Goal: Use online tool/utility: Utilize a website feature to perform a specific function

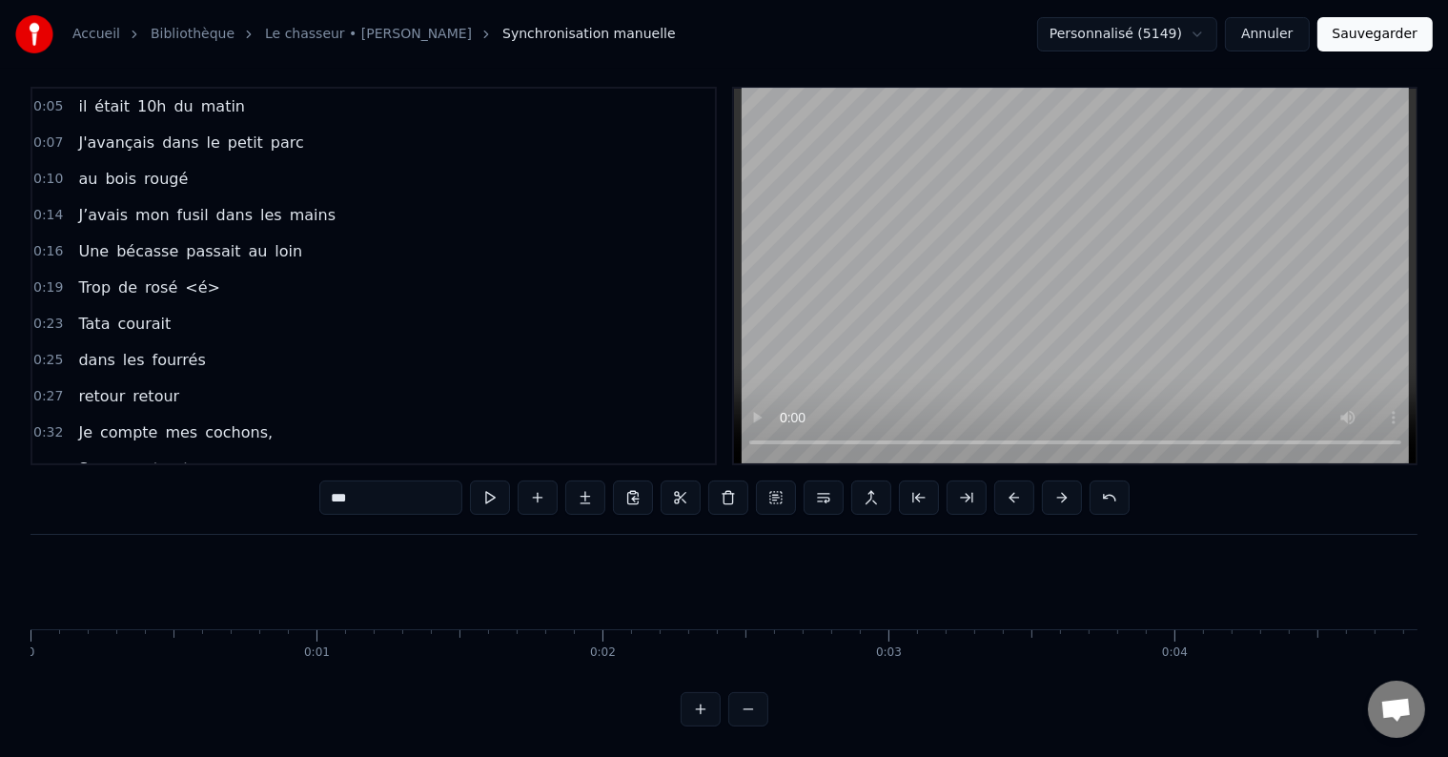
scroll to position [531, 0]
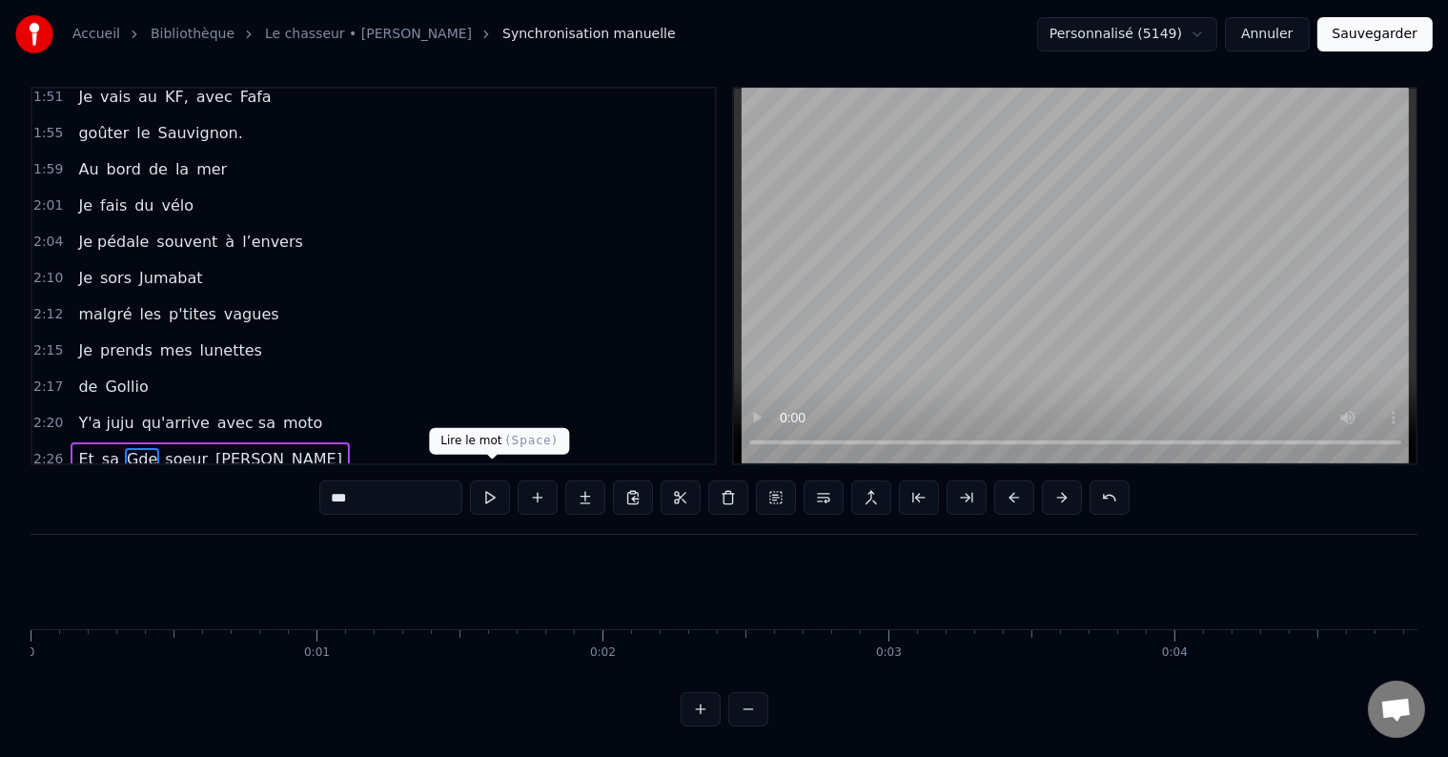
click at [481, 482] on button at bounding box center [490, 497] width 40 height 34
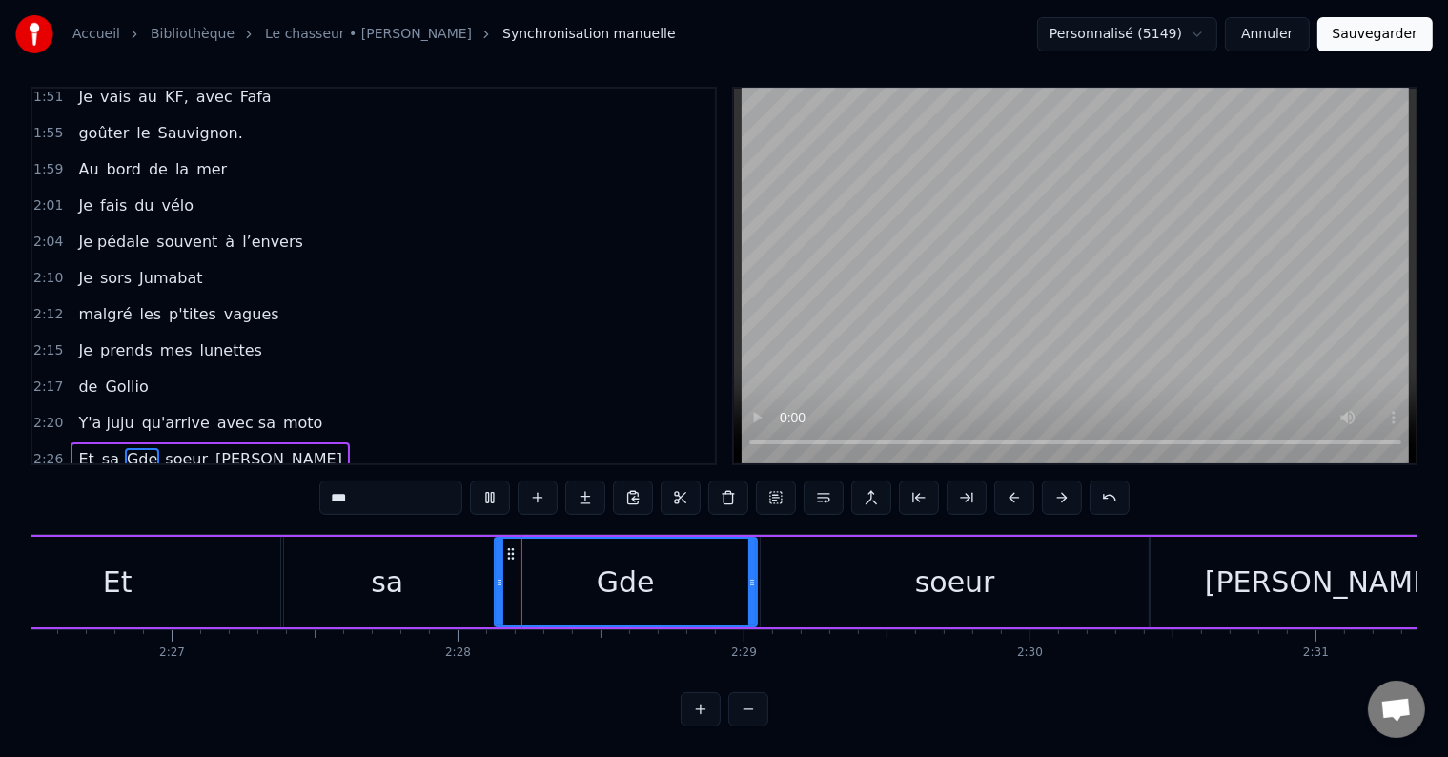
scroll to position [0, 42266]
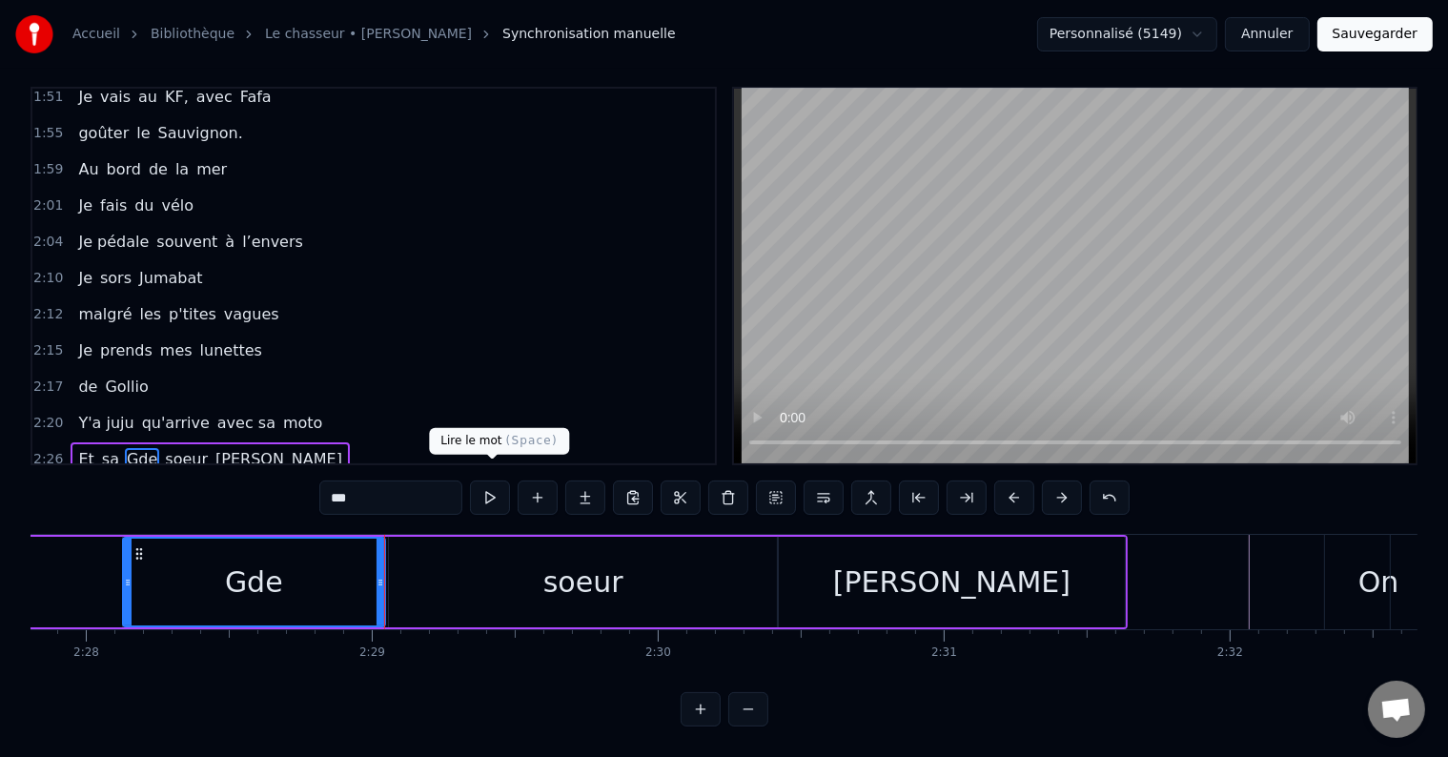
click at [486, 486] on button at bounding box center [490, 497] width 40 height 34
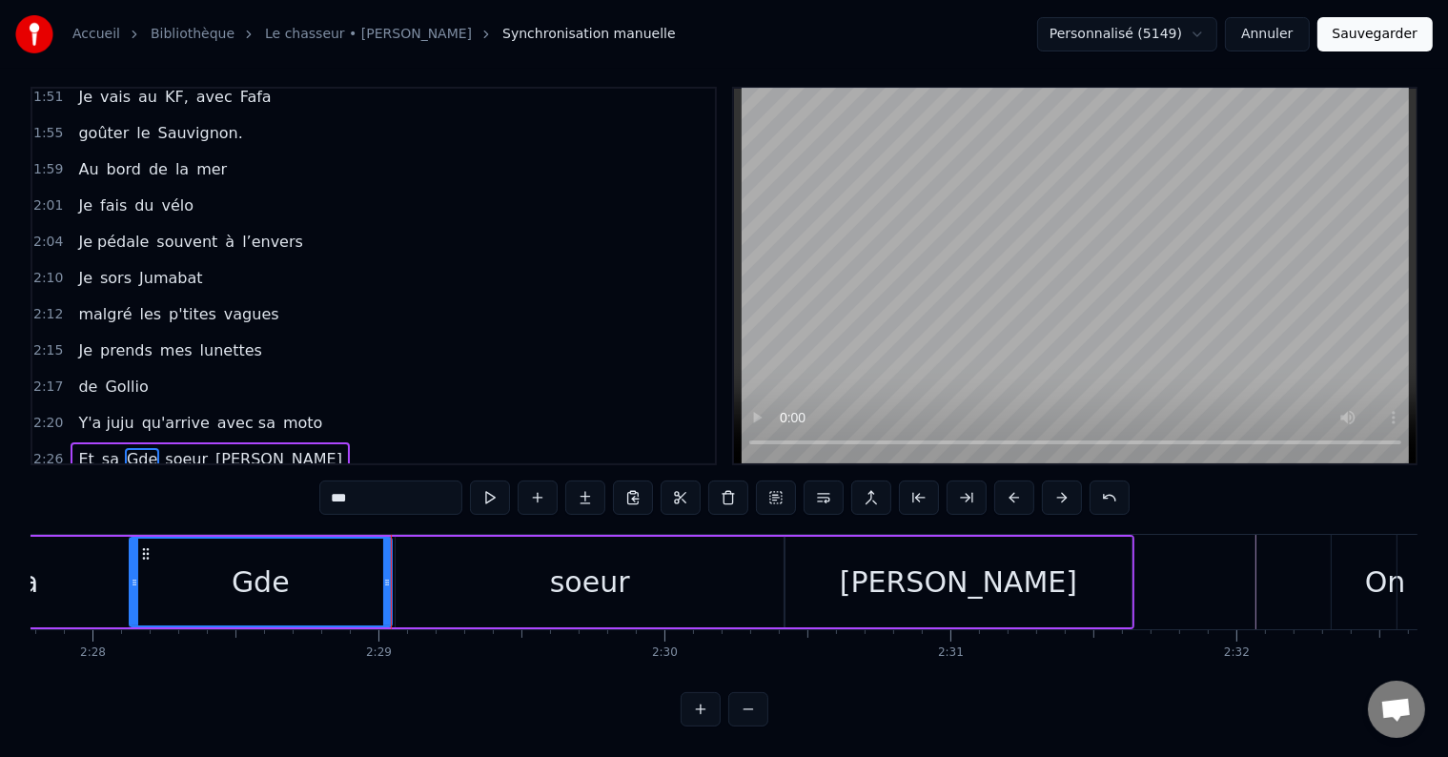
click at [486, 486] on button at bounding box center [490, 497] width 40 height 34
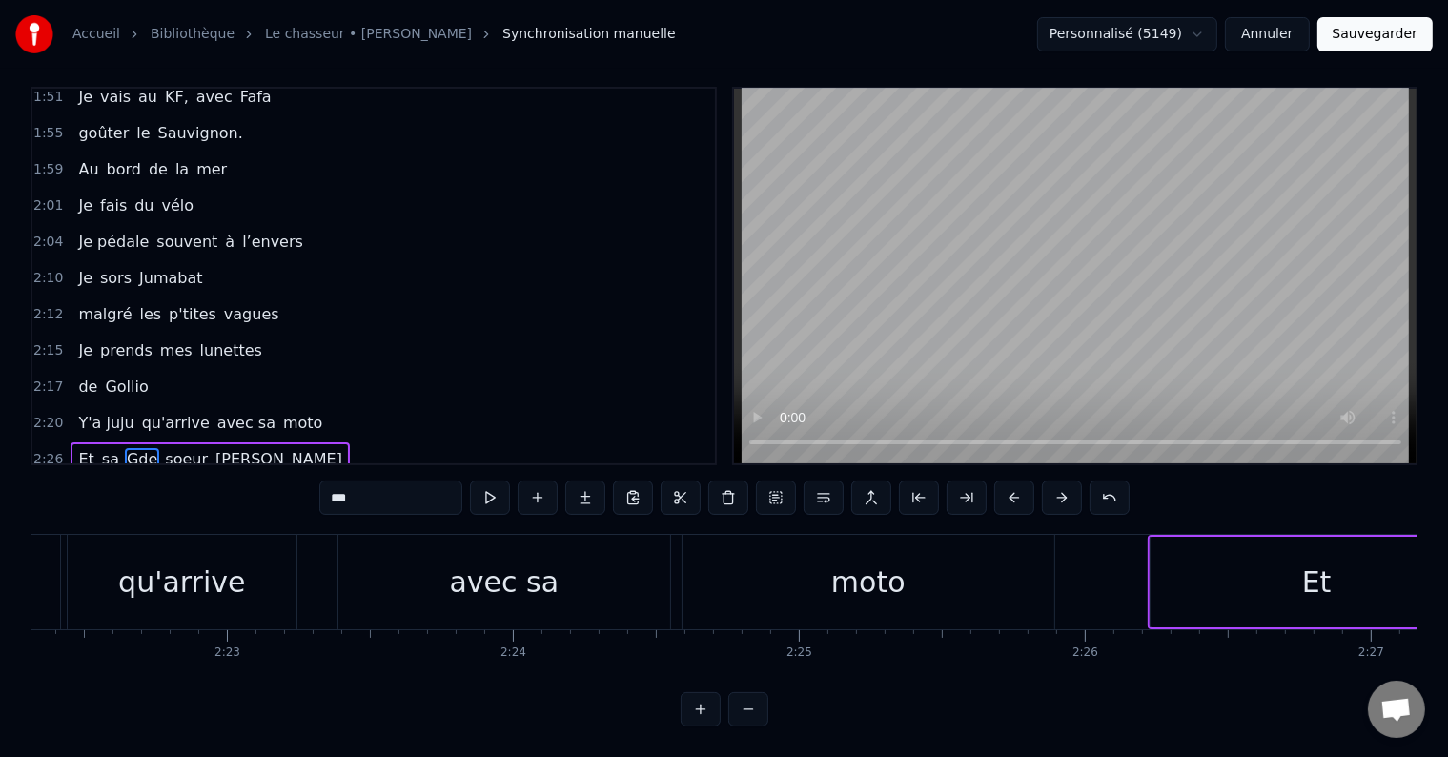
scroll to position [0, 40339]
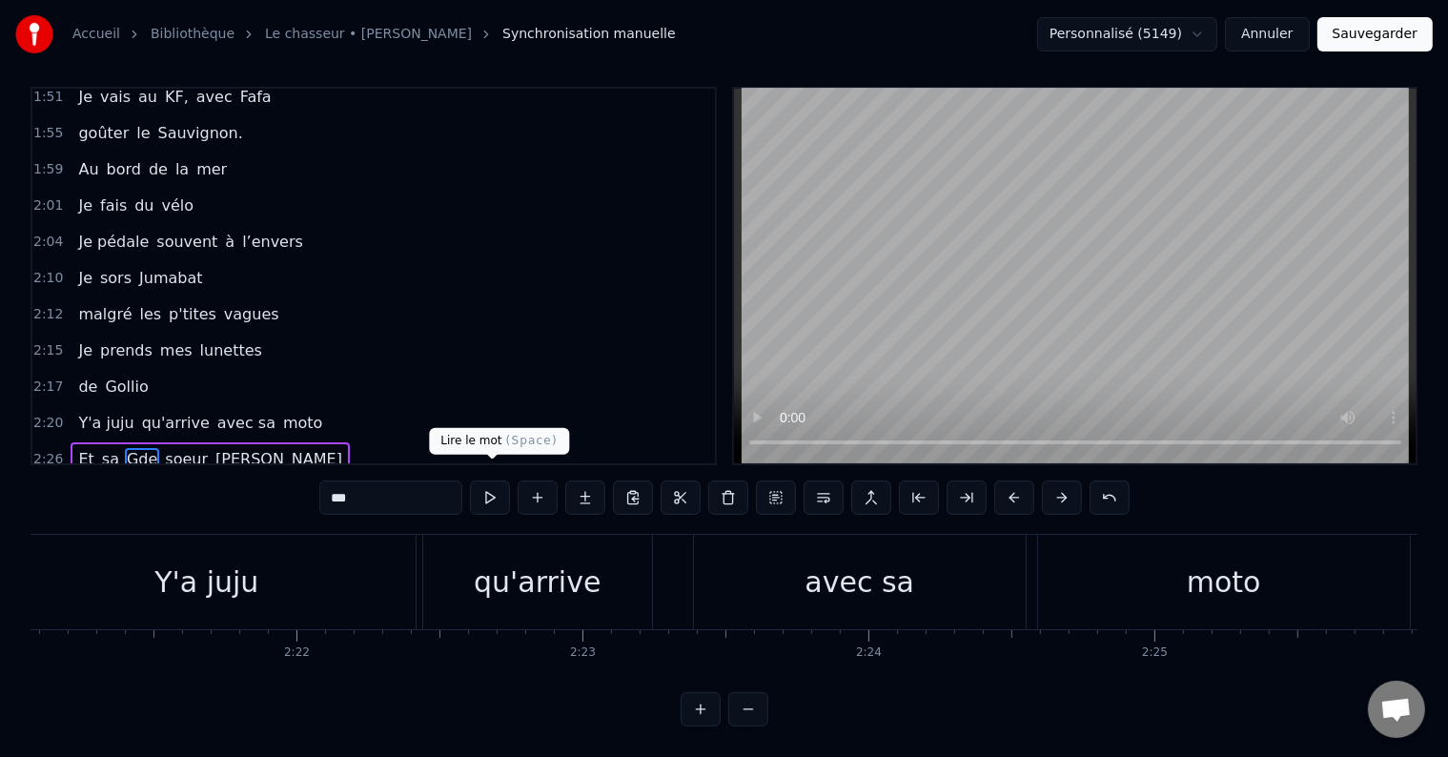
click at [499, 480] on button at bounding box center [490, 497] width 40 height 34
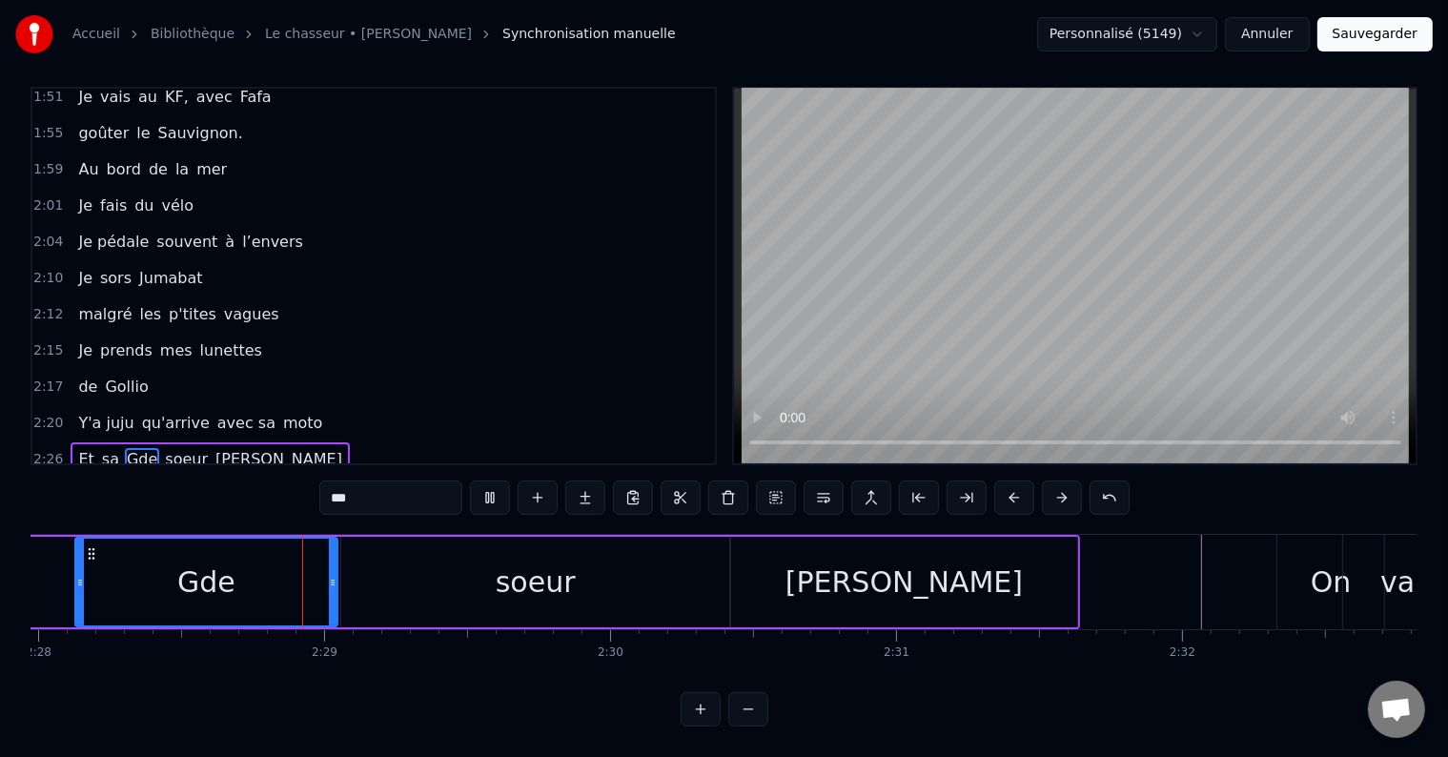
scroll to position [0, 42314]
click at [130, 339] on span "prends" at bounding box center [126, 350] width 56 height 22
type input "******"
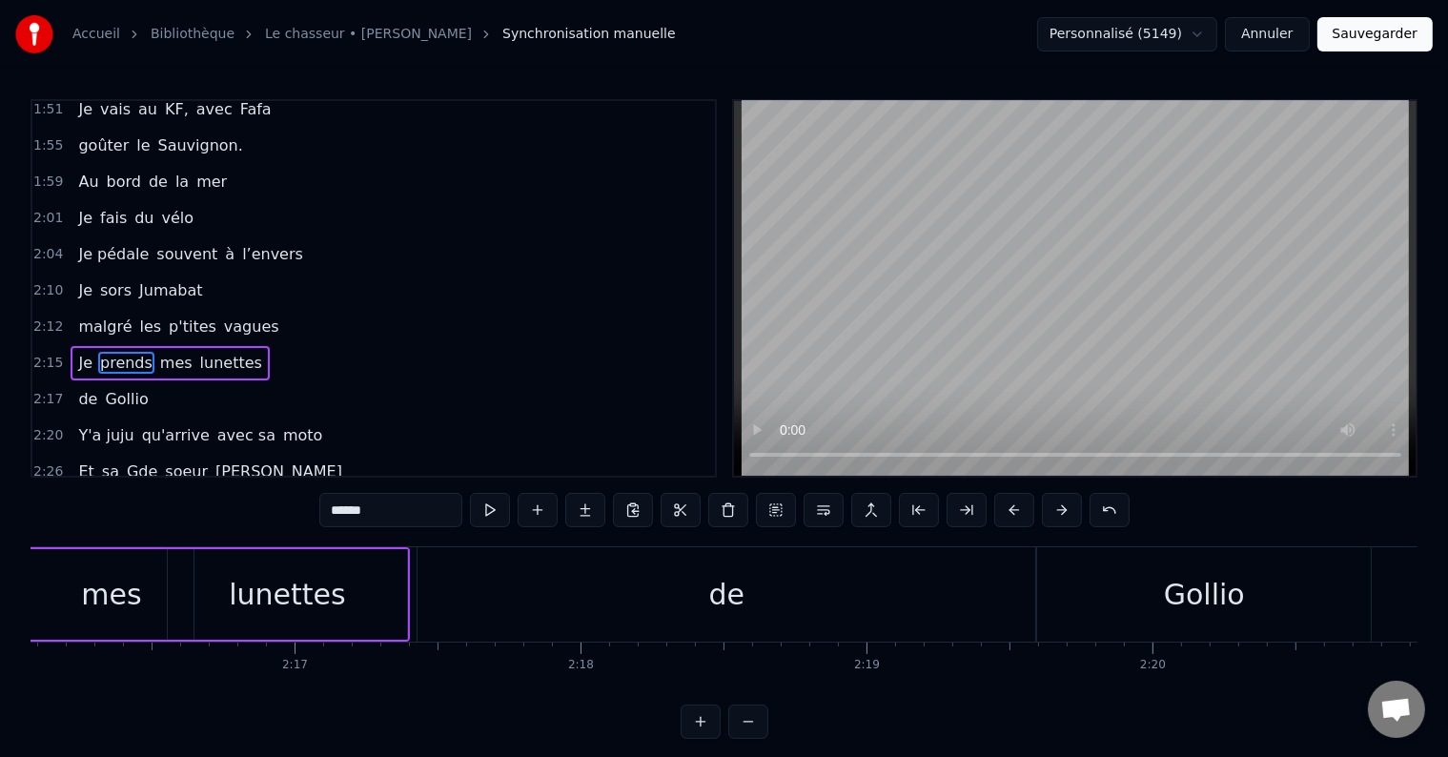
scroll to position [0, 38710]
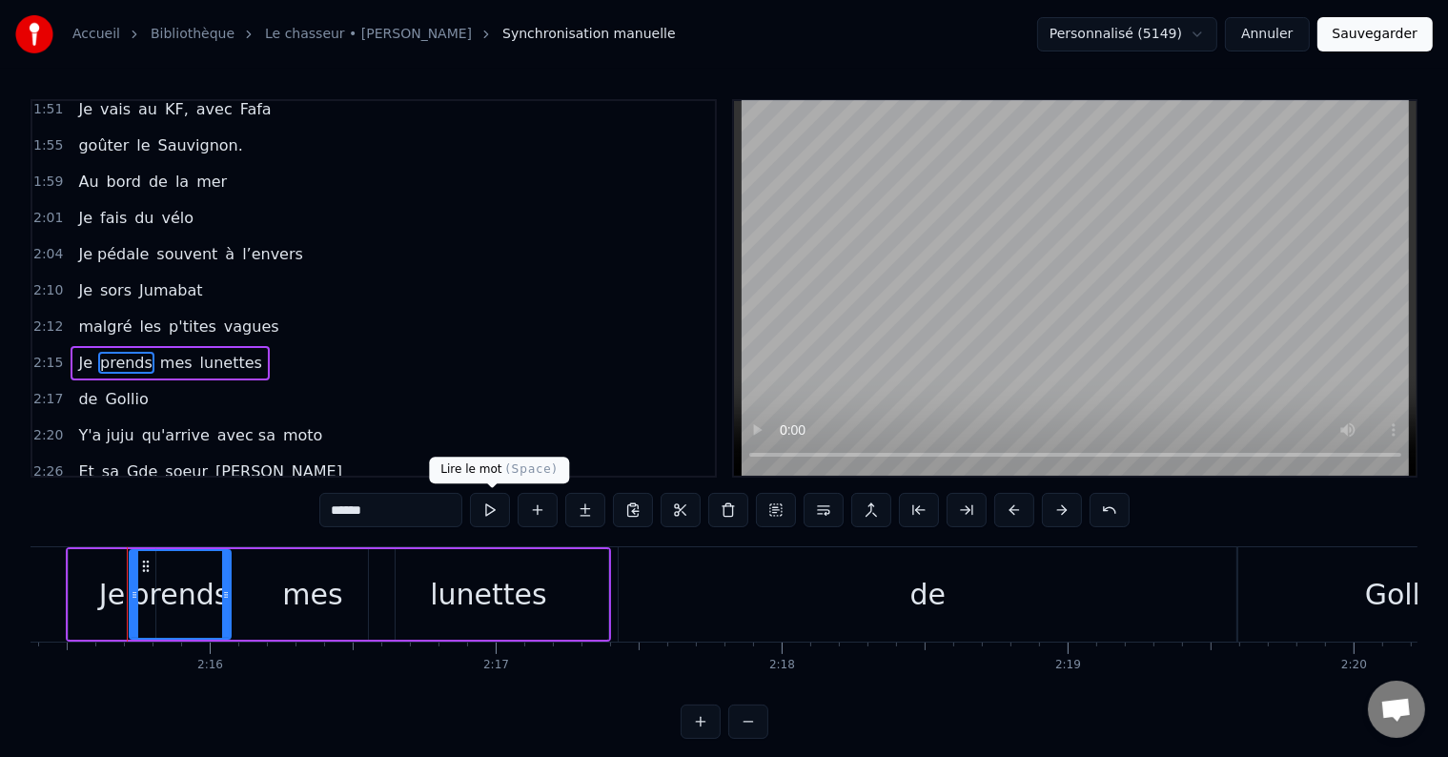
click at [490, 522] on button at bounding box center [490, 510] width 40 height 34
click at [492, 516] on button at bounding box center [490, 510] width 40 height 34
click at [381, 381] on div "2:17 de Gollio" at bounding box center [373, 399] width 682 height 36
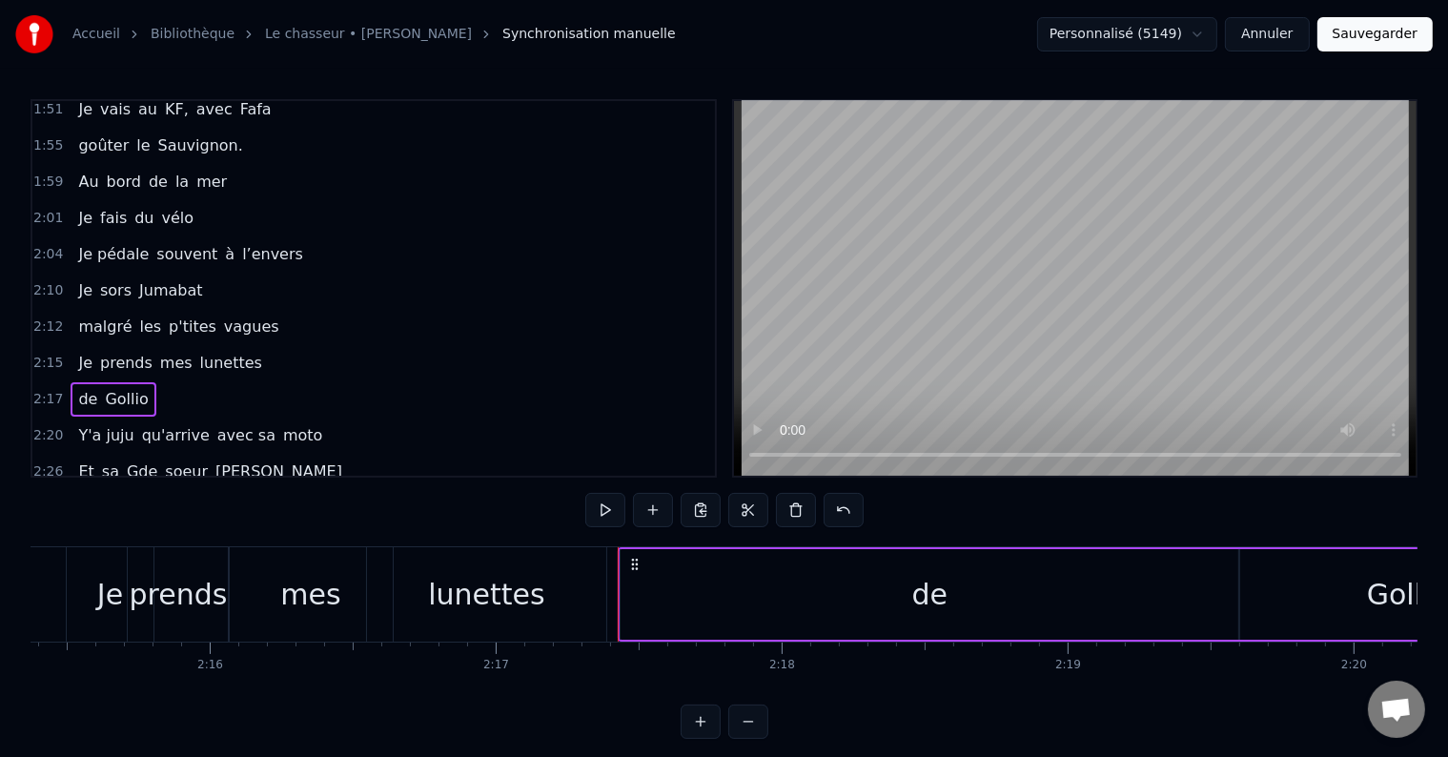
click at [330, 345] on div "2:15 Je prends mes lunettes" at bounding box center [373, 363] width 682 height 36
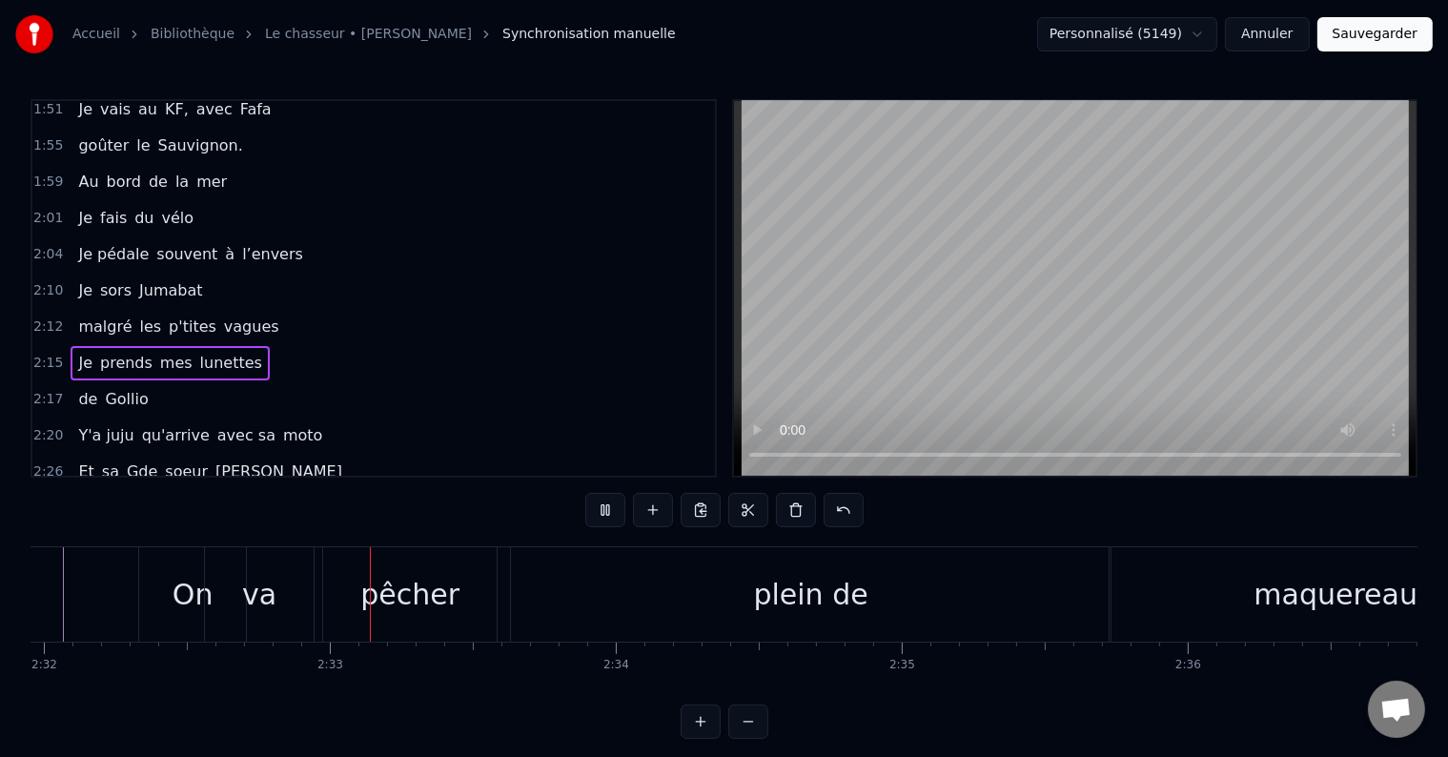
scroll to position [0, 43506]
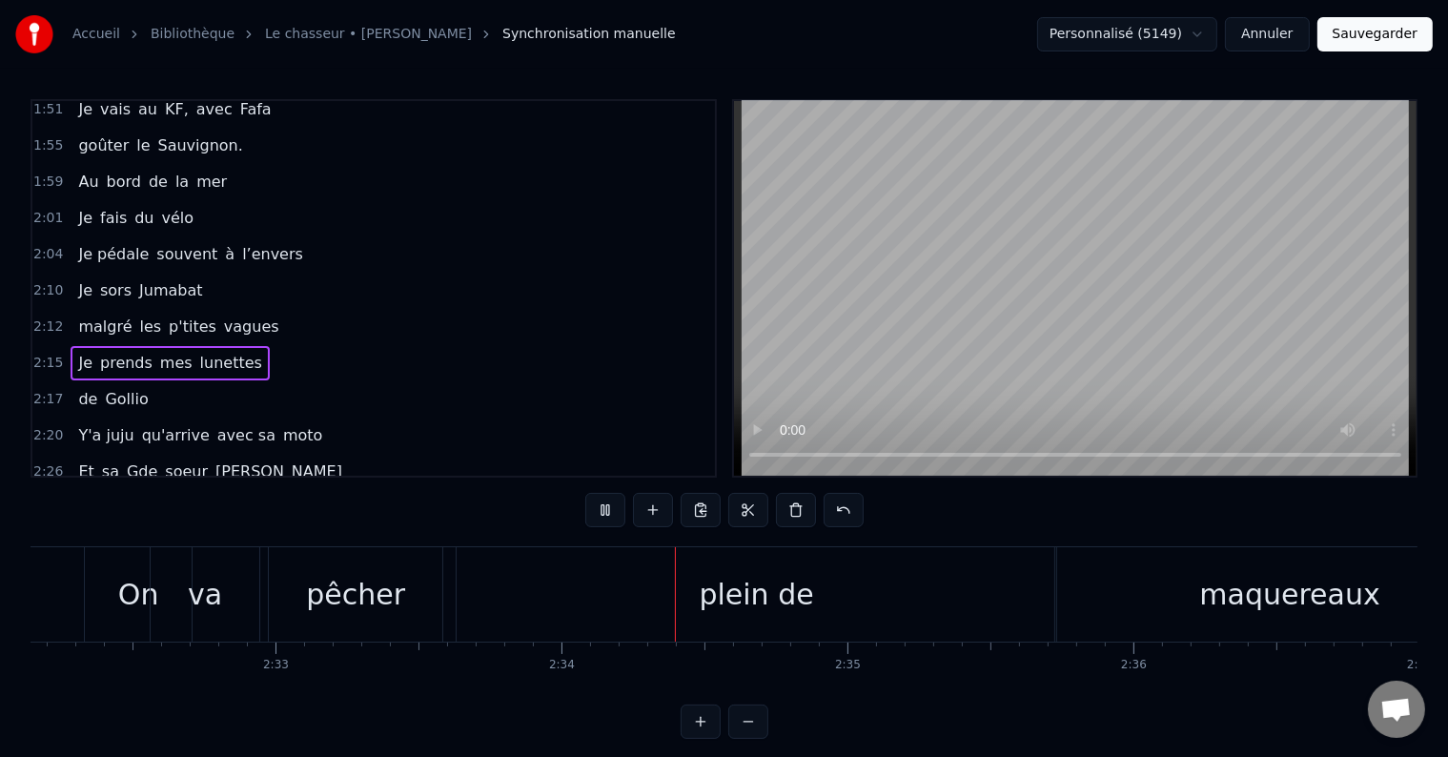
click at [487, 345] on div "2:15 Je prends mes lunettes" at bounding box center [373, 363] width 682 height 36
click at [596, 510] on button at bounding box center [605, 510] width 40 height 34
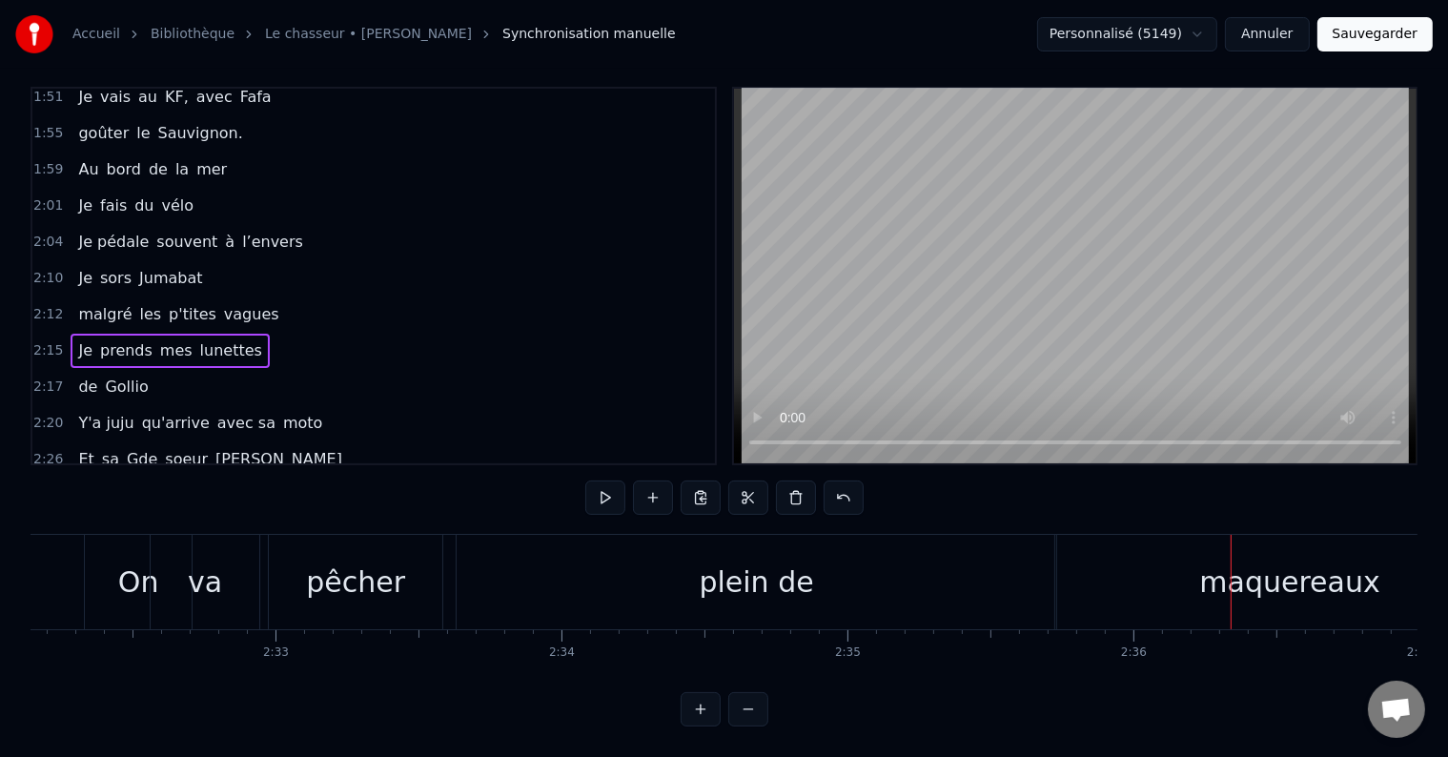
scroll to position [29, 0]
drag, startPoint x: 324, startPoint y: 423, endPoint x: 308, endPoint y: 381, distance: 45.0
click at [308, 381] on div "0:05 il était 10h du matin 0:07 J'avançais dans le petit parc 0:10 au bois roug…" at bounding box center [374, 276] width 686 height 378
drag, startPoint x: 67, startPoint y: 421, endPoint x: 66, endPoint y: 384, distance: 37.2
click at [66, 384] on div "0:05 il était 10h du matin 0:07 J'avançais dans le petit parc 0:10 au bois roug…" at bounding box center [374, 276] width 686 height 378
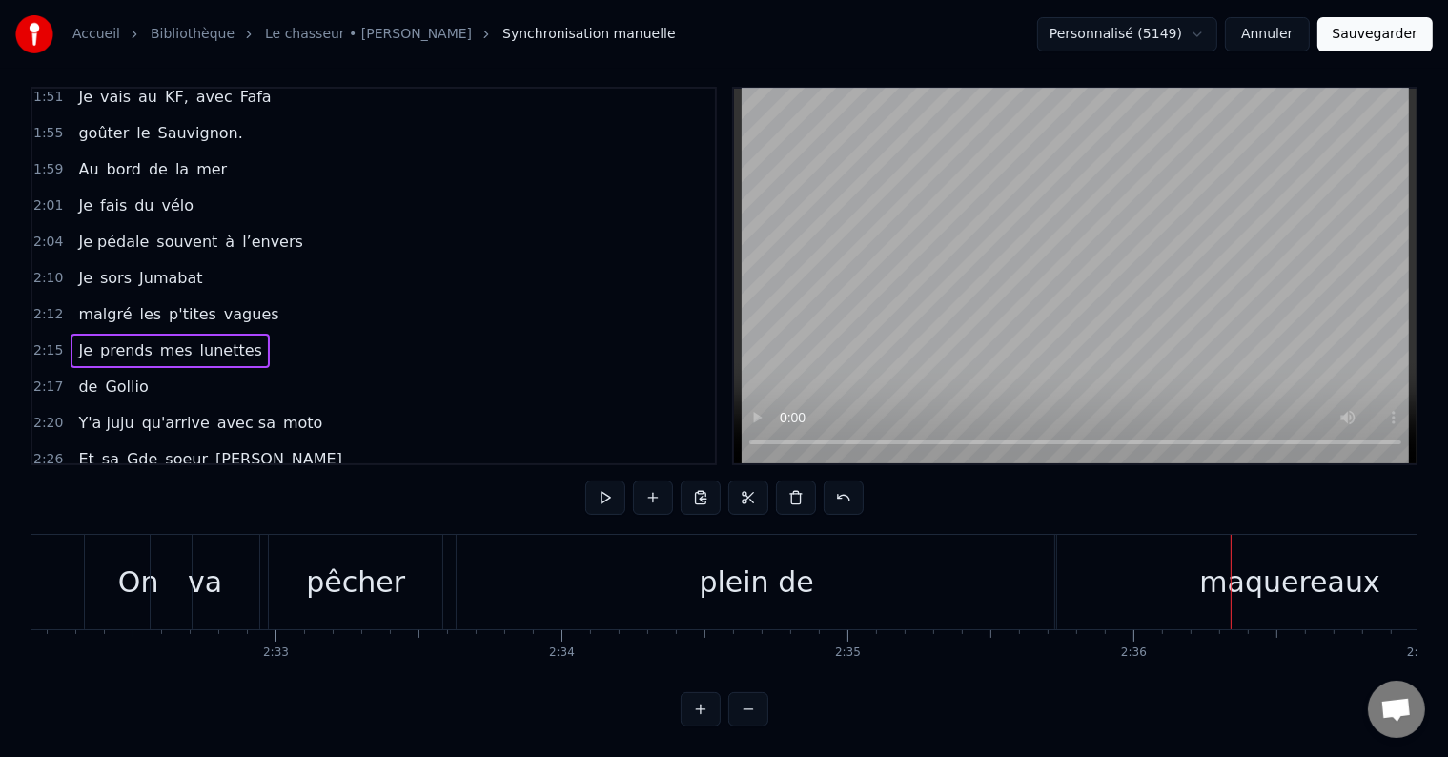
click at [76, 484] on span "On" at bounding box center [89, 495] width 26 height 22
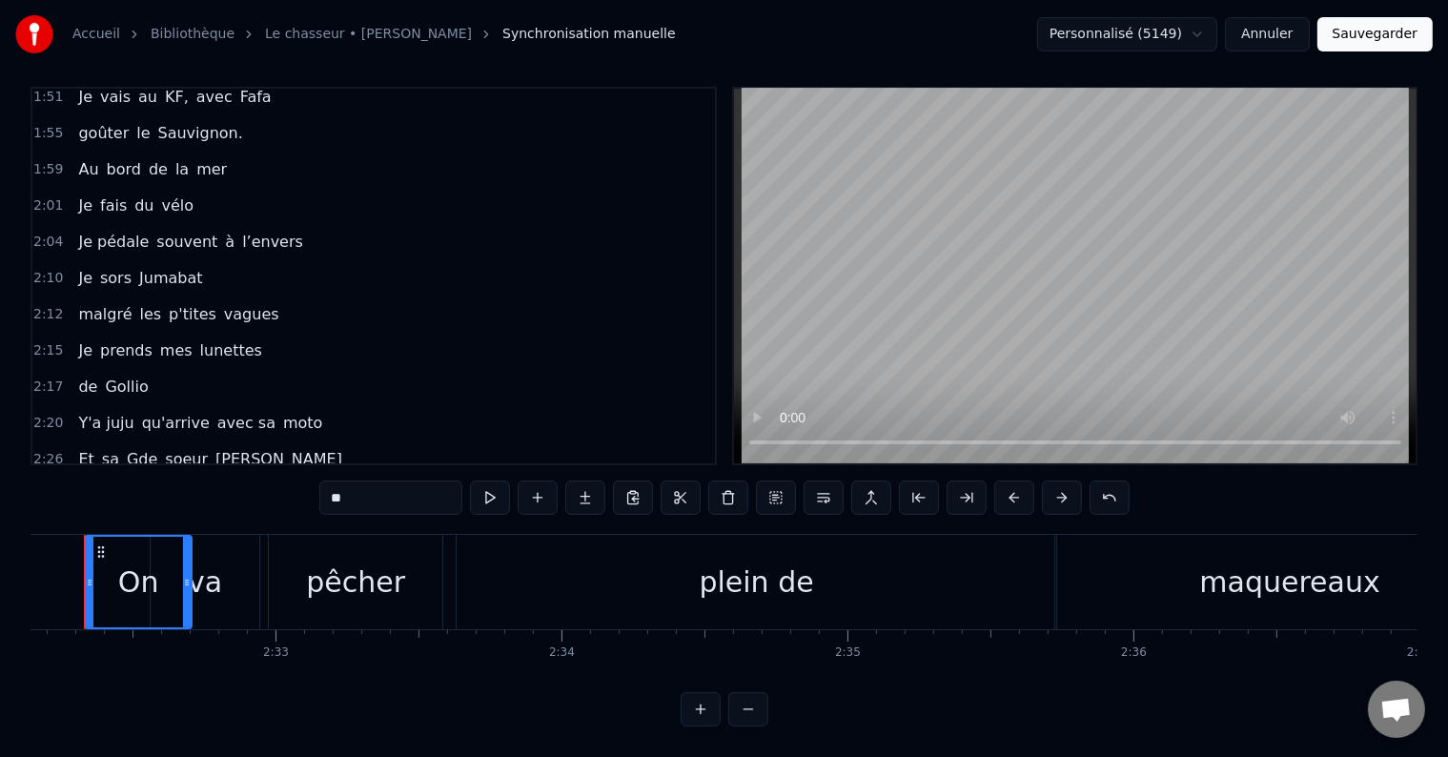
scroll to position [0, 43464]
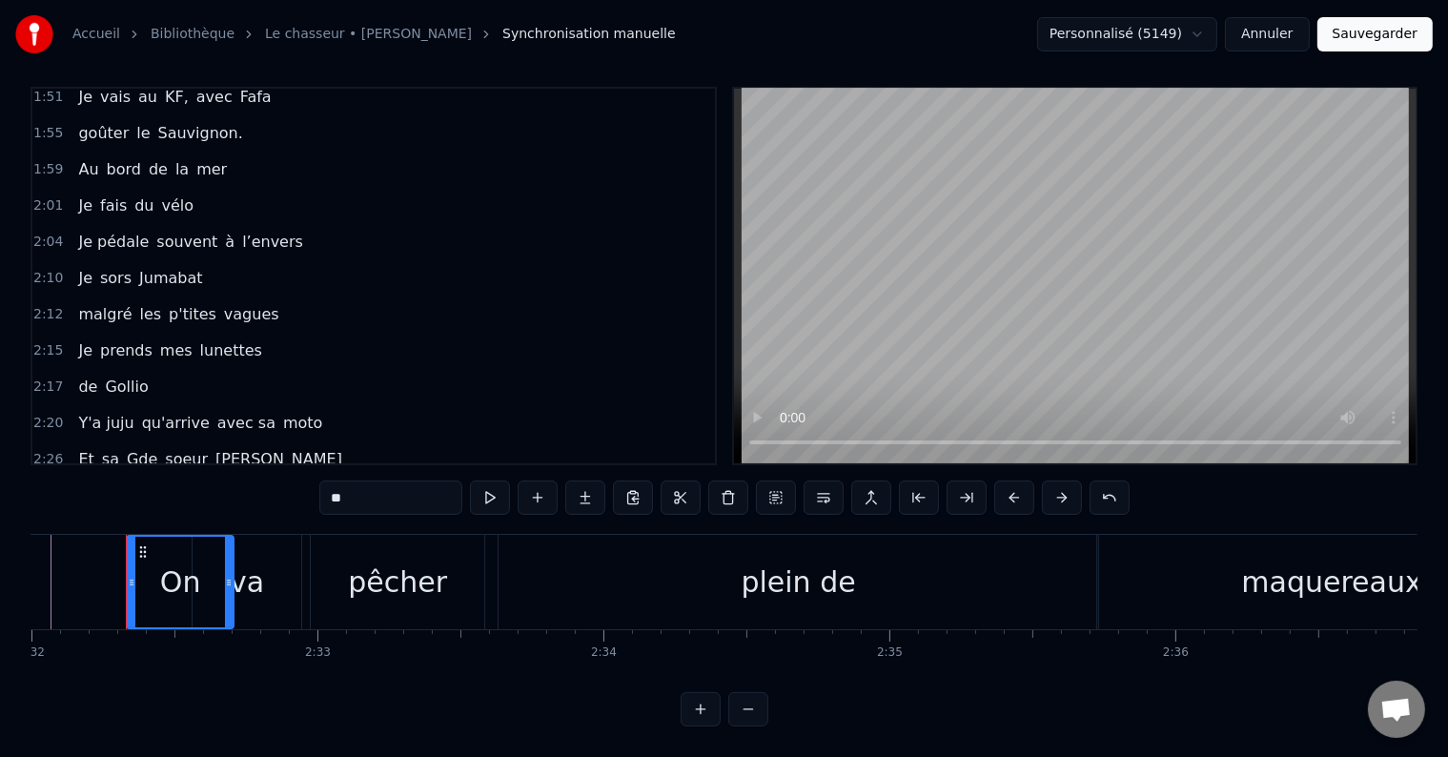
click at [272, 535] on div "va" at bounding box center [247, 582] width 109 height 94
click at [372, 560] on div "pêcher" at bounding box center [397, 581] width 99 height 43
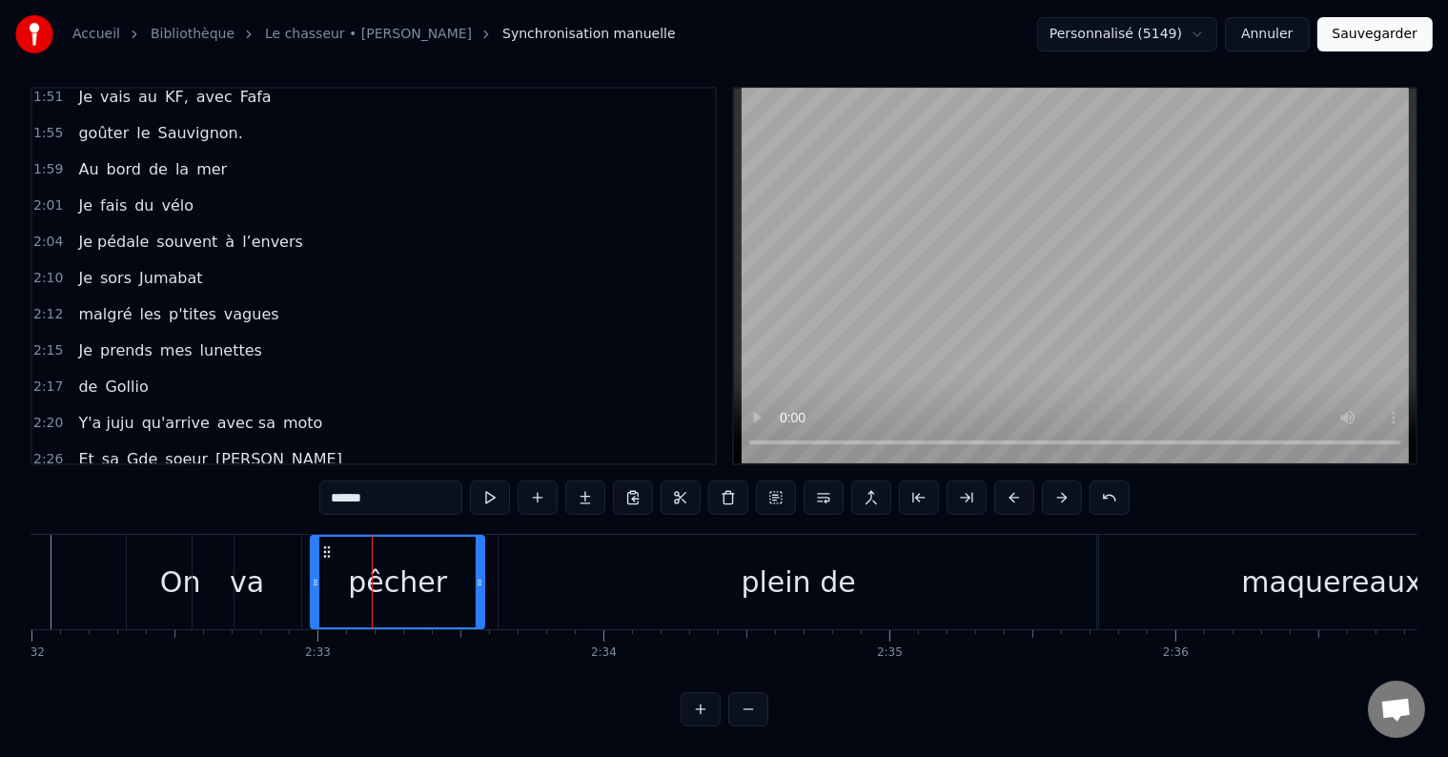
click at [1110, 535] on div "maquereaux" at bounding box center [1331, 582] width 469 height 94
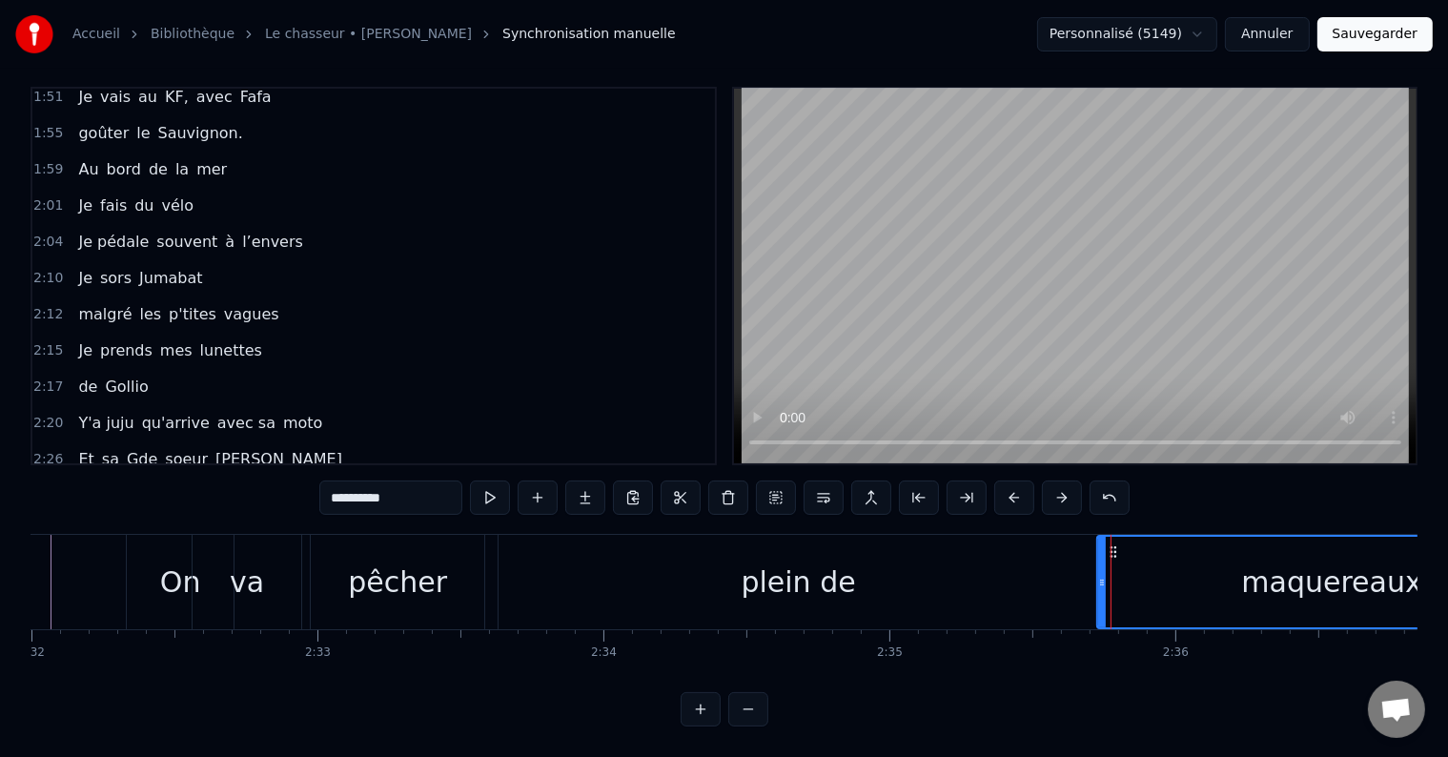
click at [1005, 554] on div "plein de" at bounding box center [799, 582] width 600 height 94
type input "********"
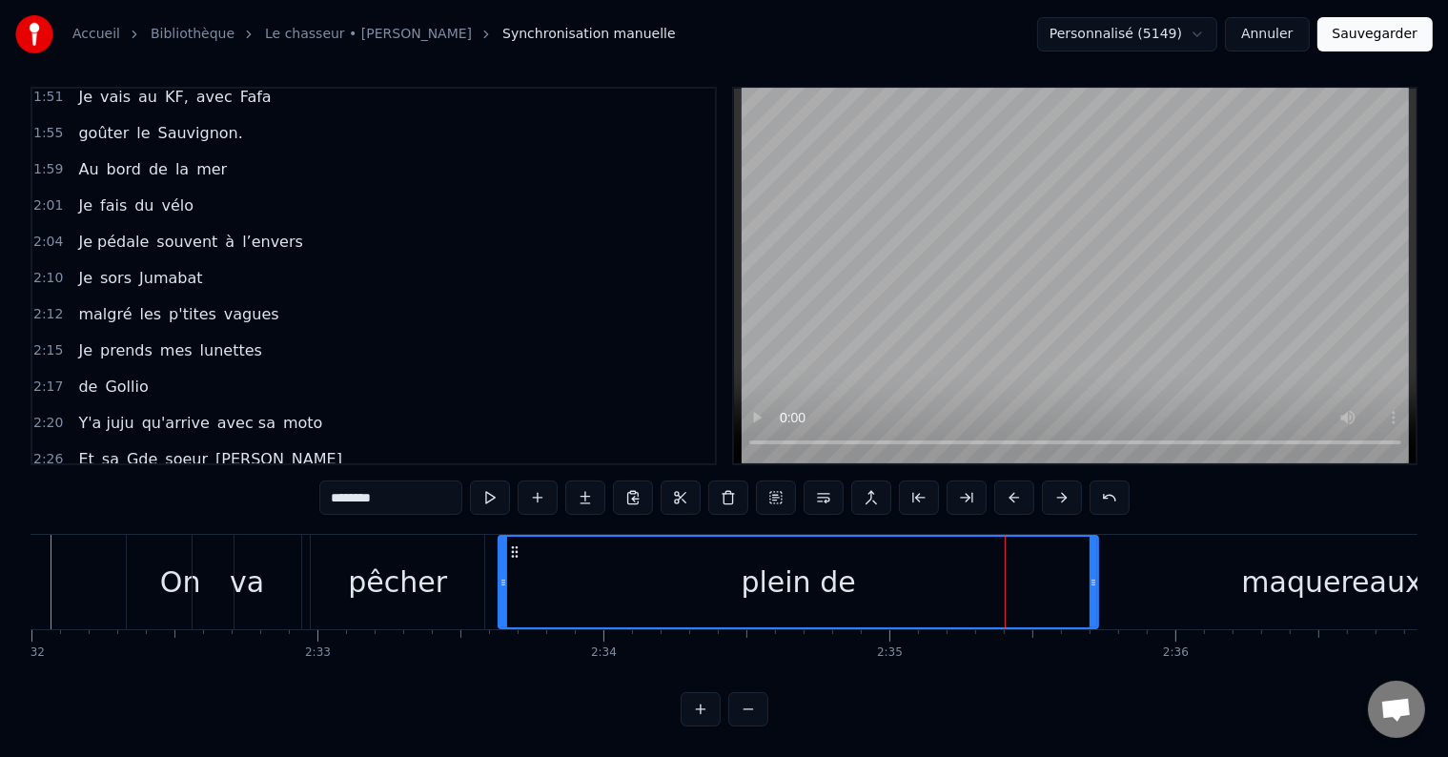
click at [65, 515] on div "0:05 il était 10h du matin 0:07 J'avançais dans le petit parc 0:10 au bois roug…" at bounding box center [724, 407] width 1387 height 640
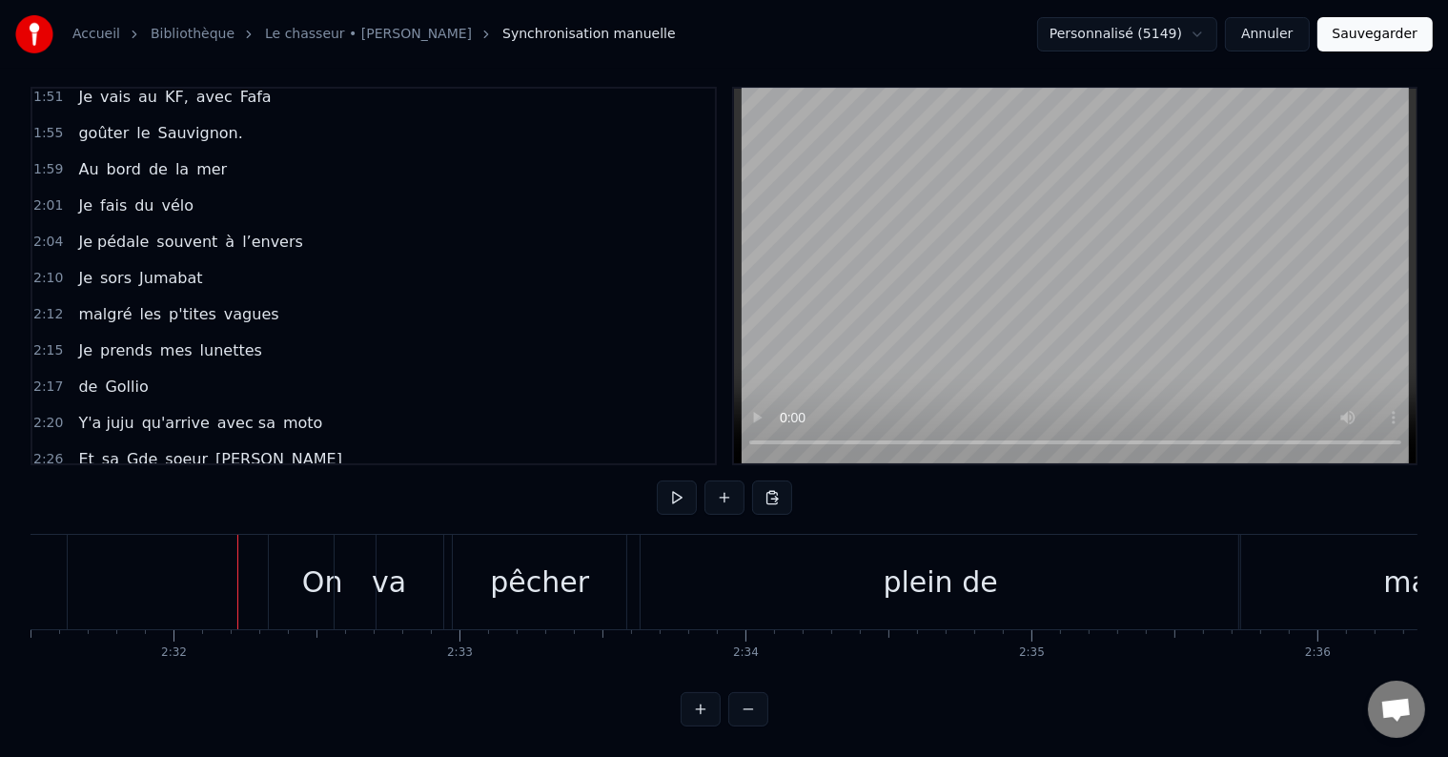
click at [324, 539] on div "On" at bounding box center [322, 582] width 107 height 94
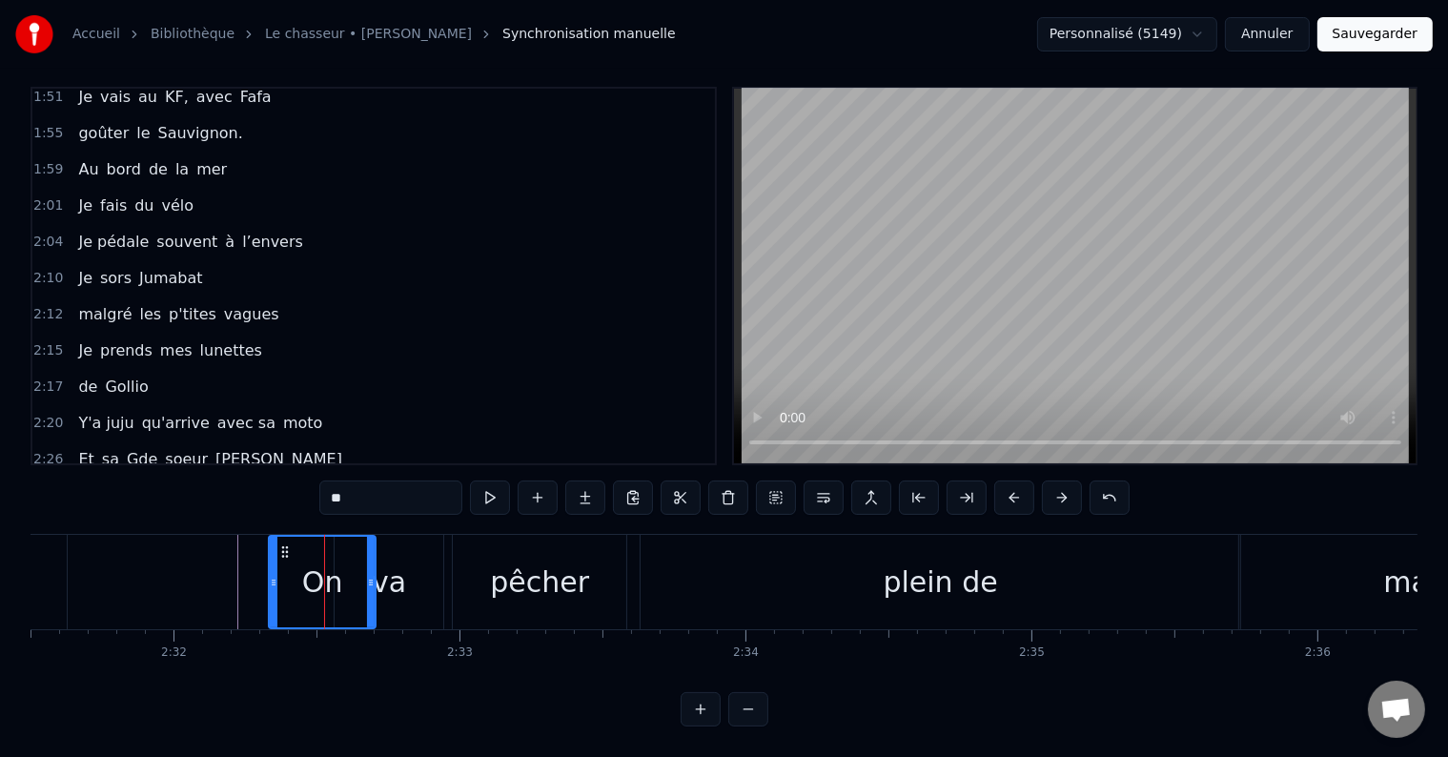
drag, startPoint x: 316, startPoint y: 443, endPoint x: 213, endPoint y: 427, distance: 105.2
click at [213, 478] on div "On va pêcher plein de maquereaux" at bounding box center [219, 495] width 296 height 34
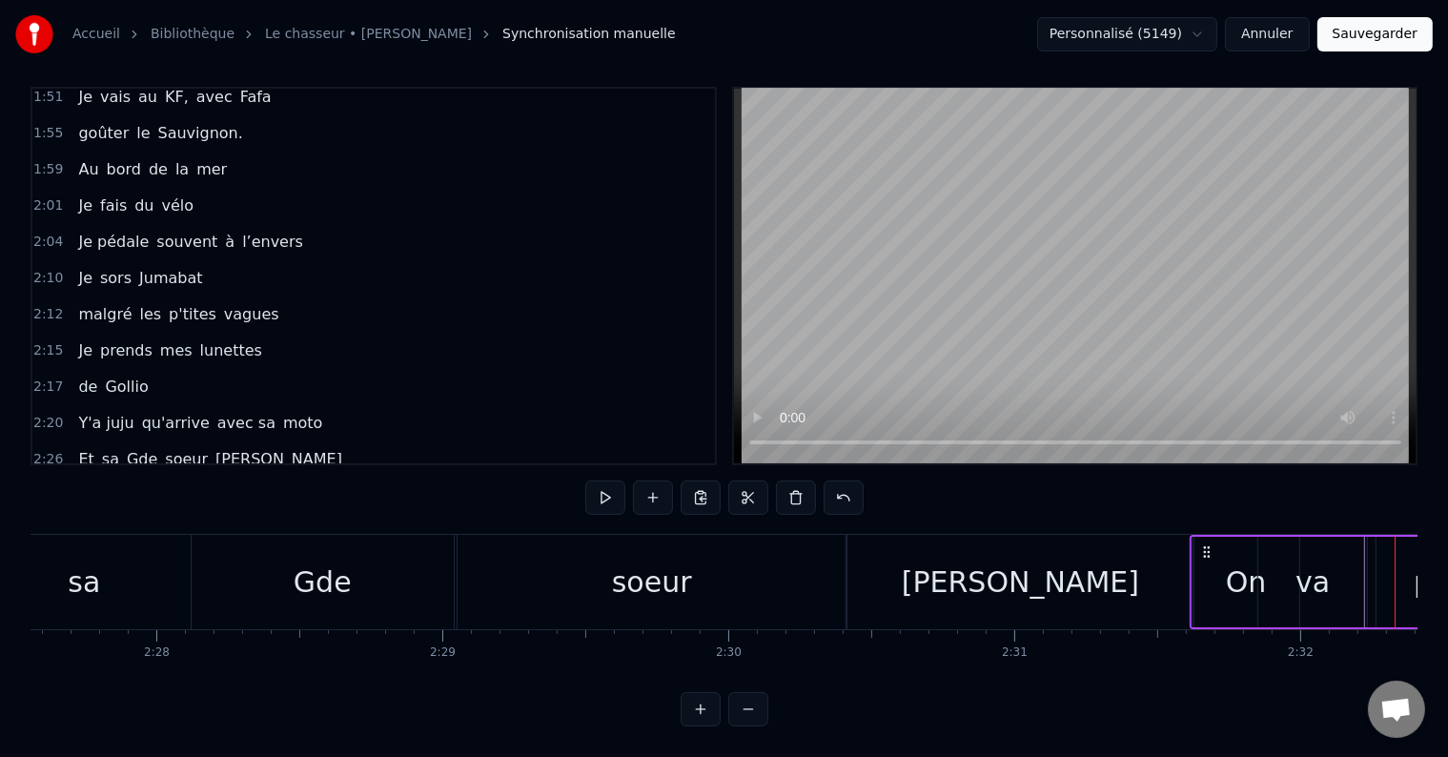
scroll to position [0, 42203]
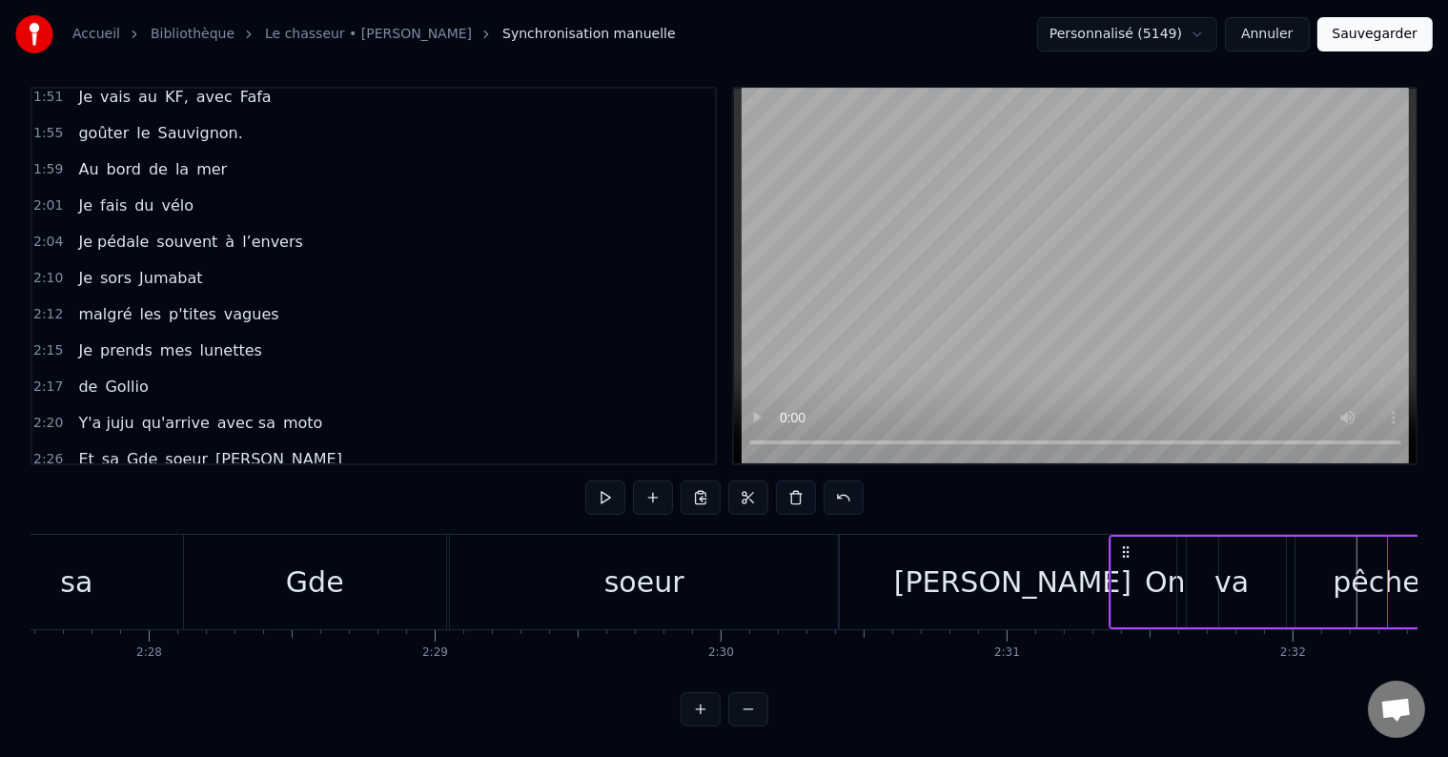
drag, startPoint x: 278, startPoint y: 537, endPoint x: 1120, endPoint y: 618, distance: 845.5
click at [1120, 618] on div "il était 10h du matin J'avançais dans le petit parc au bois rougé J’avais mon f…" at bounding box center [724, 605] width 1387 height 143
click at [690, 568] on div "soeur" at bounding box center [644, 582] width 388 height 94
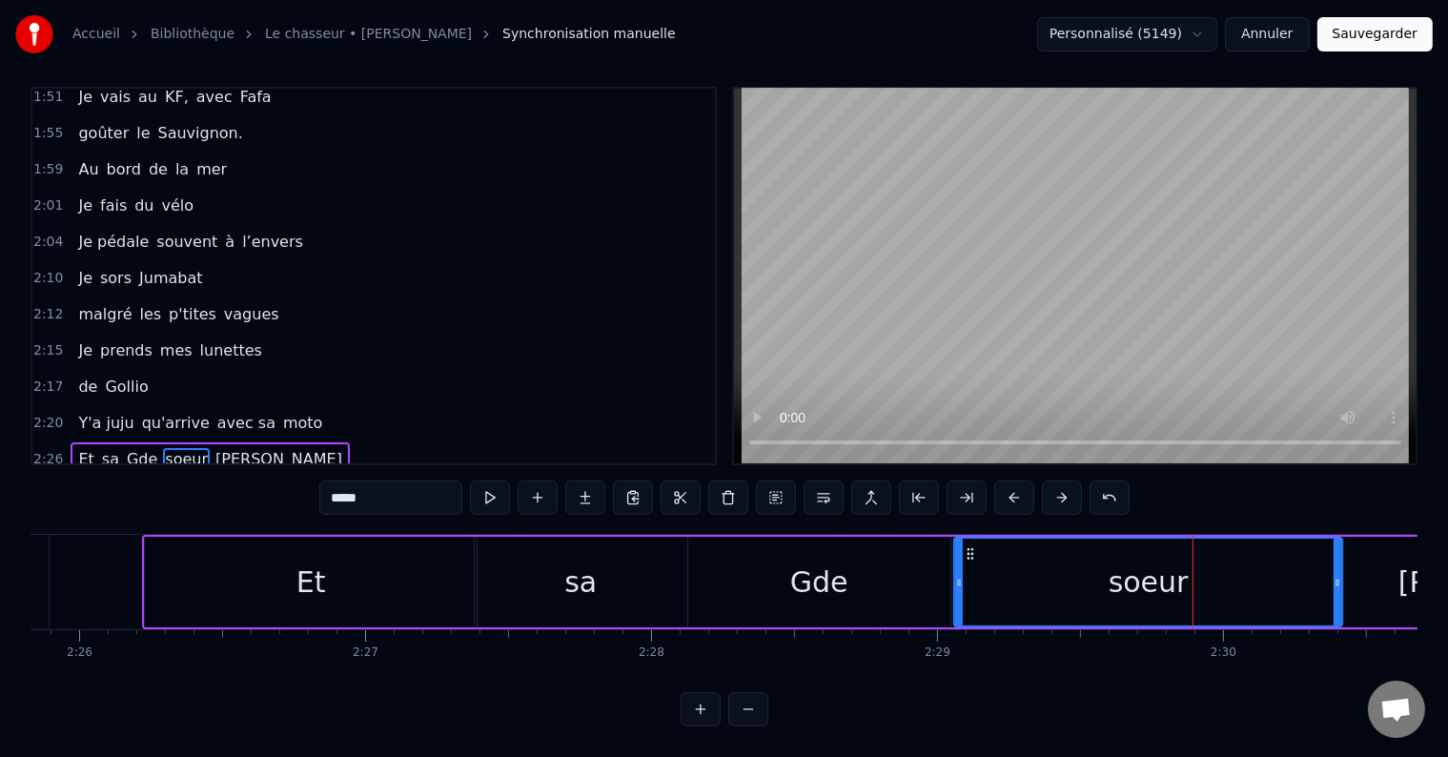
scroll to position [0, 41671]
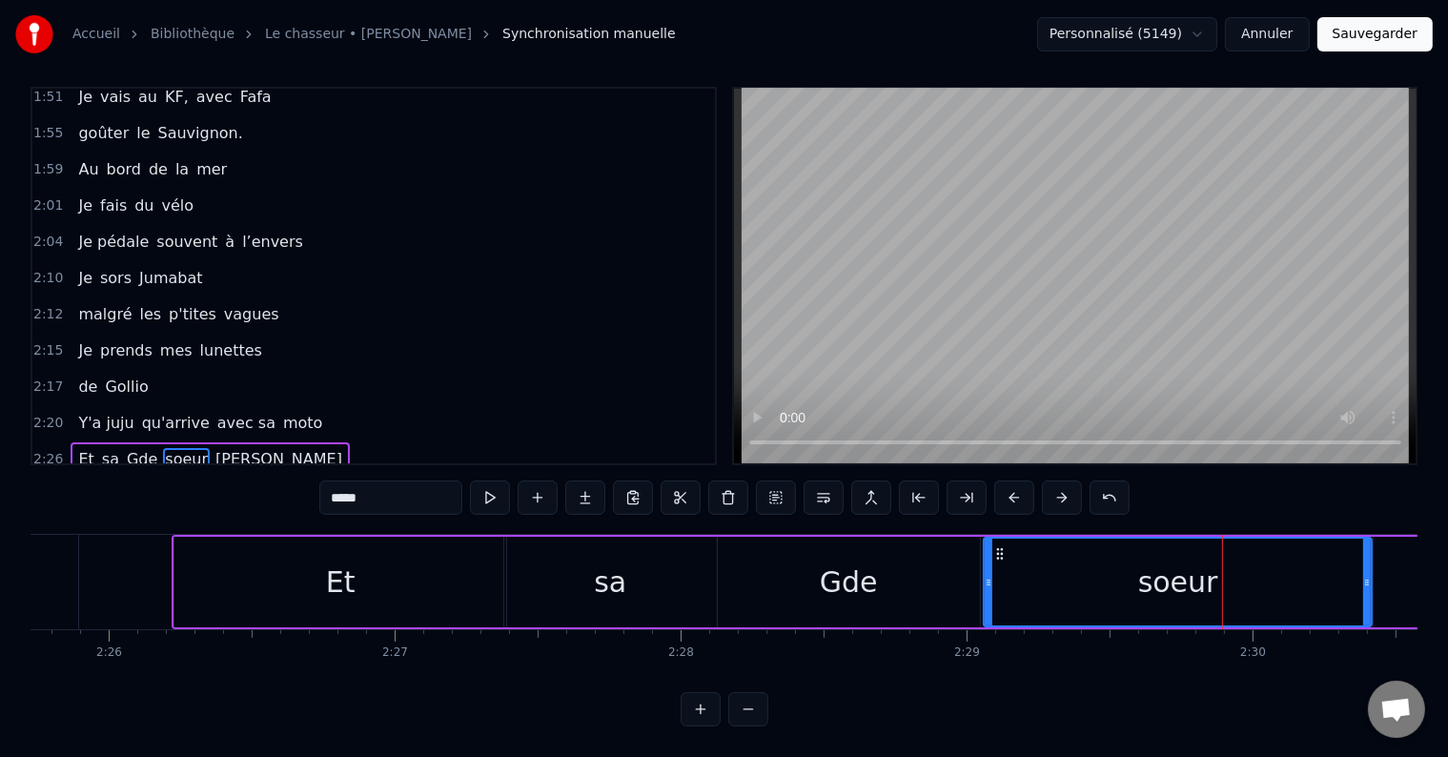
click at [473, 537] on div "Et" at bounding box center [340, 582] width 332 height 91
type input "**"
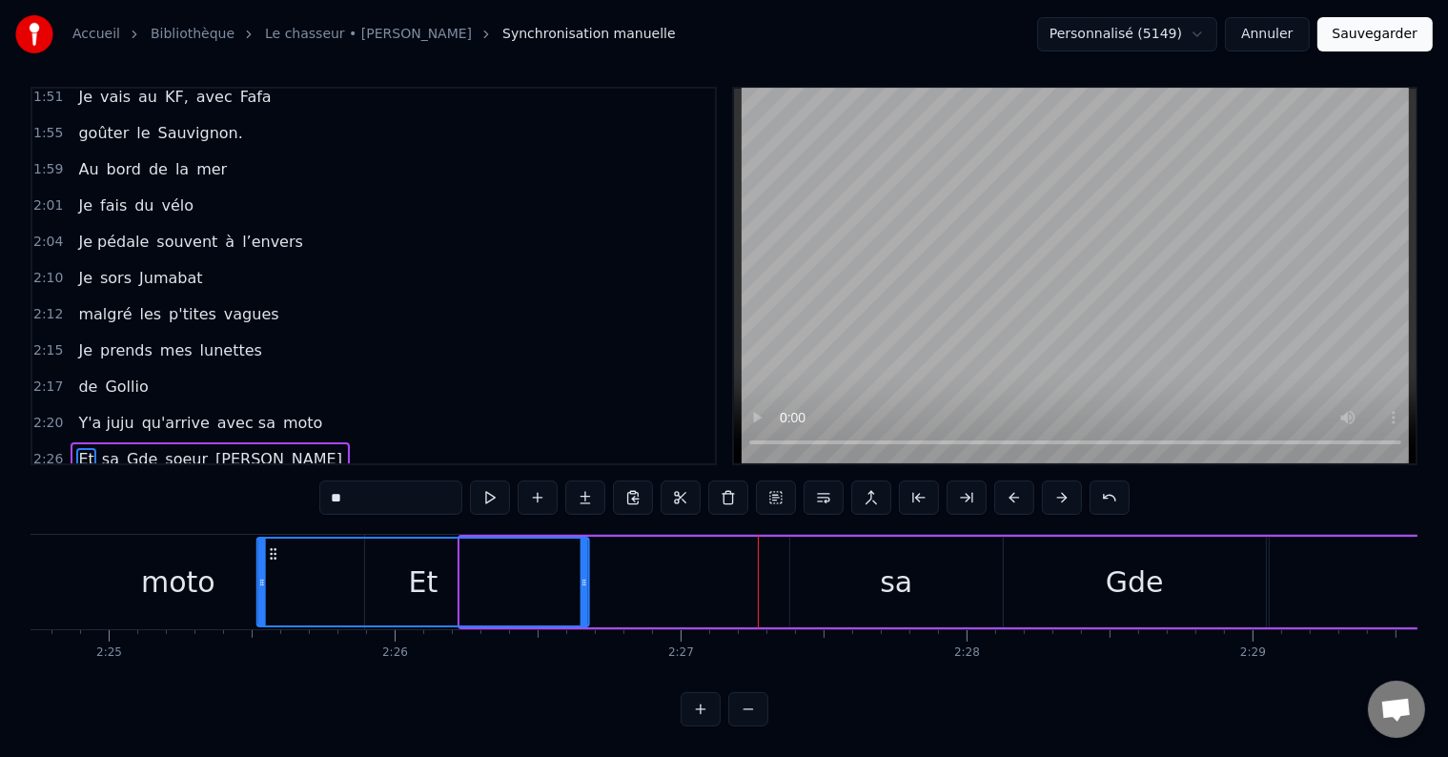
scroll to position [0, 41379]
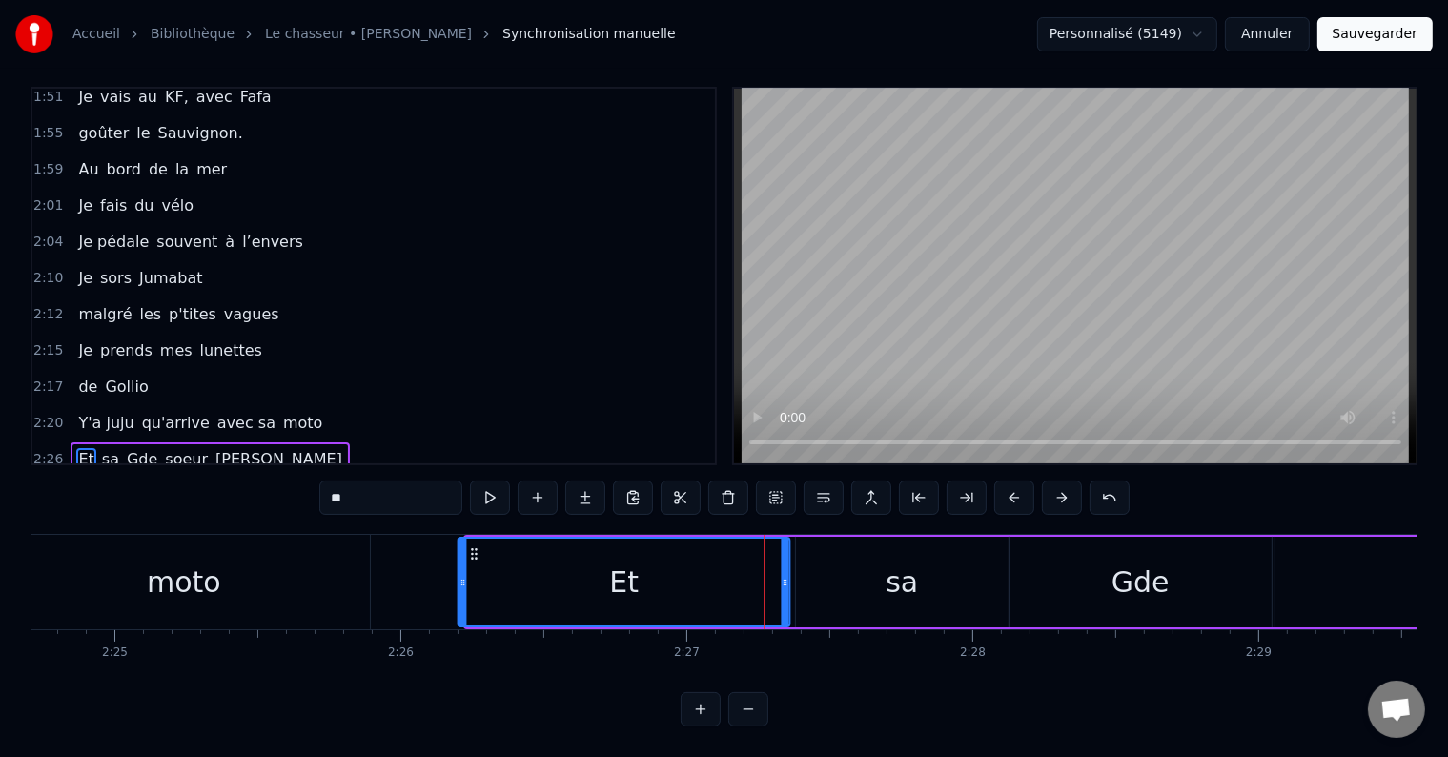
drag, startPoint x: 189, startPoint y: 539, endPoint x: 473, endPoint y: 605, distance: 291.8
click at [473, 605] on div "Et" at bounding box center [623, 582] width 330 height 87
click at [641, 549] on div "Et" at bounding box center [623, 582] width 330 height 87
click at [888, 513] on div "0:05 il était 10h du matin 0:07 J'avançais dans le petit parc 0:10 au bois roug…" at bounding box center [724, 407] width 1387 height 640
click at [600, 608] on div "Et" at bounding box center [623, 582] width 330 height 87
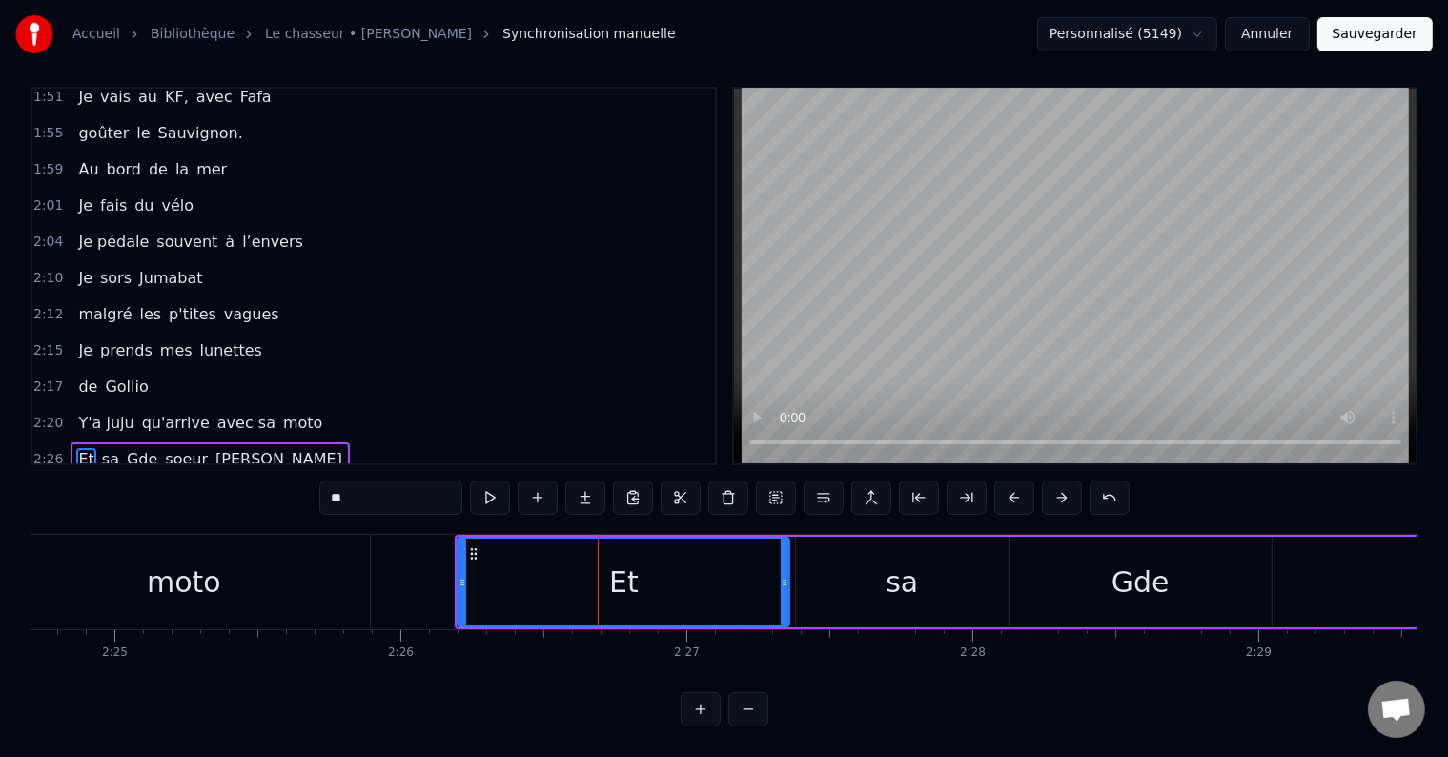
click at [466, 602] on div "Et" at bounding box center [623, 582] width 330 height 87
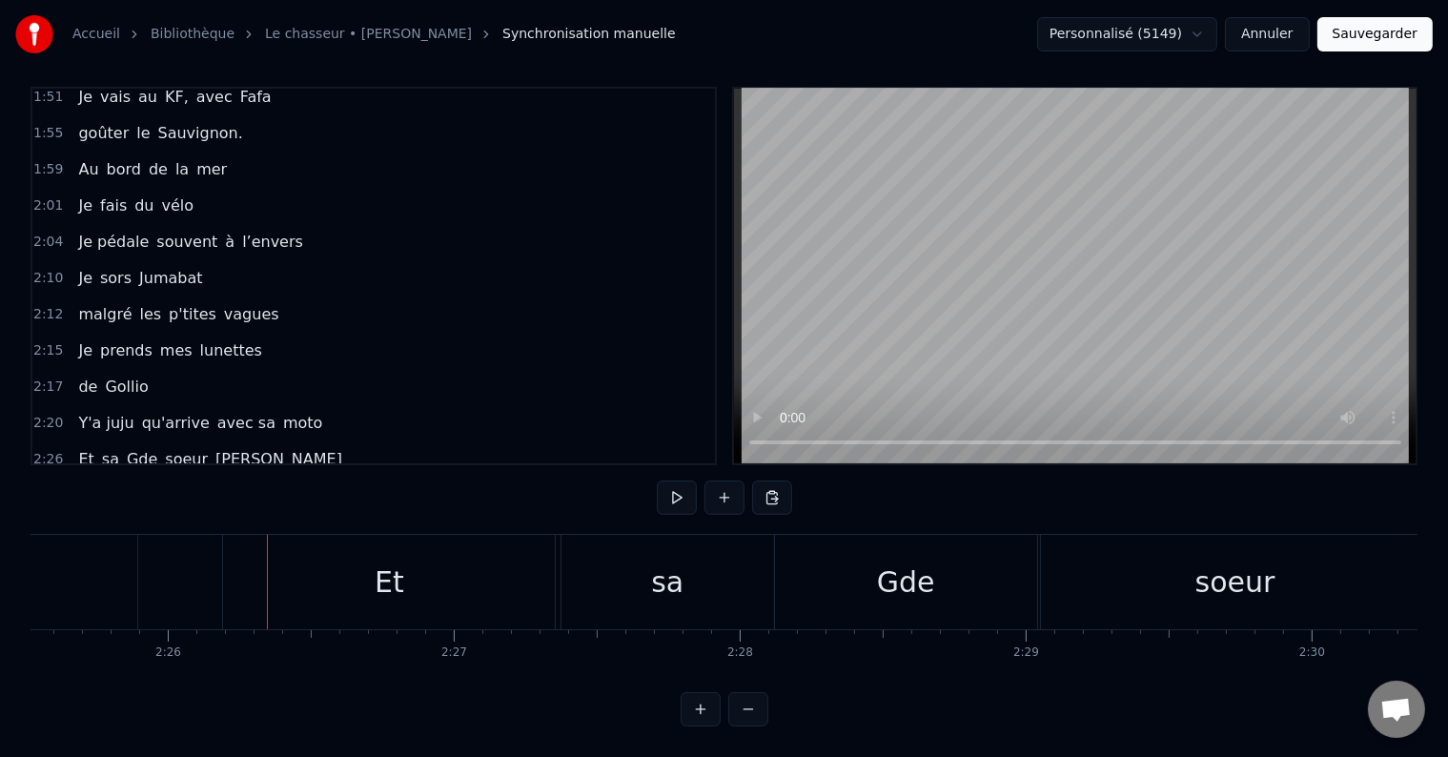
scroll to position [0, 41257]
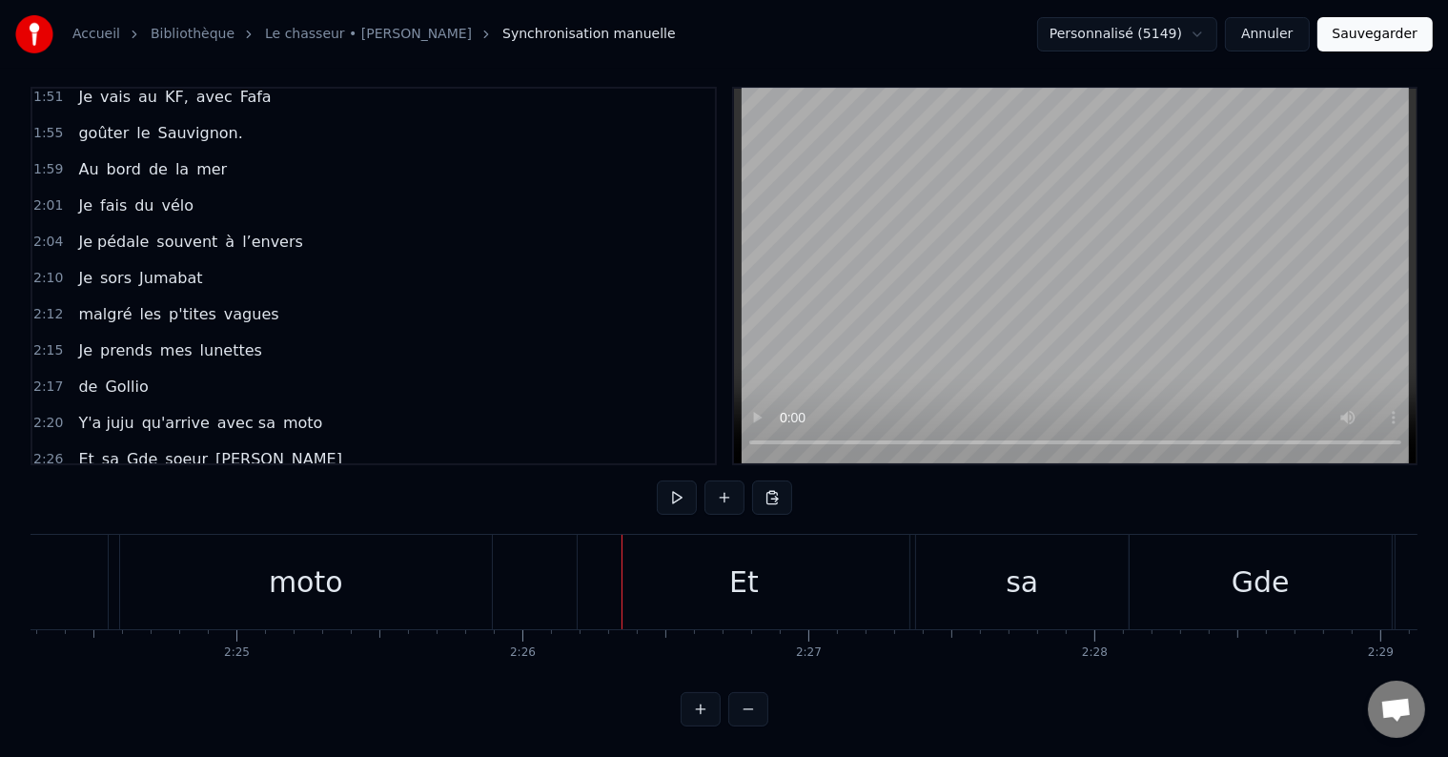
click at [737, 535] on div "Et" at bounding box center [744, 582] width 332 height 94
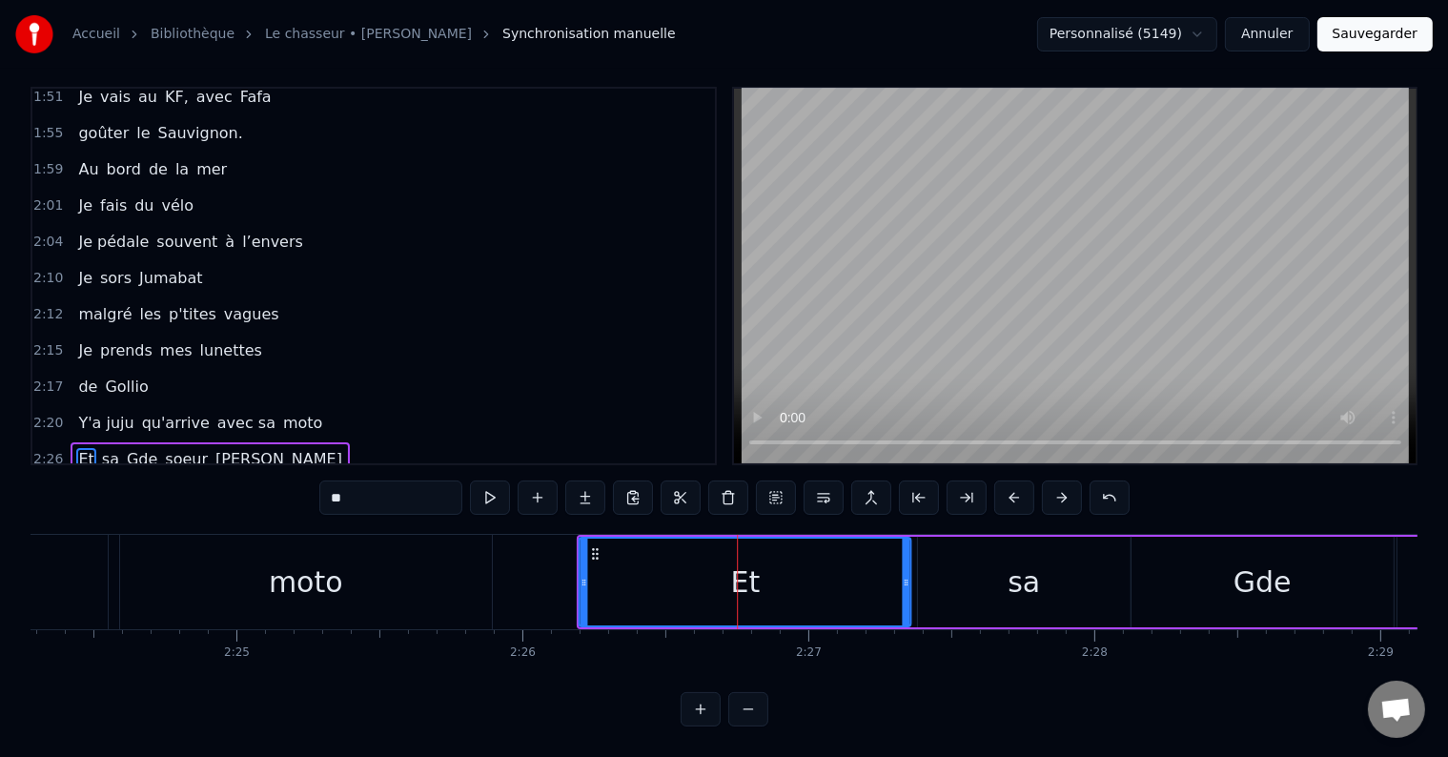
drag, startPoint x: 592, startPoint y: 534, endPoint x: 591, endPoint y: 551, distance: 17.2
click at [591, 551] on div "Et" at bounding box center [745, 582] width 330 height 87
click at [241, 442] on div "Et sa Gde [PERSON_NAME]" at bounding box center [210, 459] width 279 height 34
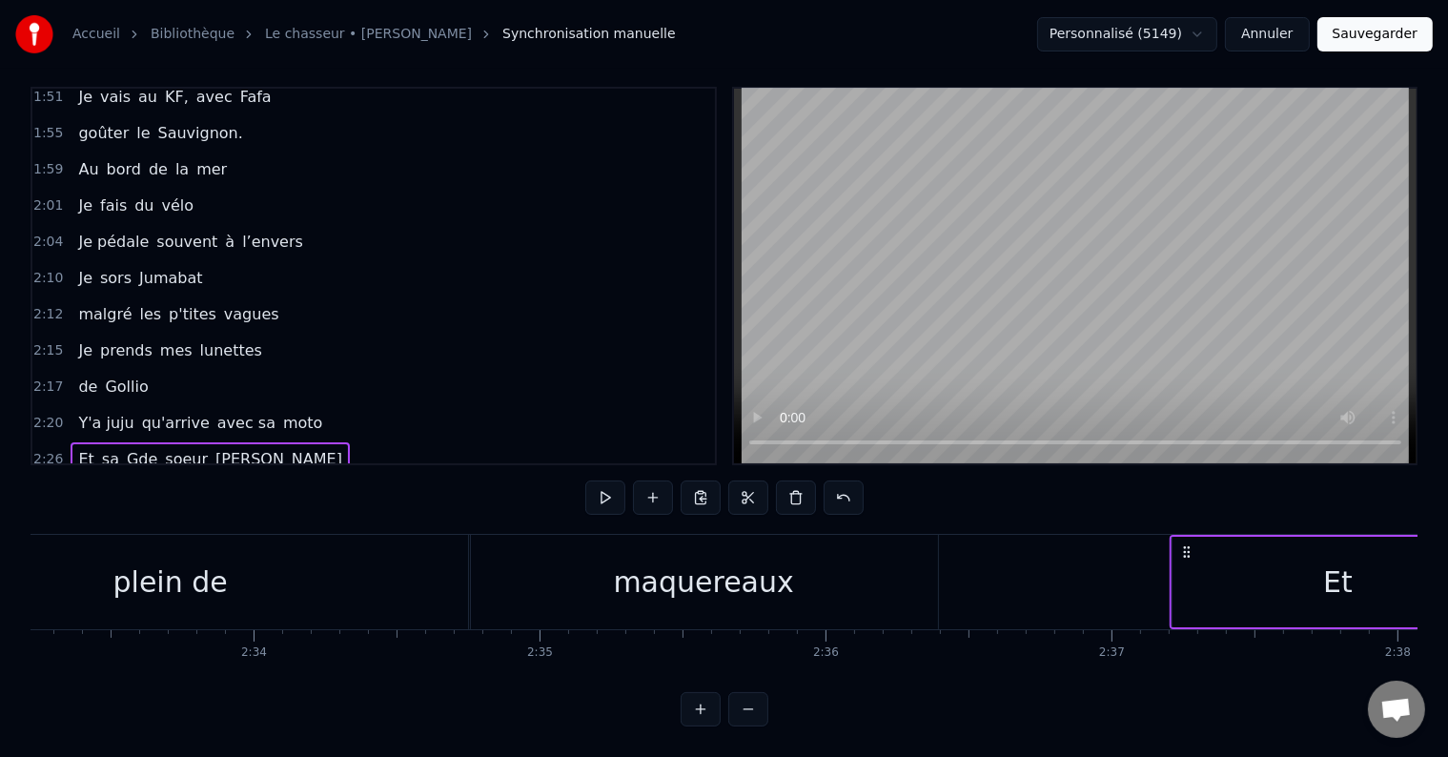
scroll to position [0, 43823]
drag, startPoint x: 593, startPoint y: 536, endPoint x: 1107, endPoint y: 621, distance: 520.9
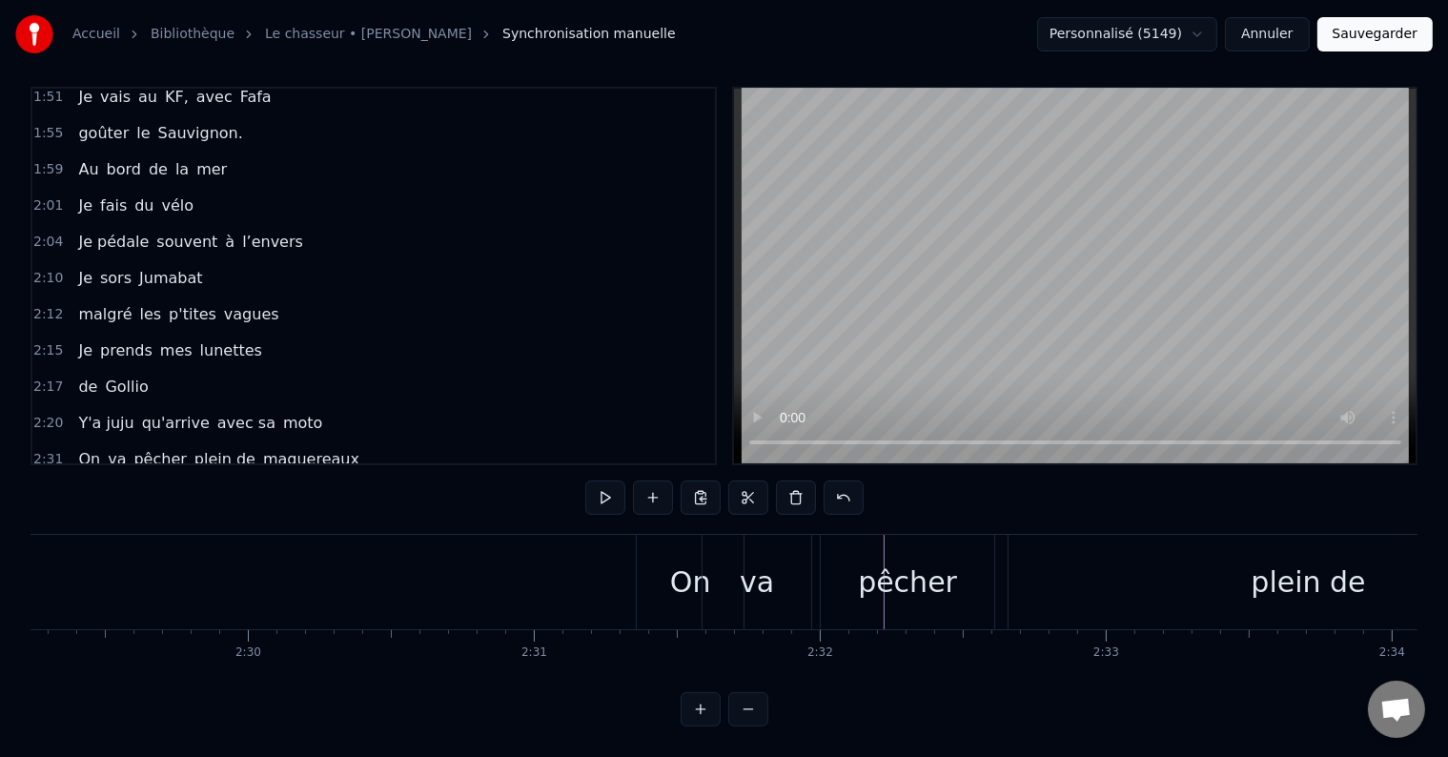
scroll to position [0, 42677]
click at [242, 478] on div "Et sa Gde [PERSON_NAME]" at bounding box center [210, 495] width 279 height 34
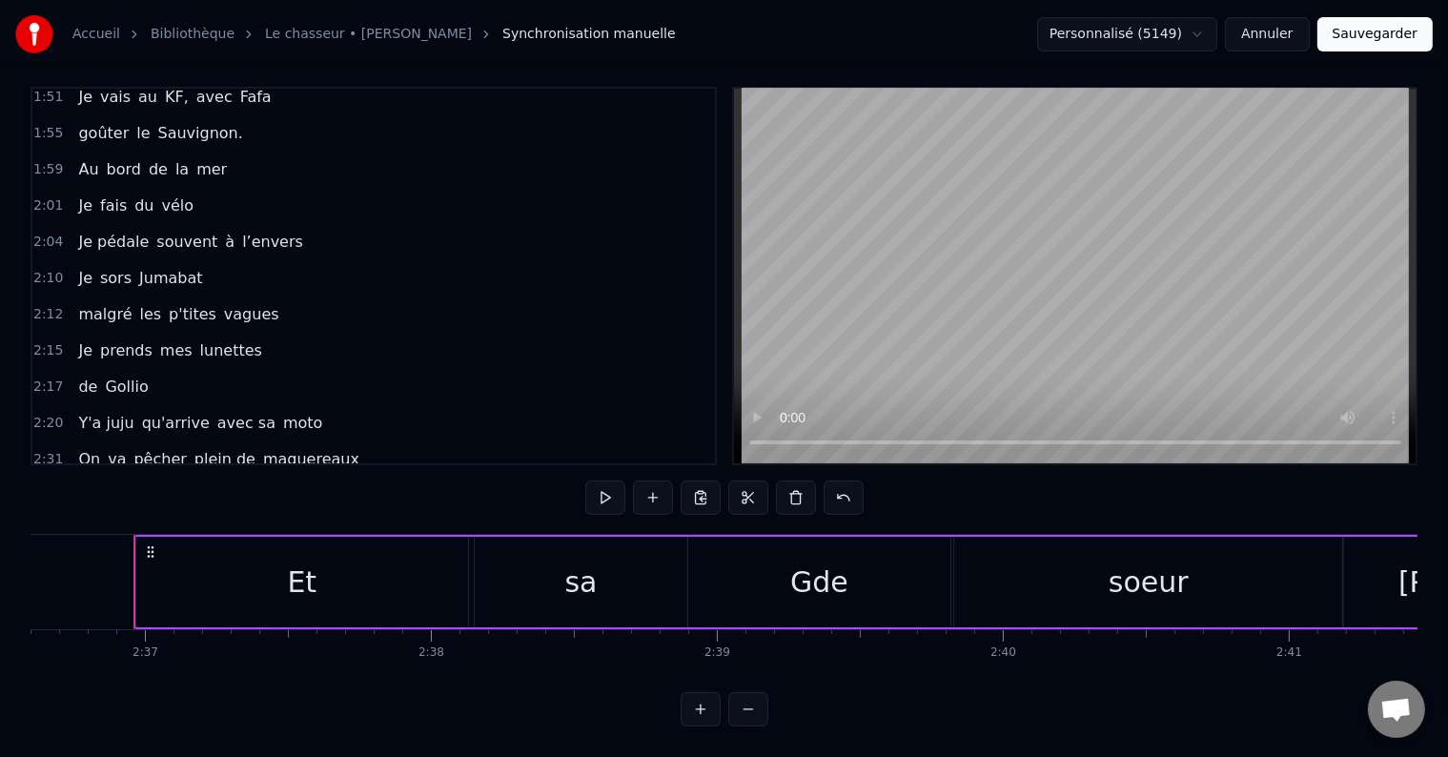
scroll to position [0, 44787]
click at [76, 448] on span "On" at bounding box center [89, 459] width 26 height 22
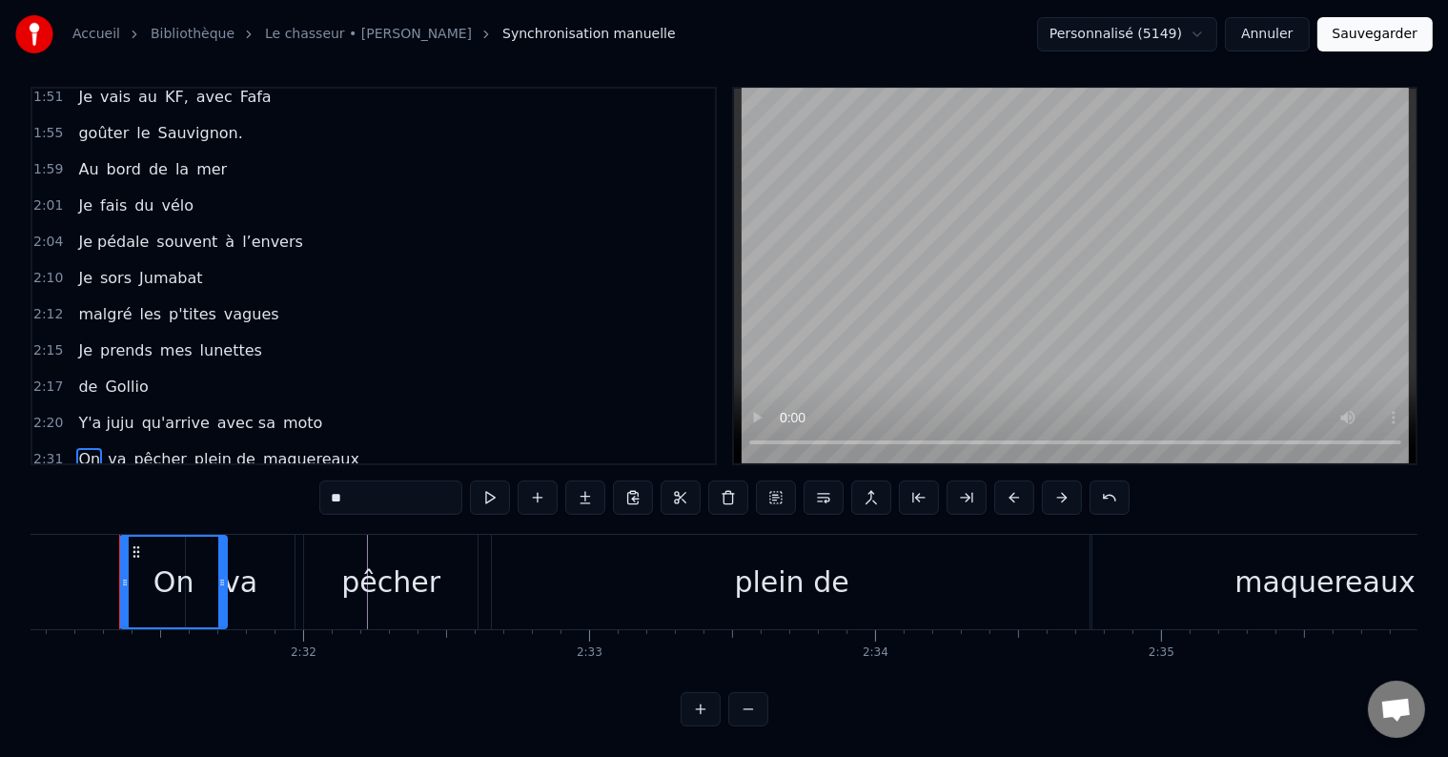
scroll to position [0, 43186]
click at [306, 442] on div "On va pêcher plein de maquereaux" at bounding box center [219, 459] width 296 height 34
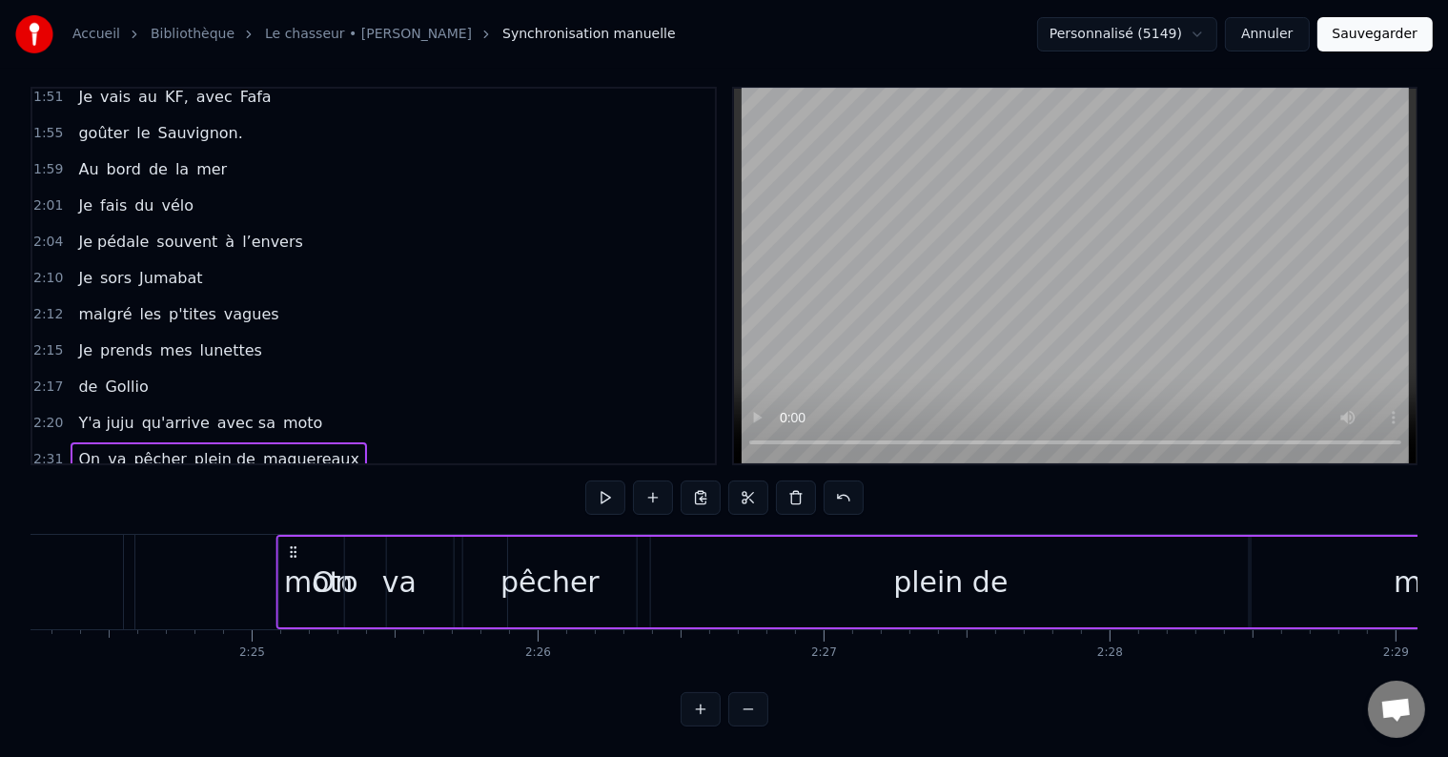
scroll to position [0, 41236]
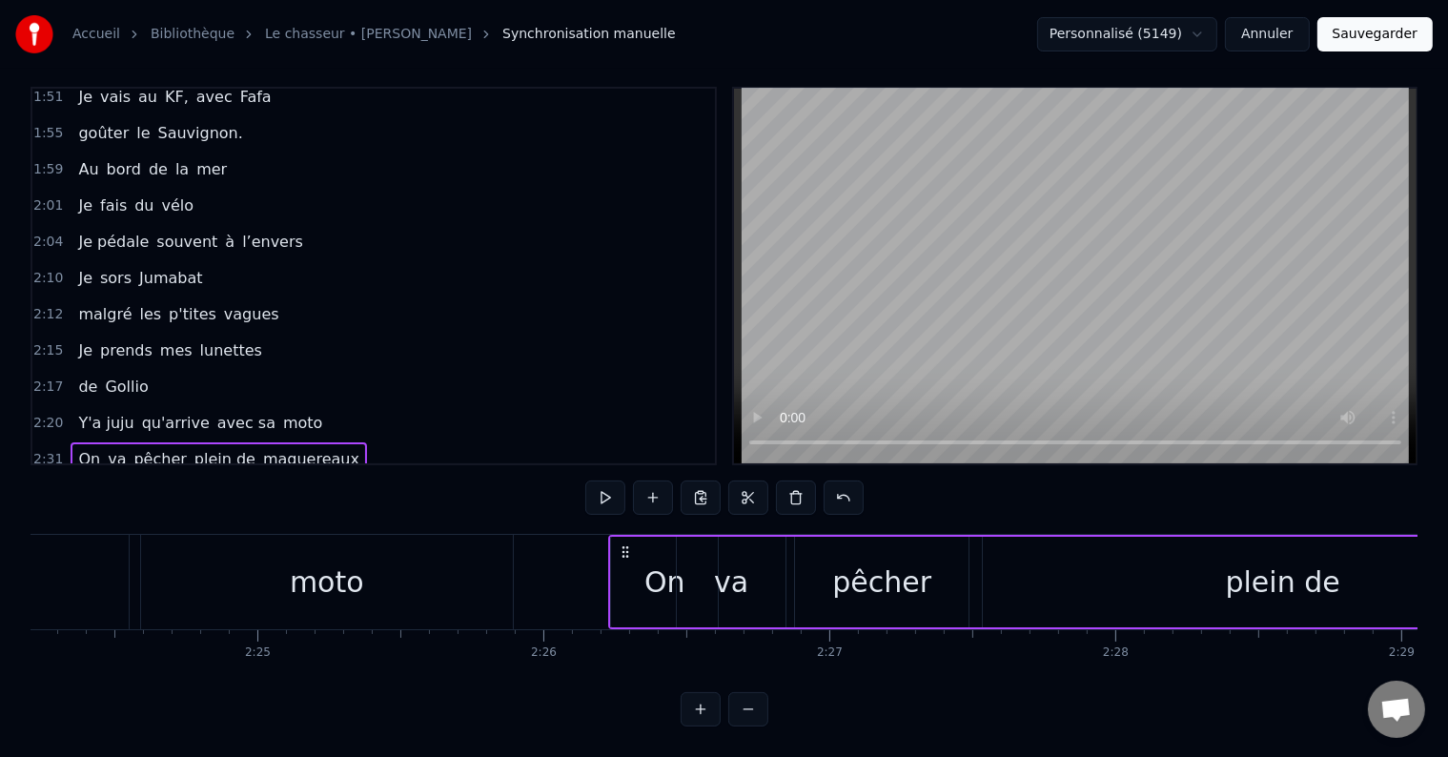
drag, startPoint x: 140, startPoint y: 534, endPoint x: 621, endPoint y: 587, distance: 484.3
click at [621, 587] on div "On va pêcher plein de maquereaux" at bounding box center [1330, 582] width 1445 height 94
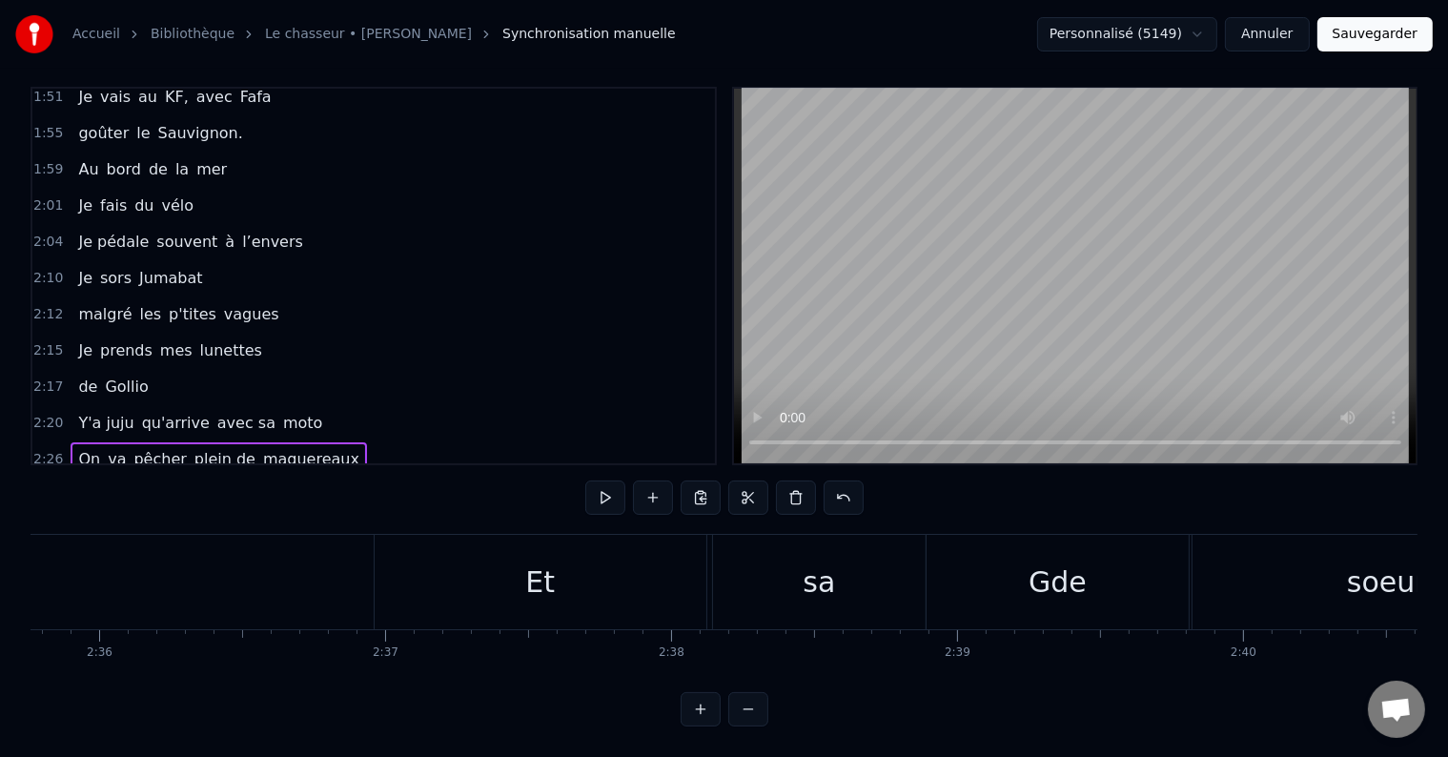
scroll to position [0, 44481]
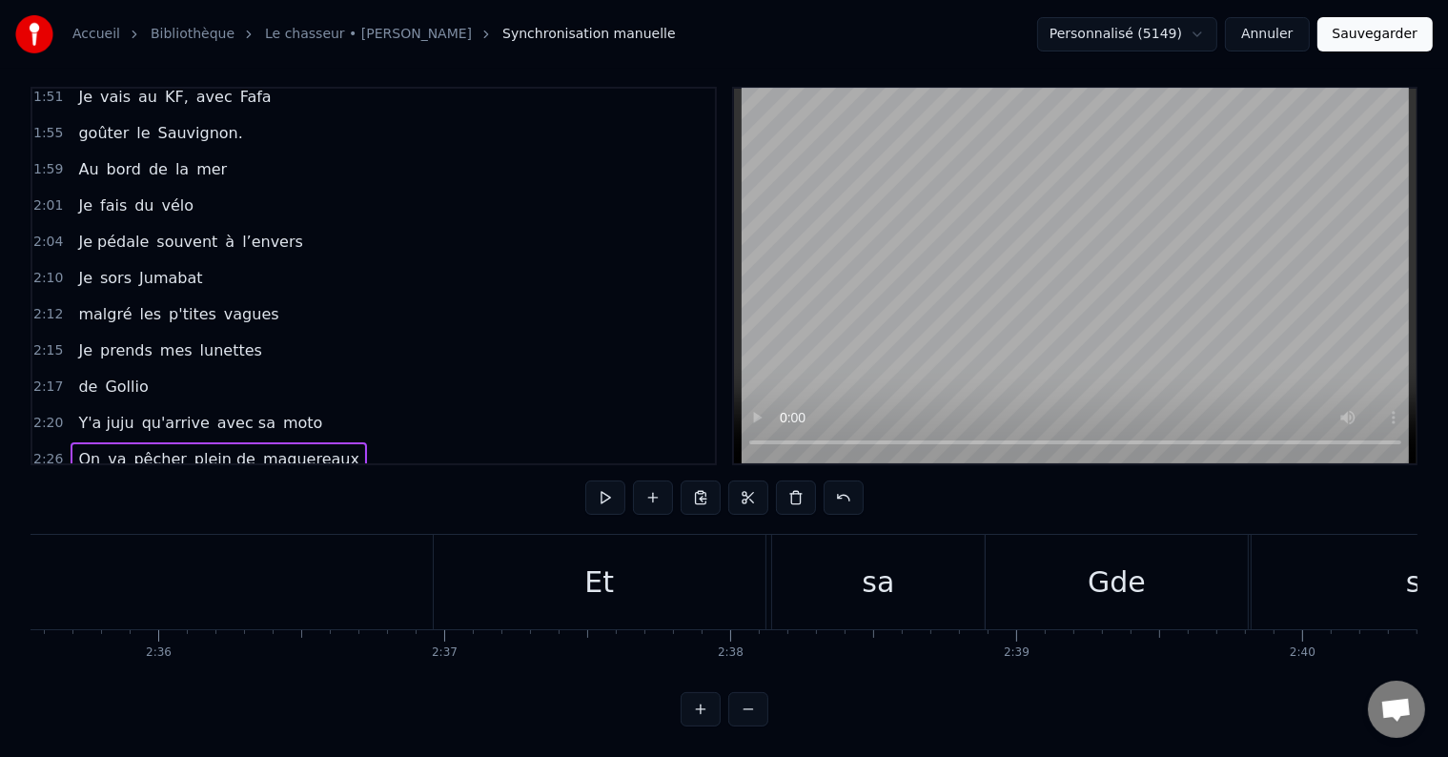
click at [183, 484] on span "soeur" at bounding box center [186, 495] width 47 height 22
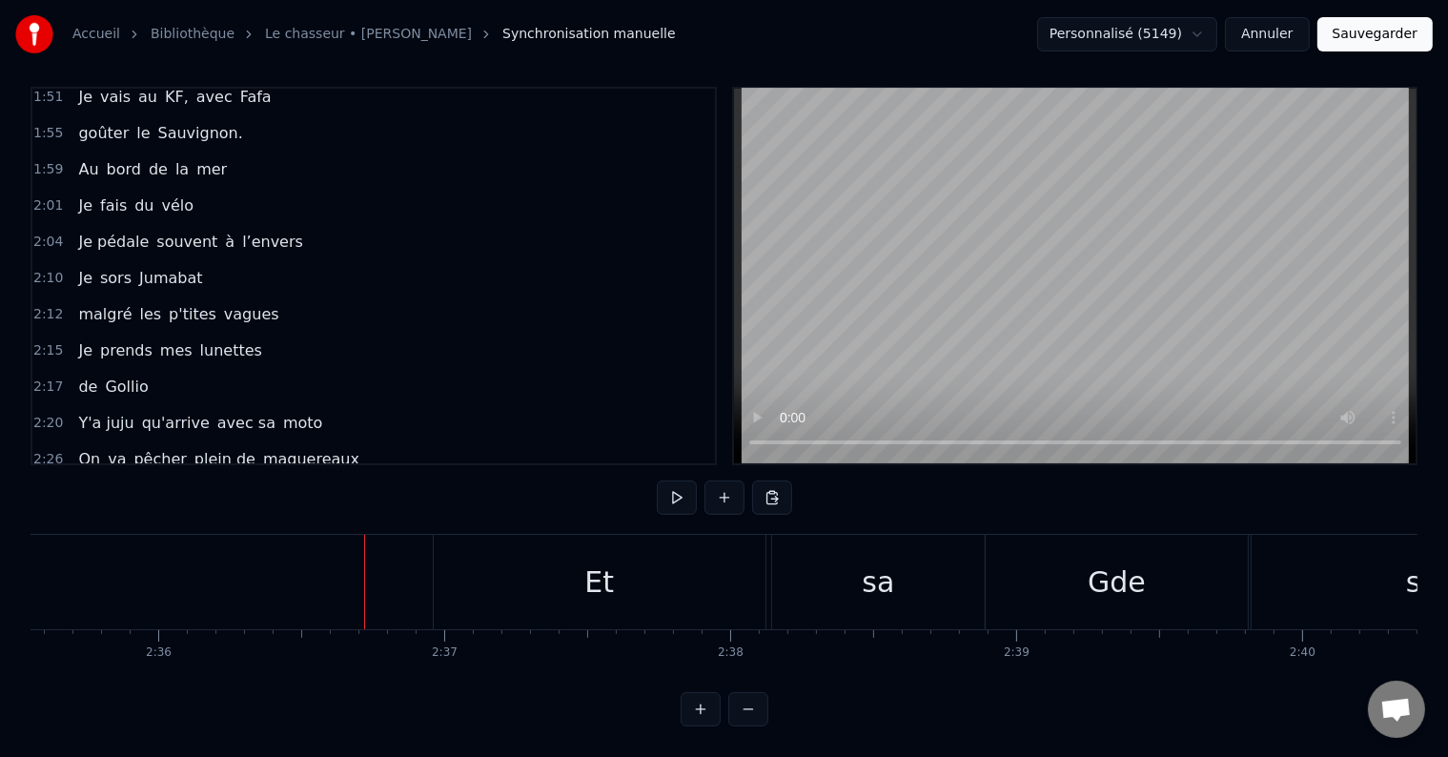
click at [221, 484] on span "[PERSON_NAME]" at bounding box center [279, 495] width 131 height 22
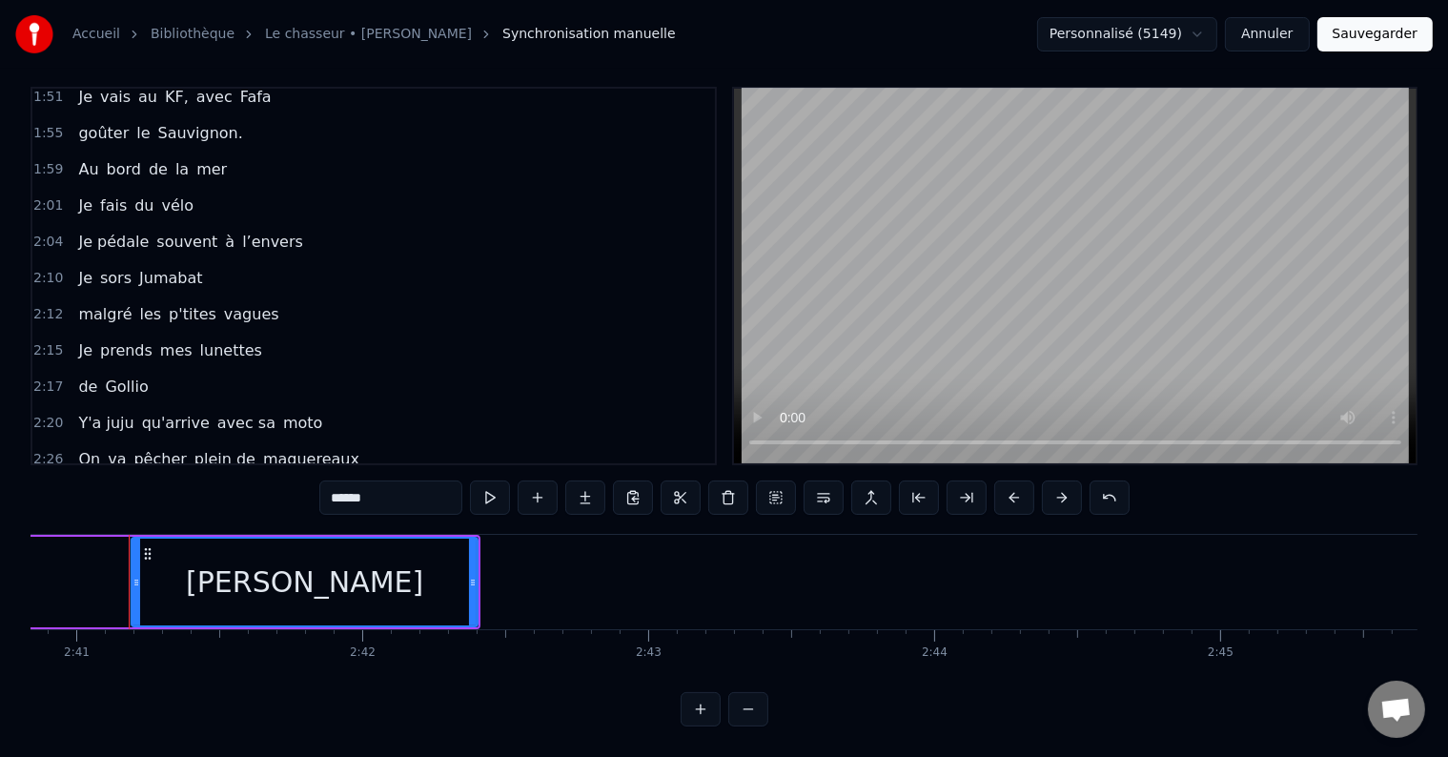
scroll to position [0, 45995]
click at [146, 478] on div "Et sa Gde [PERSON_NAME]" at bounding box center [210, 495] width 279 height 34
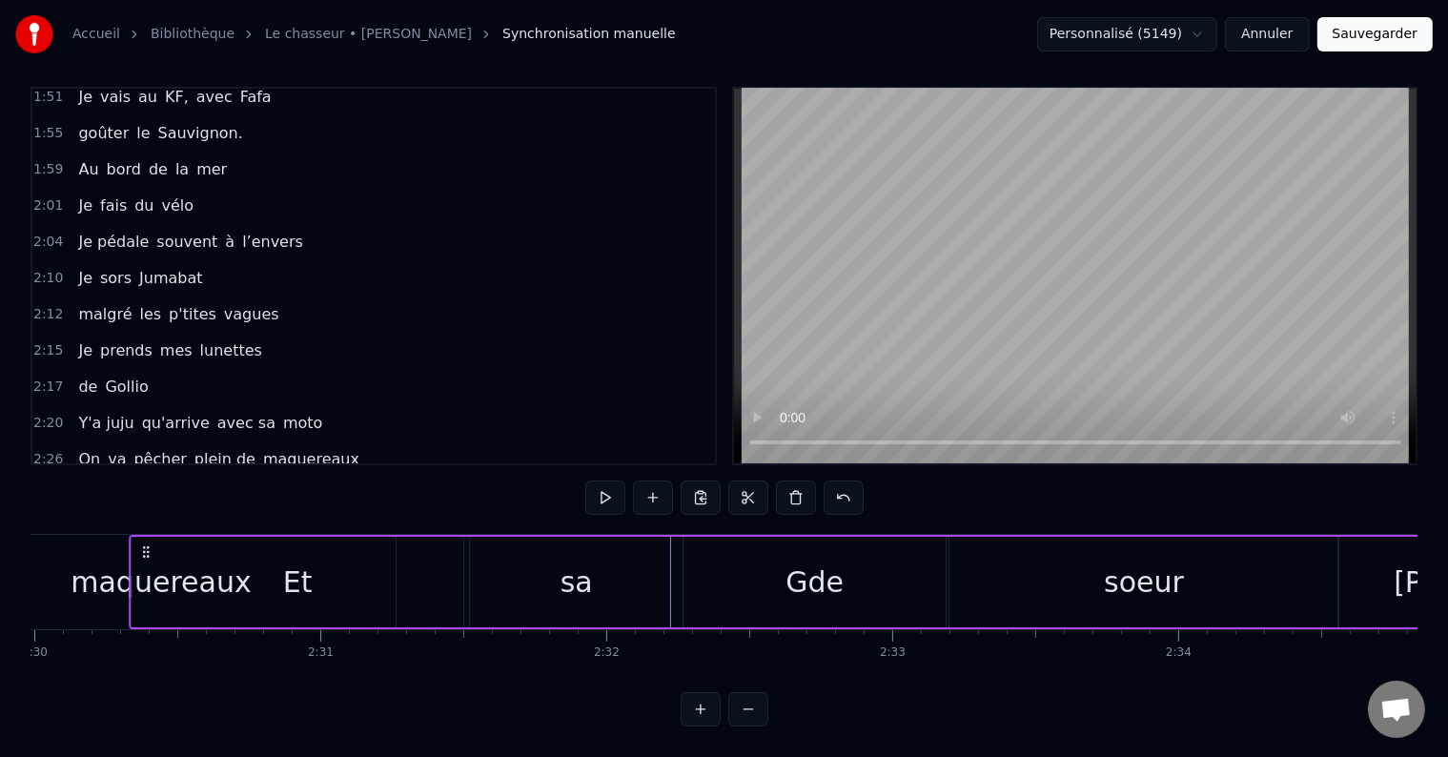
scroll to position [0, 42724]
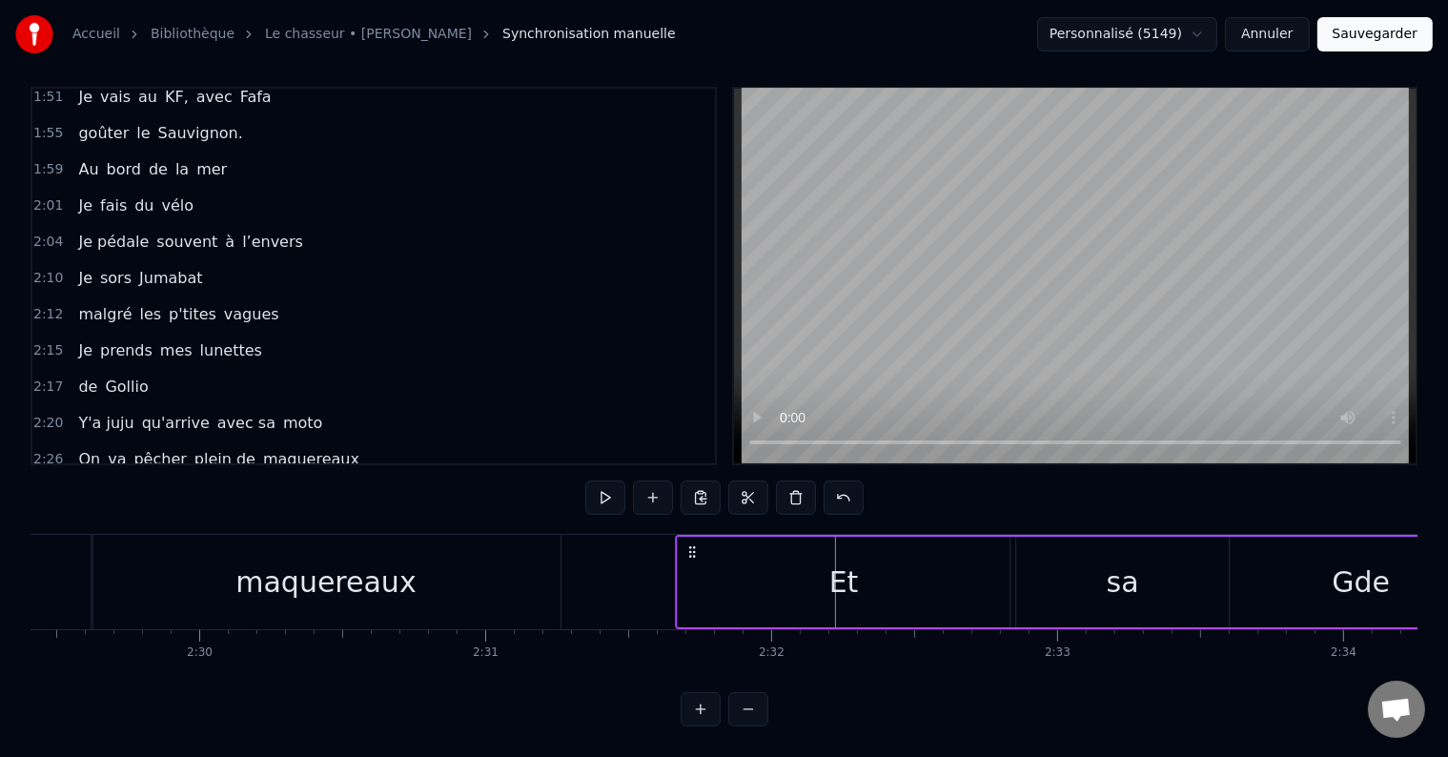
drag, startPoint x: 138, startPoint y: 534, endPoint x: 686, endPoint y: 660, distance: 562.3
click at [686, 660] on div "il était 10h du matin J'avançais dans le petit parc au bois rougé J’avais mon f…" at bounding box center [724, 605] width 1387 height 143
click at [527, 441] on div "2:26 On va pêcher plein de maquereaux" at bounding box center [373, 459] width 682 height 36
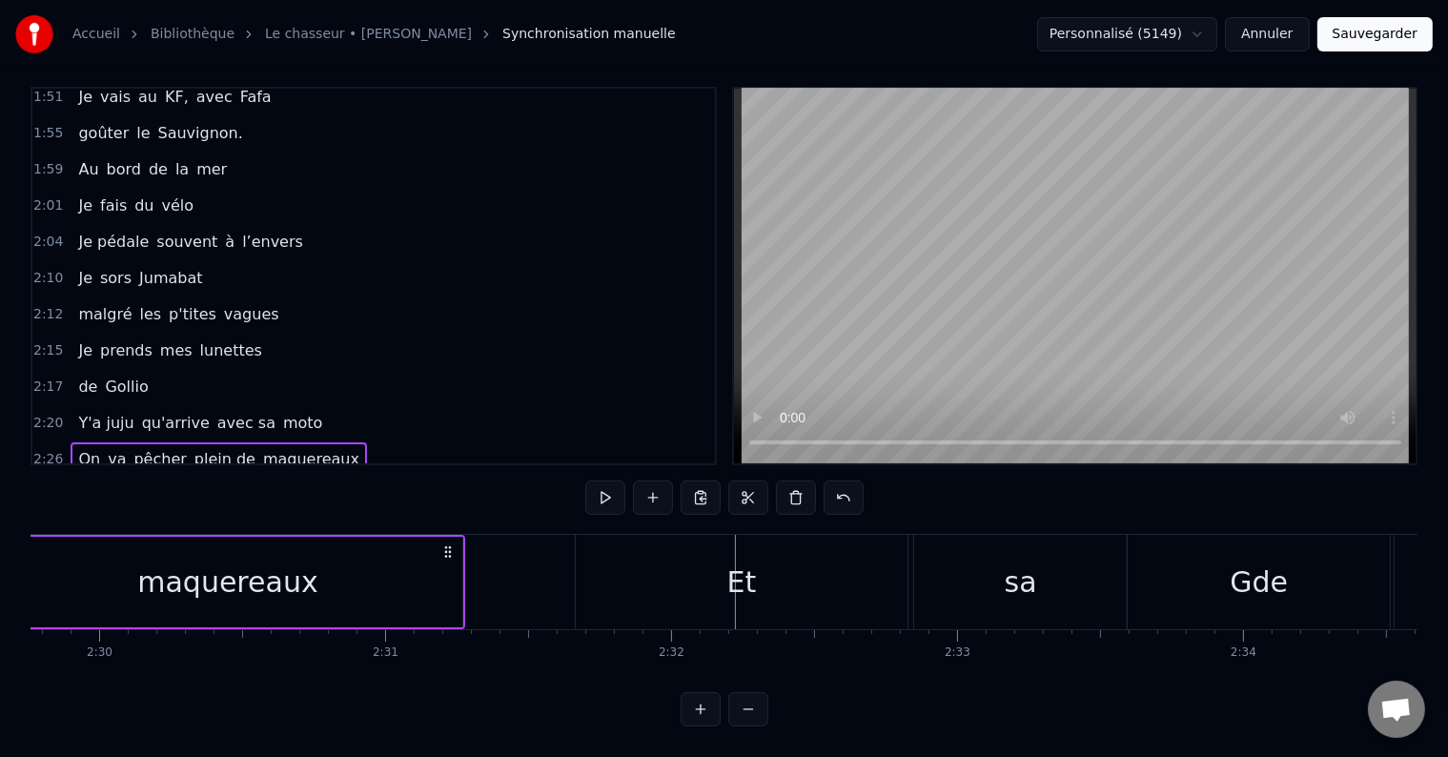
scroll to position [0, 42765]
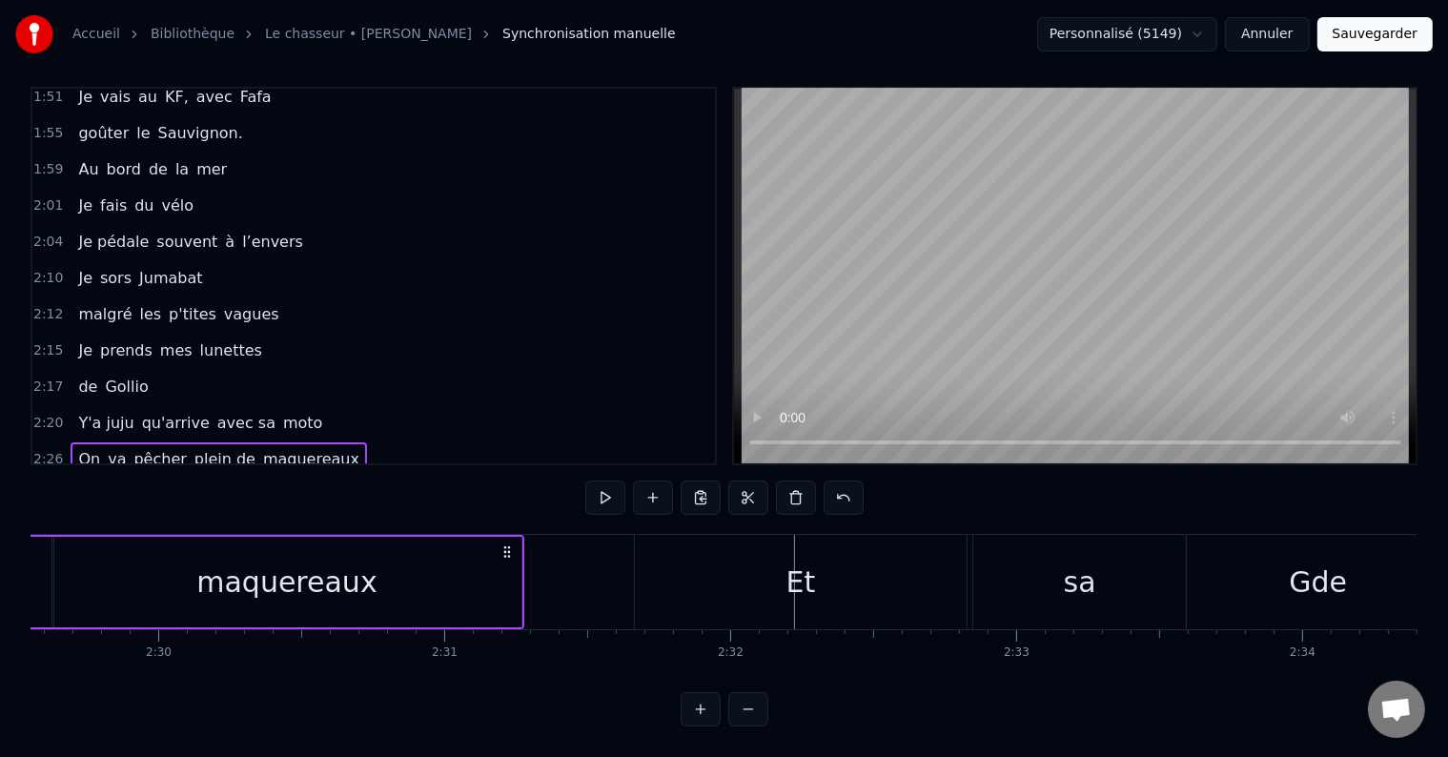
click at [77, 484] on span "Et" at bounding box center [85, 495] width 19 height 22
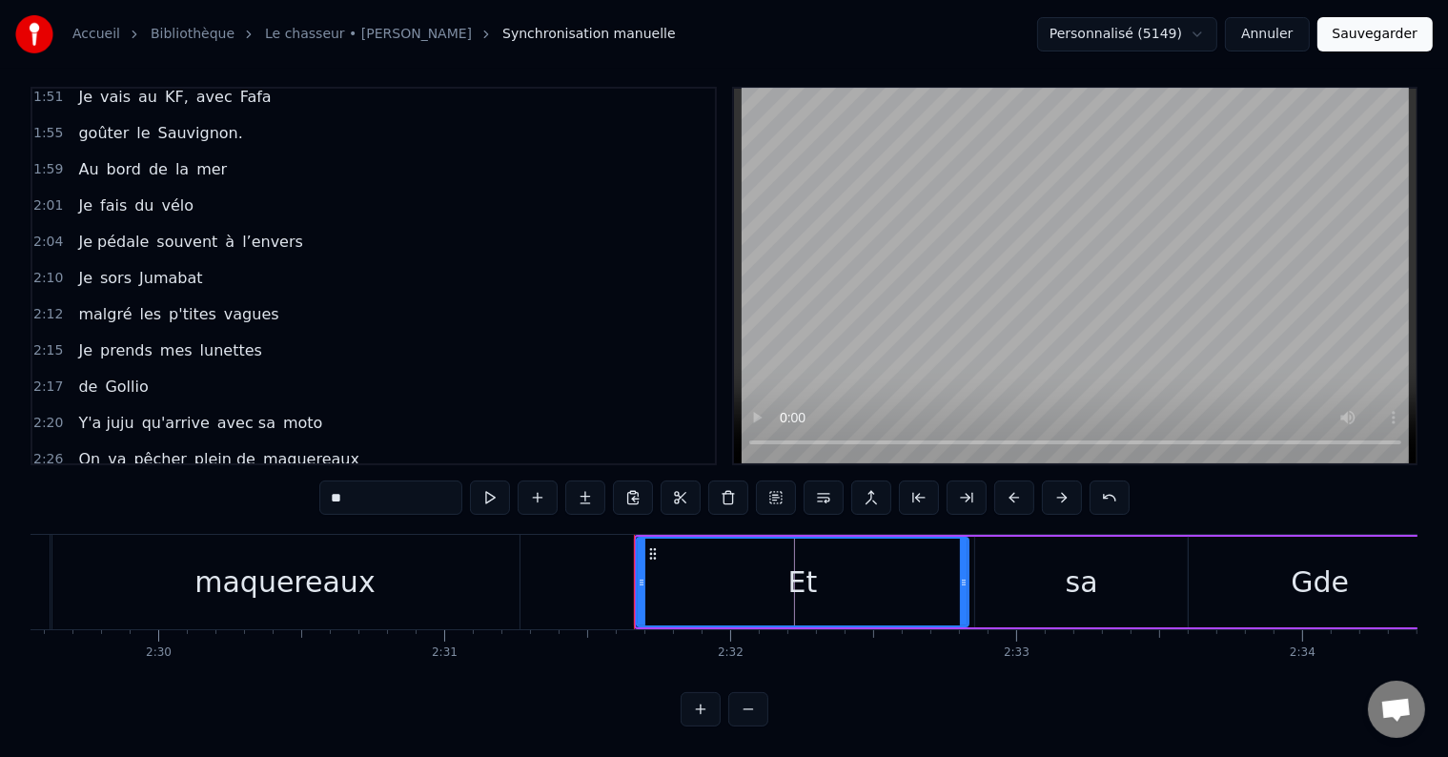
click at [811, 561] on div "Et" at bounding box center [803, 581] width 30 height 43
click at [77, 484] on span "Et" at bounding box center [85, 495] width 19 height 22
drag, startPoint x: 361, startPoint y: 483, endPoint x: 308, endPoint y: 491, distance: 53.9
click at [308, 491] on div "0:05 il était 10h du matin 0:07 J'avançais dans le petit parc 0:10 au bois roug…" at bounding box center [724, 407] width 1387 height 640
drag, startPoint x: 639, startPoint y: 520, endPoint x: 593, endPoint y: 482, distance: 59.6
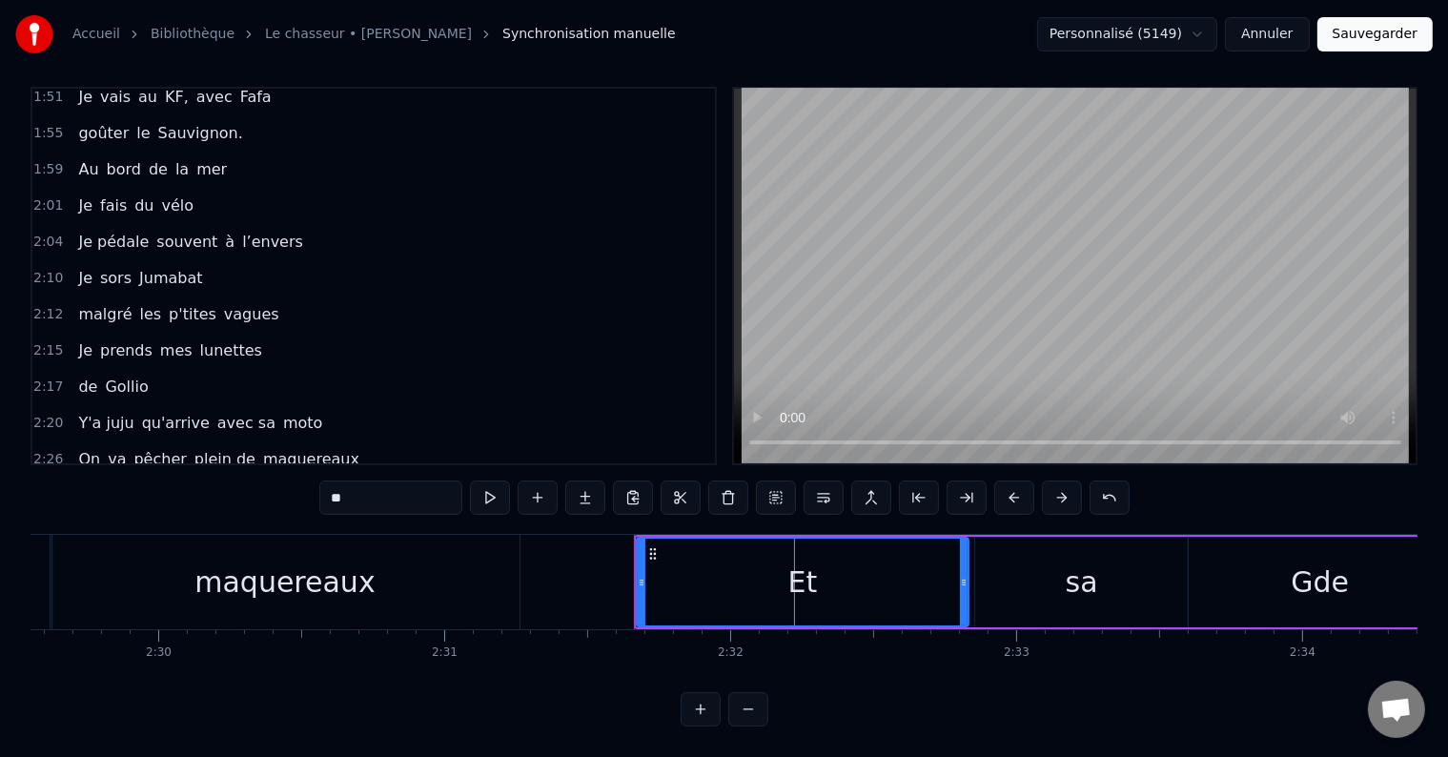
click at [610, 494] on div "0:05 il était 10h du matin 0:07 J'avançais dans le petit parc 0:10 au bois roug…" at bounding box center [724, 407] width 1387 height 640
type input "*"
click at [1071, 564] on div "sa" at bounding box center [1082, 581] width 32 height 43
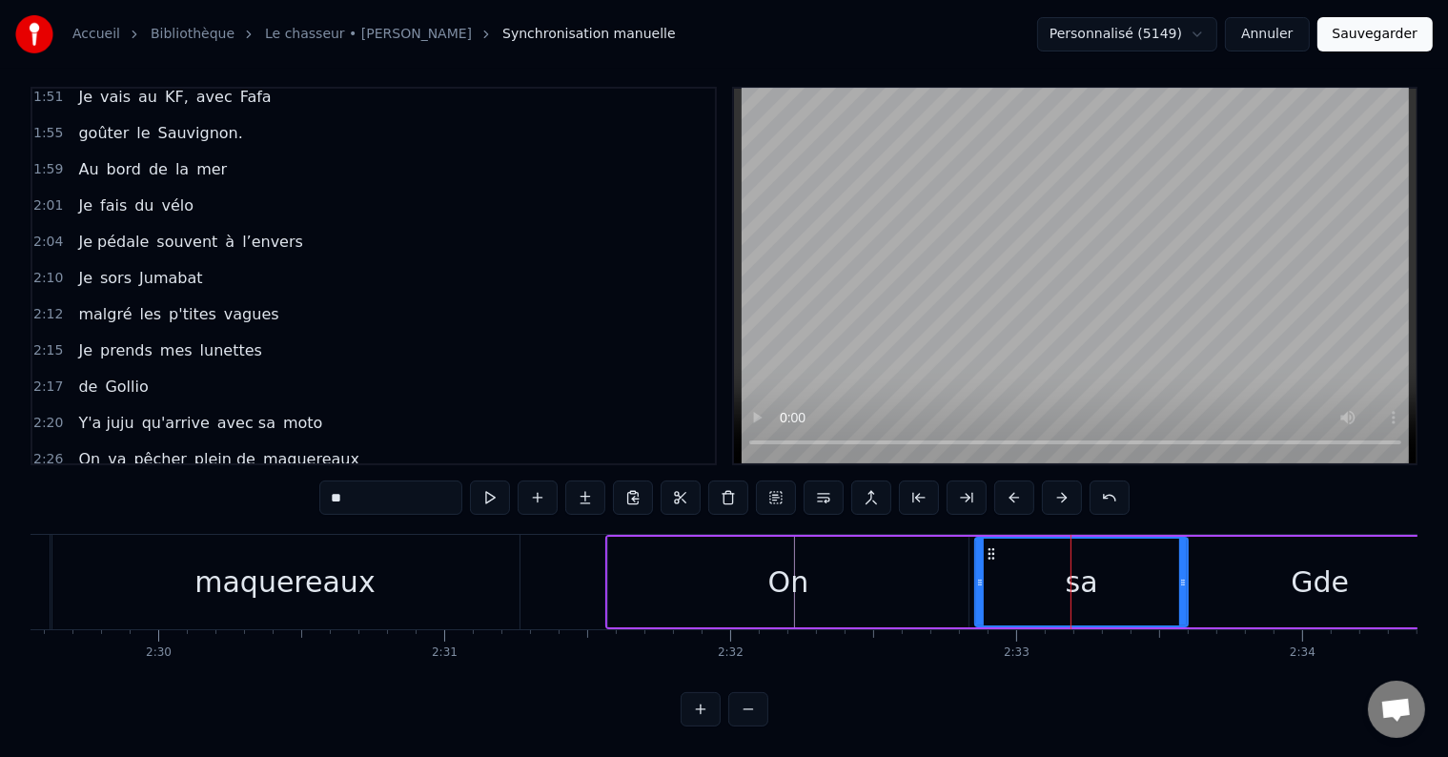
drag, startPoint x: 359, startPoint y: 488, endPoint x: 316, endPoint y: 482, distance: 43.3
click at [316, 482] on div "0:05 il était 10h du matin 0:07 J'avançais dans le petit parc 0:10 au bois roug…" at bounding box center [724, 407] width 1387 height 640
click at [1308, 560] on div "Gde" at bounding box center [1320, 581] width 58 height 43
type input "***"
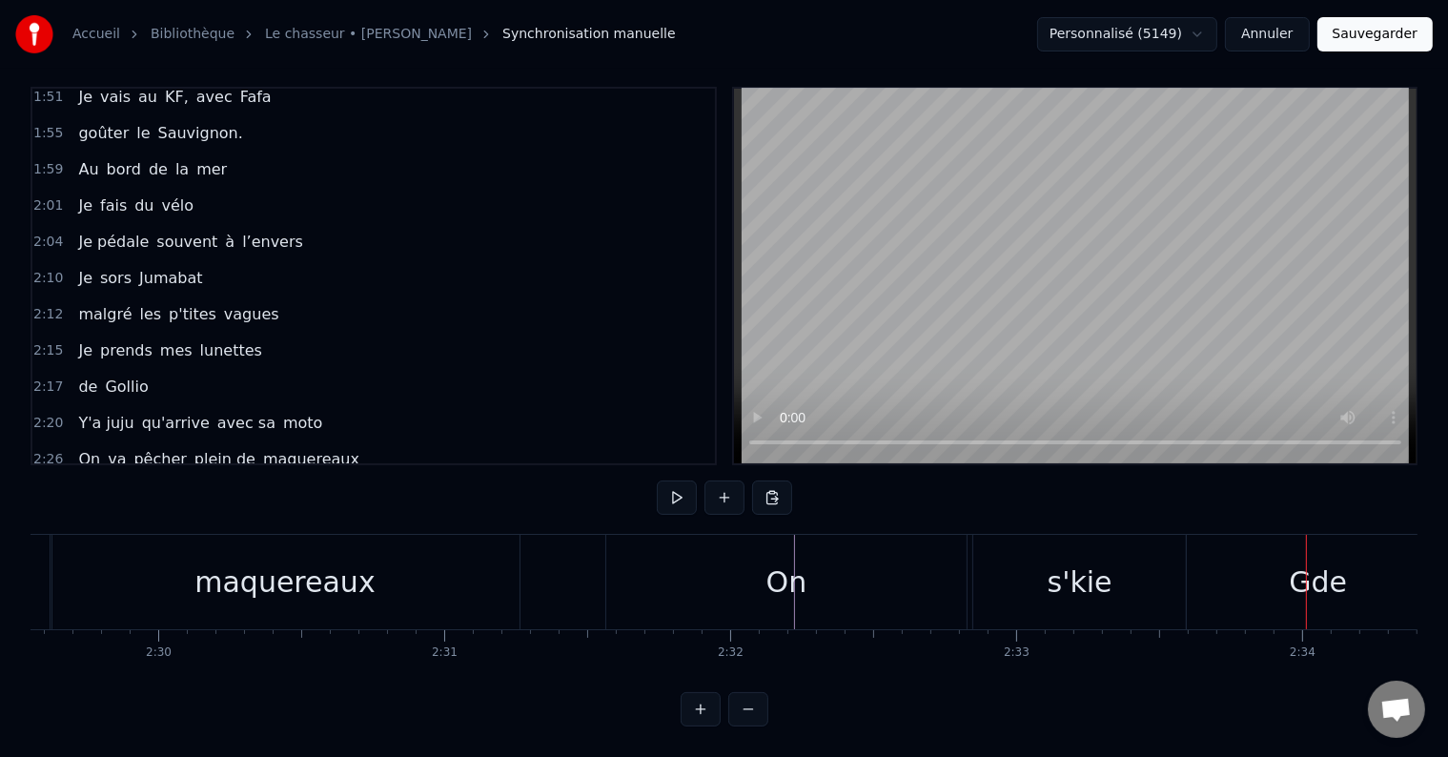
click at [1270, 563] on div "Gde" at bounding box center [1318, 582] width 262 height 94
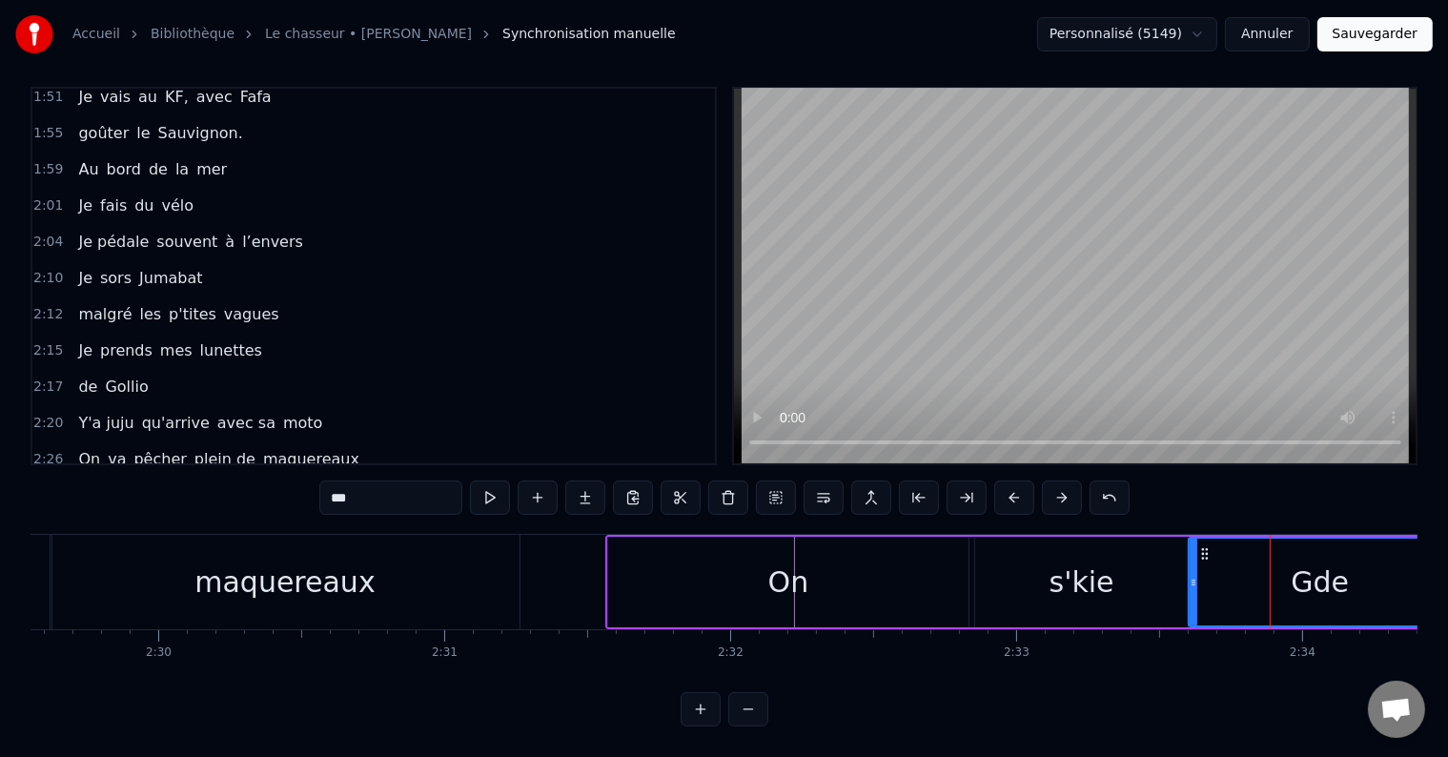
drag, startPoint x: 374, startPoint y: 486, endPoint x: 306, endPoint y: 474, distance: 68.8
click at [306, 474] on div "0:05 il était 10h du matin 0:07 J'avançais dans le petit parc 0:10 au bois roug…" at bounding box center [724, 407] width 1387 height 640
click at [1284, 560] on div "nautique" at bounding box center [1319, 581] width 127 height 43
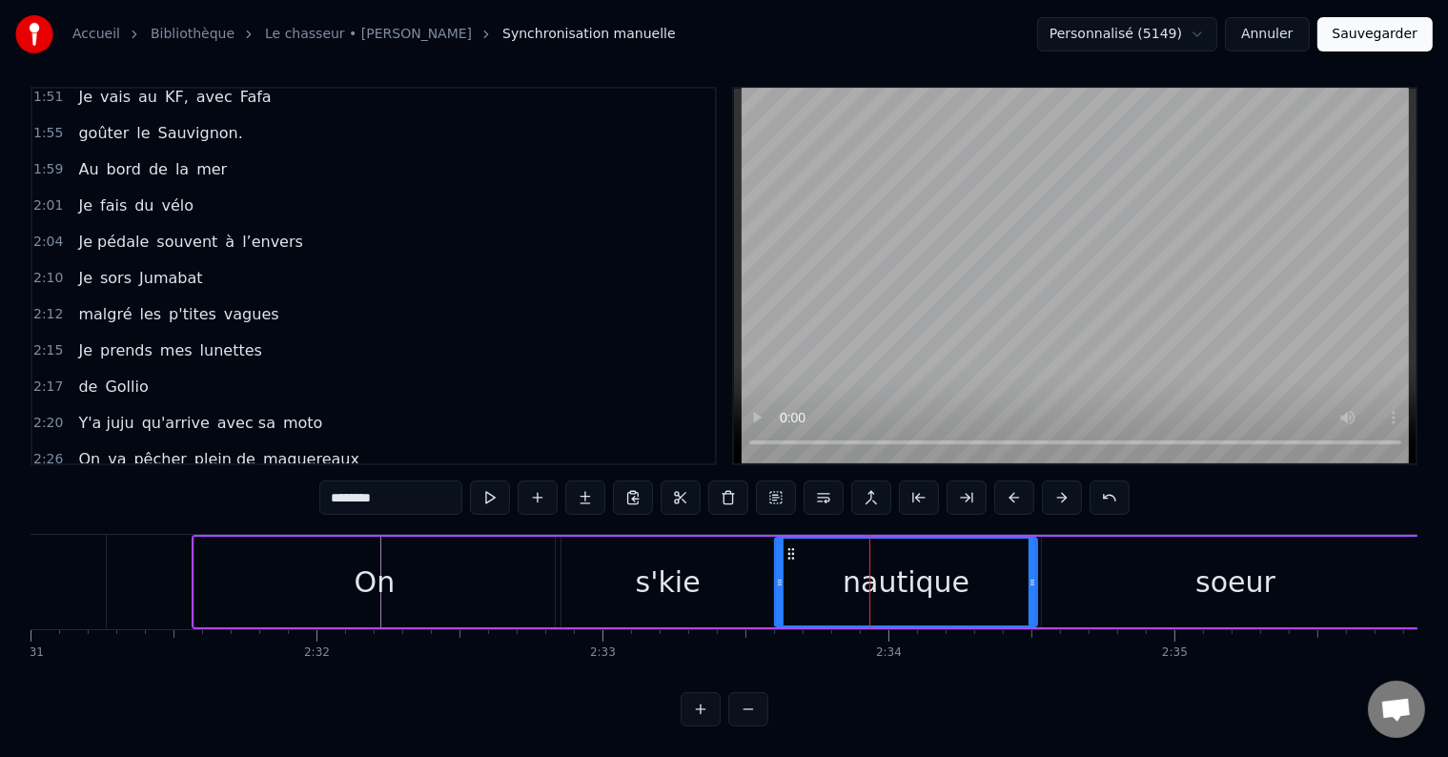
scroll to position [0, 43209]
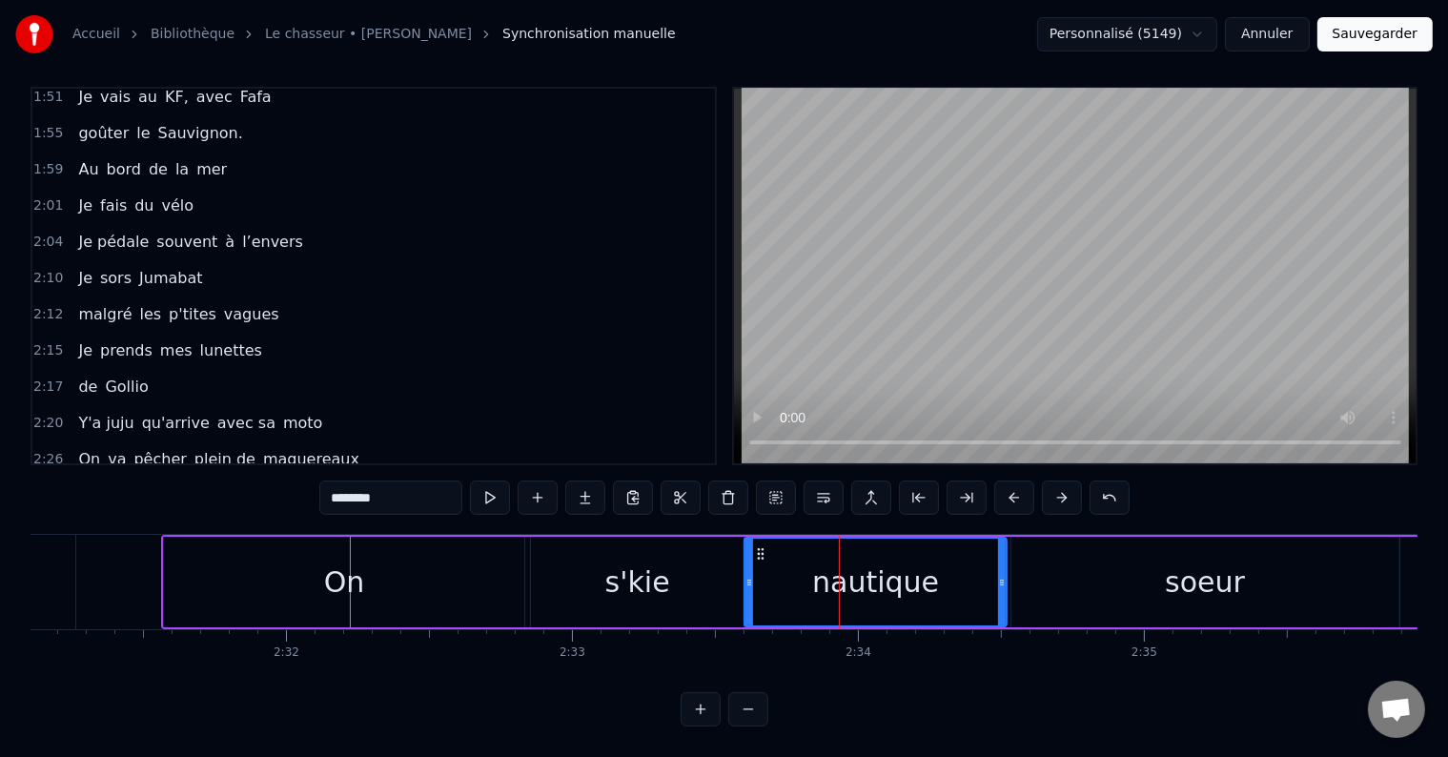
click at [1190, 564] on div "soeur" at bounding box center [1205, 581] width 80 height 43
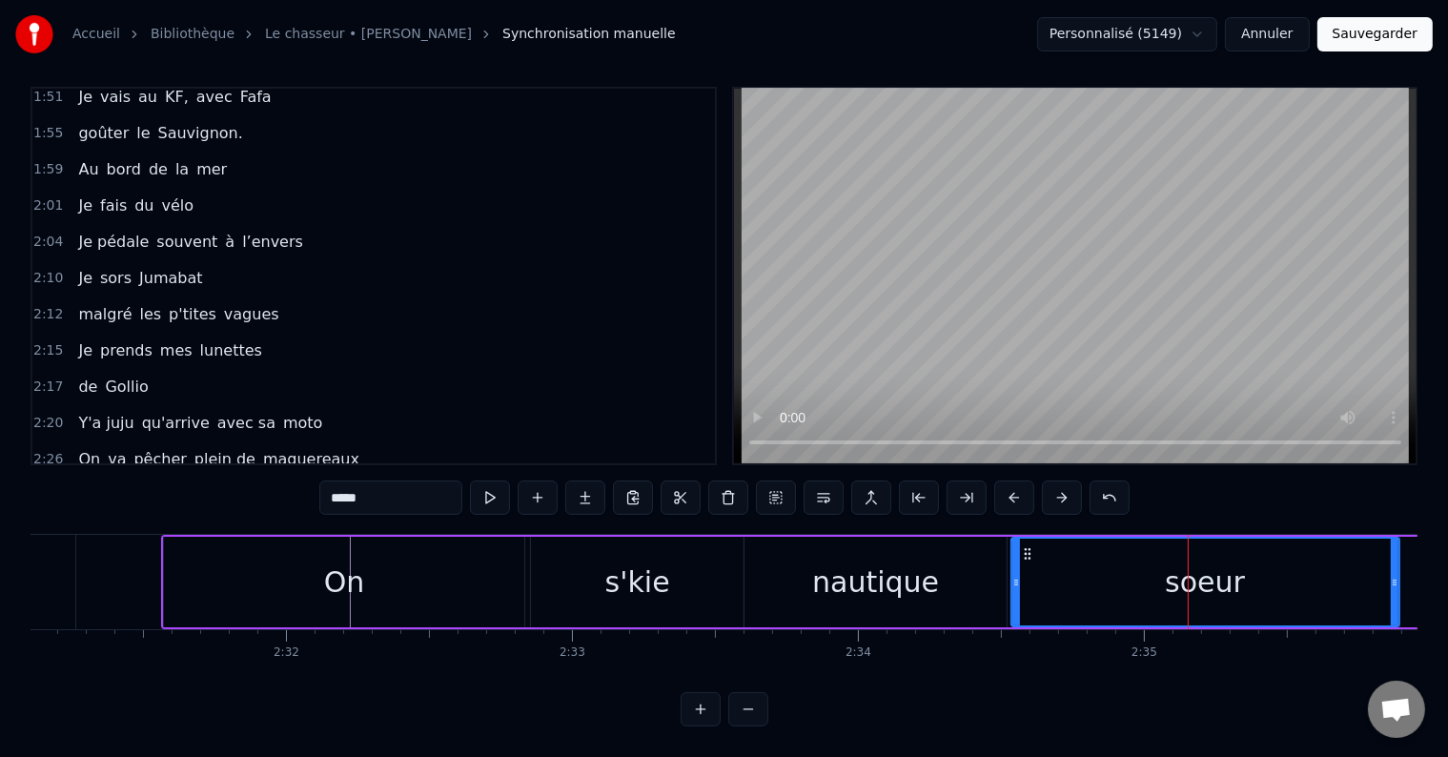
click at [366, 485] on input "*****" at bounding box center [390, 497] width 143 height 34
drag, startPoint x: 377, startPoint y: 477, endPoint x: 287, endPoint y: 471, distance: 90.7
click at [287, 471] on div "0:05 il était 10h du matin 0:07 J'avançais dans le petit parc 0:10 au bois roug…" at bounding box center [724, 407] width 1387 height 640
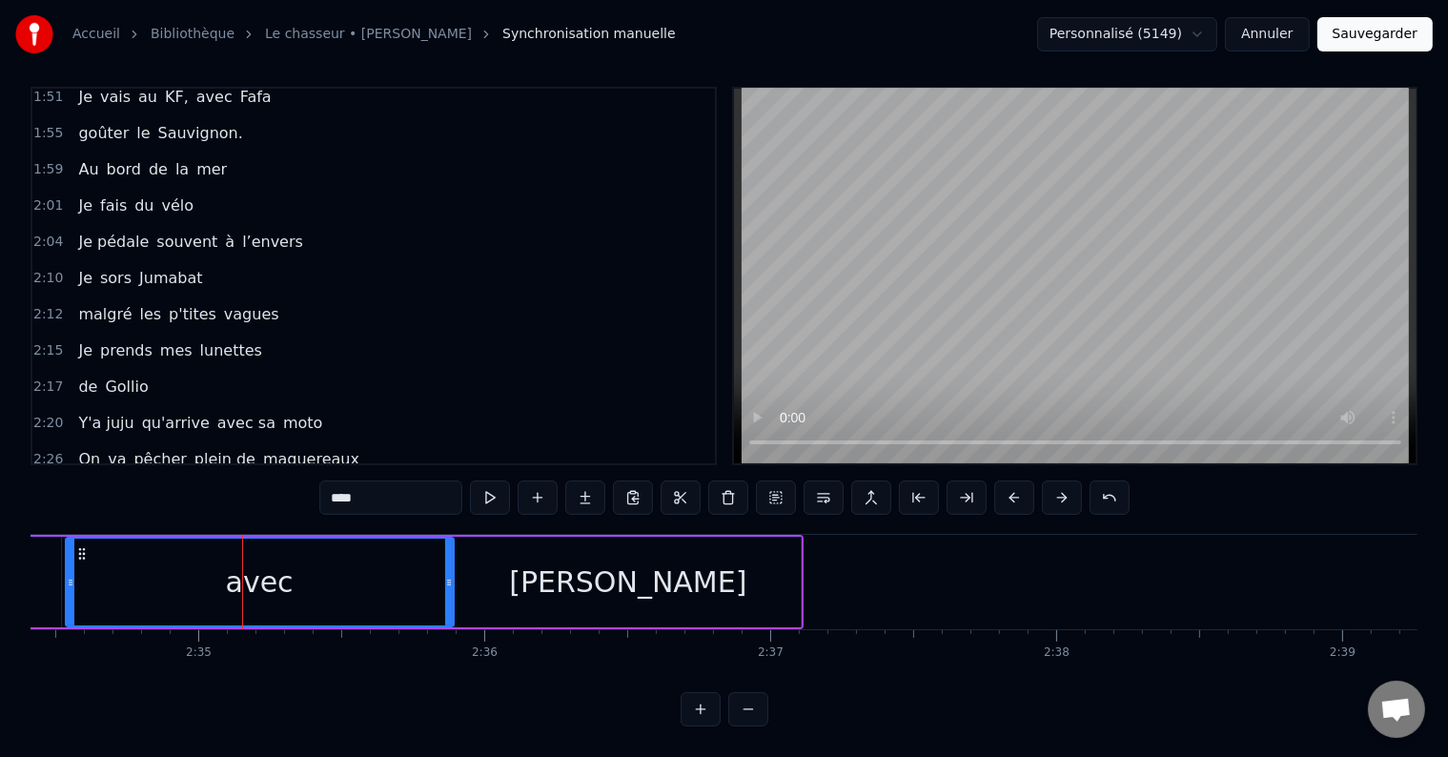
scroll to position [0, 43653]
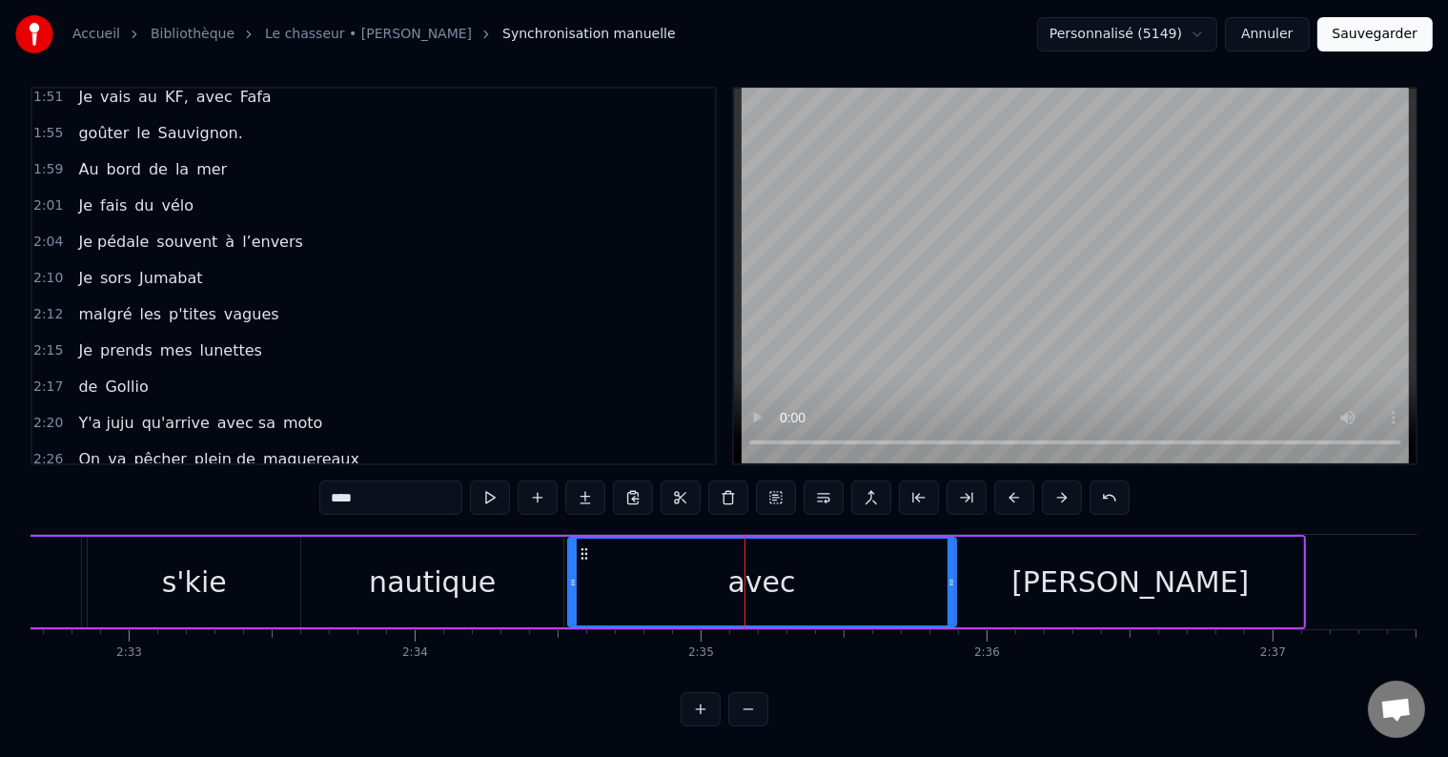
click at [1238, 575] on div "[PERSON_NAME]" at bounding box center [1130, 582] width 346 height 91
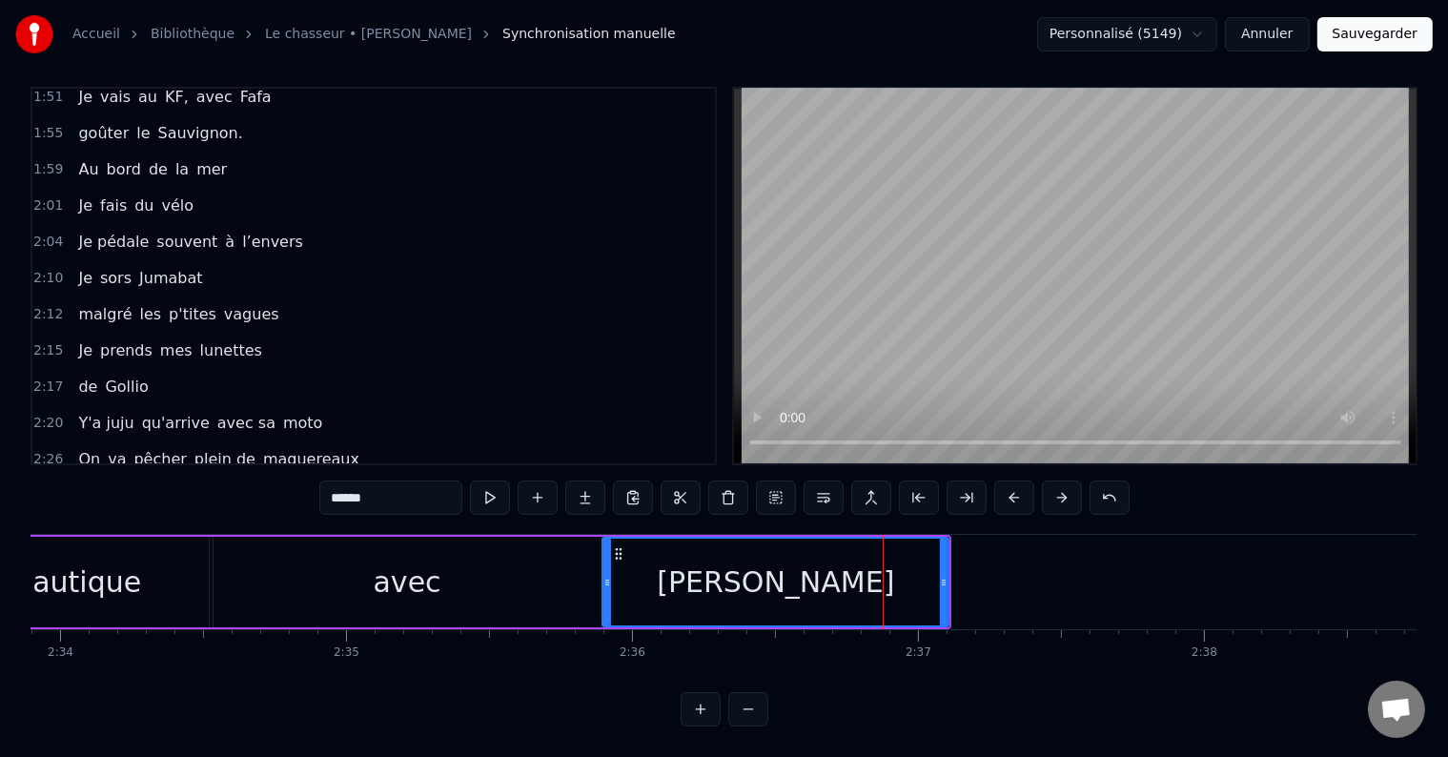
scroll to position [0, 43831]
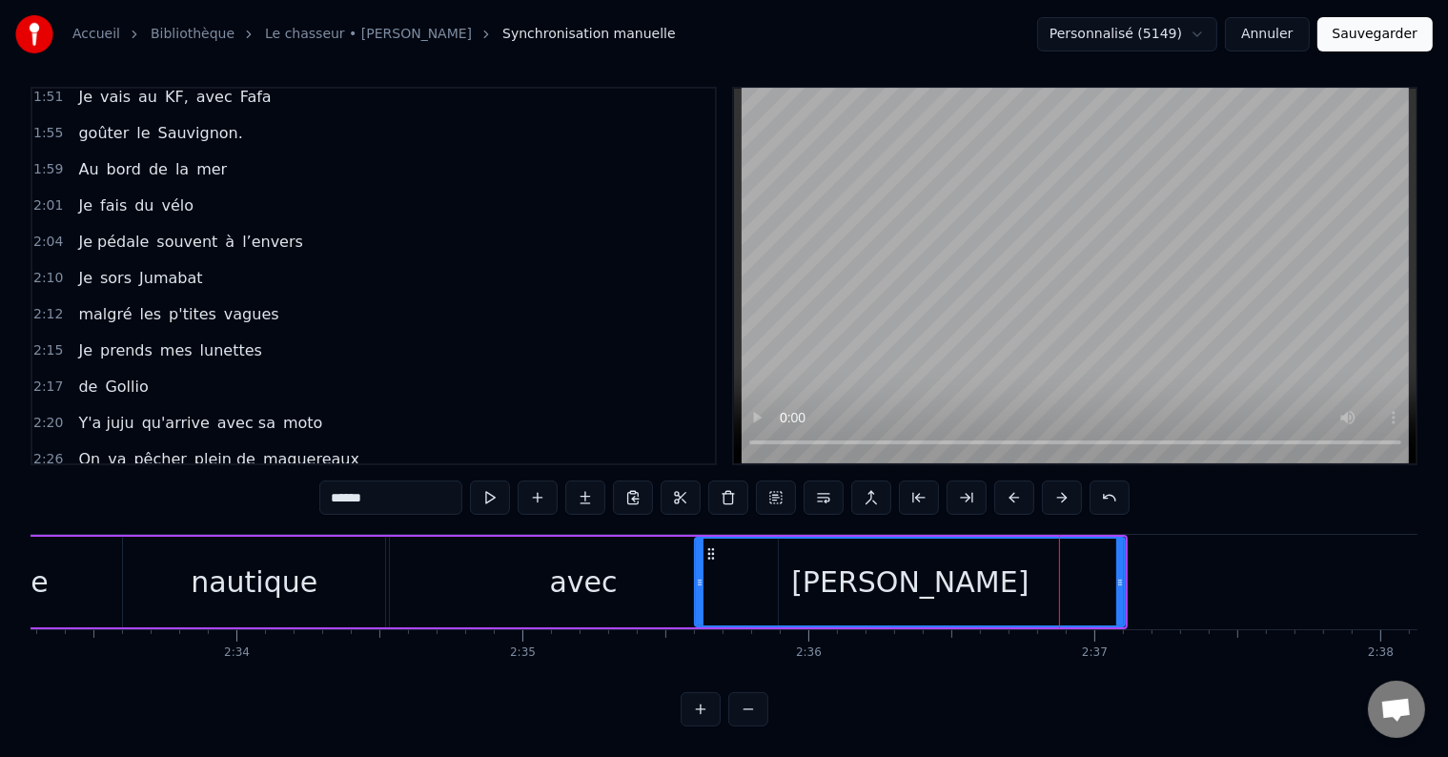
drag, startPoint x: 784, startPoint y: 557, endPoint x: 667, endPoint y: 560, distance: 116.3
click at [699, 575] on icon at bounding box center [700, 582] width 8 height 15
click at [607, 539] on div "avec" at bounding box center [584, 582] width 388 height 91
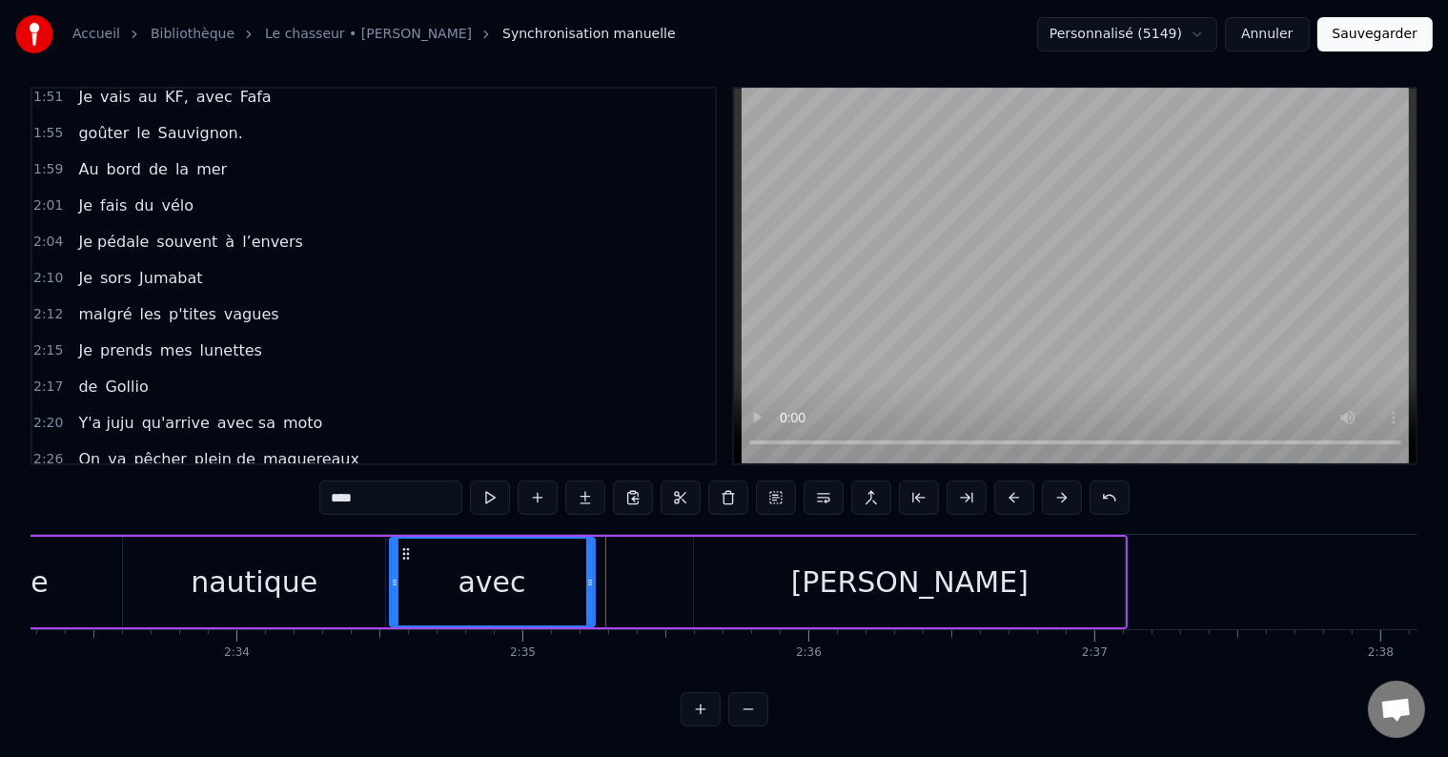
drag, startPoint x: 774, startPoint y: 548, endPoint x: 737, endPoint y: 582, distance: 50.6
click at [595, 552] on div "avec" at bounding box center [492, 582] width 207 height 91
click at [796, 571] on div "[PERSON_NAME]" at bounding box center [909, 582] width 431 height 91
type input "******"
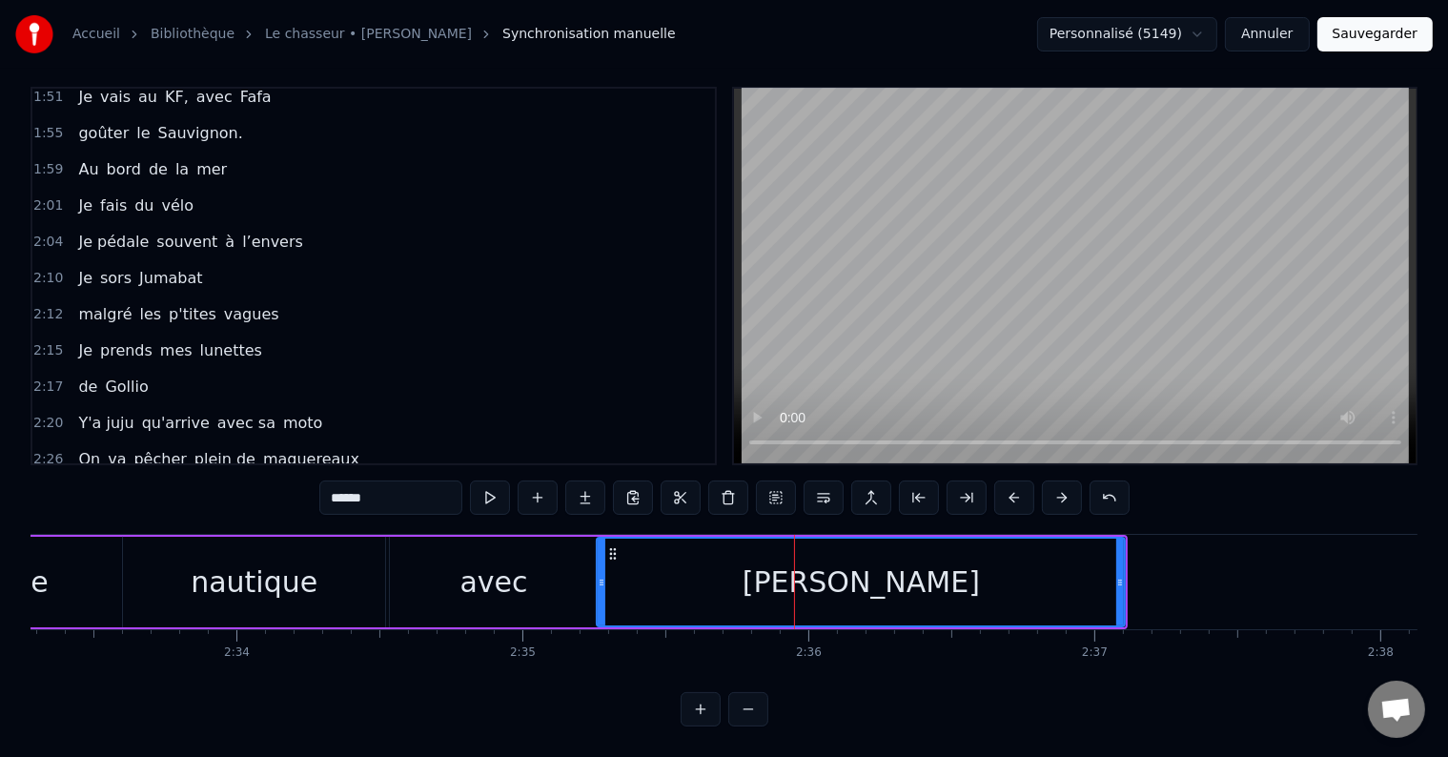
drag, startPoint x: 698, startPoint y: 550, endPoint x: 739, endPoint y: 568, distance: 44.8
click at [602, 548] on div at bounding box center [602, 582] width 8 height 87
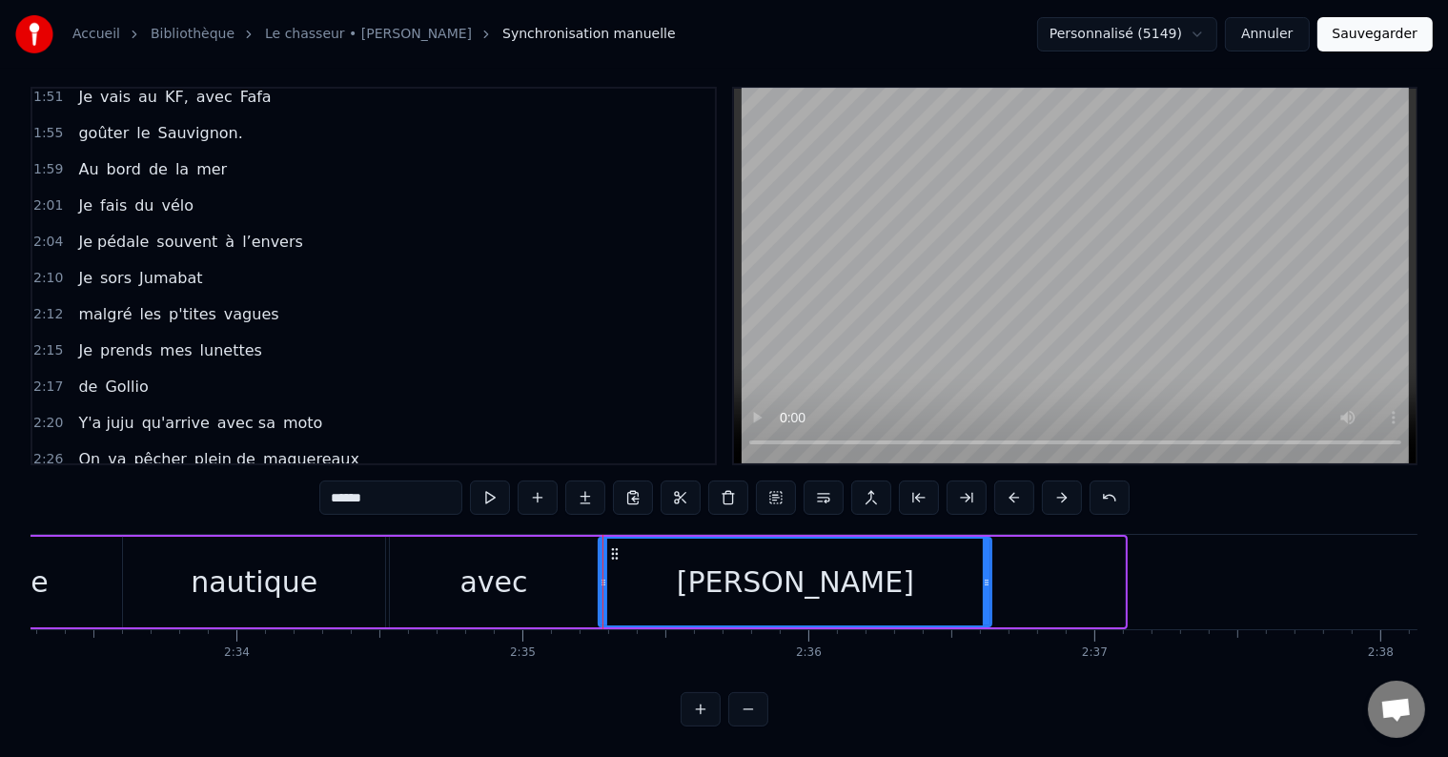
drag, startPoint x: 1121, startPoint y: 549, endPoint x: 987, endPoint y: 564, distance: 134.3
click at [987, 564] on div at bounding box center [987, 582] width 8 height 87
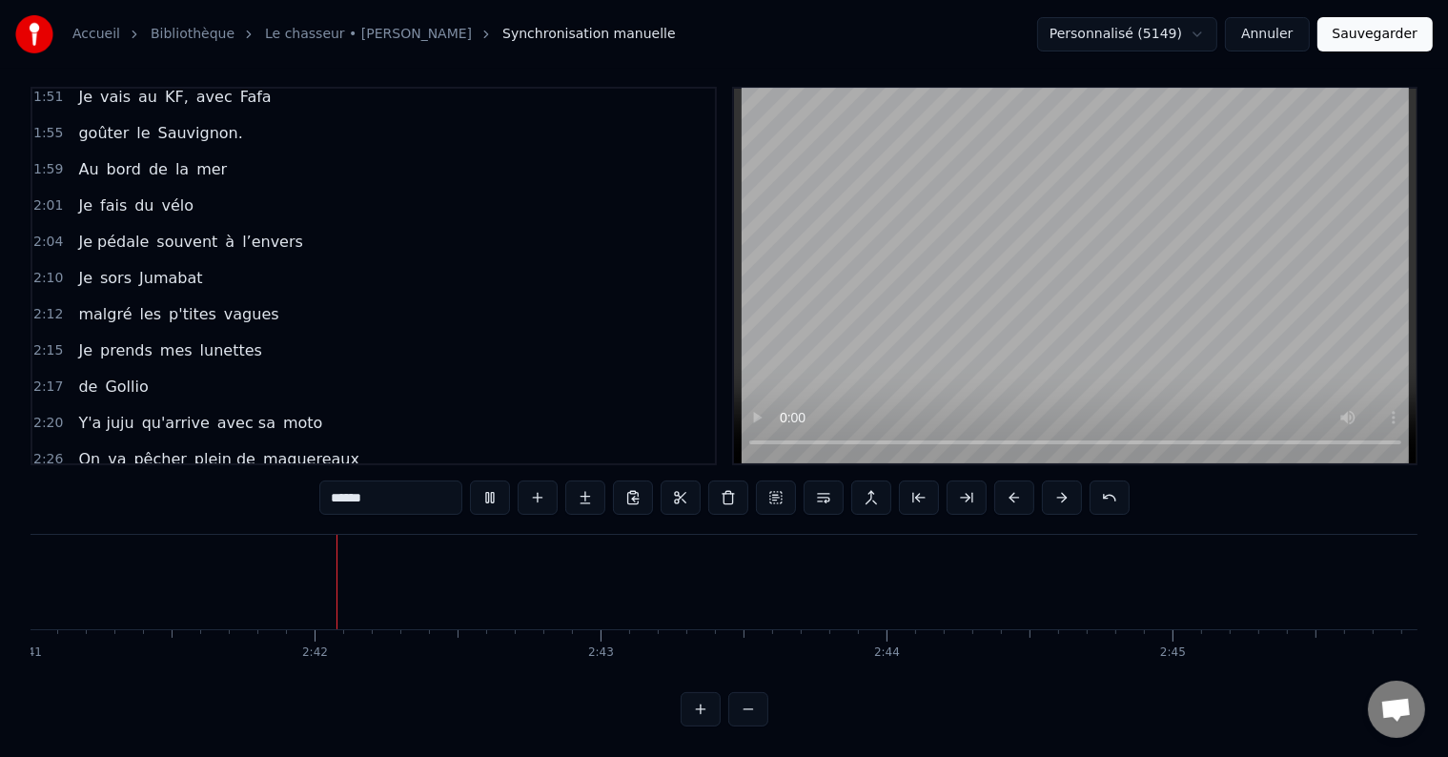
scroll to position [0, 46079]
click at [1057, 376] on video at bounding box center [1075, 276] width 682 height 375
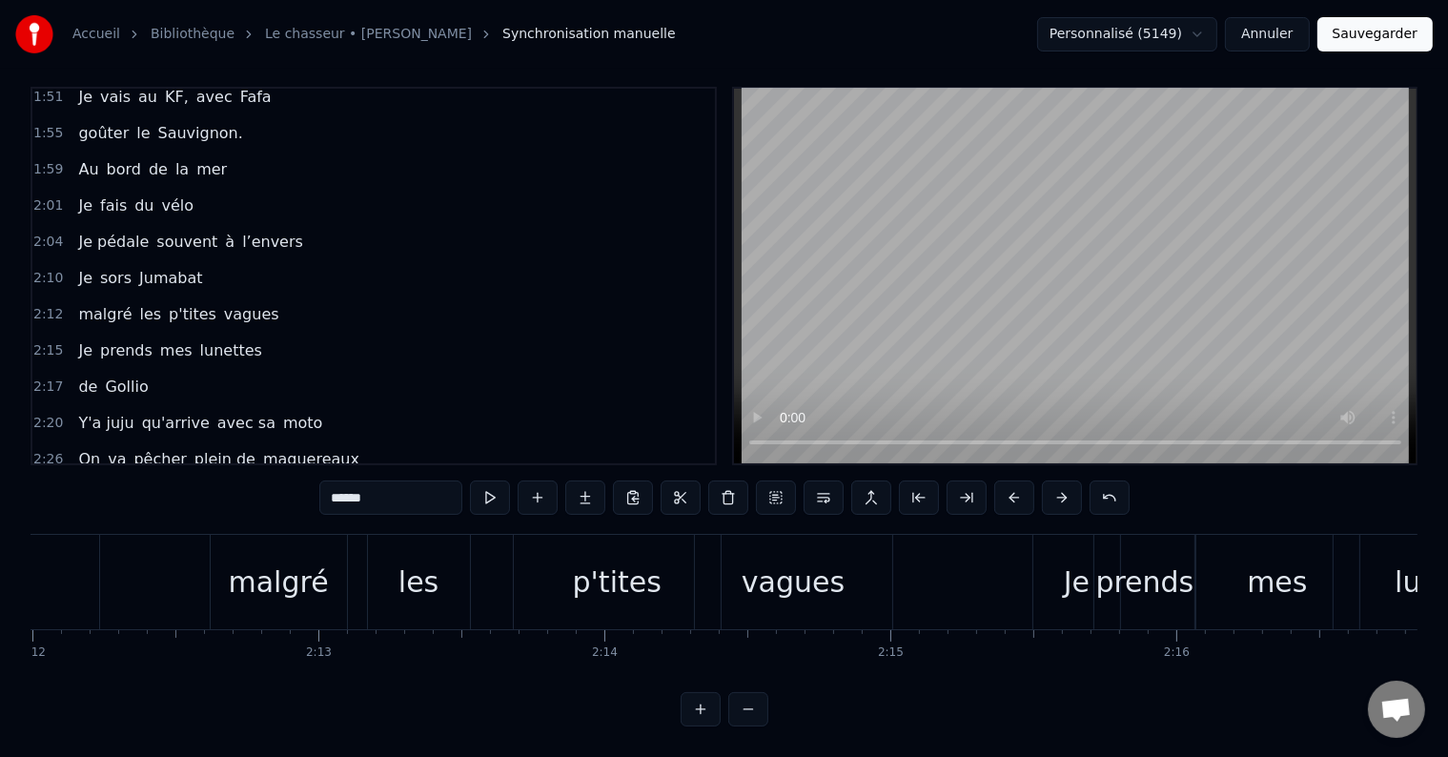
scroll to position [0, 35230]
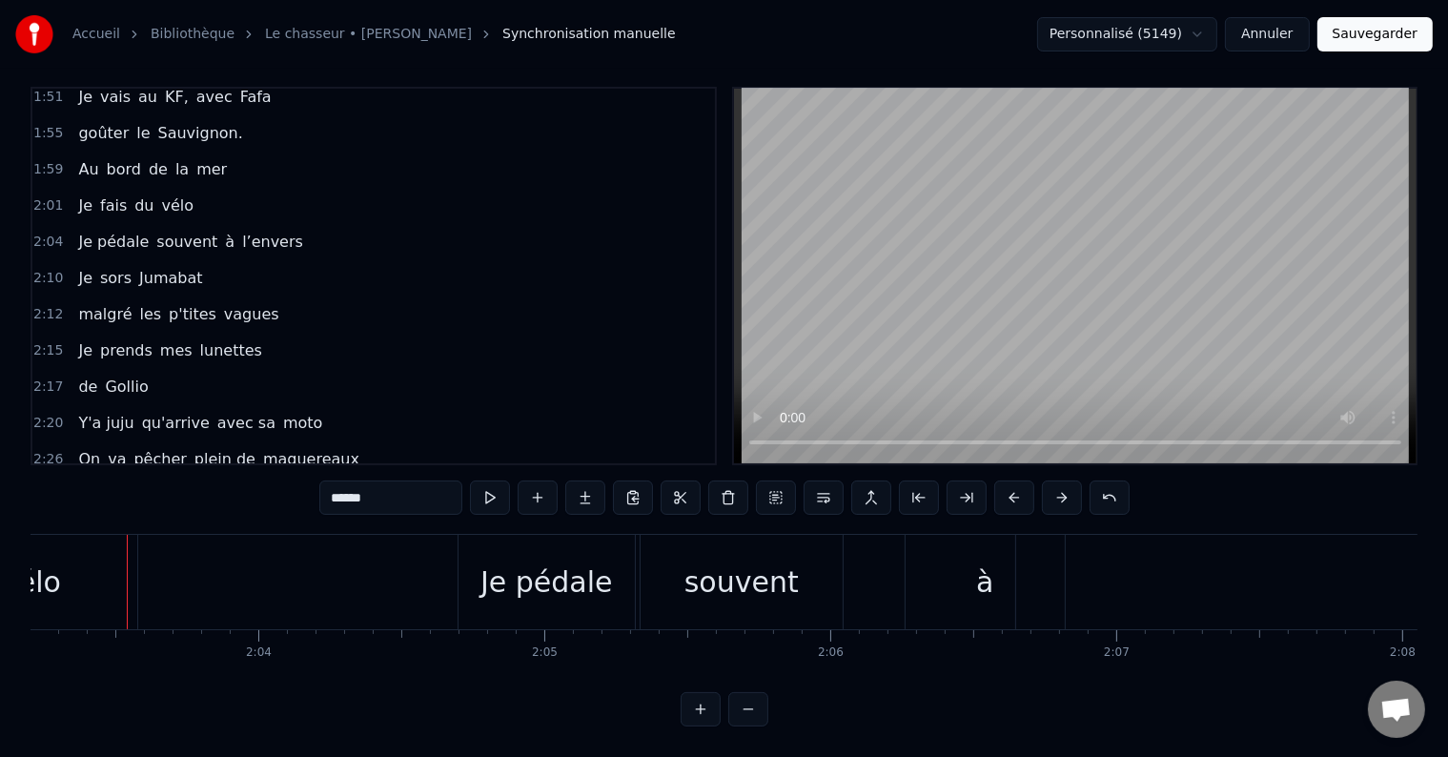
click at [356, 478] on div "2:31 On s'kie nautique avec [PERSON_NAME]" at bounding box center [373, 496] width 682 height 36
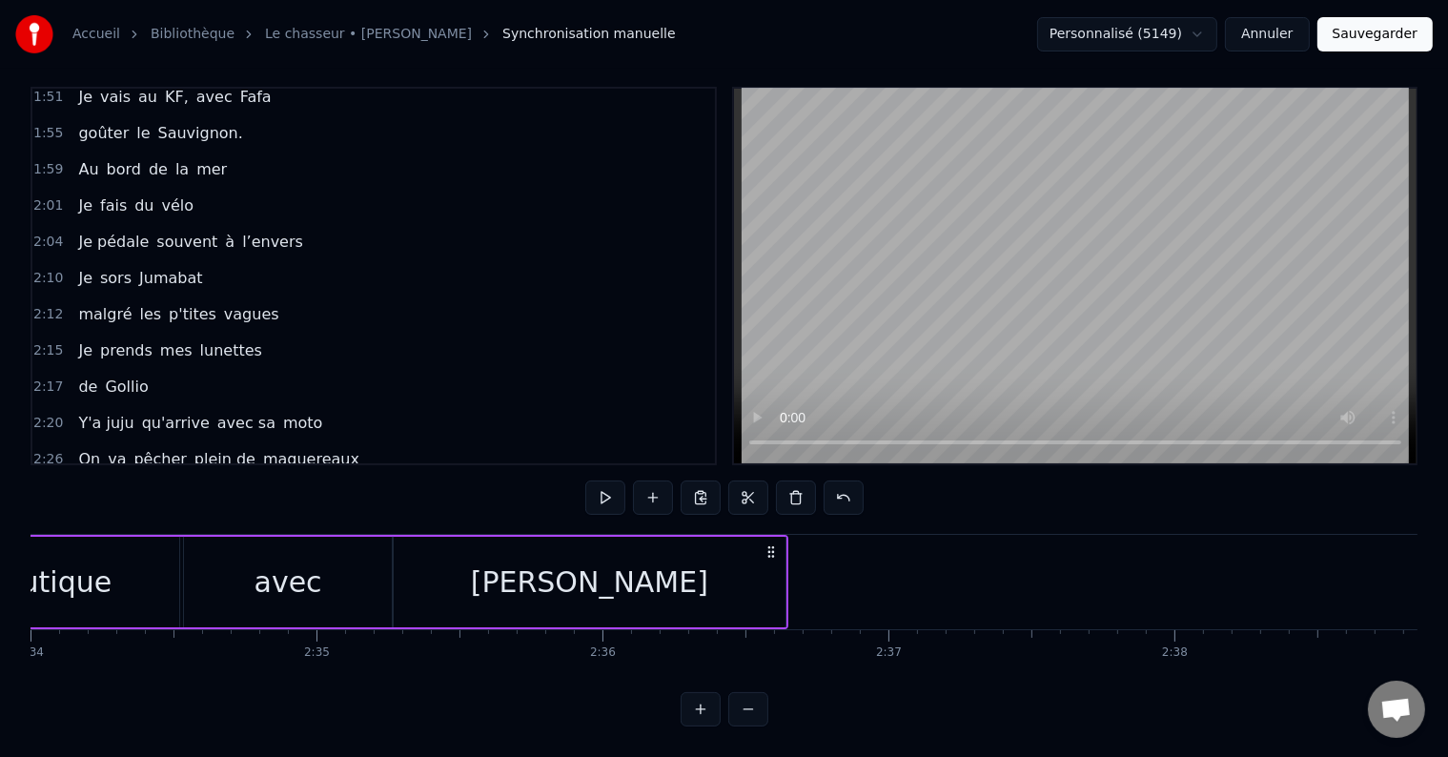
scroll to position [0, 44067]
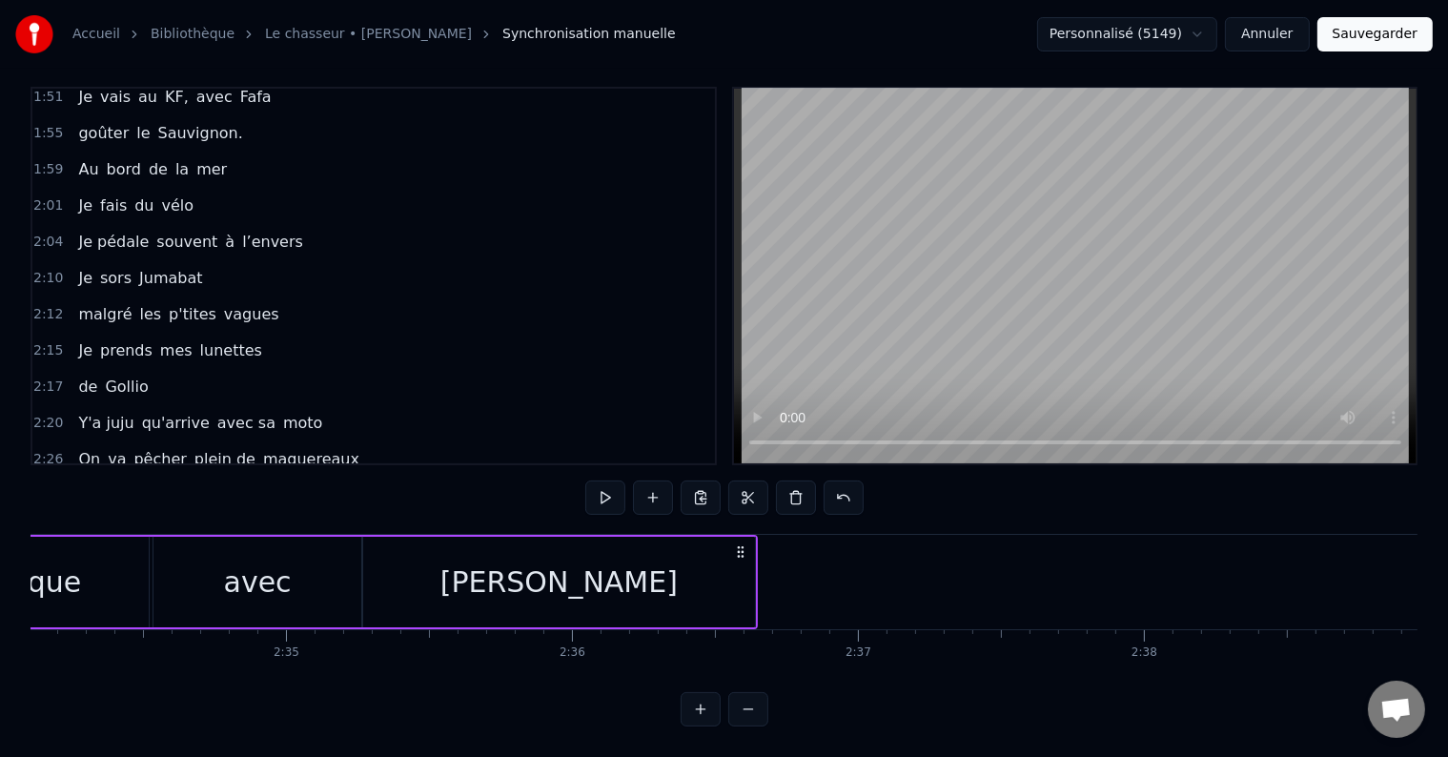
click at [356, 478] on div "2:31 On s'kie nautique avec [PERSON_NAME]" at bounding box center [373, 496] width 682 height 36
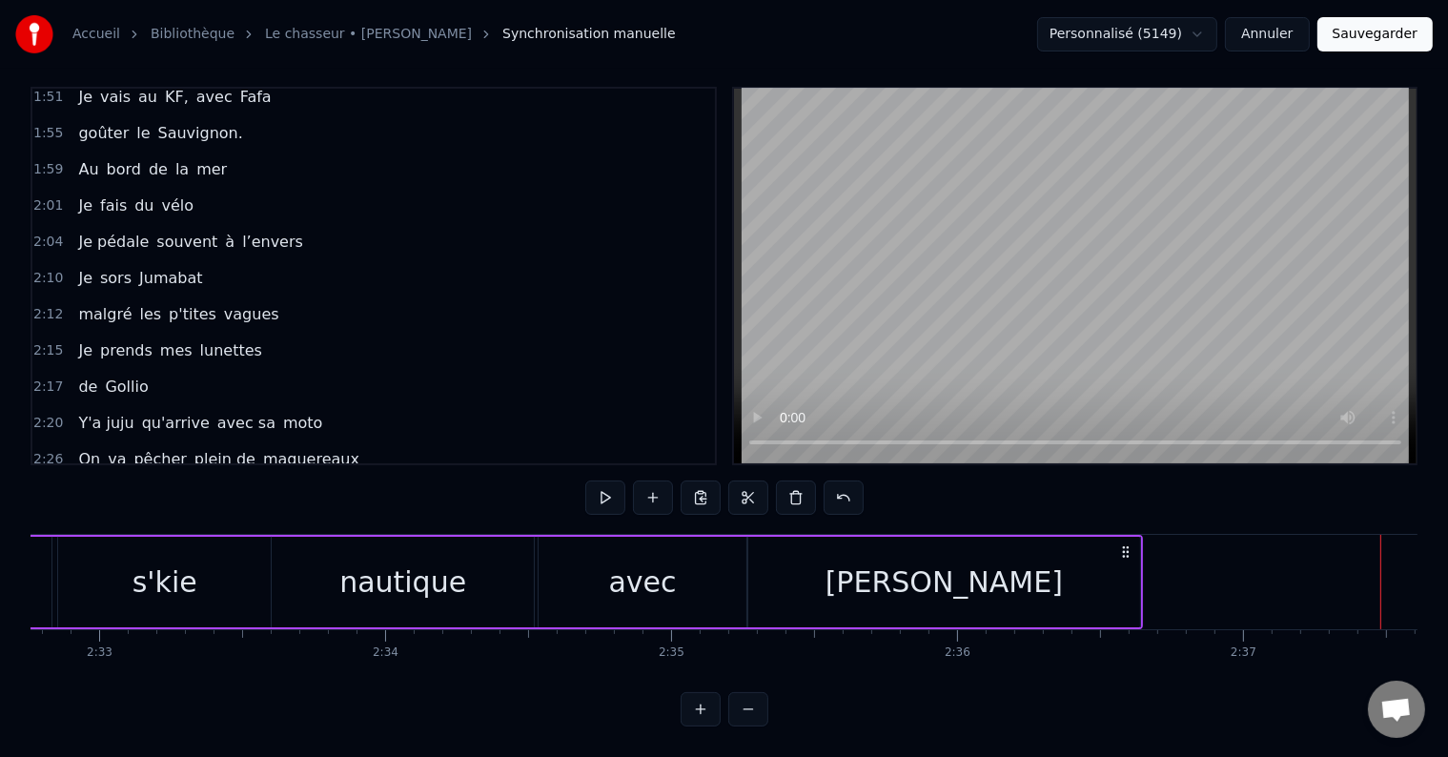
scroll to position [0, 43386]
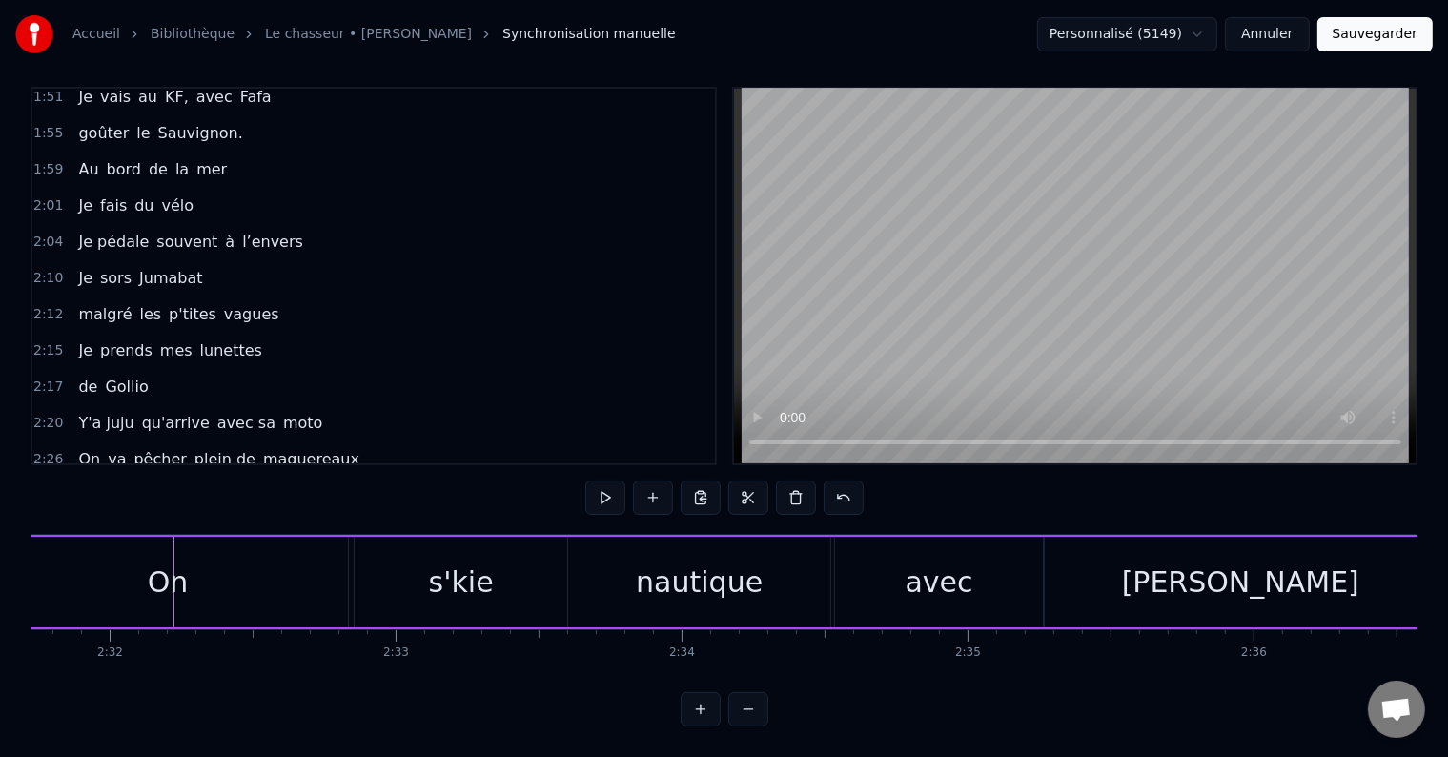
click at [88, 484] on span "On" at bounding box center [89, 495] width 26 height 22
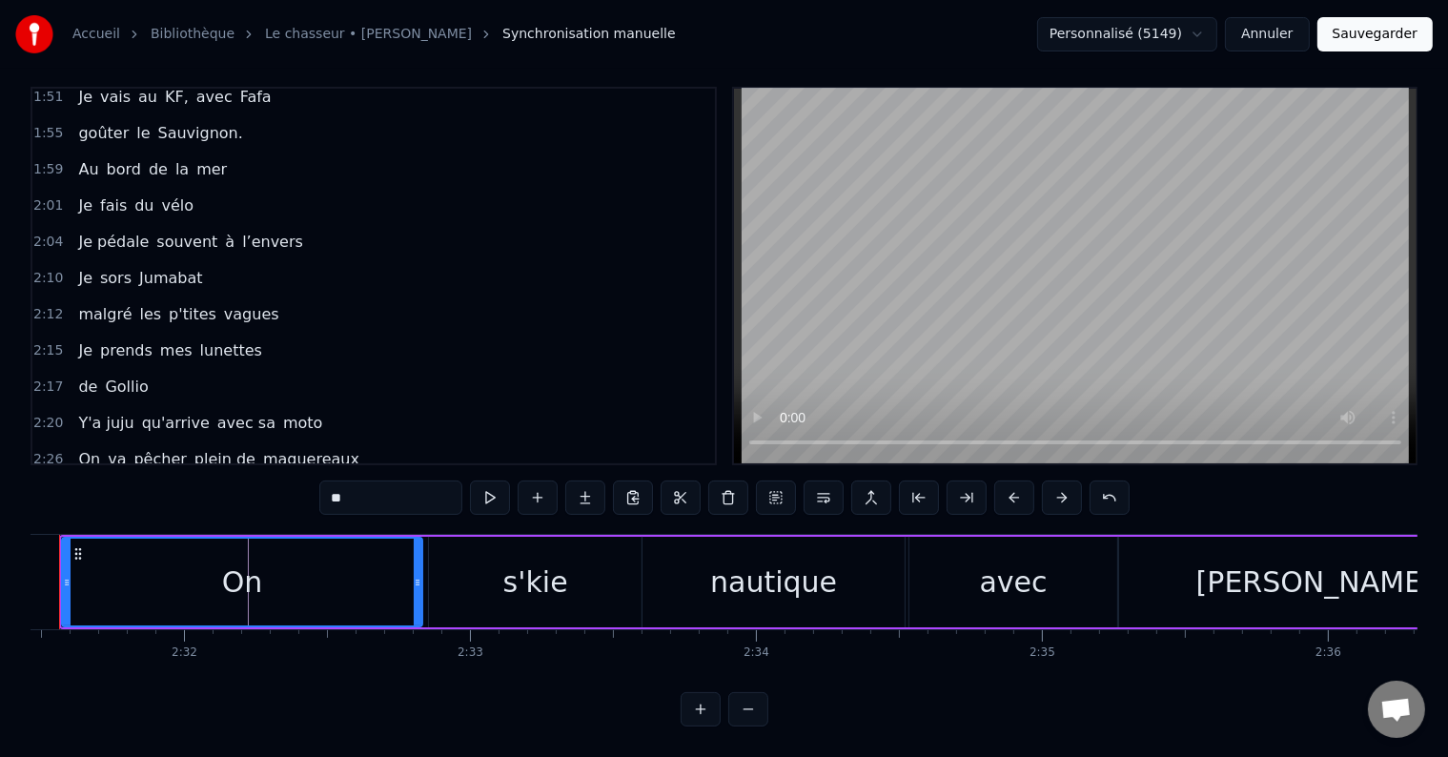
scroll to position [0, 43244]
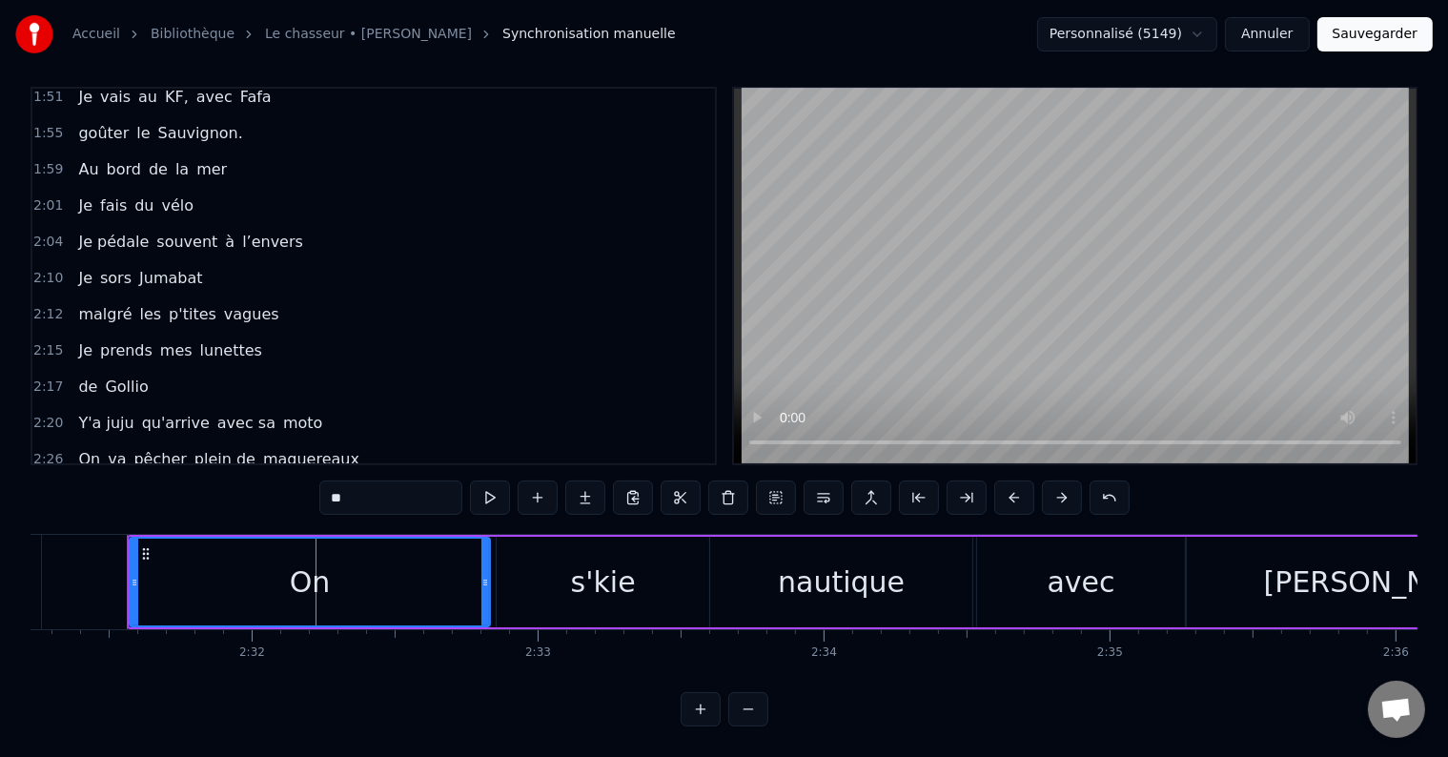
drag, startPoint x: 358, startPoint y: 484, endPoint x: 313, endPoint y: 495, distance: 46.9
click at [313, 495] on div "0:05 il était 10h du matin 0:07 J'avançais dans le petit parc 0:10 au bois roug…" at bounding box center [724, 407] width 1387 height 640
click at [330, 441] on div "2:26 On va pêcher plein de maquereaux" at bounding box center [373, 459] width 682 height 36
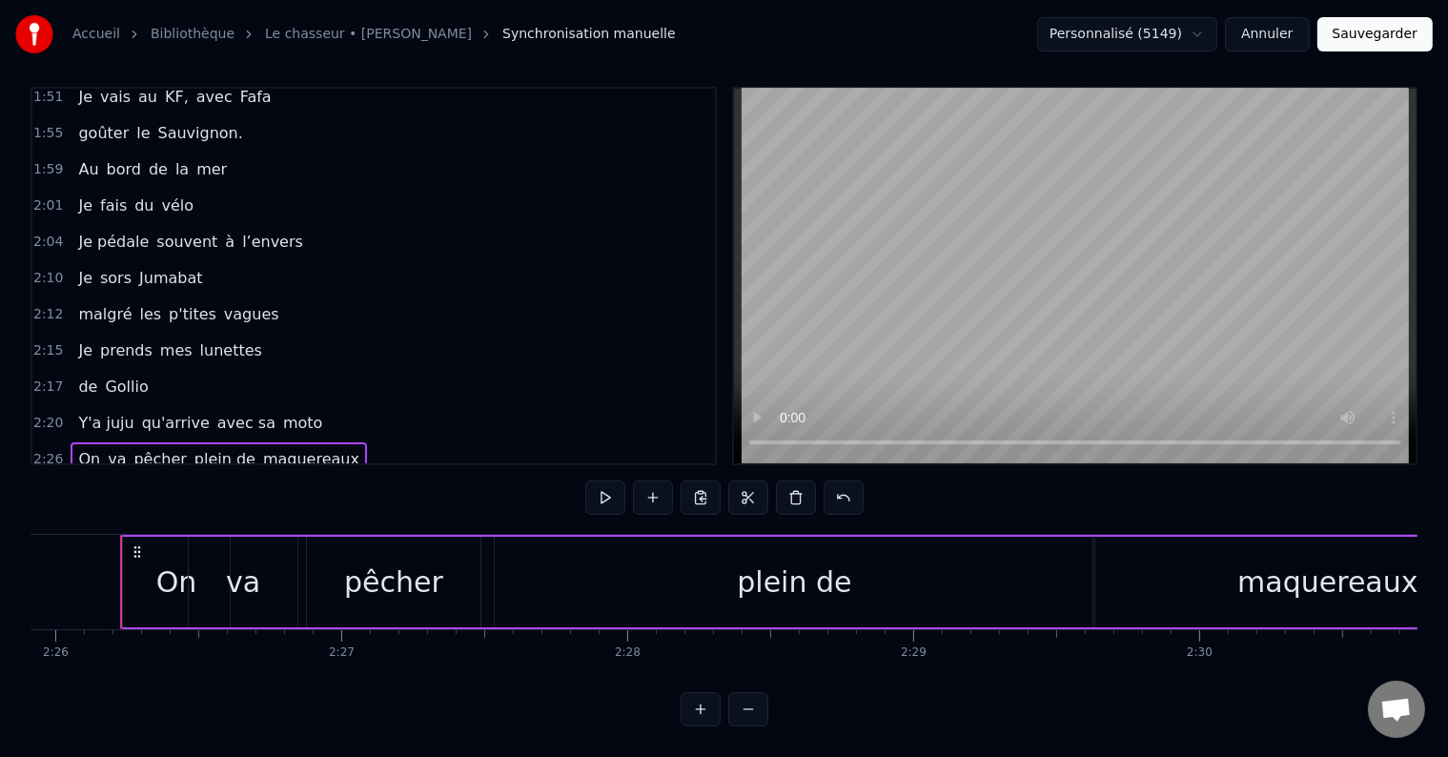
scroll to position [0, 41719]
click at [76, 412] on span "Y'a juju" at bounding box center [105, 423] width 59 height 22
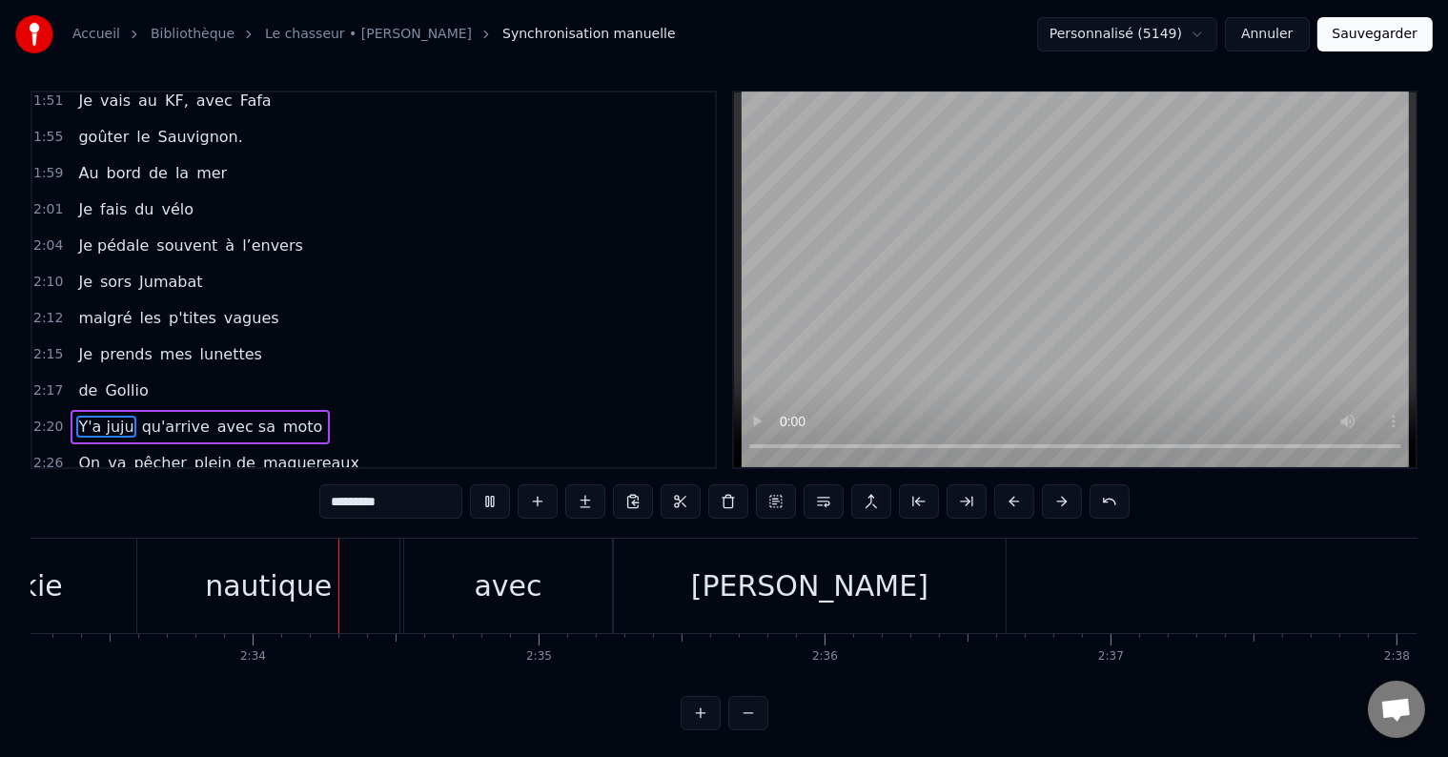
scroll to position [0, 43850]
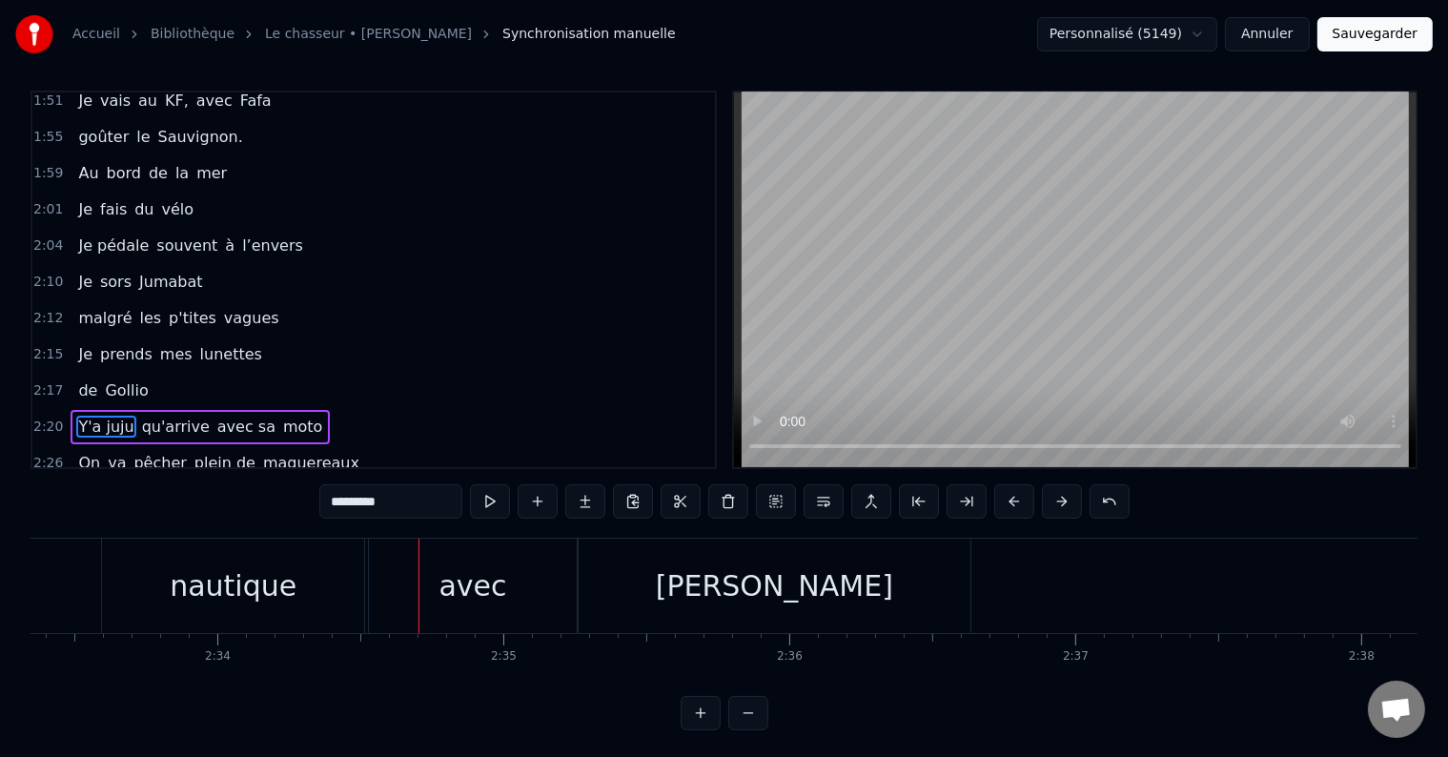
click at [78, 416] on span "Y'a juju" at bounding box center [105, 427] width 59 height 22
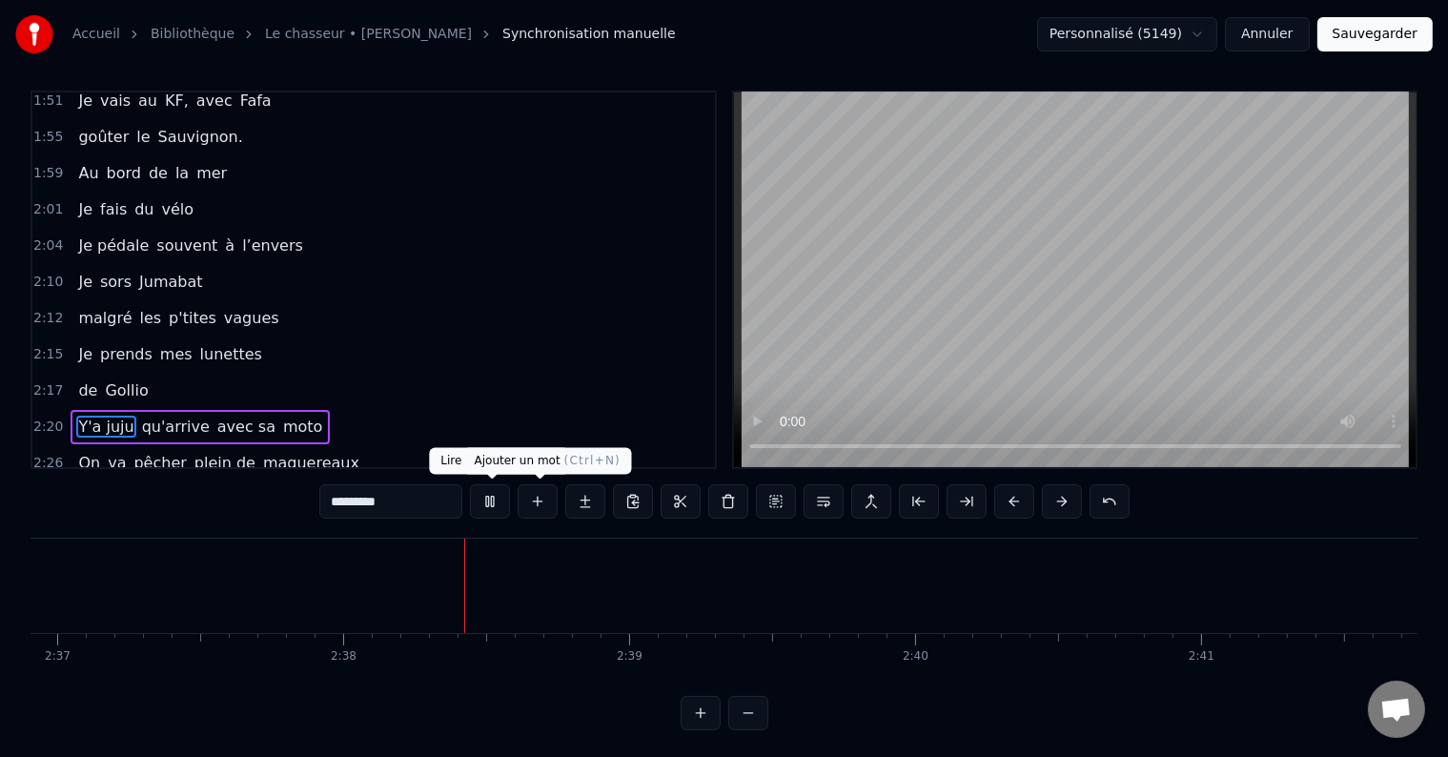
scroll to position [0, 45058]
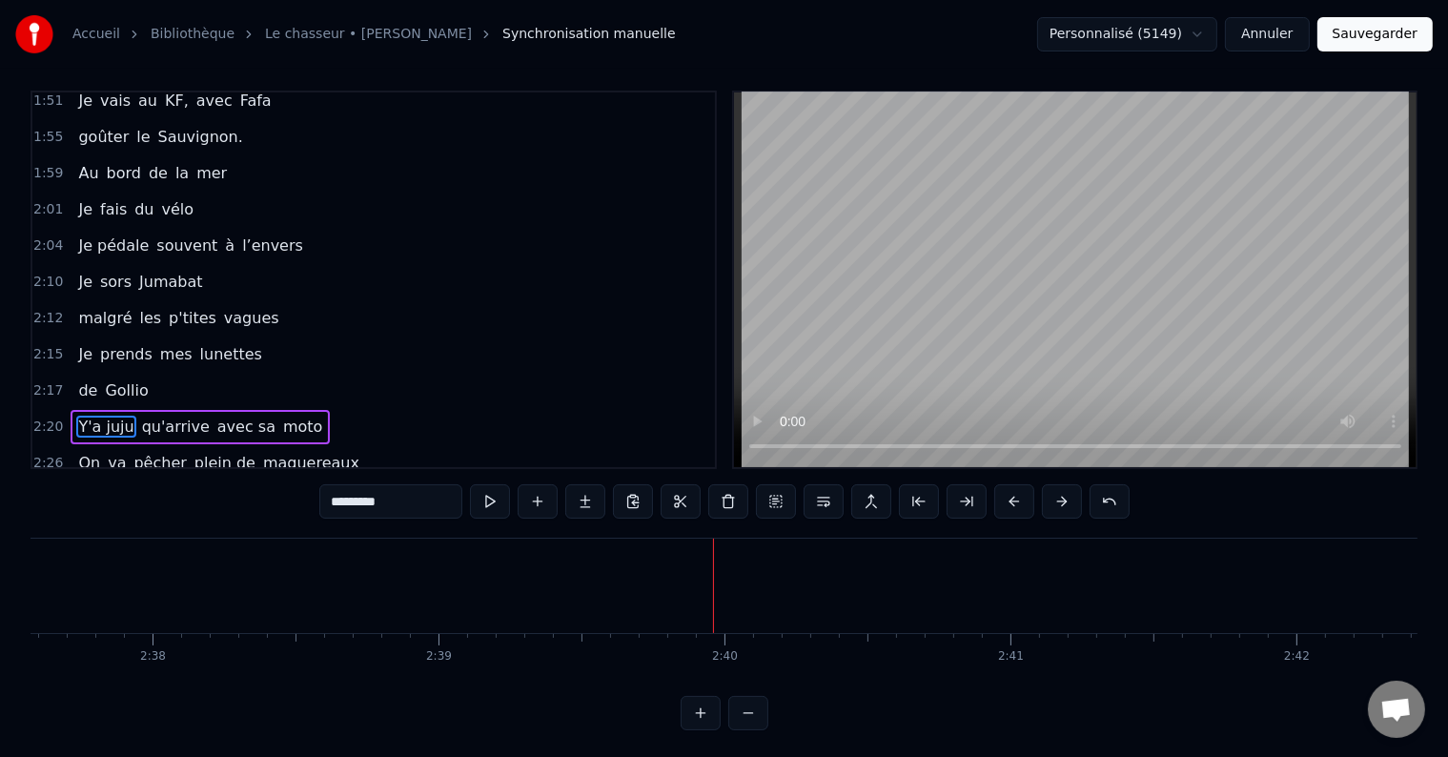
click at [83, 488] on span "On" at bounding box center [89, 499] width 26 height 22
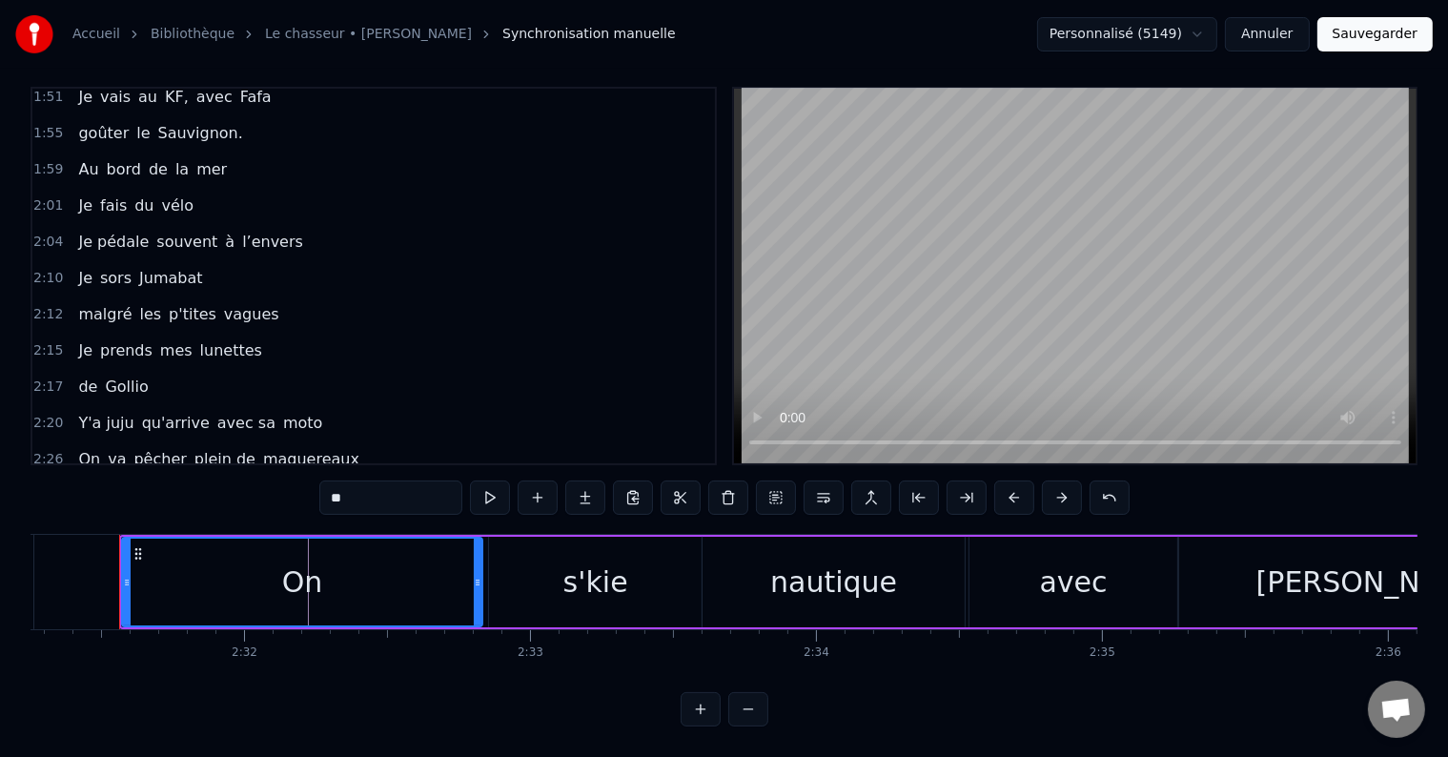
scroll to position [0, 43244]
drag, startPoint x: 379, startPoint y: 480, endPoint x: 281, endPoint y: 482, distance: 98.2
click at [282, 482] on div "0:05 il était 10h du matin 0:07 J'avançais dans le petit parc 0:10 au bois roug…" at bounding box center [724, 407] width 1387 height 640
click at [610, 564] on div "s'kie" at bounding box center [603, 581] width 65 height 43
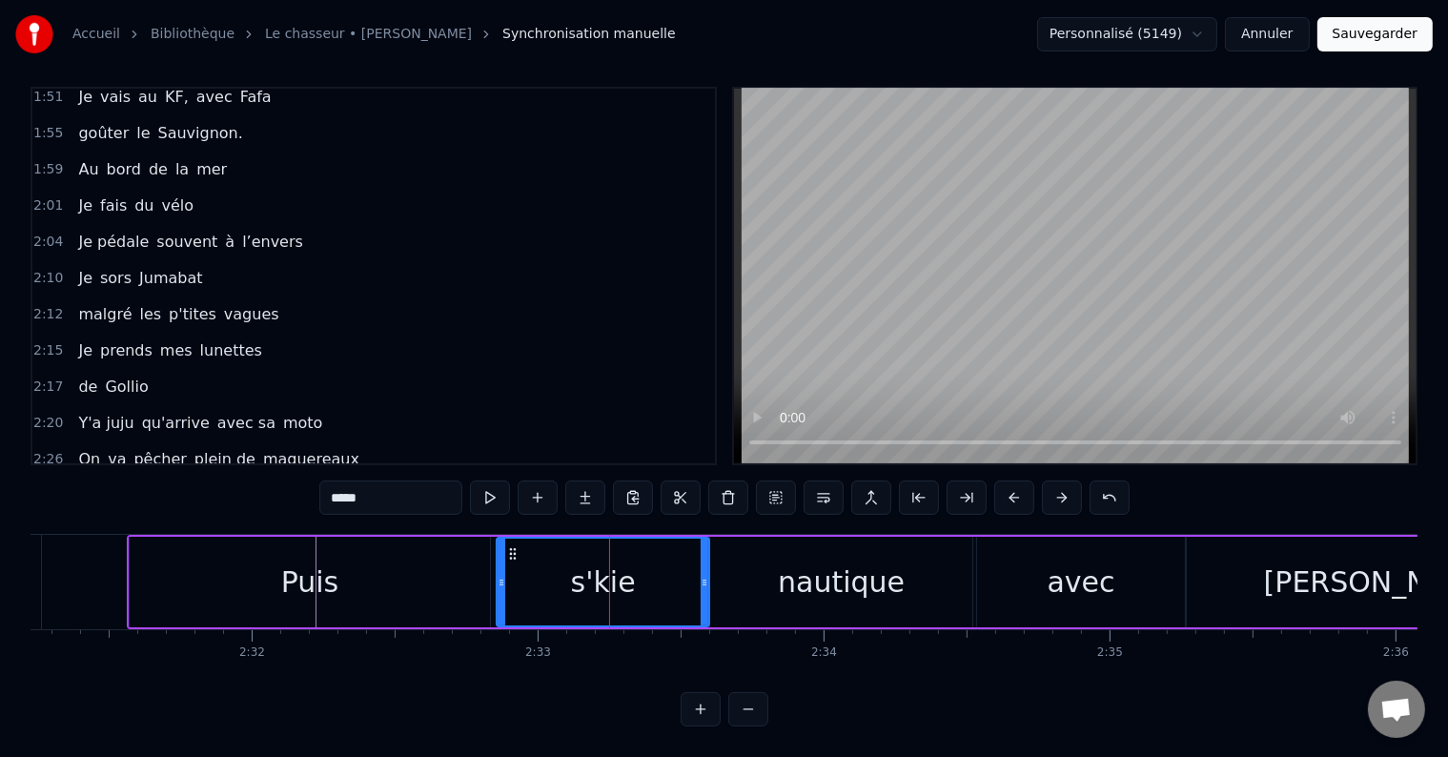
drag, startPoint x: 373, startPoint y: 484, endPoint x: 325, endPoint y: 477, distance: 48.3
click at [325, 480] on input "*****" at bounding box center [390, 497] width 143 height 34
click at [820, 563] on div "nautique" at bounding box center [841, 581] width 127 height 43
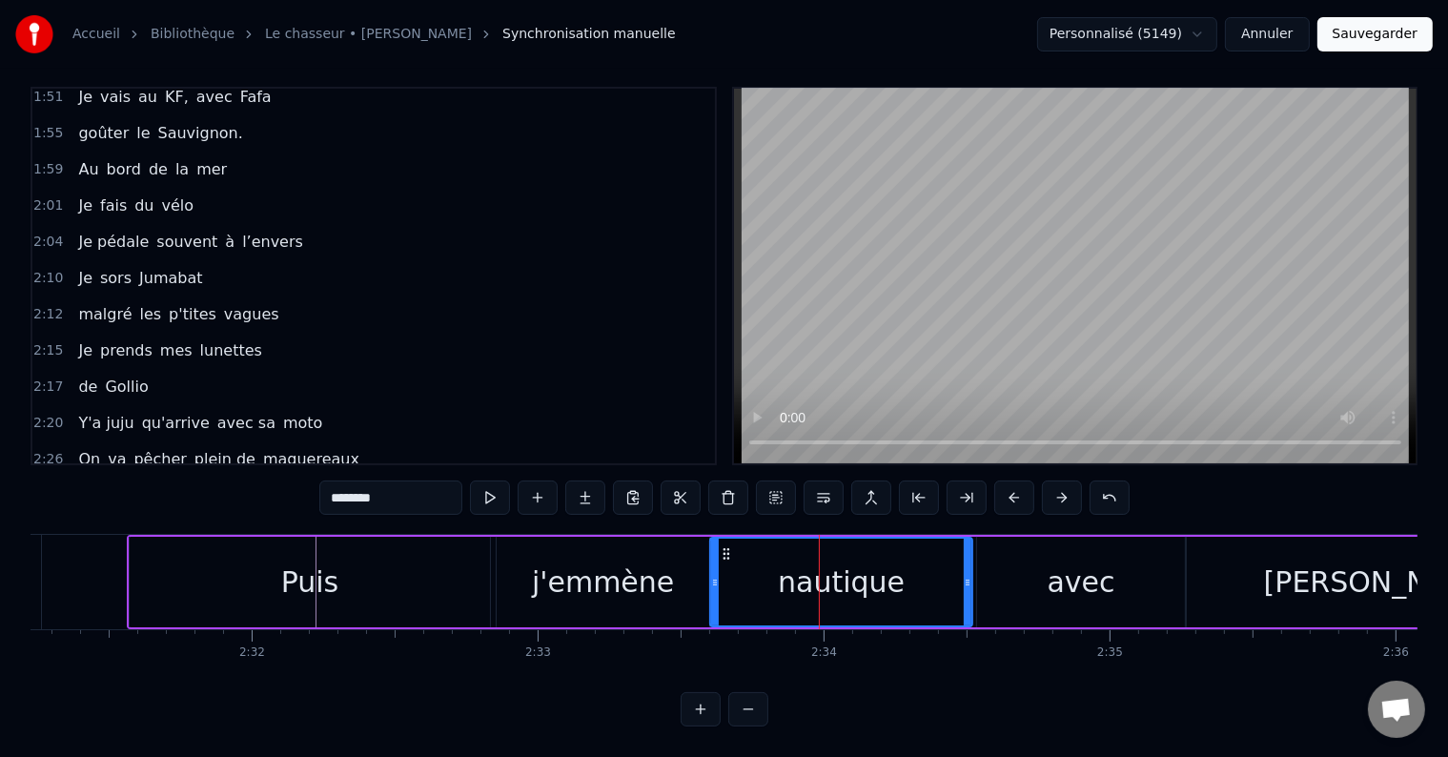
drag, startPoint x: 397, startPoint y: 483, endPoint x: 318, endPoint y: 478, distance: 78.4
click at [321, 480] on input "********" at bounding box center [390, 497] width 143 height 34
click at [1052, 580] on div "avec" at bounding box center [1082, 581] width 68 height 43
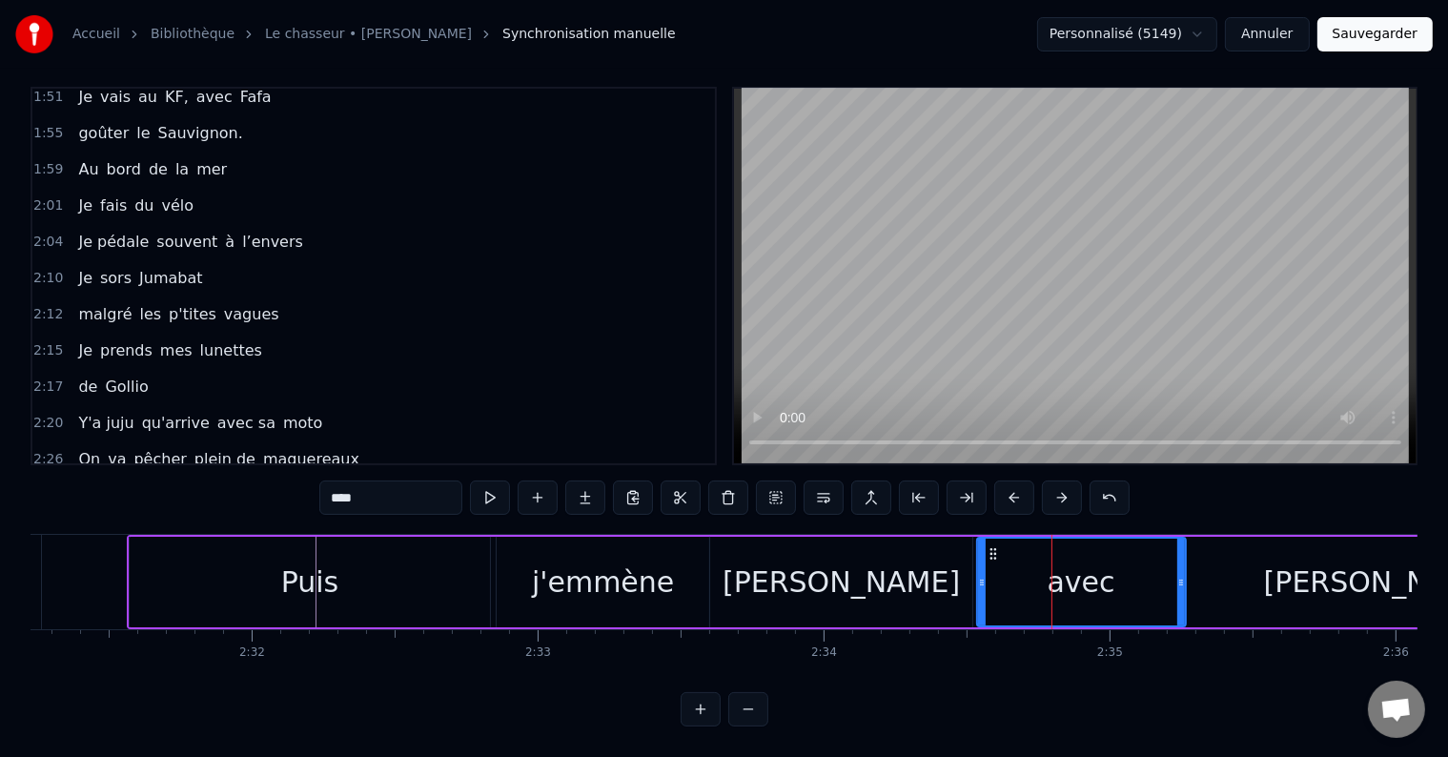
drag, startPoint x: 378, startPoint y: 479, endPoint x: 271, endPoint y: 503, distance: 110.3
click at [290, 496] on div "0:05 il était 10h du matin 0:07 J'avançais dans le petit parc 0:10 au bois roug…" at bounding box center [724, 407] width 1387 height 640
click at [1263, 560] on div "[PERSON_NAME]" at bounding box center [1382, 582] width 393 height 91
type input "******"
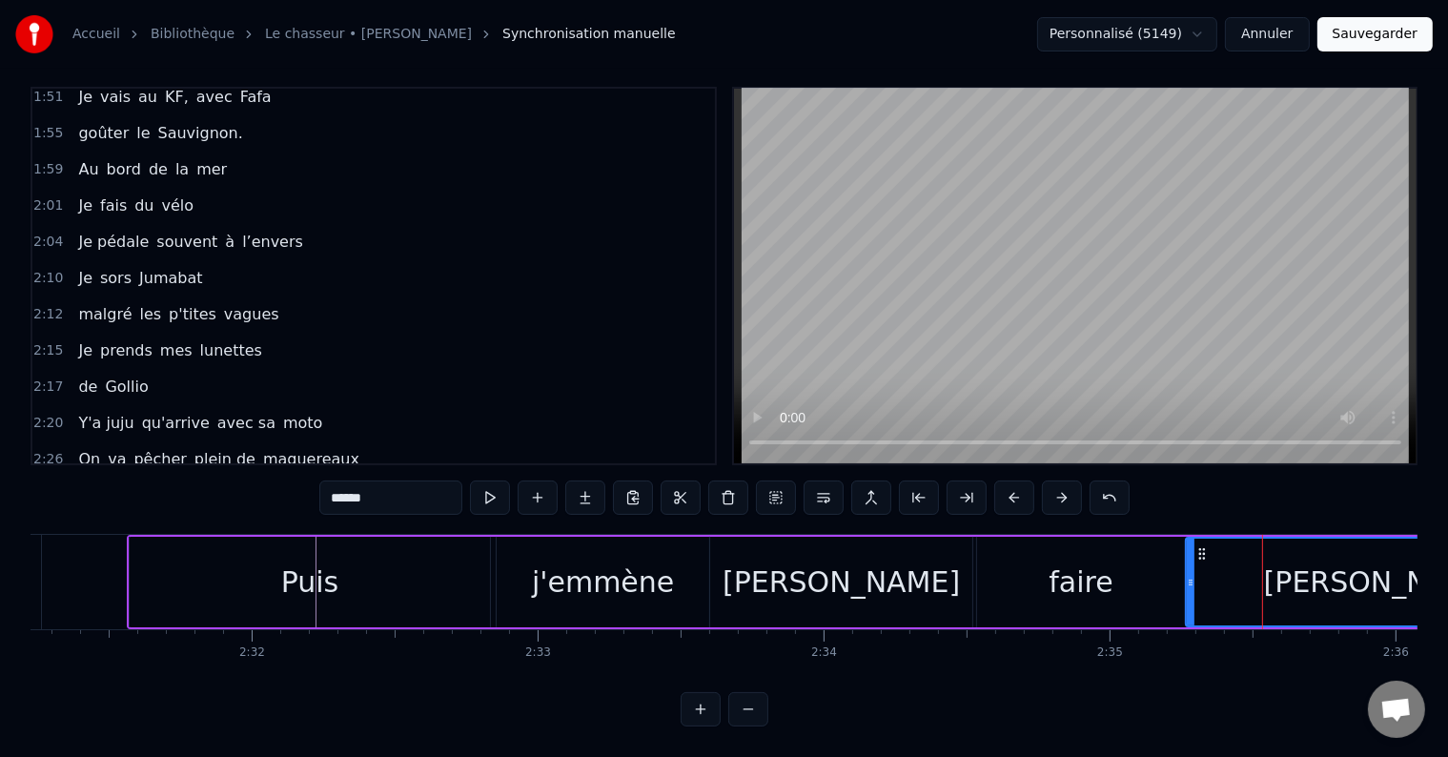
click at [1188, 601] on div at bounding box center [1191, 582] width 8 height 87
click at [537, 480] on button at bounding box center [538, 497] width 40 height 34
click at [375, 484] on span "[PERSON_NAME]" at bounding box center [440, 495] width 131 height 22
drag, startPoint x: 331, startPoint y: 479, endPoint x: 391, endPoint y: 474, distance: 60.3
click at [391, 480] on input "******" at bounding box center [390, 497] width 143 height 34
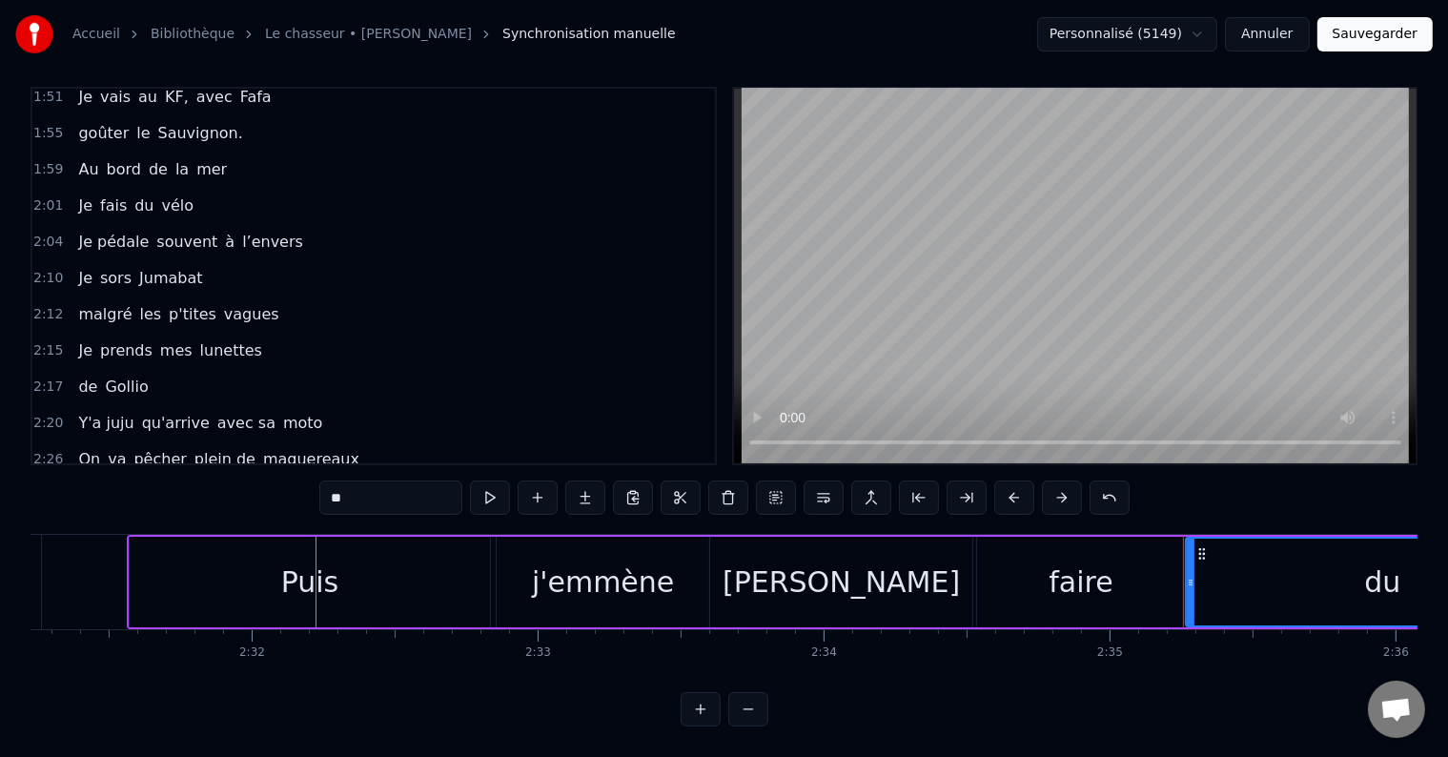
click at [402, 484] on span "<>" at bounding box center [417, 495] width 30 height 22
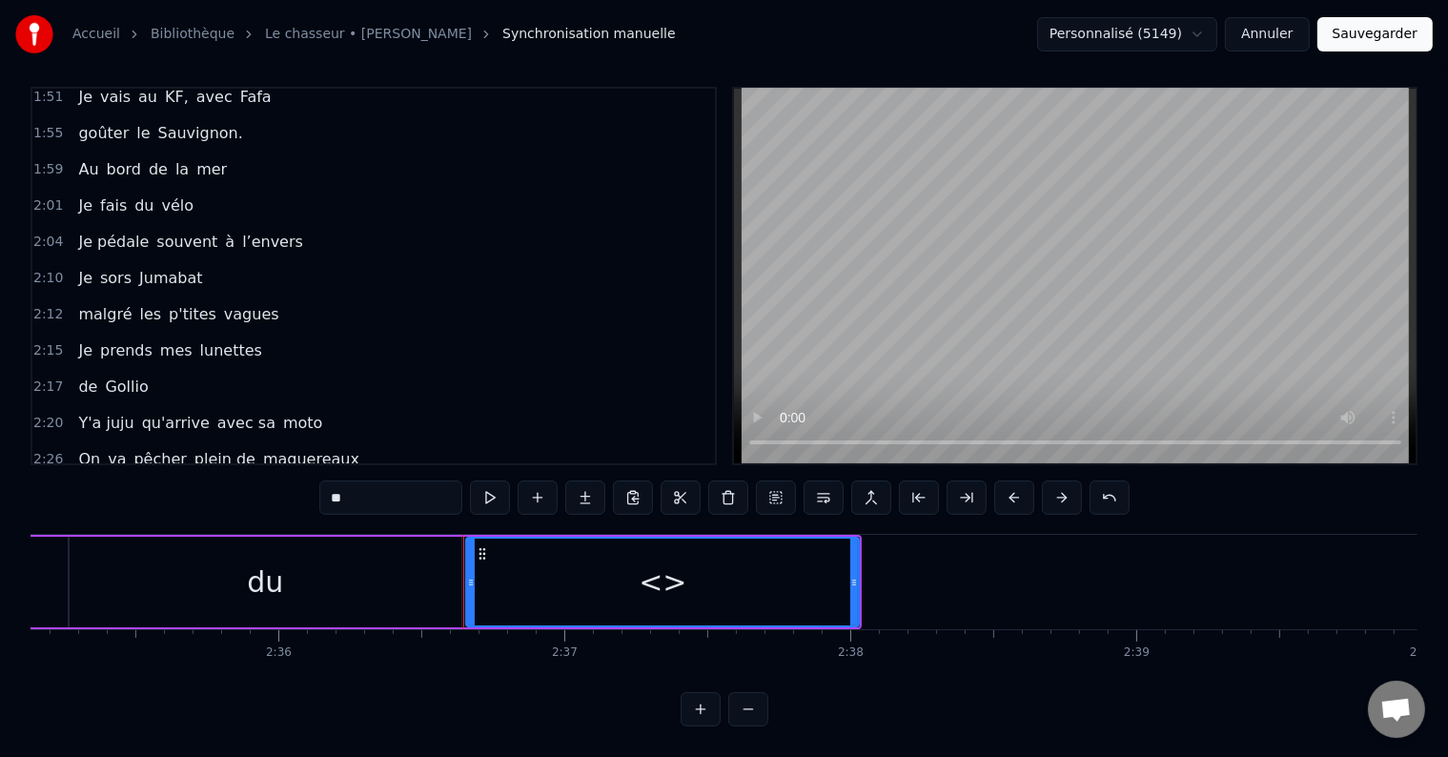
scroll to position [0, 44698]
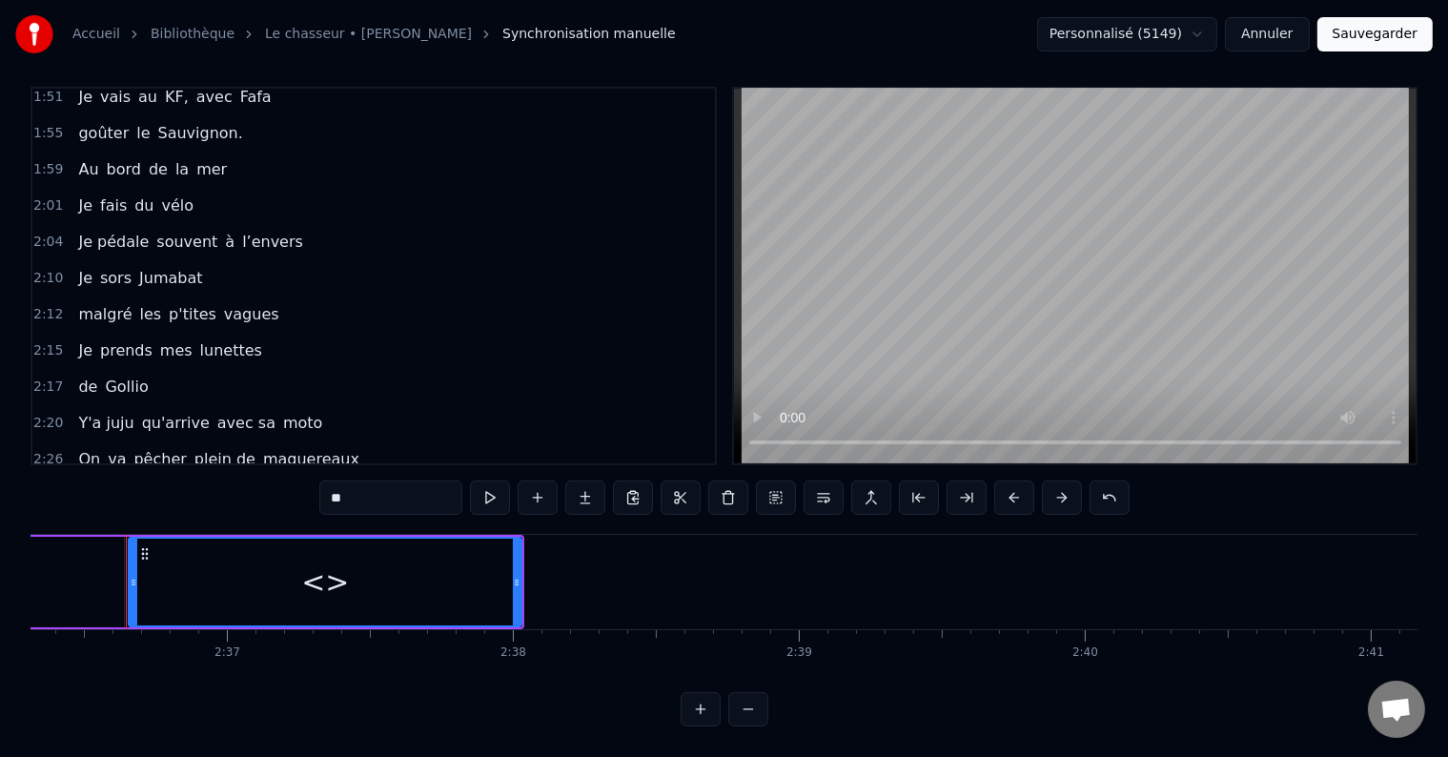
drag, startPoint x: 332, startPoint y: 480, endPoint x: 362, endPoint y: 487, distance: 31.2
click at [362, 487] on input "**" at bounding box center [390, 497] width 143 height 34
type input "***"
click at [539, 480] on button at bounding box center [538, 497] width 40 height 34
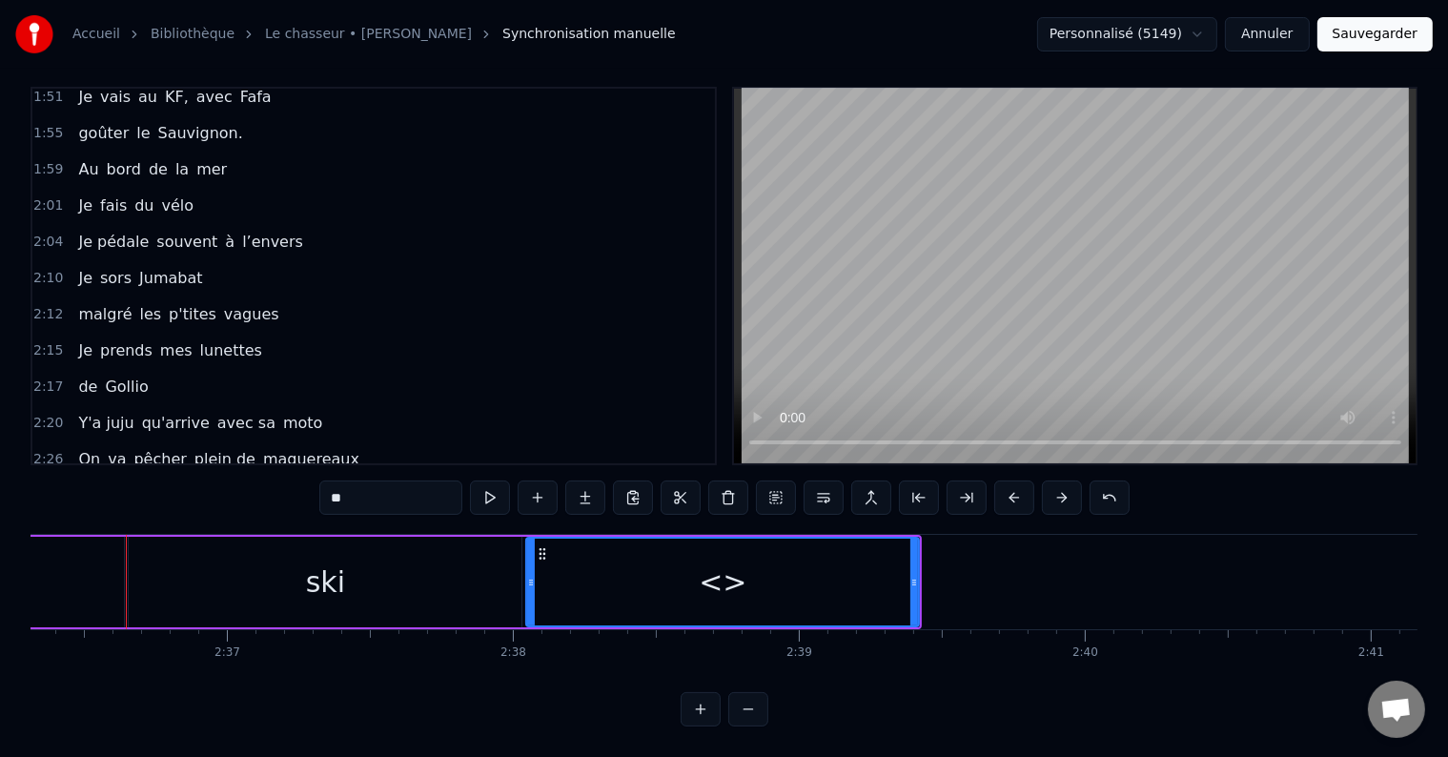
drag, startPoint x: 365, startPoint y: 477, endPoint x: 308, endPoint y: 469, distance: 57.7
click at [307, 469] on div "0:05 il était 10h du matin 0:07 J'avançais dans le petit parc 0:10 au bois roug…" at bounding box center [724, 407] width 1387 height 640
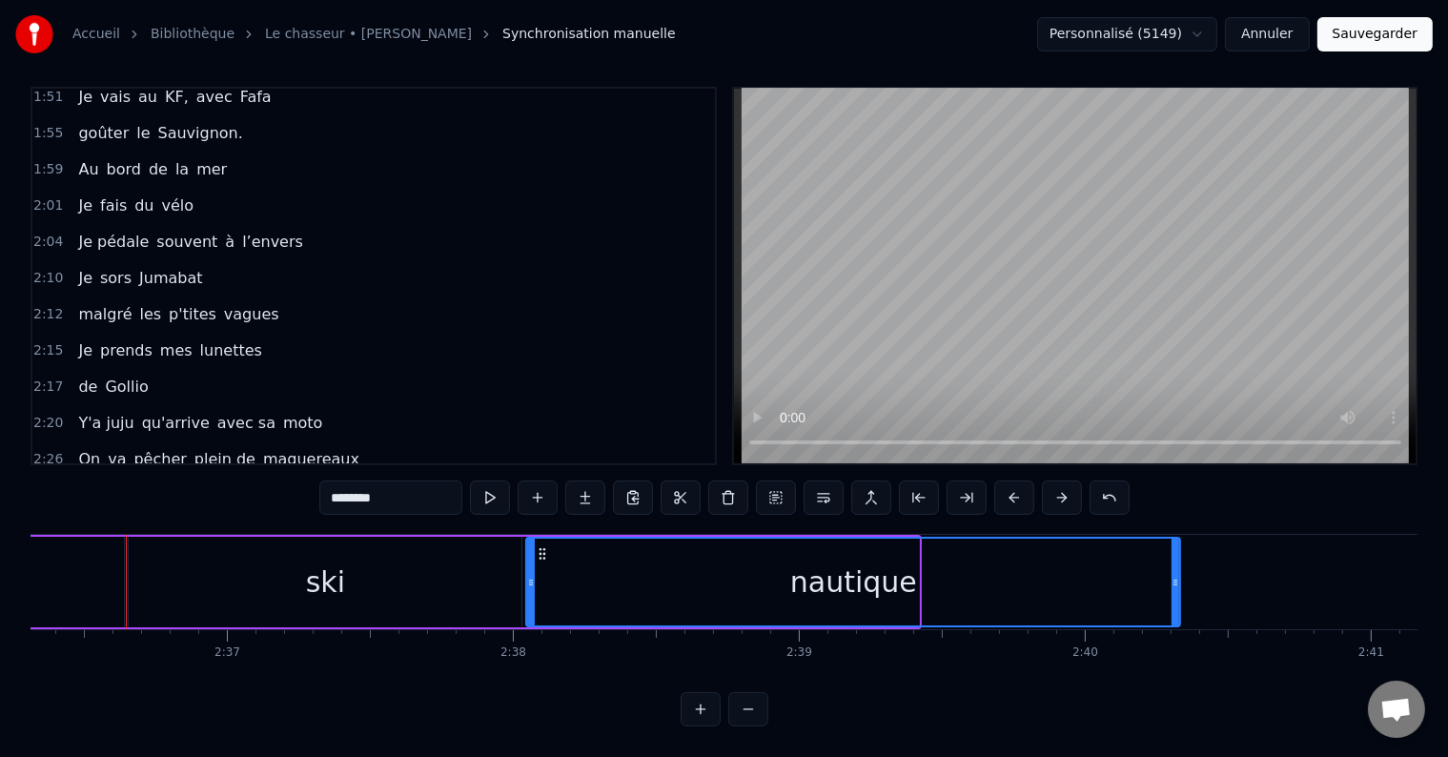
drag, startPoint x: 917, startPoint y: 580, endPoint x: 1178, endPoint y: 662, distance: 273.7
click at [1178, 662] on div "il était 10h du matin J'avançais dans le petit parc au bois rougé J’avais mon f…" at bounding box center [724, 605] width 1387 height 143
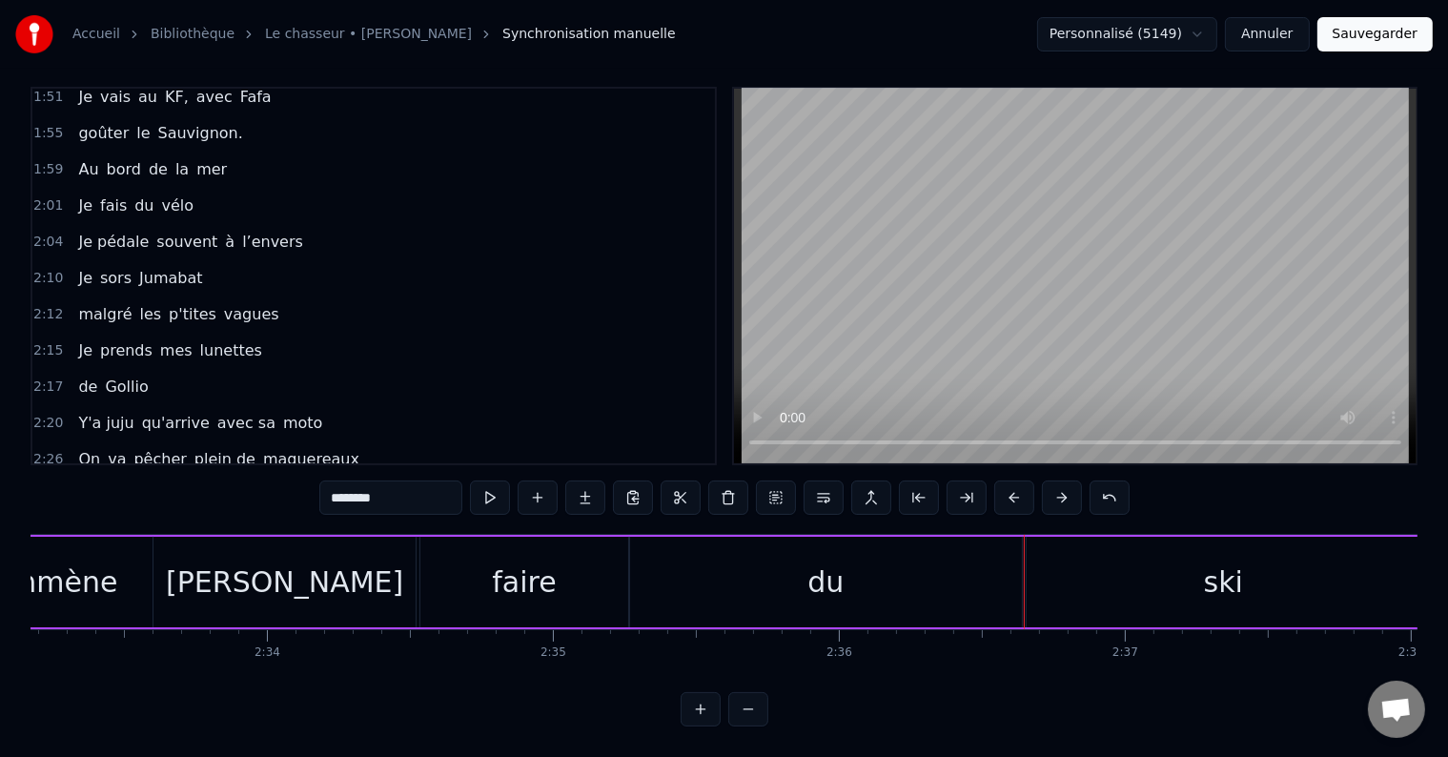
scroll to position [0, 43741]
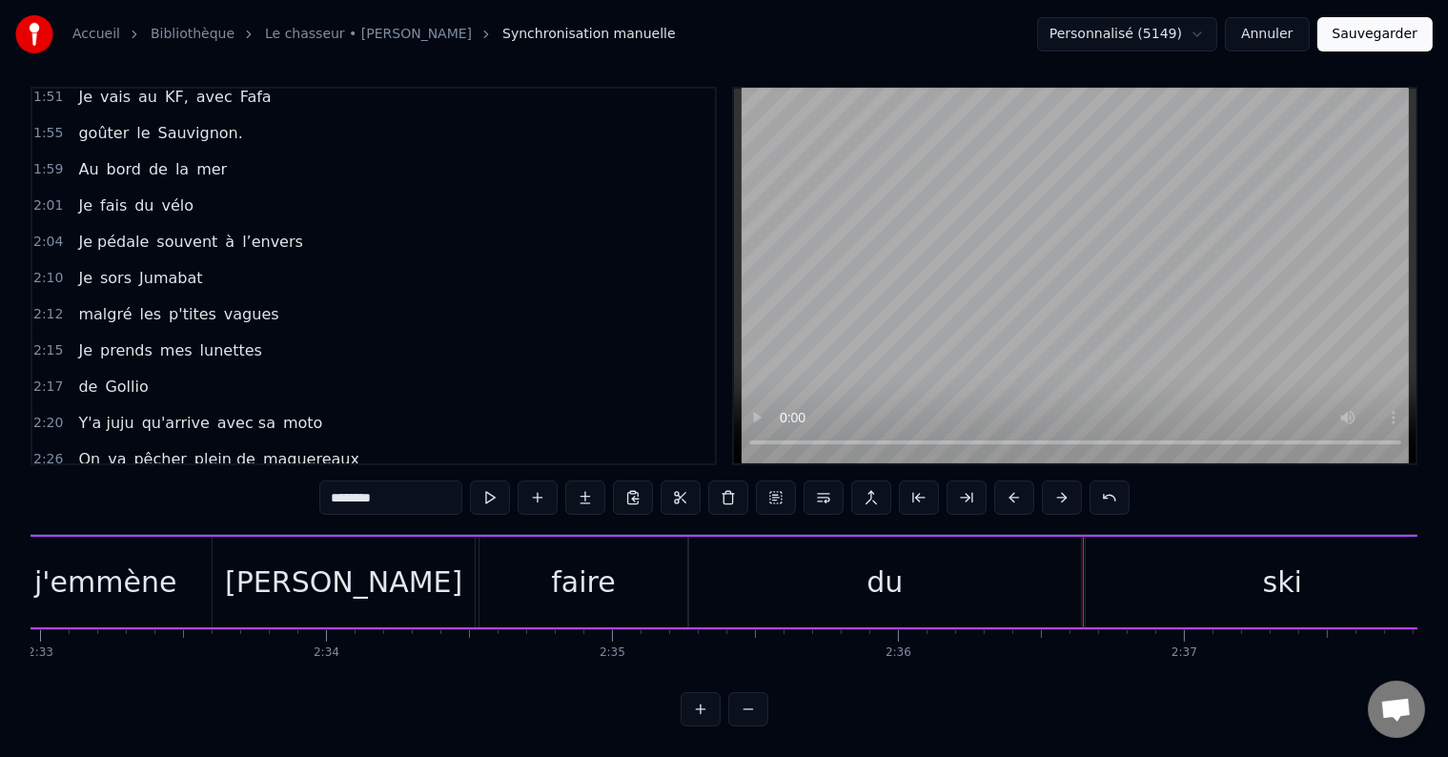
click at [750, 568] on div "du" at bounding box center [884, 582] width 393 height 91
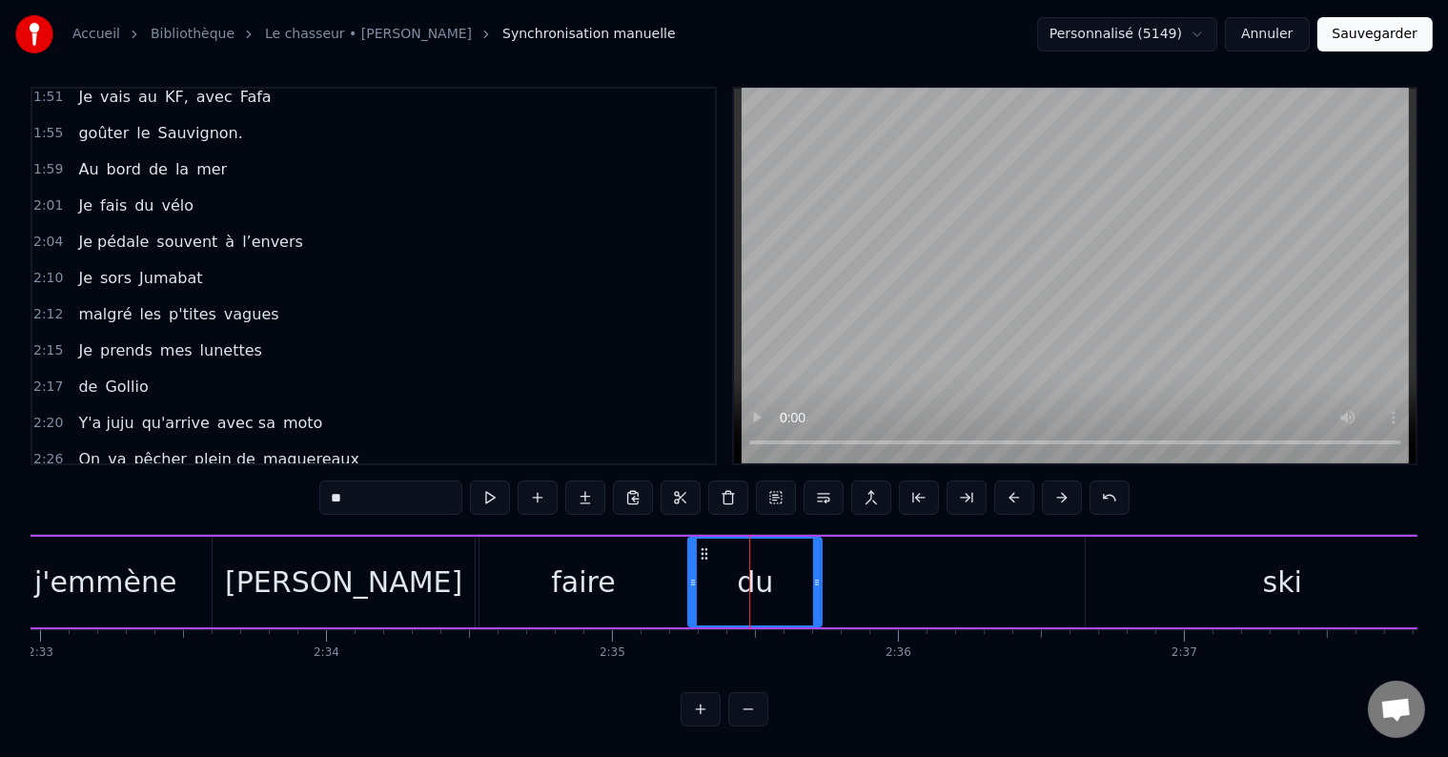
drag, startPoint x: 1075, startPoint y: 558, endPoint x: 747, endPoint y: 588, distance: 329.3
click at [802, 601] on div "du" at bounding box center [755, 582] width 132 height 87
click at [618, 574] on div "faire" at bounding box center [583, 582] width 209 height 91
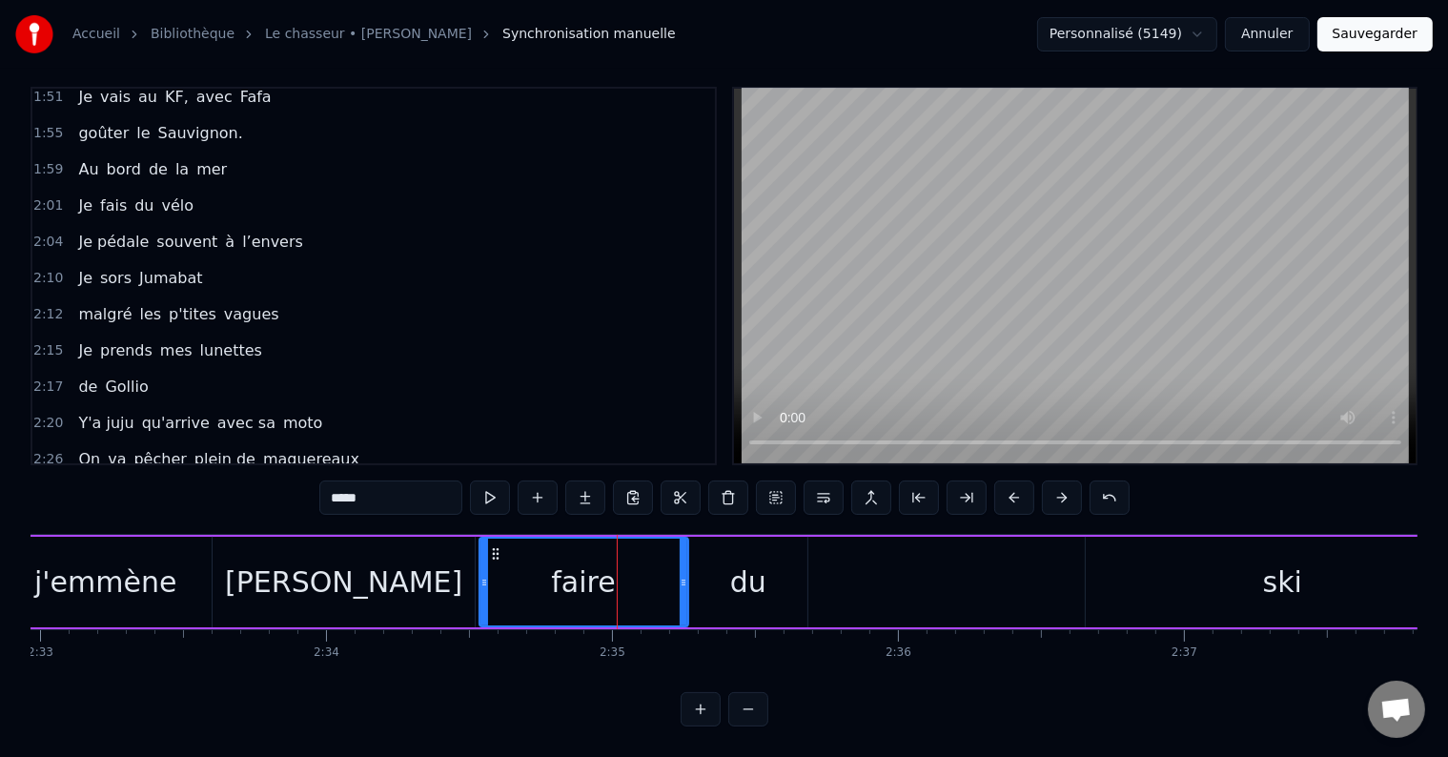
click at [680, 543] on div at bounding box center [684, 582] width 8 height 87
drag, startPoint x: 684, startPoint y: 542, endPoint x: 633, endPoint y: 557, distance: 53.4
click at [633, 557] on div at bounding box center [635, 582] width 8 height 87
drag, startPoint x: 750, startPoint y: 556, endPoint x: 764, endPoint y: 548, distance: 16.2
click at [751, 560] on div "du" at bounding box center [748, 581] width 36 height 43
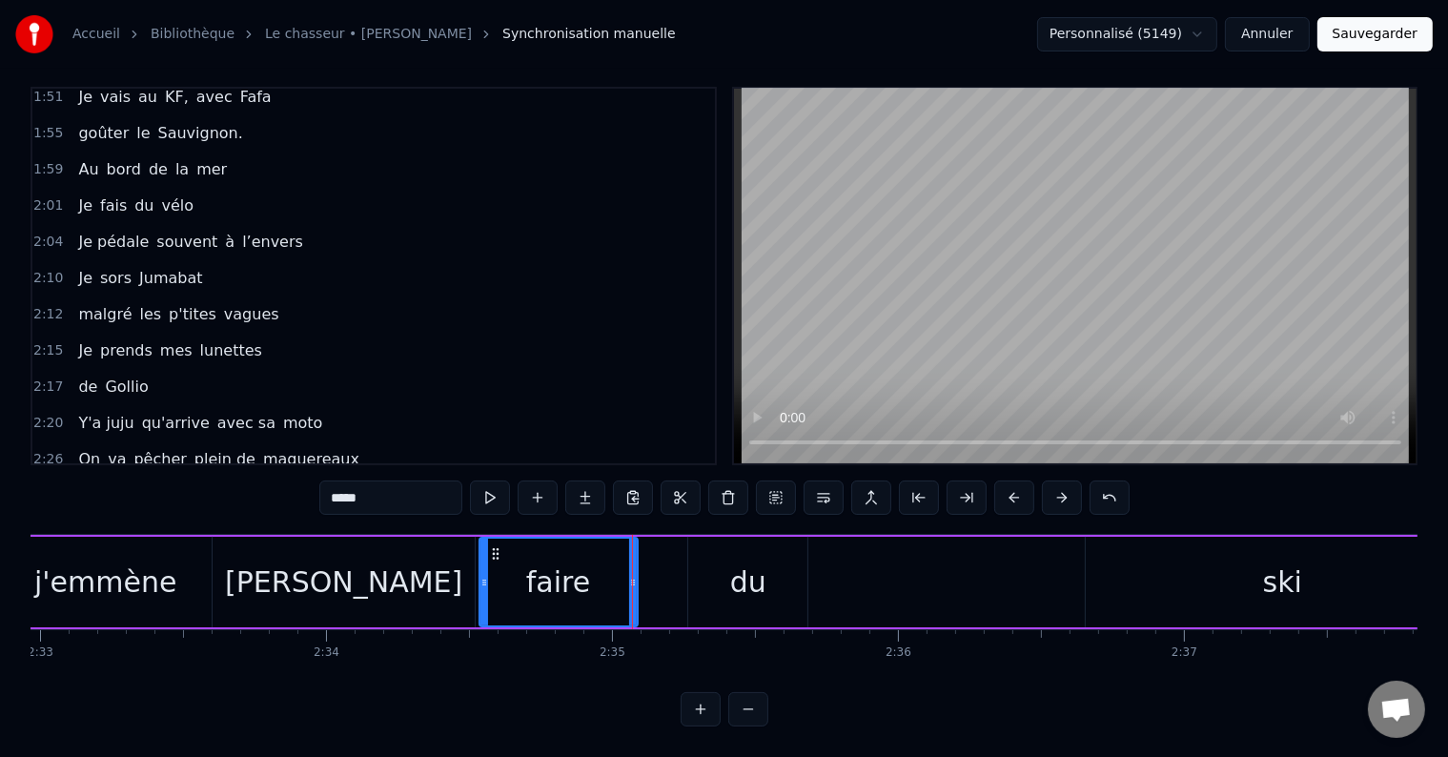
type input "**"
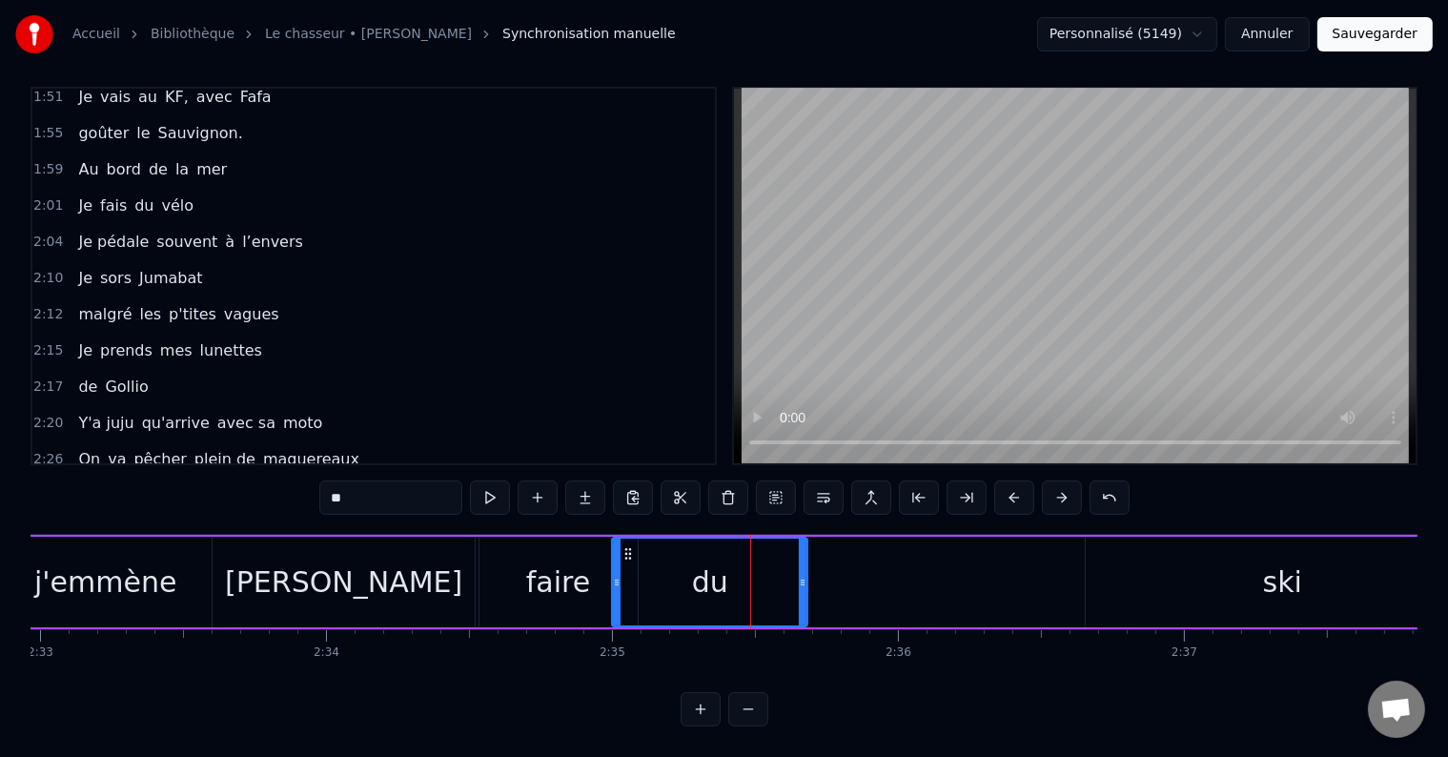
drag, startPoint x: 690, startPoint y: 542, endPoint x: 648, endPoint y: 566, distance: 48.2
click at [617, 571] on div at bounding box center [617, 582] width 8 height 87
drag, startPoint x: 802, startPoint y: 542, endPoint x: 717, endPoint y: 559, distance: 86.4
click at [708, 551] on div at bounding box center [707, 582] width 8 height 87
click at [987, 558] on div "Puis j'emmène [PERSON_NAME] faire du ski nautique" at bounding box center [884, 582] width 2511 height 94
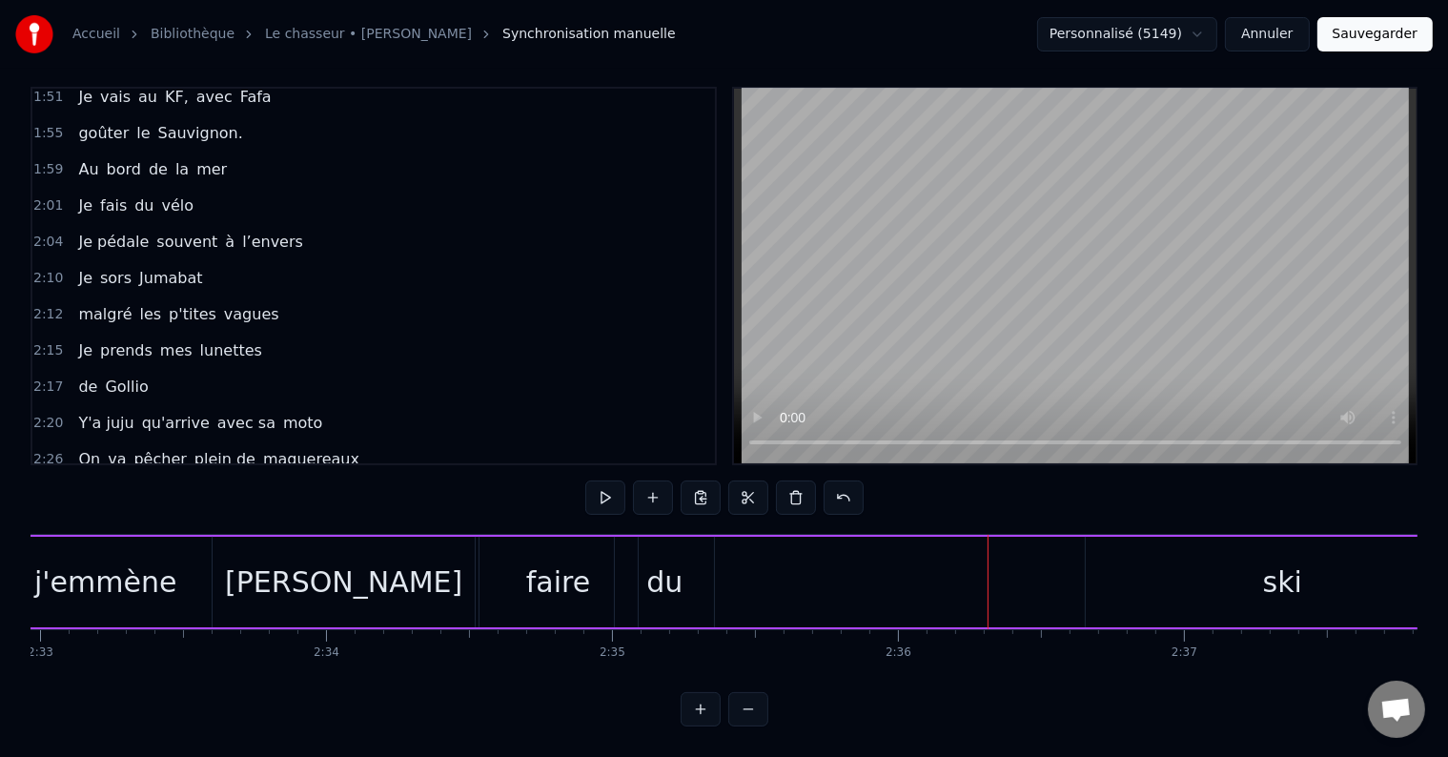
click at [1132, 597] on div "ski" at bounding box center [1282, 582] width 393 height 91
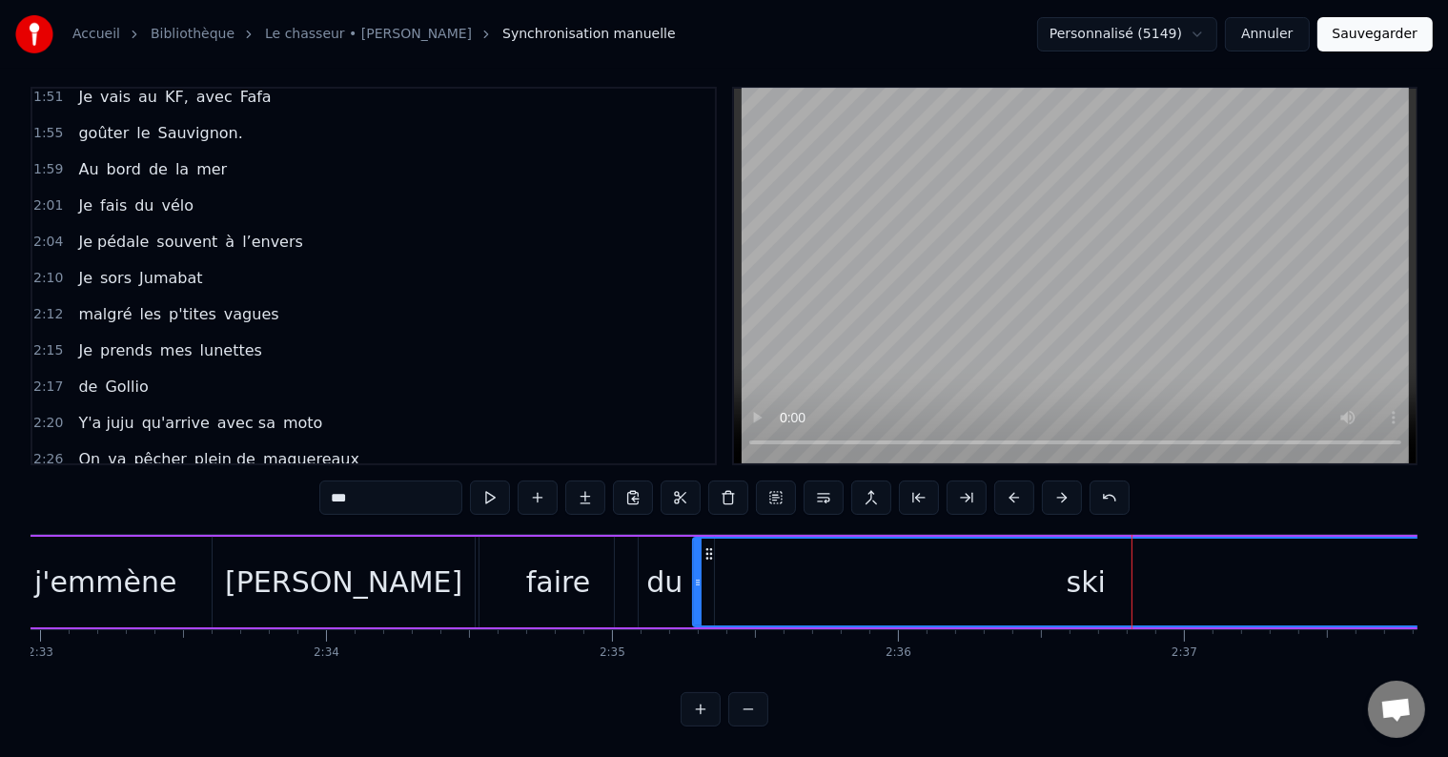
drag, startPoint x: 1087, startPoint y: 539, endPoint x: 703, endPoint y: 588, distance: 386.2
click at [694, 592] on div at bounding box center [698, 582] width 8 height 87
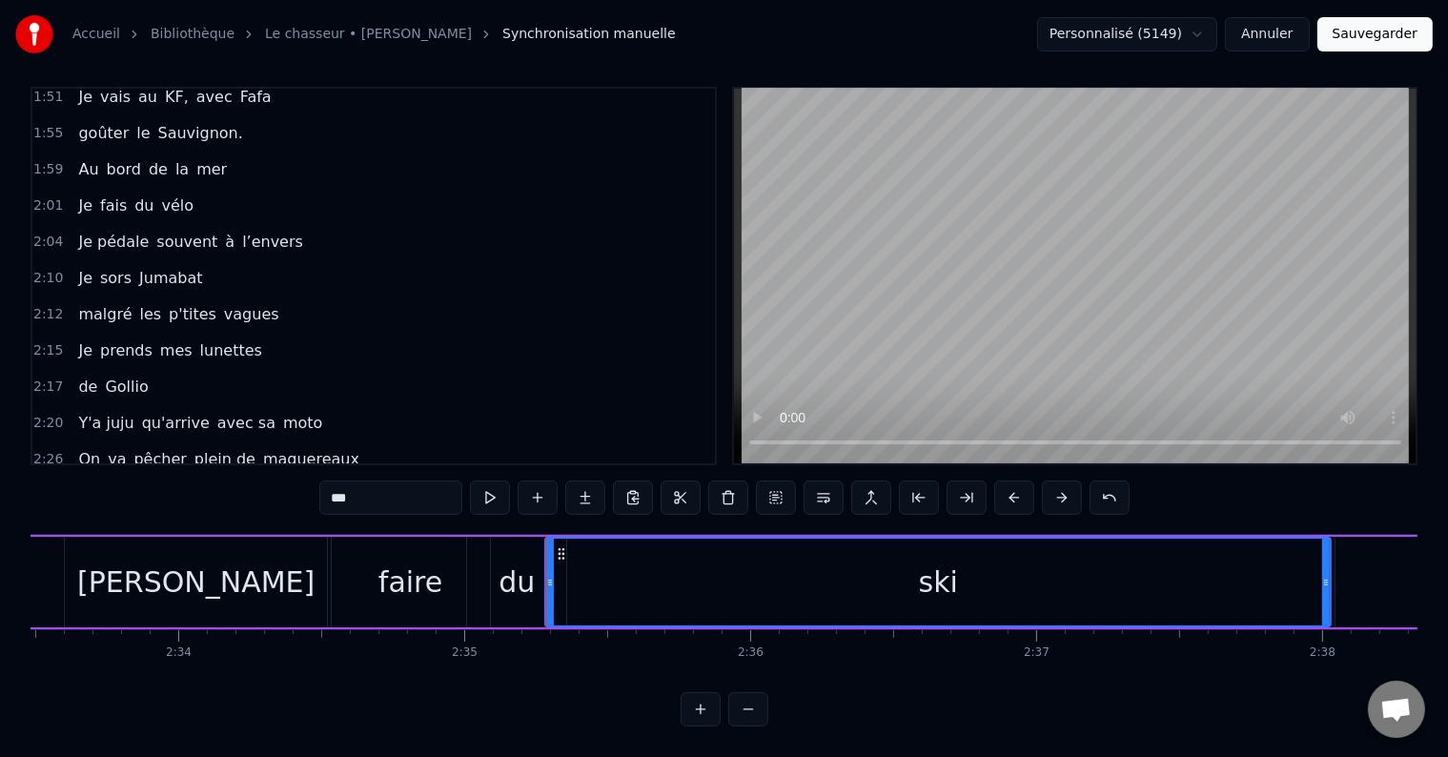
scroll to position [0, 43859]
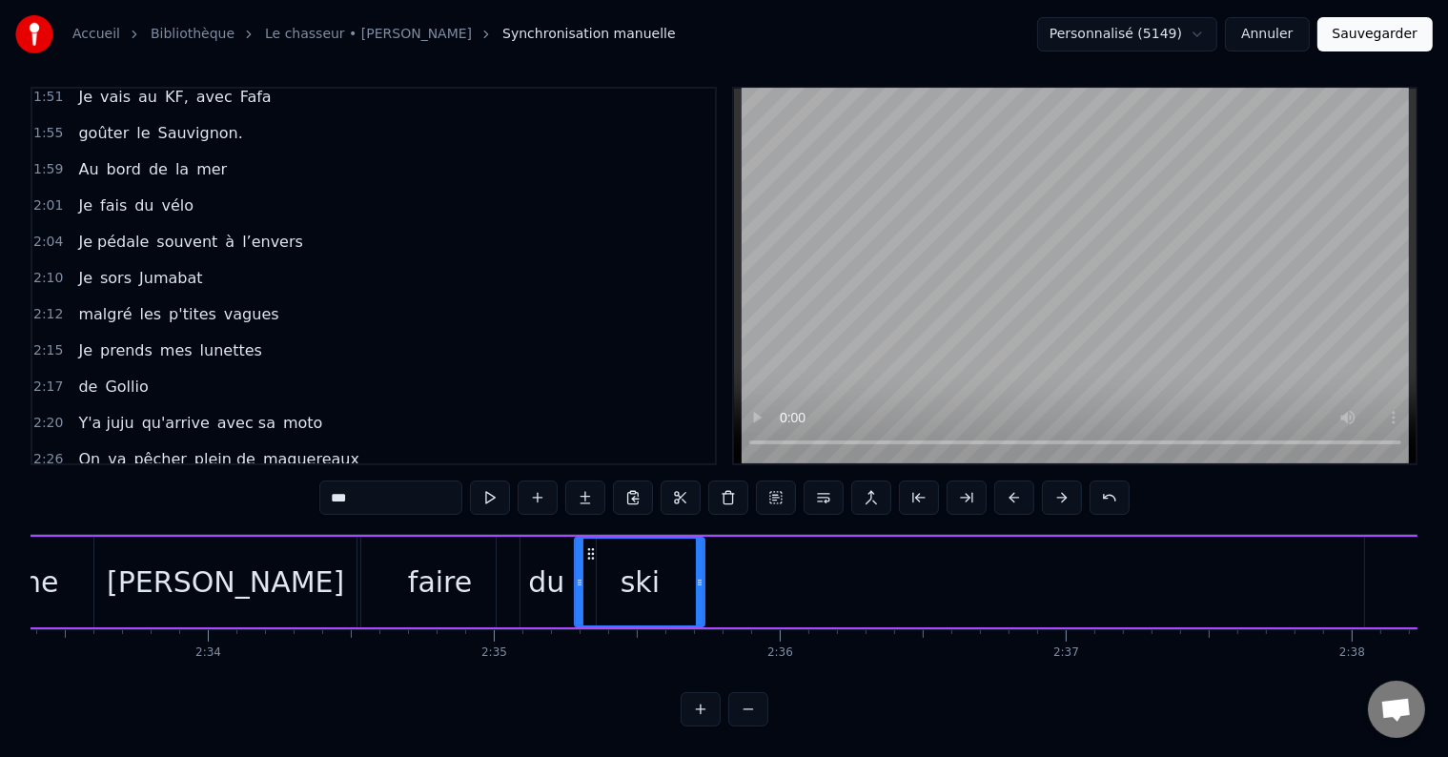
drag, startPoint x: 1354, startPoint y: 545, endPoint x: 695, endPoint y: 571, distance: 659.1
click at [697, 571] on div at bounding box center [700, 582] width 8 height 87
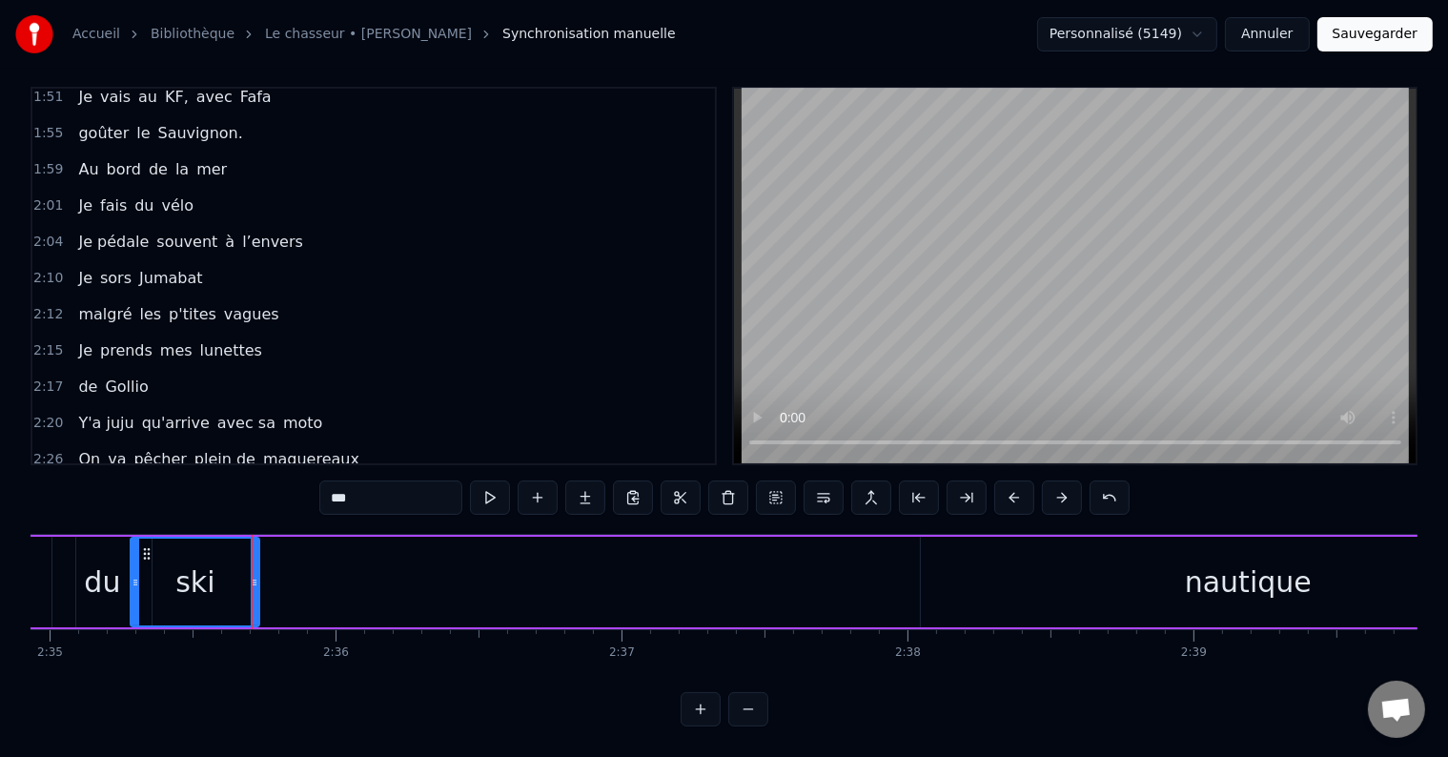
scroll to position [0, 44362]
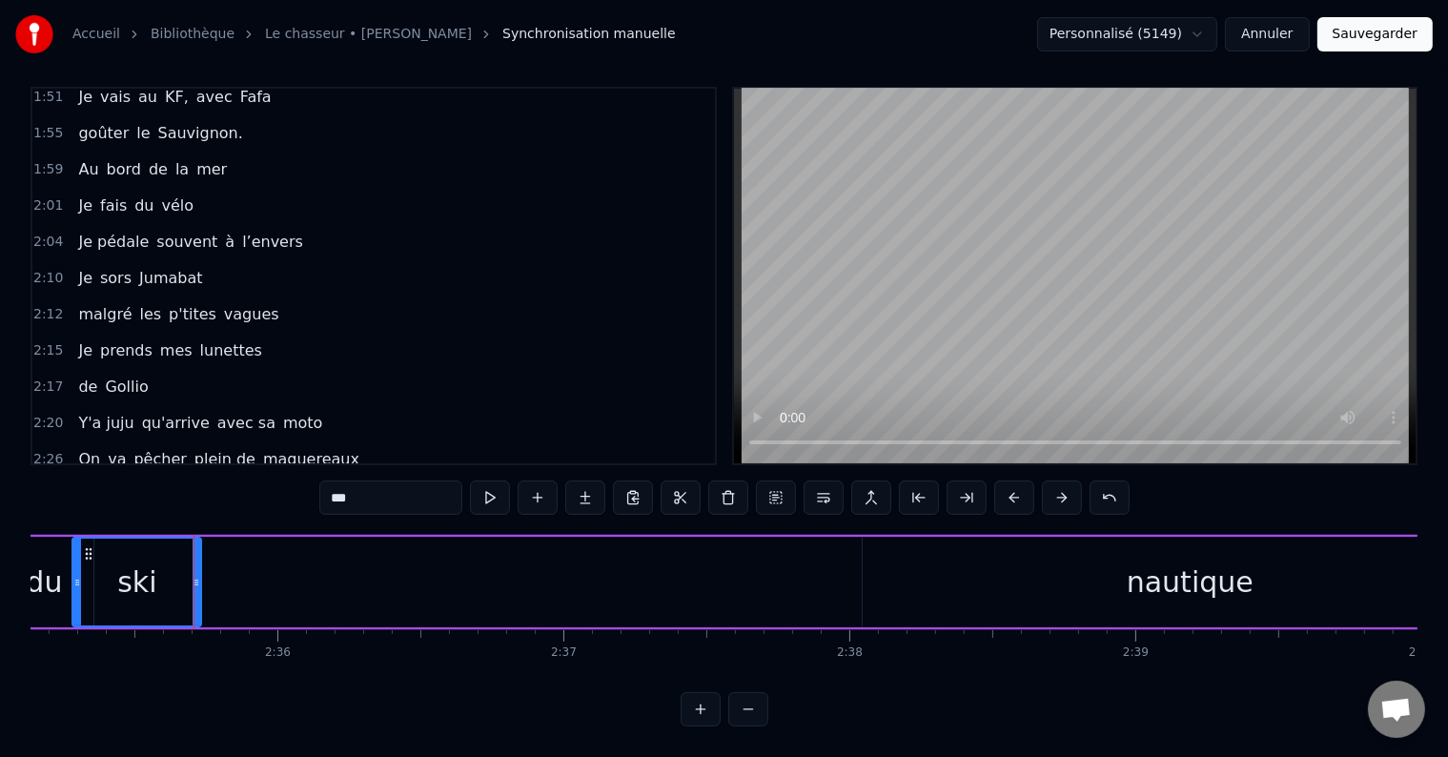
click at [1211, 574] on div "nautique" at bounding box center [1190, 581] width 127 height 43
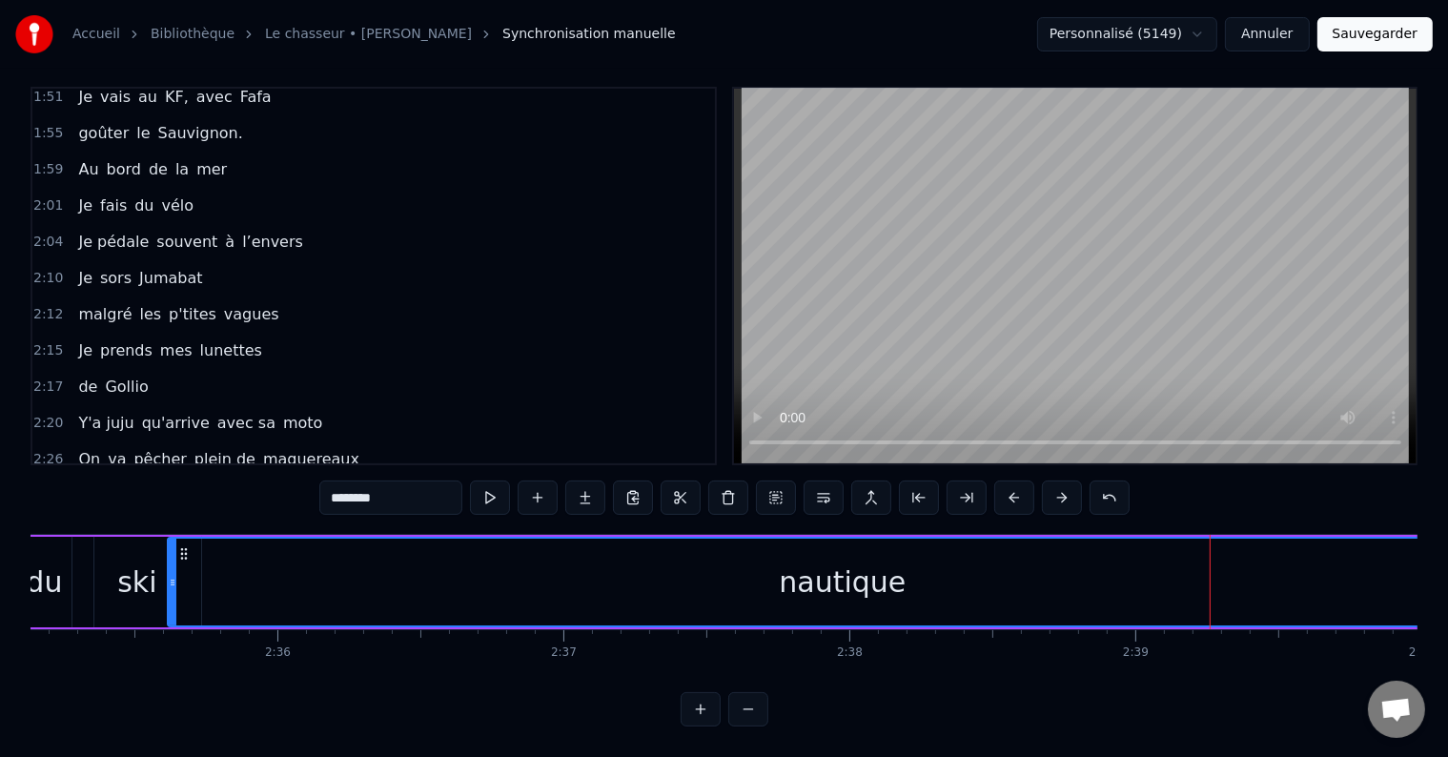
drag, startPoint x: 865, startPoint y: 553, endPoint x: 171, endPoint y: 543, distance: 694.9
click at [171, 543] on div at bounding box center [173, 582] width 8 height 87
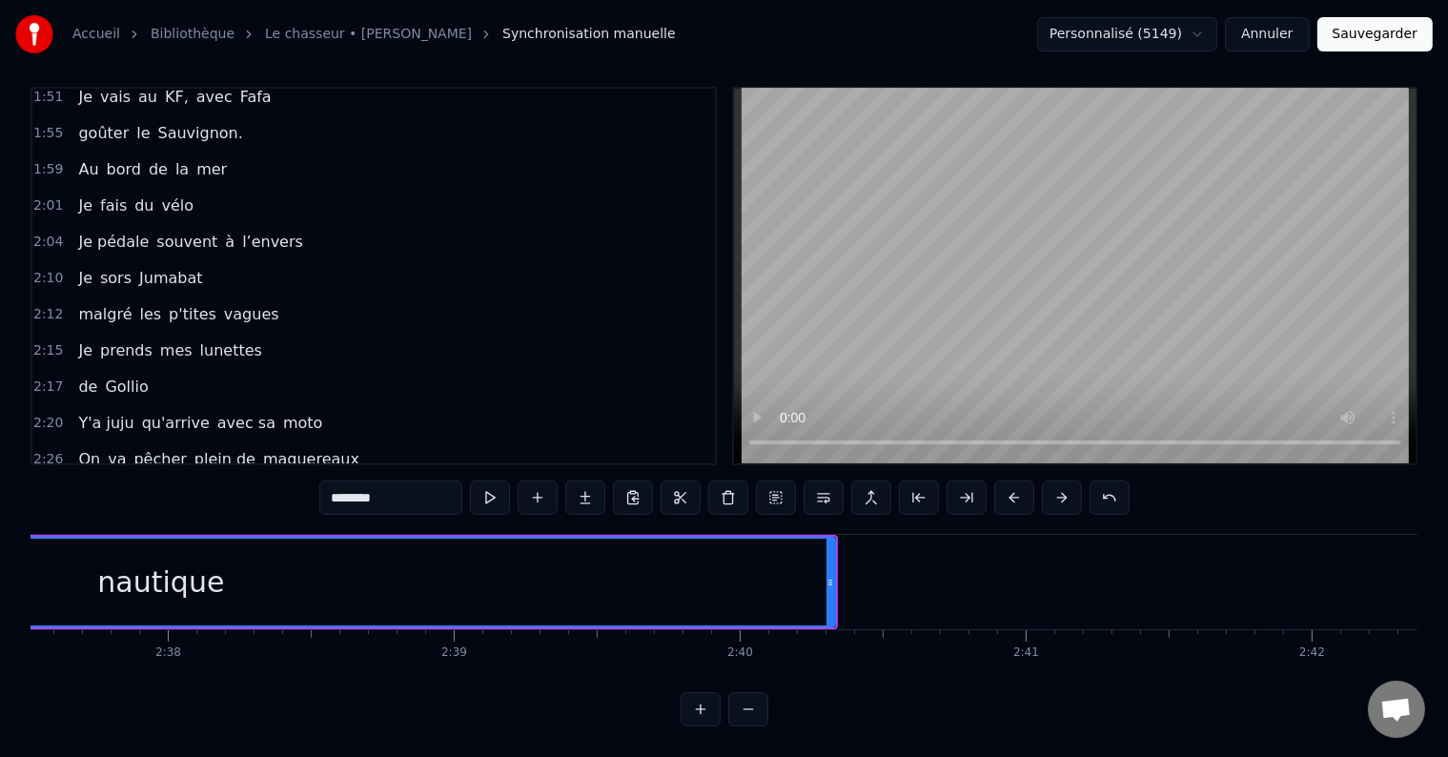
scroll to position [0, 44540]
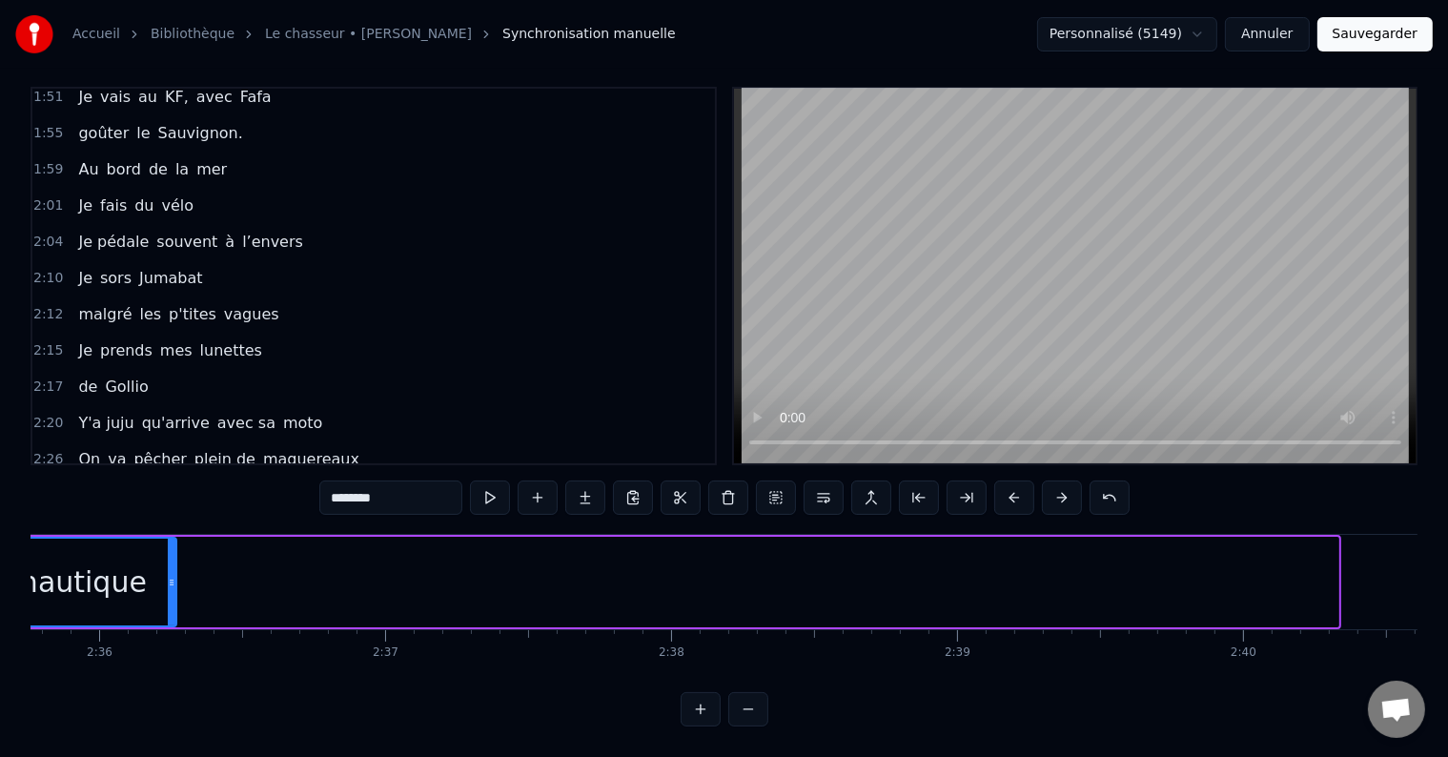
drag, startPoint x: 1333, startPoint y: 541, endPoint x: 404, endPoint y: 657, distance: 936.5
click at [171, 577] on div at bounding box center [172, 582] width 8 height 87
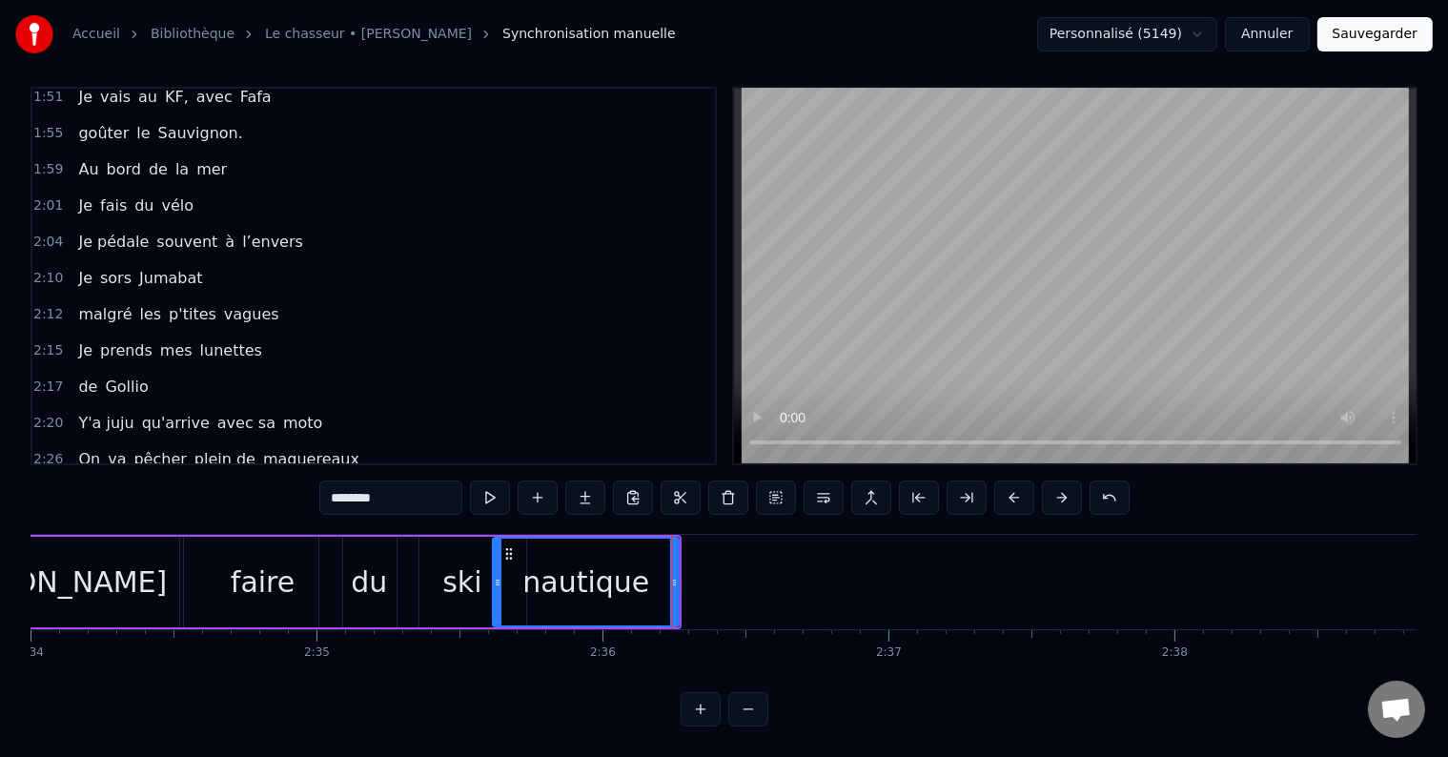
scroll to position [0, 44007]
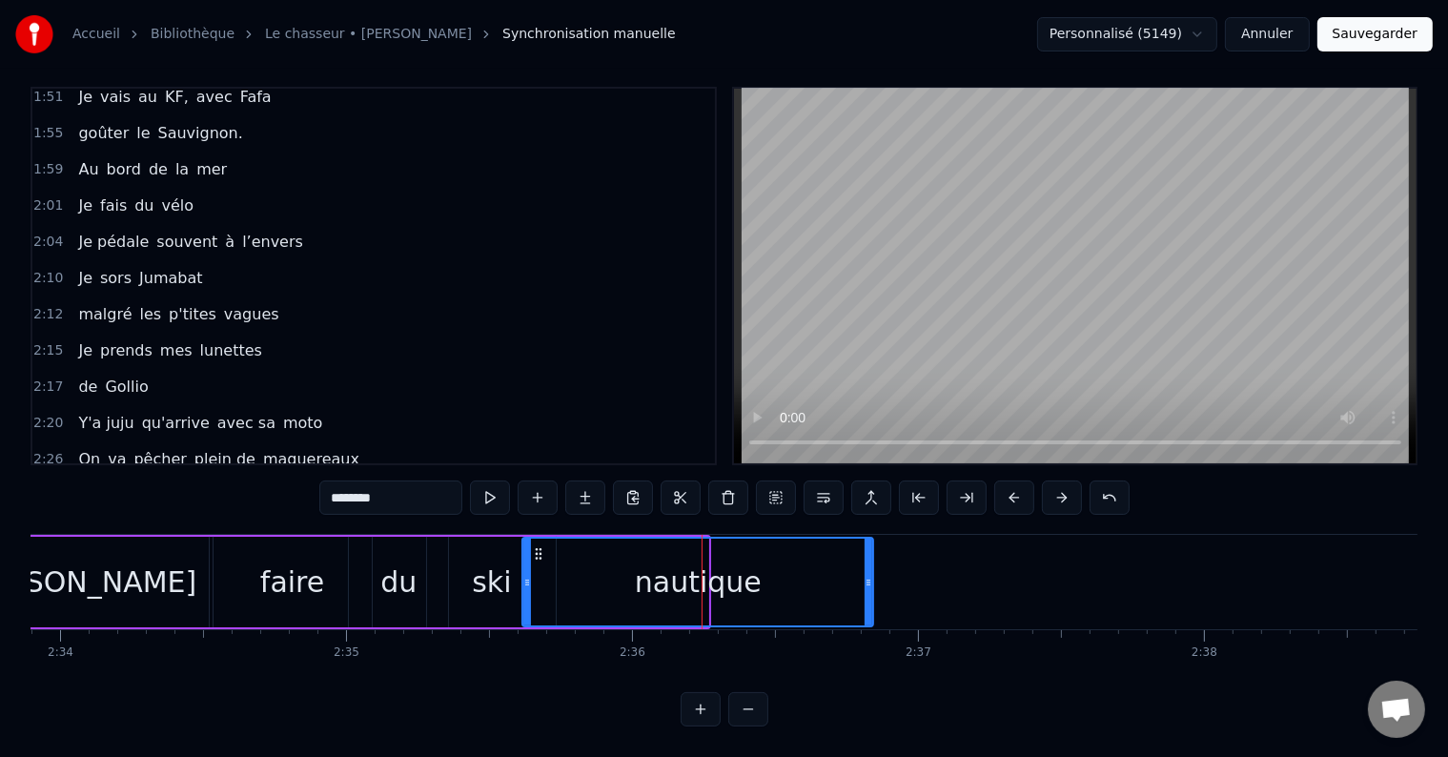
drag, startPoint x: 702, startPoint y: 549, endPoint x: 866, endPoint y: 558, distance: 165.1
click at [866, 558] on div at bounding box center [869, 582] width 8 height 87
click at [80, 412] on span "Y'a juju" at bounding box center [105, 423] width 59 height 22
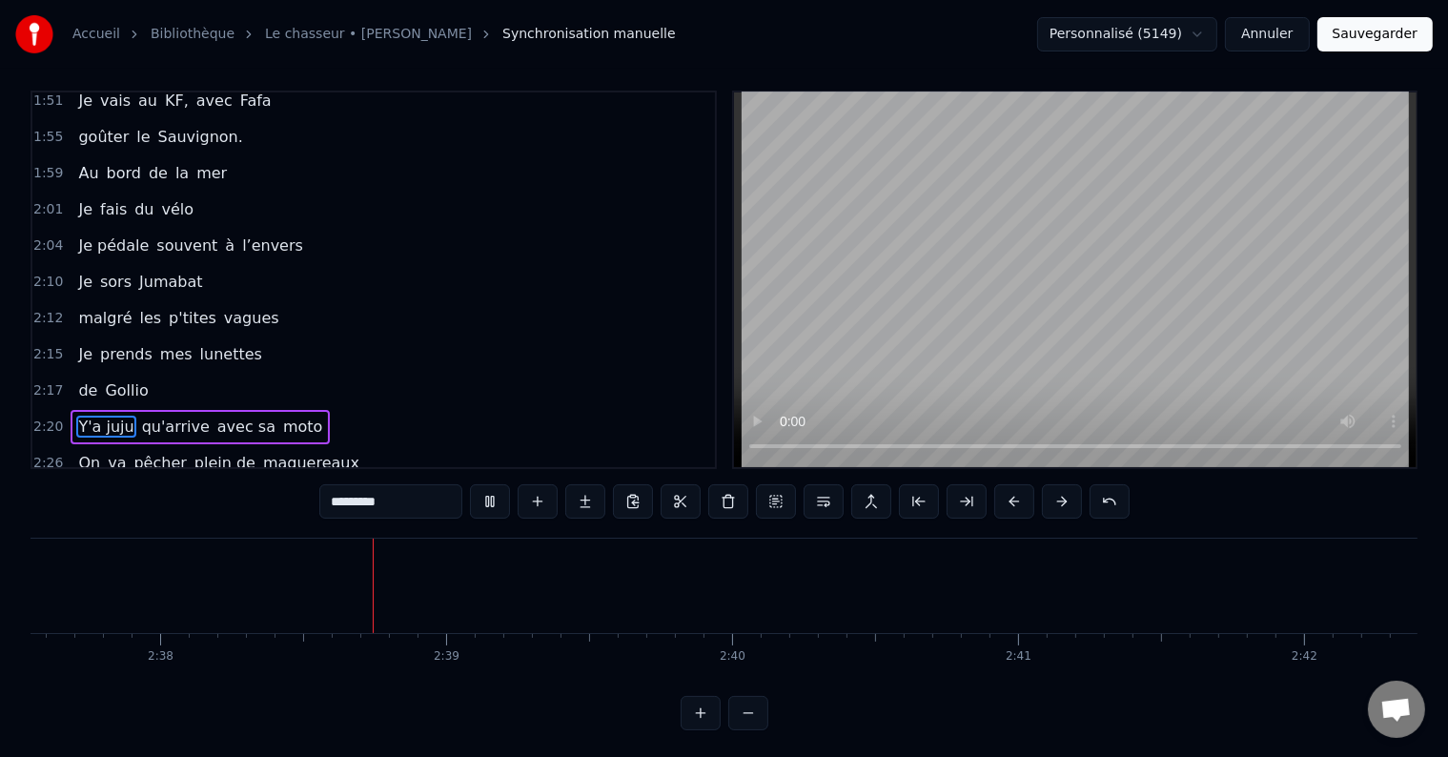
scroll to position [0, 45104]
click at [91, 416] on span "Y'a juju" at bounding box center [105, 427] width 59 height 22
click at [76, 416] on span "Y'a juju" at bounding box center [105, 427] width 59 height 22
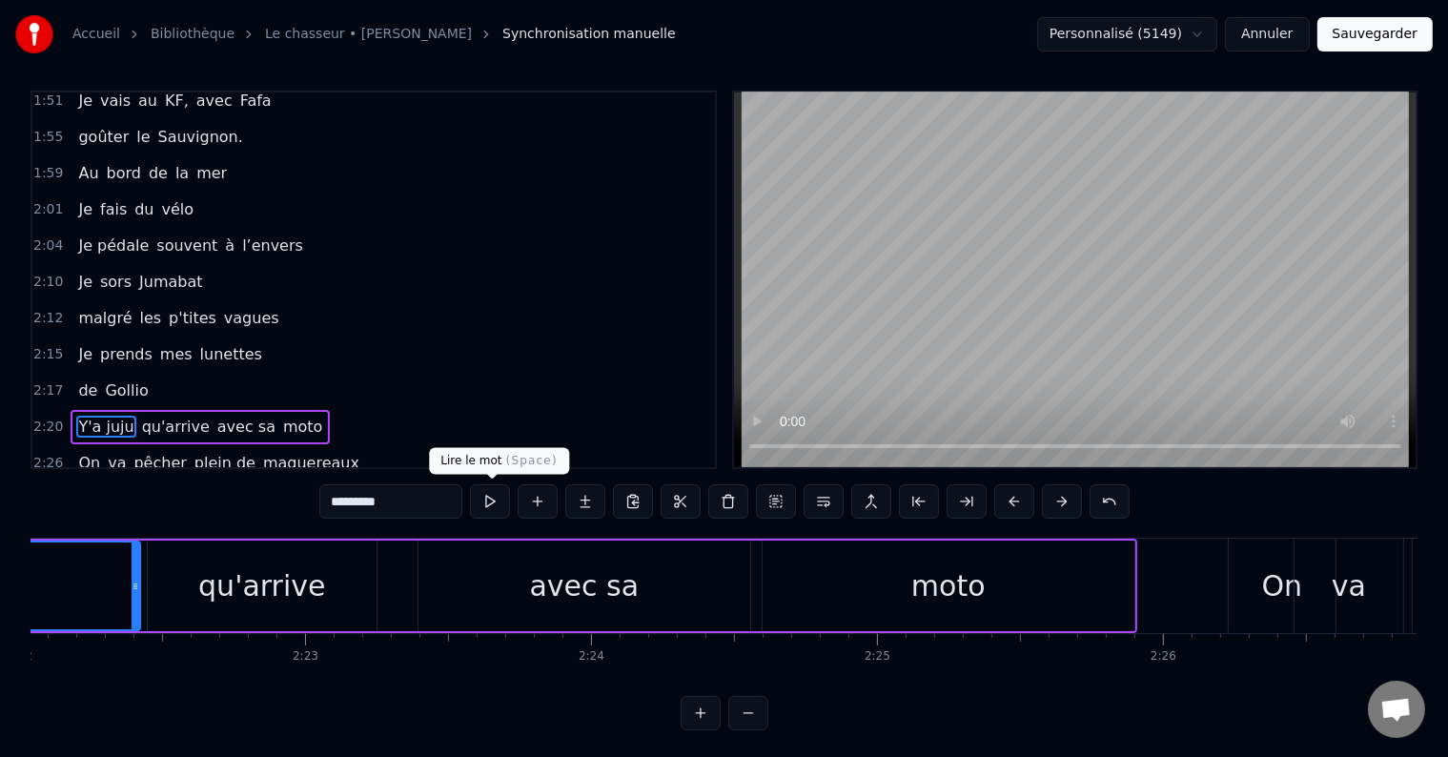
scroll to position [0, 40210]
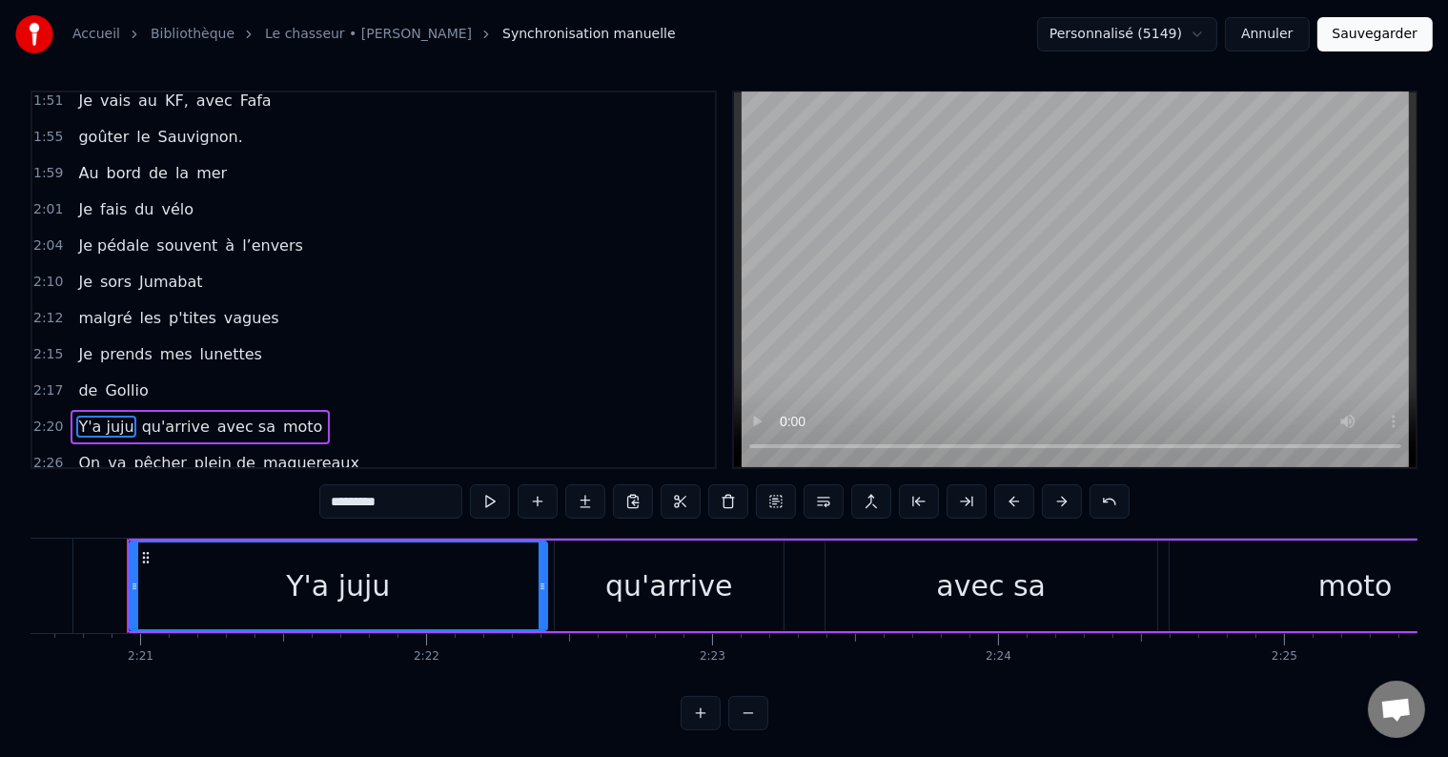
click at [274, 452] on span "maquereaux" at bounding box center [311, 463] width 100 height 22
type input "**********"
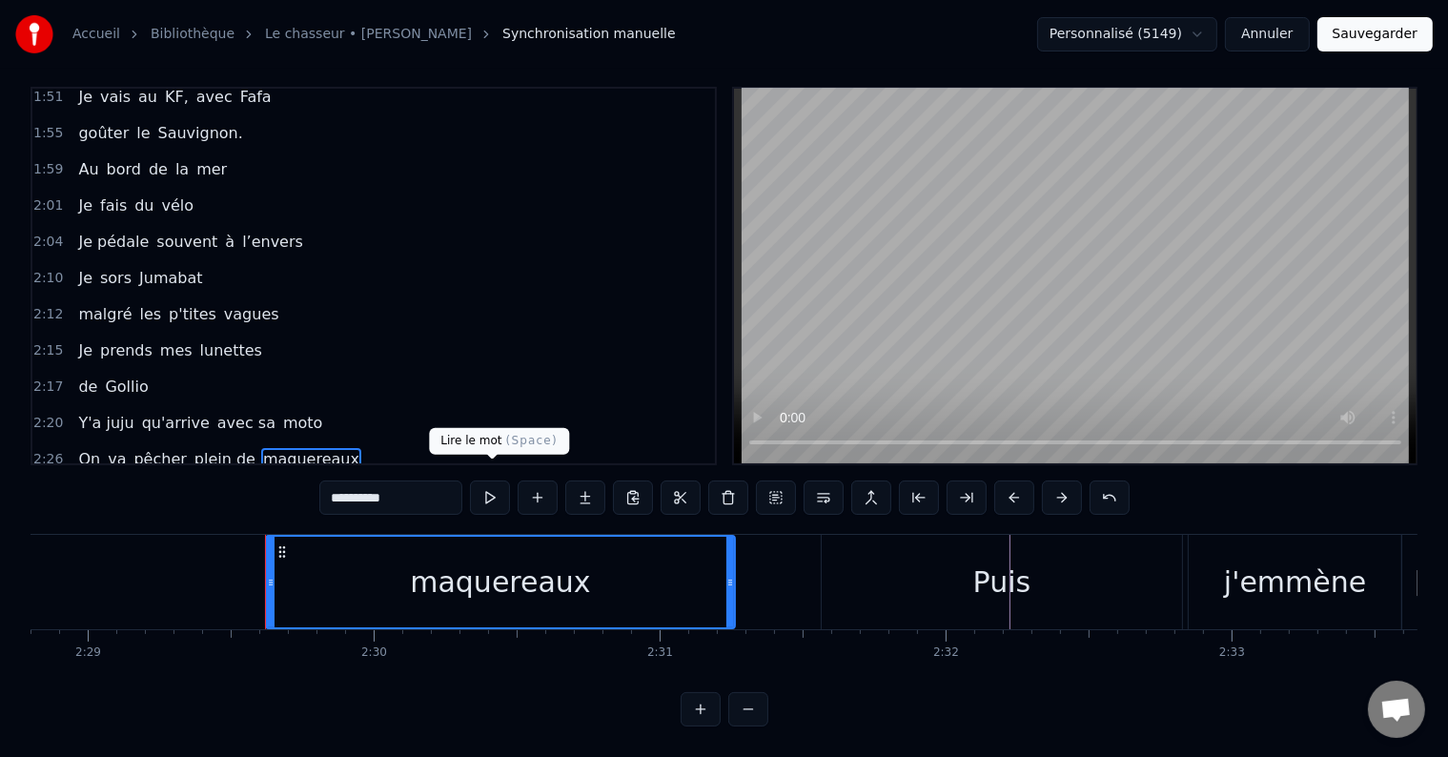
scroll to position [0, 42688]
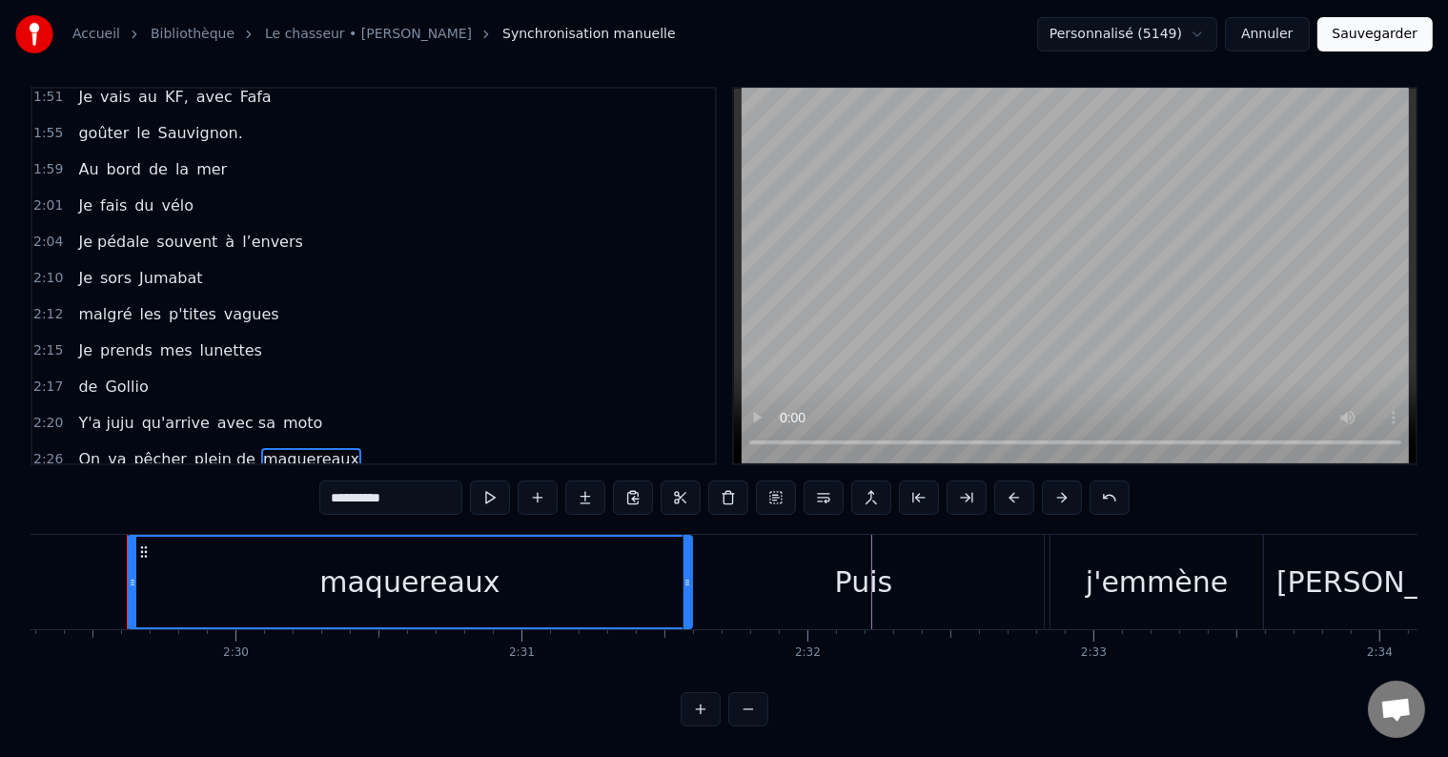
drag, startPoint x: 591, startPoint y: 546, endPoint x: 687, endPoint y: 569, distance: 99.0
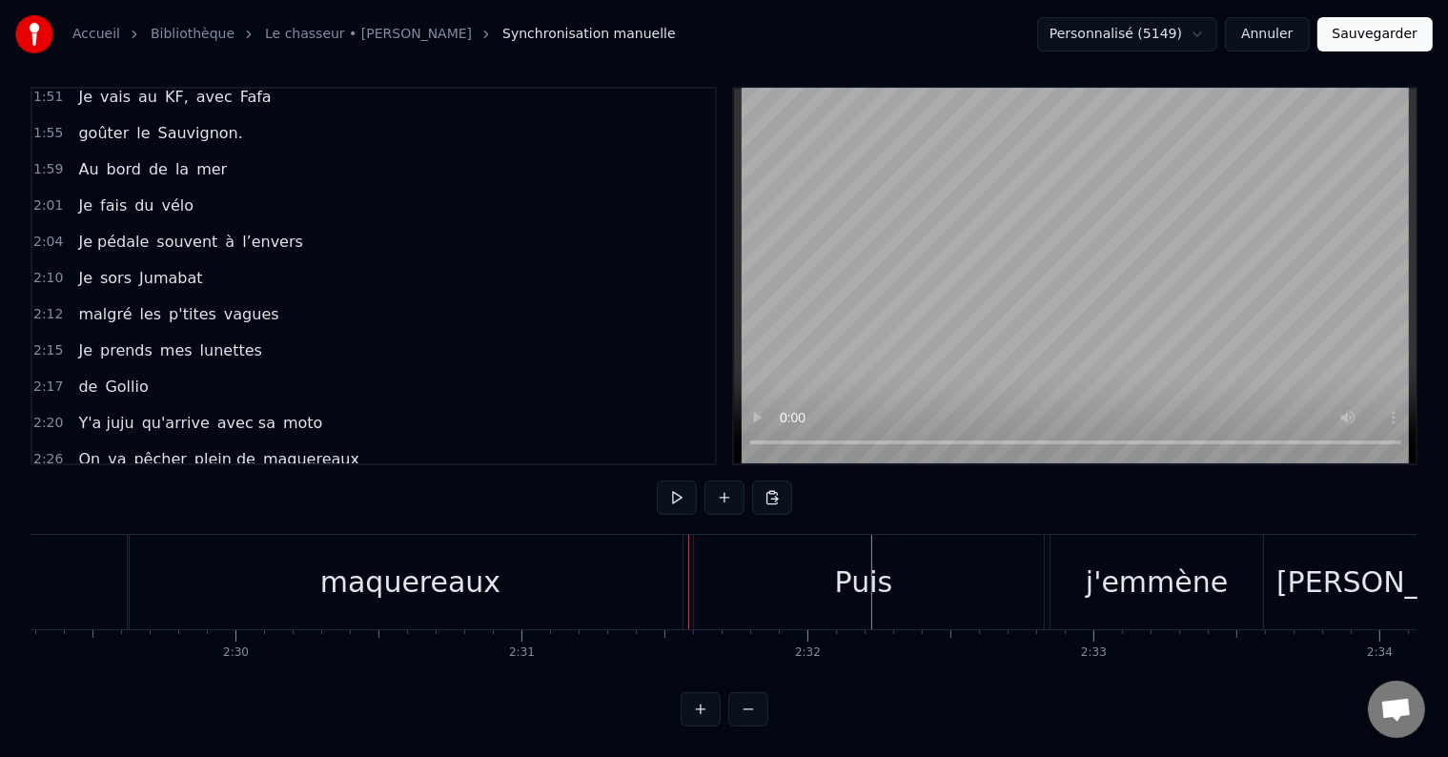
click at [144, 484] on span "j'emmène" at bounding box center [155, 495] width 80 height 22
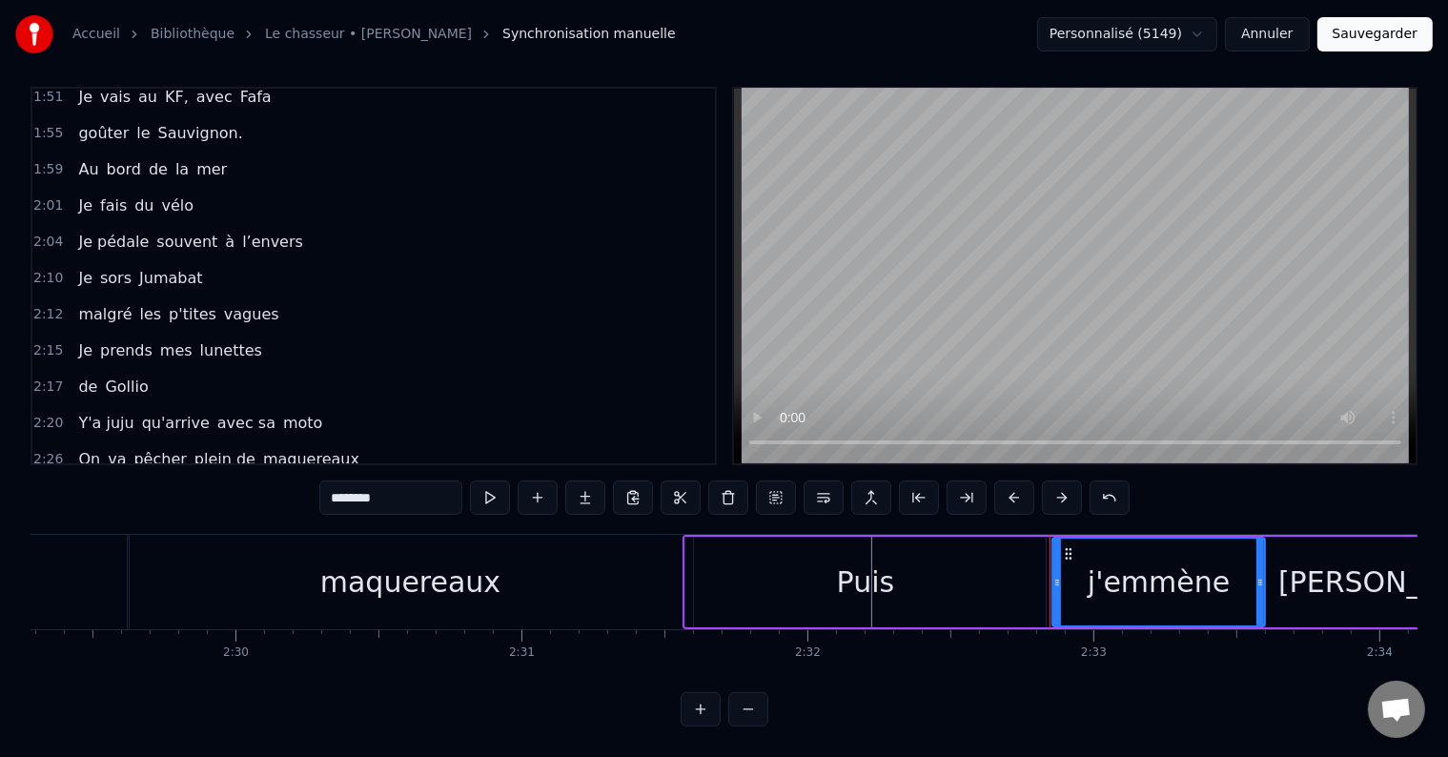
click at [869, 573] on div "Puis" at bounding box center [866, 581] width 58 height 43
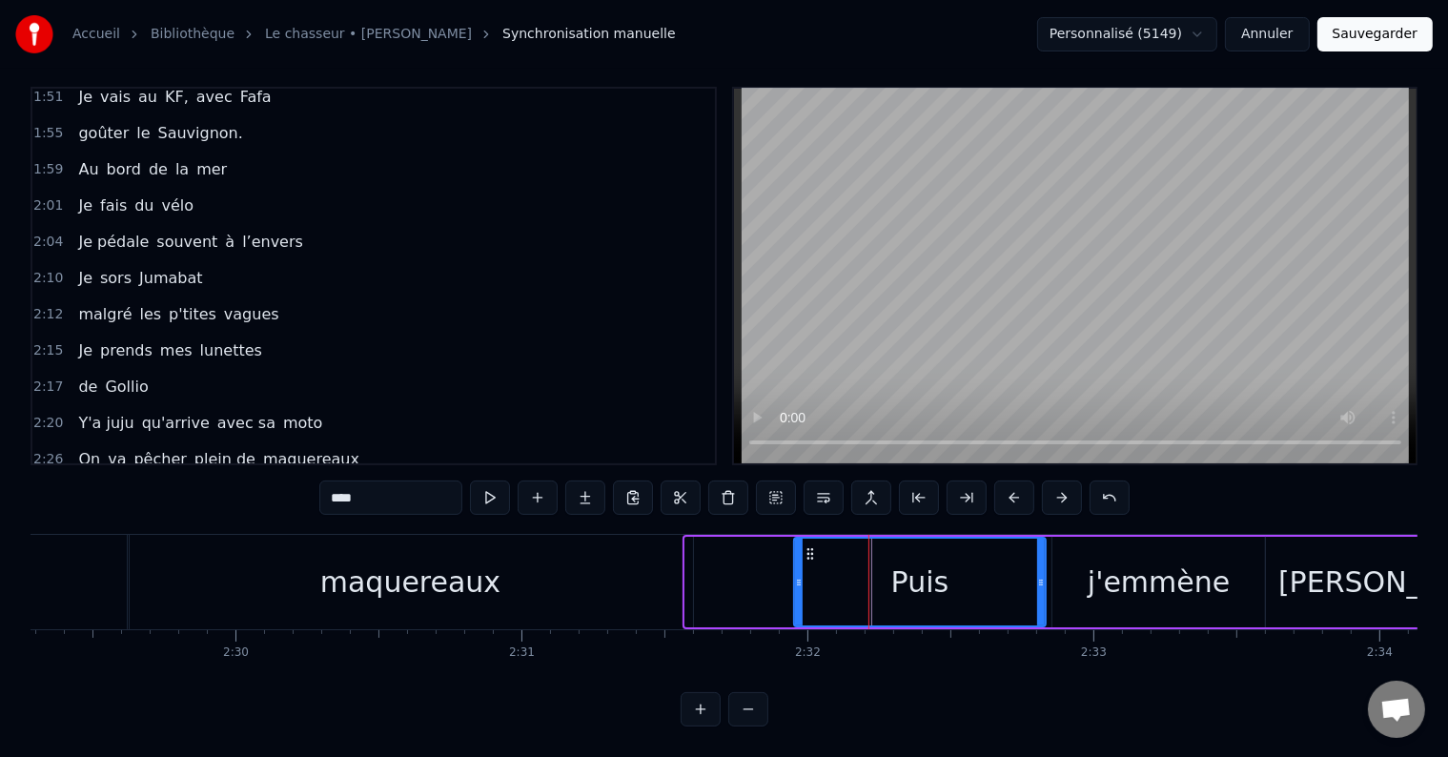
drag, startPoint x: 686, startPoint y: 545, endPoint x: 795, endPoint y: 566, distance: 110.7
click at [795, 566] on div at bounding box center [799, 582] width 8 height 87
click at [1154, 560] on div "j'emmène" at bounding box center [1159, 581] width 142 height 43
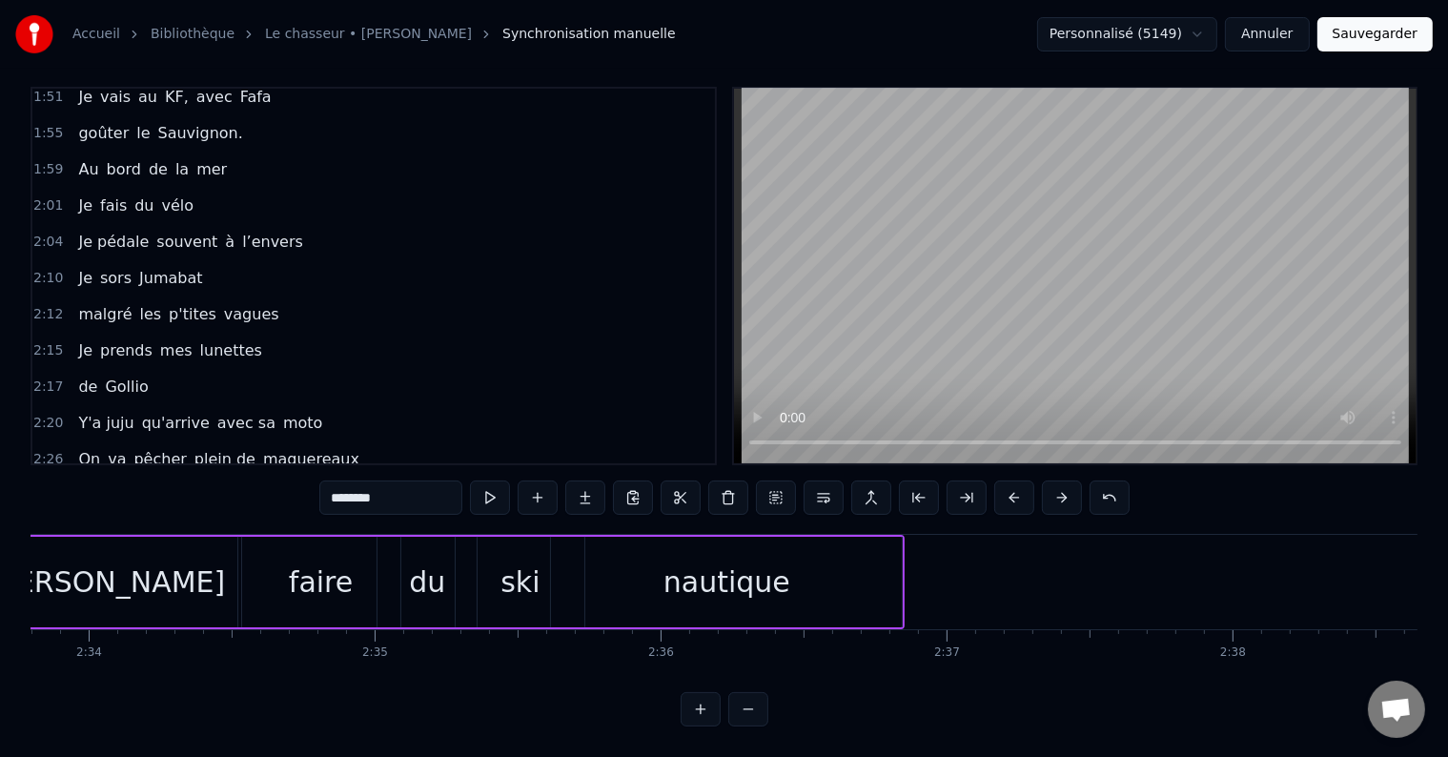
scroll to position [0, 44007]
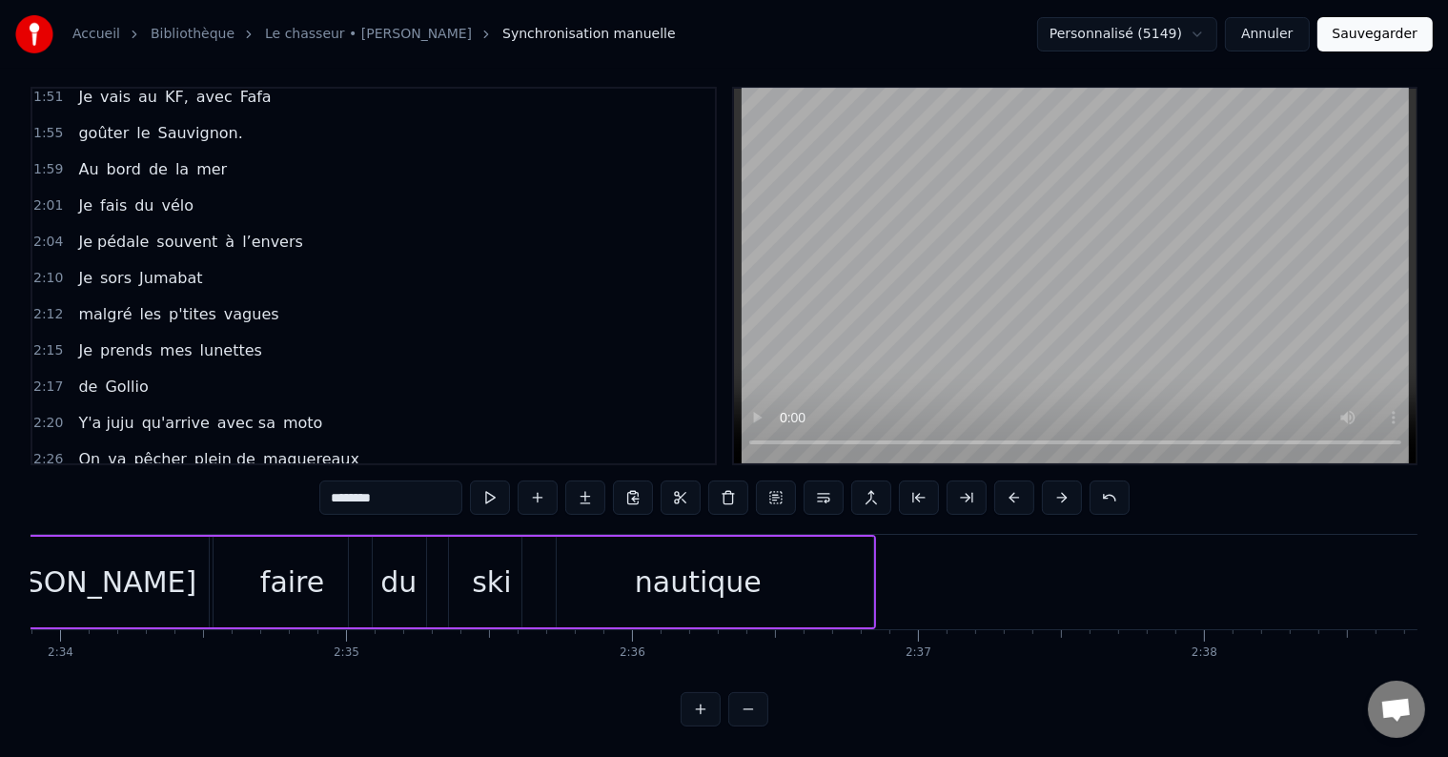
click at [76, 412] on span "Y'a juju" at bounding box center [105, 423] width 59 height 22
type input "********"
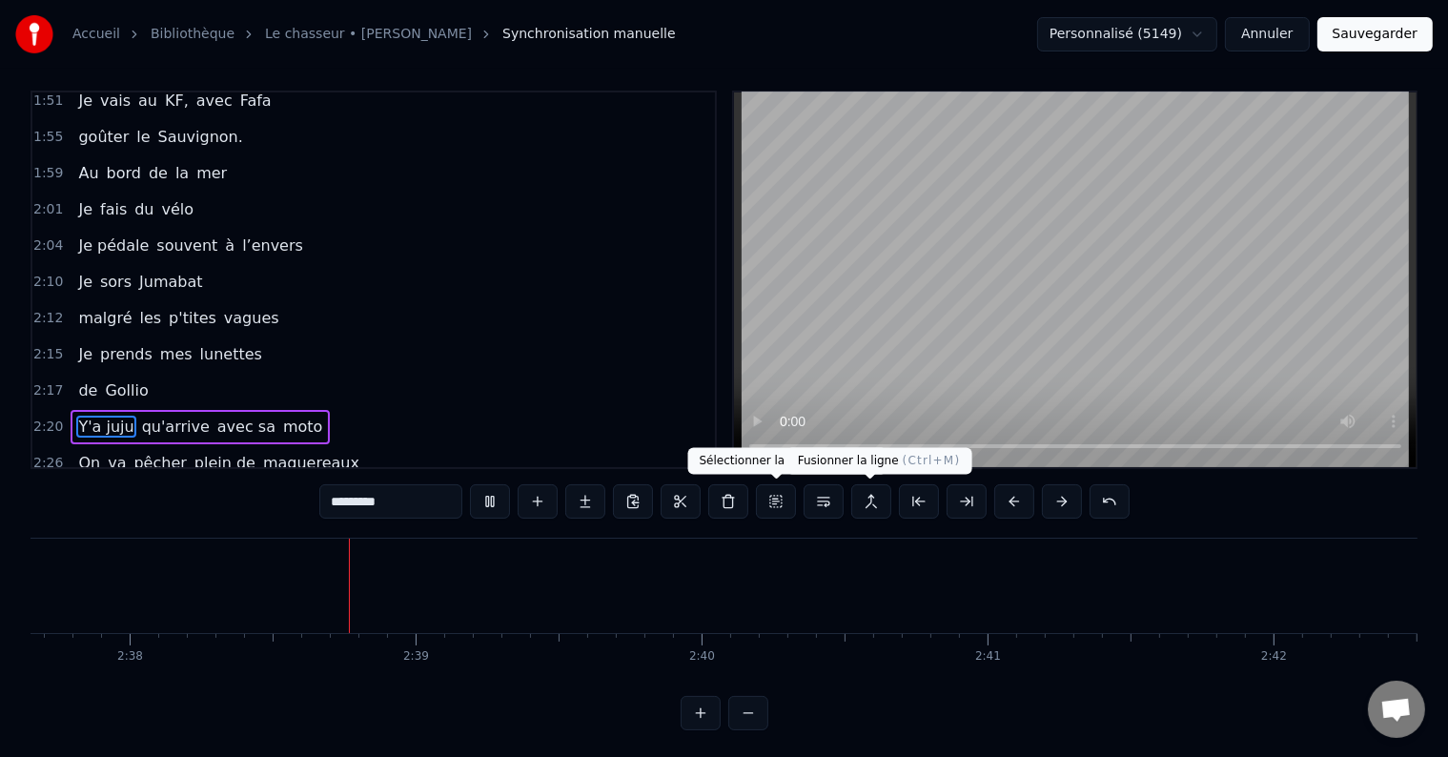
scroll to position [0, 45104]
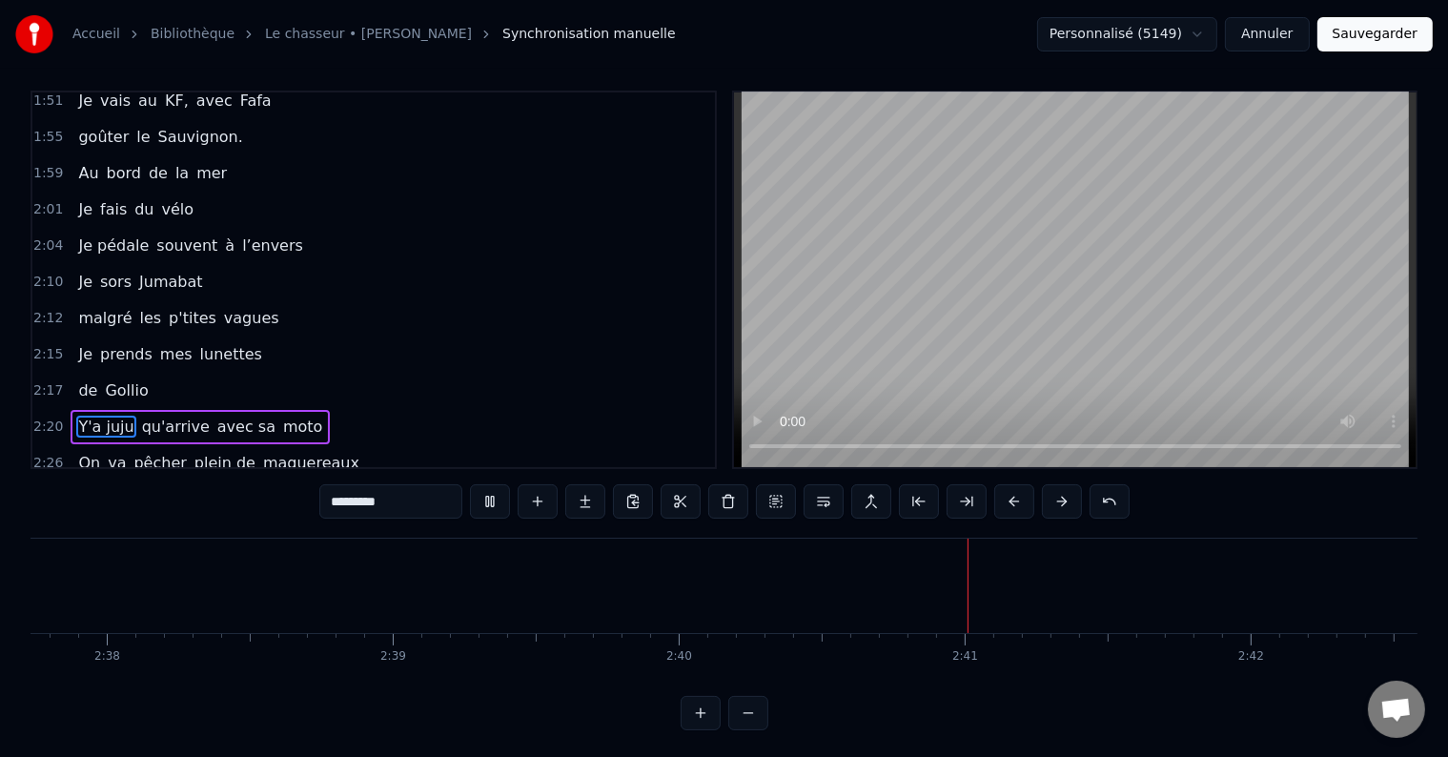
click at [359, 409] on div "2:20 Y'a juju qu'arrive avec sa moto" at bounding box center [373, 427] width 682 height 36
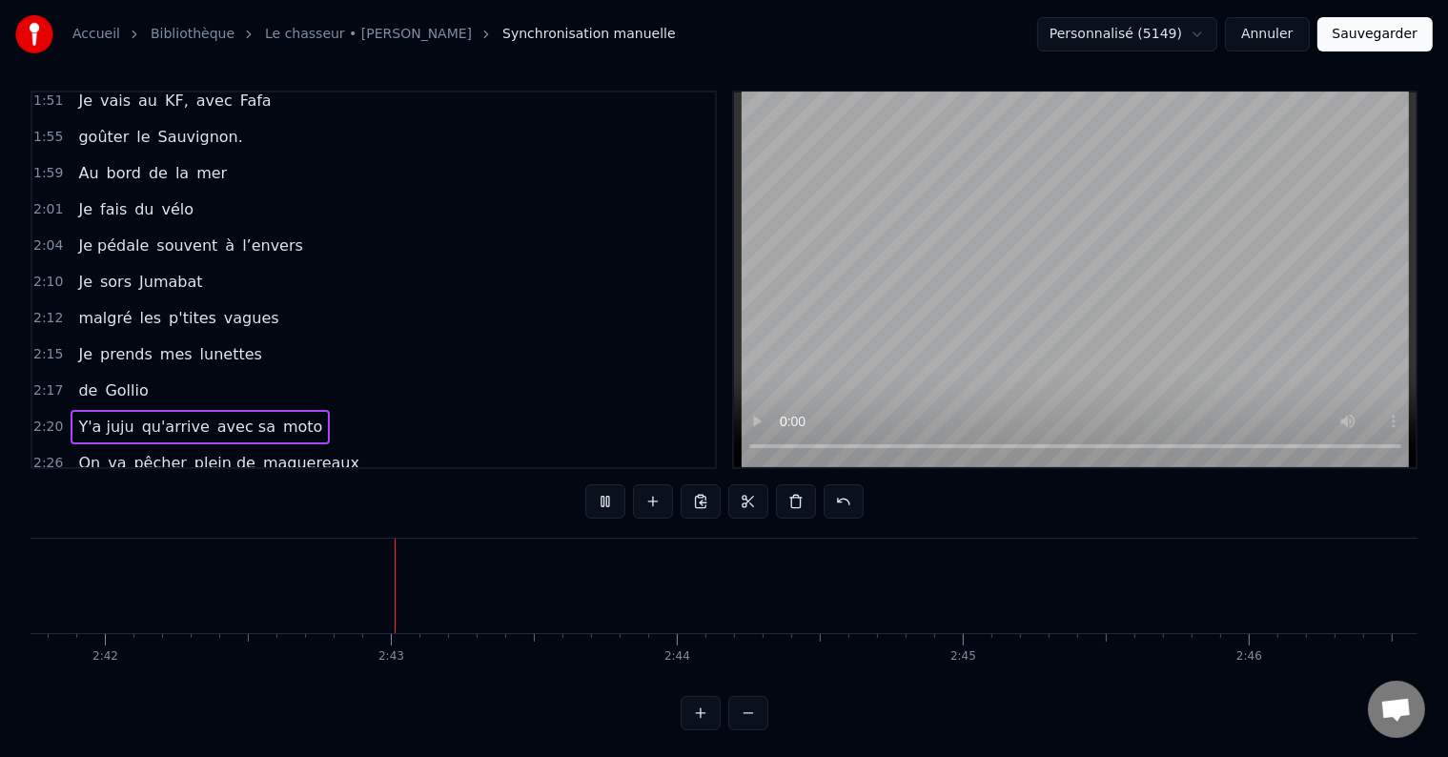
scroll to position [0, 46327]
click at [98, 488] on span "Puis" at bounding box center [93, 499] width 34 height 22
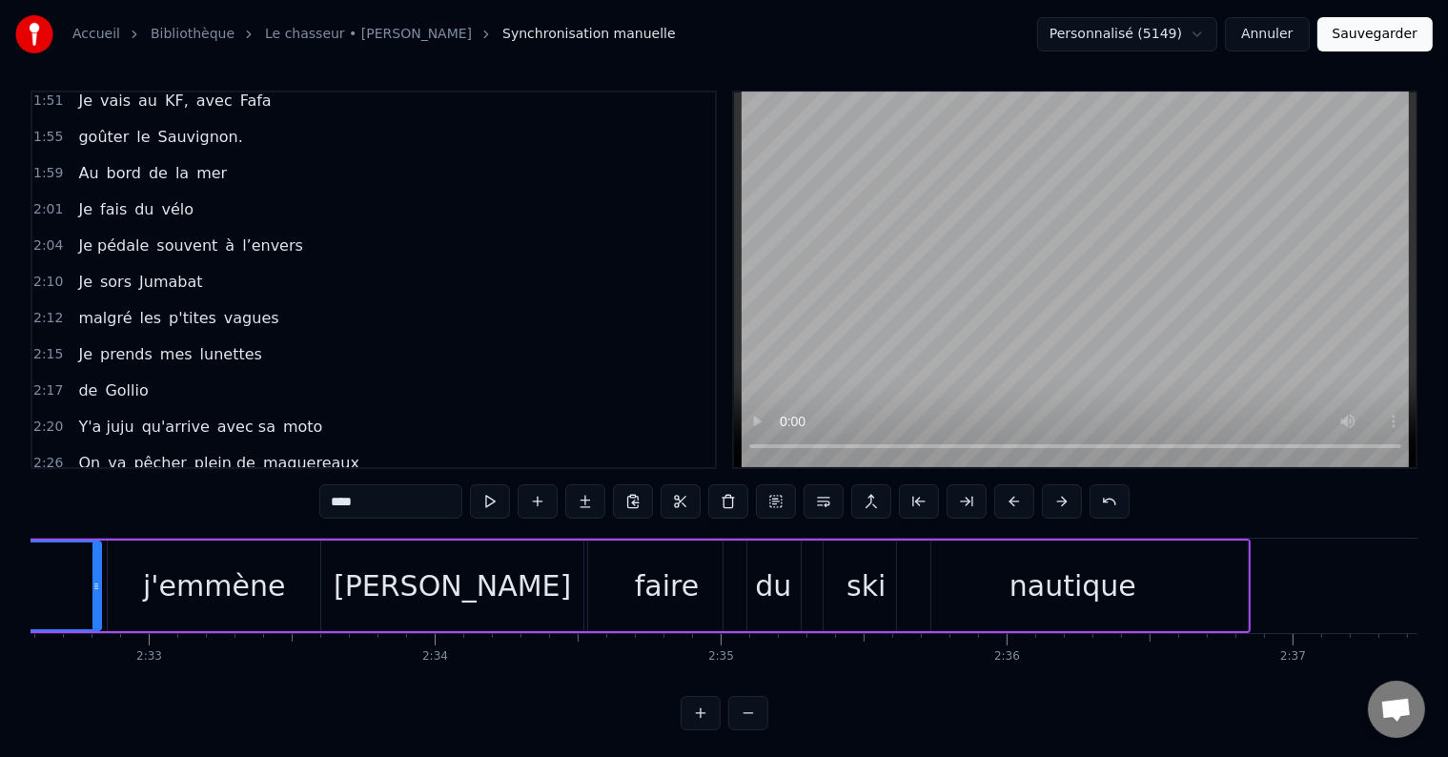
scroll to position [0, 43352]
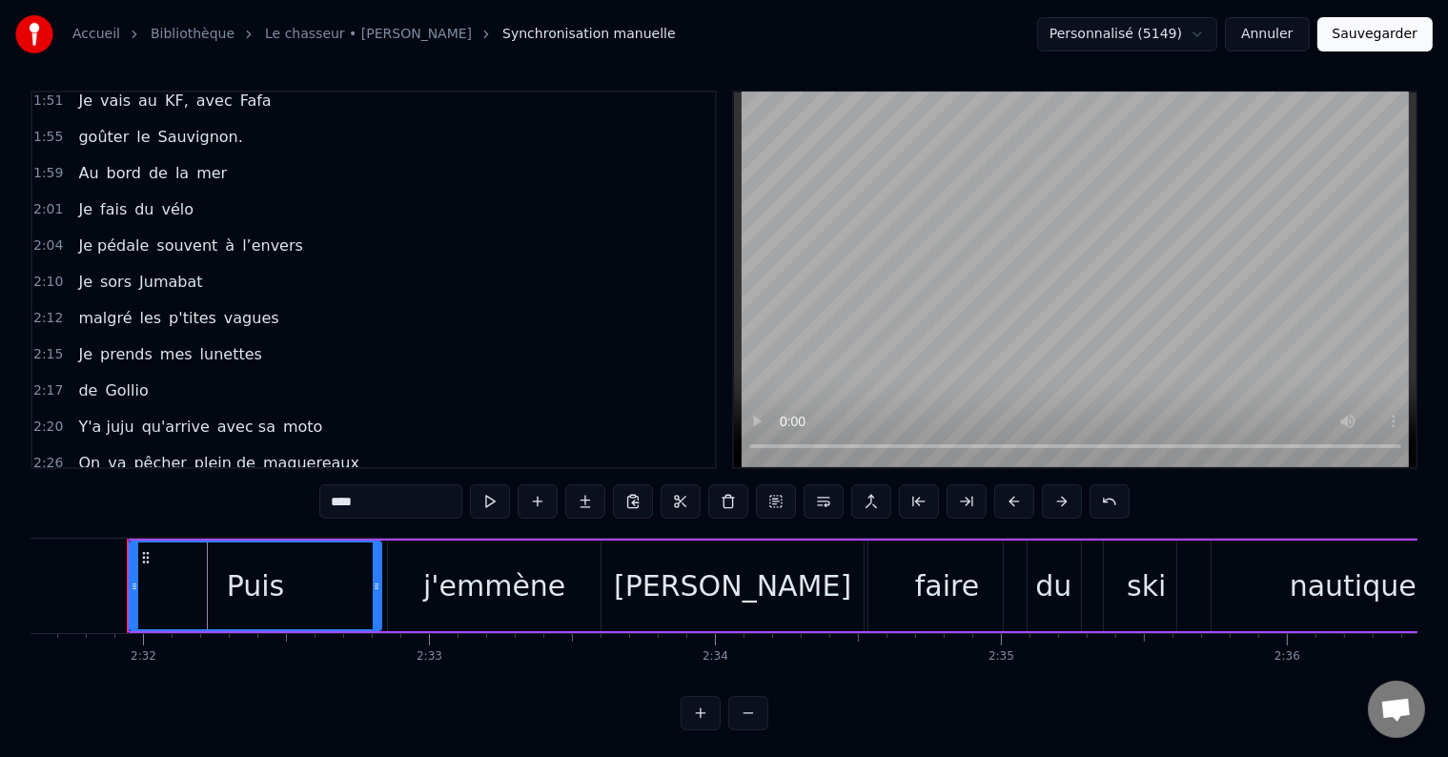
click at [392, 481] on div "2:31 Puis j'emmène [PERSON_NAME] faire du ski nautique" at bounding box center [373, 499] width 682 height 36
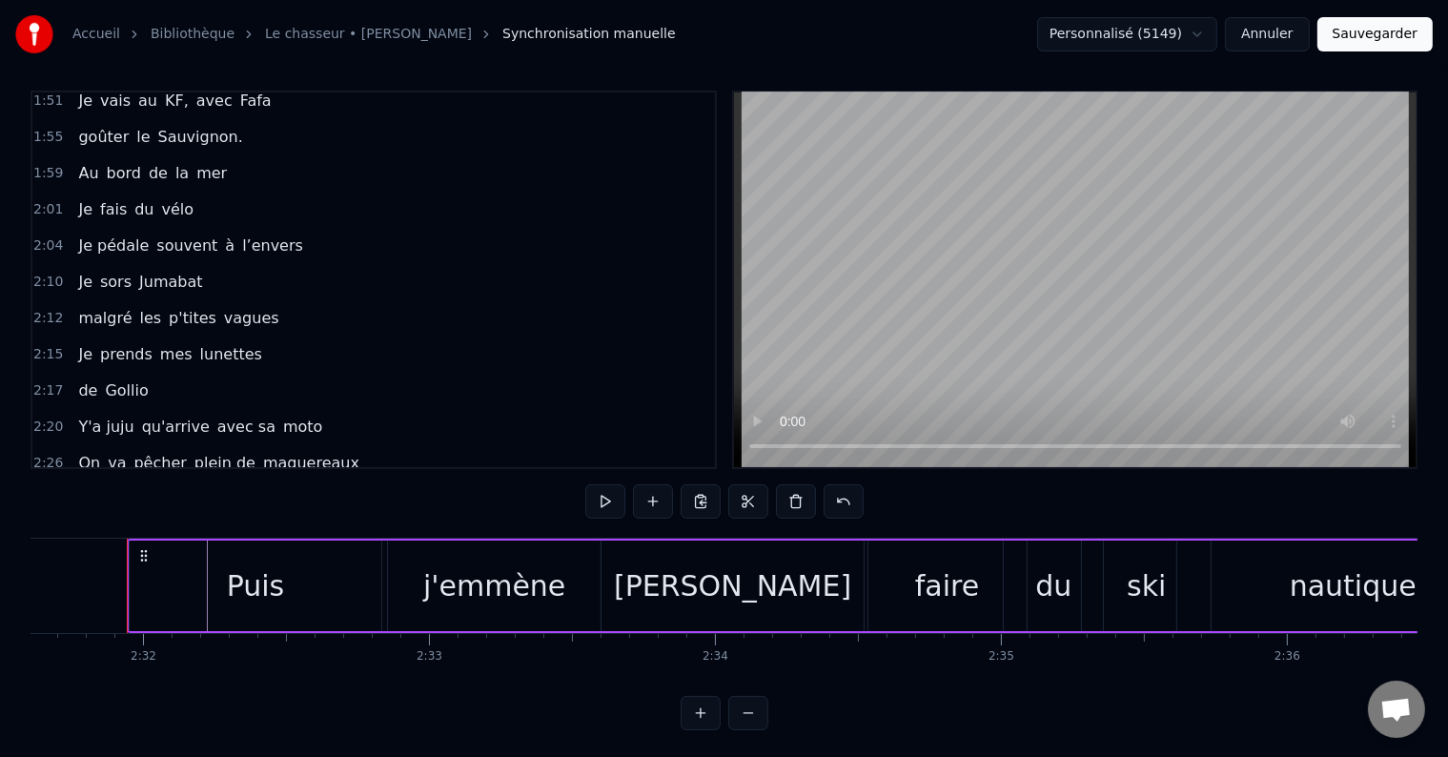
click at [435, 481] on div "2:31 Puis j'emmène [PERSON_NAME] faire du ski nautique" at bounding box center [373, 499] width 682 height 36
click at [205, 473] on div "0:05 il était 10h du matin 0:07 J'avançais dans le petit parc 0:10 au bois roug…" at bounding box center [724, 411] width 1387 height 640
click at [388, 481] on div "2:31 Puis j'emmène [PERSON_NAME] faire du ski nautique" at bounding box center [373, 499] width 682 height 36
click at [431, 488] on span "nautique" at bounding box center [466, 499] width 71 height 22
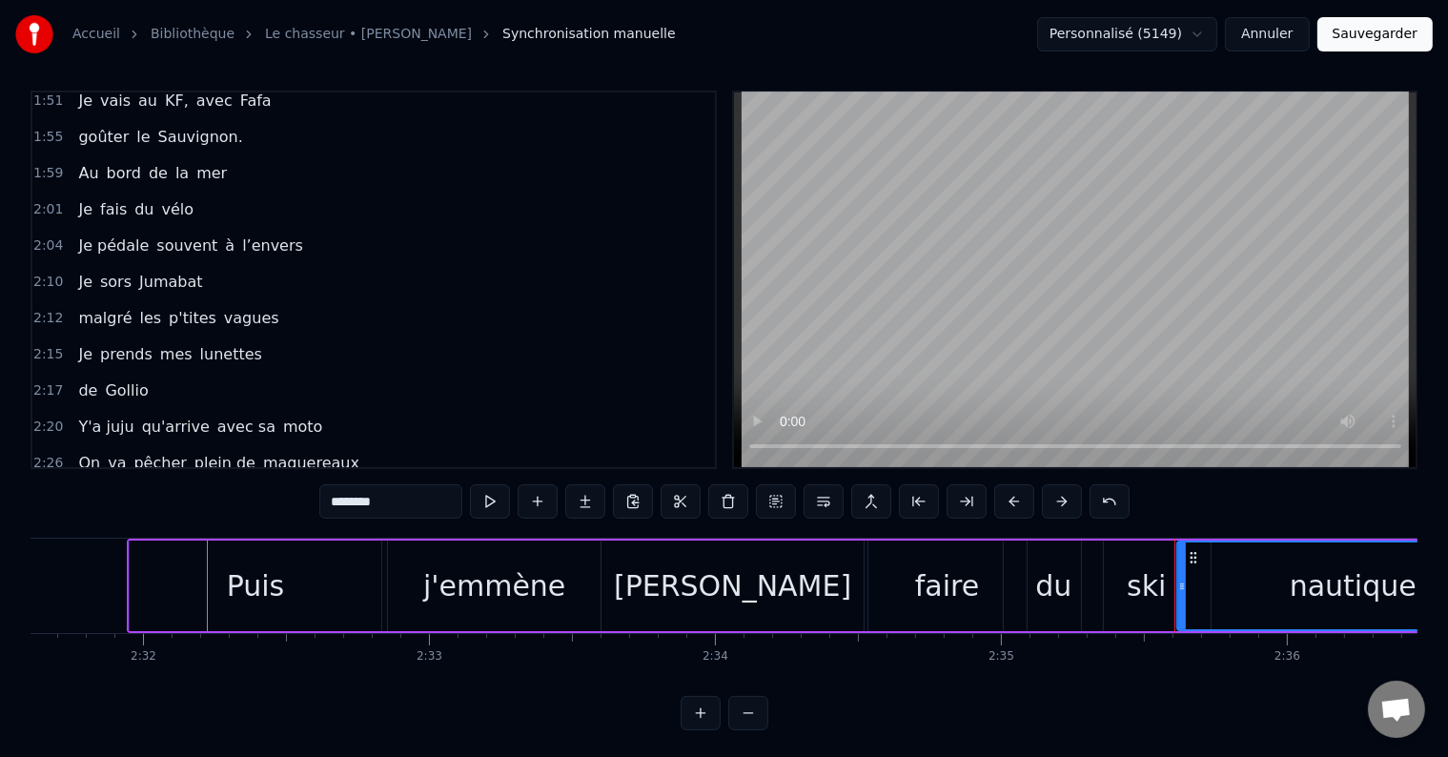
scroll to position [29, 0]
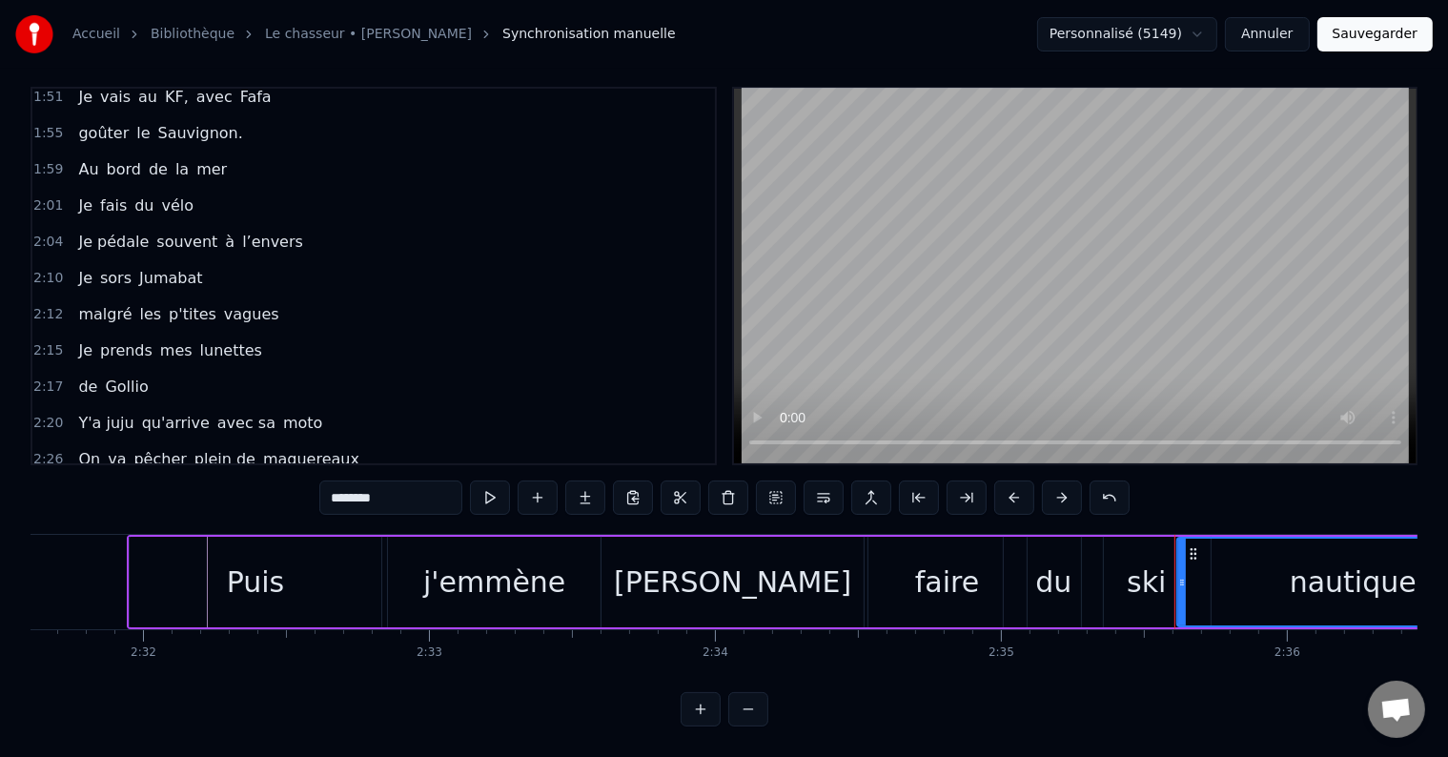
click at [398, 441] on div "2:26 On va pêcher plein de maquereaux" at bounding box center [373, 459] width 682 height 36
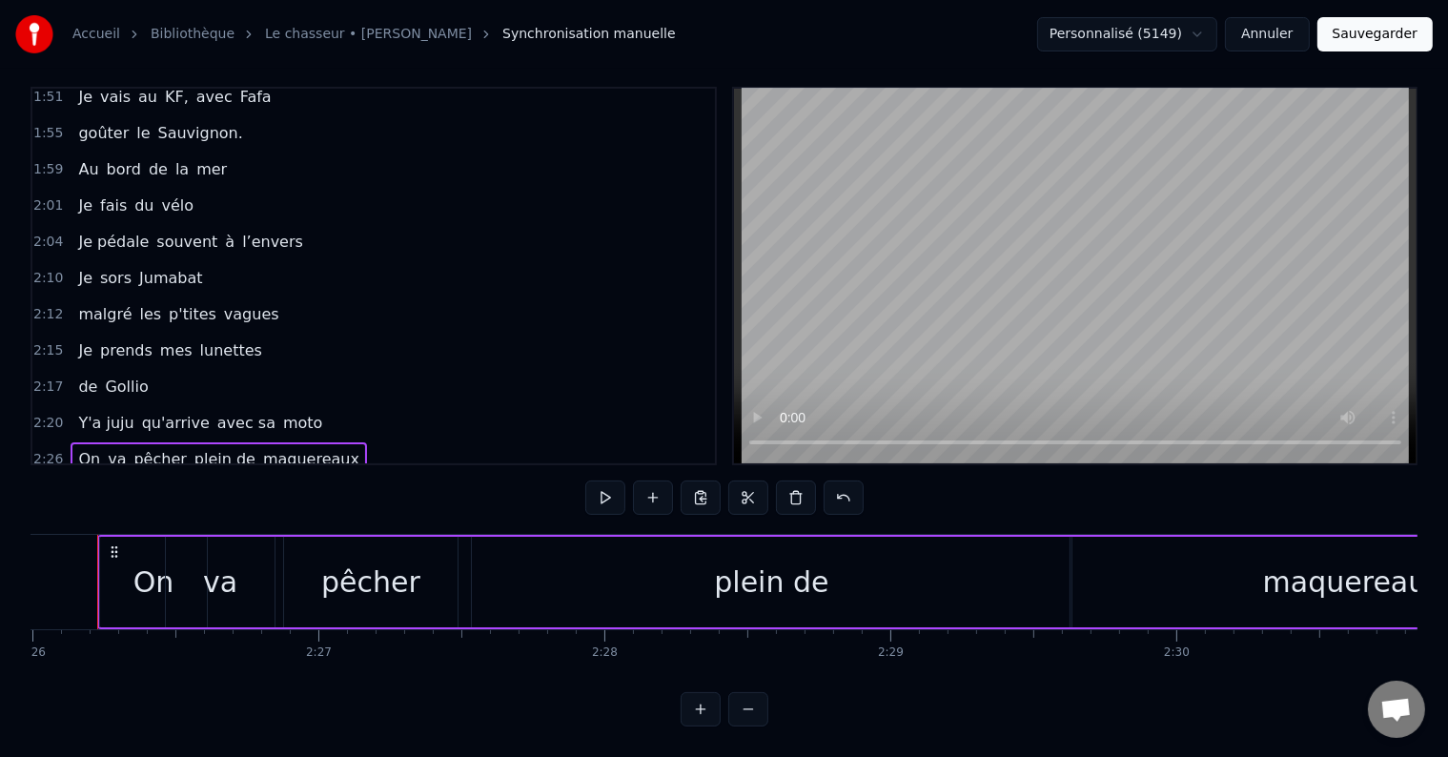
scroll to position [0, 41719]
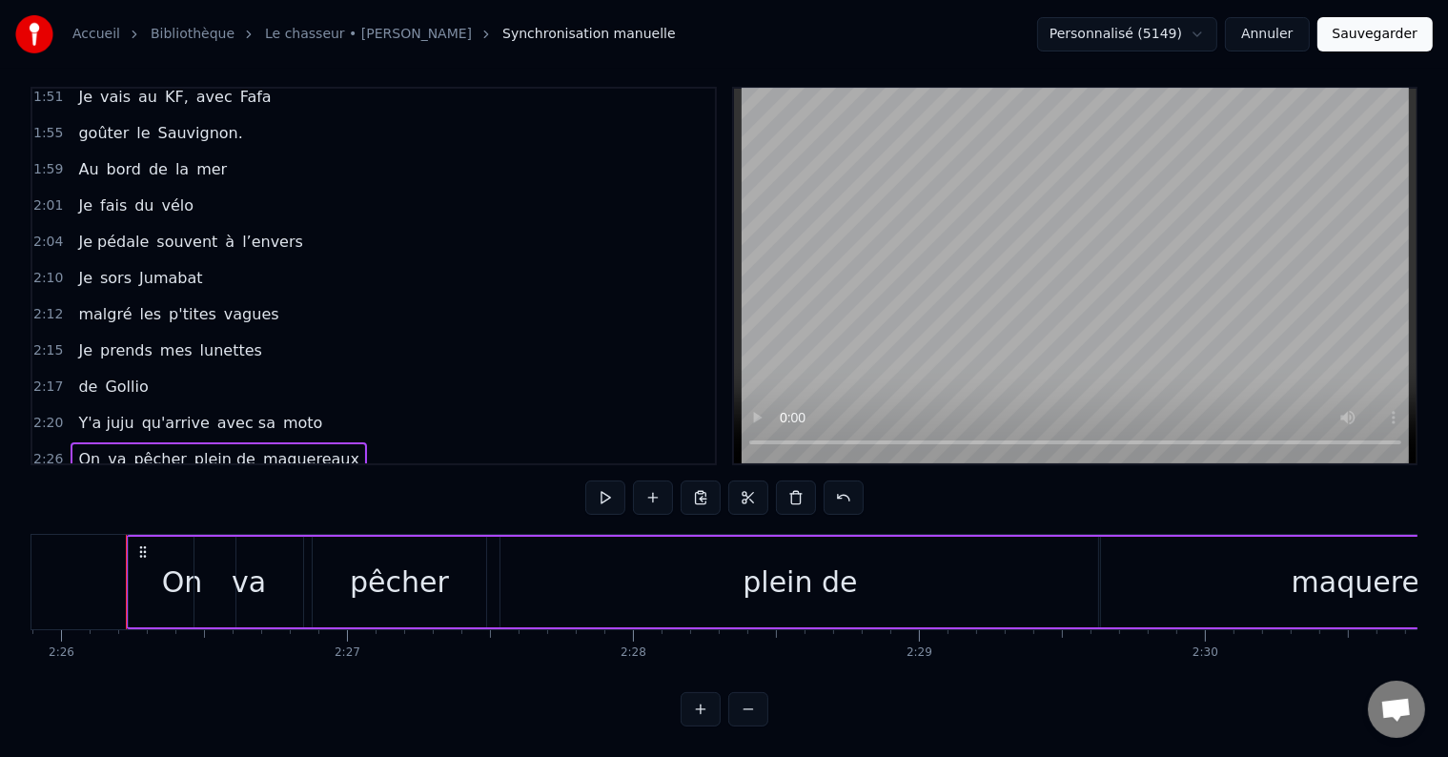
click at [365, 478] on div "Puis j'emmène [PERSON_NAME] faire du ski nautique" at bounding box center [289, 495] width 437 height 34
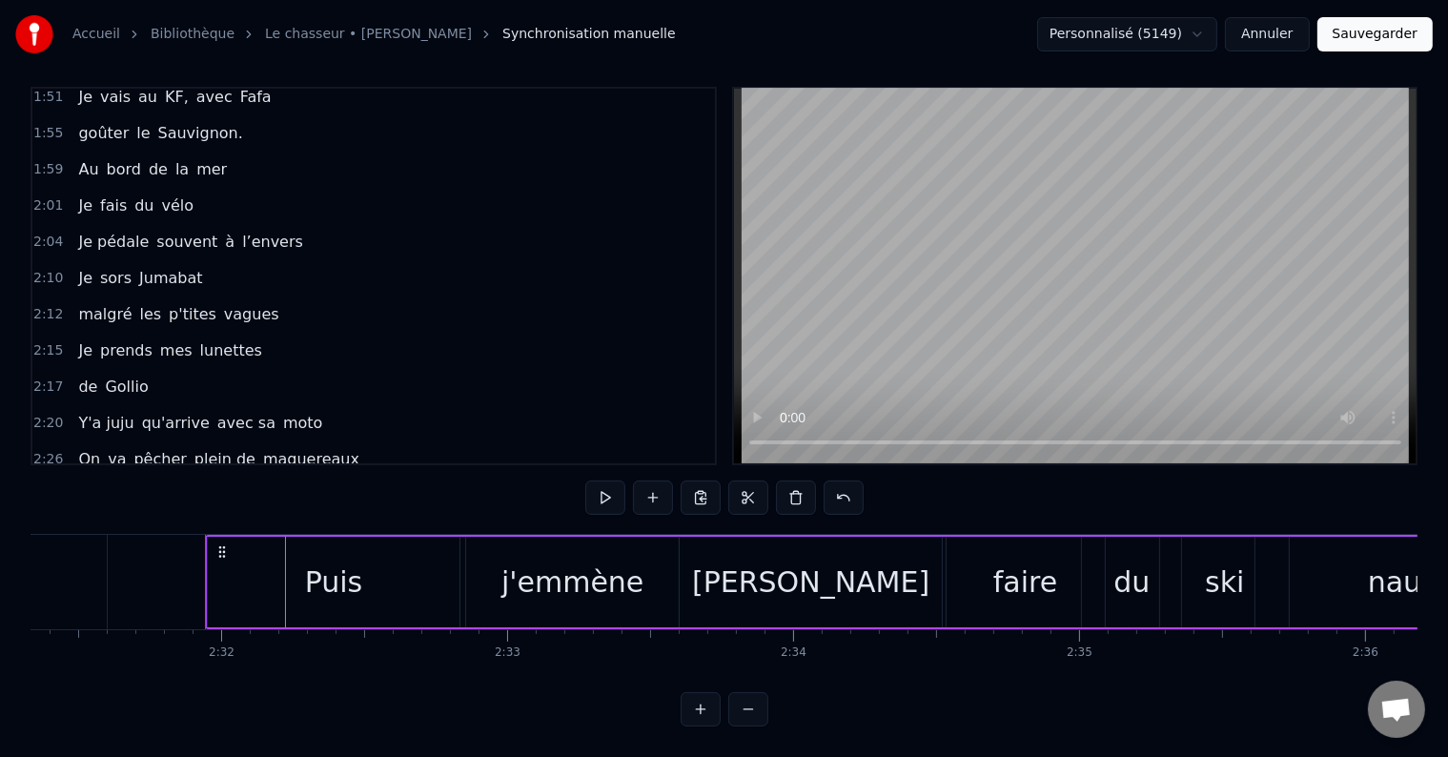
scroll to position [0, 43352]
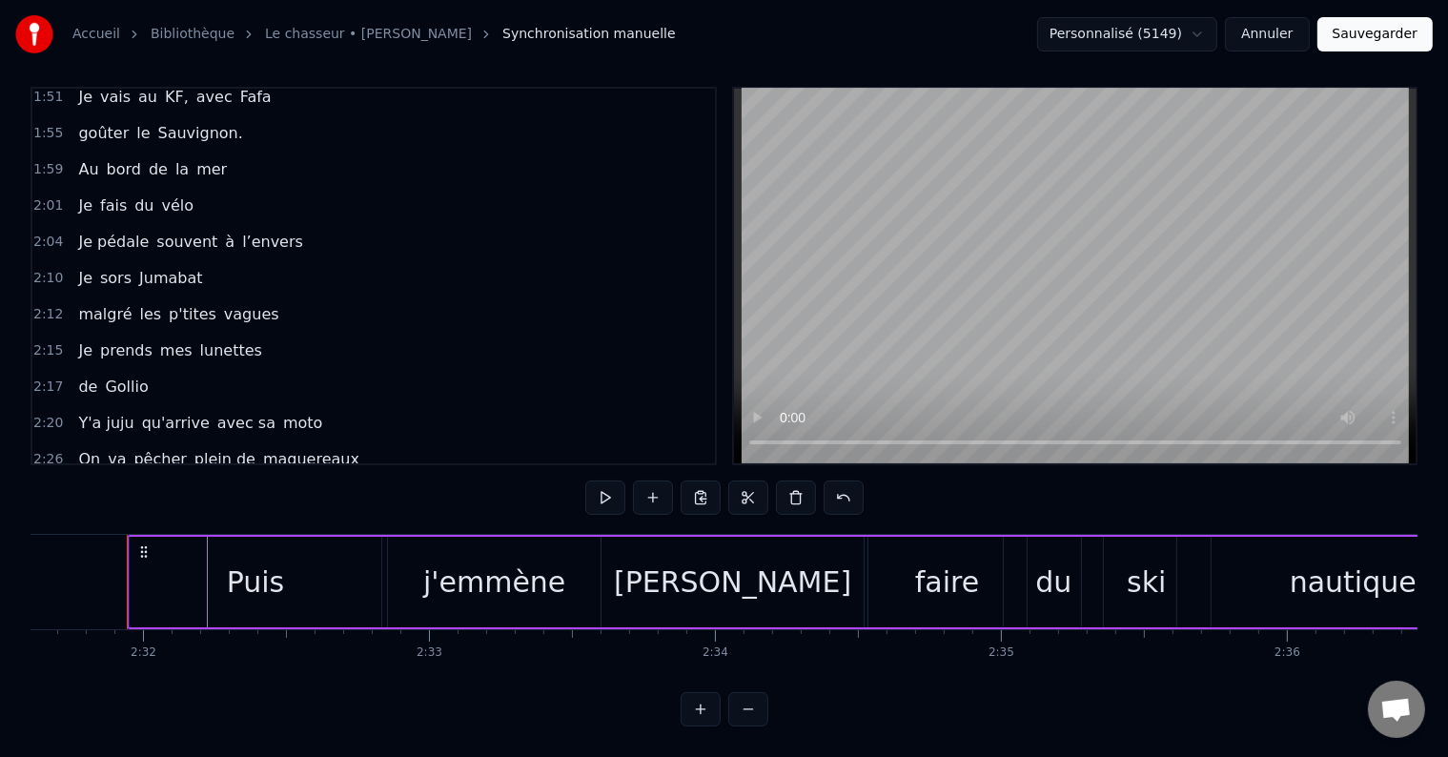
click at [90, 457] on div "0:05 il était 10h du matin 0:07 J'avançais dans le petit parc 0:10 au bois roug…" at bounding box center [724, 407] width 1387 height 640
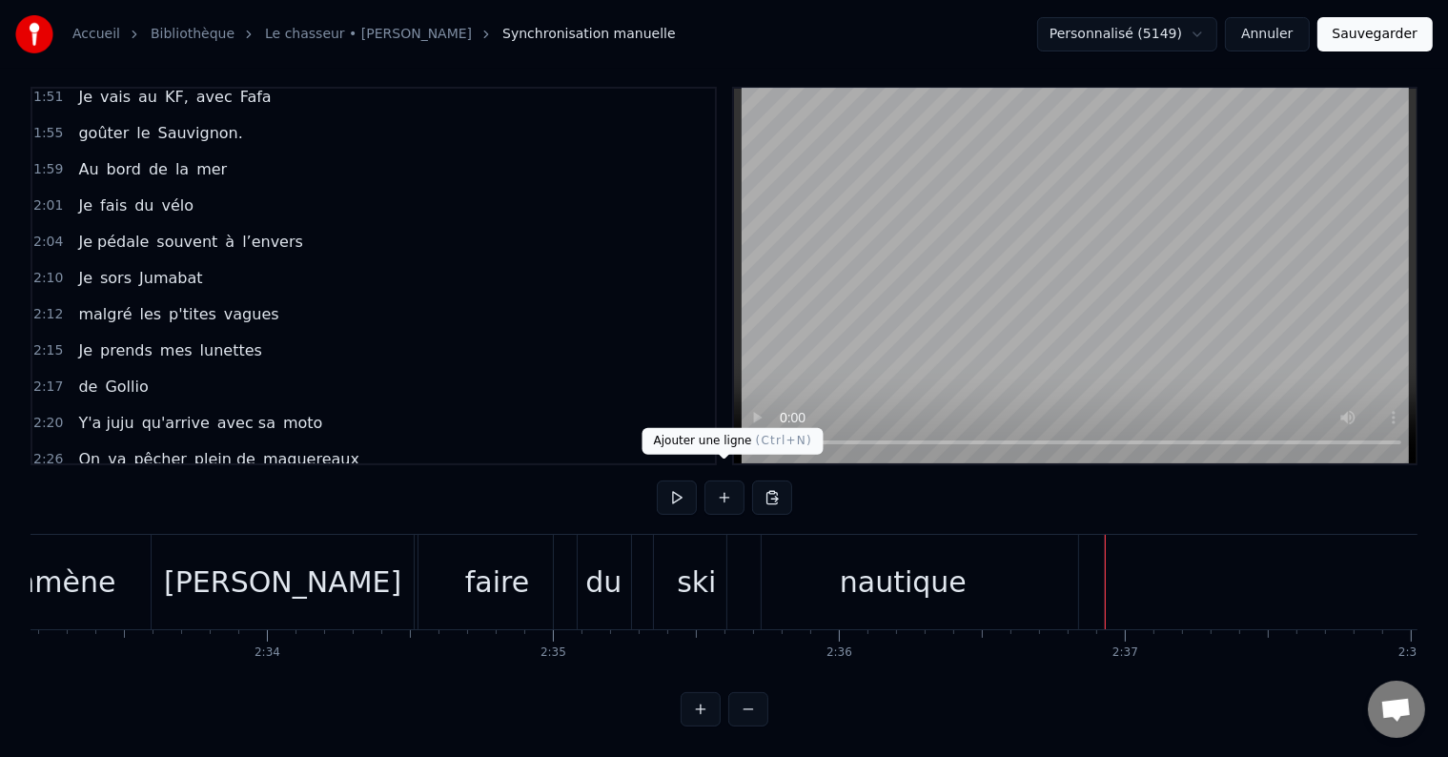
click at [721, 484] on button at bounding box center [724, 497] width 40 height 34
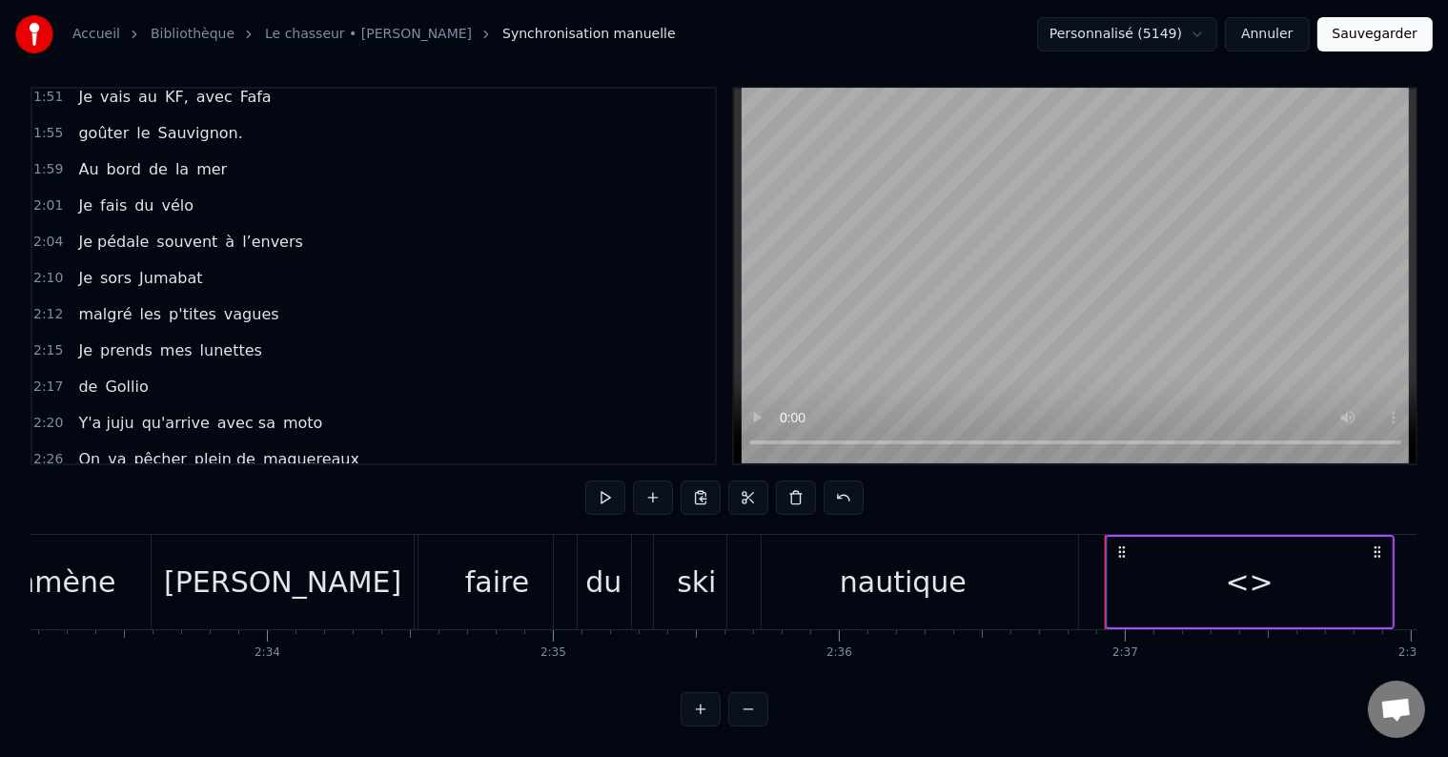
click at [1248, 561] on div "<>" at bounding box center [1250, 581] width 48 height 43
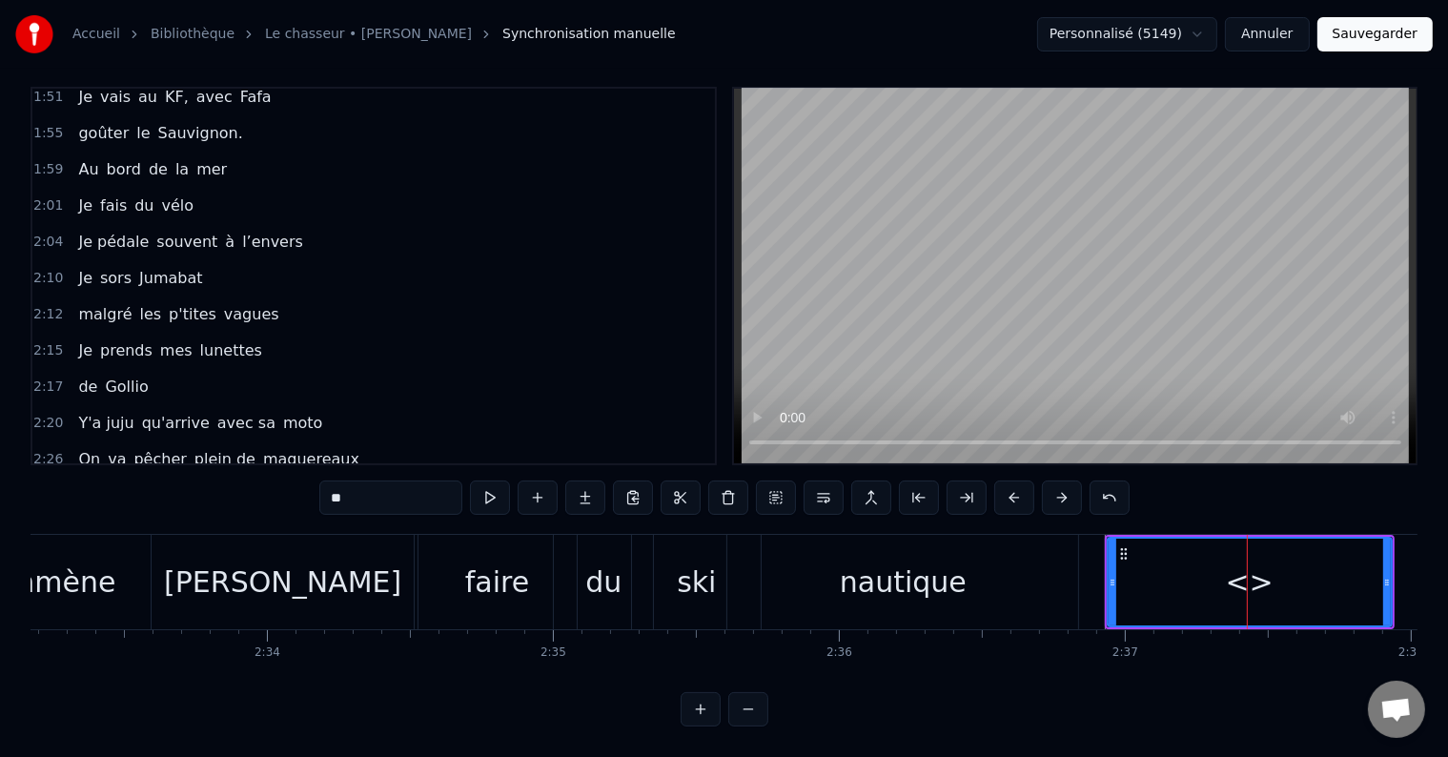
scroll to position [1168, 0]
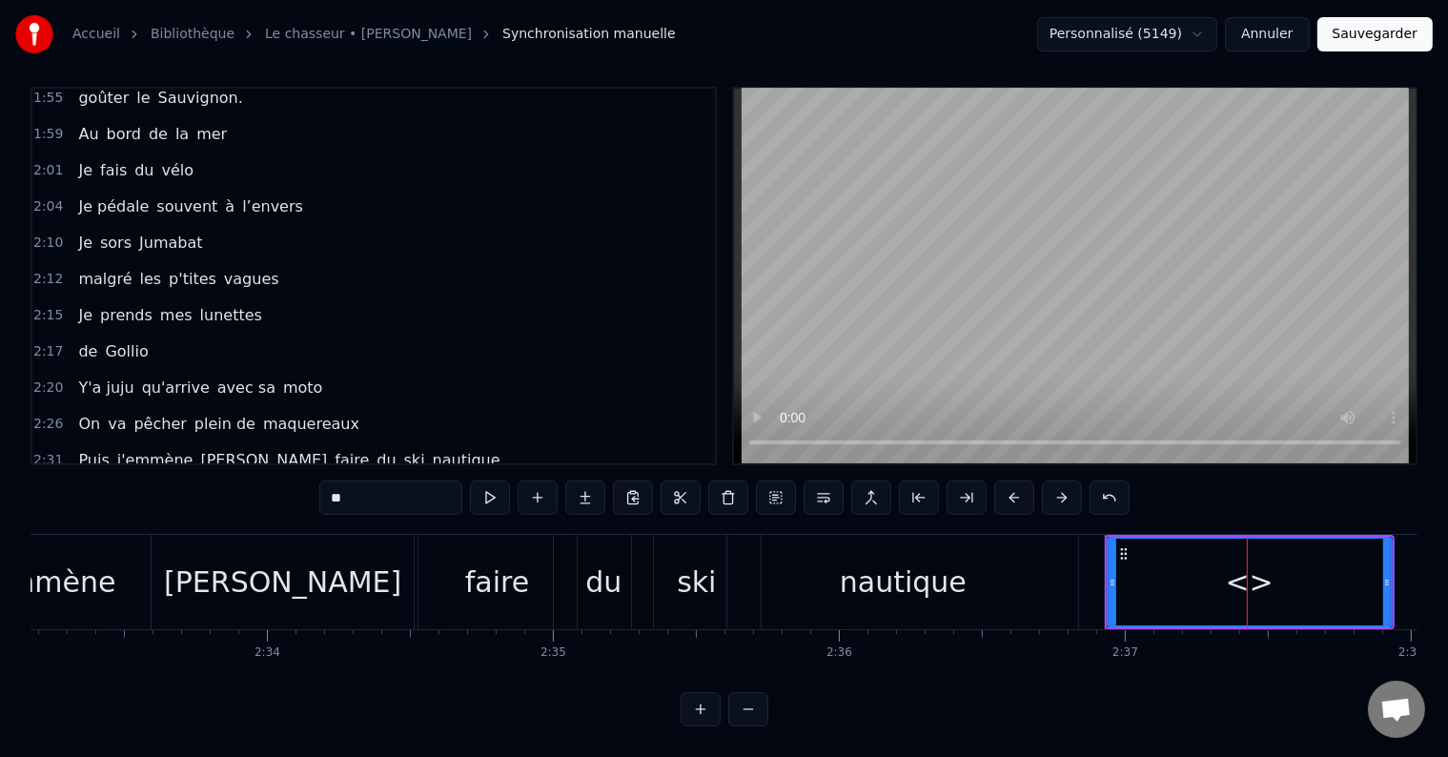
click at [1128, 572] on div "<>" at bounding box center [1250, 582] width 282 height 87
click at [538, 480] on button at bounding box center [538, 497] width 40 height 34
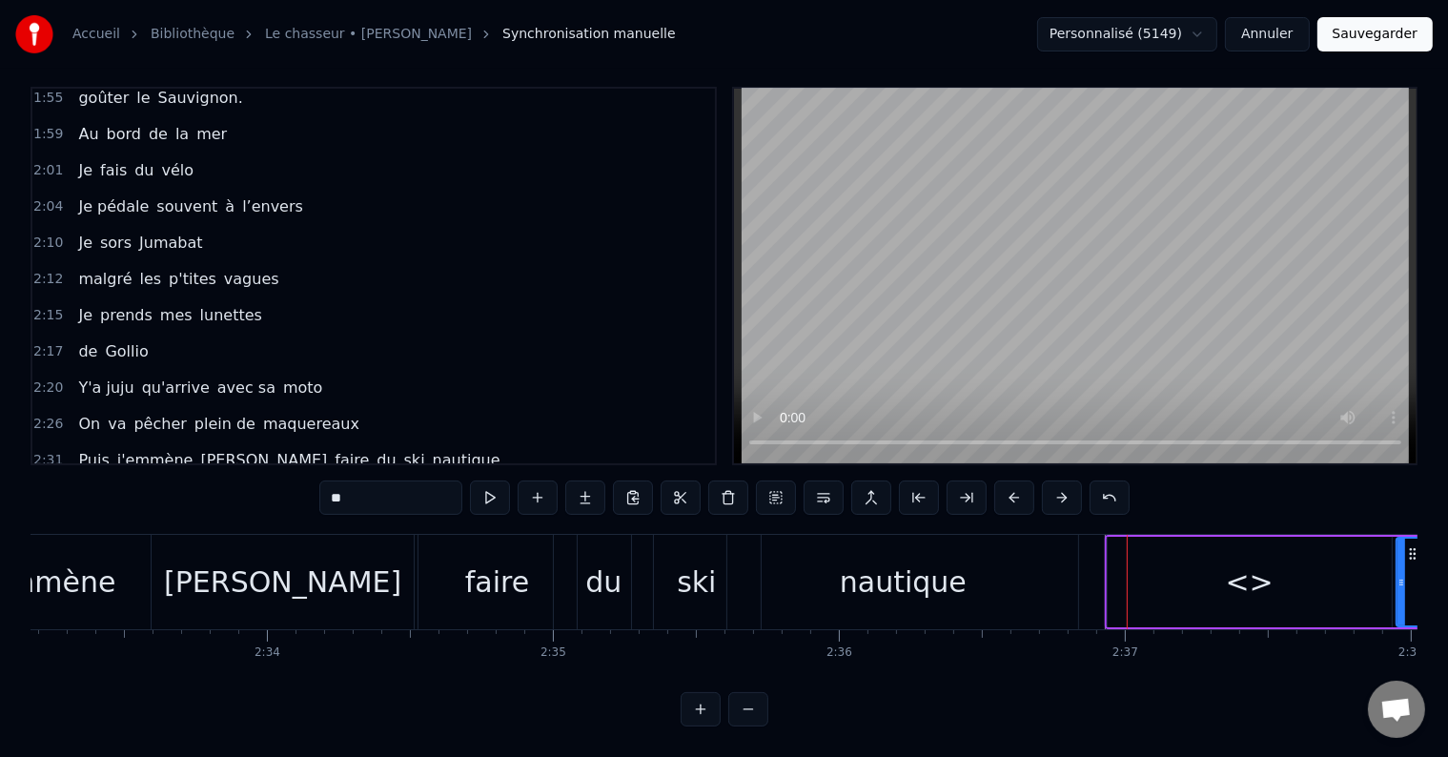
click at [76, 485] on span "<>" at bounding box center [91, 496] width 30 height 22
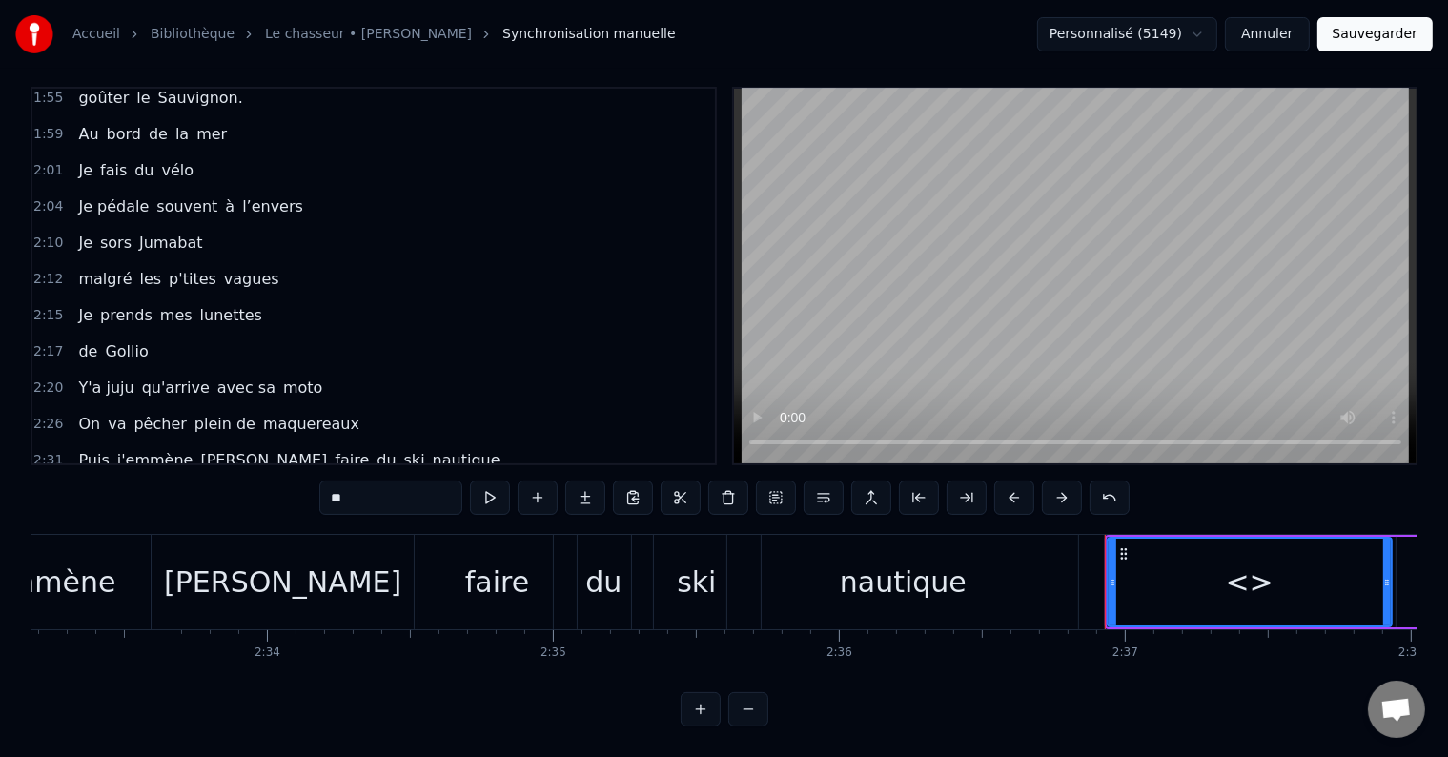
drag, startPoint x: 370, startPoint y: 482, endPoint x: 293, endPoint y: 476, distance: 77.5
click at [294, 476] on div "0:05 il était 10h du matin 0:07 J'avançais dans le petit parc 0:10 au bois roug…" at bounding box center [724, 407] width 1387 height 640
click at [375, 480] on input "**" at bounding box center [390, 497] width 143 height 34
drag, startPoint x: 375, startPoint y: 480, endPoint x: 327, endPoint y: 467, distance: 49.5
click at [331, 480] on input "**" at bounding box center [390, 497] width 143 height 34
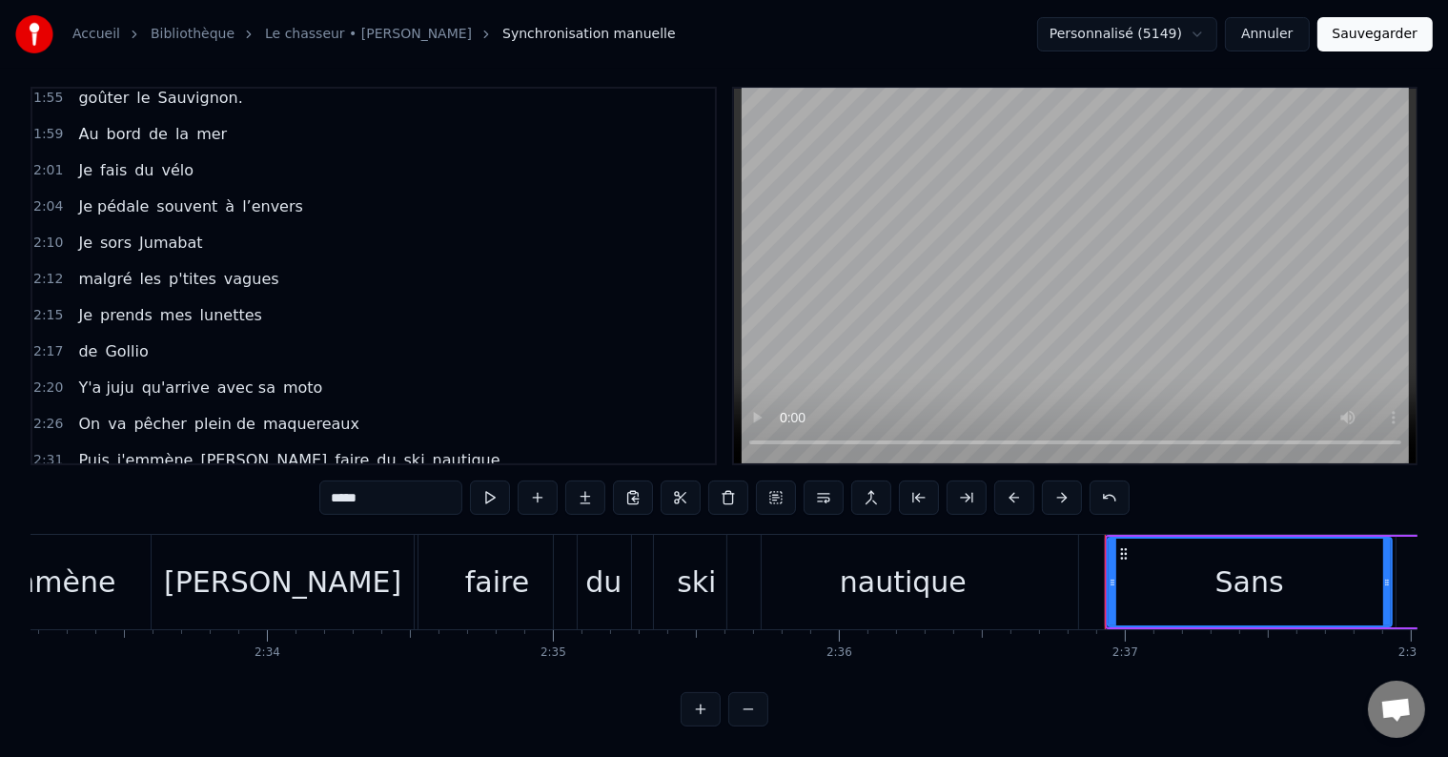
click at [124, 485] on span "<>" at bounding box center [136, 496] width 30 height 22
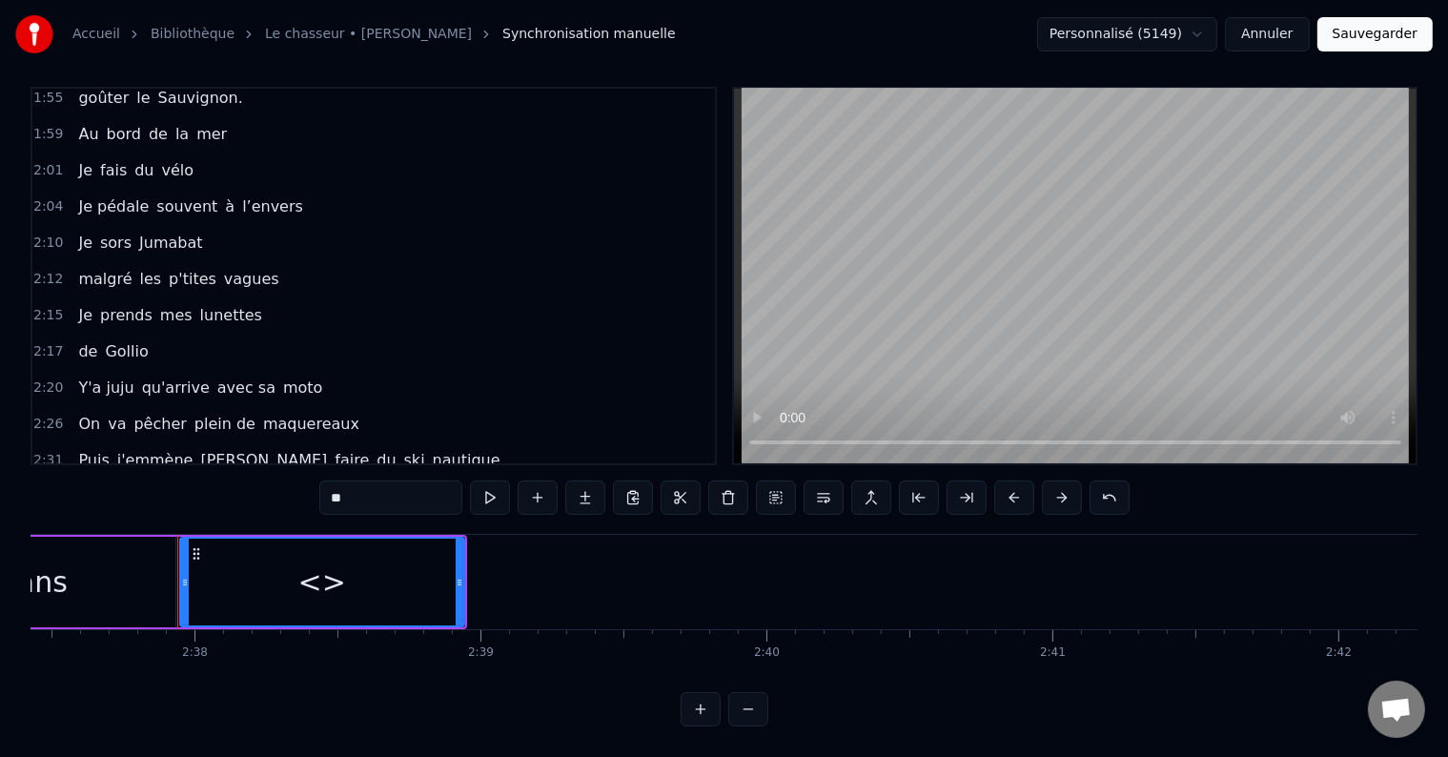
scroll to position [0, 45067]
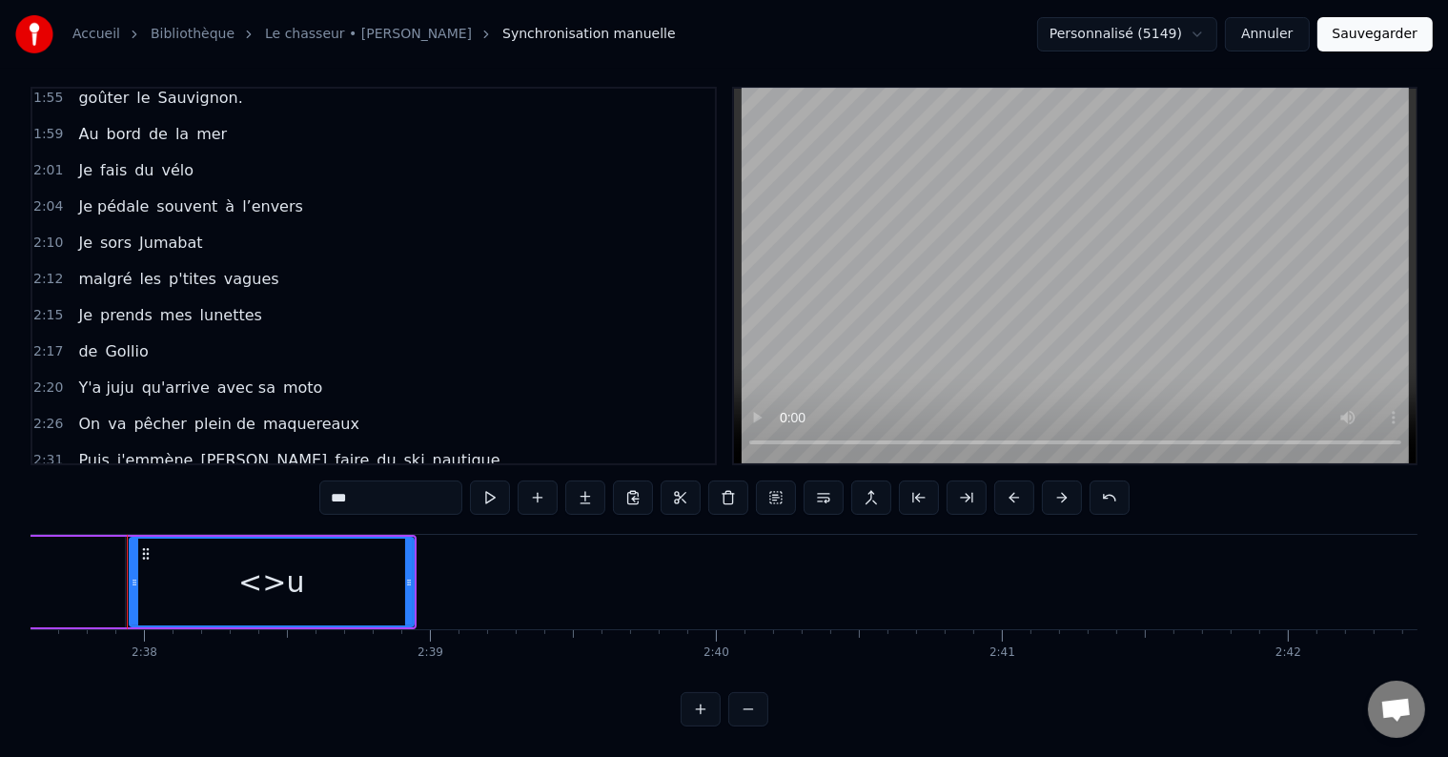
drag, startPoint x: 356, startPoint y: 486, endPoint x: 316, endPoint y: 473, distance: 41.3
click at [318, 473] on div "0:05 il était 10h du matin 0:07 J'avançais dans le petit parc 0:10 au bois roug…" at bounding box center [724, 407] width 1387 height 640
type input "*"
drag, startPoint x: 355, startPoint y: 480, endPoint x: 295, endPoint y: 465, distance: 62.0
click at [297, 466] on div "0:05 il était 10h du matin 0:07 J'avançais dans le petit parc 0:10 au bois roug…" at bounding box center [724, 407] width 1387 height 640
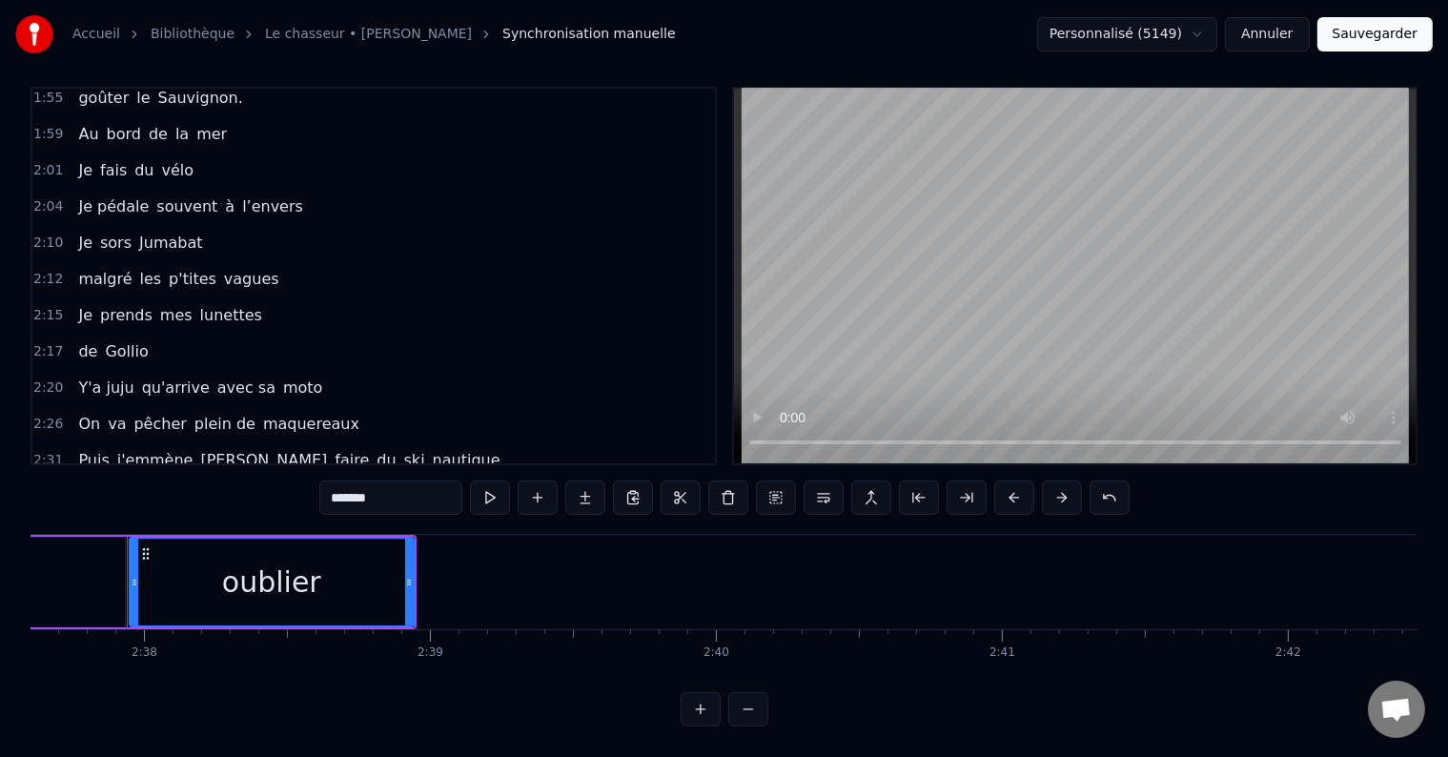
type input "*******"
click at [208, 478] on div "2:36 Sans oublier" at bounding box center [373, 496] width 682 height 36
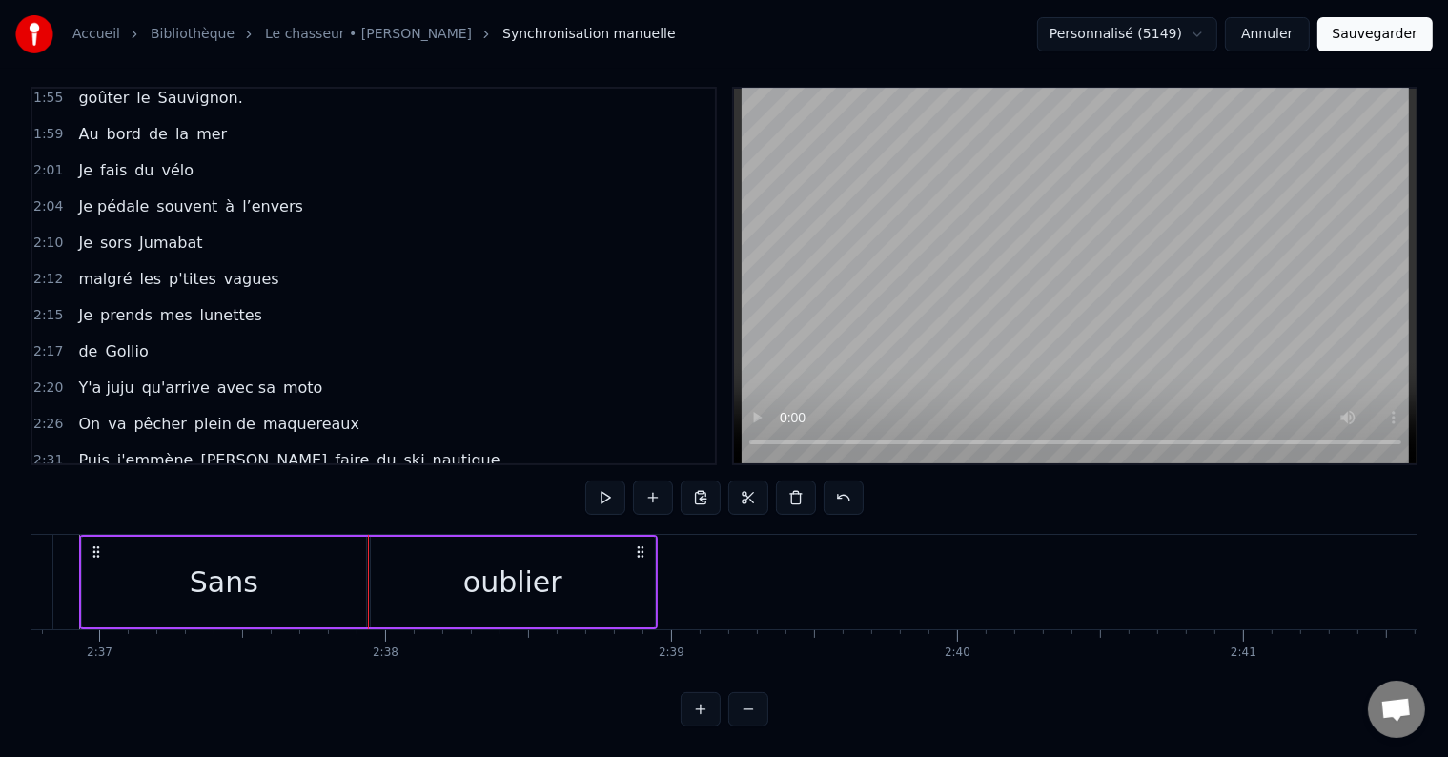
scroll to position [0, 44778]
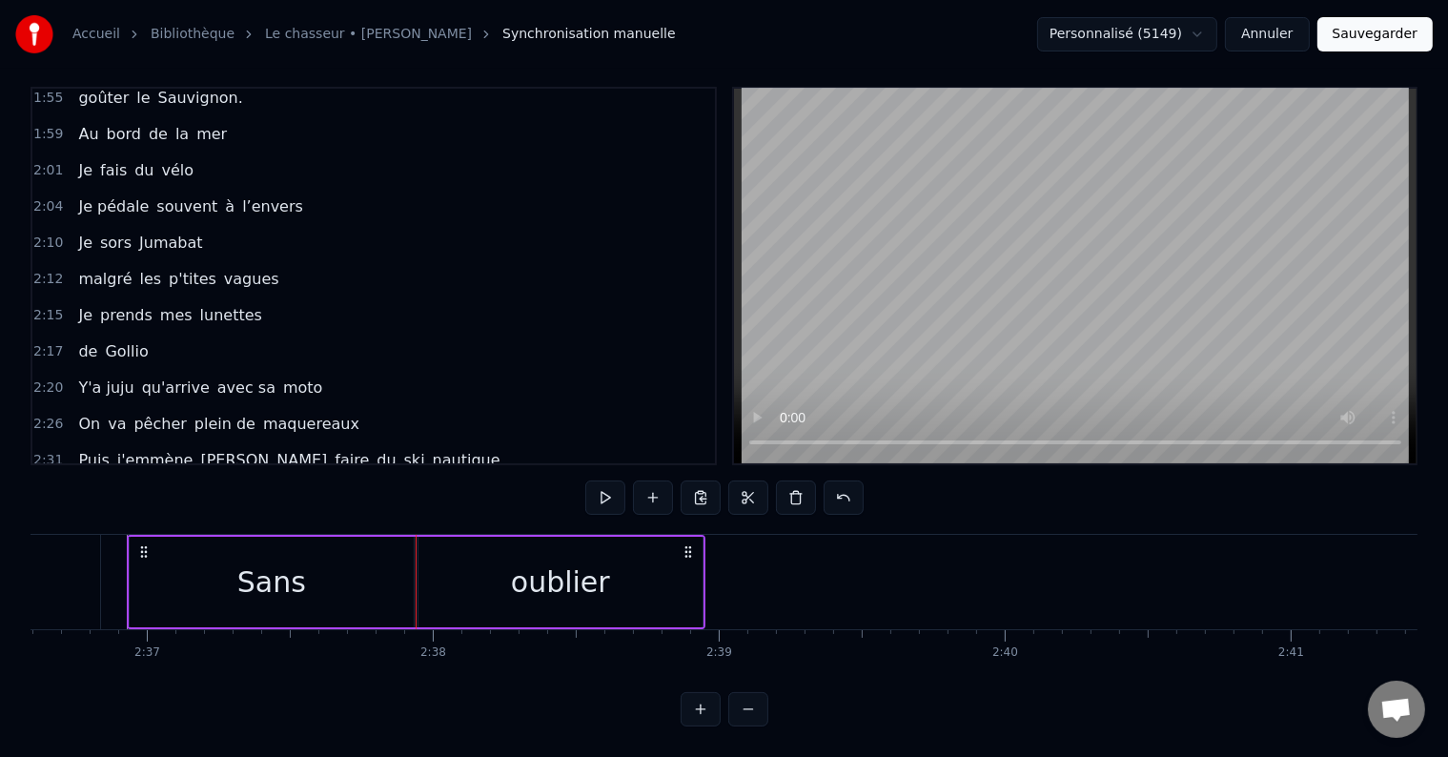
click at [661, 480] on button at bounding box center [653, 497] width 40 height 34
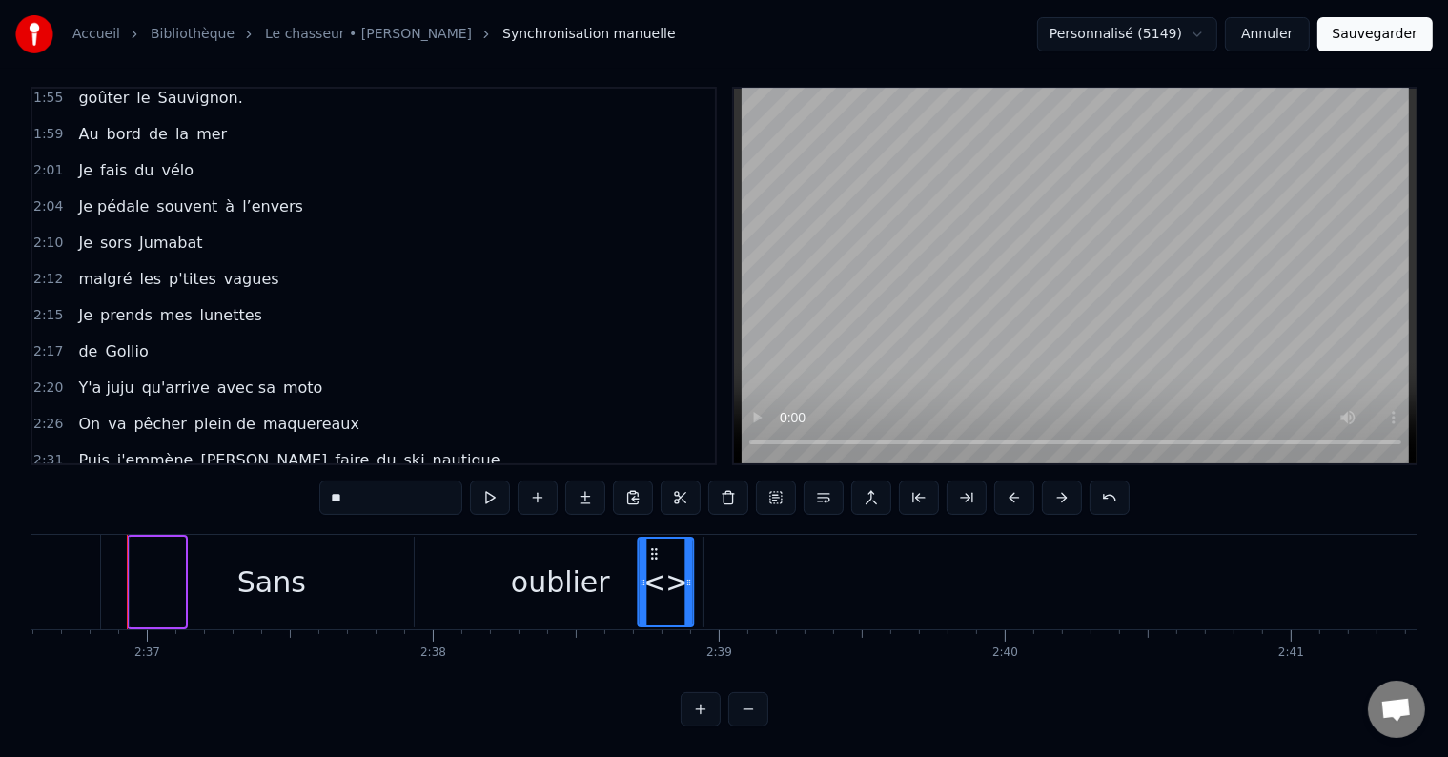
drag, startPoint x: 142, startPoint y: 536, endPoint x: 651, endPoint y: 633, distance: 518.2
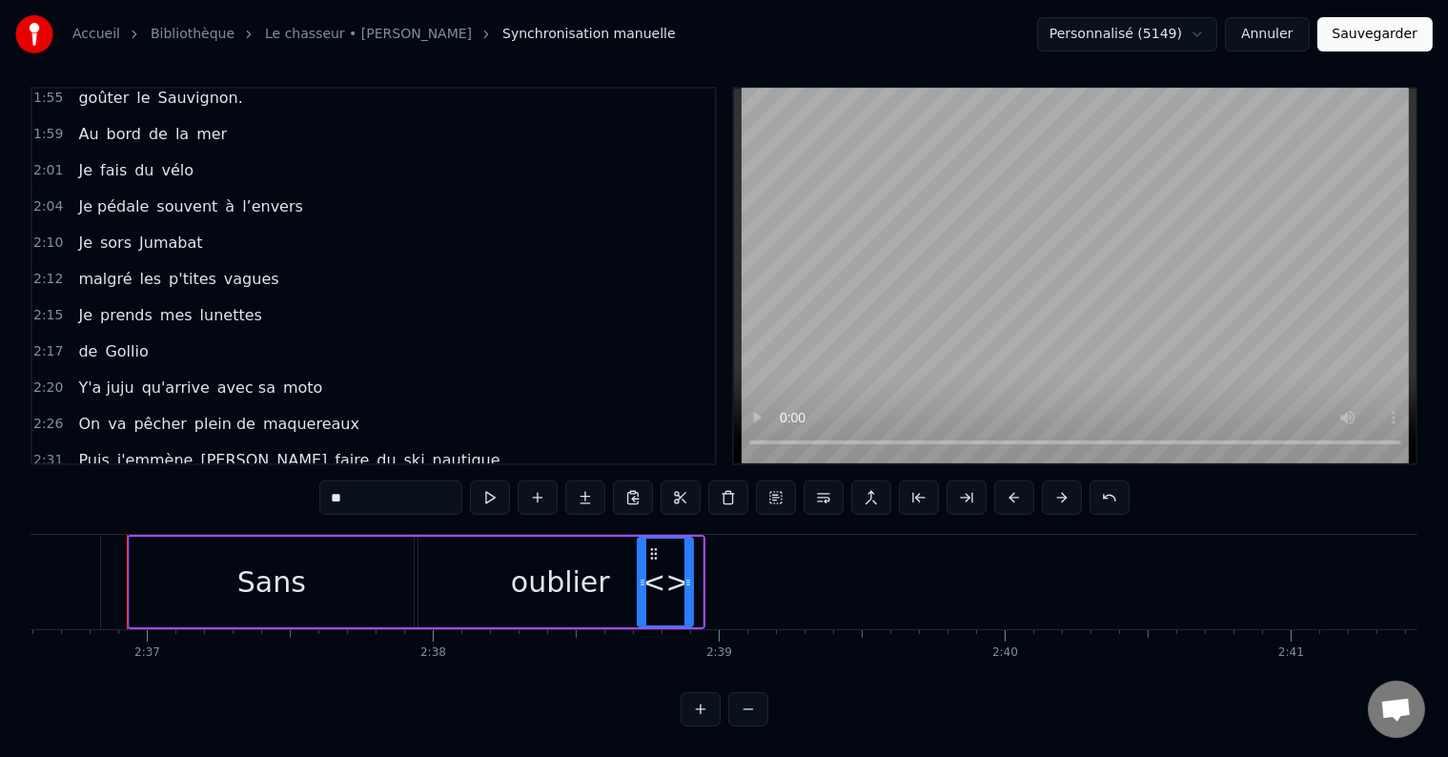
click at [668, 566] on div "<>" at bounding box center [665, 581] width 48 height 43
click at [346, 480] on input "**" at bounding box center [390, 497] width 143 height 34
drag, startPoint x: 368, startPoint y: 485, endPoint x: 299, endPoint y: 473, distance: 69.7
click at [310, 473] on div "0:05 il était 10h du matin 0:07 J'avançais dans le petit parc 0:10 au bois roug…" at bounding box center [724, 407] width 1387 height 640
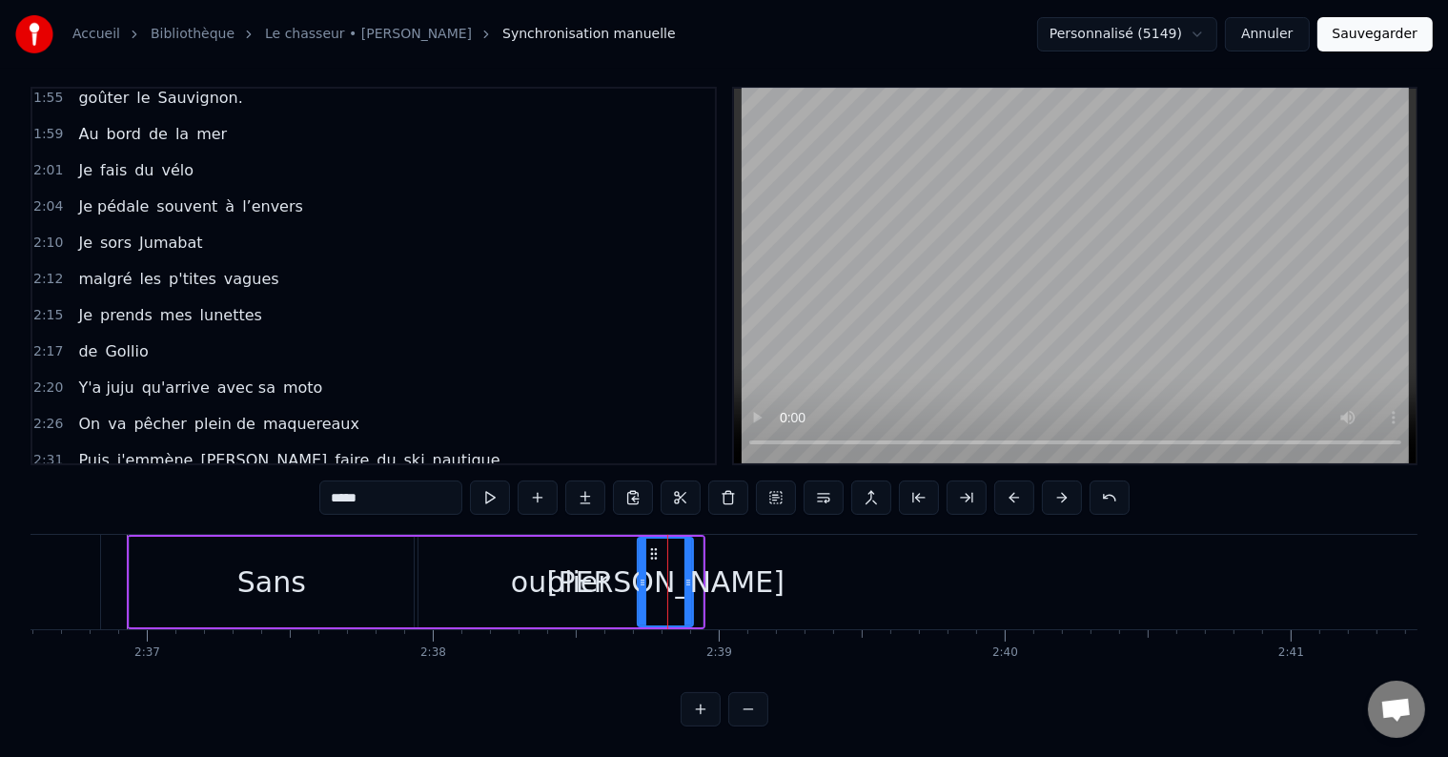
type input "*****"
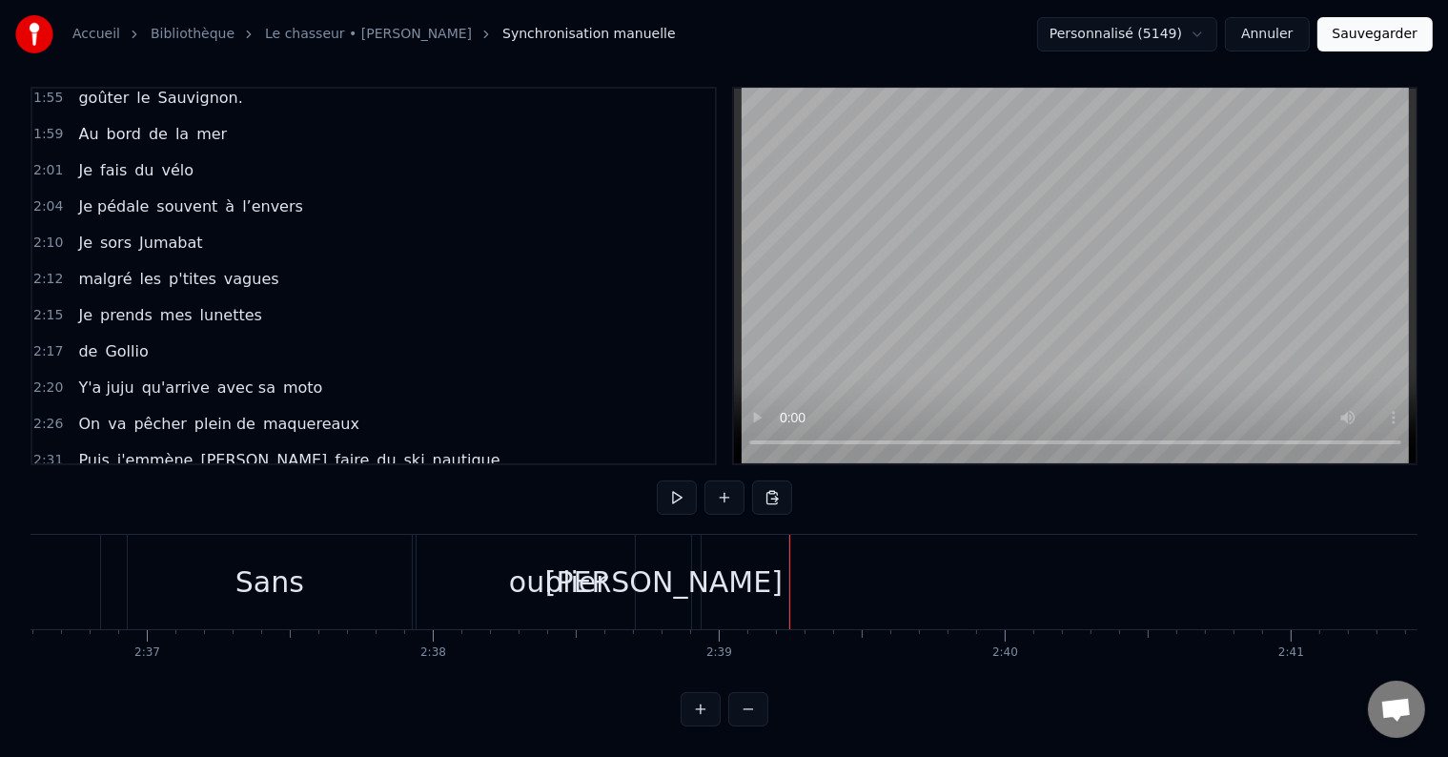
click at [679, 571] on div "[PERSON_NAME]" at bounding box center [663, 581] width 237 height 43
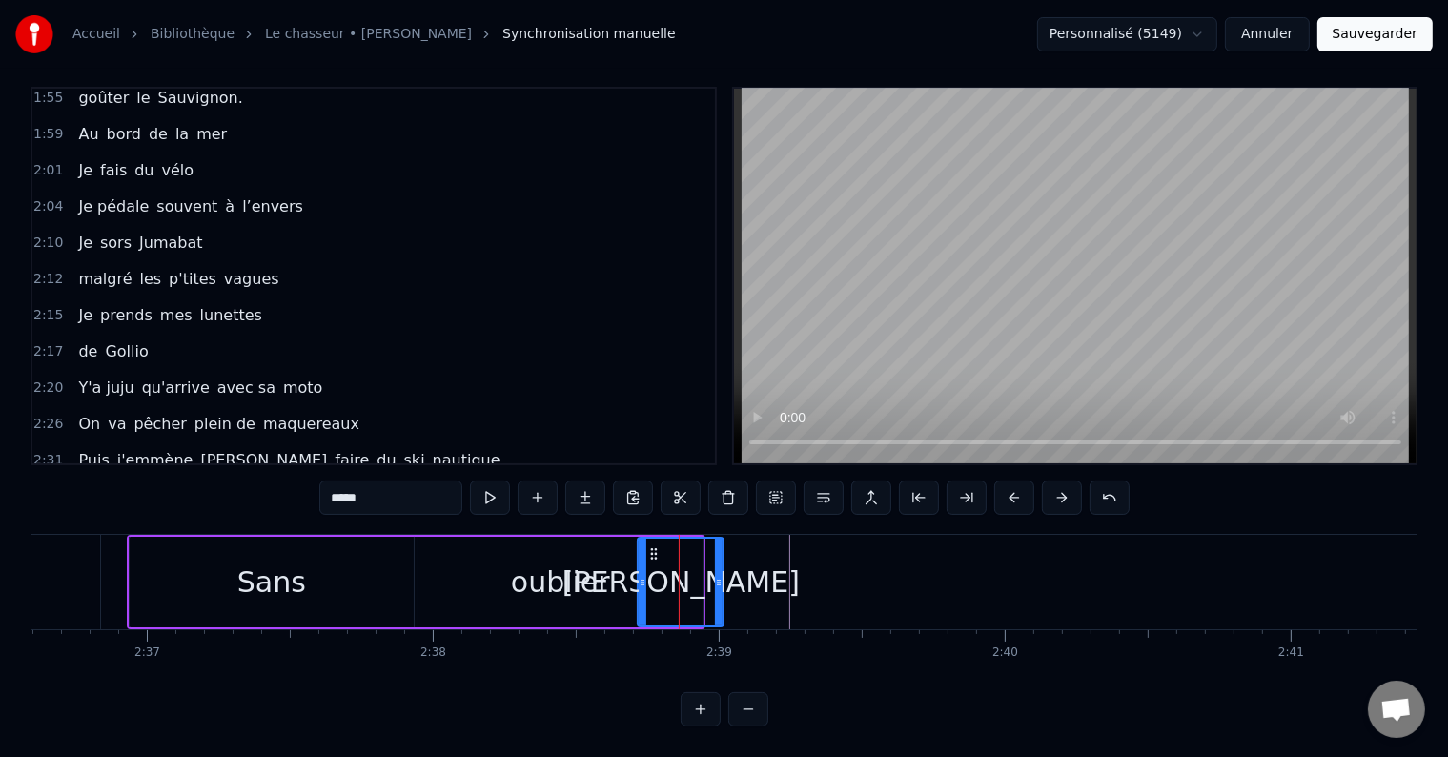
drag, startPoint x: 686, startPoint y: 562, endPoint x: 712, endPoint y: 566, distance: 26.0
click at [715, 575] on icon at bounding box center [719, 582] width 8 height 15
click at [537, 480] on button at bounding box center [538, 497] width 40 height 34
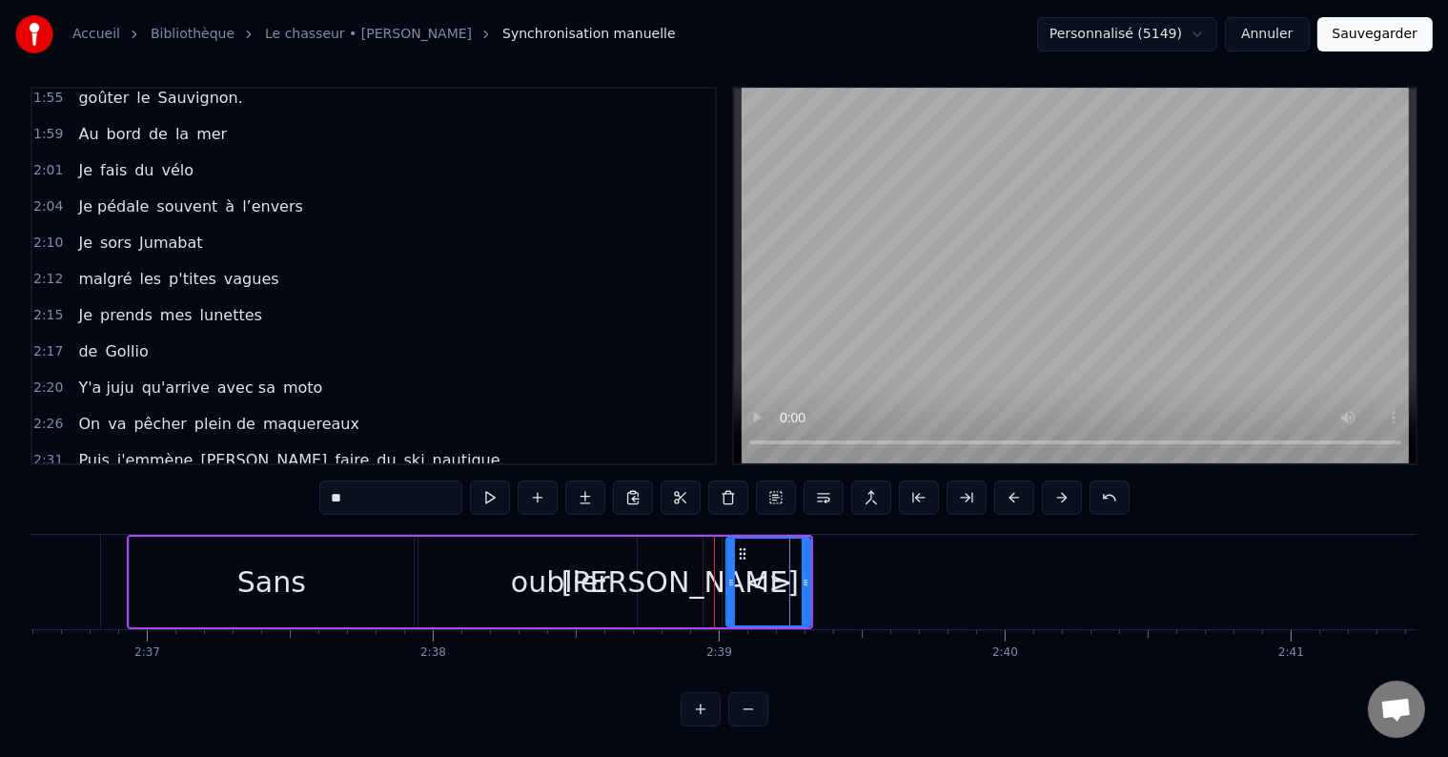
drag, startPoint x: 328, startPoint y: 475, endPoint x: 369, endPoint y: 490, distance: 43.7
click at [368, 490] on input "**" at bounding box center [390, 497] width 143 height 34
type input "**"
click at [446, 442] on div "2:31 Puis j'emmène [PERSON_NAME] faire du ski nautique" at bounding box center [373, 460] width 682 height 36
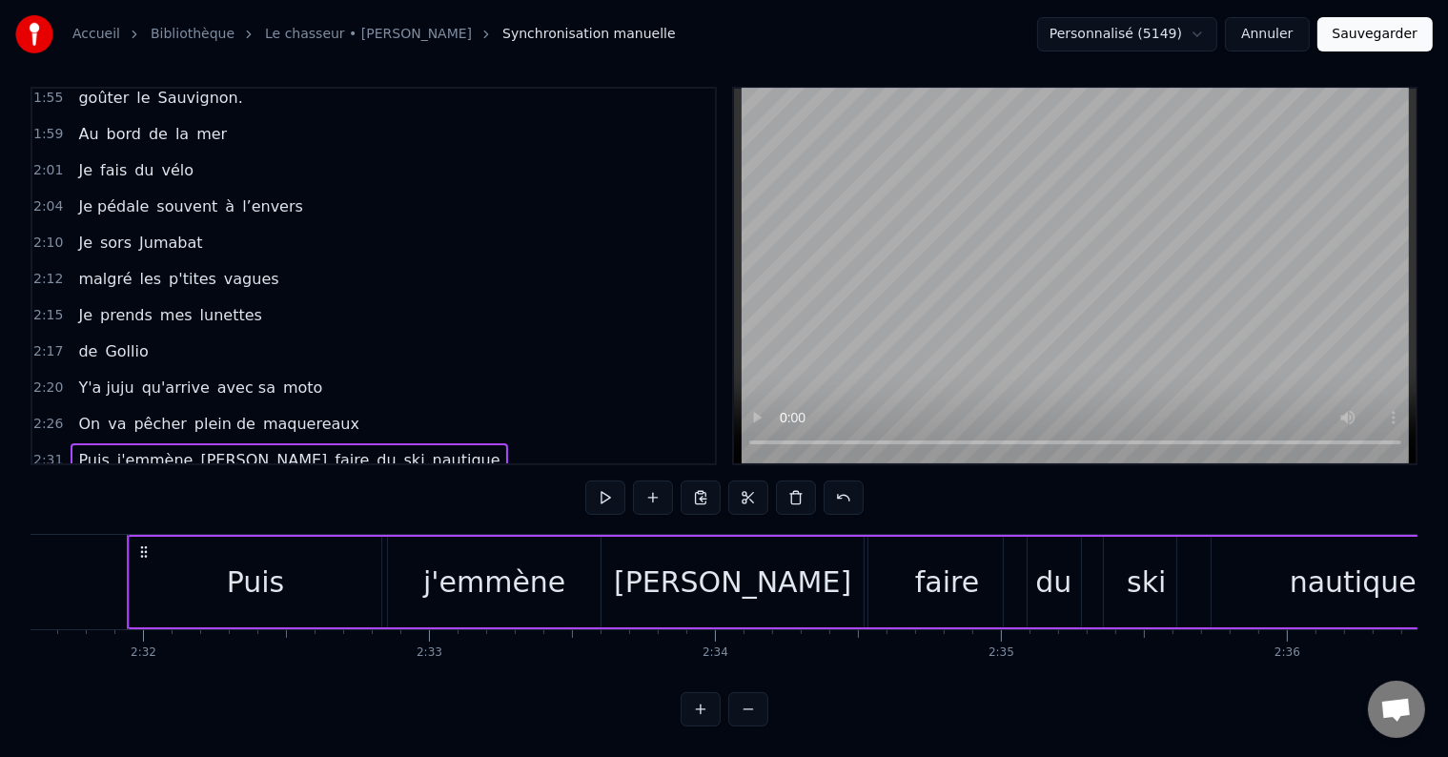
click at [316, 485] on span "et" at bounding box center [325, 496] width 19 height 22
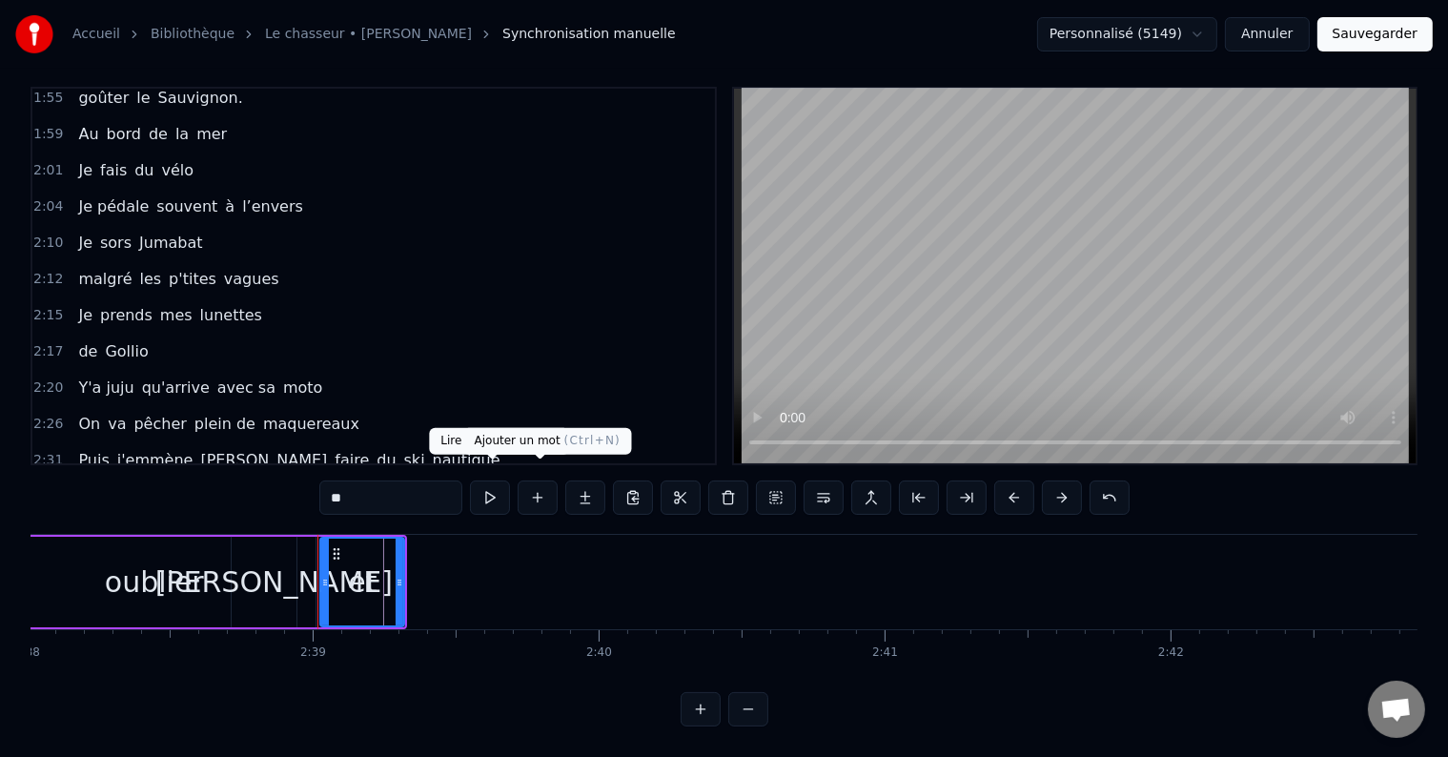
scroll to position [0, 45375]
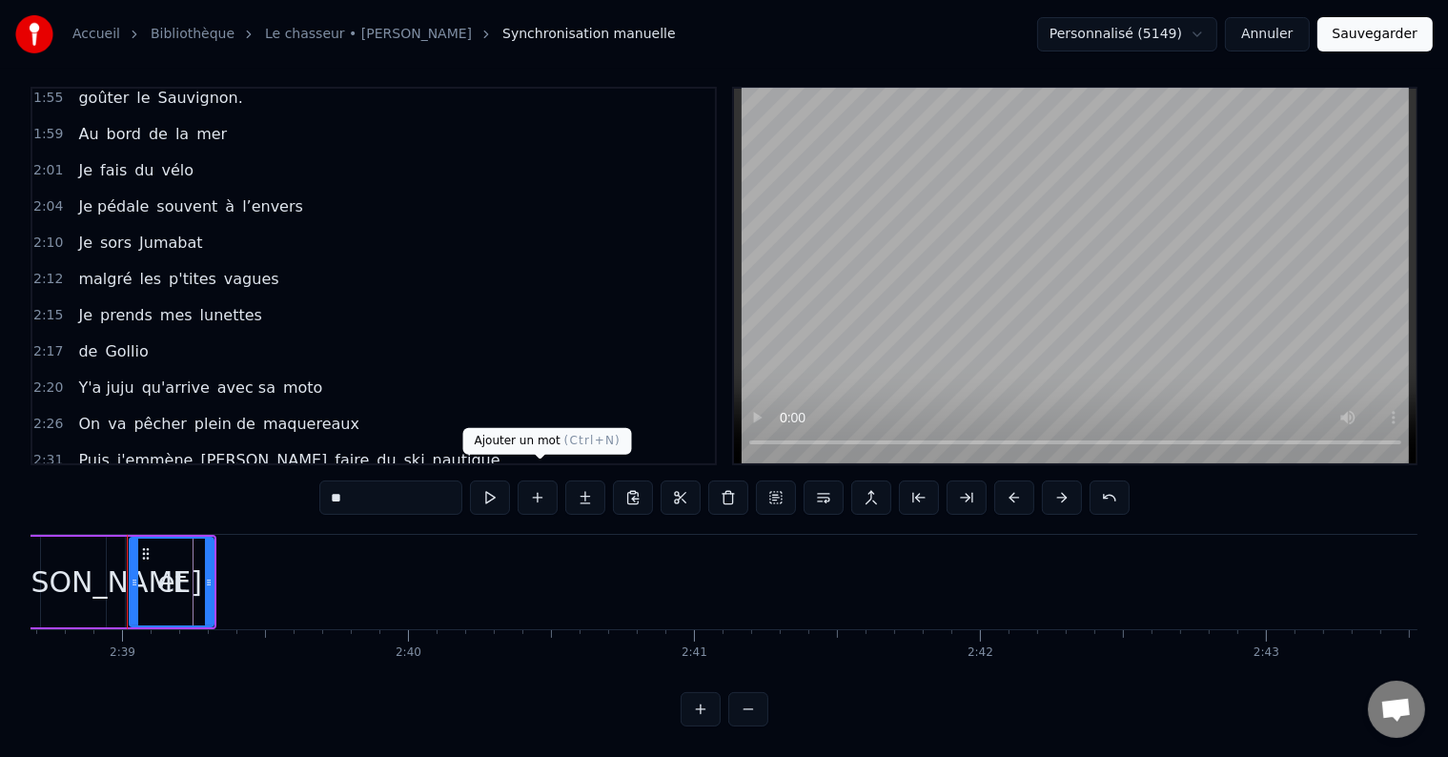
click at [544, 484] on button at bounding box center [538, 497] width 40 height 34
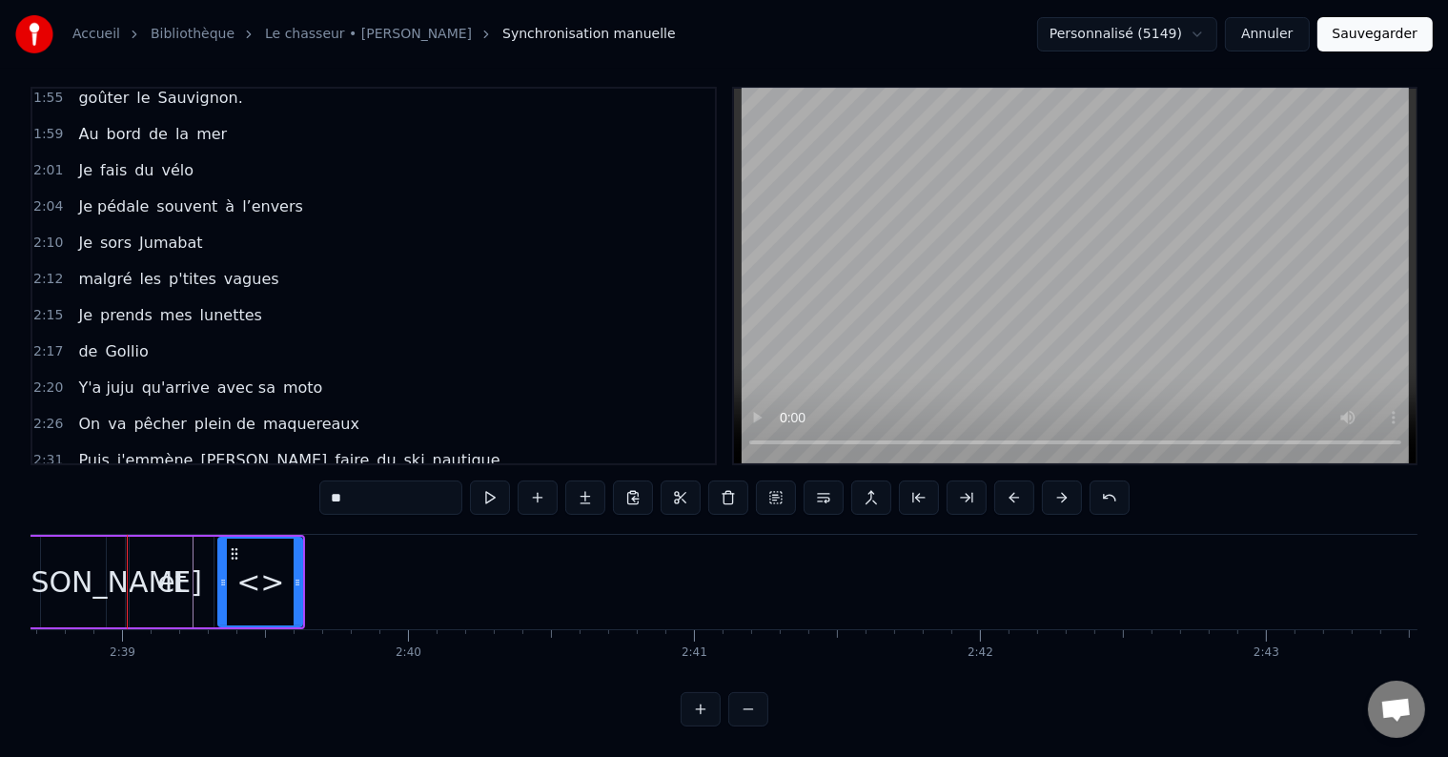
drag, startPoint x: 331, startPoint y: 484, endPoint x: 368, endPoint y: 480, distance: 37.4
click at [368, 480] on input "**" at bounding box center [390, 497] width 143 height 34
type input "**"
click at [353, 478] on div "2:36 Sans oublier [PERSON_NAME] et le" at bounding box center [373, 496] width 682 height 36
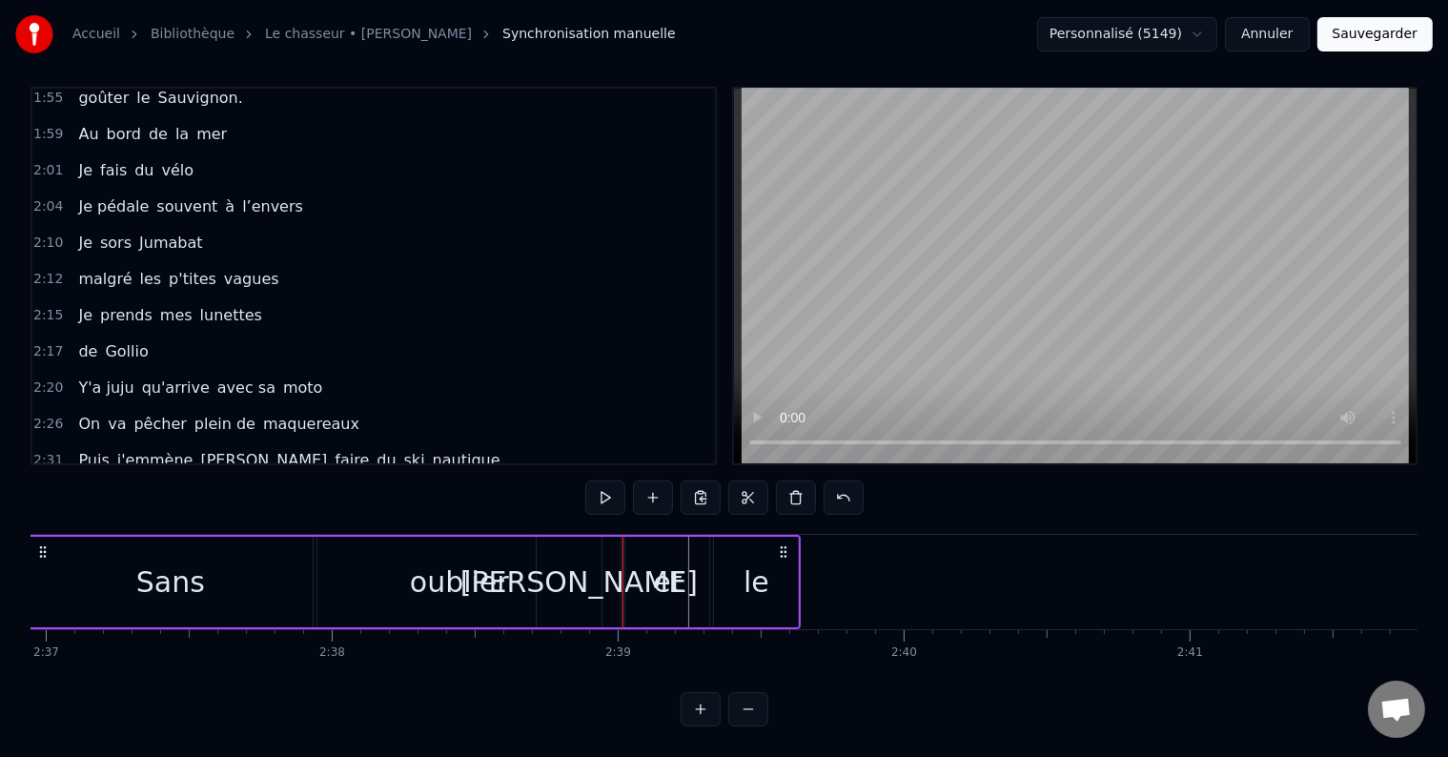
scroll to position [0, 44778]
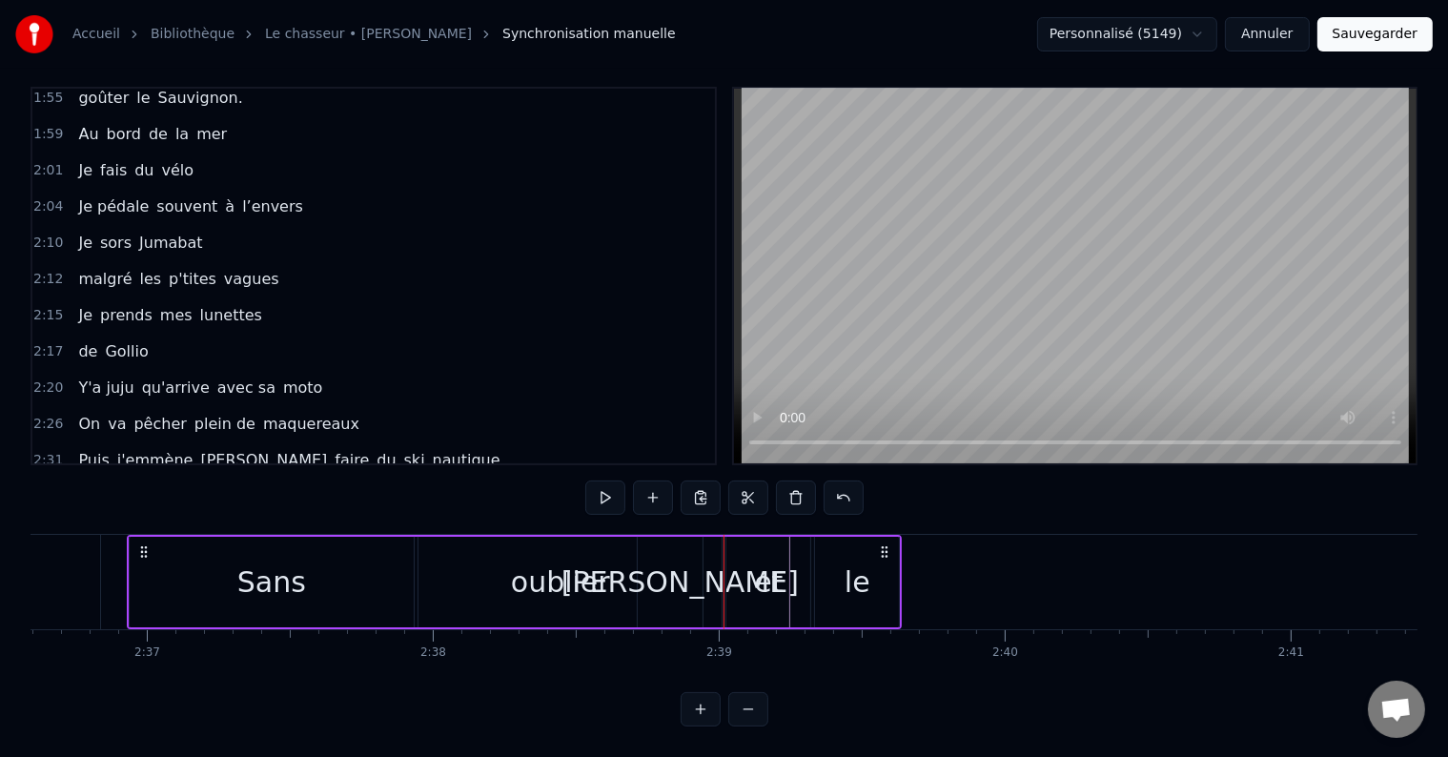
click at [244, 478] on div "2:36 Sans oublier [PERSON_NAME] et le" at bounding box center [373, 496] width 682 height 36
click at [644, 488] on button at bounding box center [653, 497] width 40 height 34
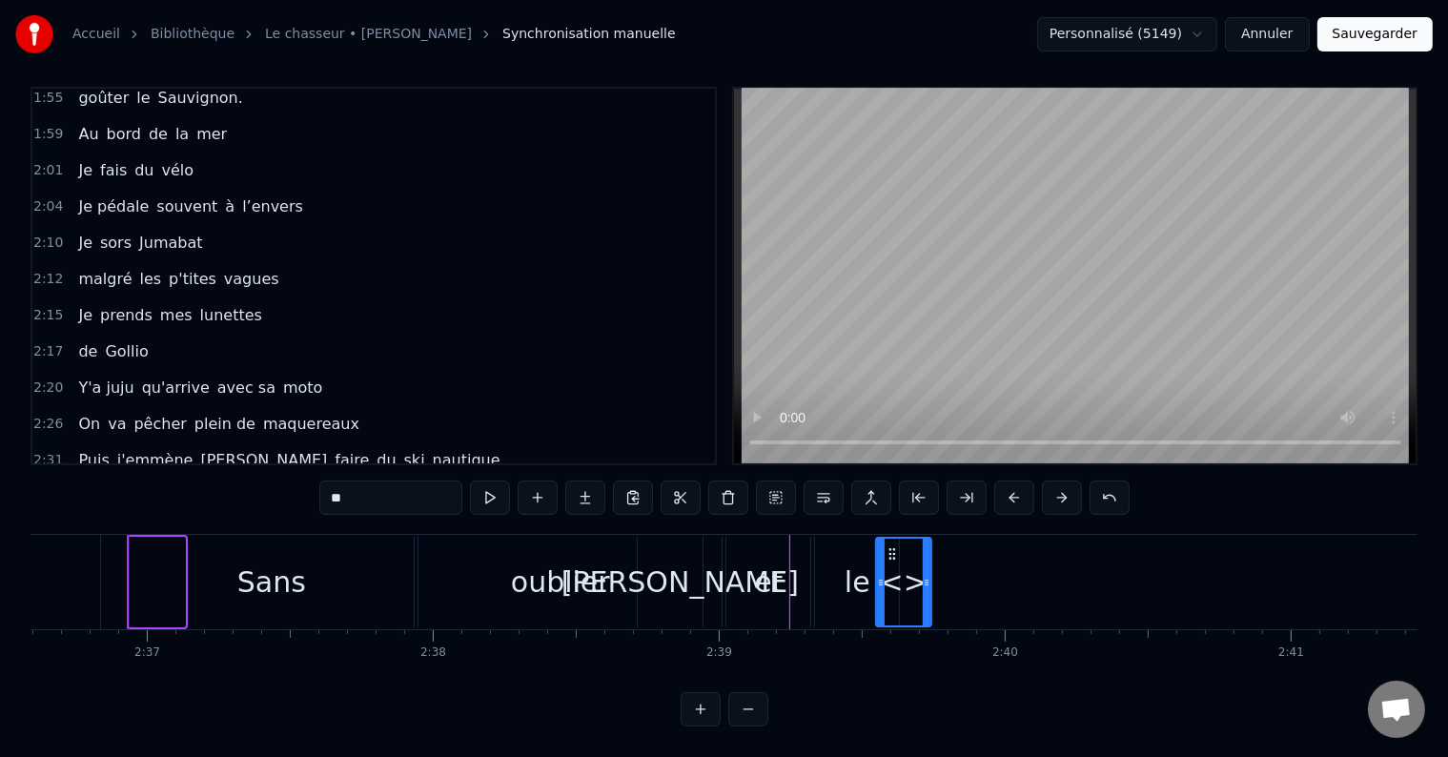
drag, startPoint x: 143, startPoint y: 535, endPoint x: 889, endPoint y: 578, distance: 747.6
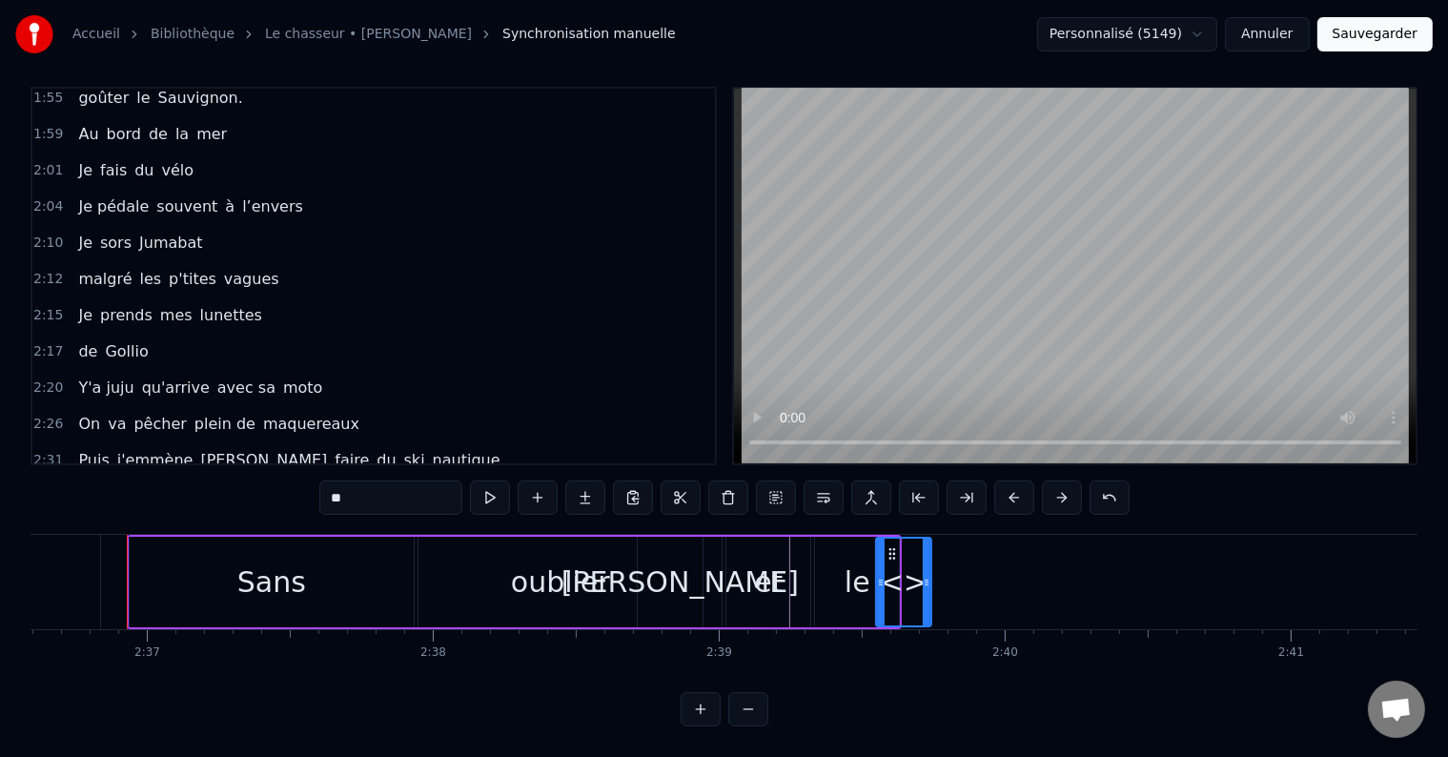
drag, startPoint x: 323, startPoint y: 484, endPoint x: 377, endPoint y: 493, distance: 54.1
click at [377, 493] on input "**" at bounding box center [390, 497] width 143 height 34
type input "*****"
click at [281, 479] on div "Sans oublier [PERSON_NAME] et [PERSON_NAME]" at bounding box center [238, 496] width 334 height 34
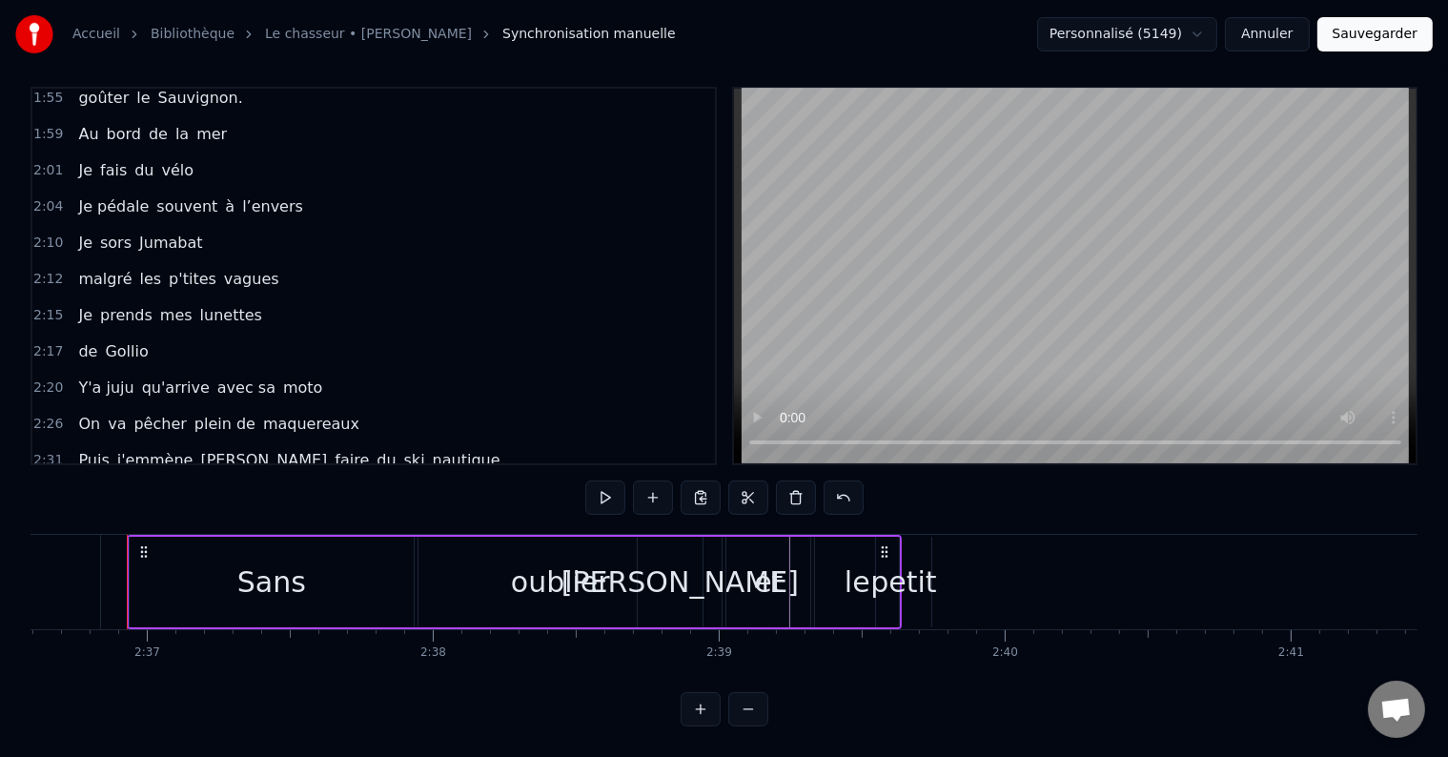
click at [279, 479] on div "Sans oublier [PERSON_NAME] et [PERSON_NAME]" at bounding box center [238, 496] width 334 height 34
click at [661, 480] on button at bounding box center [653, 497] width 40 height 34
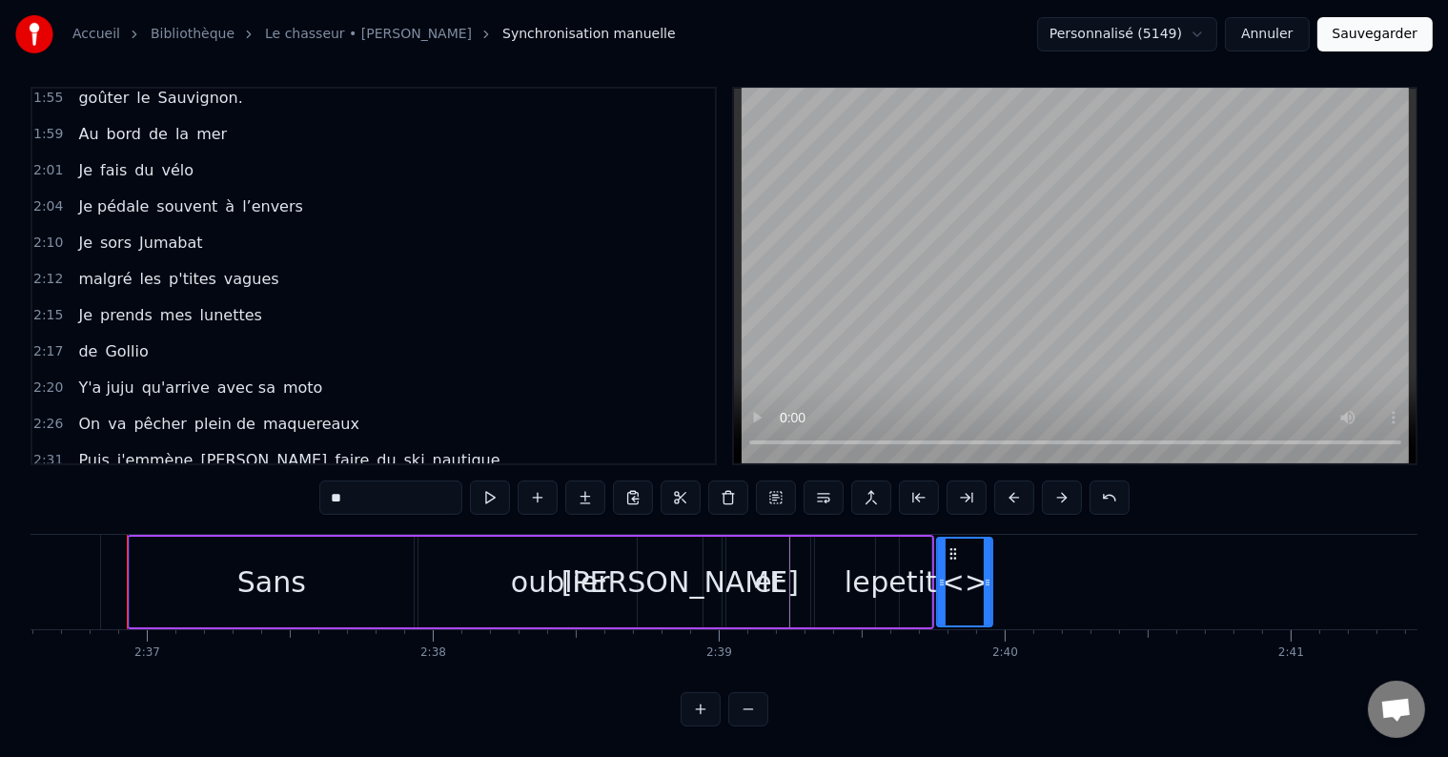
click at [403, 485] on span "<>" at bounding box center [418, 496] width 30 height 22
drag, startPoint x: 333, startPoint y: 485, endPoint x: 379, endPoint y: 481, distance: 46.9
click at [379, 481] on input "**" at bounding box center [390, 497] width 143 height 34
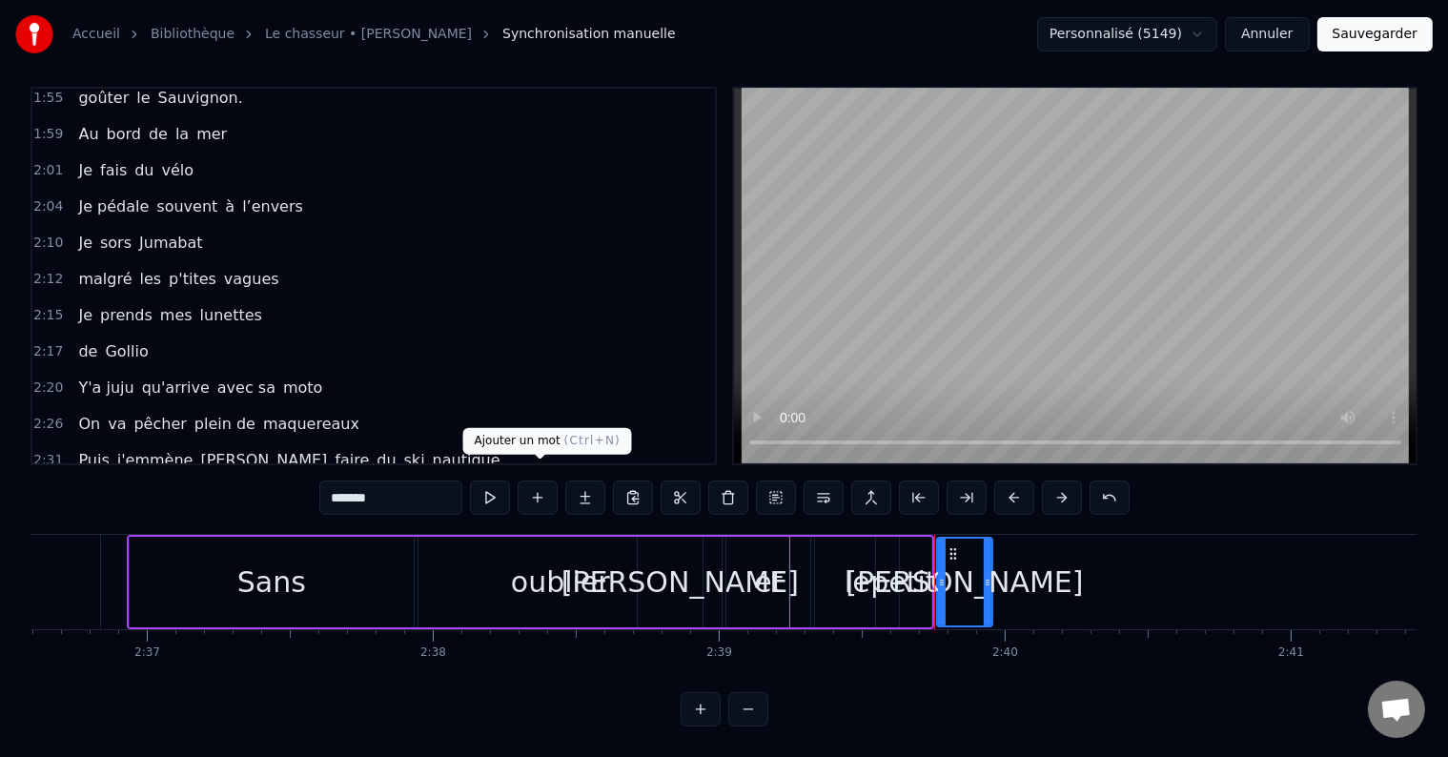
type input "*******"
click at [534, 483] on button at bounding box center [538, 497] width 40 height 34
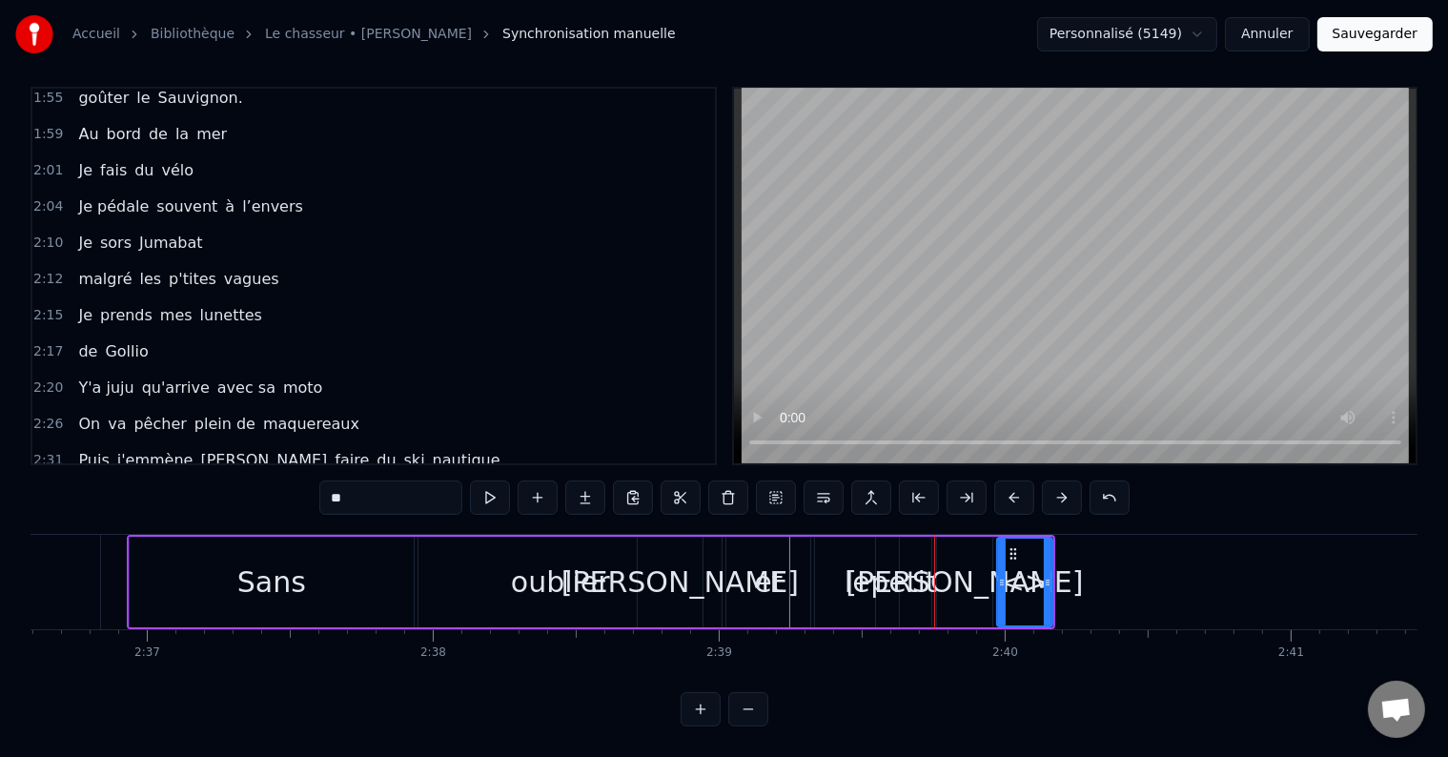
drag, startPoint x: 325, startPoint y: 479, endPoint x: 381, endPoint y: 499, distance: 59.4
click at [381, 499] on div "**" at bounding box center [724, 499] width 810 height 38
type input "***"
click at [541, 481] on button at bounding box center [538, 497] width 40 height 34
drag, startPoint x: 334, startPoint y: 483, endPoint x: 362, endPoint y: 484, distance: 28.6
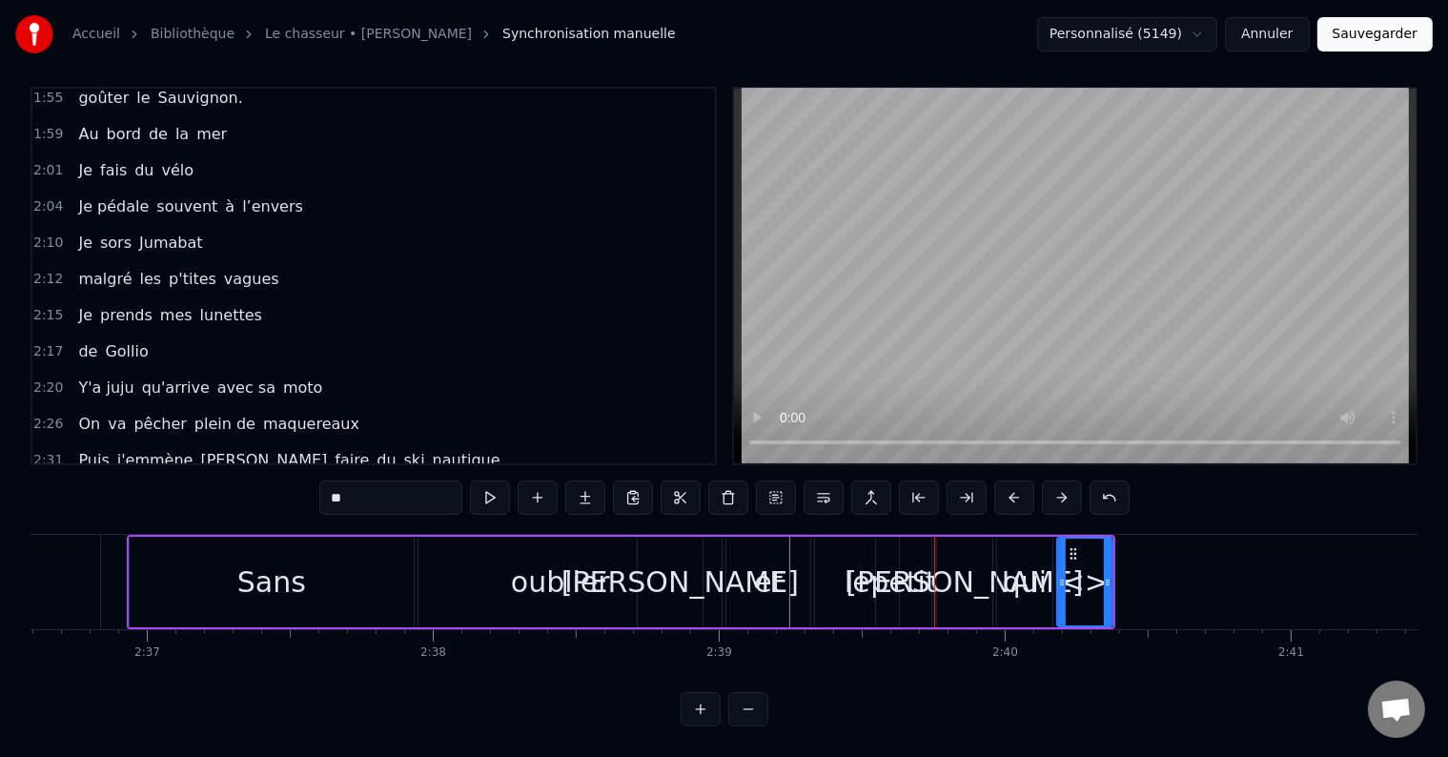
click at [362, 484] on input "**" at bounding box center [390, 497] width 143 height 34
type input "*******"
click at [534, 483] on button at bounding box center [538, 497] width 40 height 34
drag, startPoint x: 333, startPoint y: 481, endPoint x: 377, endPoint y: 496, distance: 47.0
click at [377, 496] on input "**" at bounding box center [390, 497] width 143 height 34
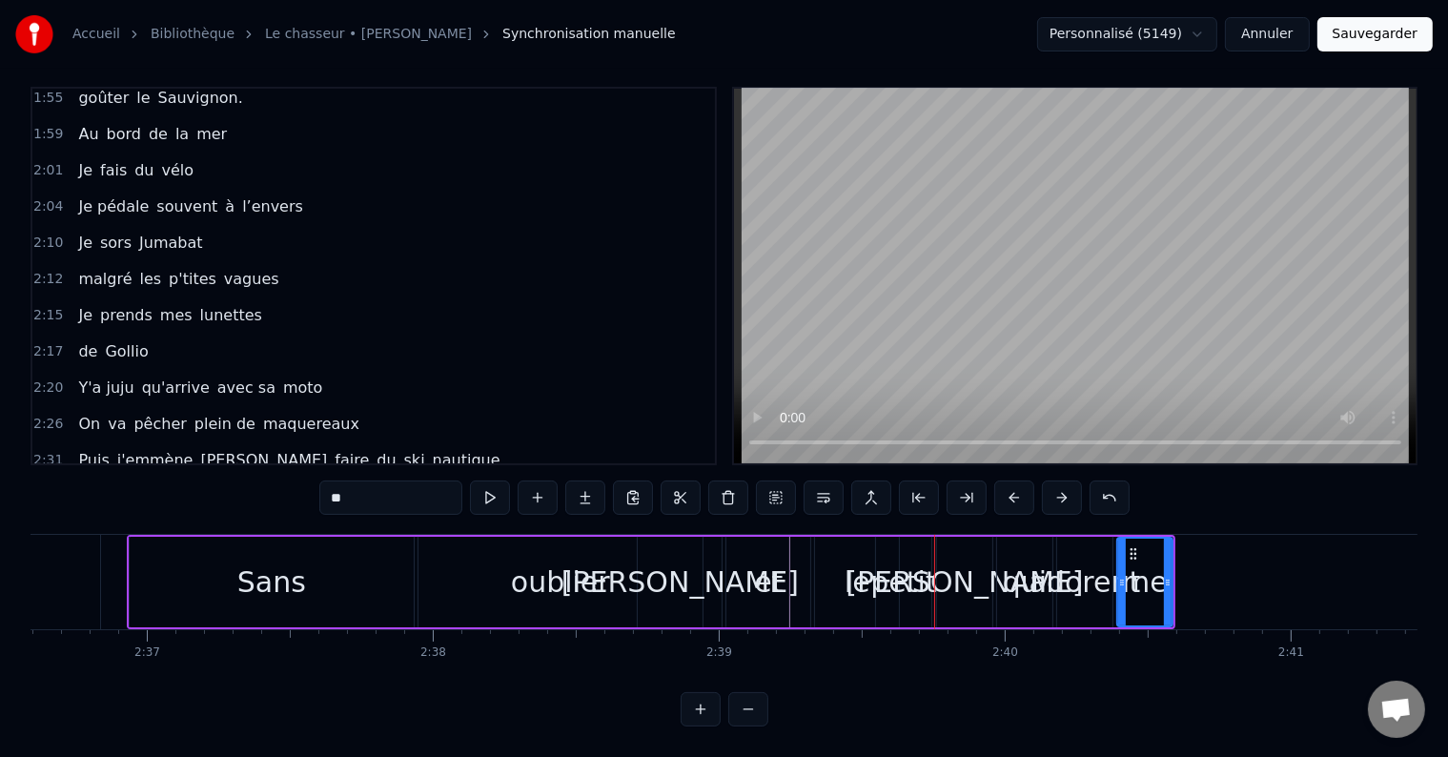
type input "**"
click at [540, 484] on button at bounding box center [538, 497] width 40 height 34
drag, startPoint x: 336, startPoint y: 480, endPoint x: 393, endPoint y: 490, distance: 58.0
click at [379, 492] on input "**" at bounding box center [390, 497] width 143 height 34
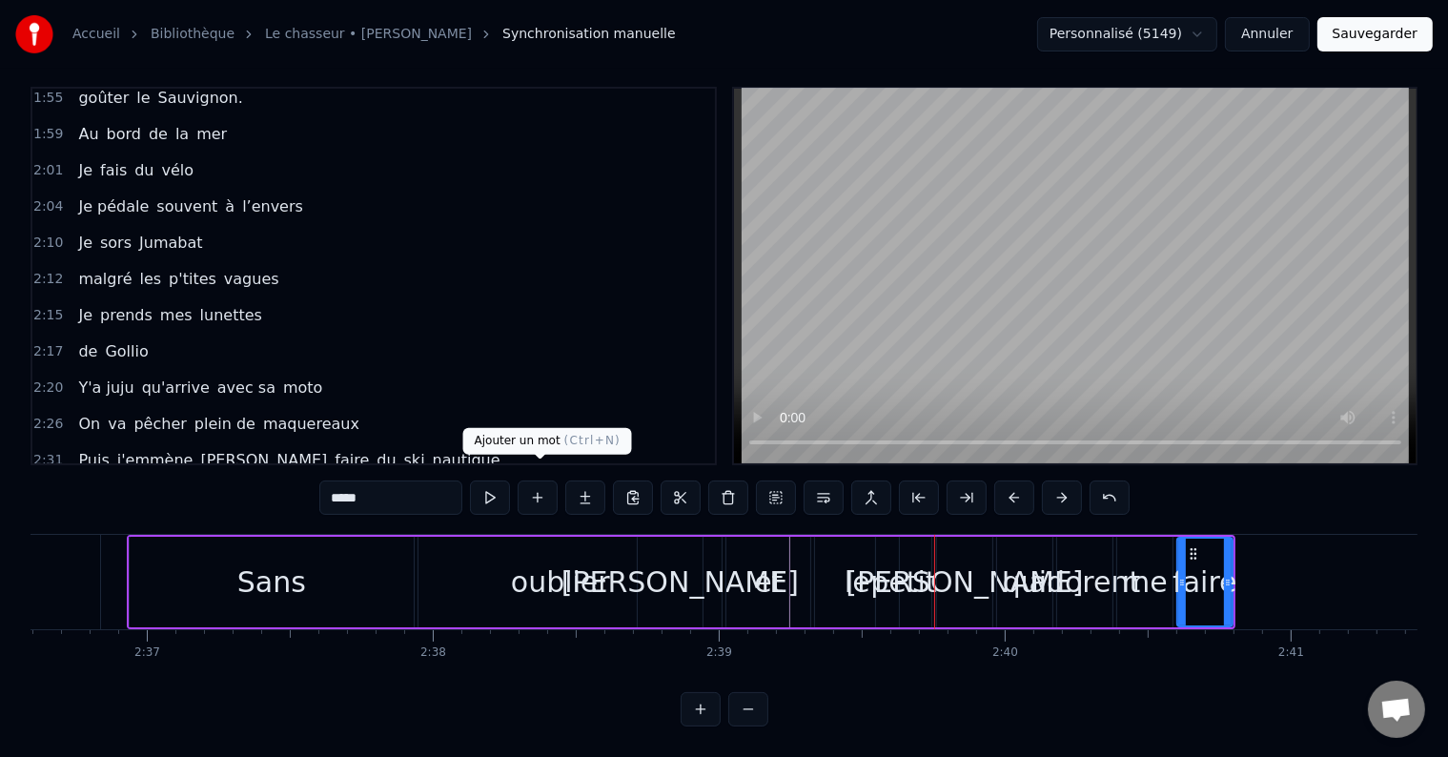
type input "*****"
click at [537, 480] on button at bounding box center [538, 497] width 40 height 34
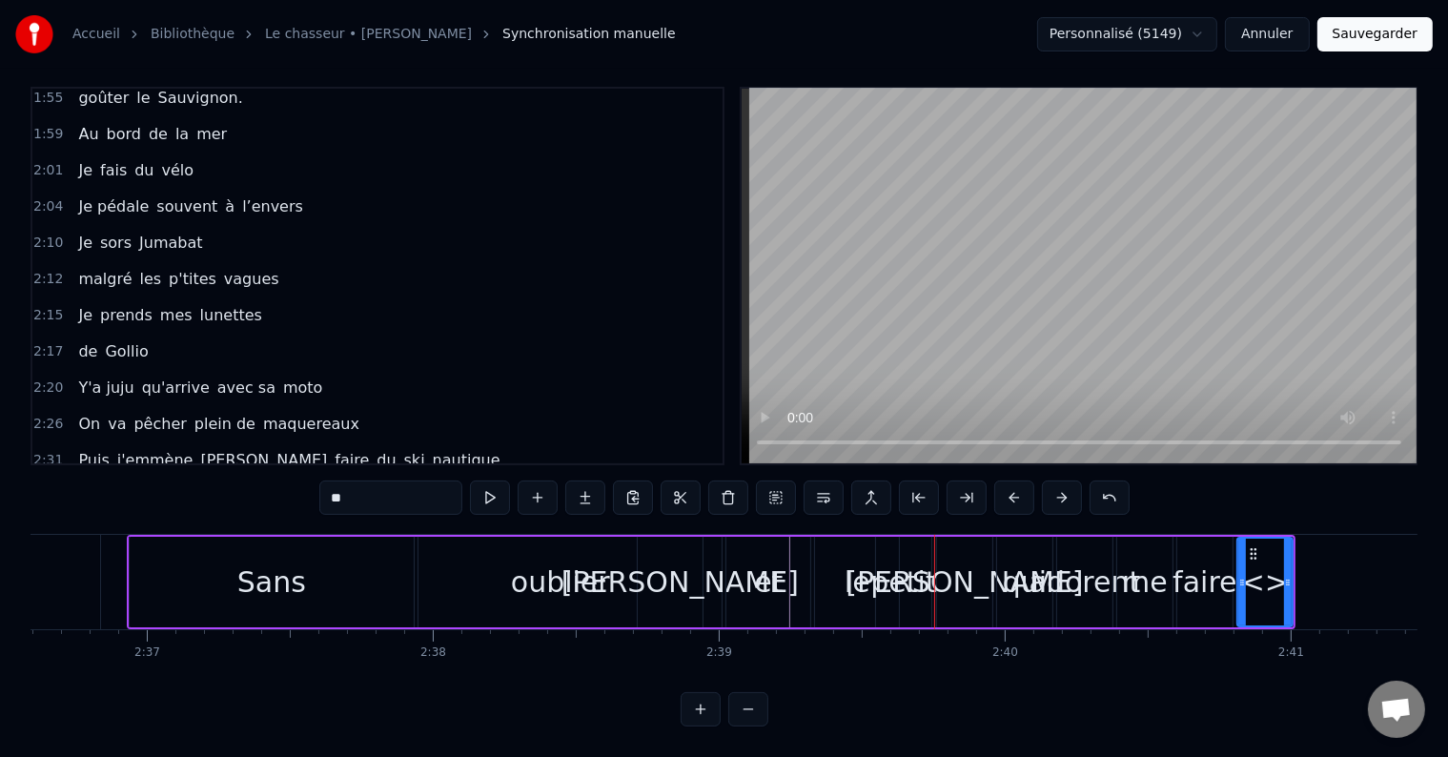
drag, startPoint x: 334, startPoint y: 483, endPoint x: 379, endPoint y: 493, distance: 46.7
click at [379, 493] on input "**" at bounding box center [390, 497] width 143 height 34
type input "**"
click at [538, 480] on button at bounding box center [538, 497] width 40 height 34
drag, startPoint x: 338, startPoint y: 487, endPoint x: 362, endPoint y: 484, distance: 24.0
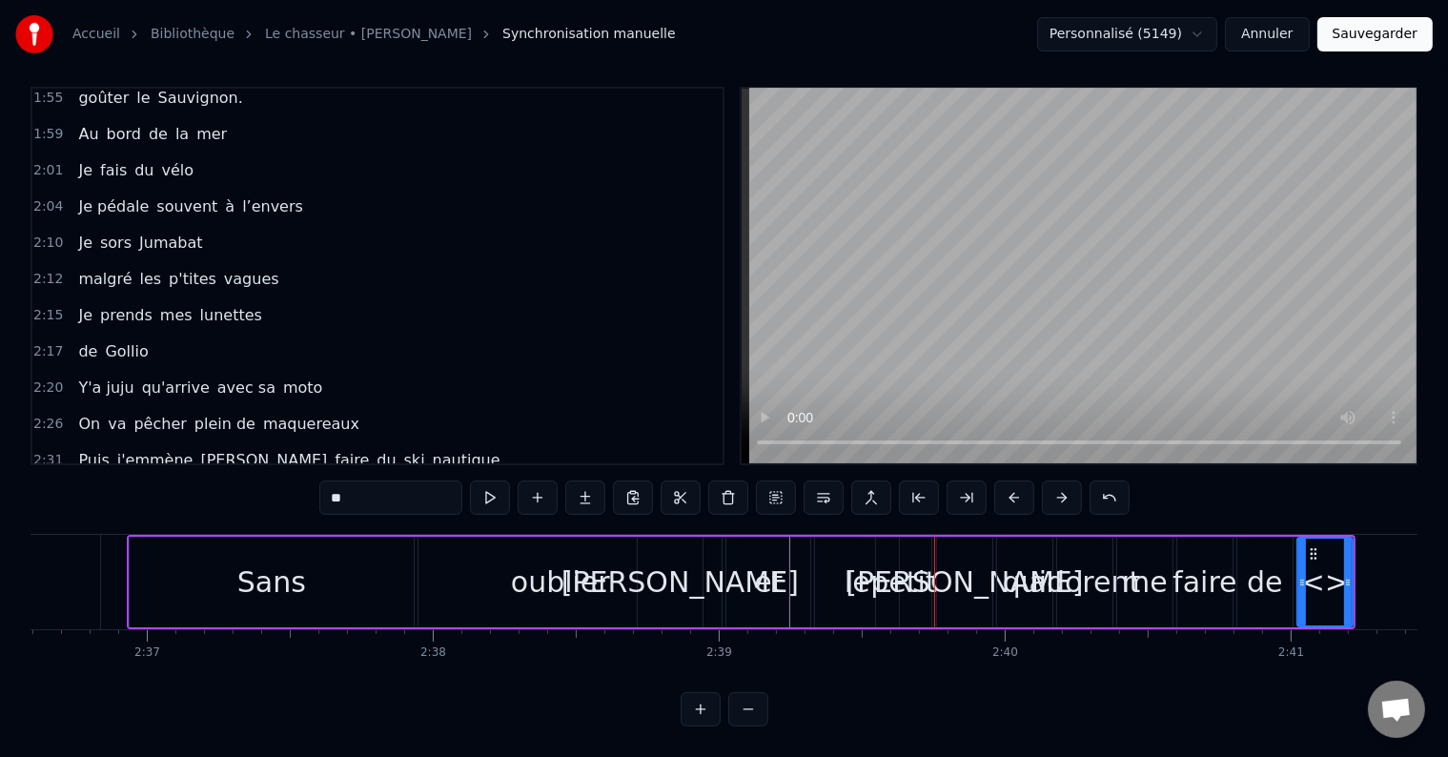
click at [362, 484] on input "**" at bounding box center [390, 497] width 143 height 34
drag, startPoint x: 333, startPoint y: 477, endPoint x: 383, endPoint y: 480, distance: 50.7
click at [383, 480] on input "****" at bounding box center [390, 497] width 143 height 34
type input "****"
click at [534, 484] on button at bounding box center [538, 497] width 40 height 34
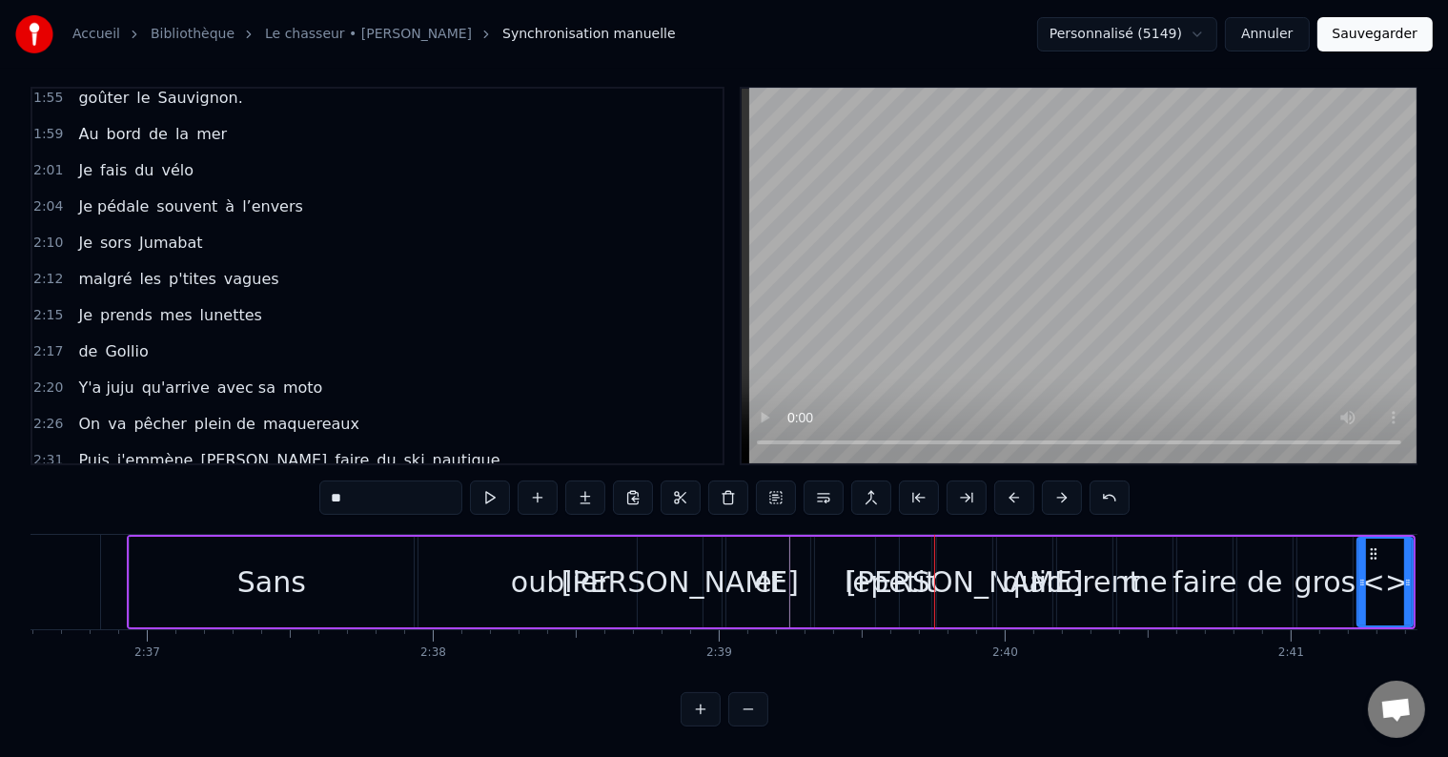
drag, startPoint x: 336, startPoint y: 484, endPoint x: 366, endPoint y: 482, distance: 30.6
click at [366, 482] on input "**" at bounding box center [390, 497] width 143 height 34
type input "******"
click at [533, 484] on button at bounding box center [538, 497] width 40 height 34
click at [727, 480] on button at bounding box center [728, 497] width 40 height 34
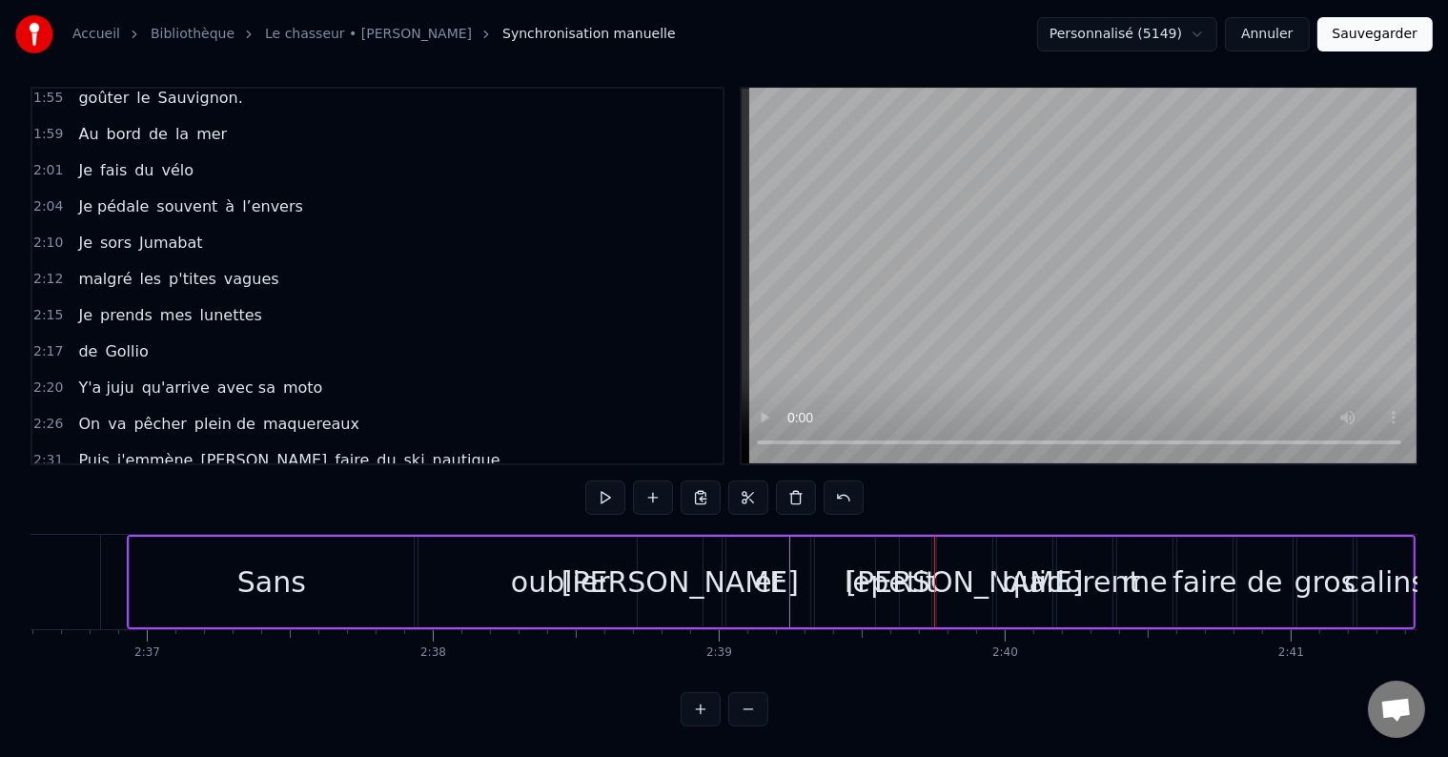
click at [598, 478] on div "2:36 Sans oublier [PERSON_NAME] et le [PERSON_NAME] qui adorent me faire [PERSO…" at bounding box center [377, 496] width 690 height 36
click at [591, 479] on div "Sans oublier [PERSON_NAME] et le [PERSON_NAME] qui adorent me faire [PERSON_NAM…" at bounding box center [450, 496] width 759 height 34
click at [599, 370] on div "2:20 Y'a juju qu'arrive avec sa moto" at bounding box center [377, 388] width 690 height 36
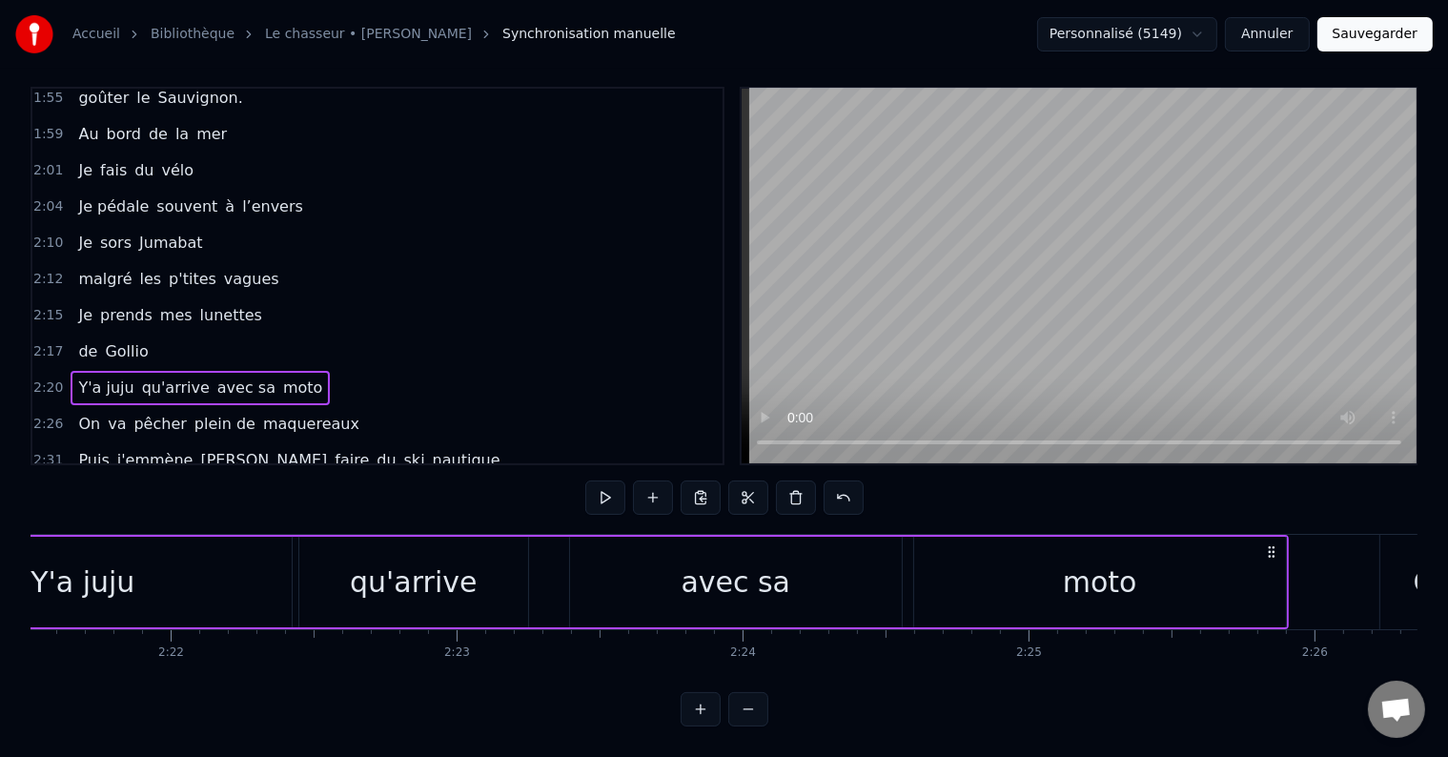
scroll to position [0, 40210]
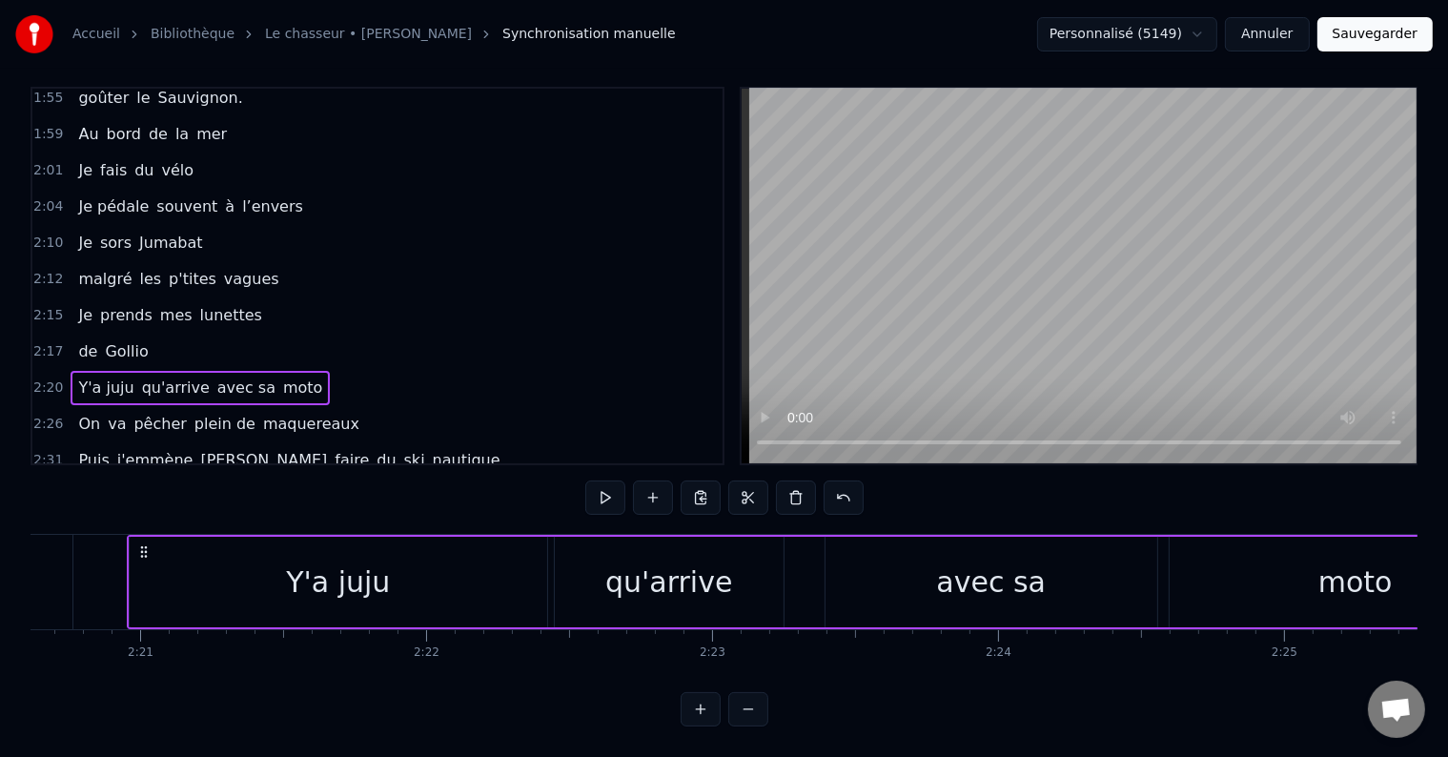
click at [602, 478] on div "2:36 Sans oublier [PERSON_NAME] et le [PERSON_NAME] qui adorent me faire [PERSO…" at bounding box center [377, 496] width 690 height 36
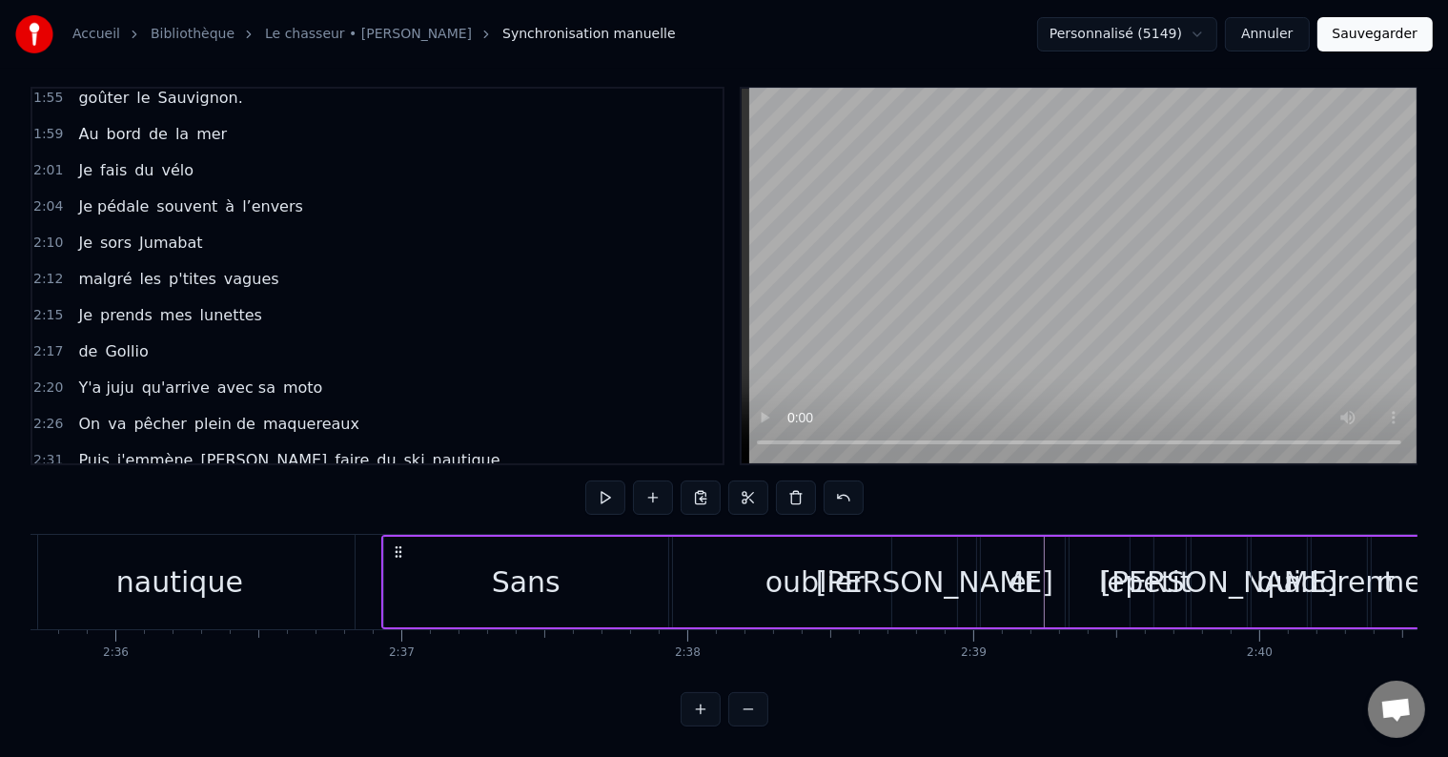
scroll to position [0, 44778]
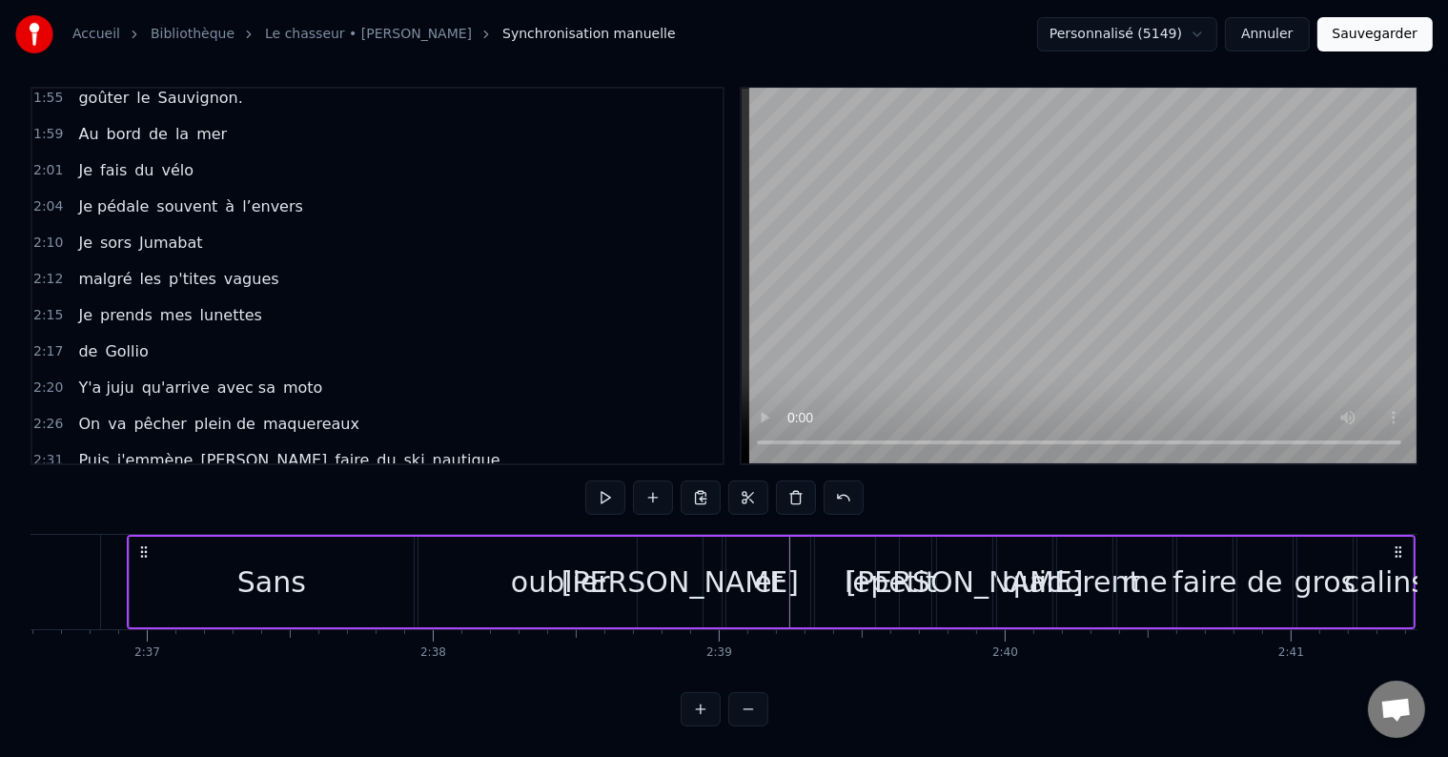
click at [79, 377] on span "Y'a juju" at bounding box center [105, 388] width 59 height 22
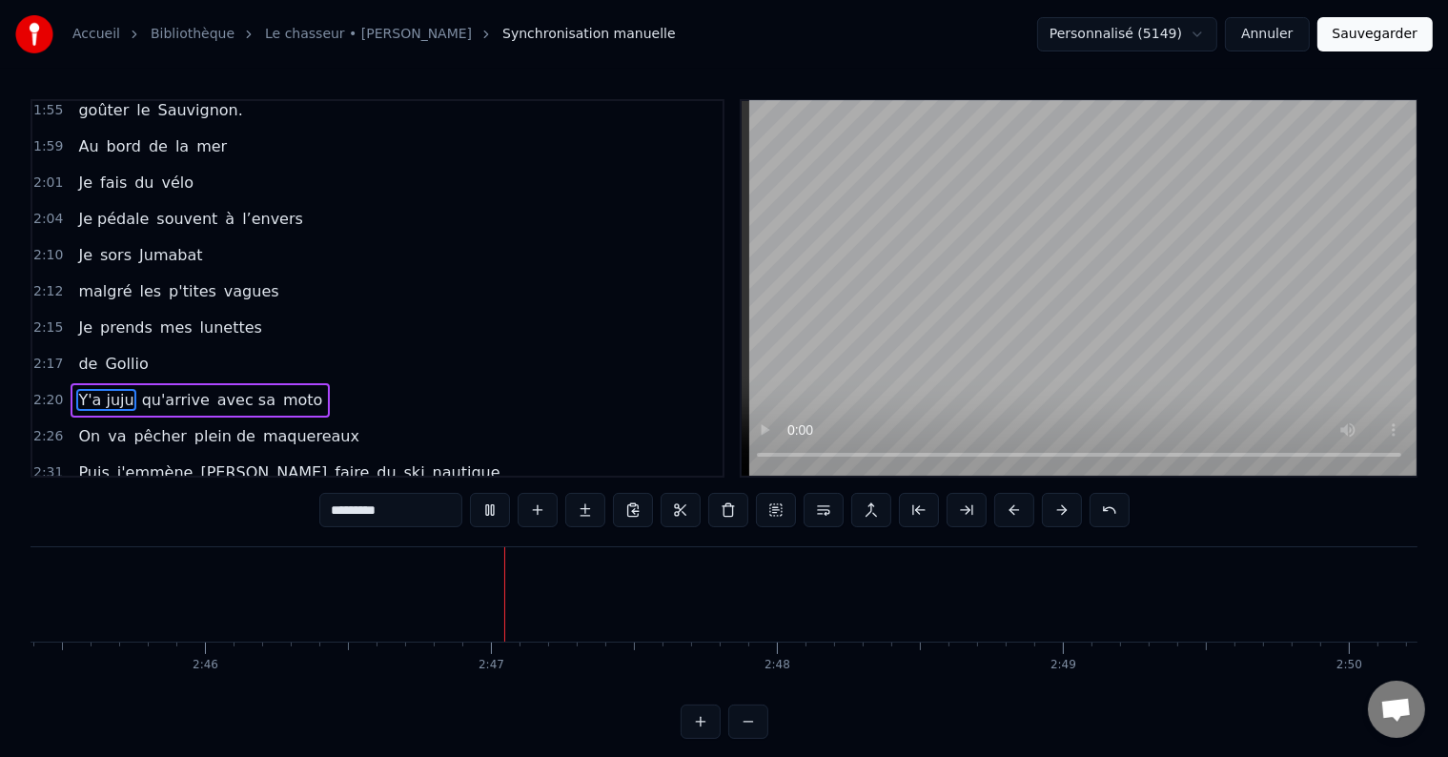
scroll to position [0, 47521]
click at [84, 461] on span "Puis" at bounding box center [93, 472] width 34 height 22
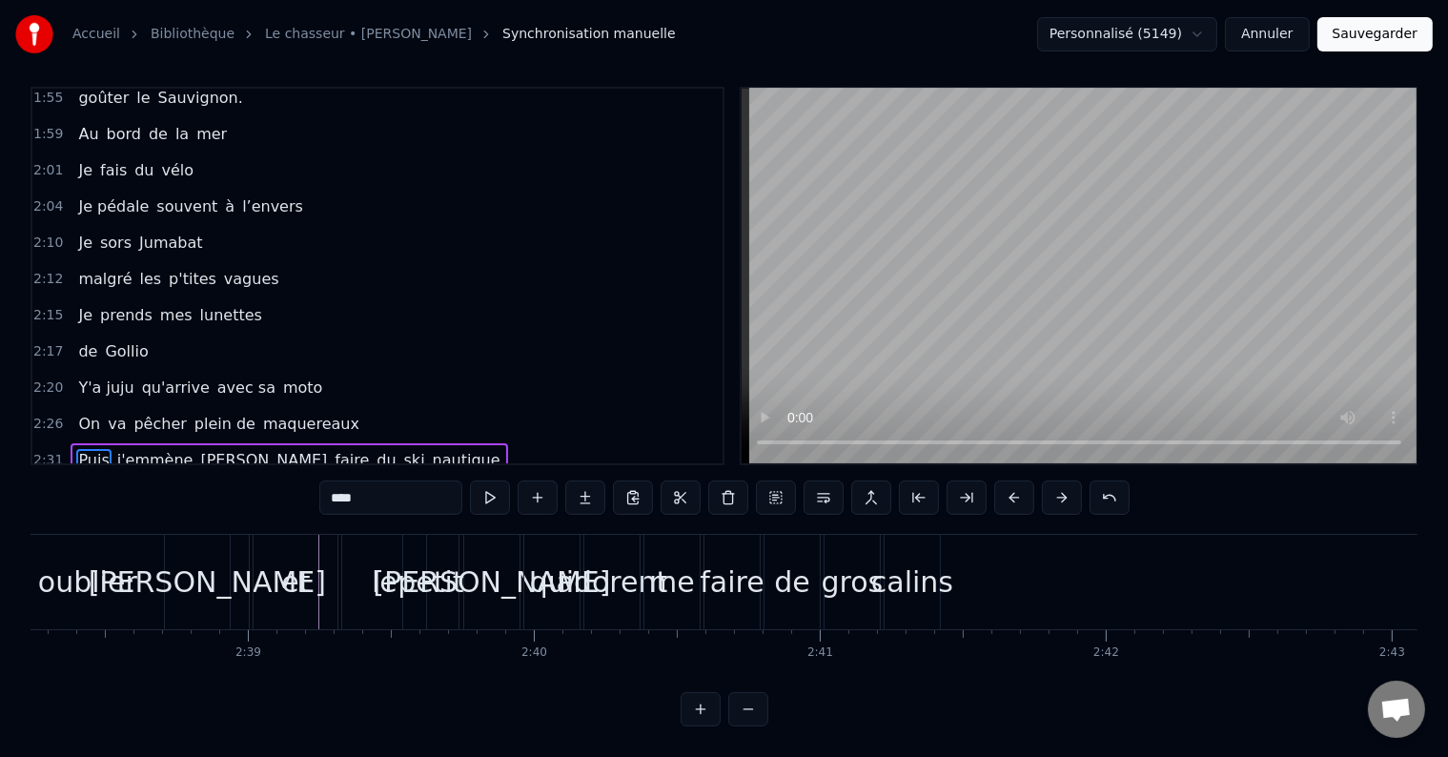
scroll to position [0, 45101]
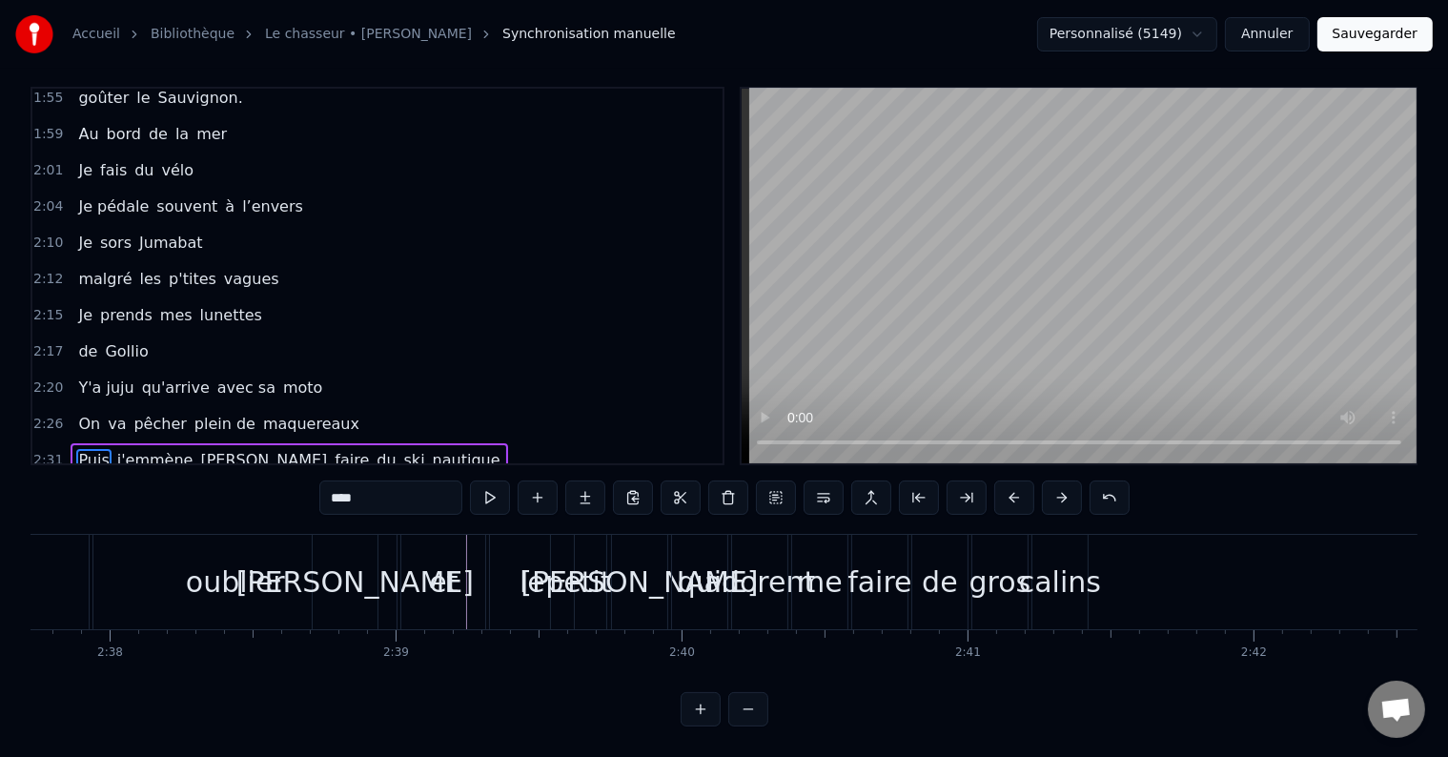
click at [101, 485] on span "Sans" at bounding box center [96, 496] width 40 height 22
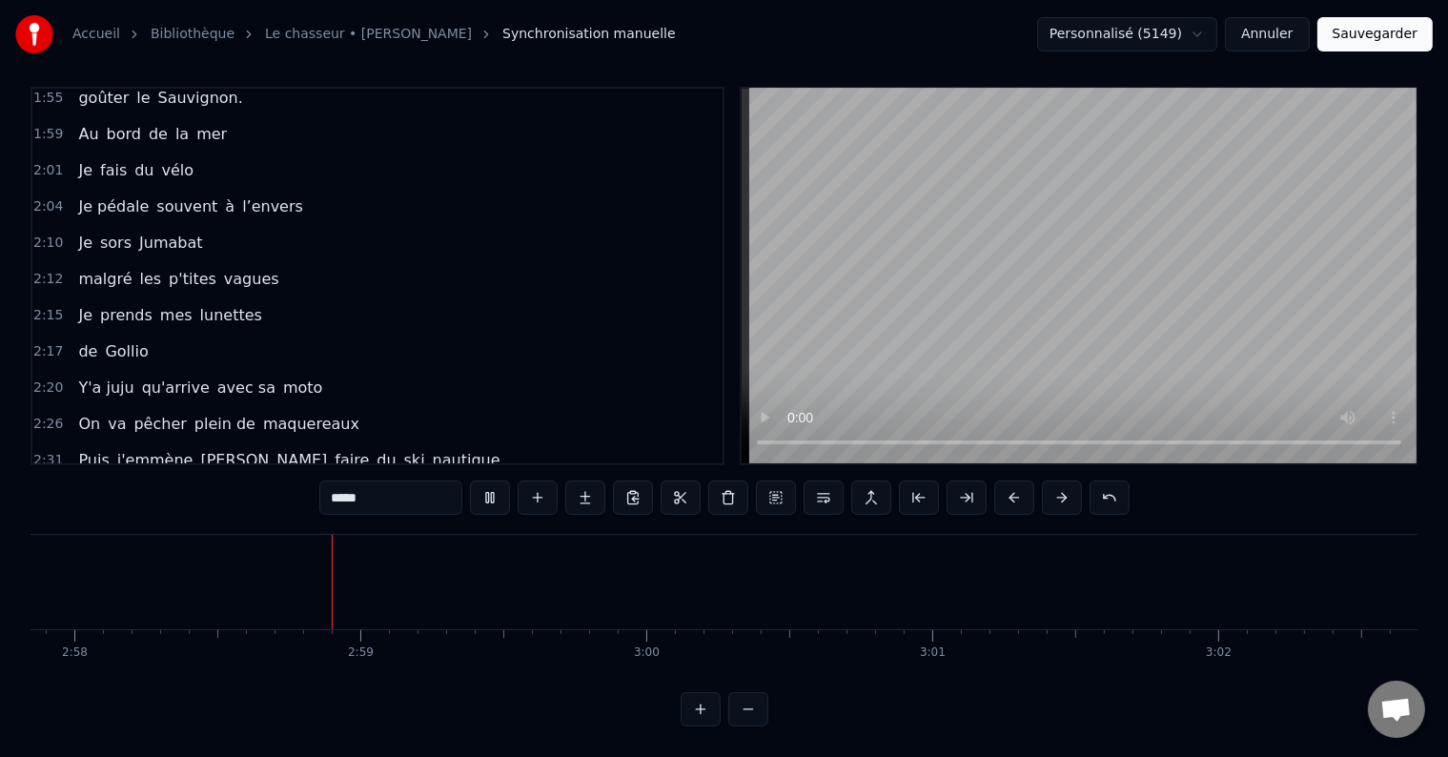
scroll to position [0, 50892]
click at [636, 485] on span "me" at bounding box center [650, 496] width 28 height 22
type input "**"
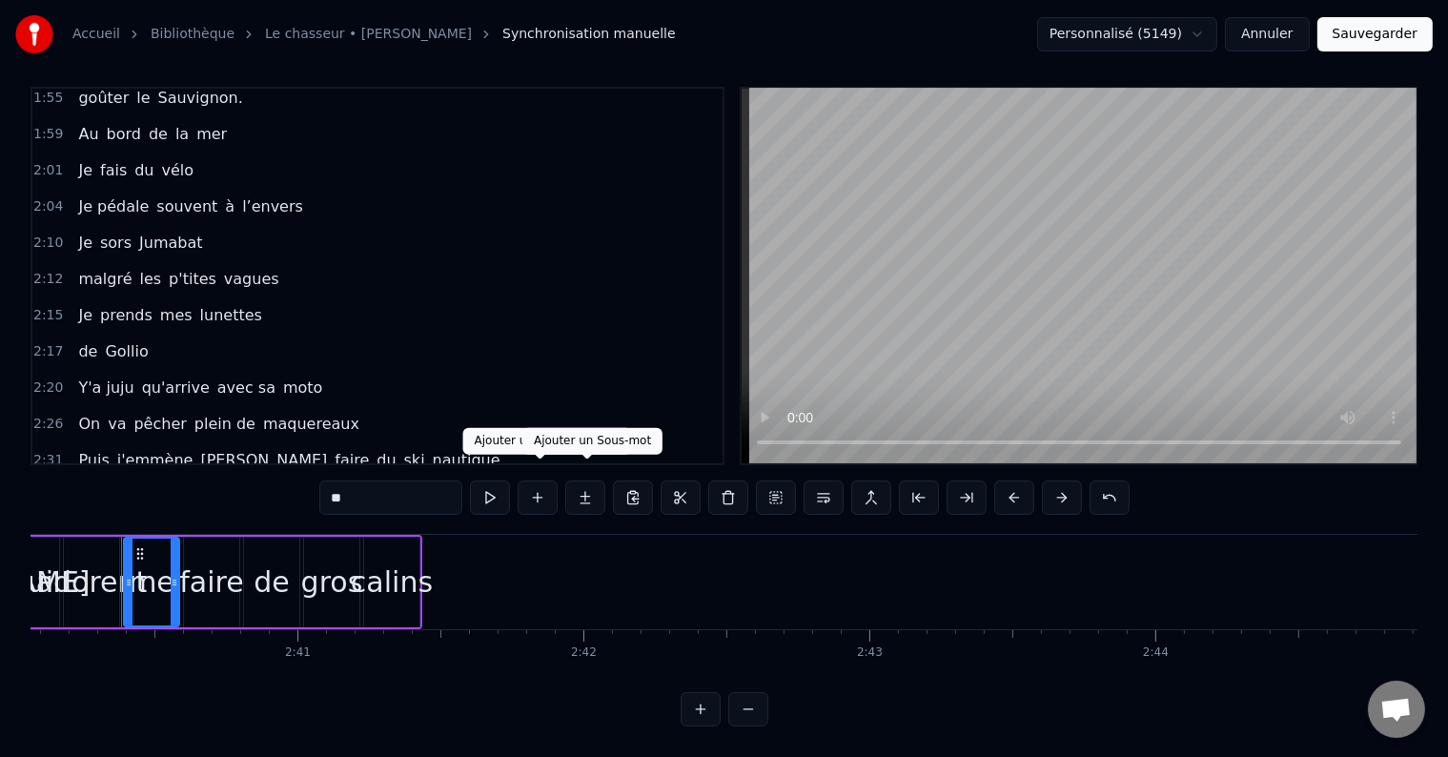
scroll to position [0, 45766]
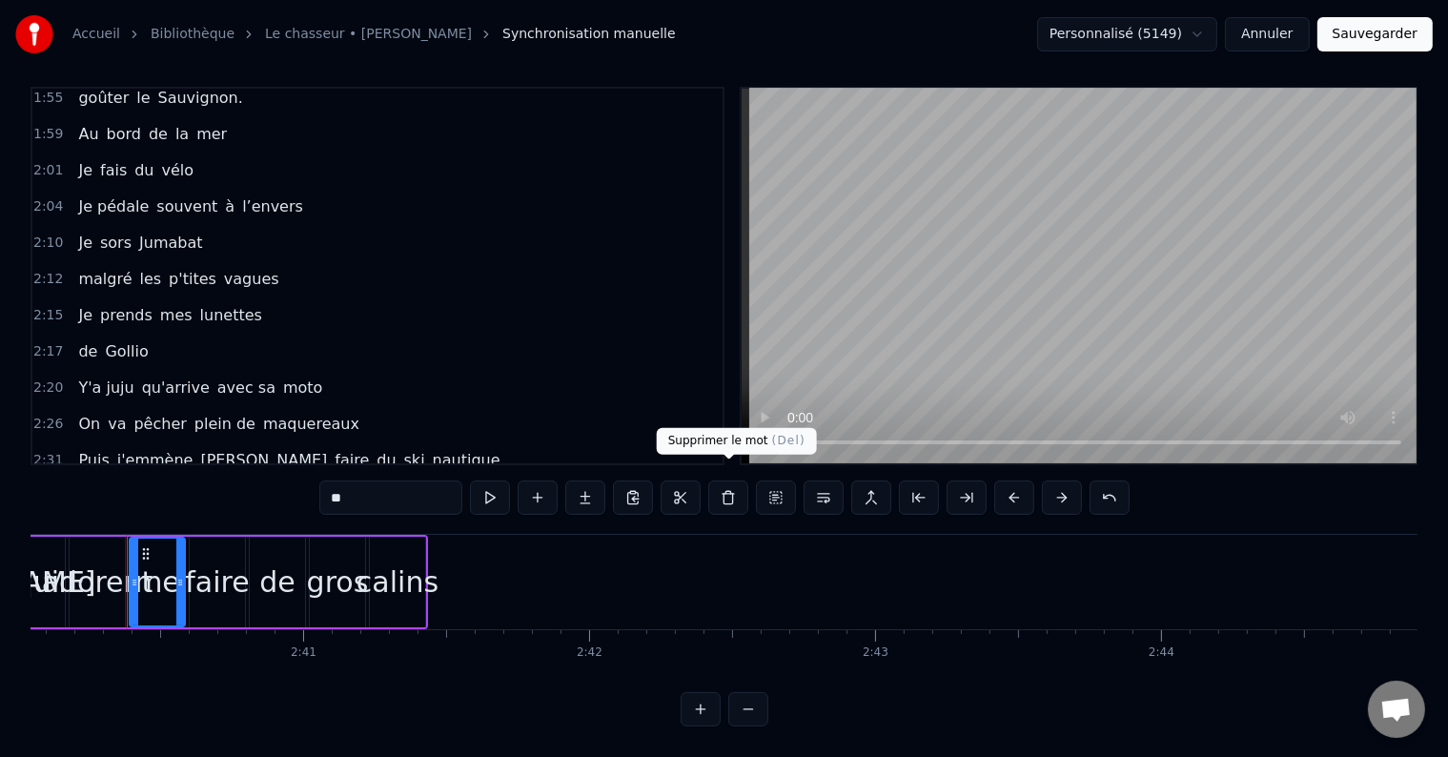
click at [722, 480] on button at bounding box center [728, 497] width 40 height 34
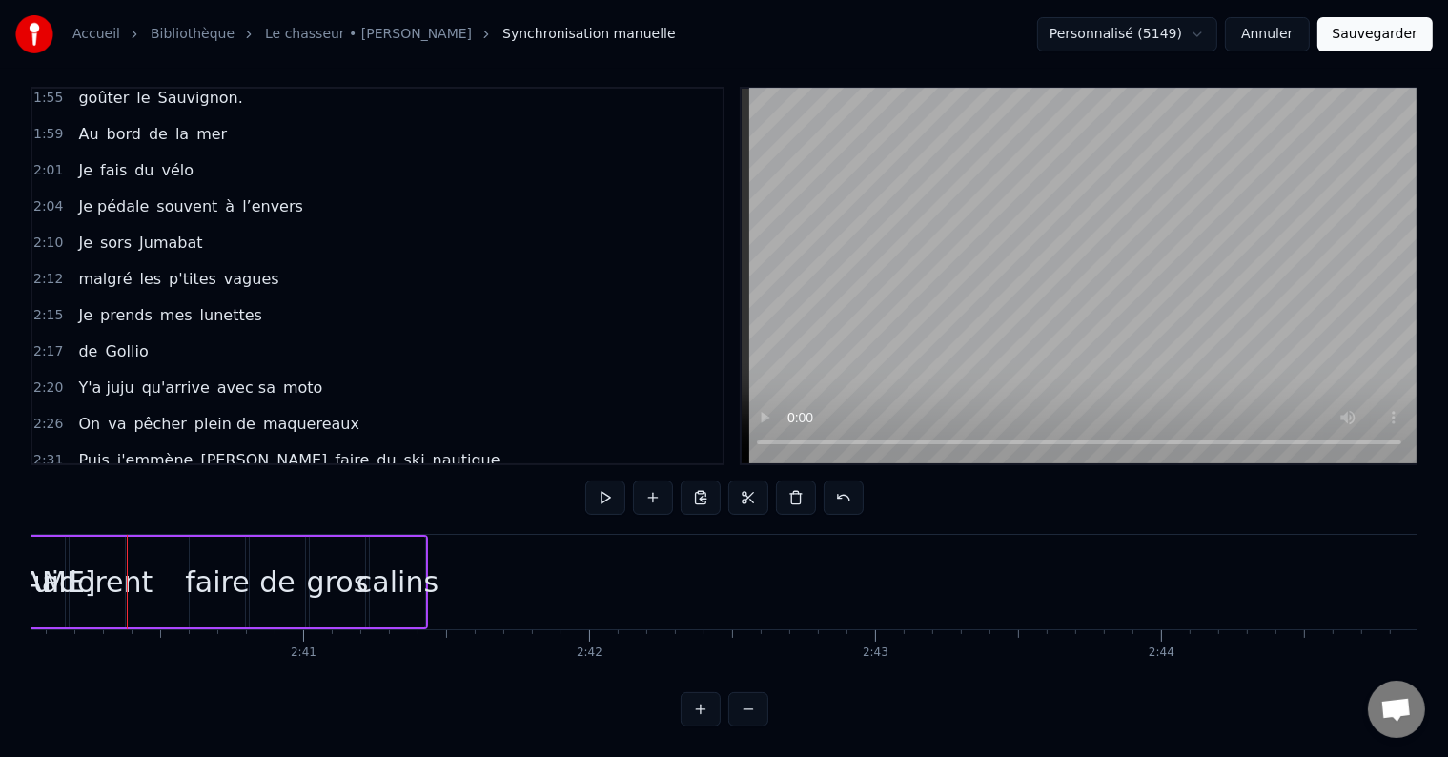
drag, startPoint x: 441, startPoint y: 435, endPoint x: 451, endPoint y: 431, distance: 10.3
click at [636, 485] on span "faire" at bounding box center [655, 496] width 38 height 22
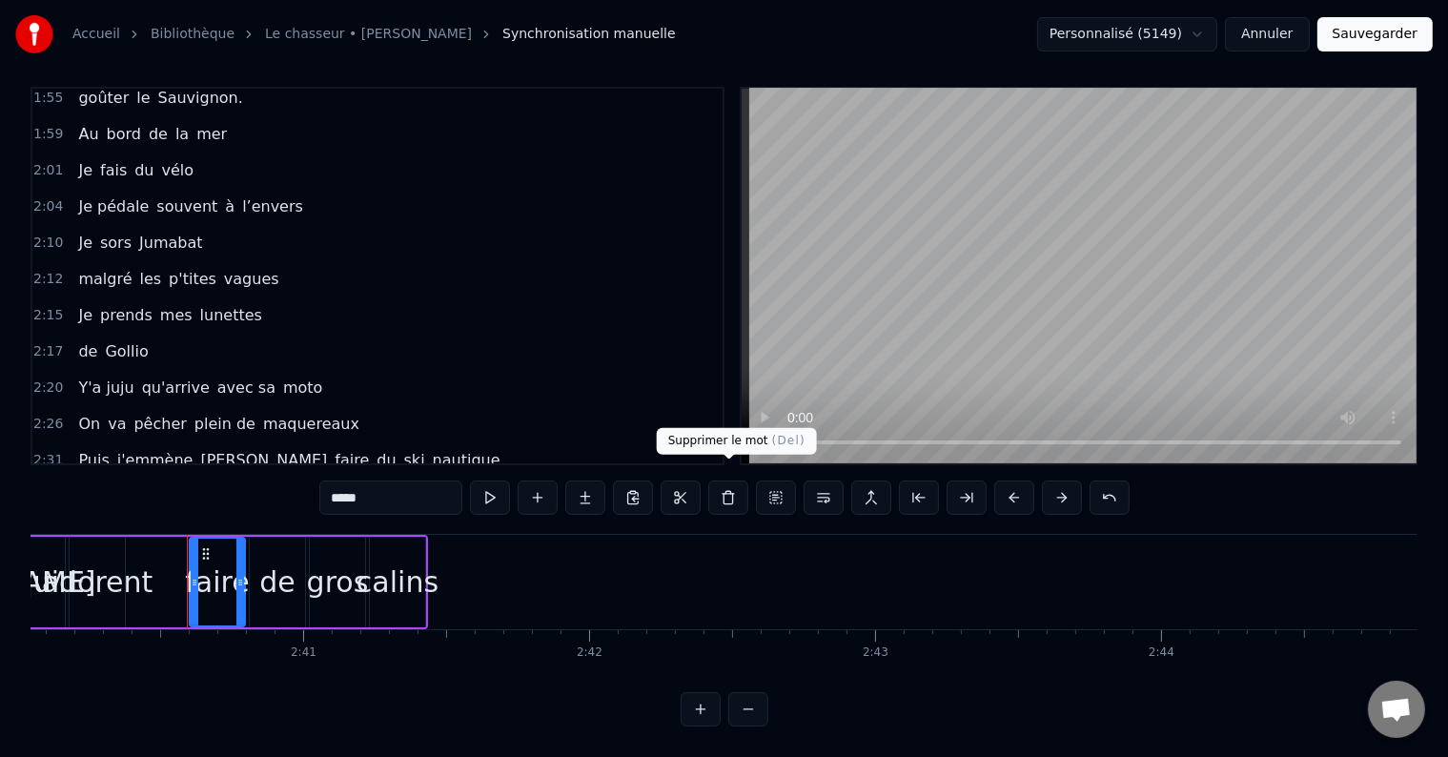
click at [728, 480] on button at bounding box center [728, 497] width 40 height 34
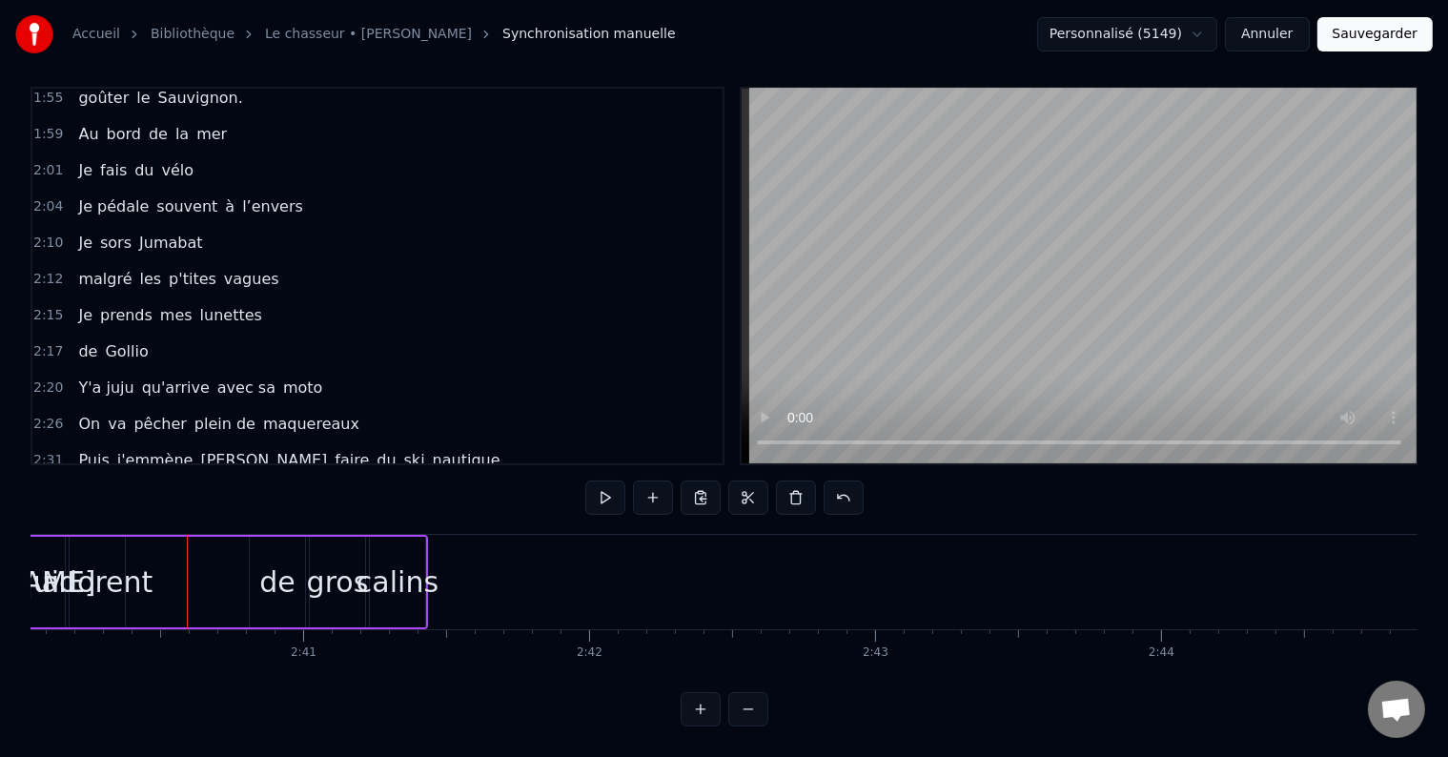
click at [636, 485] on span "de" at bounding box center [647, 496] width 23 height 22
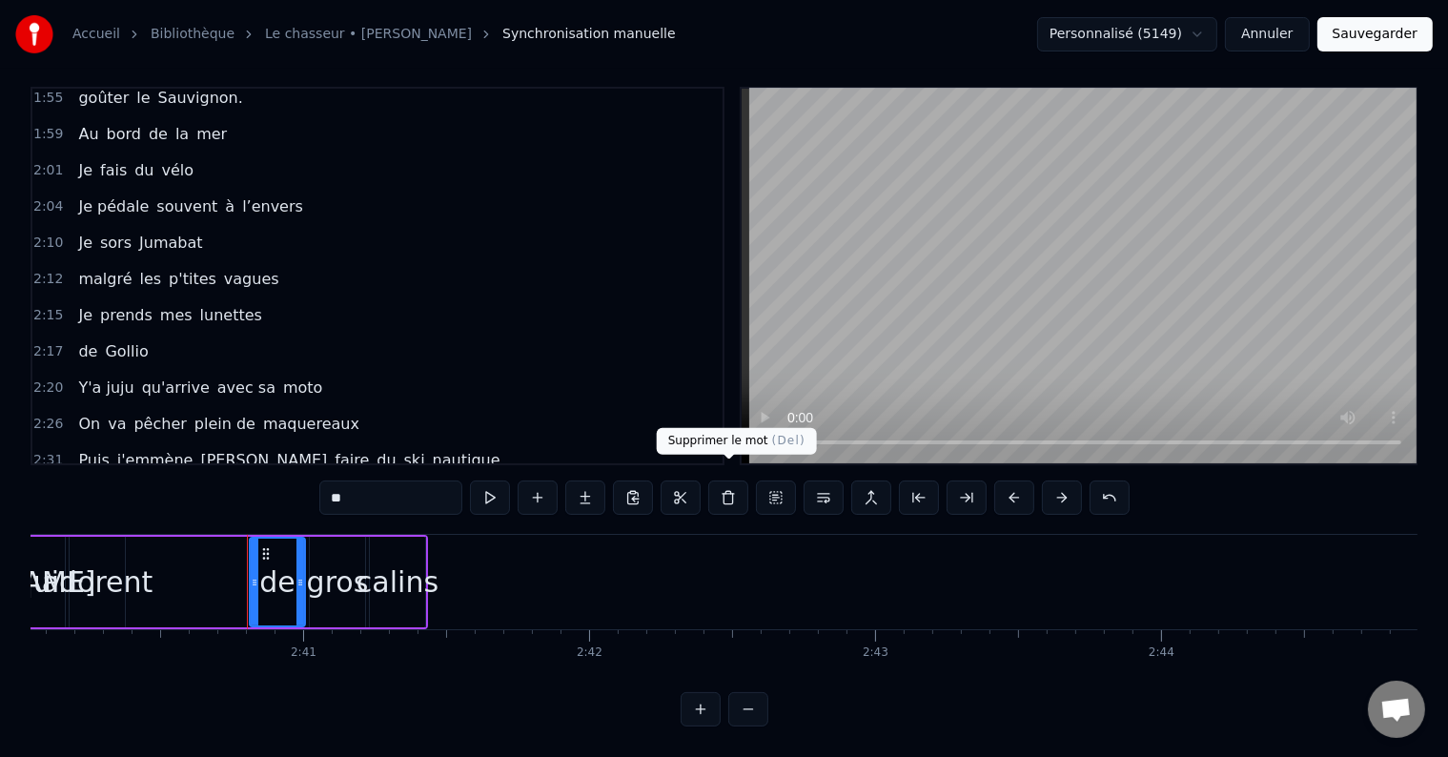
click at [726, 480] on button at bounding box center [728, 497] width 40 height 34
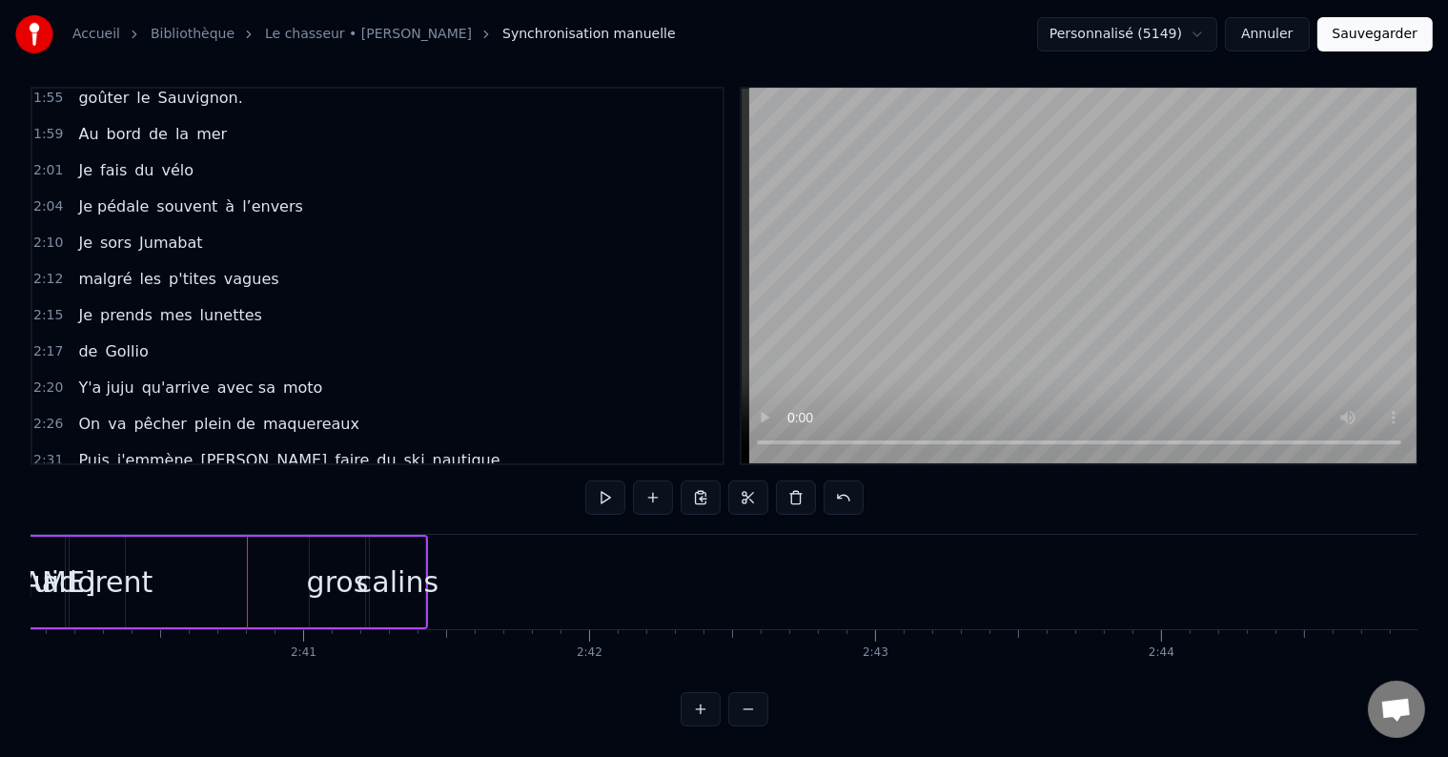
click at [636, 485] on span "gros" at bounding box center [654, 496] width 37 height 22
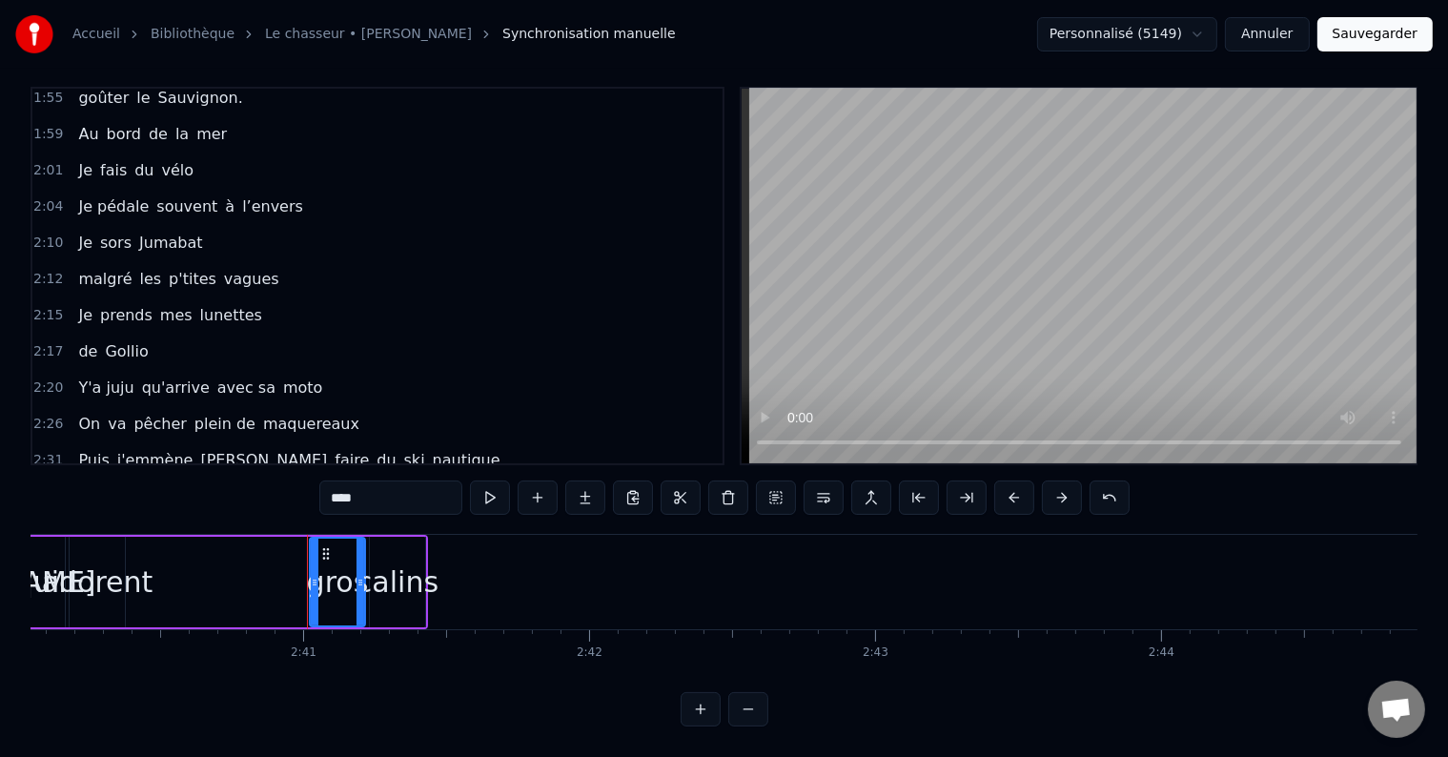
drag, startPoint x: 328, startPoint y: 485, endPoint x: 395, endPoint y: 486, distance: 66.7
click at [395, 486] on input "****" at bounding box center [390, 497] width 143 height 34
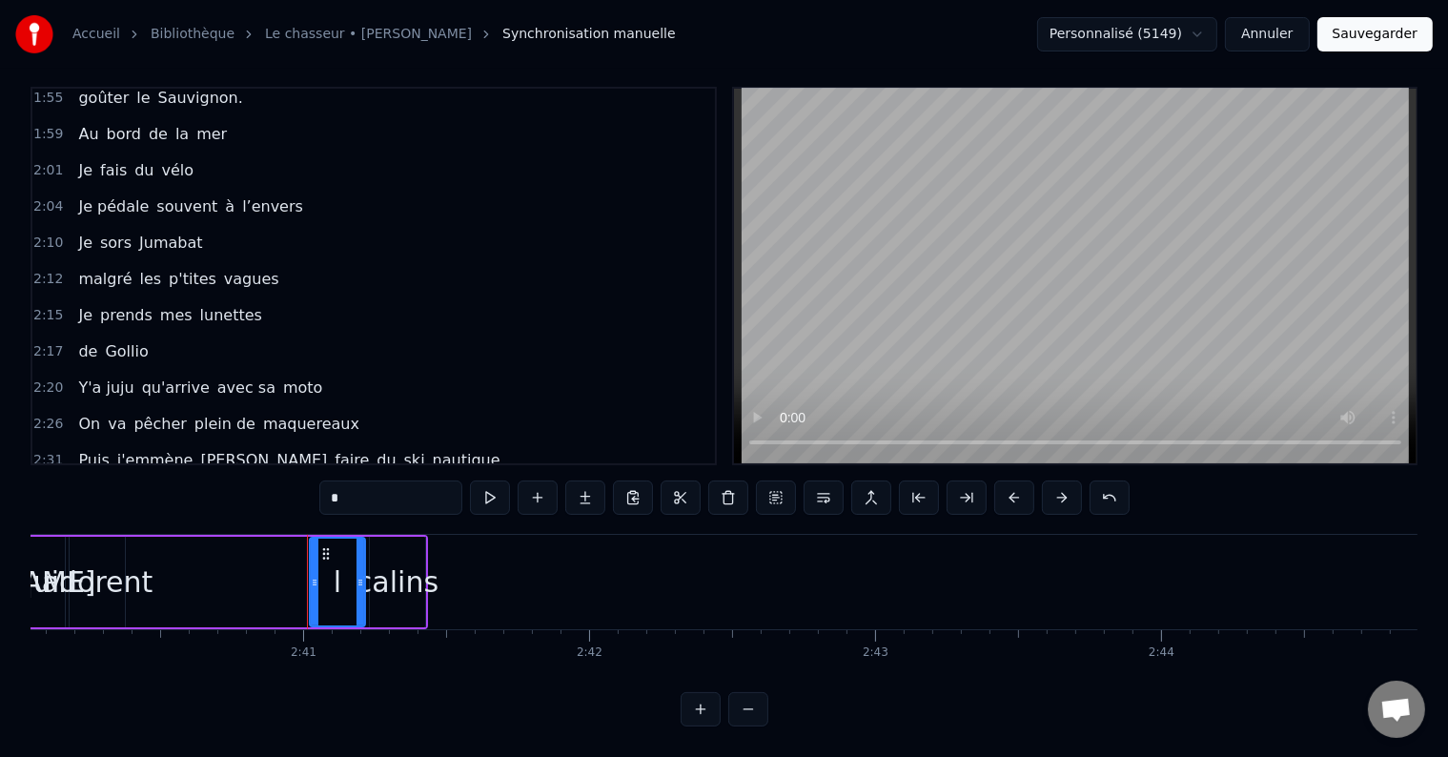
click at [352, 480] on input "*" at bounding box center [390, 497] width 143 height 34
click at [636, 485] on span "lrd" at bounding box center [648, 496] width 24 height 22
drag, startPoint x: 335, startPoint y: 560, endPoint x: 347, endPoint y: 544, distance: 19.7
click at [335, 560] on div "lrd" at bounding box center [336, 581] width 37 height 43
click at [636, 485] on span "lrd" at bounding box center [648, 496] width 24 height 22
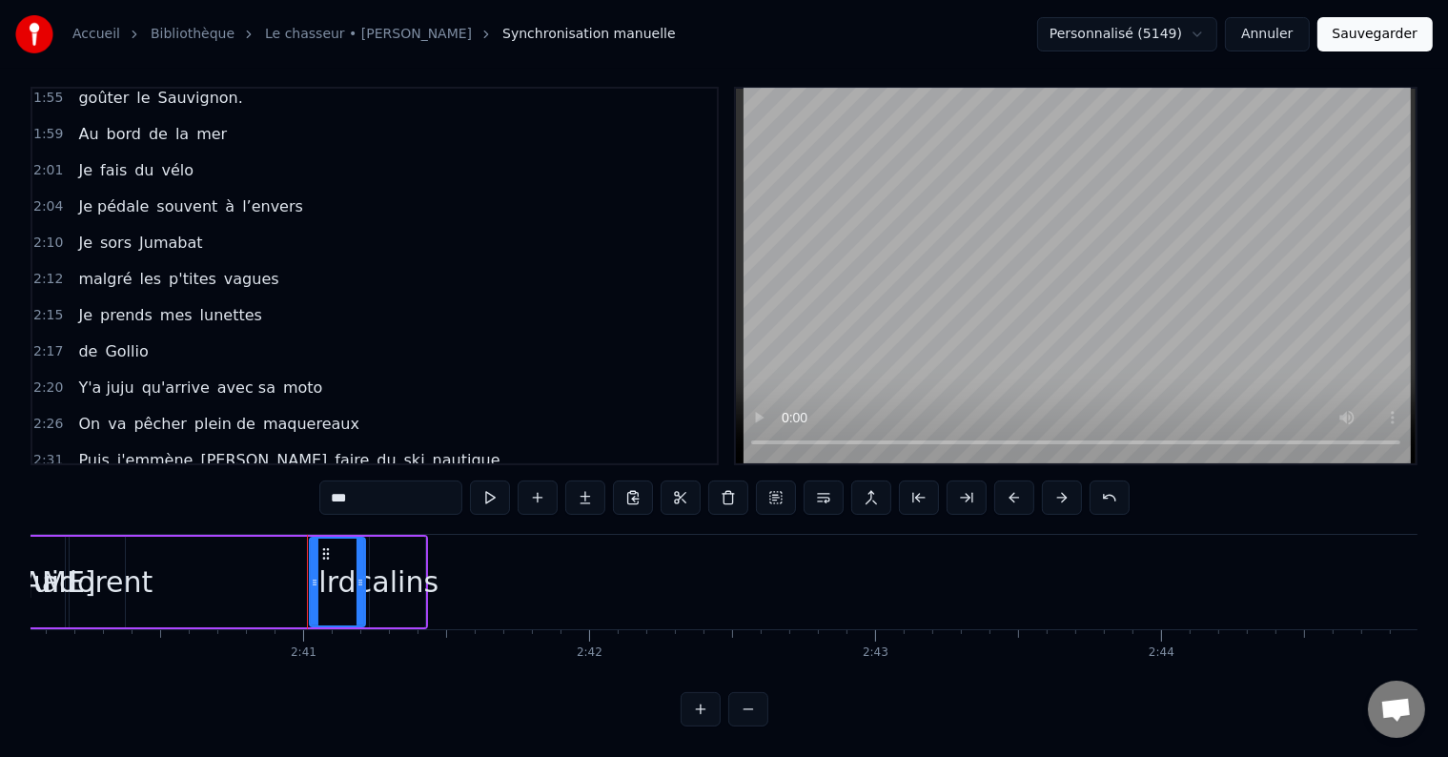
click at [366, 480] on input "***" at bounding box center [390, 497] width 143 height 34
type input "***"
click at [492, 406] on div "2:26 On va pêcher plein de maquereaux" at bounding box center [375, 424] width 686 height 36
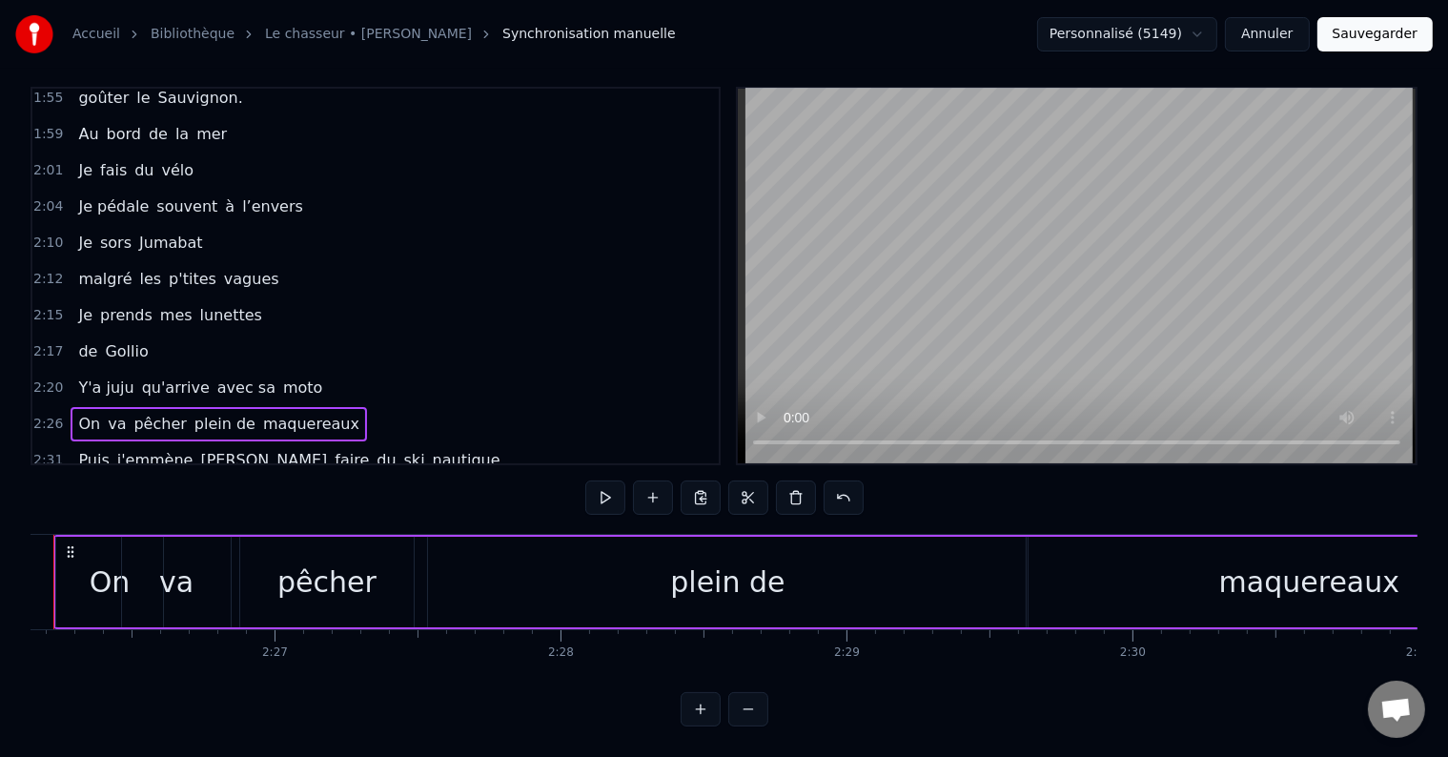
scroll to position [0, 41719]
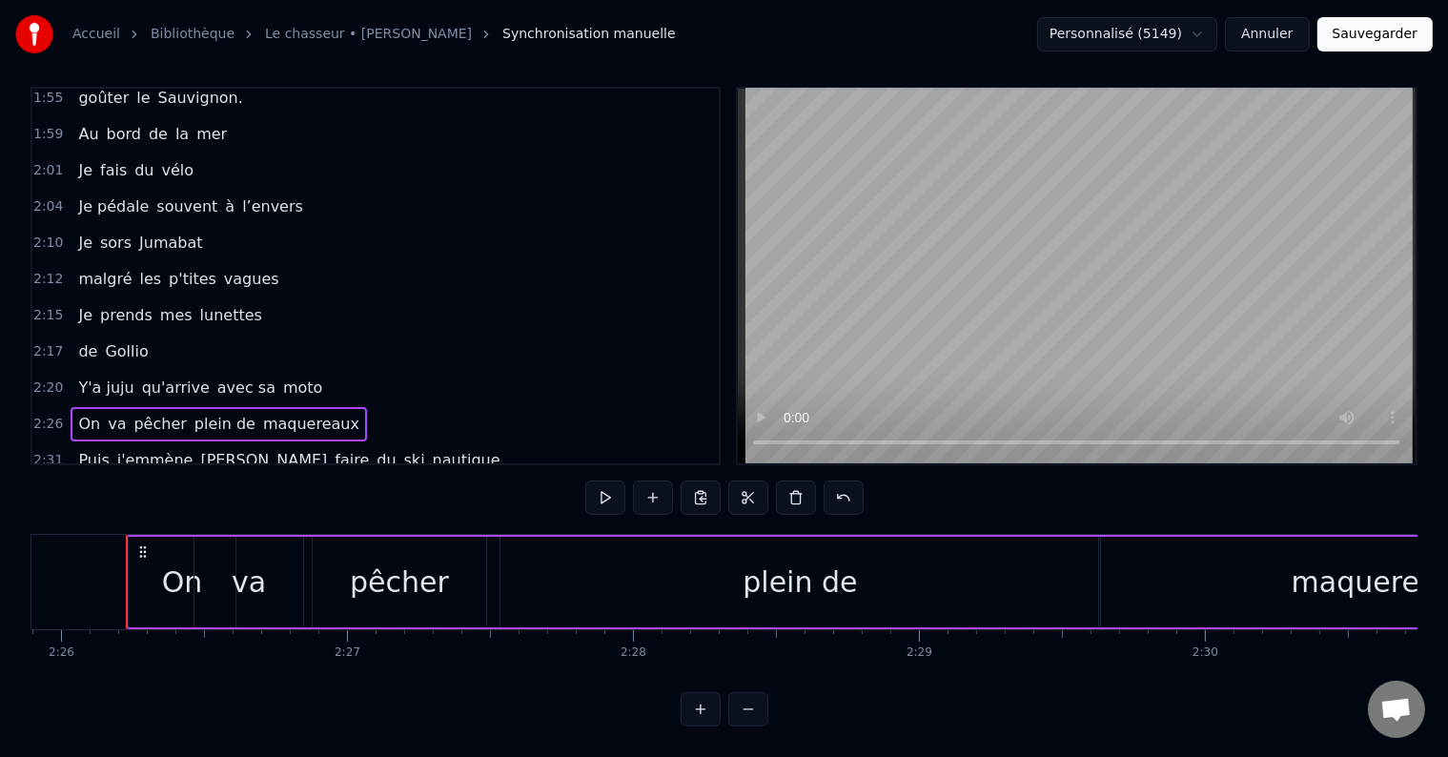
click at [117, 449] on span "j'emmène" at bounding box center [155, 460] width 80 height 22
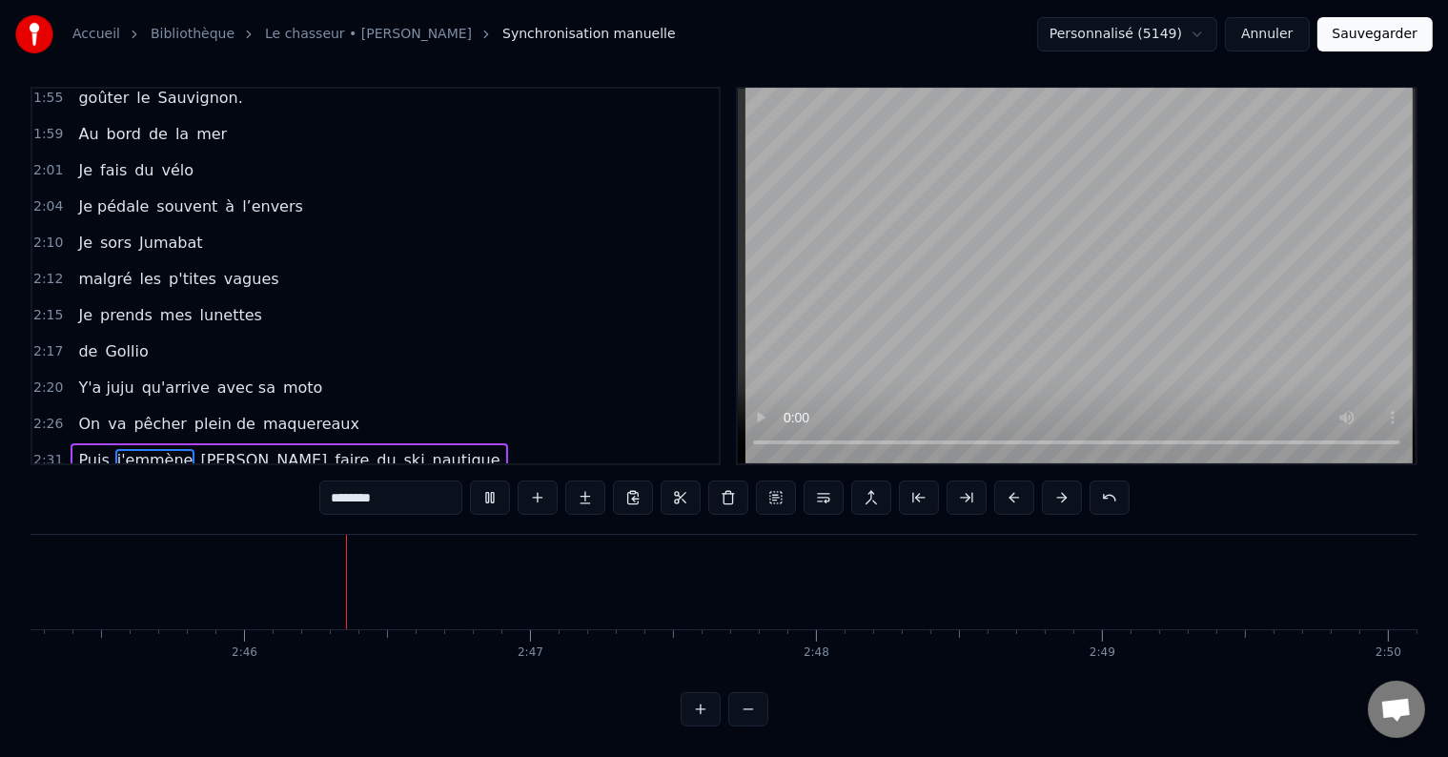
scroll to position [0, 47294]
click at [442, 406] on div "2:26 On va pêcher plein de maquereaux" at bounding box center [375, 424] width 686 height 36
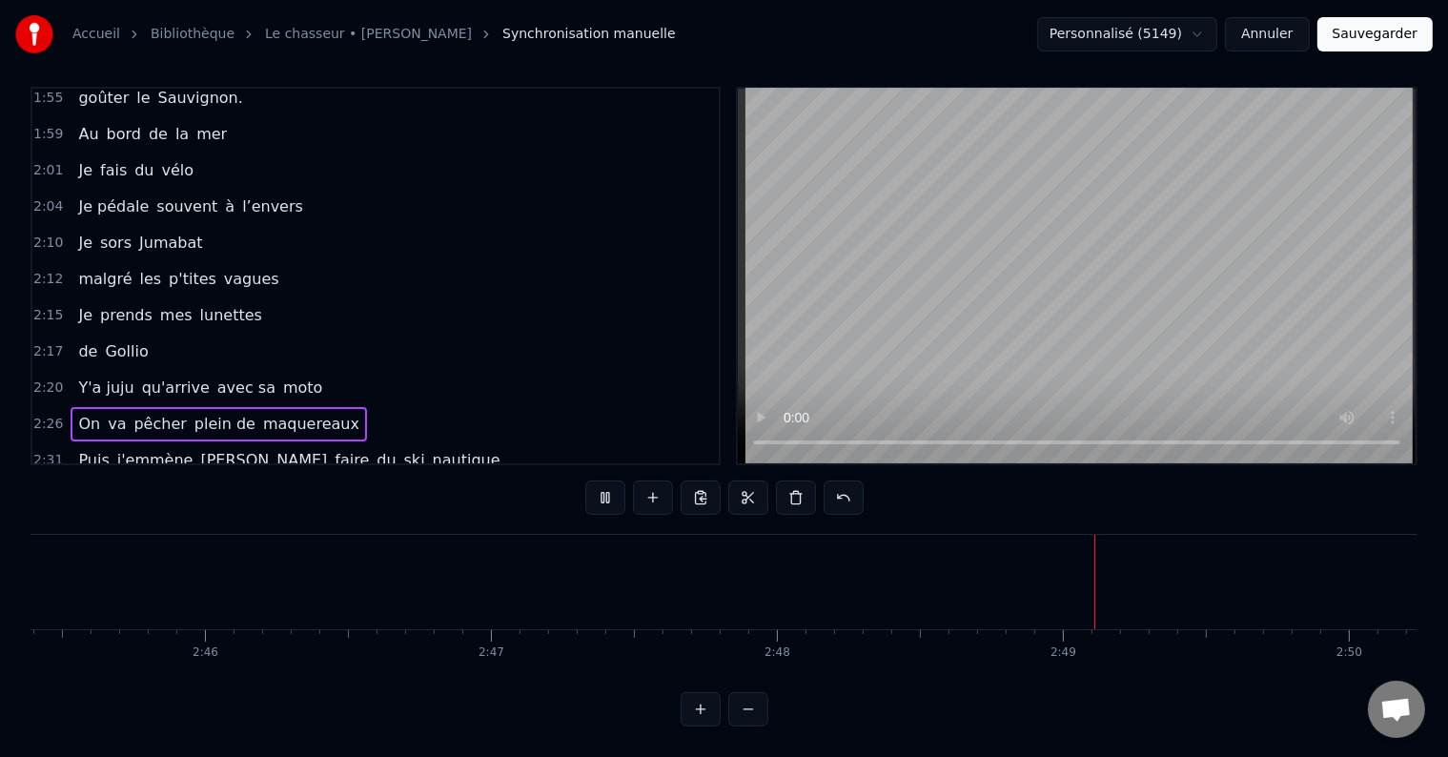
click at [145, 485] on span "oublier" at bounding box center [149, 496] width 56 height 22
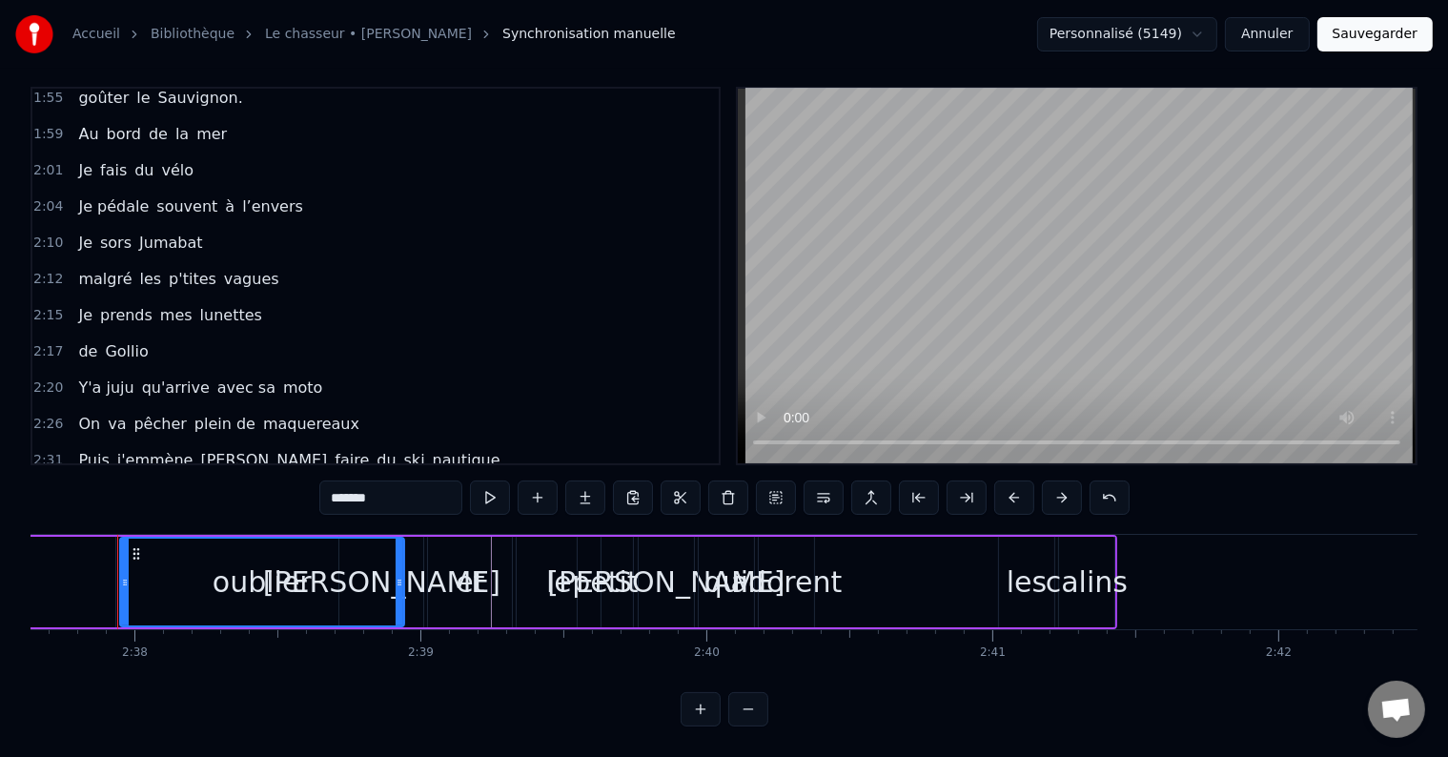
scroll to position [0, 45067]
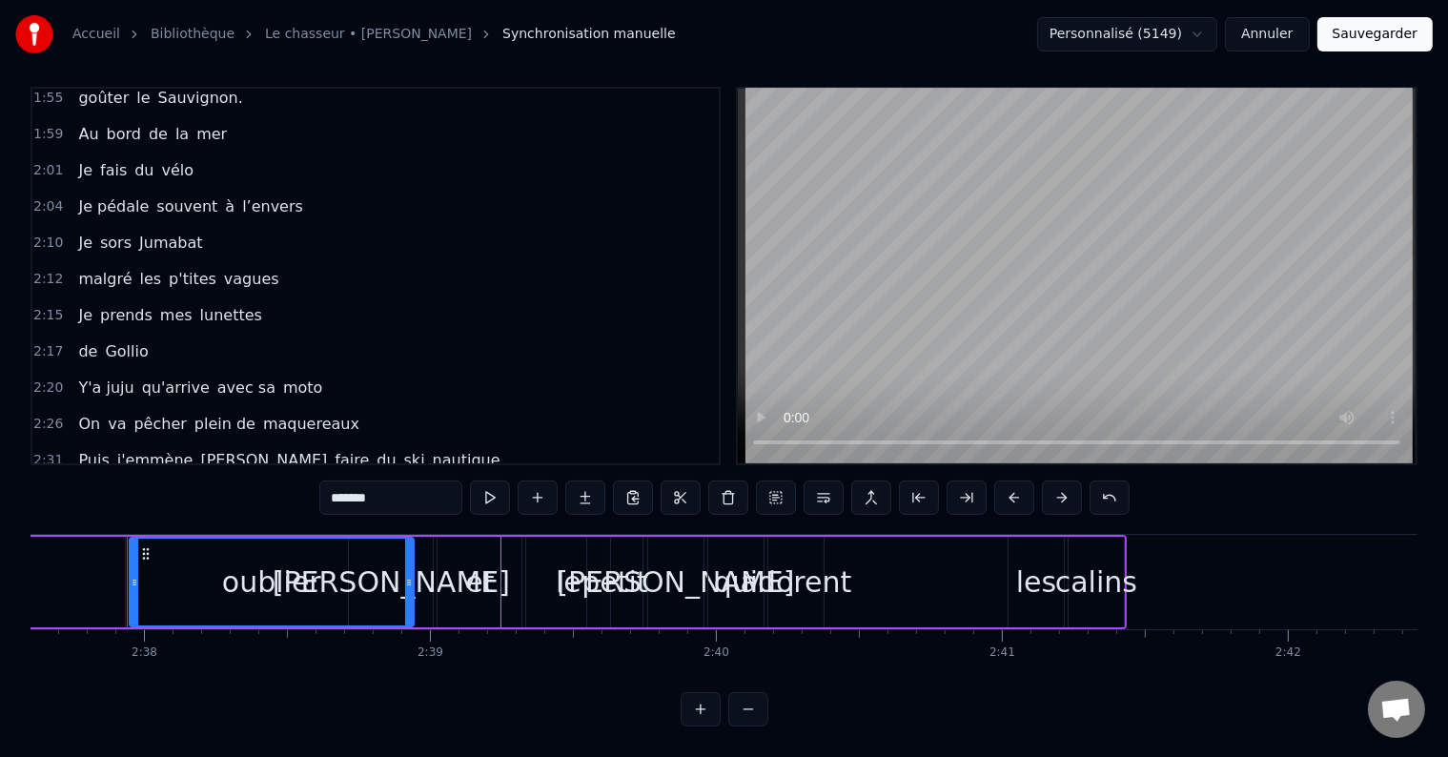
click at [316, 485] on span "et" at bounding box center [325, 496] width 19 height 22
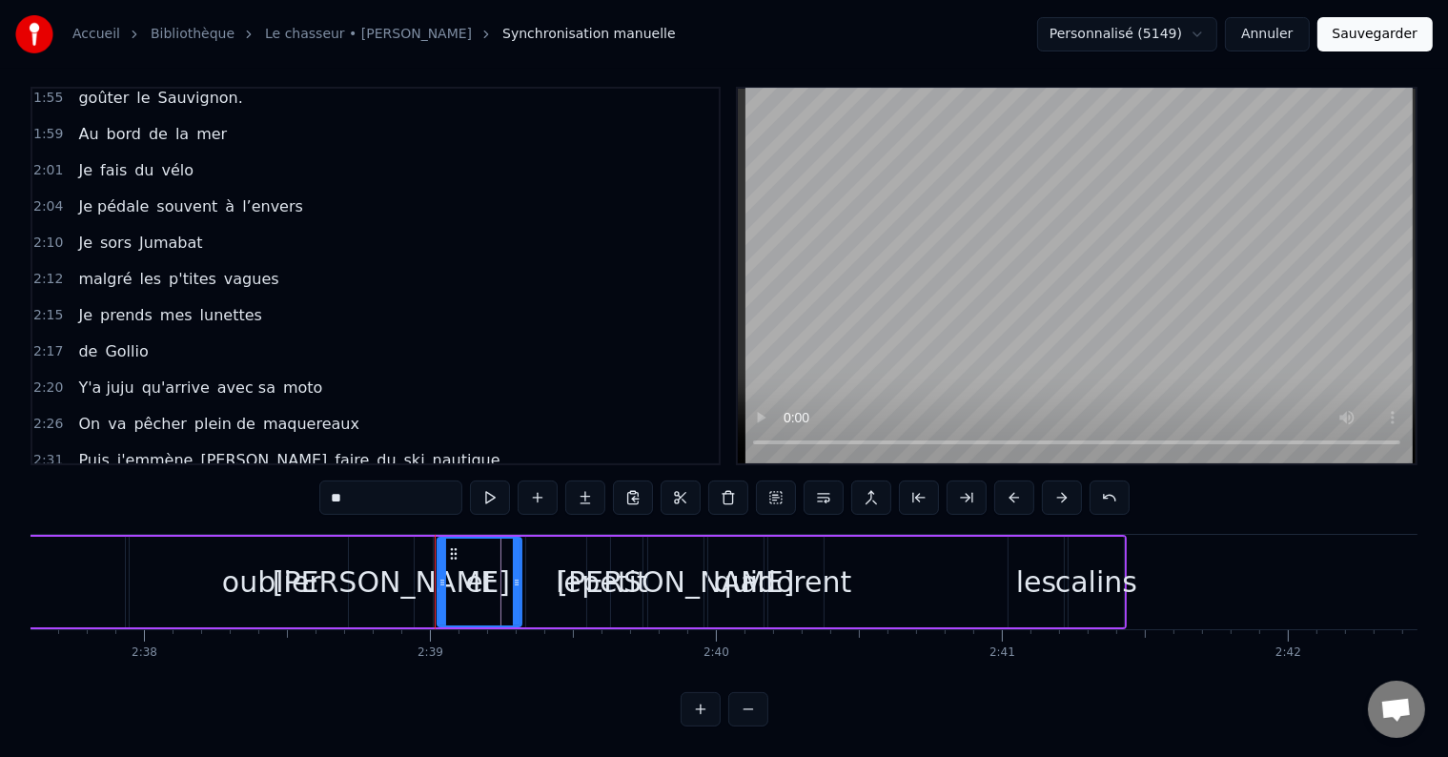
click at [360, 485] on span "petit" at bounding box center [379, 496] width 39 height 22
type input "*****"
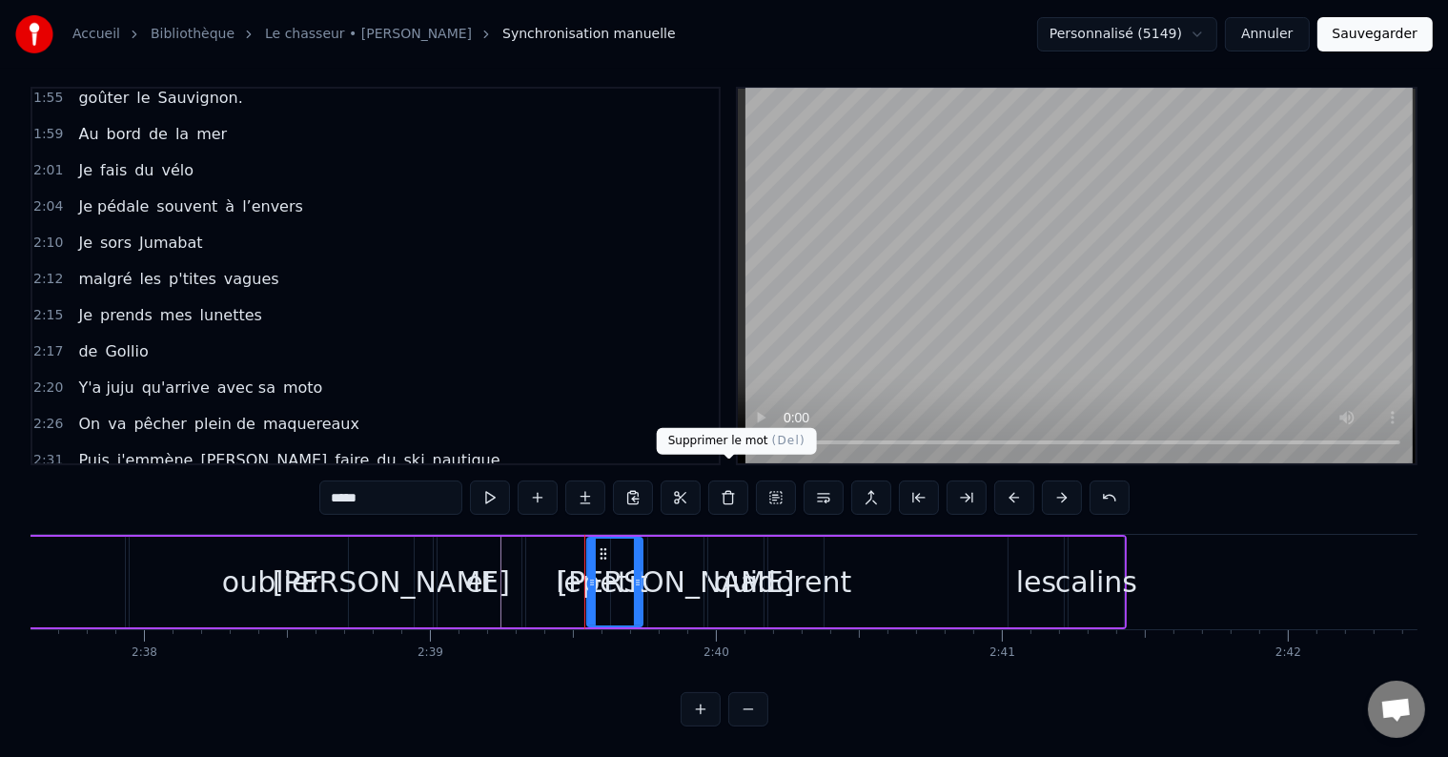
click at [732, 480] on button at bounding box center [728, 497] width 40 height 34
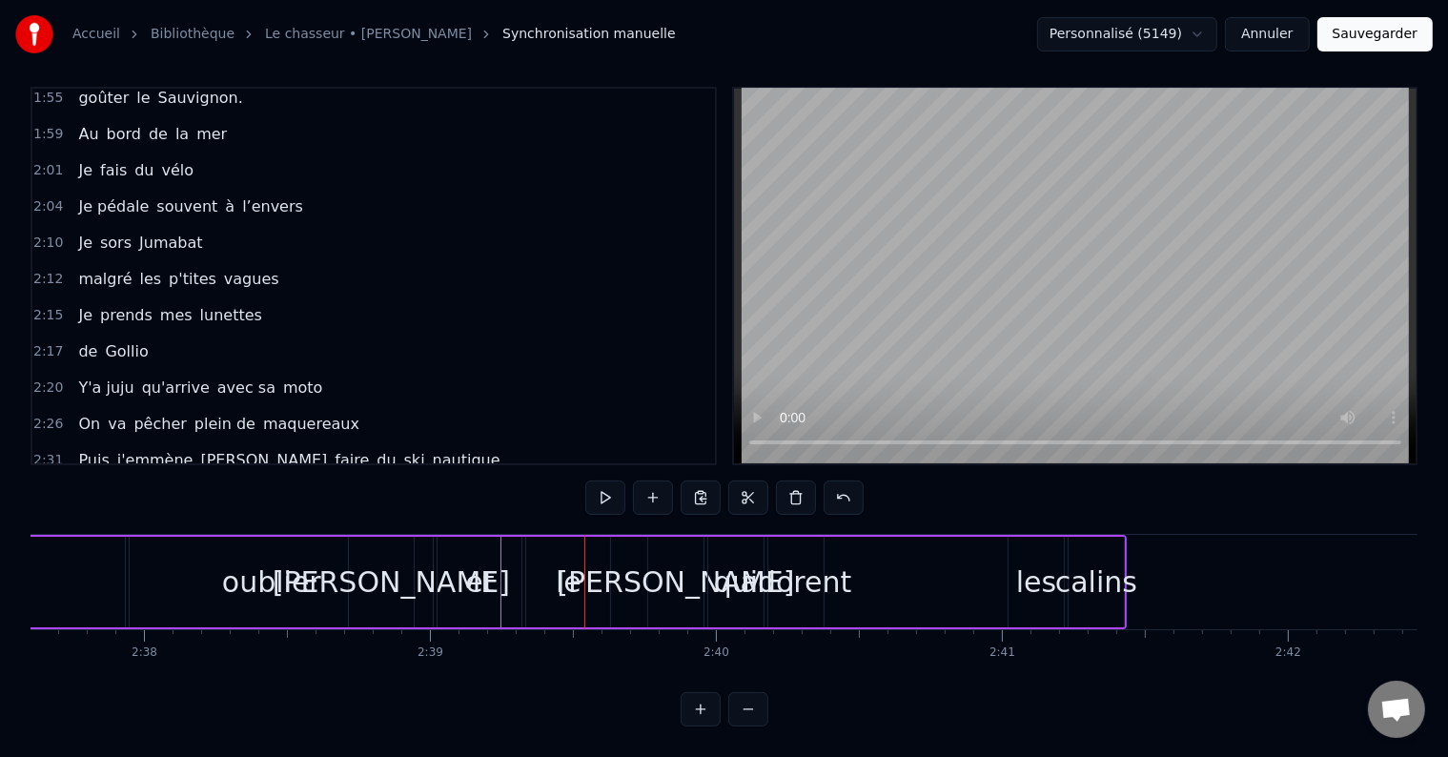
click at [338, 485] on span "le" at bounding box center [346, 496] width 17 height 22
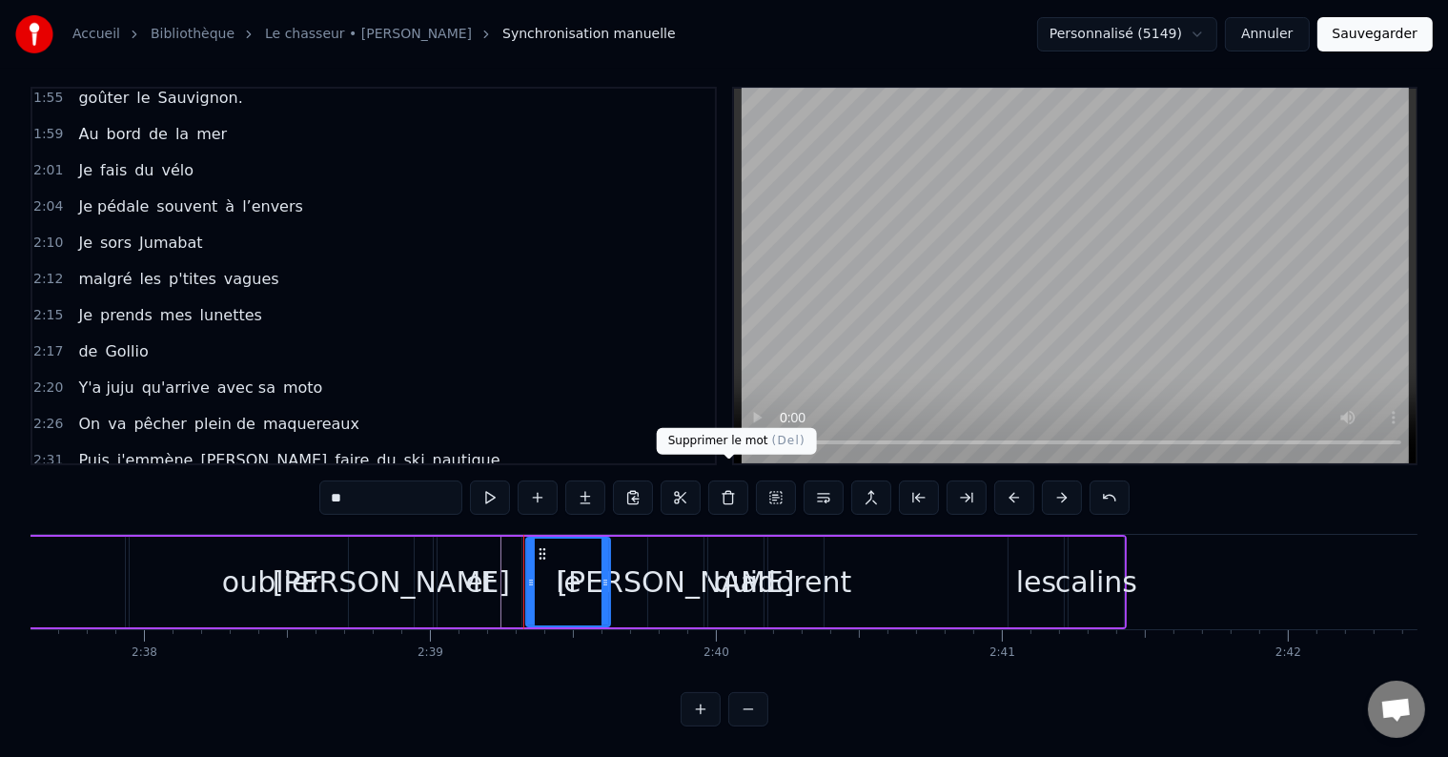
click at [736, 483] on button at bounding box center [728, 497] width 40 height 34
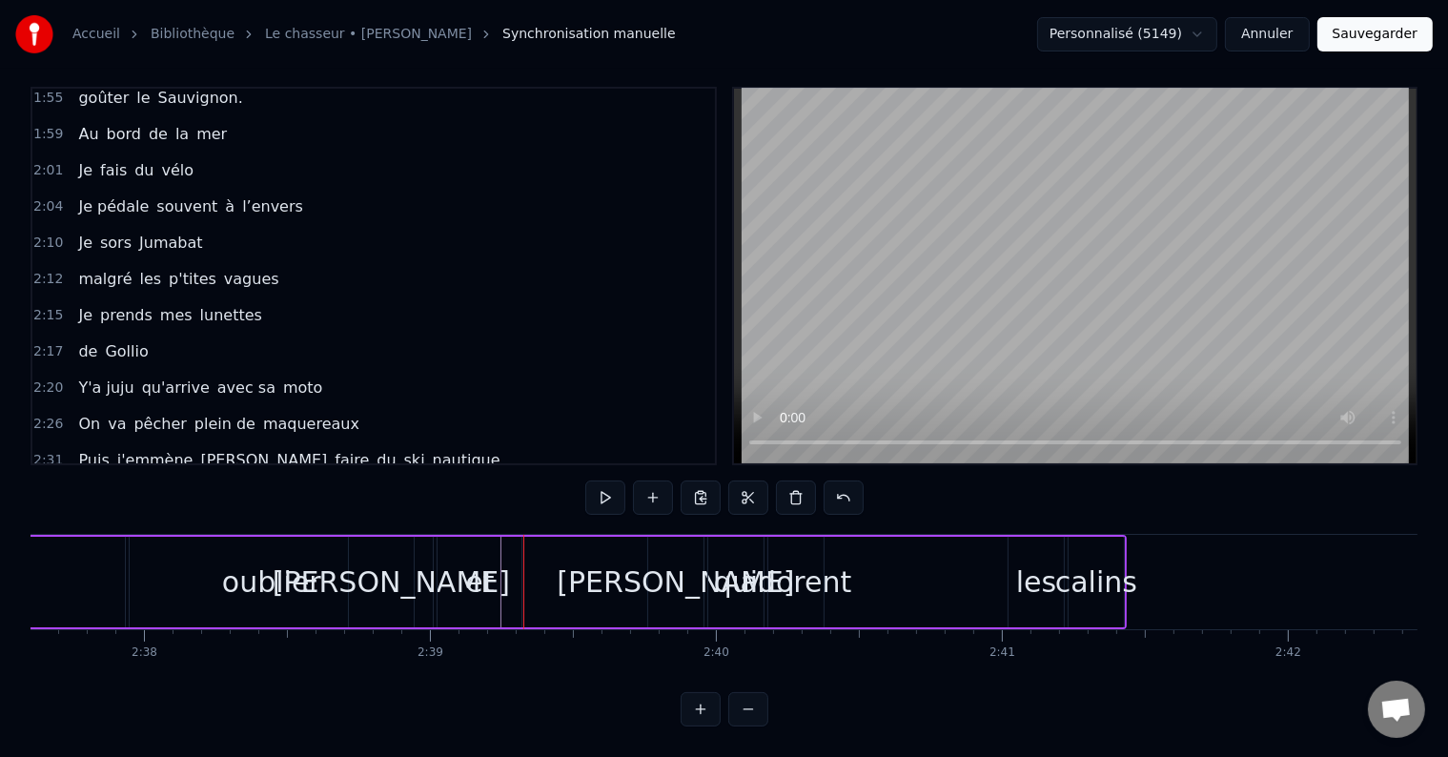
click at [76, 485] on span "Sans" at bounding box center [96, 496] width 40 height 22
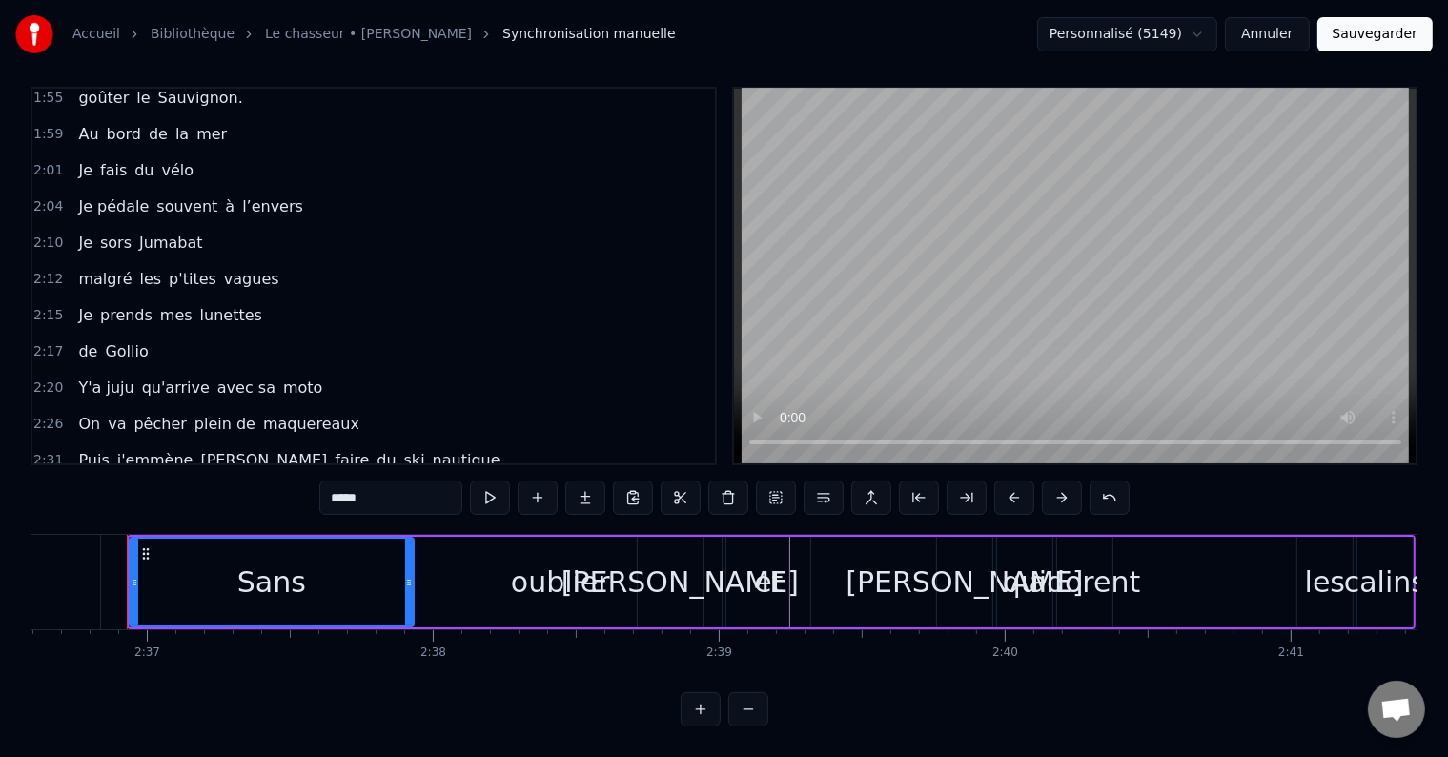
click at [84, 443] on div "Puis j'emmène [PERSON_NAME] faire du ski nautique" at bounding box center [289, 460] width 437 height 34
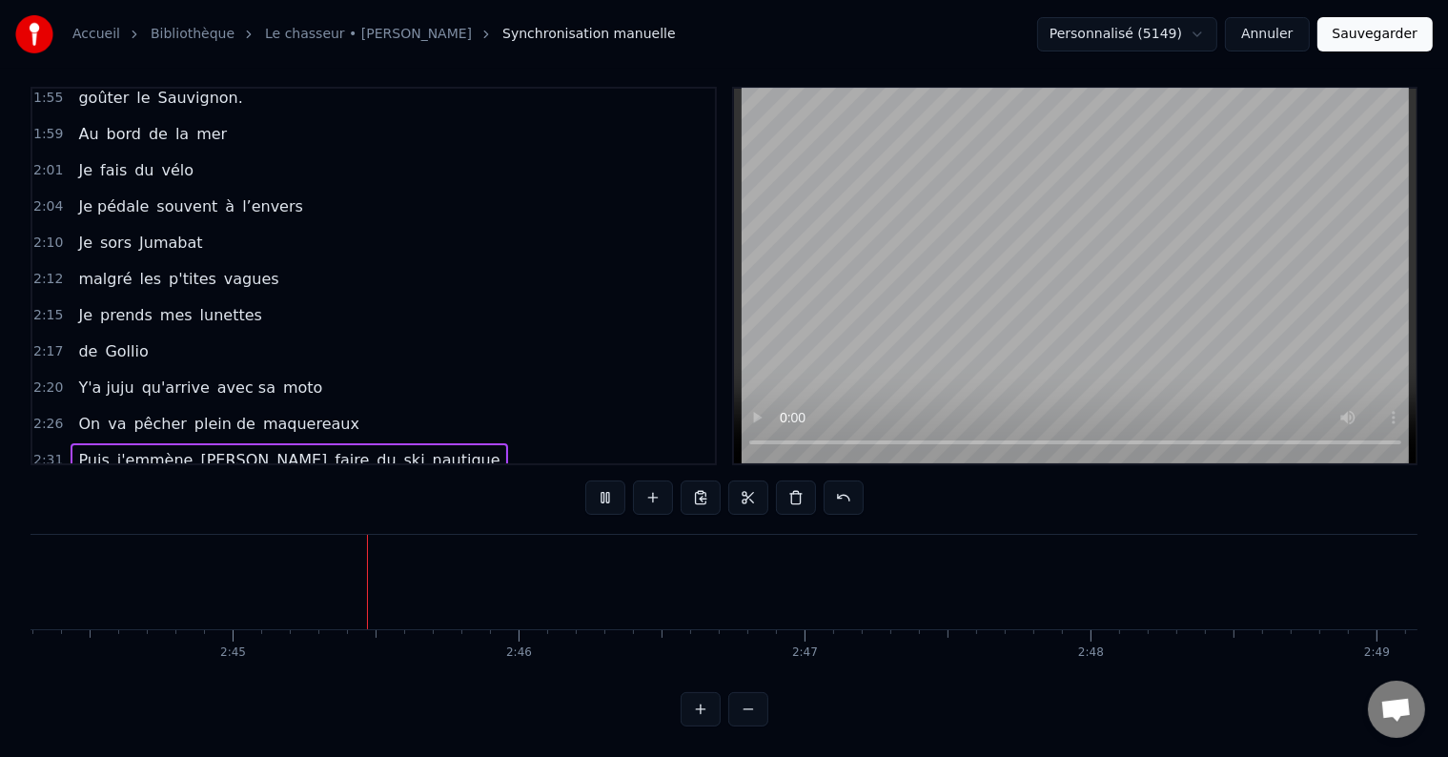
scroll to position [0, 47017]
click at [71, 479] on div "Sans oublier [PERSON_NAME] et [PERSON_NAME] qui adorent les calins" at bounding box center [362, 496] width 582 height 34
click at [100, 485] on span "Sans" at bounding box center [96, 496] width 40 height 22
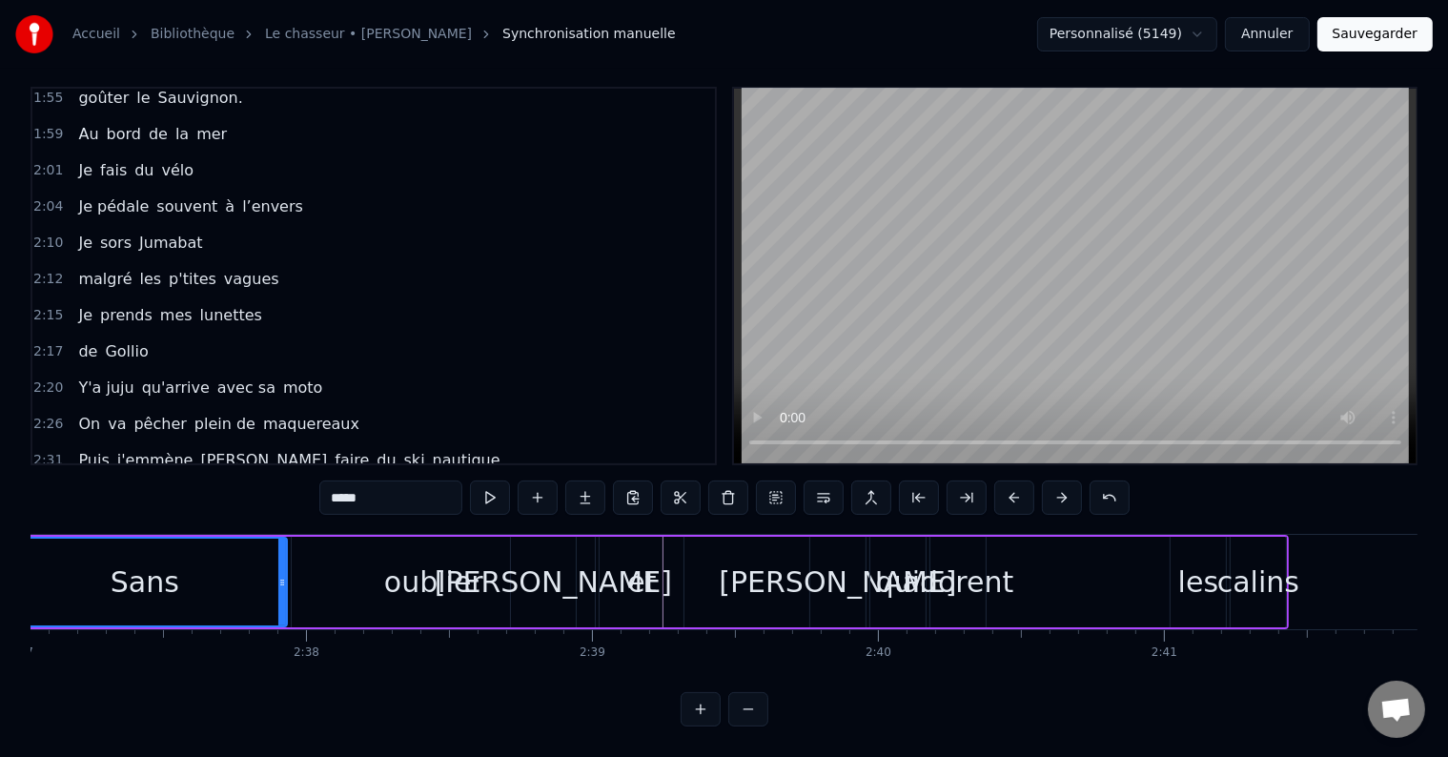
scroll to position [0, 44778]
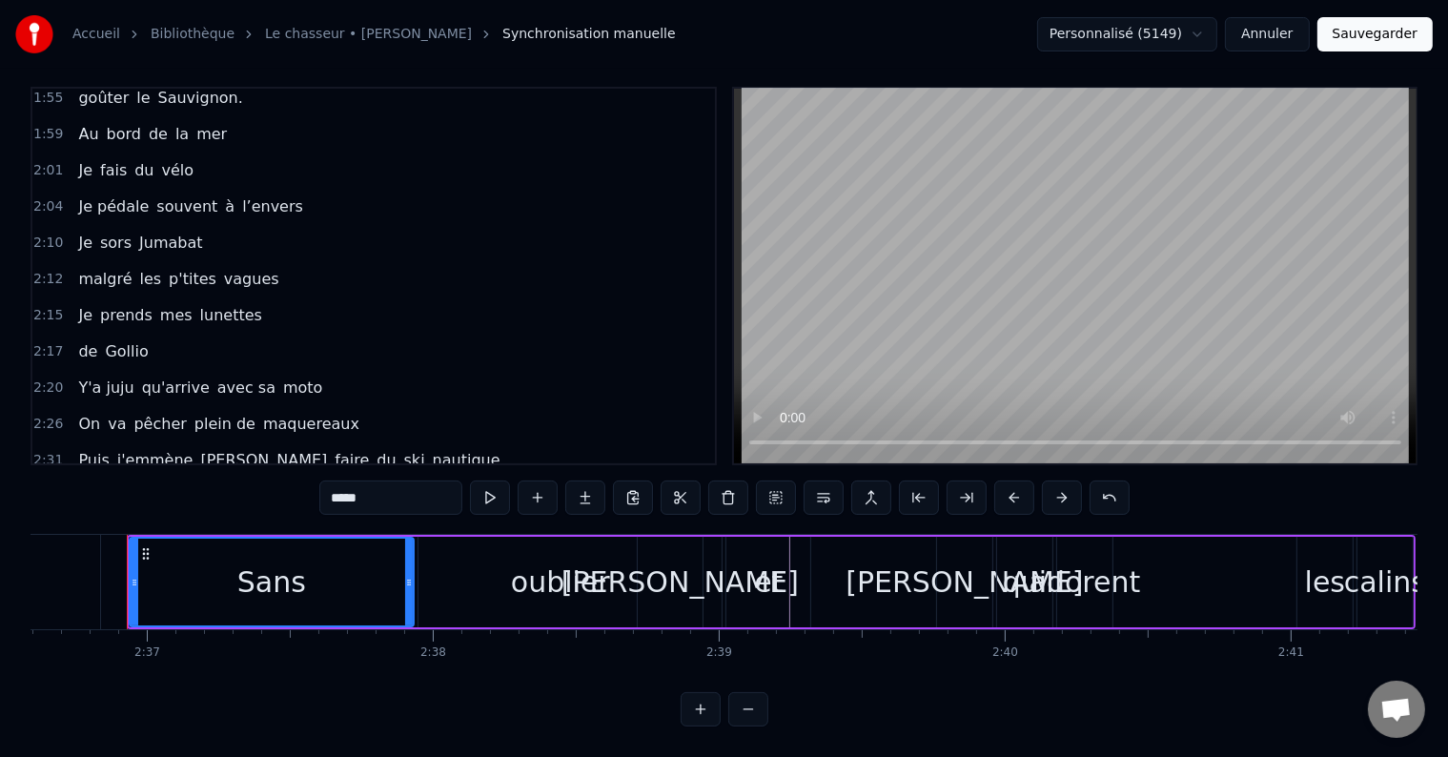
click at [1414, 535] on div "Sans oublier [PERSON_NAME] et [PERSON_NAME] qui adorent les calins" at bounding box center [771, 582] width 1289 height 94
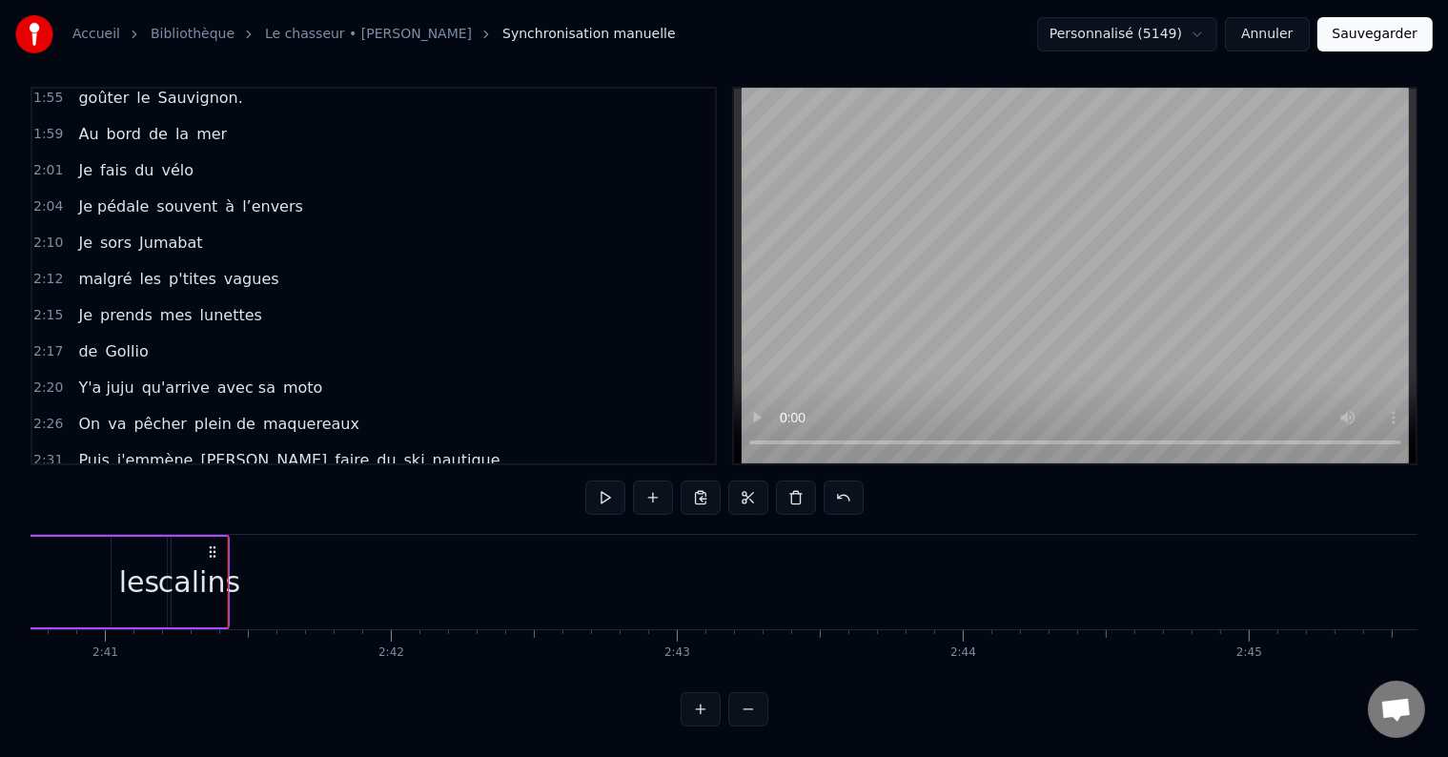
scroll to position [0, 46065]
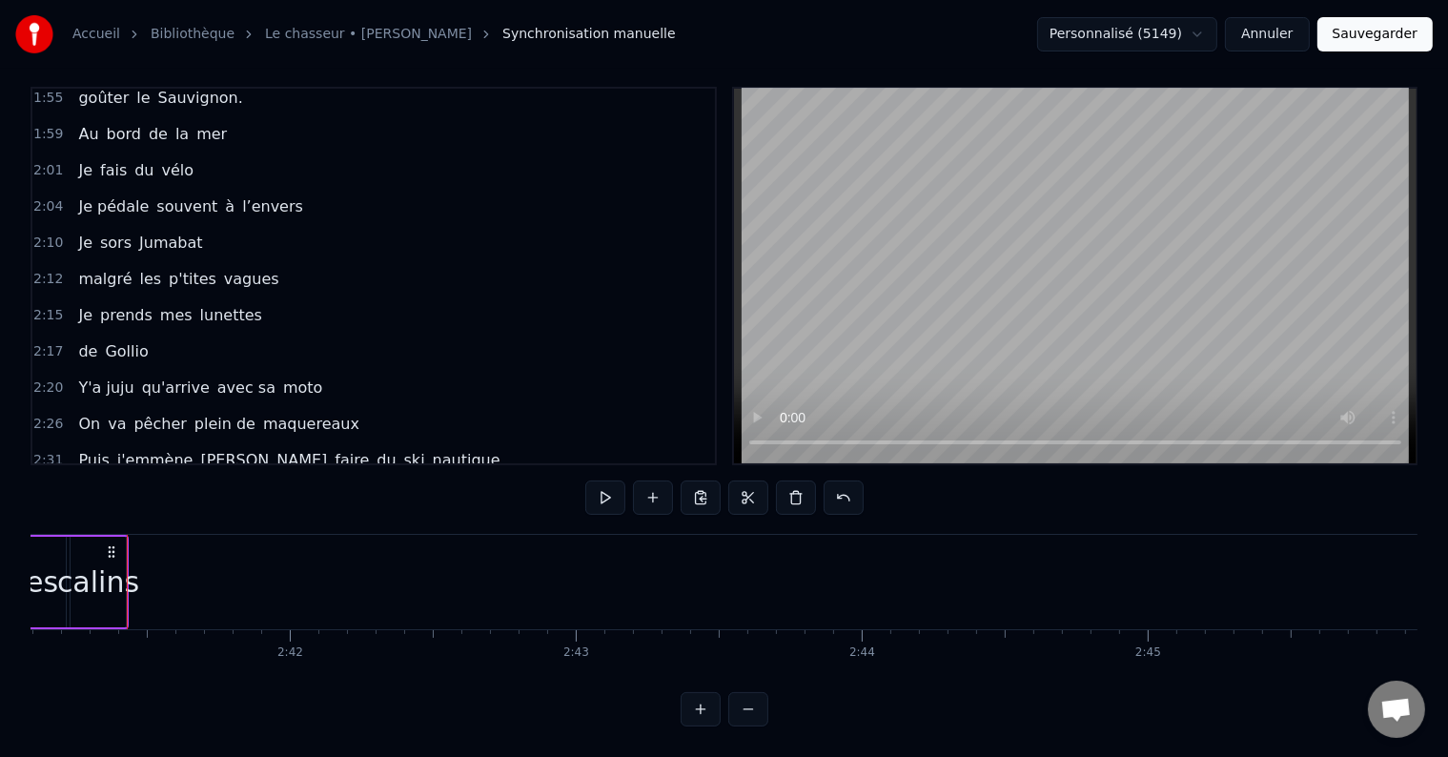
click at [97, 565] on div "calins" at bounding box center [98, 581] width 82 height 43
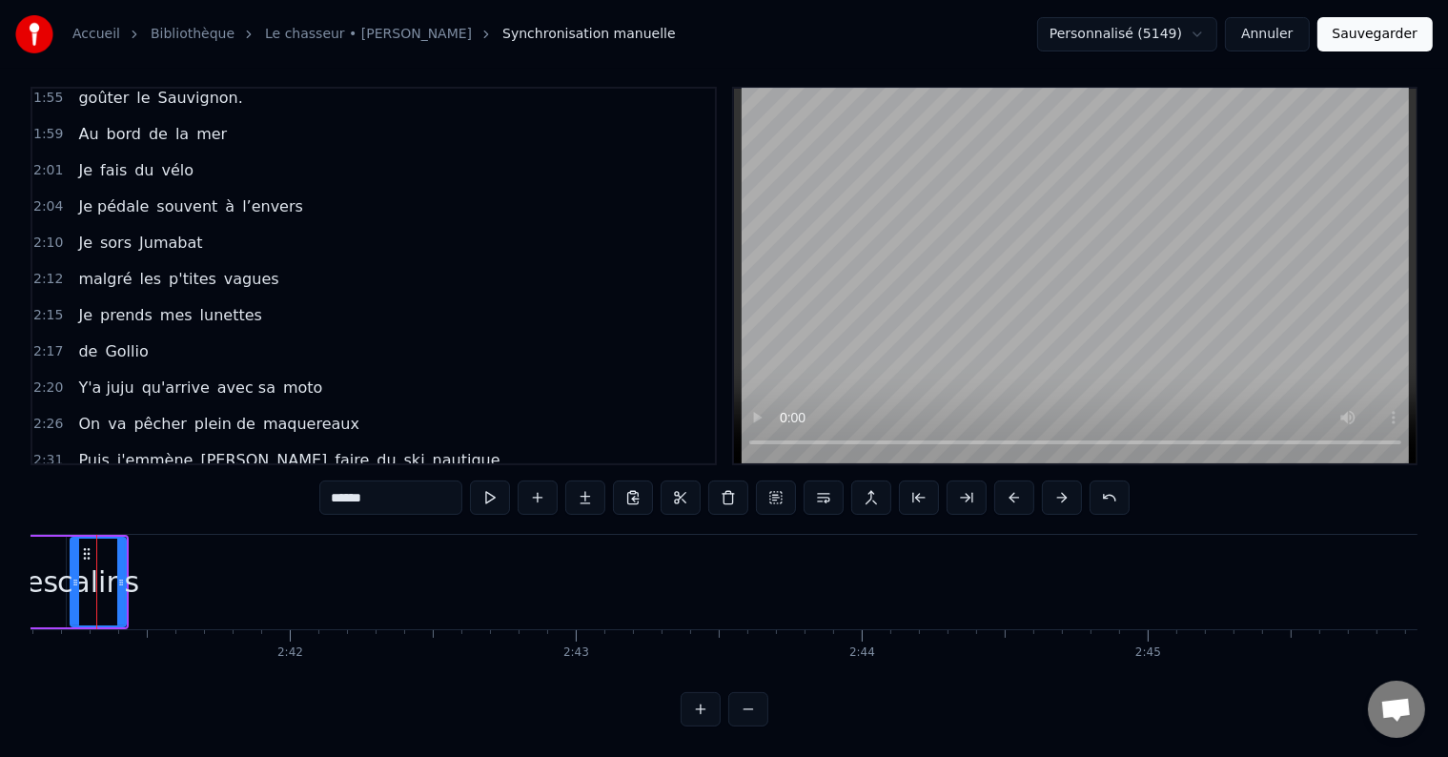
scroll to position [0, 46035]
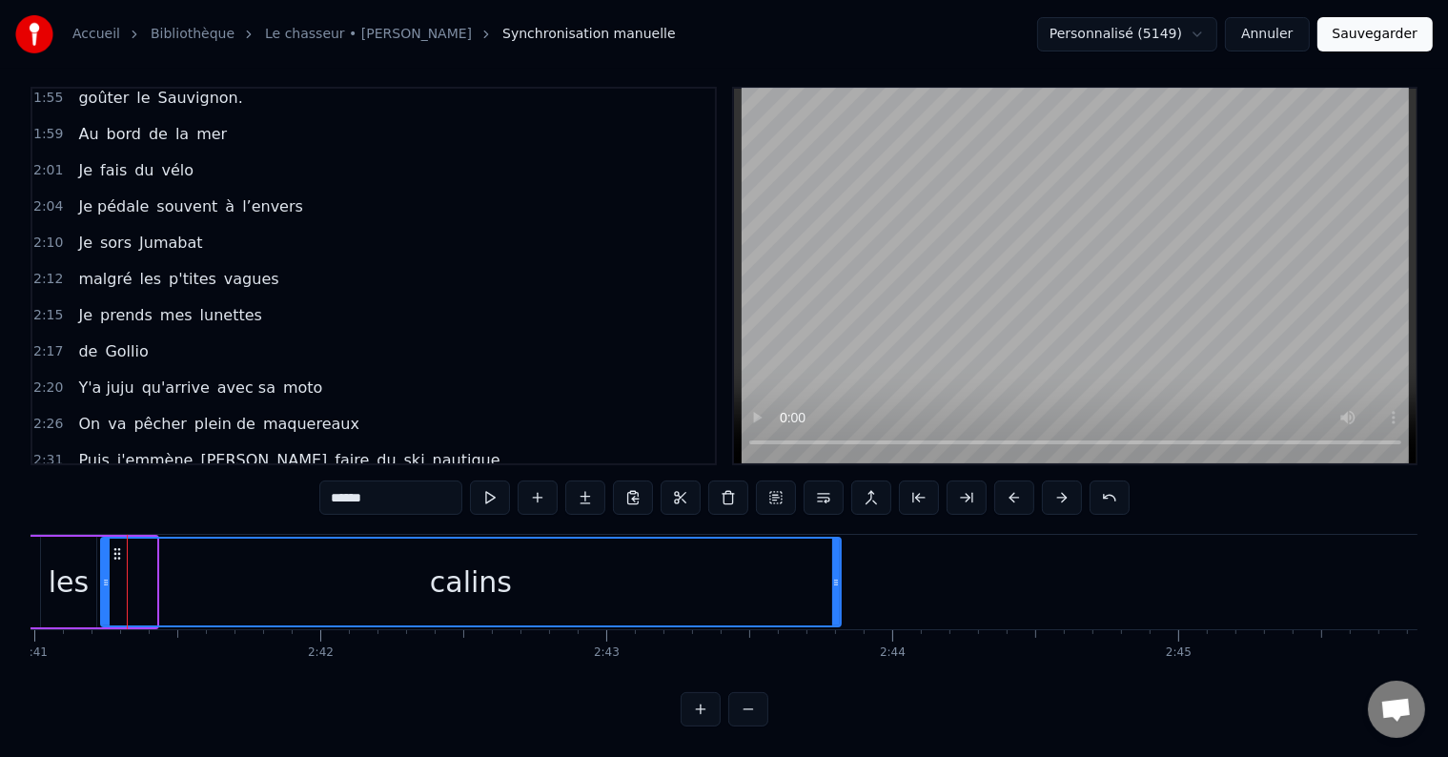
drag, startPoint x: 151, startPoint y: 541, endPoint x: 835, endPoint y: 609, distance: 687.7
click at [835, 609] on div "calins" at bounding box center [471, 582] width 742 height 91
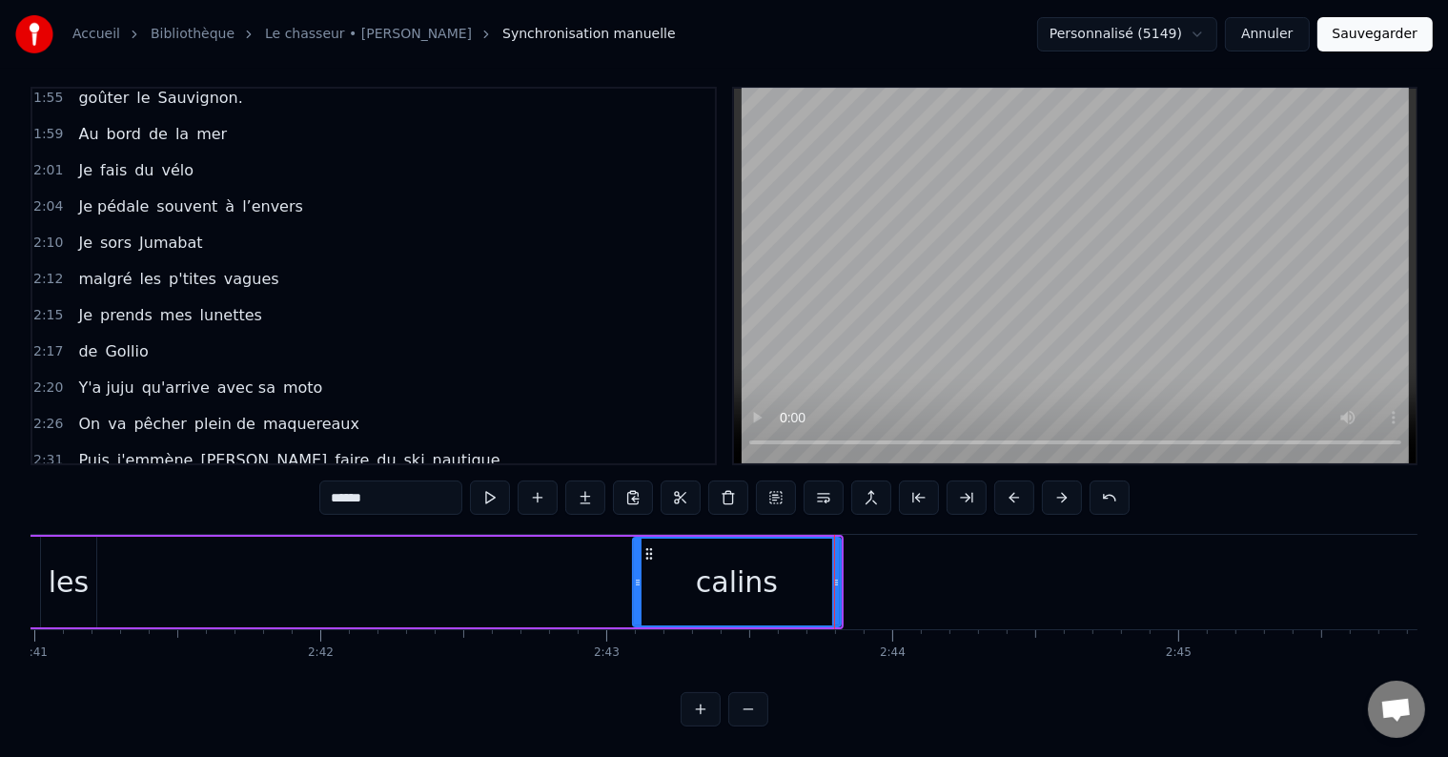
drag, startPoint x: 99, startPoint y: 541, endPoint x: 615, endPoint y: 580, distance: 517.1
click at [634, 583] on div "calins" at bounding box center [737, 582] width 210 height 91
click at [72, 562] on div "les" at bounding box center [69, 581] width 40 height 43
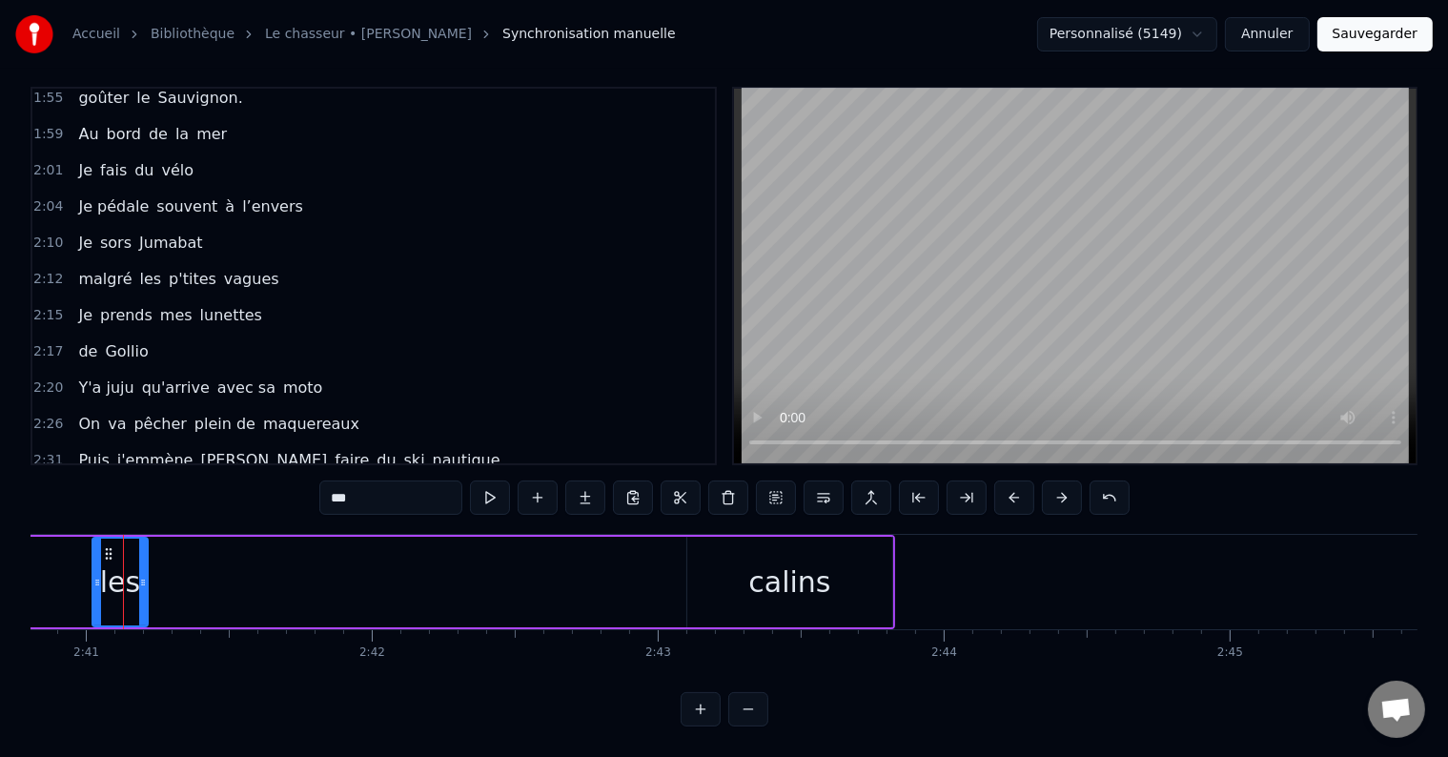
scroll to position [0, 45980]
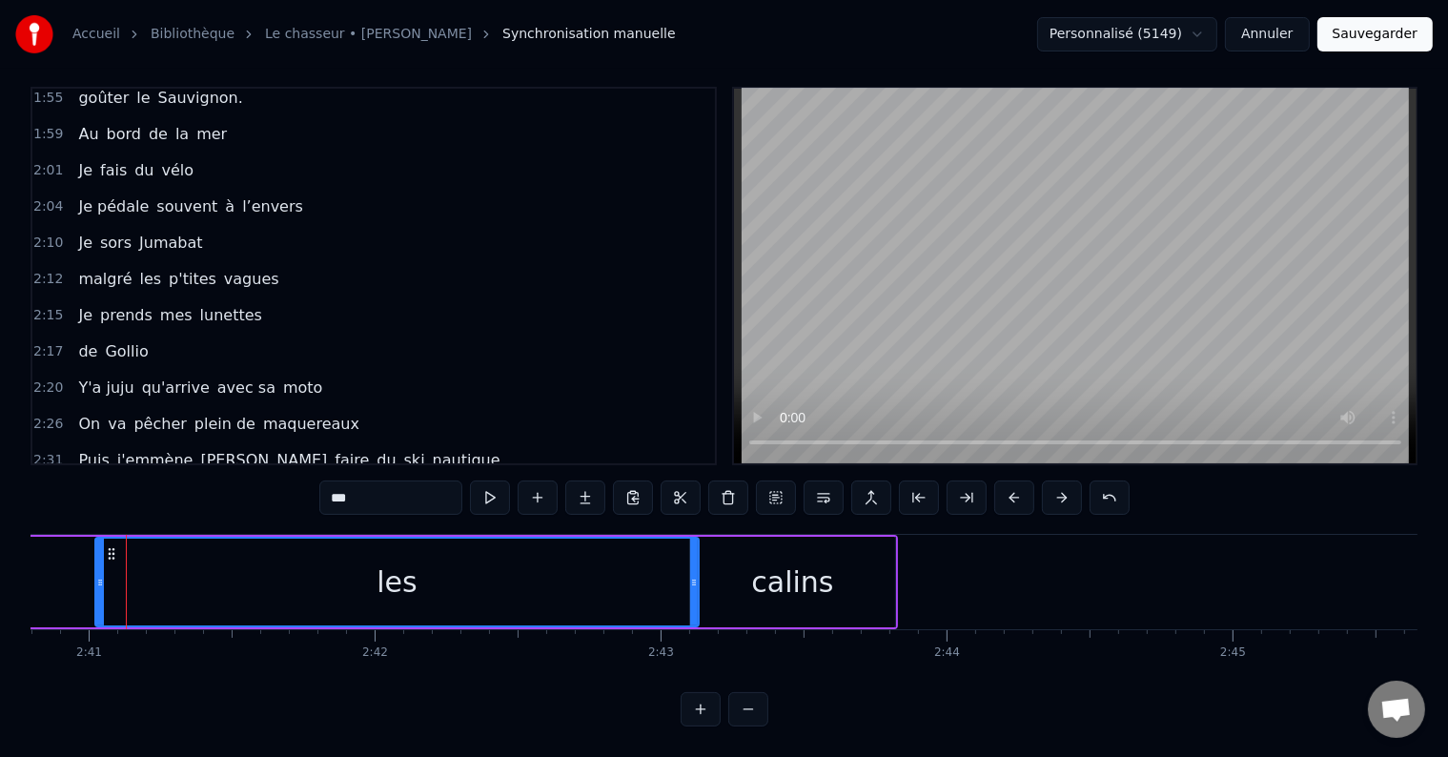
drag, startPoint x: 146, startPoint y: 545, endPoint x: 694, endPoint y: 619, distance: 553.0
click at [694, 619] on div "il était 10h du matin J'avançais dans le petit parc au bois rougé J’avais mon f…" at bounding box center [724, 605] width 1387 height 143
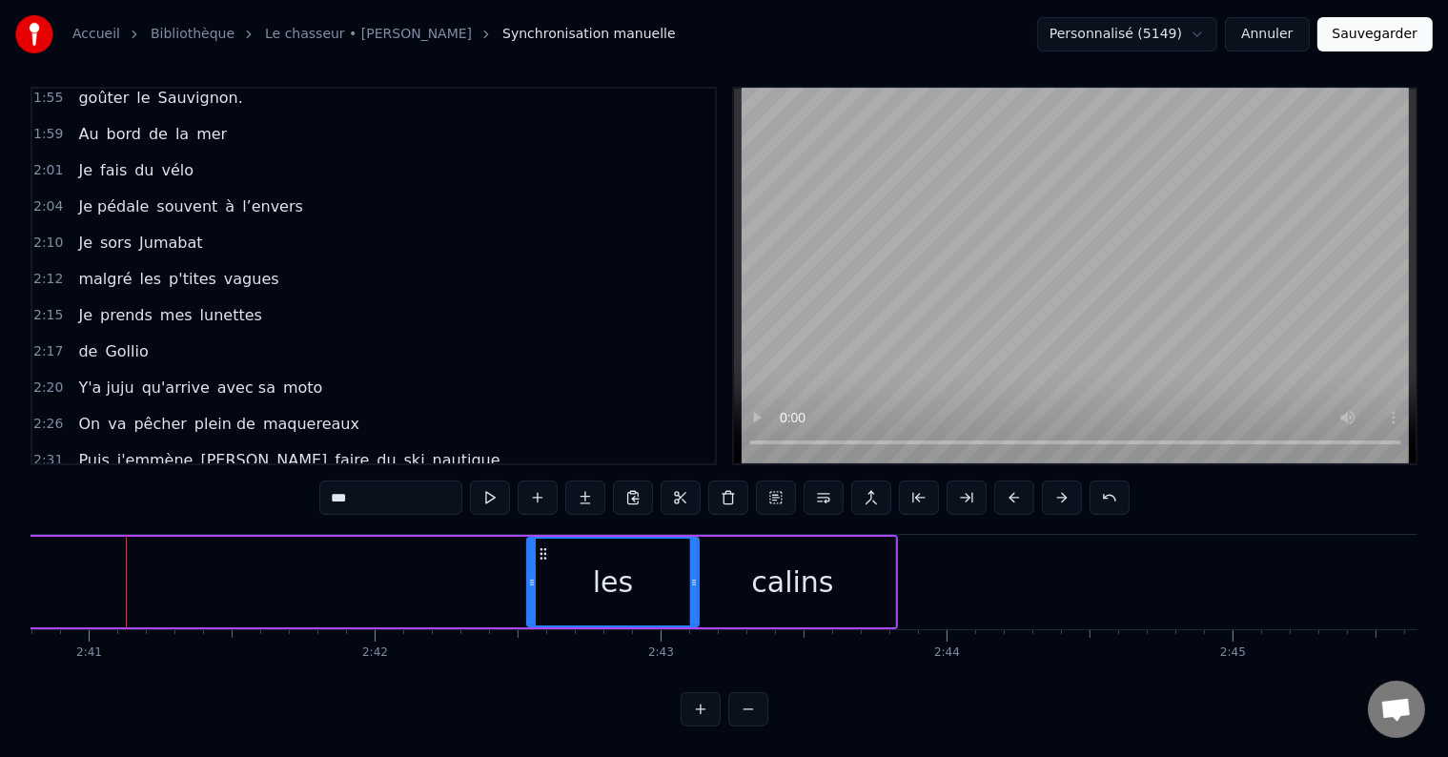
drag, startPoint x: 95, startPoint y: 549, endPoint x: 527, endPoint y: 580, distance: 432.9
click at [528, 580] on div at bounding box center [532, 582] width 8 height 87
click at [504, 485] on span "adorent" at bounding box center [535, 496] width 63 height 22
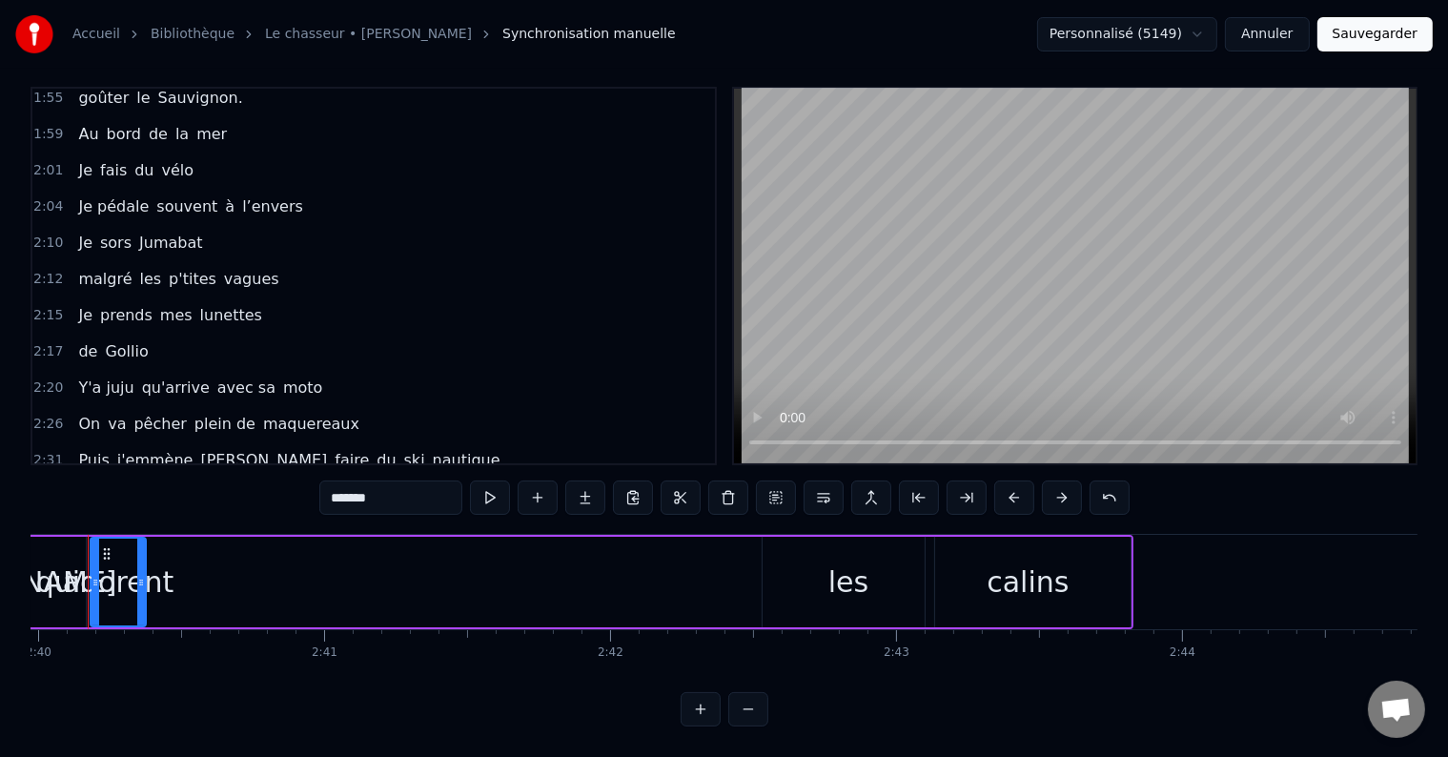
scroll to position [0, 45707]
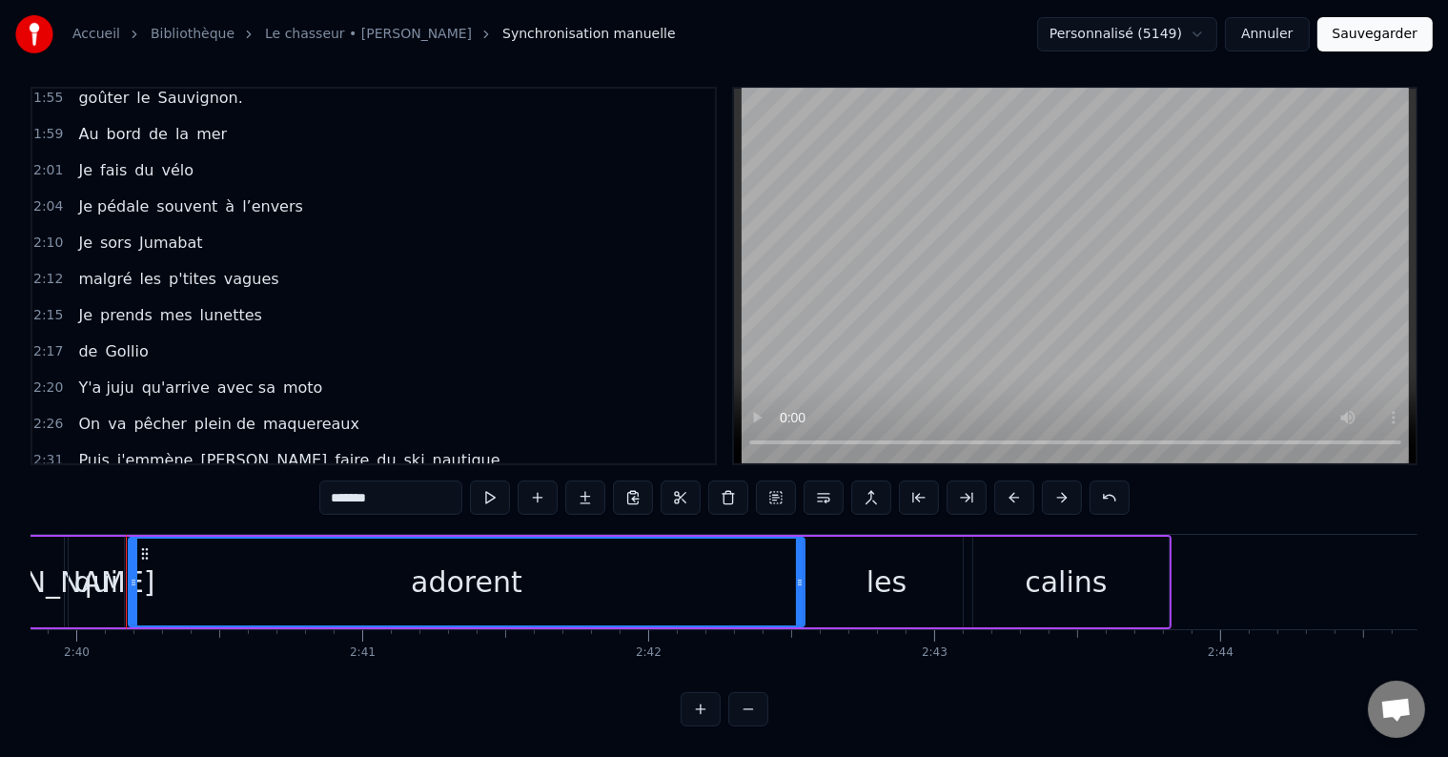
drag, startPoint x: 179, startPoint y: 534, endPoint x: 541, endPoint y: 553, distance: 362.7
click at [798, 556] on div at bounding box center [800, 582] width 8 height 87
click at [128, 545] on div "adorent" at bounding box center [466, 582] width 676 height 91
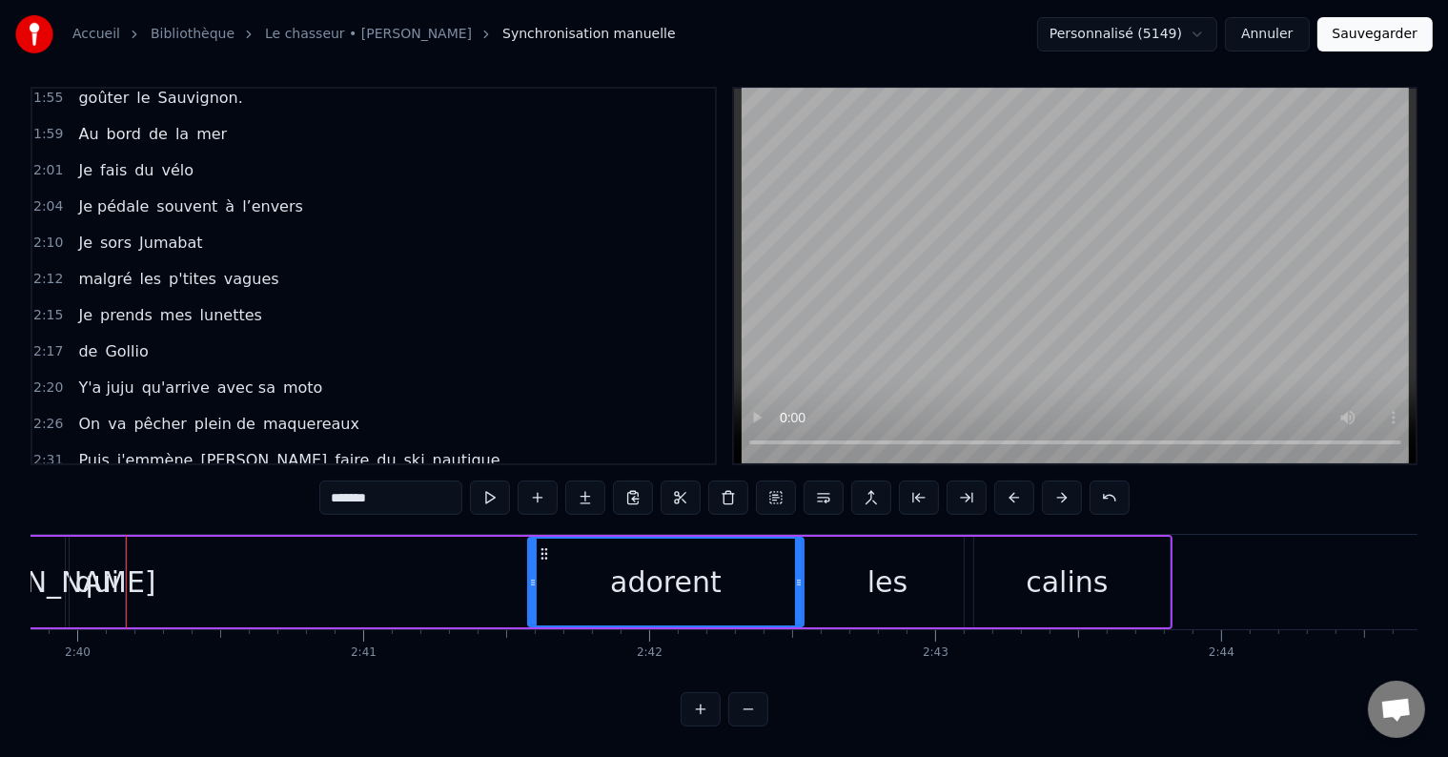
drag, startPoint x: 132, startPoint y: 543, endPoint x: 500, endPoint y: 581, distance: 369.9
click at [529, 583] on div at bounding box center [533, 582] width 8 height 87
click at [76, 560] on div "qui" at bounding box center [97, 581] width 44 height 43
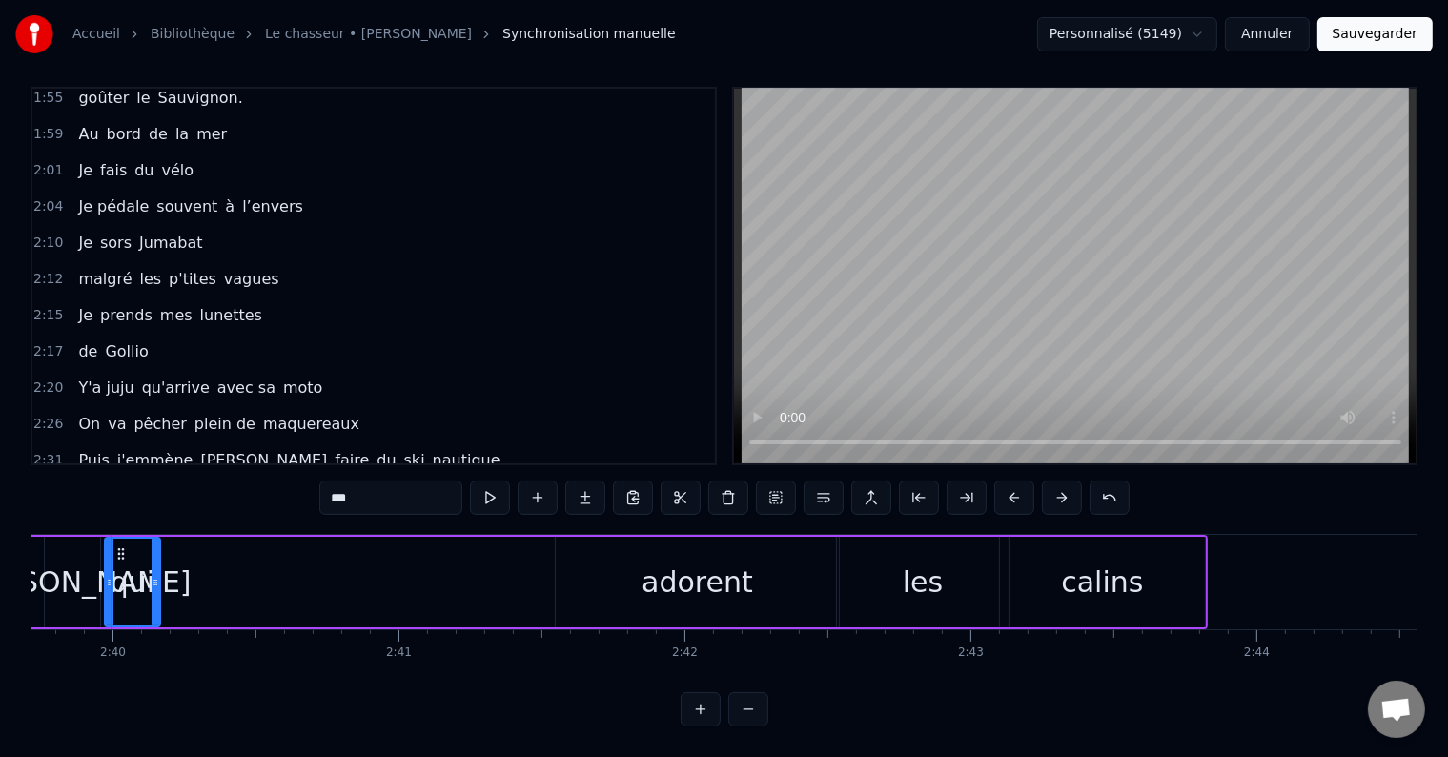
scroll to position [0, 45654]
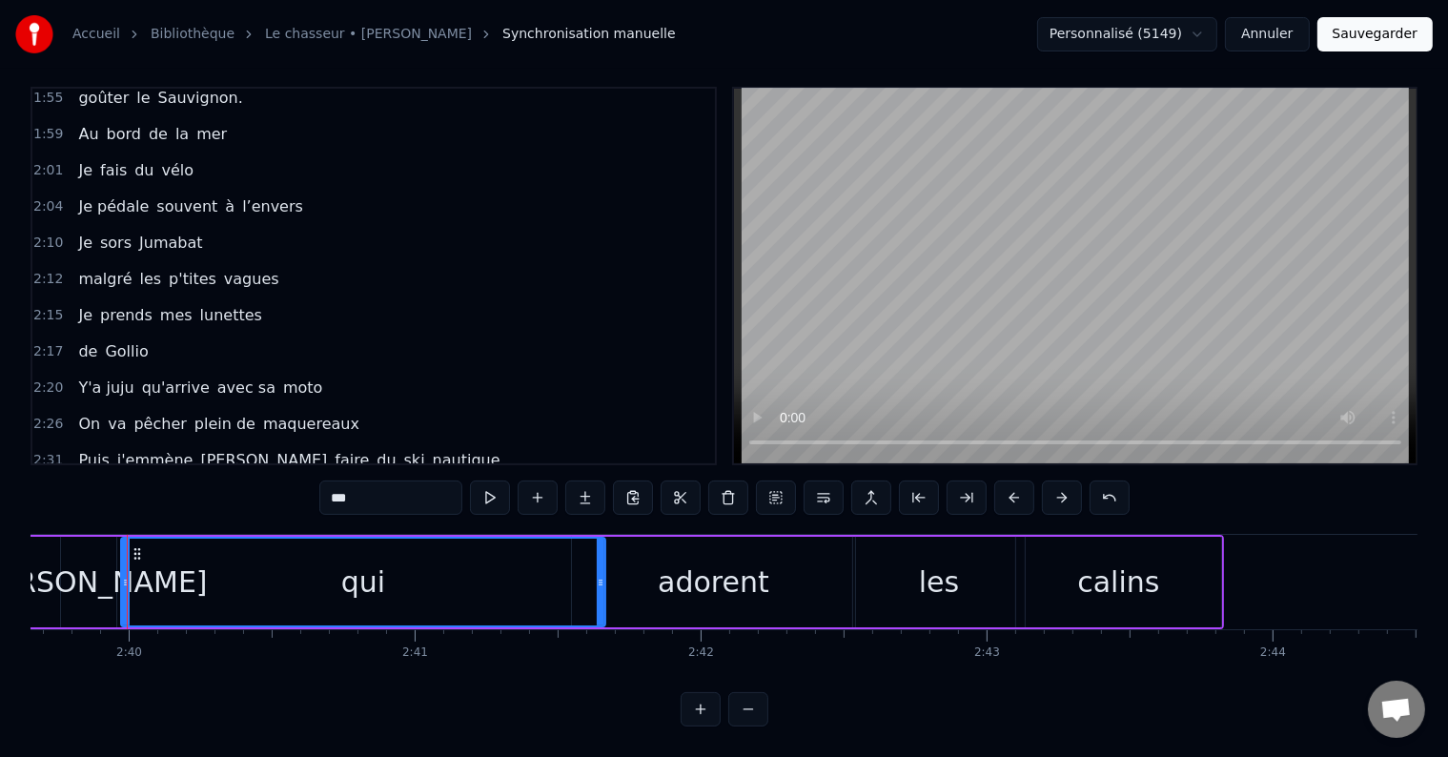
drag, startPoint x: 170, startPoint y: 543, endPoint x: 599, endPoint y: 580, distance: 430.5
click at [600, 578] on div at bounding box center [601, 582] width 8 height 87
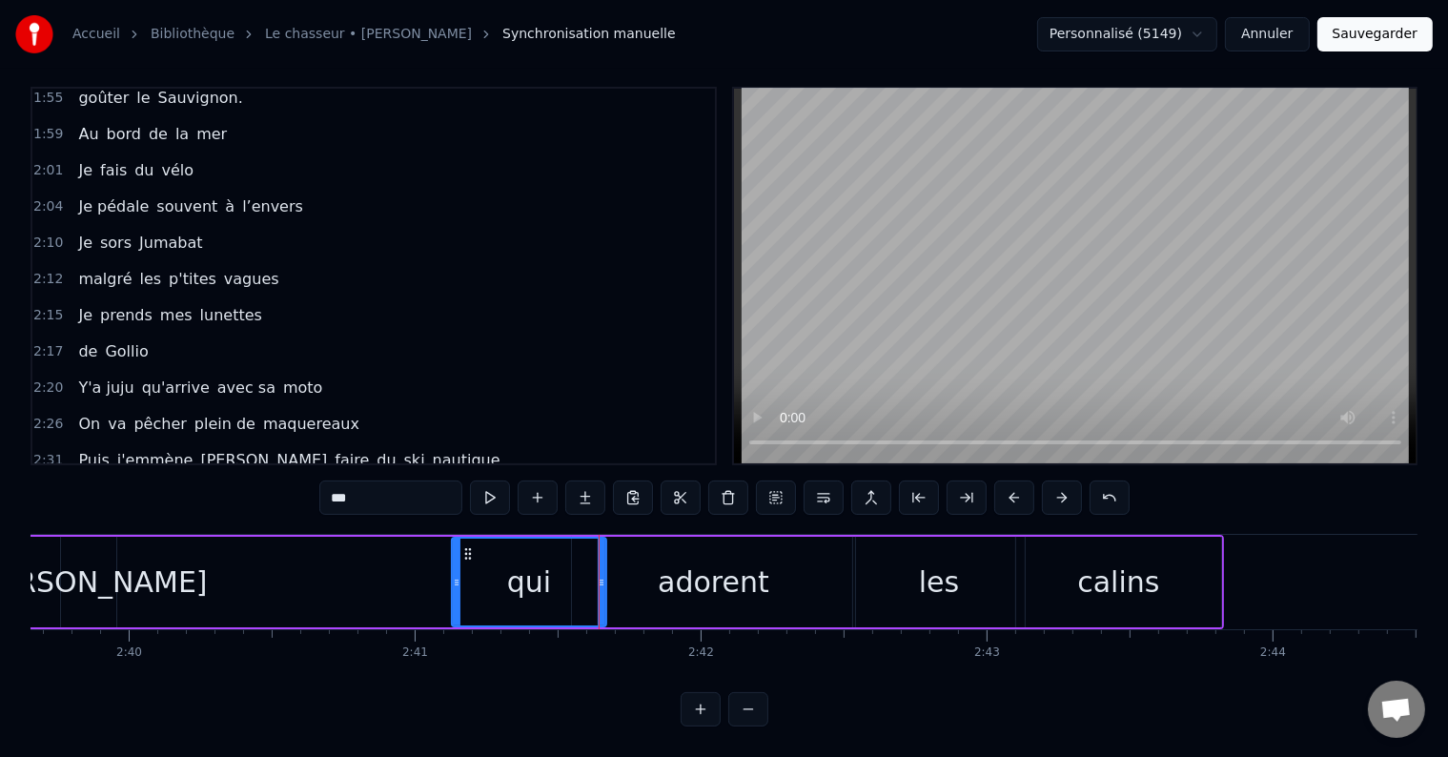
drag, startPoint x: 126, startPoint y: 546, endPoint x: 437, endPoint y: 580, distance: 312.5
click at [453, 586] on div at bounding box center [457, 582] width 8 height 87
click at [115, 560] on div "[PERSON_NAME]" at bounding box center [87, 581] width 237 height 43
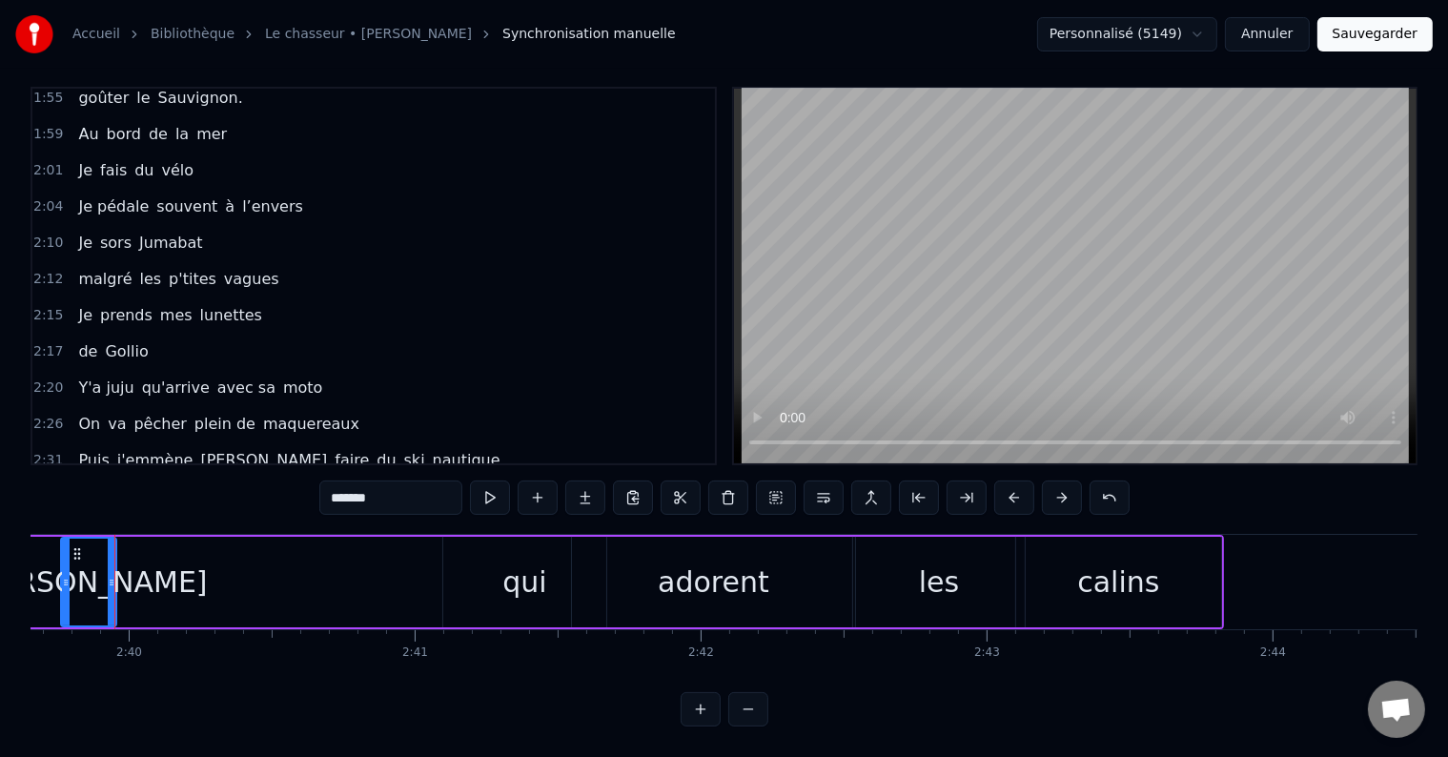
scroll to position [0, 45642]
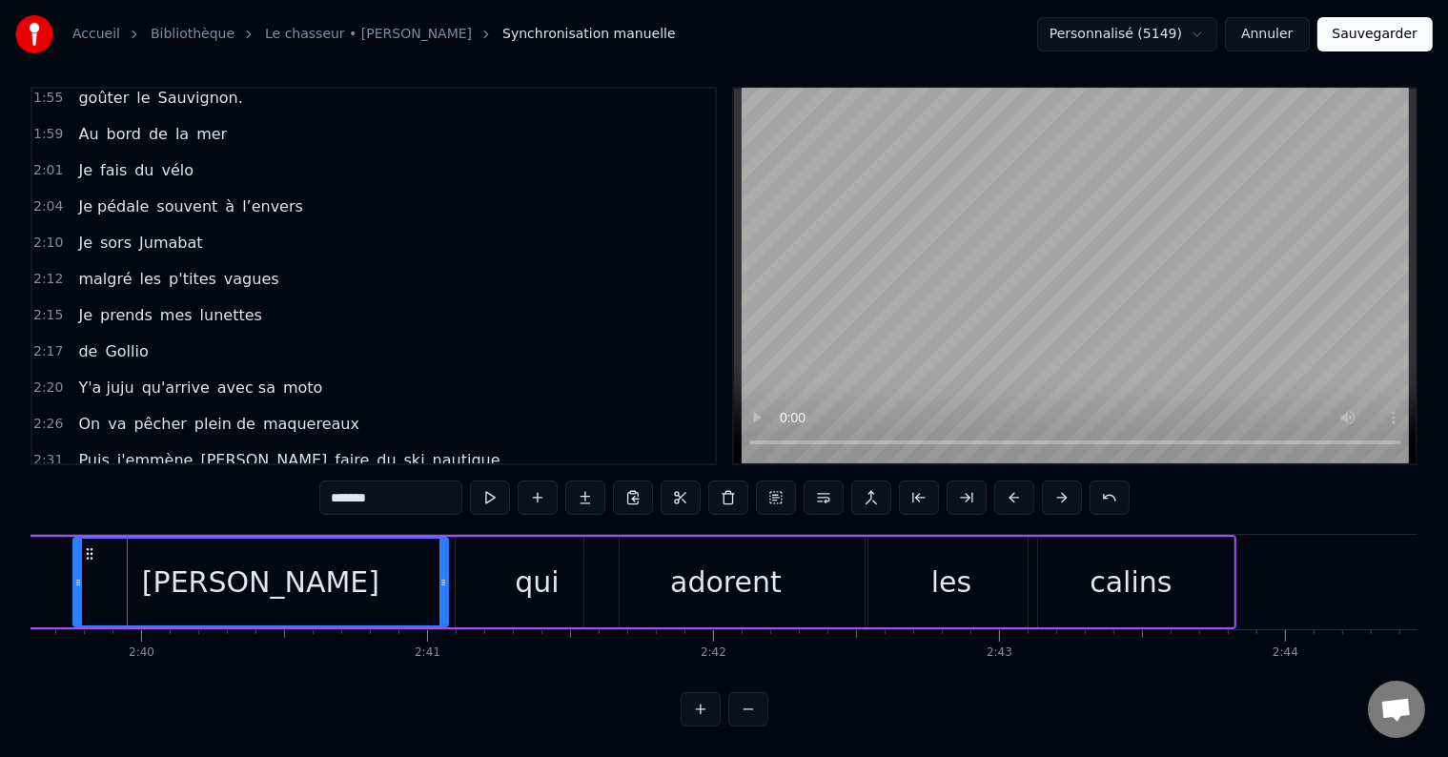
drag, startPoint x: 123, startPoint y: 547, endPoint x: 264, endPoint y: 532, distance: 141.9
click at [441, 602] on div at bounding box center [443, 582] width 8 height 87
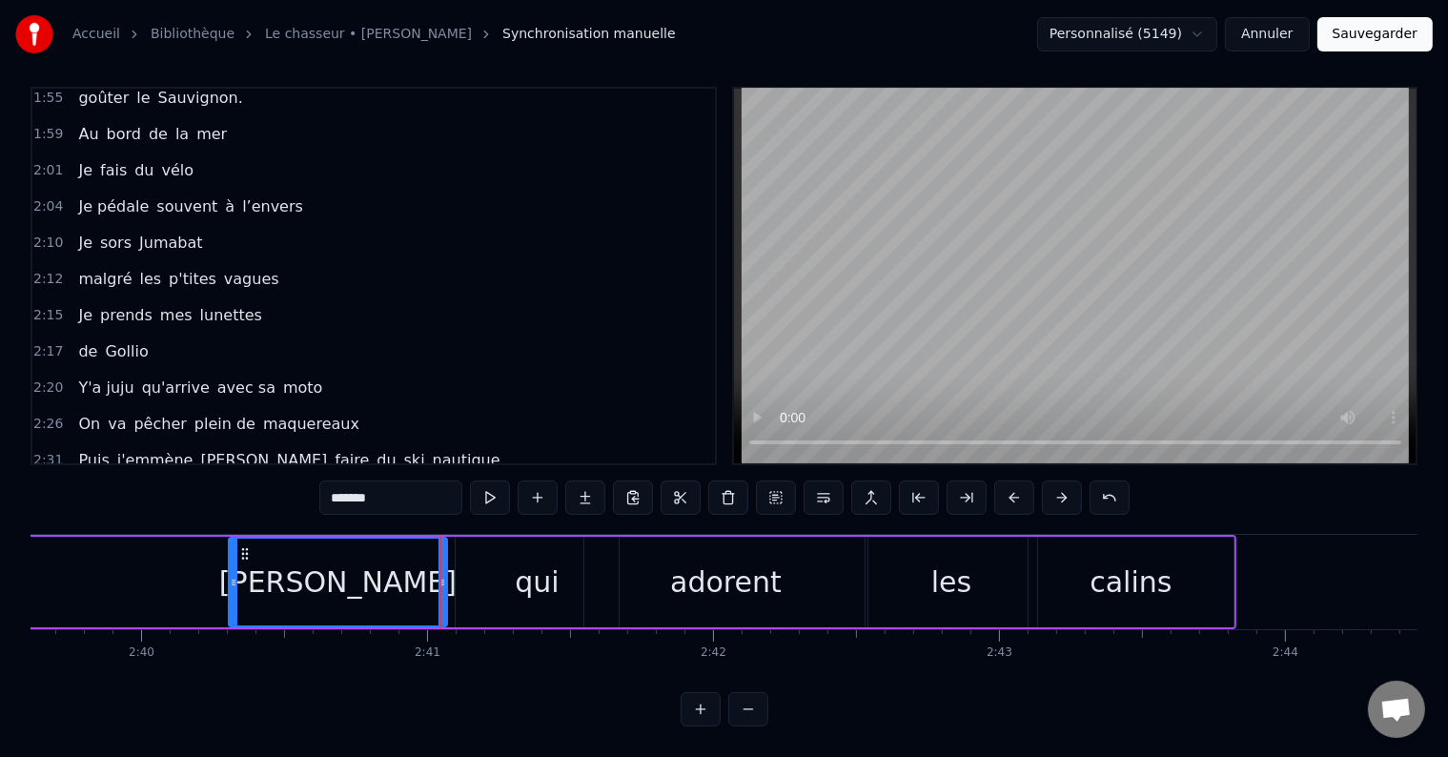
drag, startPoint x: 74, startPoint y: 549, endPoint x: 227, endPoint y: 538, distance: 152.9
click at [230, 539] on div at bounding box center [234, 582] width 8 height 87
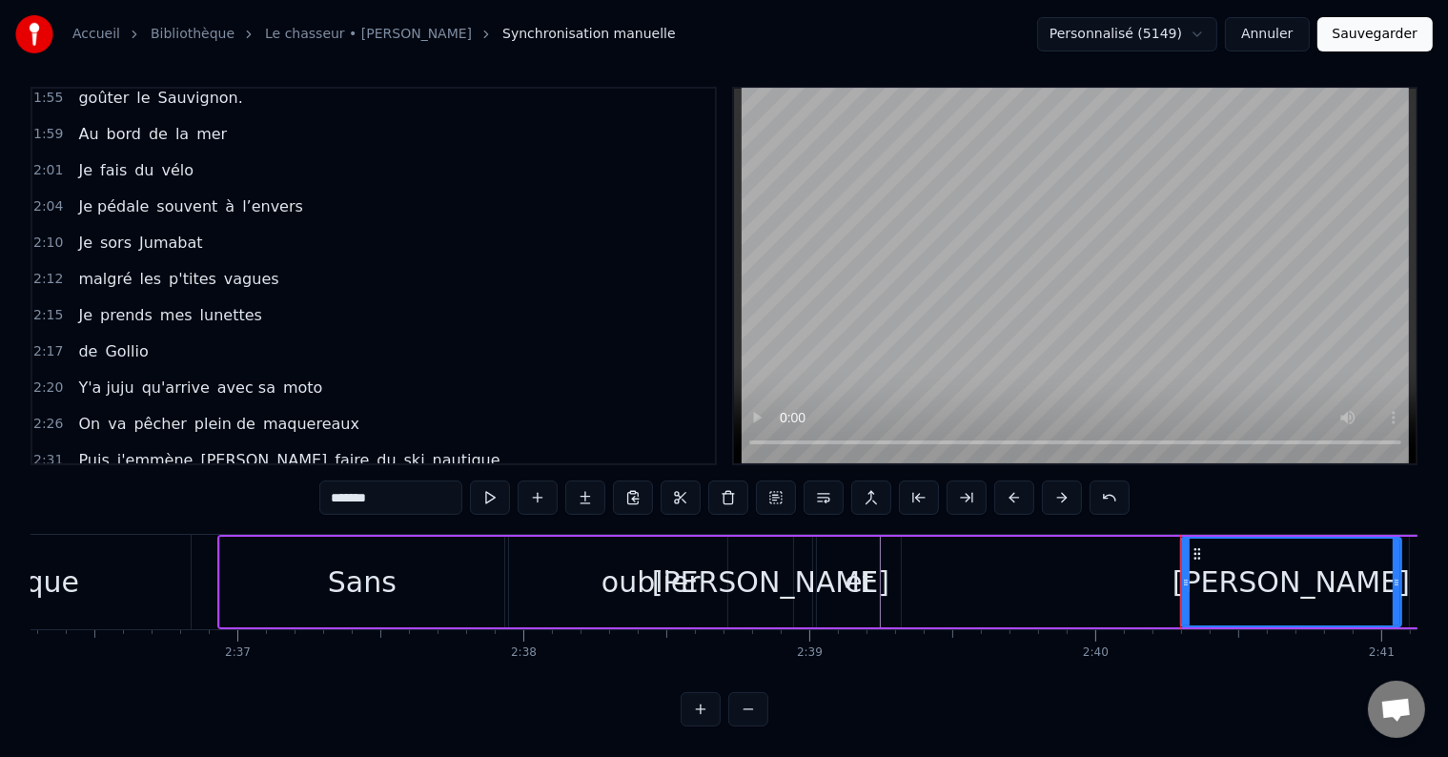
scroll to position [0, 44717]
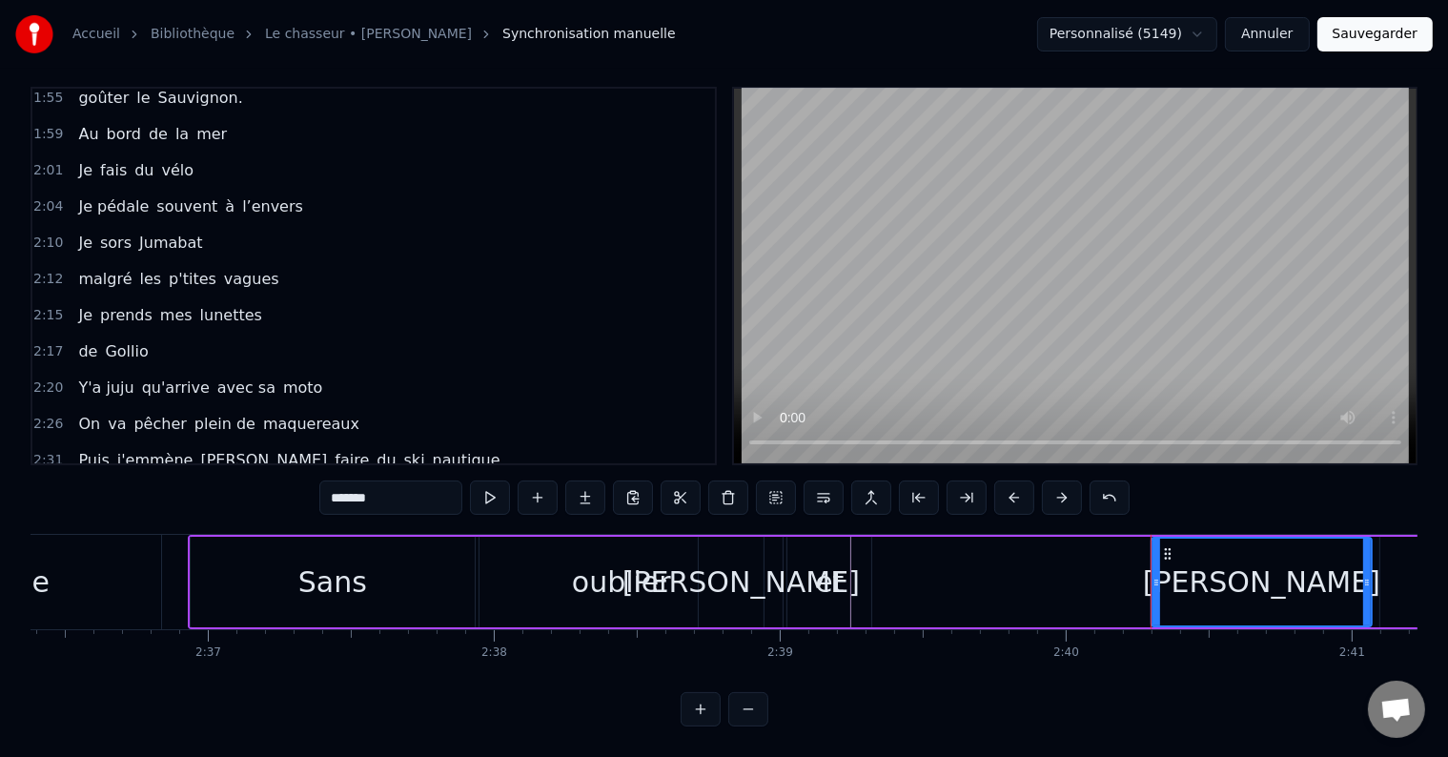
click at [831, 576] on div "et" at bounding box center [829, 581] width 29 height 43
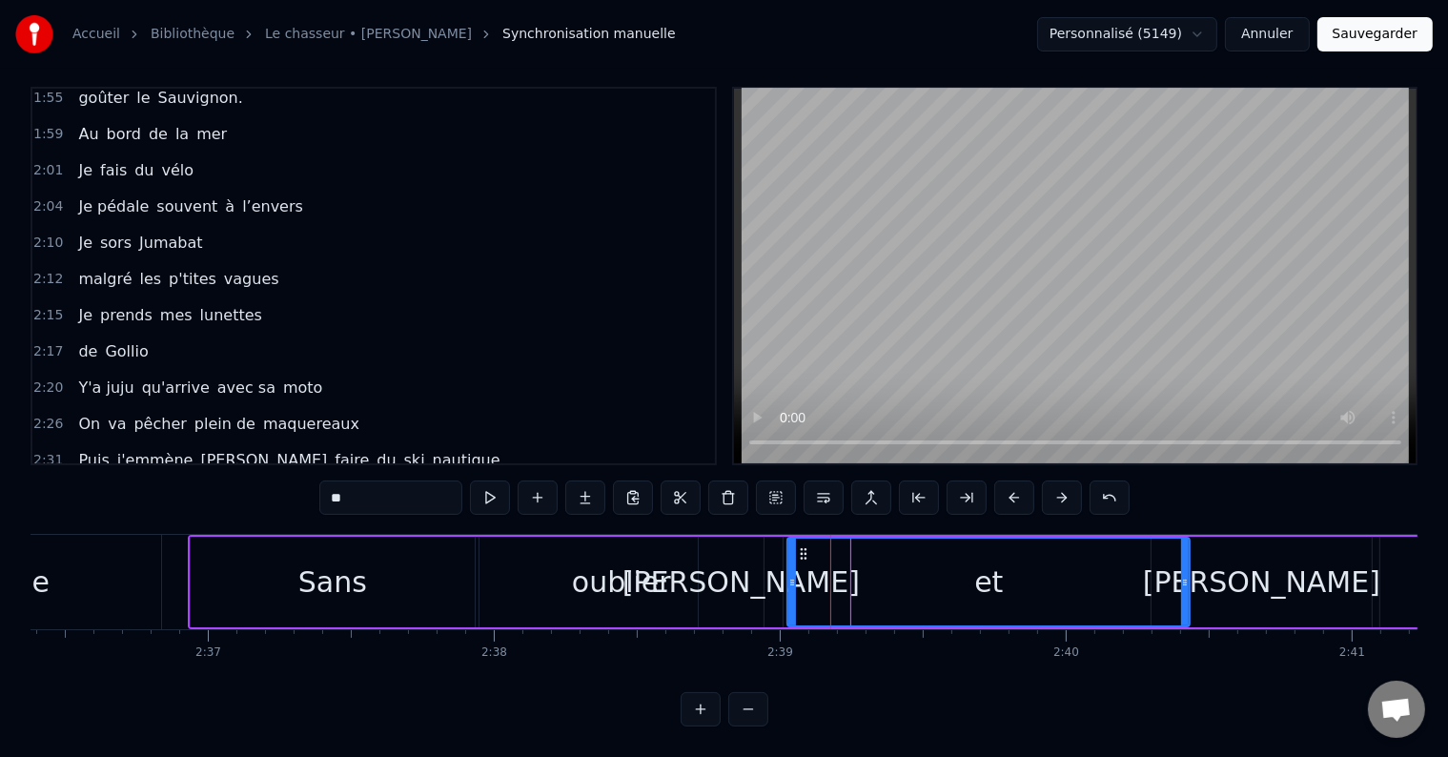
drag, startPoint x: 867, startPoint y: 543, endPoint x: 1186, endPoint y: 557, distance: 318.6
click at [1186, 557] on div at bounding box center [1185, 582] width 8 height 87
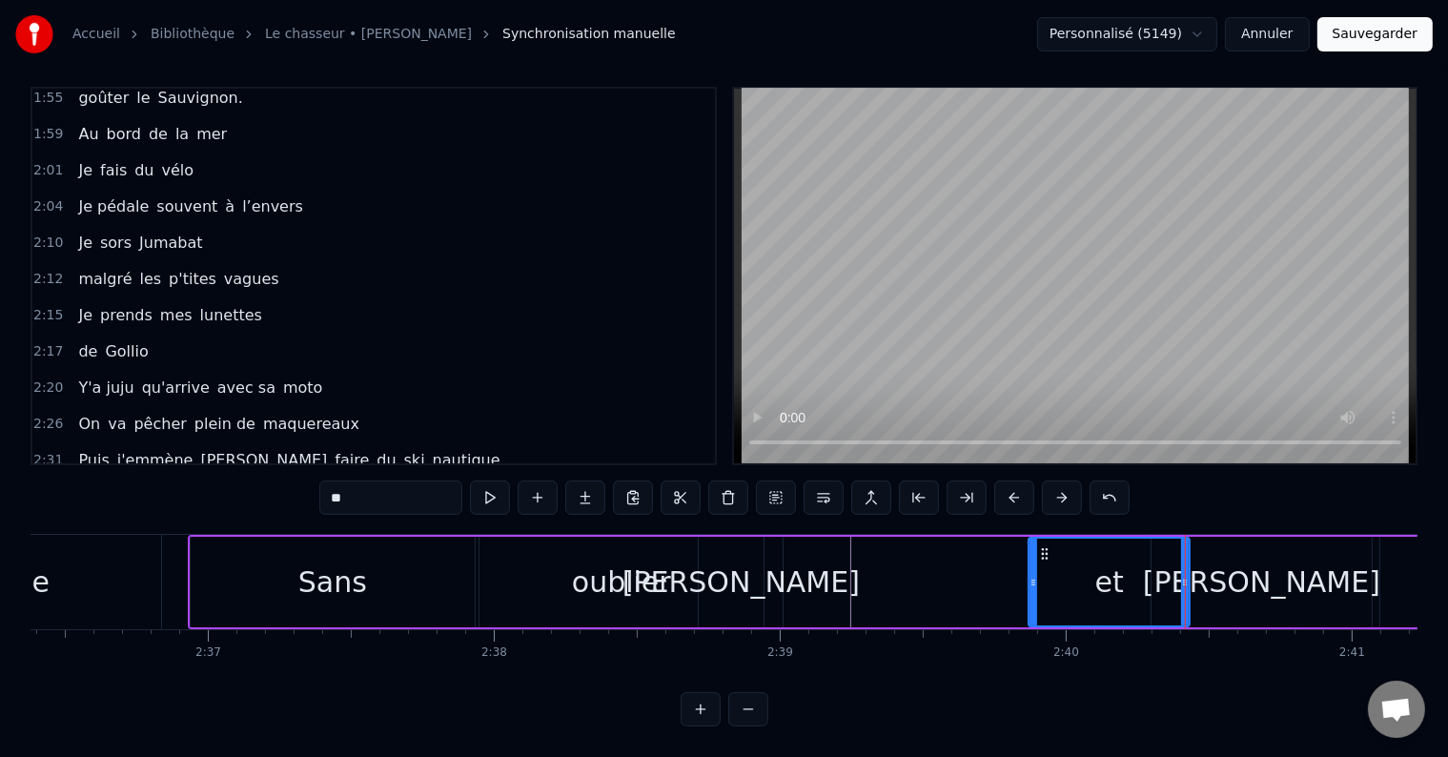
drag, startPoint x: 792, startPoint y: 546, endPoint x: 839, endPoint y: 556, distance: 47.7
click at [1032, 564] on div at bounding box center [1033, 582] width 8 height 87
click at [758, 560] on div "[PERSON_NAME]" at bounding box center [740, 581] width 237 height 43
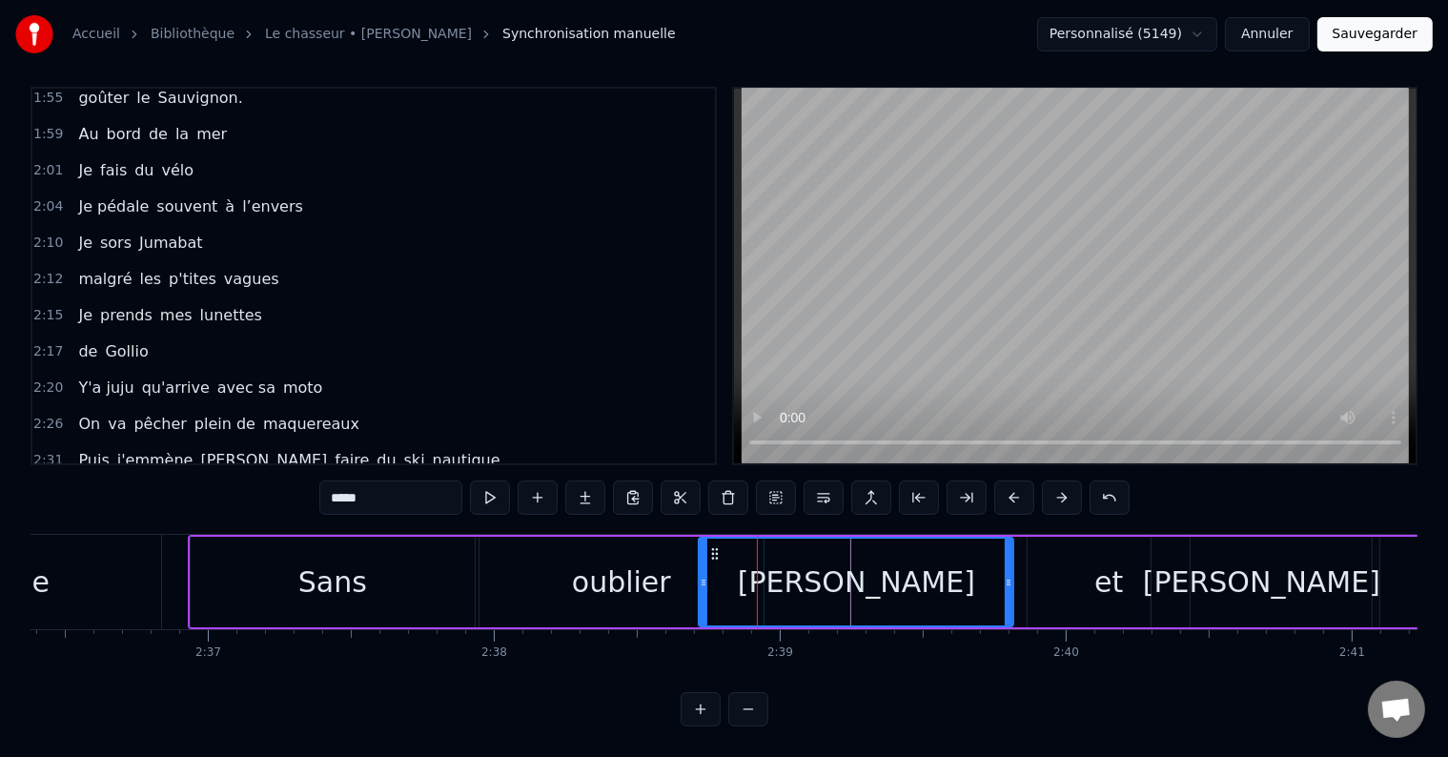
drag, startPoint x: 781, startPoint y: 546, endPoint x: 998, endPoint y: 557, distance: 217.6
click at [1010, 556] on div at bounding box center [1009, 582] width 8 height 87
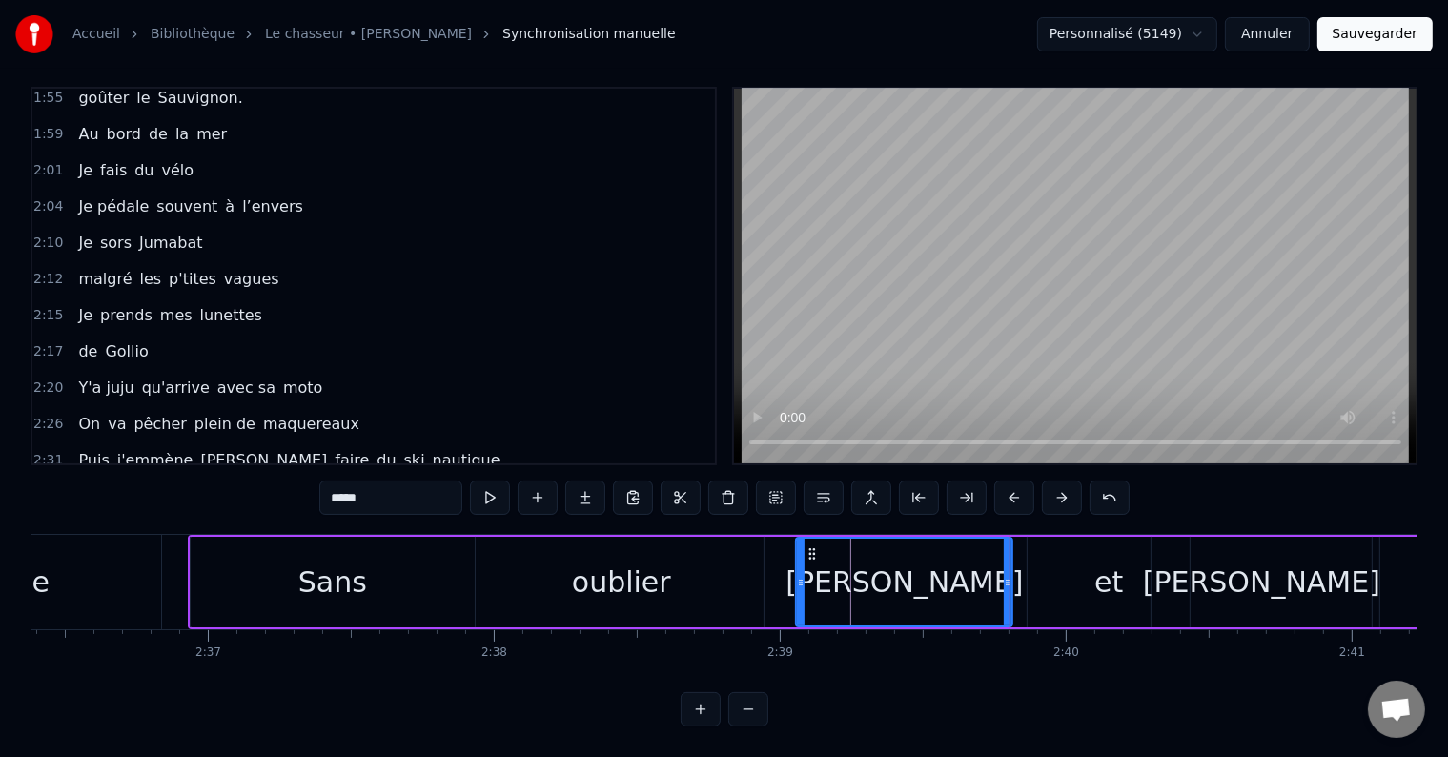
drag, startPoint x: 702, startPoint y: 545, endPoint x: 799, endPoint y: 568, distance: 99.9
click at [799, 568] on div at bounding box center [801, 582] width 8 height 87
drag, startPoint x: 672, startPoint y: 564, endPoint x: 728, endPoint y: 553, distance: 57.4
click at [672, 564] on div "oublier" at bounding box center [621, 582] width 284 height 91
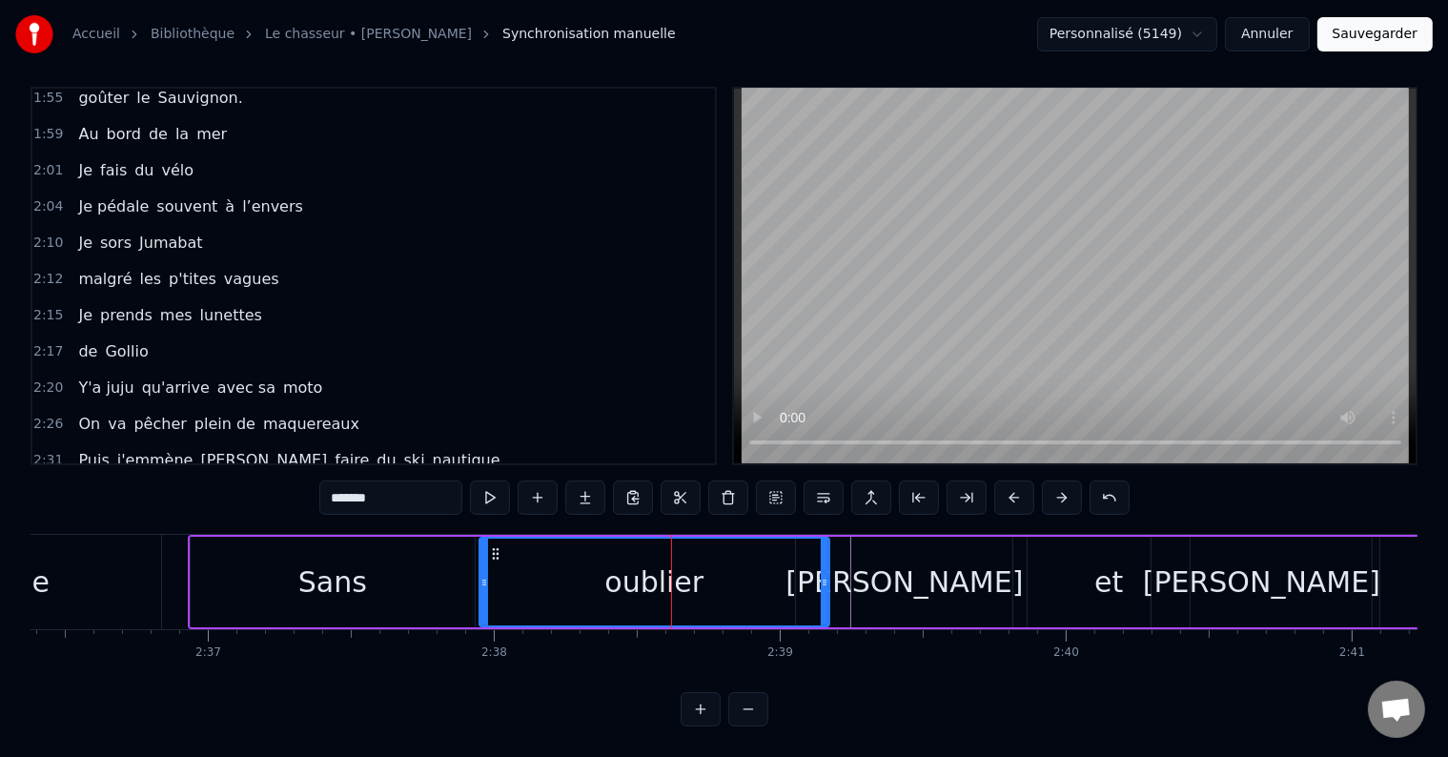
drag, startPoint x: 754, startPoint y: 549, endPoint x: 820, endPoint y: 562, distance: 67.1
click at [821, 562] on div at bounding box center [825, 582] width 8 height 87
click at [76, 449] on span "Puis" at bounding box center [93, 460] width 34 height 22
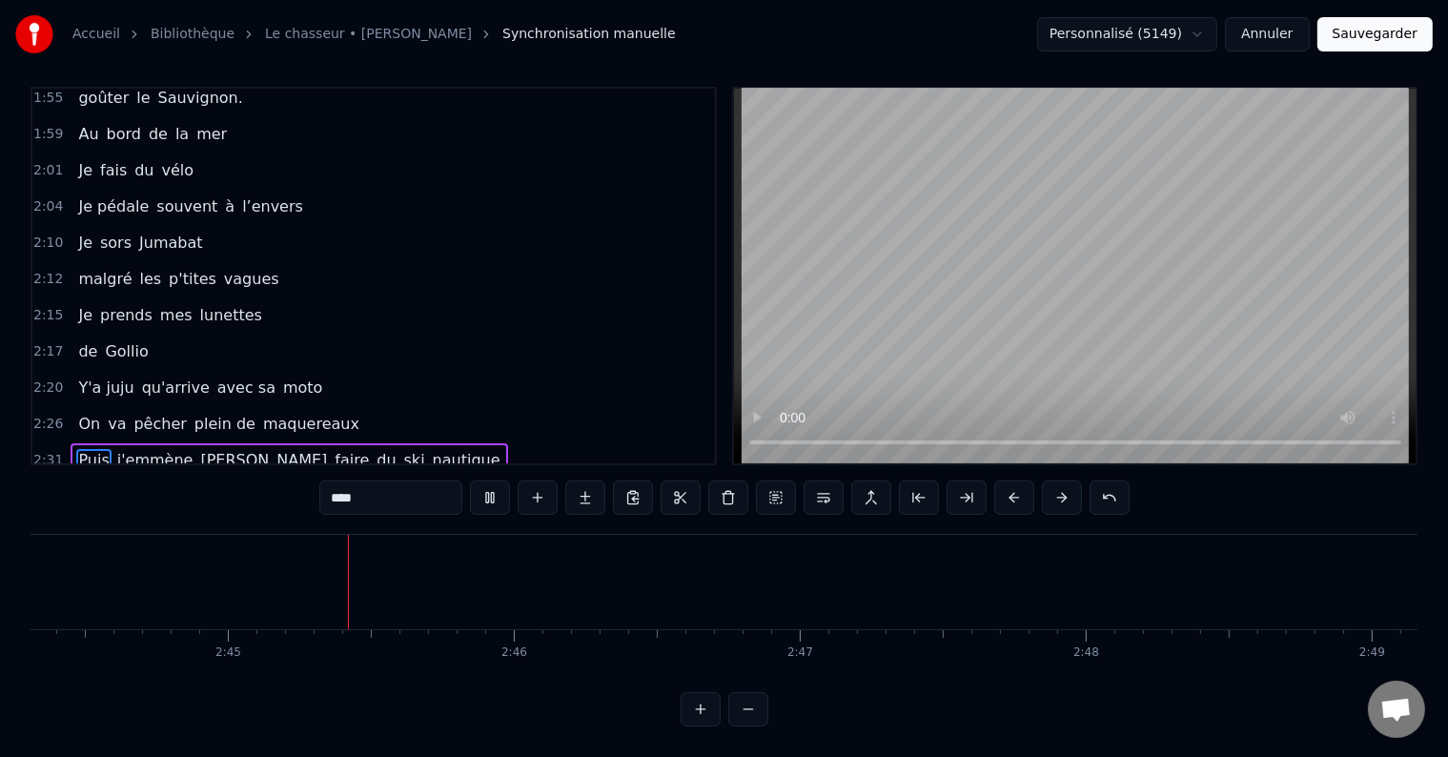
scroll to position [0, 47041]
click at [473, 485] on span "qui" at bounding box center [487, 496] width 28 height 22
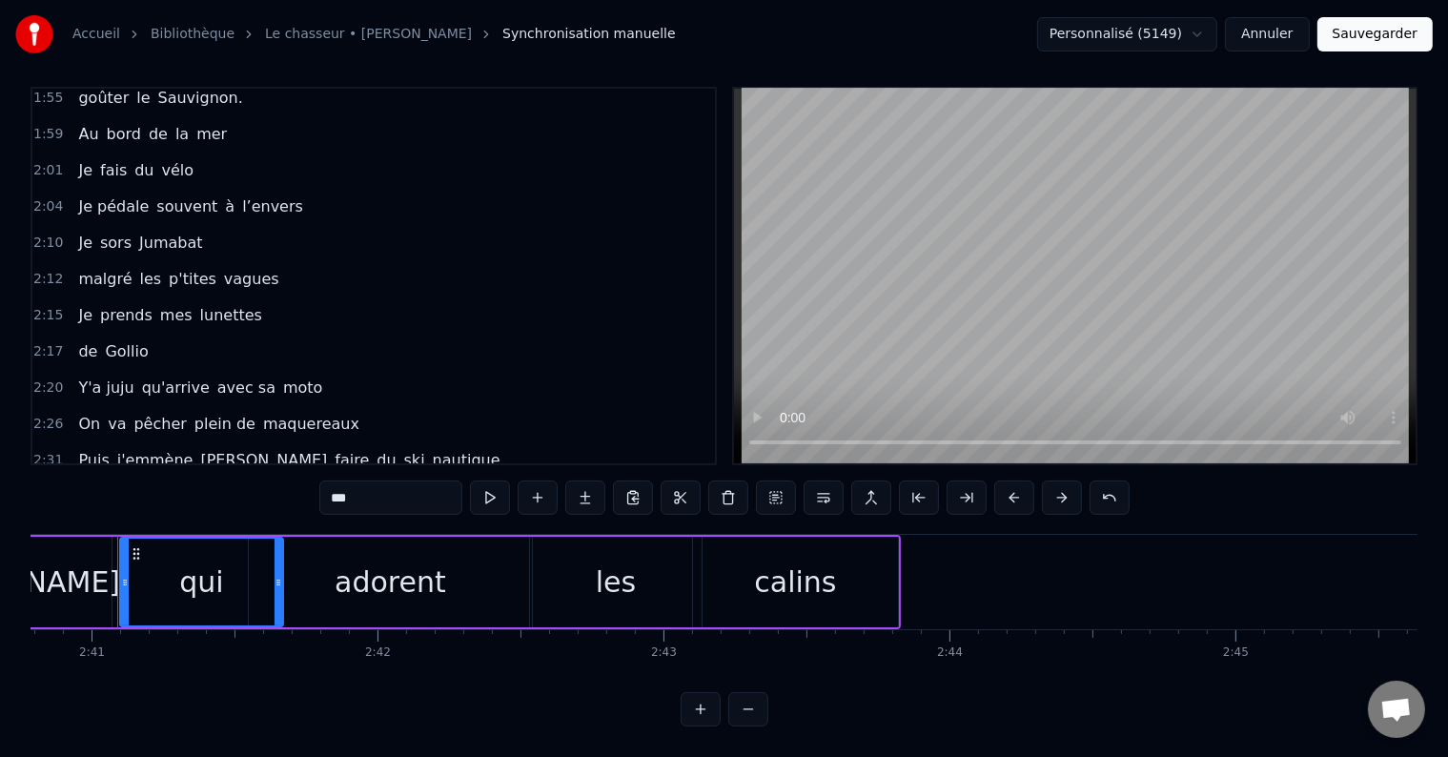
scroll to position [0, 45968]
click at [906, 547] on div "calins" at bounding box center [804, 582] width 205 height 91
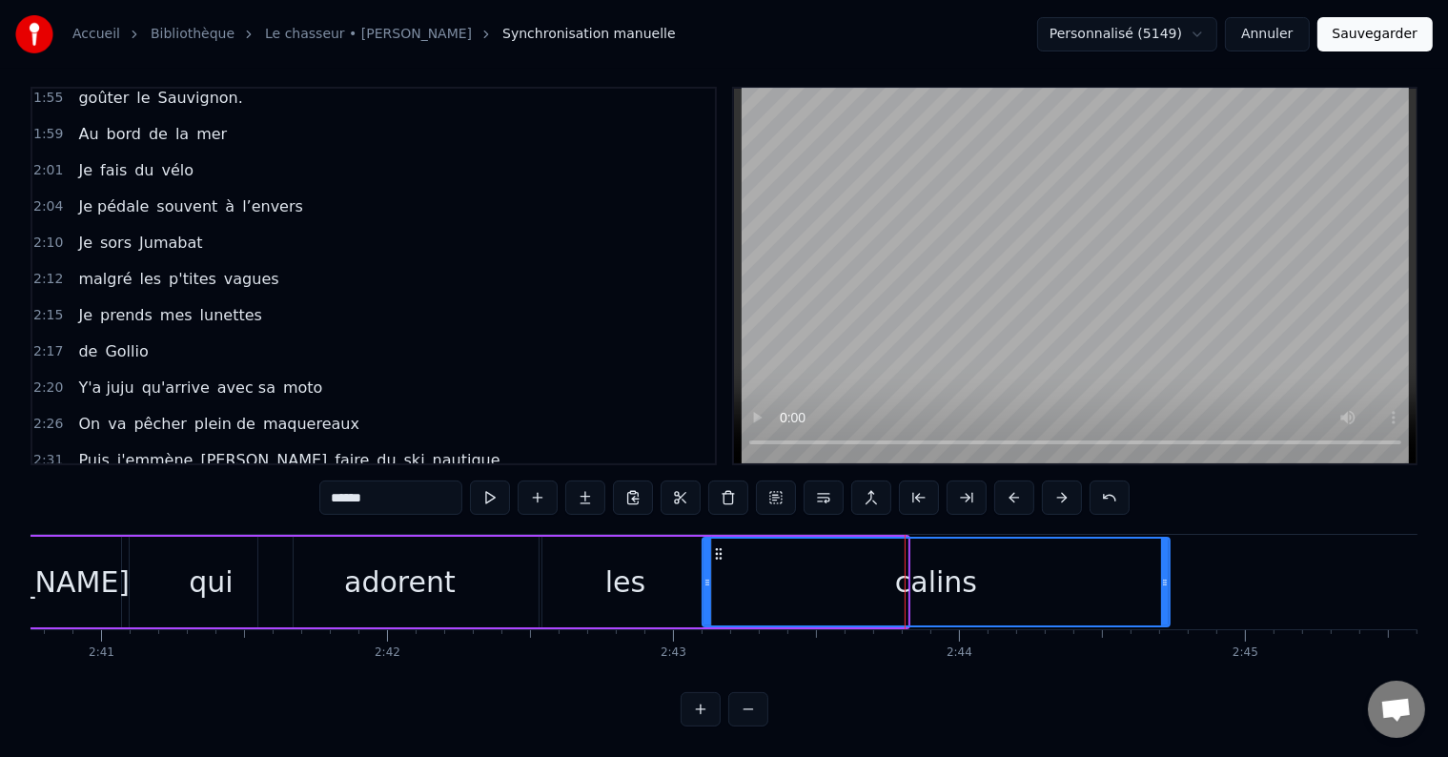
drag, startPoint x: 903, startPoint y: 543, endPoint x: 1165, endPoint y: 515, distance: 263.7
click at [1165, 515] on div "0:05 il était 10h du matin 0:07 J'avançais dans le petit parc 0:10 au bois roug…" at bounding box center [724, 407] width 1387 height 640
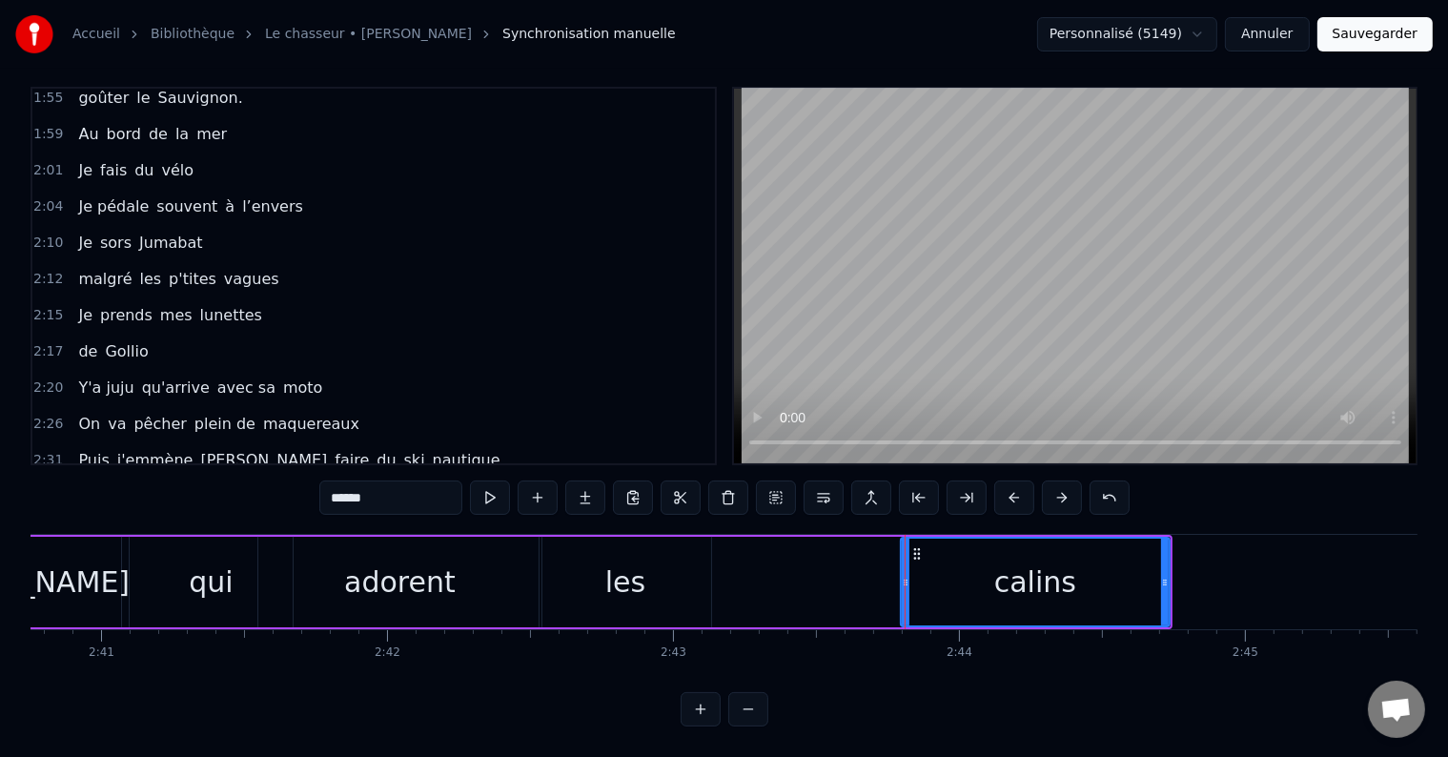
drag, startPoint x: 707, startPoint y: 552, endPoint x: 906, endPoint y: 544, distance: 198.4
click at [906, 544] on div at bounding box center [906, 582] width 8 height 87
drag, startPoint x: 638, startPoint y: 543, endPoint x: 663, endPoint y: 547, distance: 26.0
click at [638, 560] on div "les" at bounding box center [625, 581] width 40 height 43
type input "***"
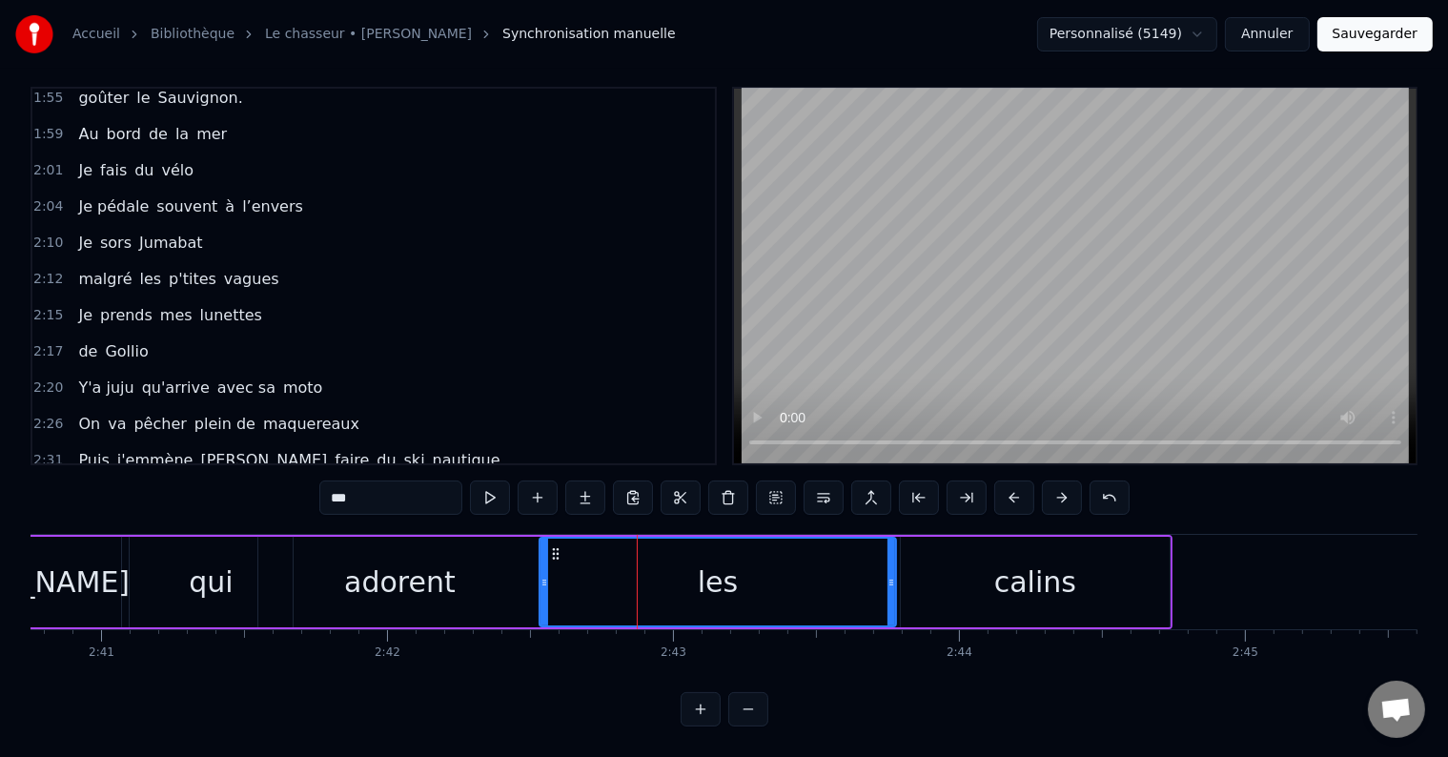
drag, startPoint x: 704, startPoint y: 545, endPoint x: 893, endPoint y: 519, distance: 190.6
click at [893, 535] on div "Sans oublier [PERSON_NAME] et [PERSON_NAME] qui adorent les calins" at bounding box center [54, 582] width 2235 height 94
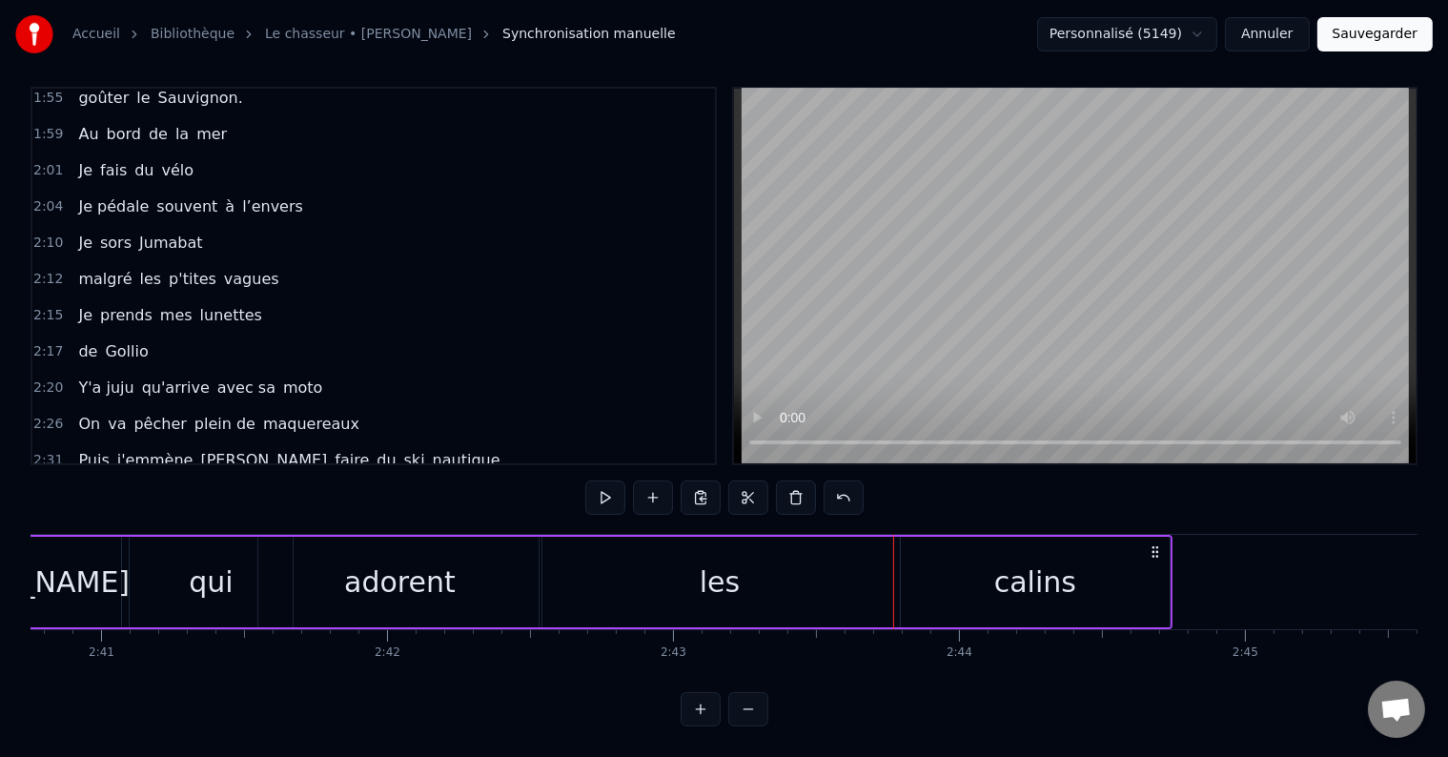
click at [539, 542] on div "les" at bounding box center [719, 582] width 360 height 91
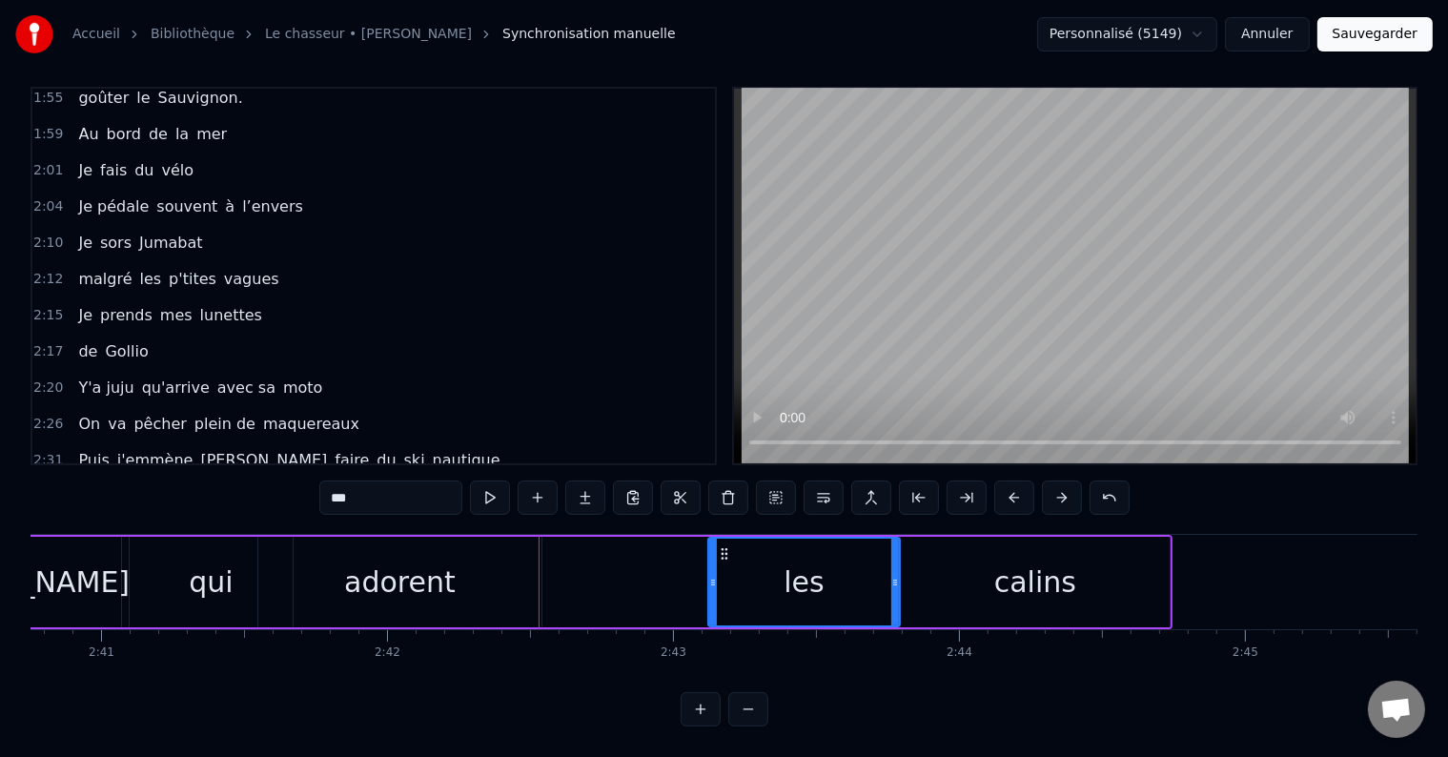
drag, startPoint x: 540, startPoint y: 541, endPoint x: 709, endPoint y: 558, distance: 169.5
click at [709, 558] on div at bounding box center [713, 582] width 8 height 87
click at [236, 560] on div "qui" at bounding box center [211, 582] width 163 height 91
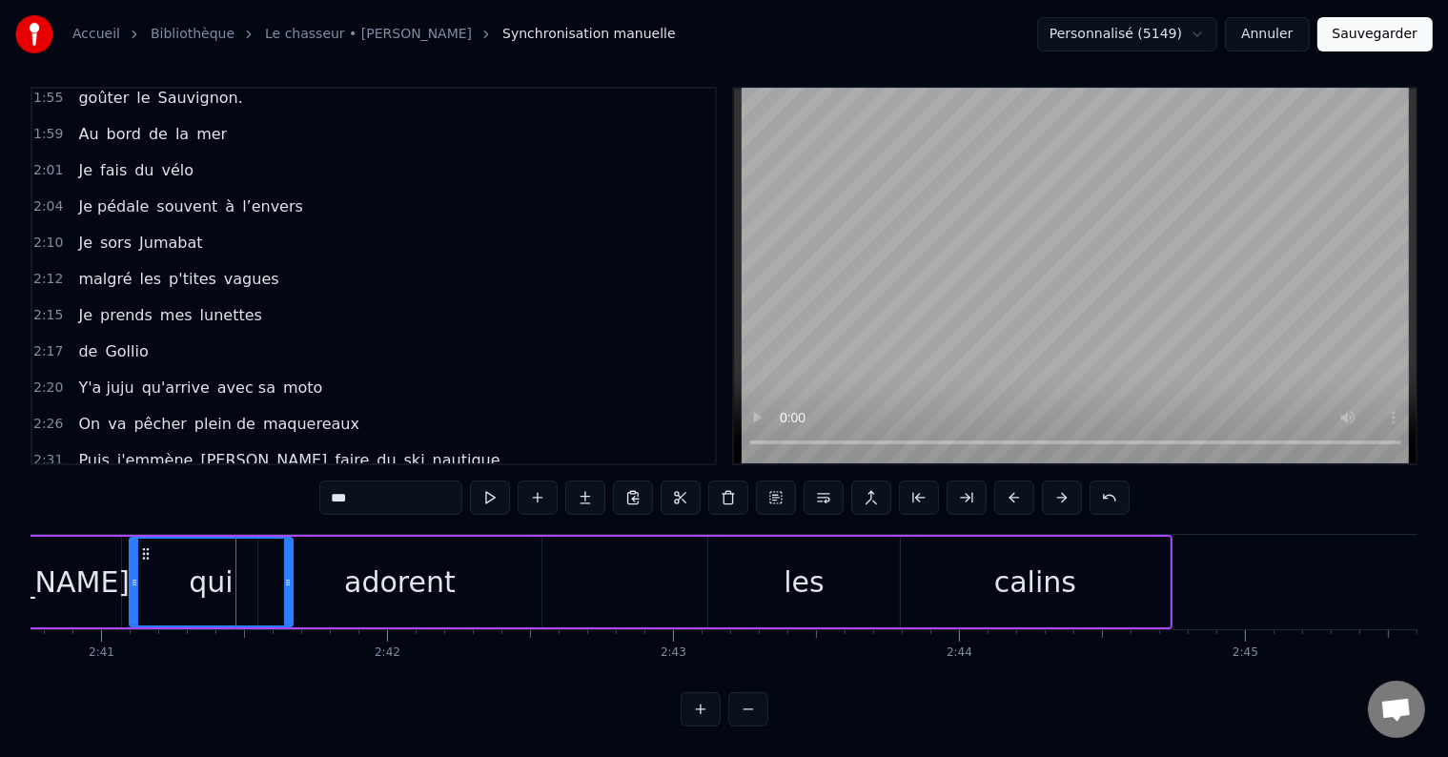
click at [365, 487] on input "***" at bounding box center [390, 497] width 143 height 34
click at [508, 560] on div "adorent" at bounding box center [399, 582] width 283 height 91
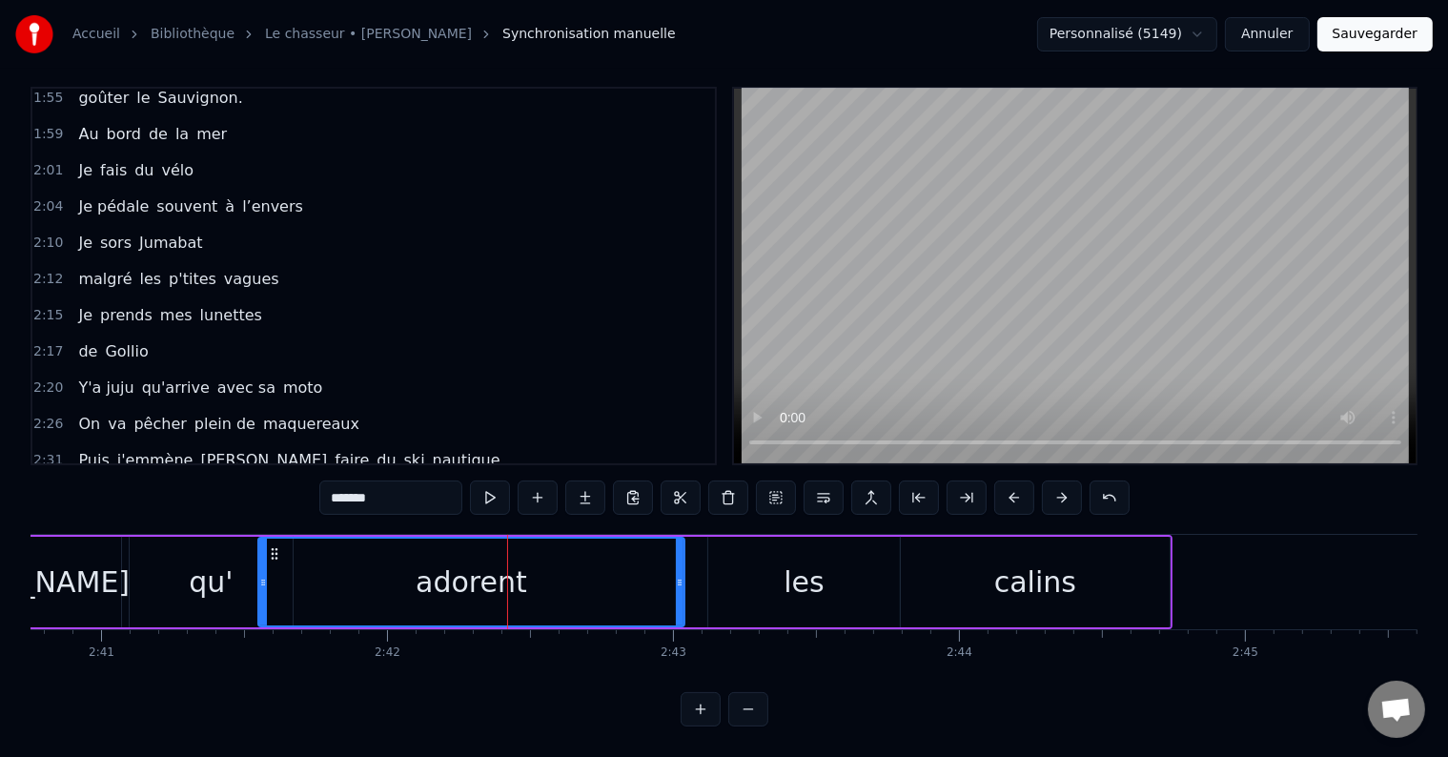
drag, startPoint x: 537, startPoint y: 547, endPoint x: 680, endPoint y: 552, distance: 143.1
click at [680, 552] on div at bounding box center [680, 582] width 8 height 87
drag, startPoint x: 263, startPoint y: 541, endPoint x: 347, endPoint y: 565, distance: 87.2
click at [347, 565] on div at bounding box center [347, 582] width 8 height 87
click at [794, 560] on div "les" at bounding box center [804, 581] width 40 height 43
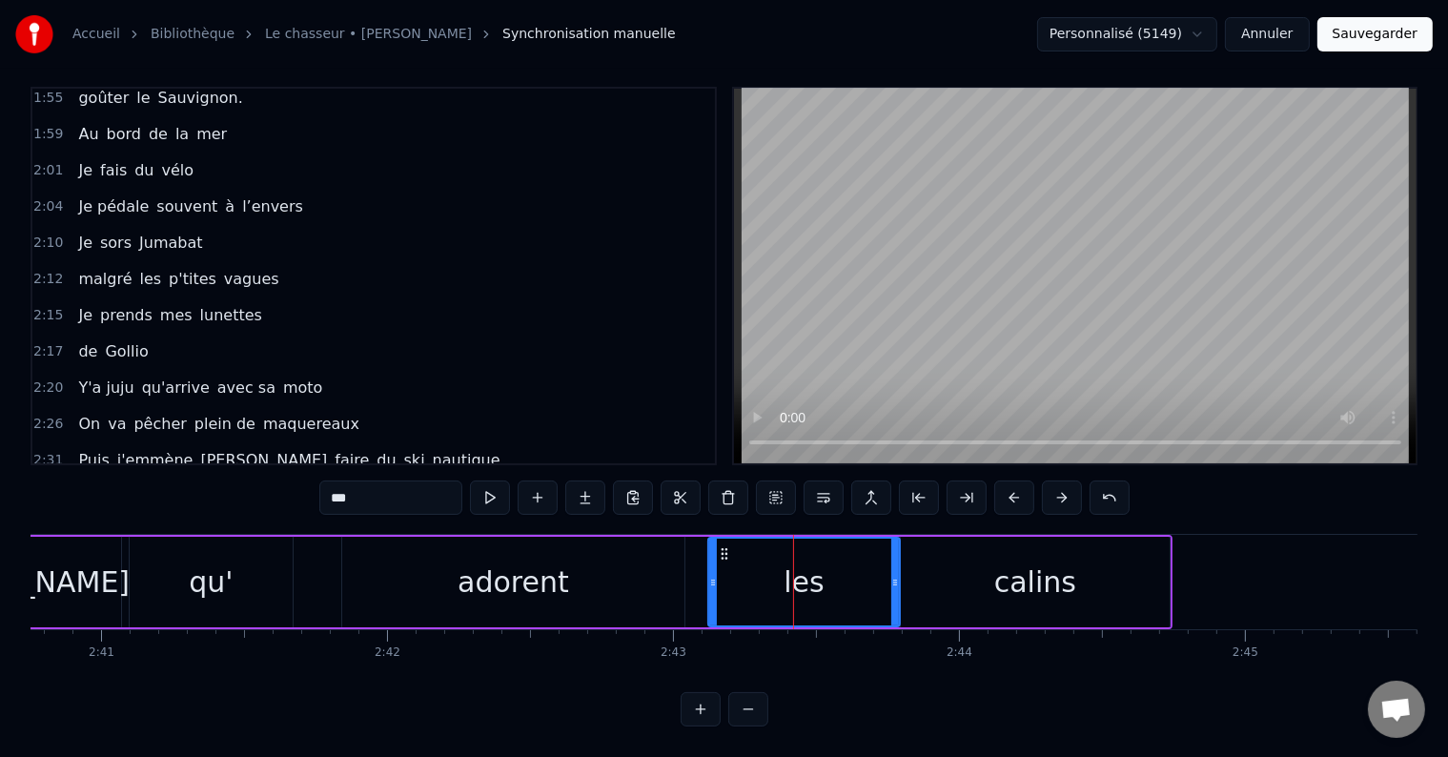
drag, startPoint x: 387, startPoint y: 488, endPoint x: 230, endPoint y: 475, distance: 157.8
click at [241, 478] on div "0:05 il était 10h du matin 0:07 J'avançais dans le petit parc 0:10 au bois roug…" at bounding box center [724, 407] width 1387 height 640
type input "***"
click at [329, 597] on div "Sans oublier [PERSON_NAME] et [PERSON_NAME]' adorent mes calins" at bounding box center [54, 582] width 2235 height 94
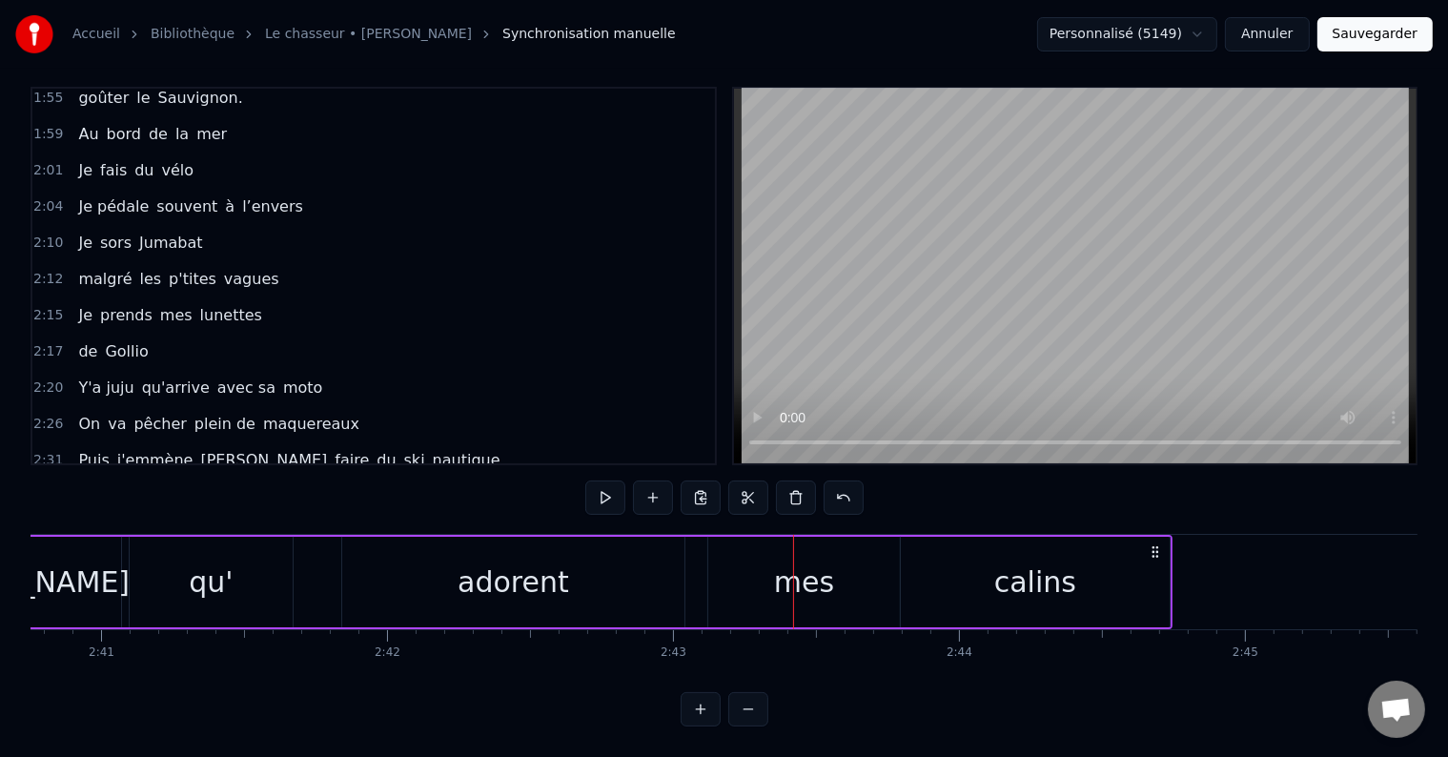
click at [271, 574] on div "qu'" at bounding box center [211, 582] width 163 height 91
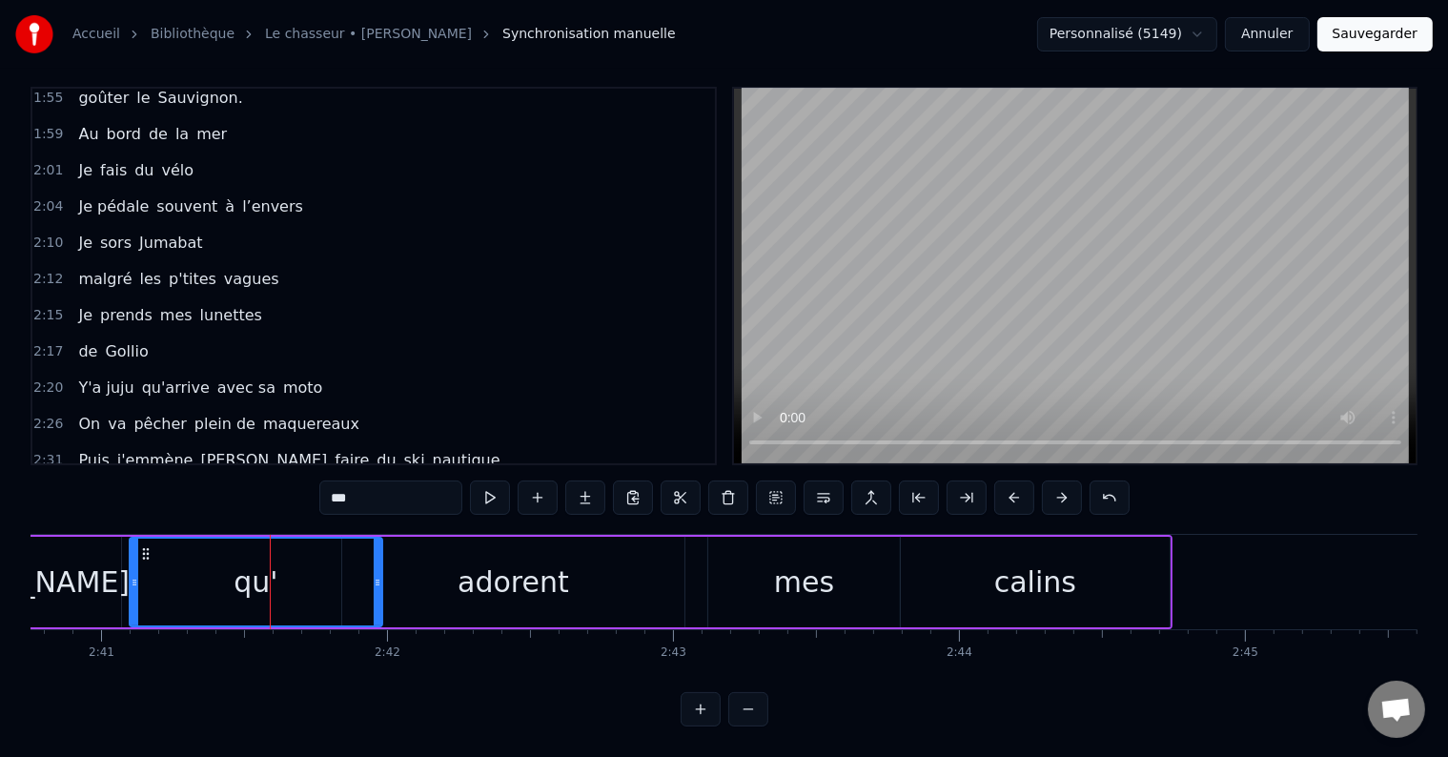
drag, startPoint x: 287, startPoint y: 553, endPoint x: 312, endPoint y: 550, distance: 24.9
click at [375, 555] on div at bounding box center [378, 582] width 8 height 87
click at [497, 442] on div "2:31 Puis j'emmène [PERSON_NAME] faire du ski nautique" at bounding box center [373, 460] width 682 height 36
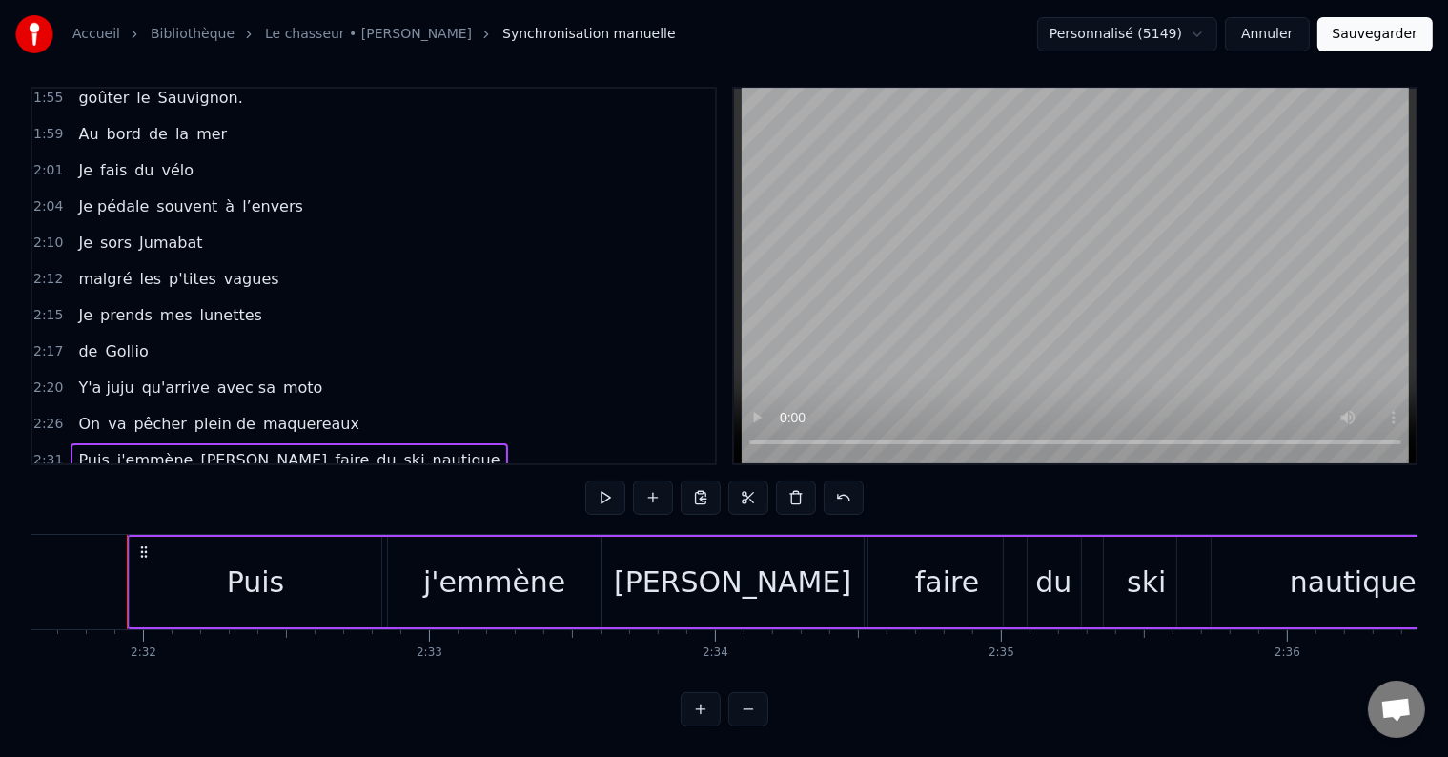
click at [446, 479] on div "Sans oublier [PERSON_NAME] et [PERSON_NAME]' adorent mes calins" at bounding box center [367, 496] width 593 height 34
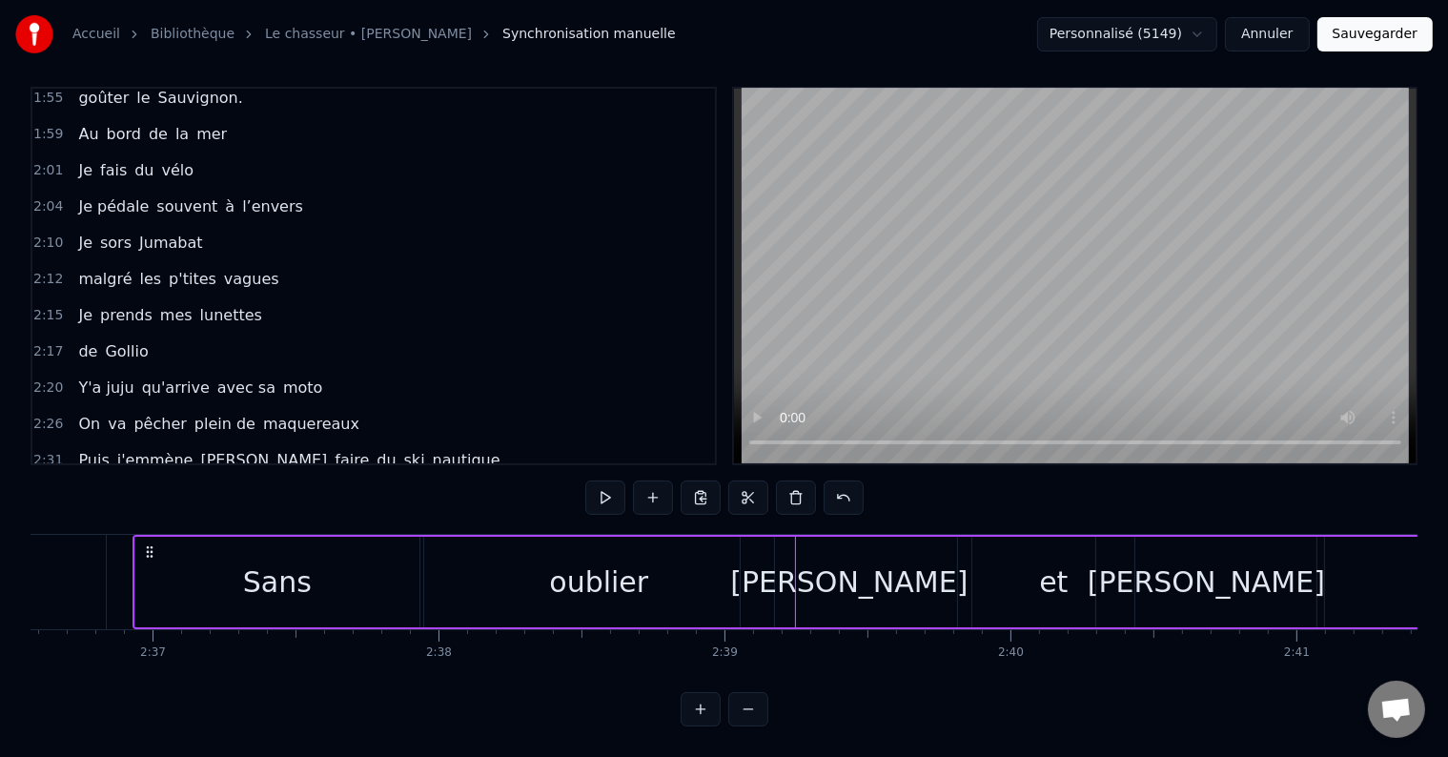
scroll to position [0, 44778]
click at [505, 478] on div "2:36 Sans oublier [PERSON_NAME] et [PERSON_NAME]' adorent mes calins" at bounding box center [373, 496] width 682 height 36
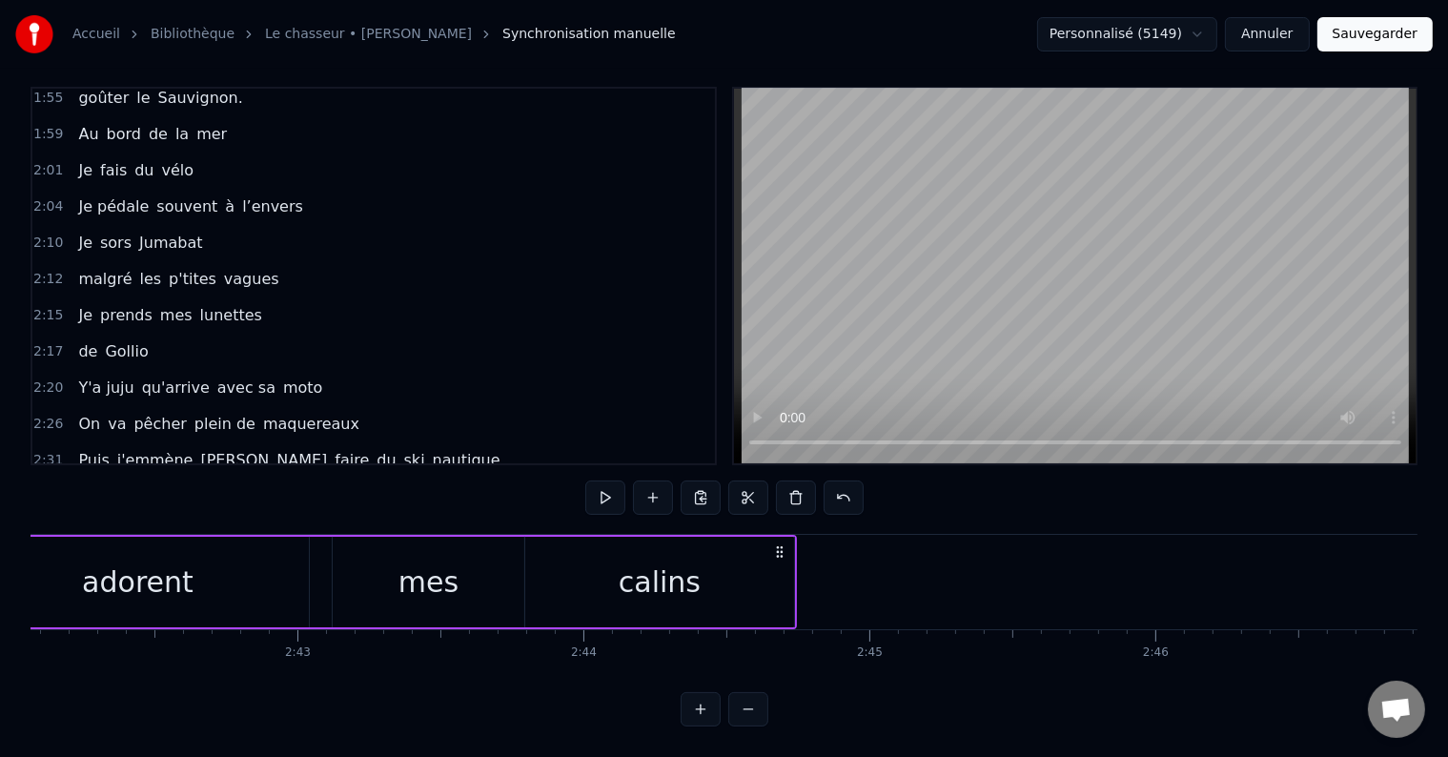
scroll to position [0, 46167]
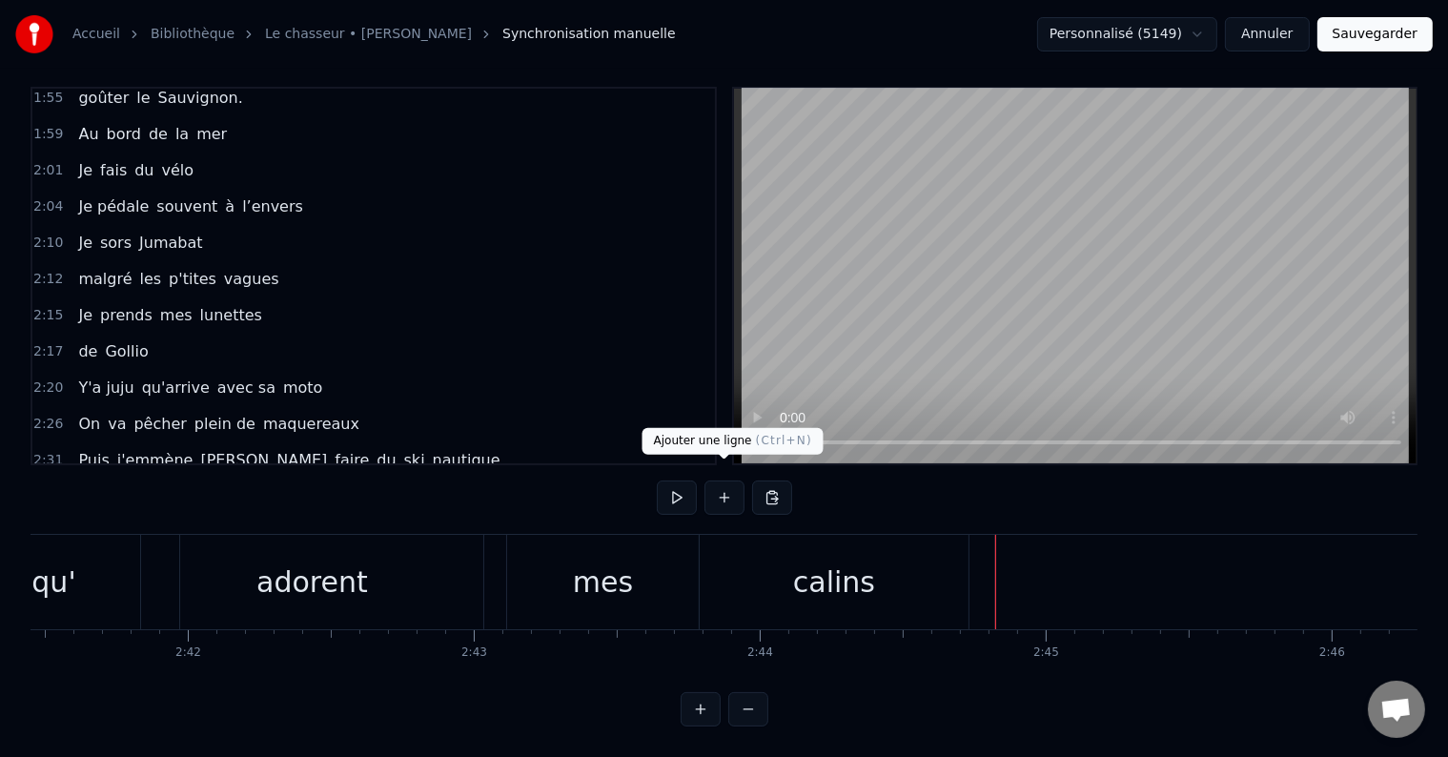
click at [717, 480] on button at bounding box center [724, 497] width 40 height 34
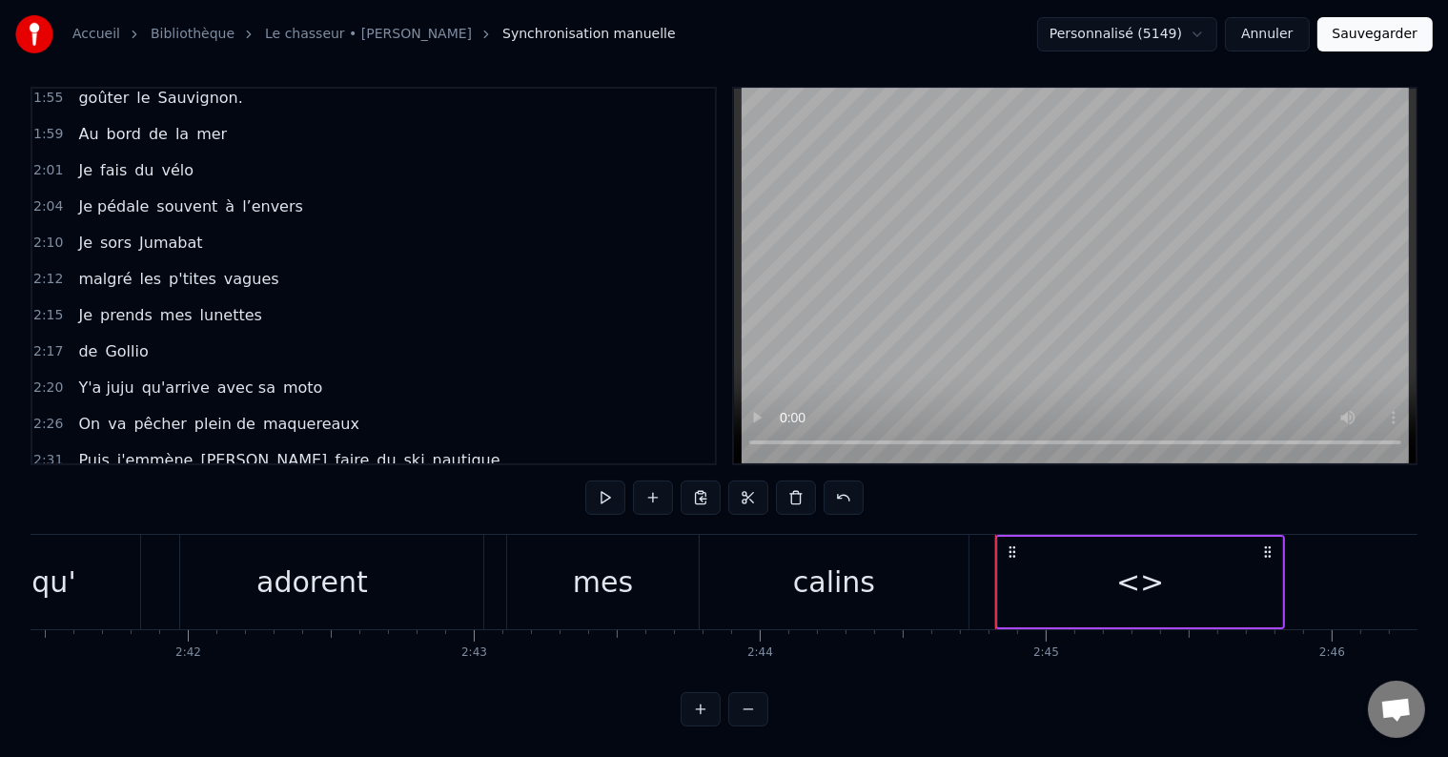
click at [1130, 574] on div "<>" at bounding box center [1140, 581] width 48 height 43
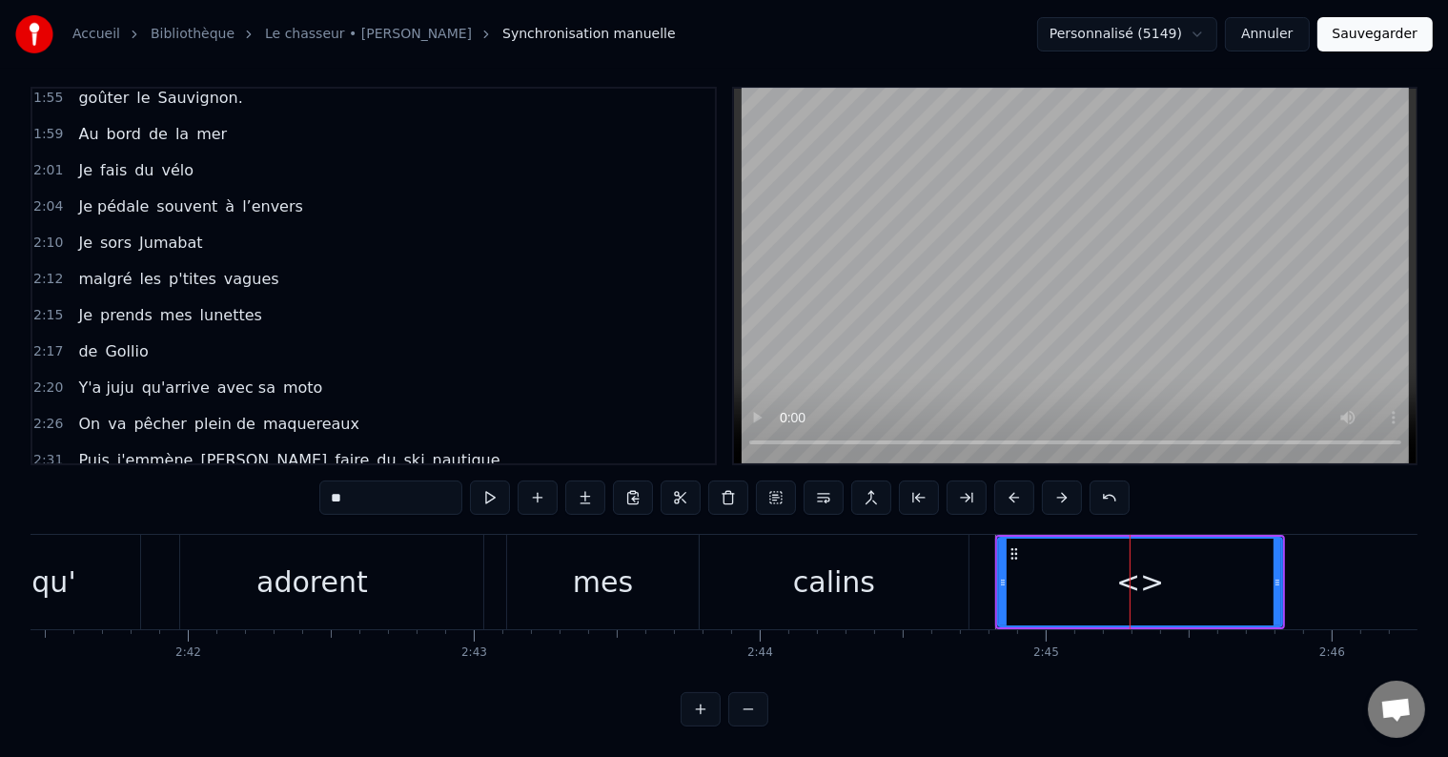
scroll to position [1203, 0]
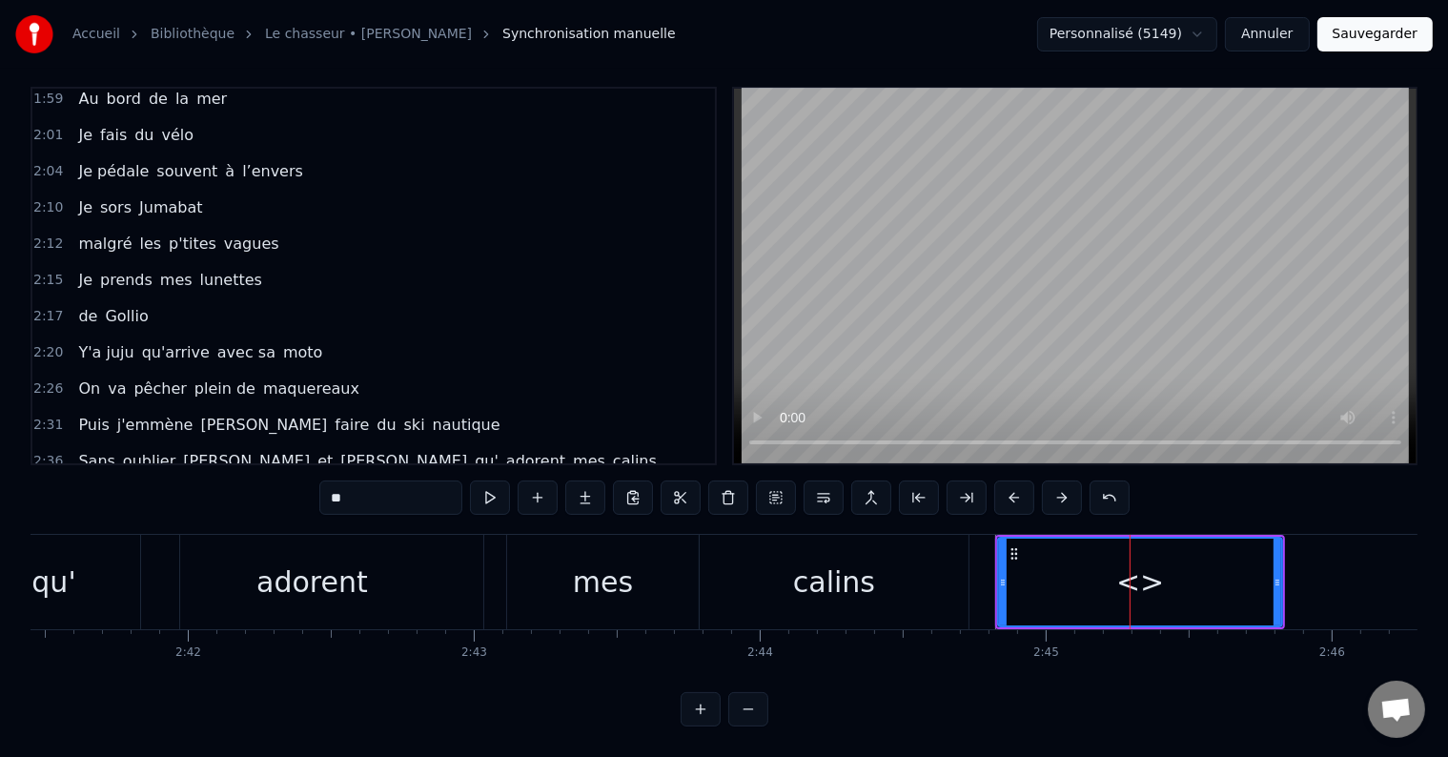
drag, startPoint x: 360, startPoint y: 485, endPoint x: 256, endPoint y: 487, distance: 103.9
click at [261, 487] on div "0:05 il était 10h du matin 0:07 J'avançais dans le petit parc 0:10 au bois roug…" at bounding box center [724, 407] width 1387 height 640
type input "****"
click at [537, 480] on button at bounding box center [538, 497] width 40 height 34
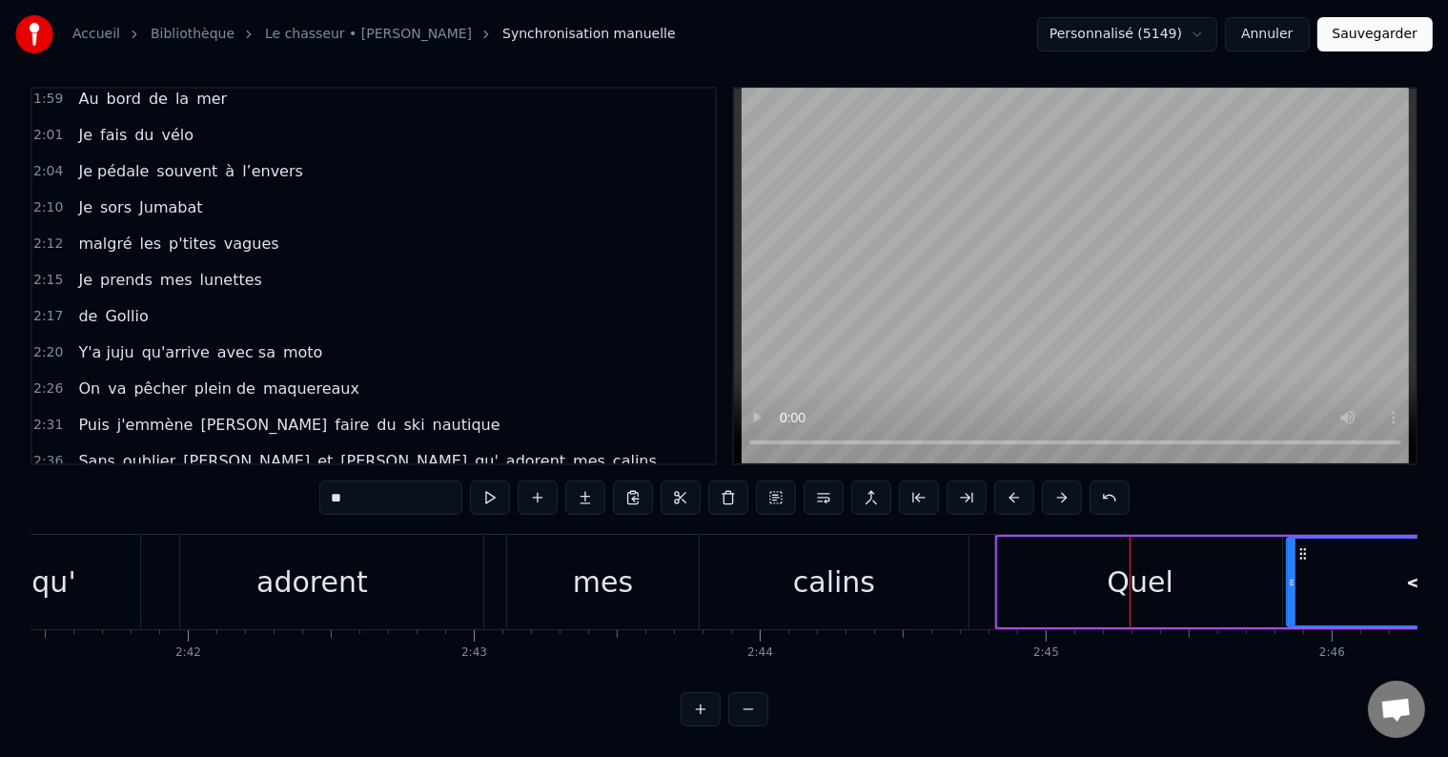
drag, startPoint x: 330, startPoint y: 487, endPoint x: 403, endPoint y: 465, distance: 76.6
click at [383, 480] on input "**" at bounding box center [390, 497] width 143 height 34
type input "****"
click at [532, 480] on button at bounding box center [538, 497] width 40 height 34
drag, startPoint x: 320, startPoint y: 478, endPoint x: 358, endPoint y: 488, distance: 39.3
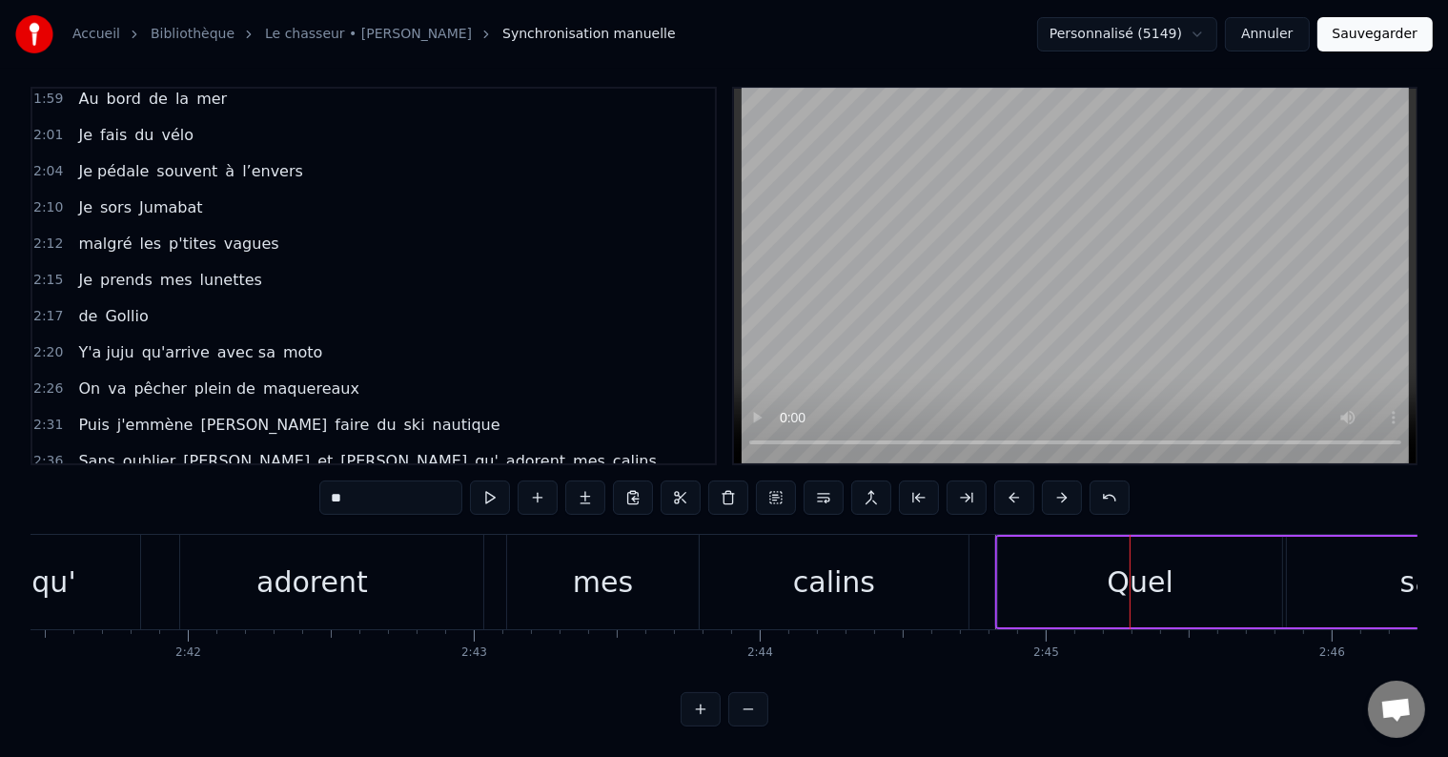
click at [358, 488] on div "0:05 il était 10h du matin 0:07 J'avançais dans le petit parc 0:10 au bois roug…" at bounding box center [724, 407] width 1387 height 640
drag, startPoint x: 338, startPoint y: 479, endPoint x: 362, endPoint y: 481, distance: 23.9
click at [362, 482] on input "**" at bounding box center [390, 497] width 143 height 34
drag, startPoint x: 362, startPoint y: 481, endPoint x: 312, endPoint y: 478, distance: 50.7
click at [312, 478] on div "0:05 il était 10h du matin 0:07 J'avançais dans le petit parc 0:10 au bois roug…" at bounding box center [724, 407] width 1387 height 640
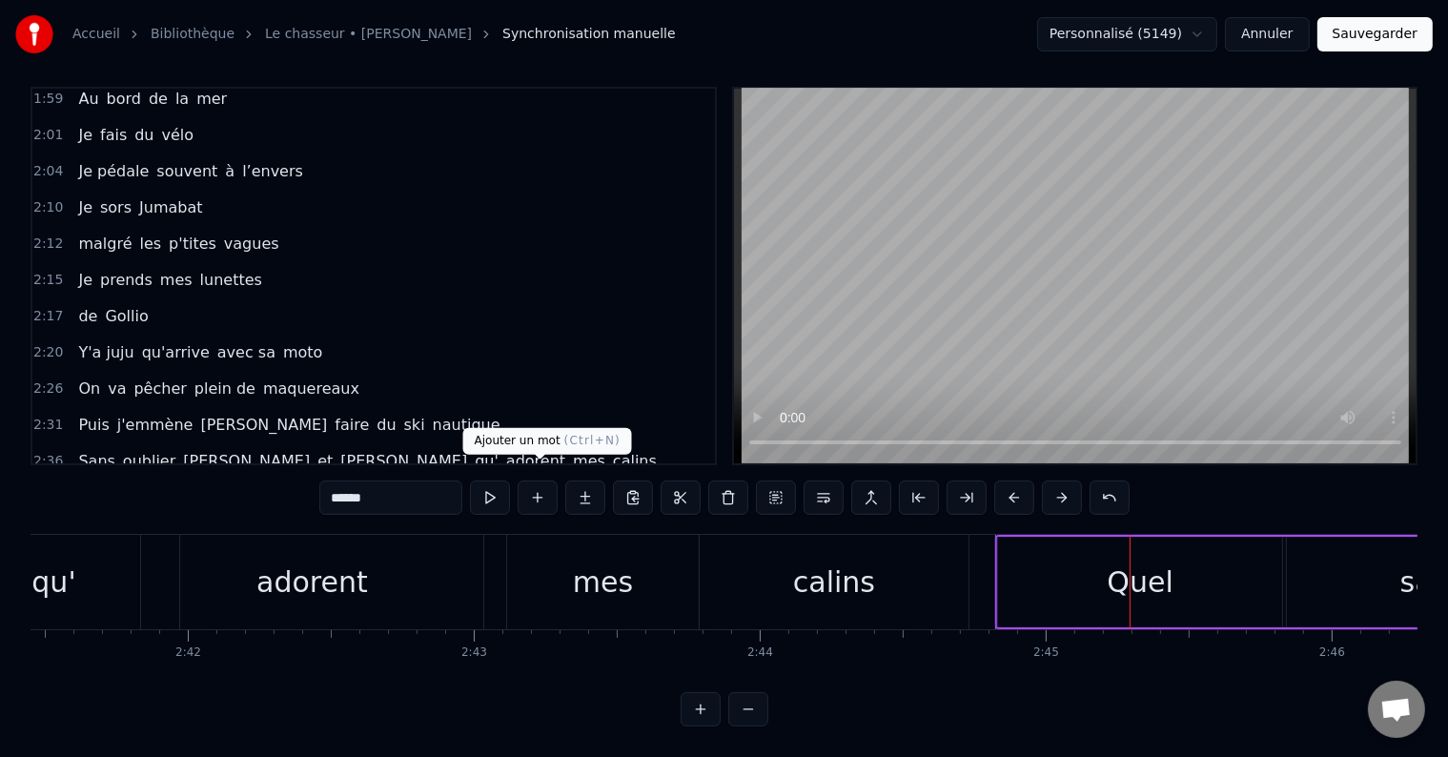
type input "******"
click at [537, 480] on button at bounding box center [538, 497] width 40 height 34
drag, startPoint x: 370, startPoint y: 484, endPoint x: 294, endPoint y: 478, distance: 76.5
click at [295, 478] on div "0:05 il était 10h du matin 0:07 J'avançais dans le petit parc 0:10 au bois roug…" at bounding box center [724, 407] width 1387 height 640
type input "******"
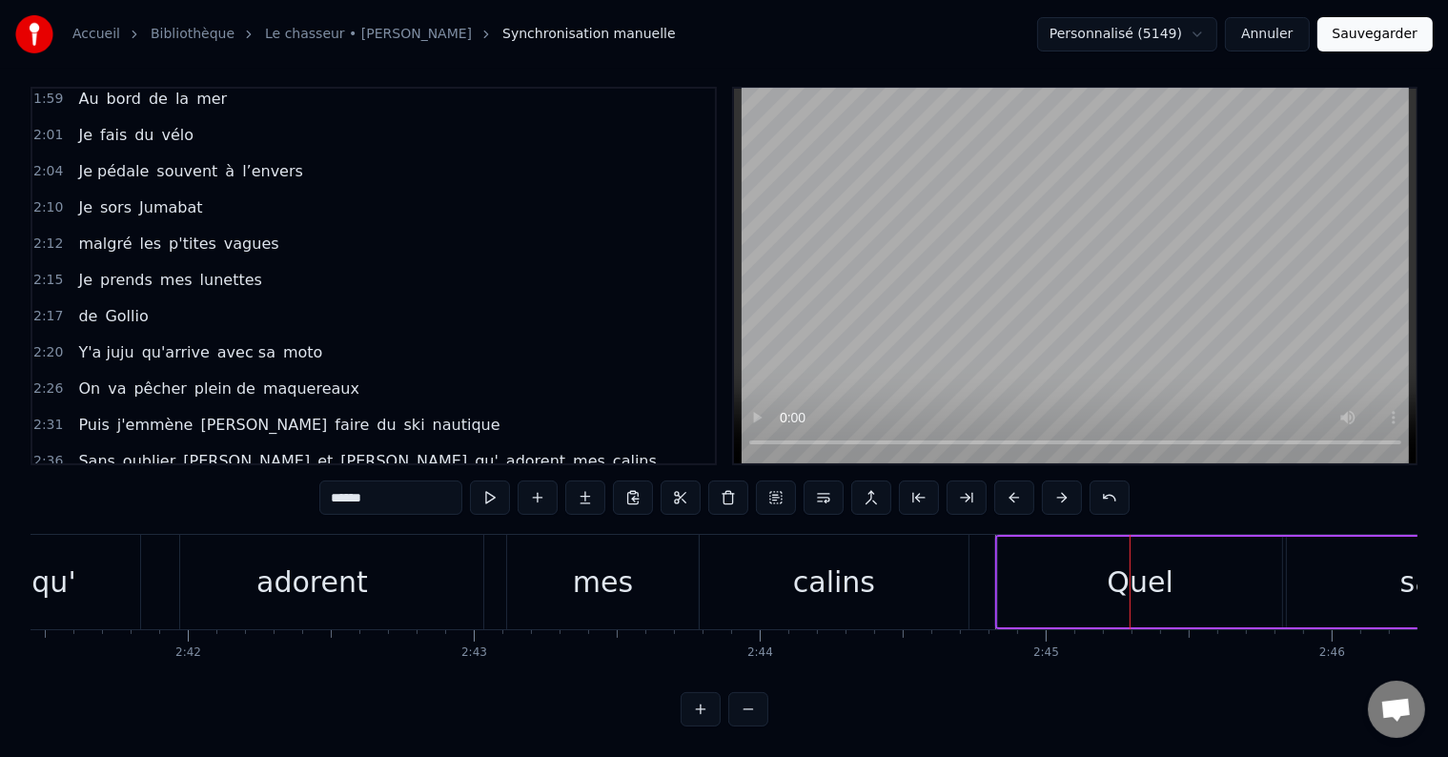
click at [540, 480] on button at bounding box center [538, 497] width 40 height 34
drag, startPoint x: 377, startPoint y: 490, endPoint x: 320, endPoint y: 477, distance: 58.7
click at [320, 480] on input "**" at bounding box center [390, 497] width 143 height 34
type input "**"
click at [547, 484] on button at bounding box center [538, 497] width 40 height 34
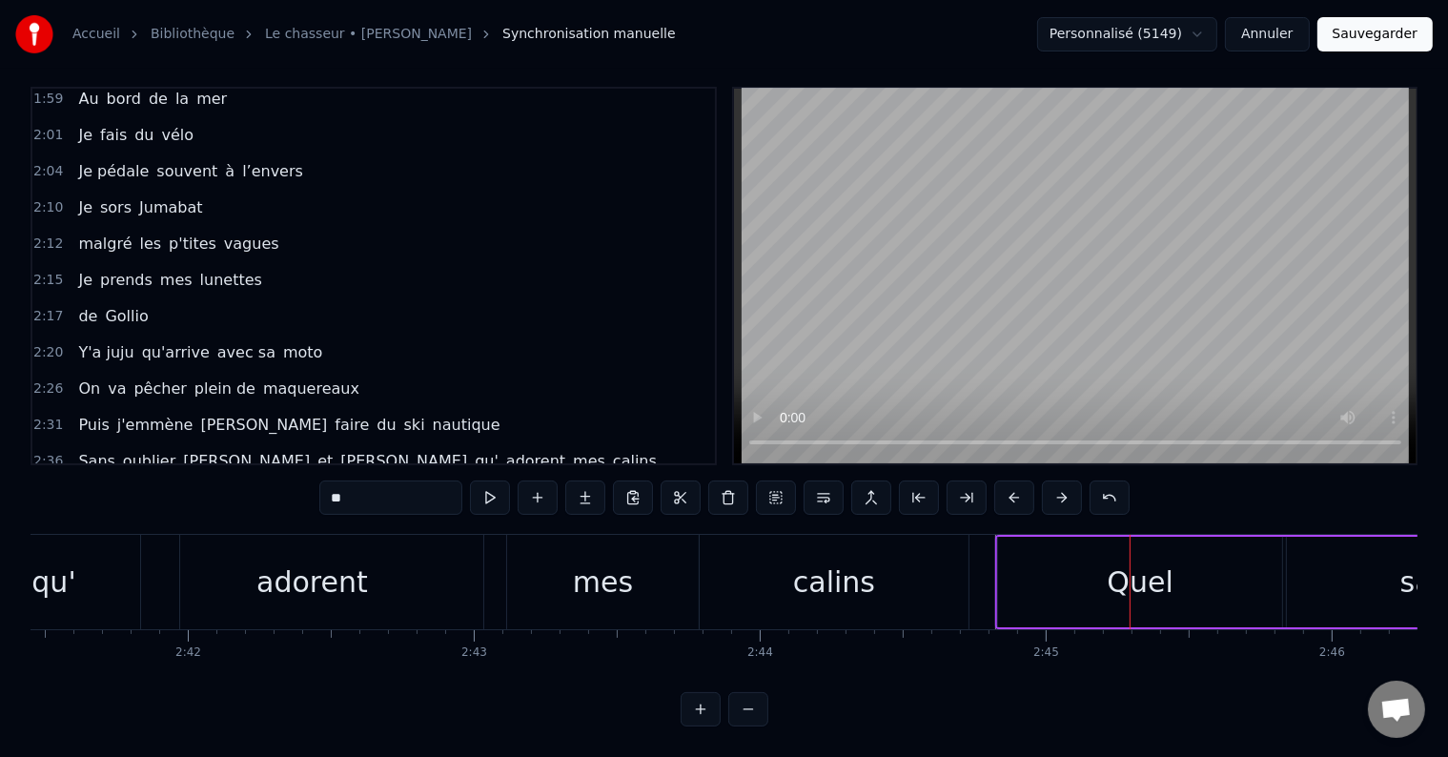
drag, startPoint x: 391, startPoint y: 477, endPoint x: 309, endPoint y: 477, distance: 82.0
click at [310, 477] on div "0:05 il était 10h du matin 0:07 J'avançais dans le petit parc 0:10 au bois roug…" at bounding box center [724, 407] width 1387 height 640
type input "********"
click at [539, 482] on button at bounding box center [538, 497] width 40 height 34
drag, startPoint x: 379, startPoint y: 480, endPoint x: 317, endPoint y: 480, distance: 62.0
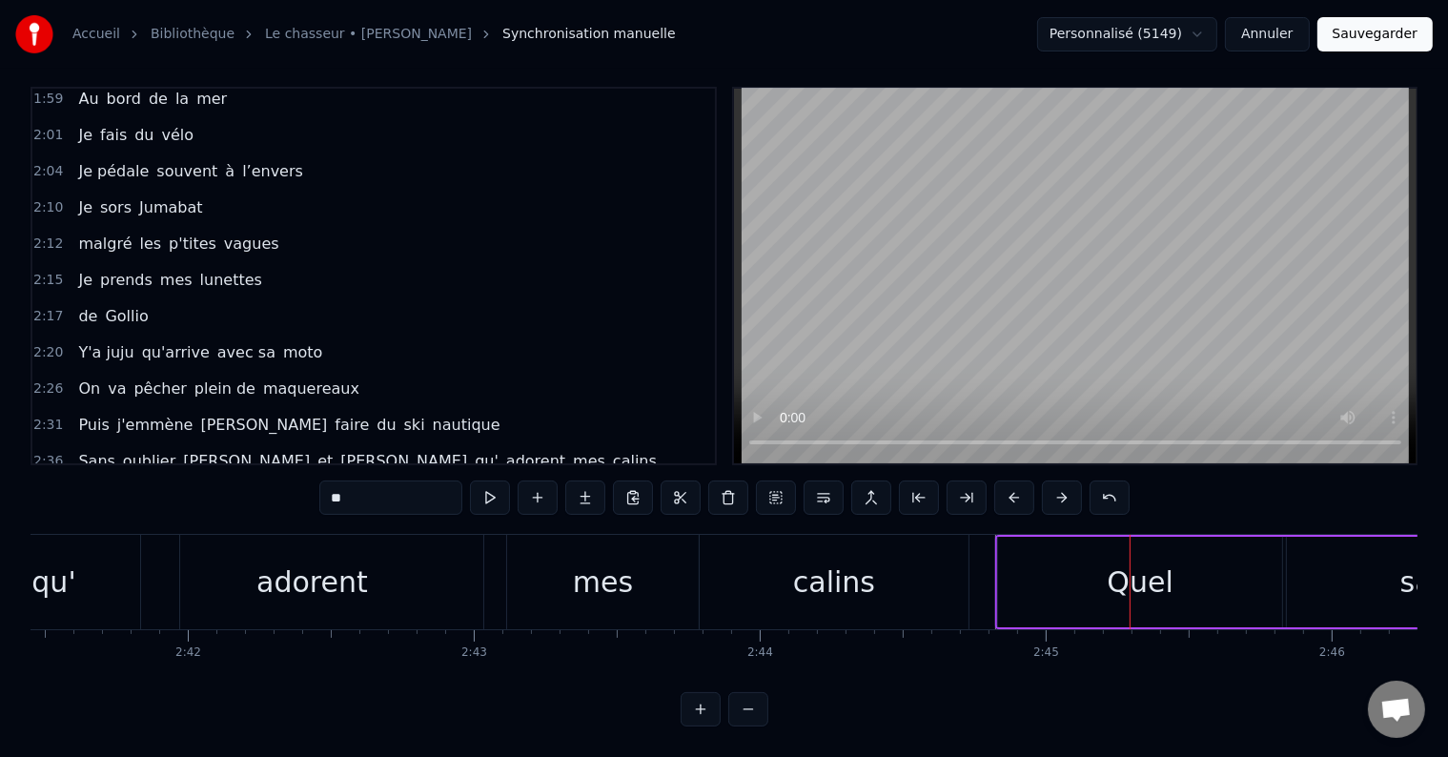
click at [317, 480] on div "0:05 il était 10h du matin 0:07 J'avançais dans le petit parc 0:10 au bois roug…" at bounding box center [724, 407] width 1387 height 640
drag, startPoint x: 430, startPoint y: 484, endPoint x: 298, endPoint y: 480, distance: 131.6
click at [309, 482] on div "0:05 il était 10h du matin 0:07 J'avançais dans le petit parc 0:10 au bois roug…" at bounding box center [724, 407] width 1387 height 640
click at [413, 482] on input "********" at bounding box center [390, 497] width 143 height 34
type input "********"
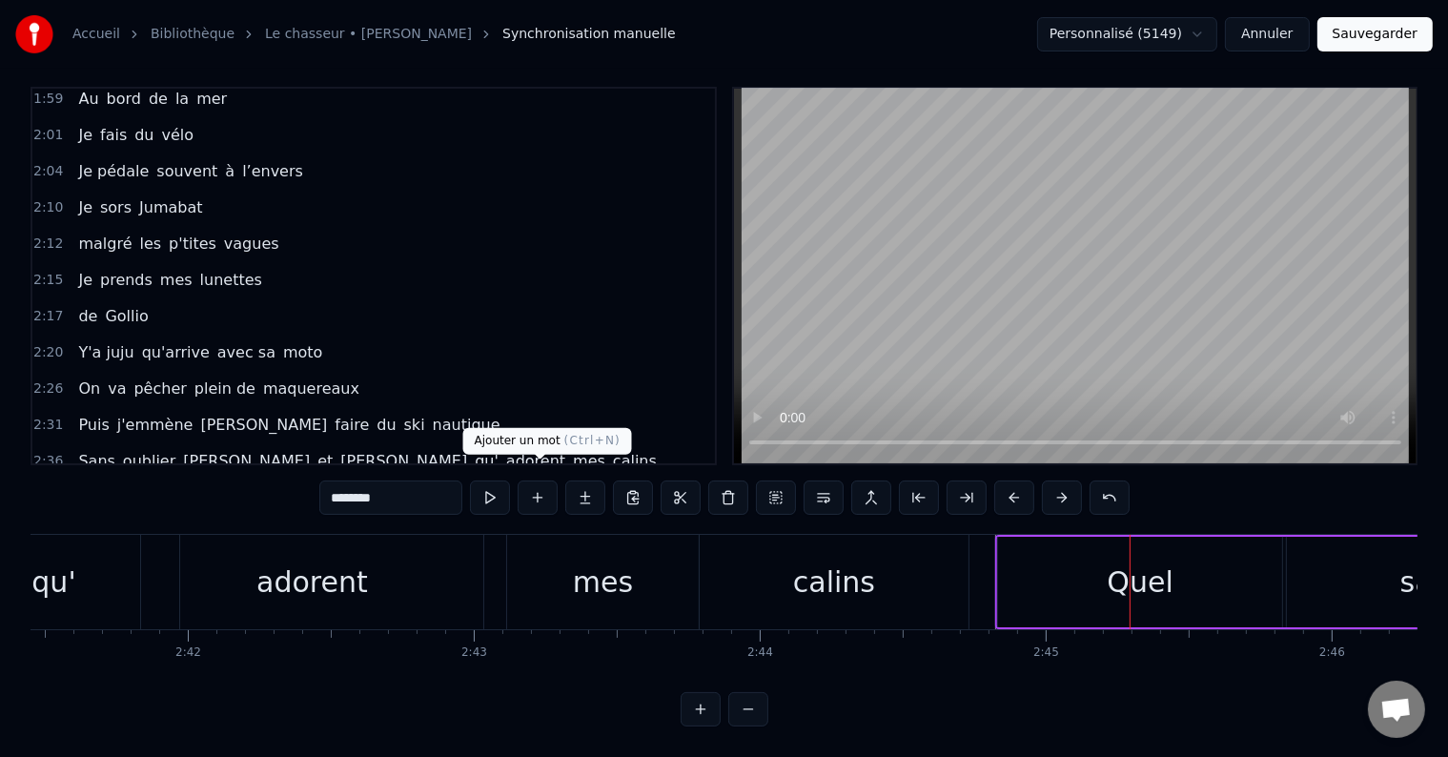
click at [539, 482] on button at bounding box center [538, 497] width 40 height 34
drag, startPoint x: 377, startPoint y: 488, endPoint x: 294, endPoint y: 466, distance: 86.7
click at [295, 467] on div "0:05 il était 10h du matin 0:07 J'avançais dans le petit parc 0:10 au bois roug…" at bounding box center [724, 407] width 1387 height 640
type input "**"
click at [545, 482] on button at bounding box center [538, 497] width 40 height 34
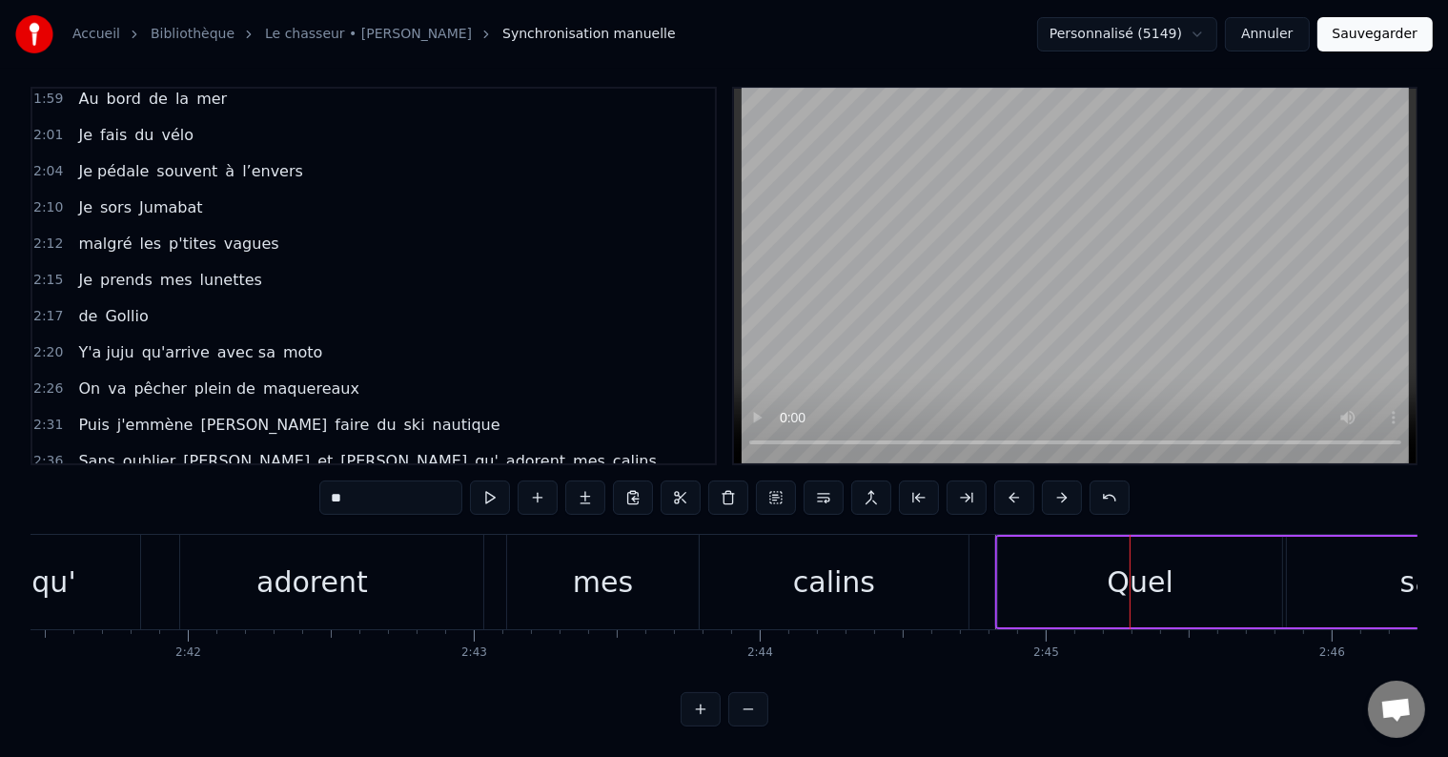
drag, startPoint x: 389, startPoint y: 484, endPoint x: 293, endPoint y: 463, distance: 98.5
click at [294, 463] on div "0:05 il était 10h du matin 0:07 J'avançais dans le petit parc 0:10 au bois roug…" at bounding box center [724, 407] width 1387 height 640
type input "********"
click at [526, 479] on div "2:44 Quel sale boulot d'être en activité VIVEMENT LA RETRAITE" at bounding box center [373, 497] width 682 height 36
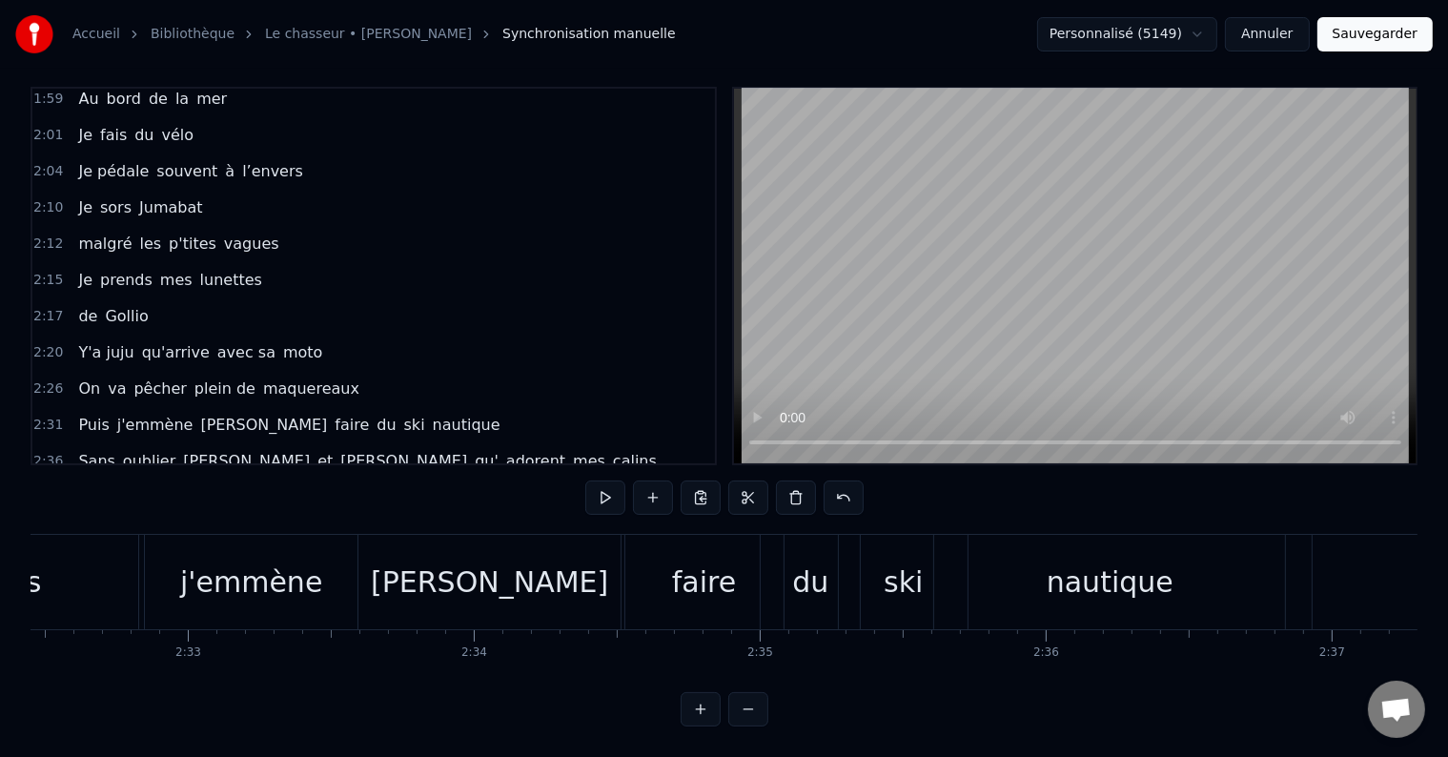
scroll to position [0, 43416]
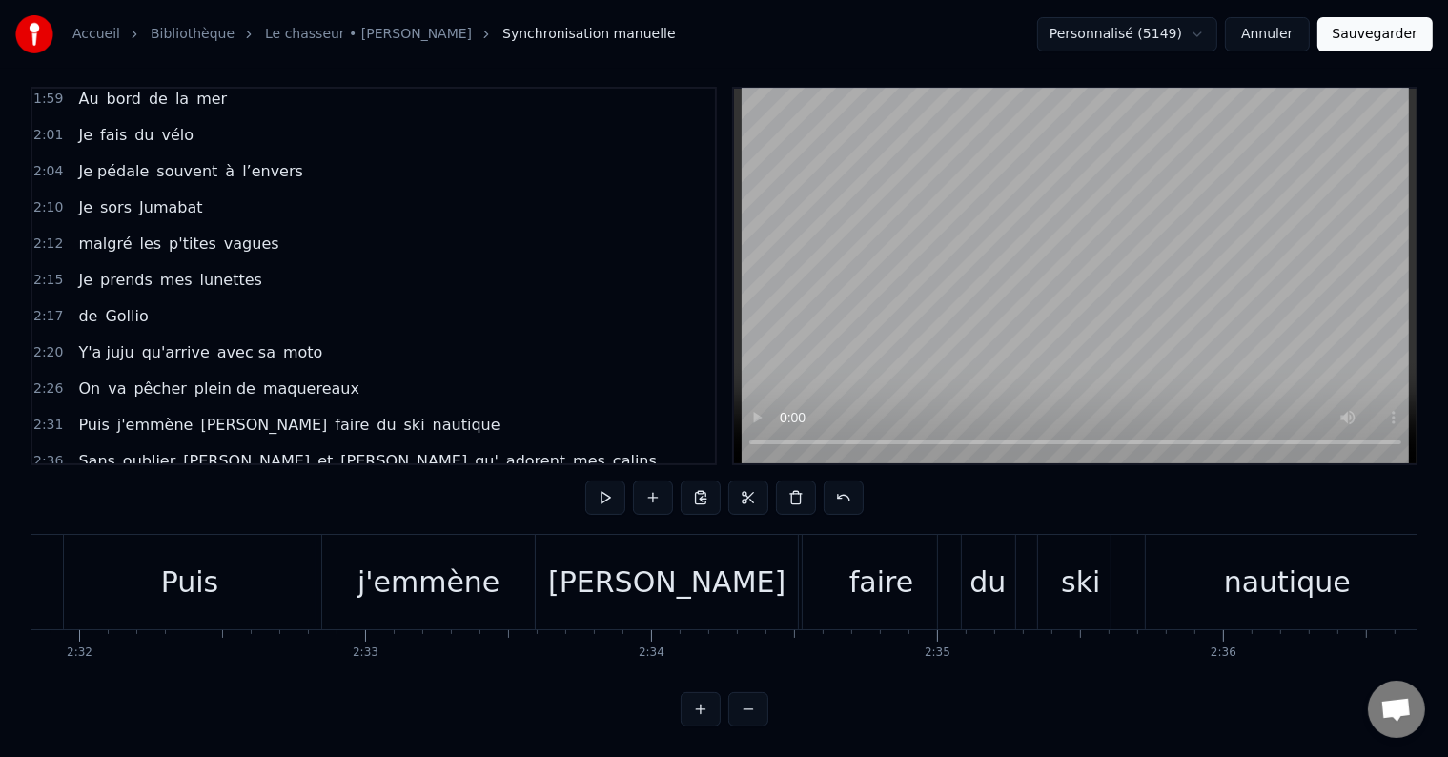
click at [78, 377] on span "On" at bounding box center [89, 388] width 26 height 22
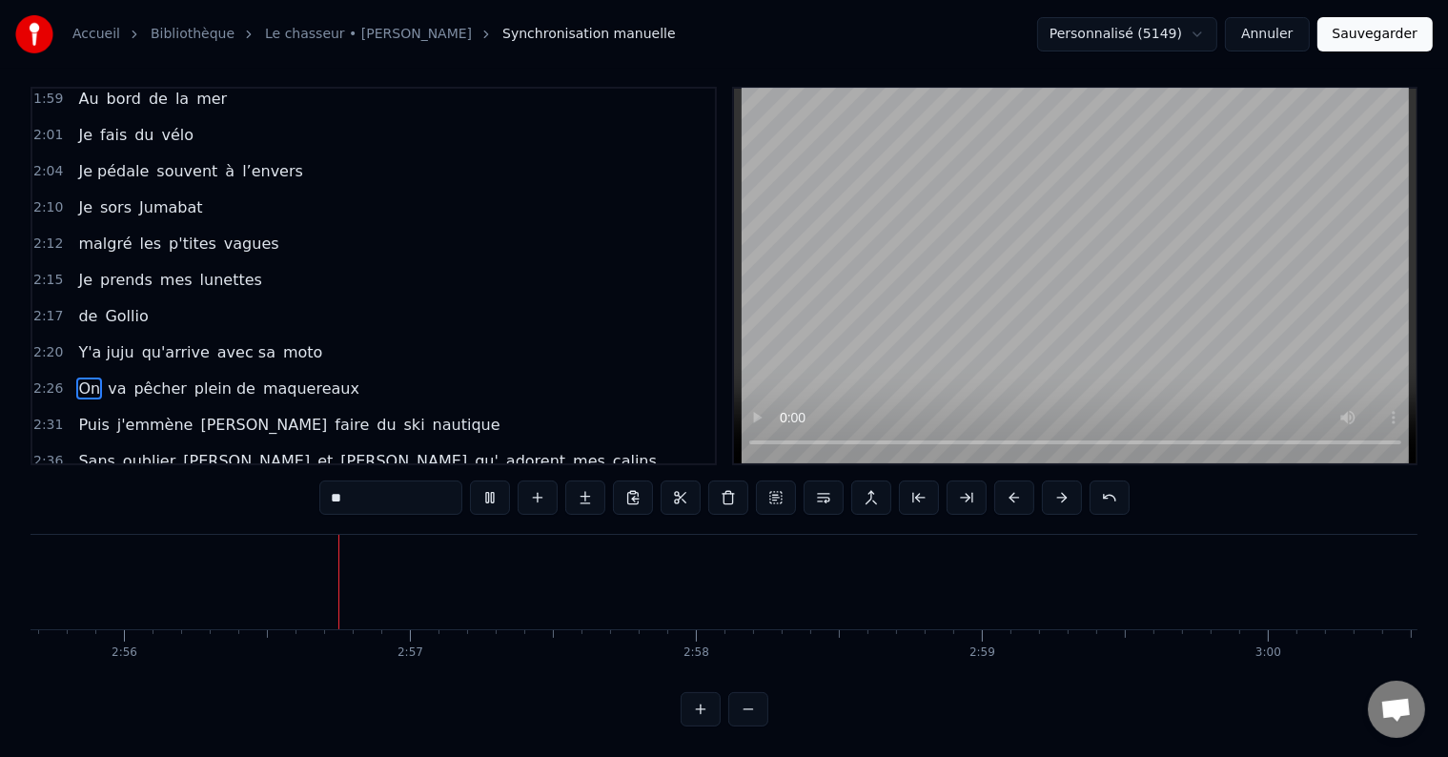
scroll to position [0, 50270]
click at [76, 450] on span "Sans" at bounding box center [96, 461] width 40 height 22
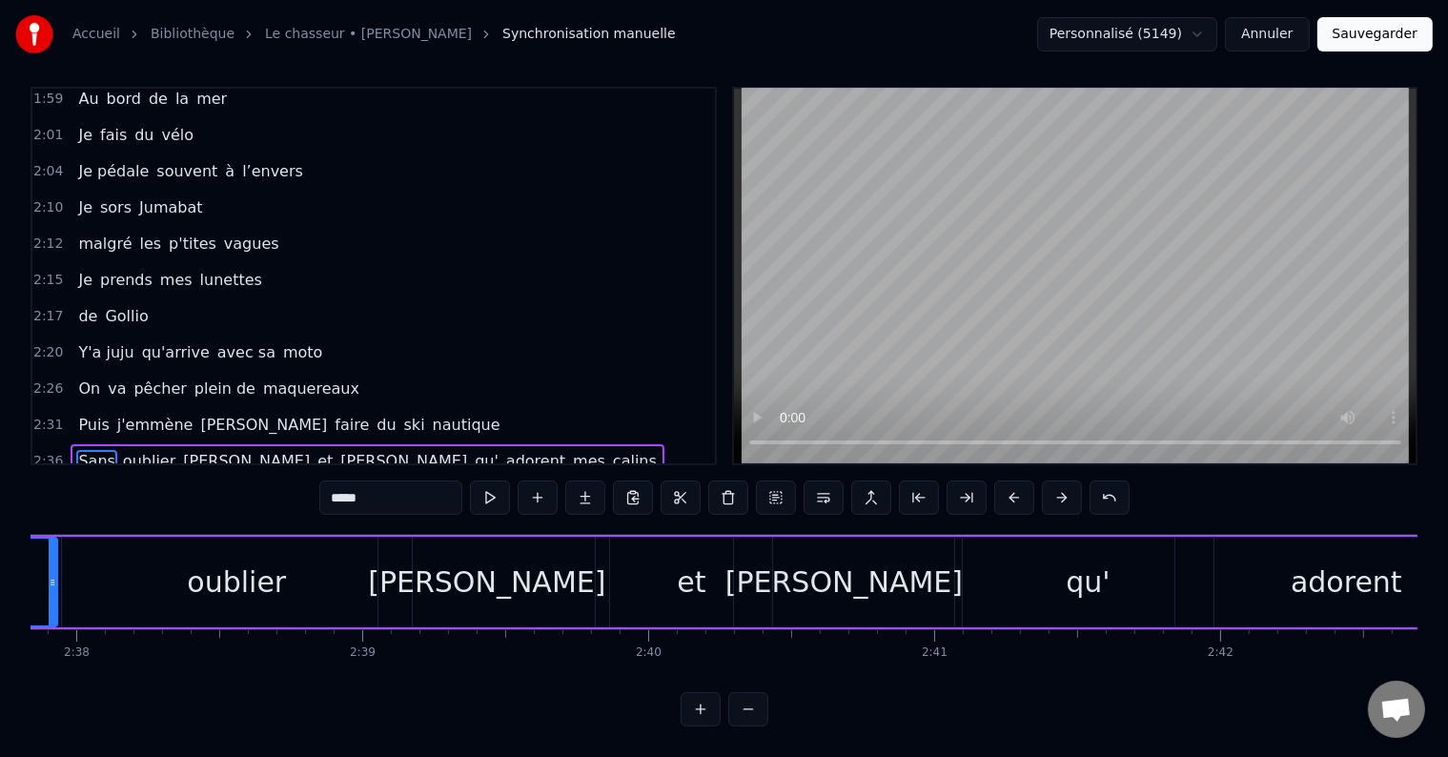
scroll to position [0, 44778]
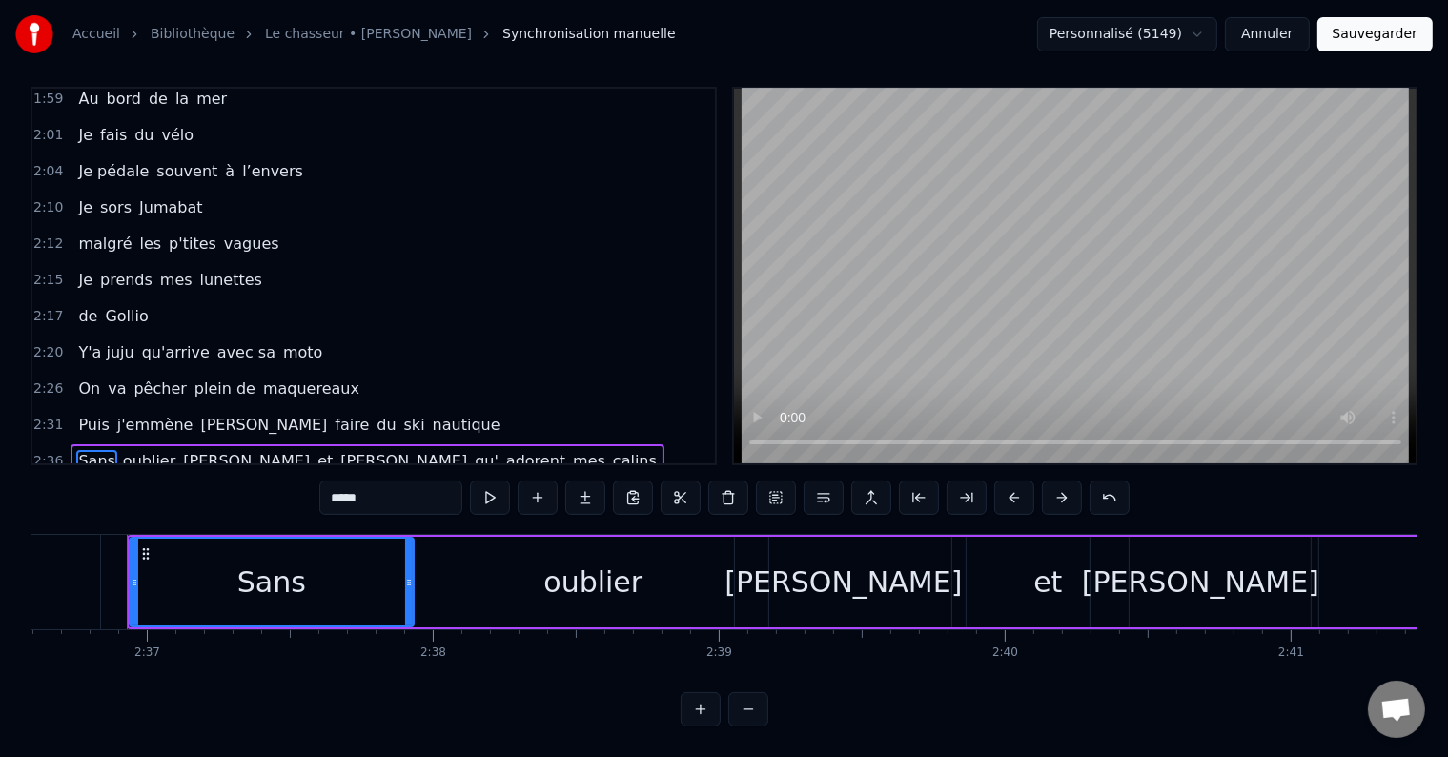
click at [77, 414] on span "Puis" at bounding box center [93, 425] width 34 height 22
type input "****"
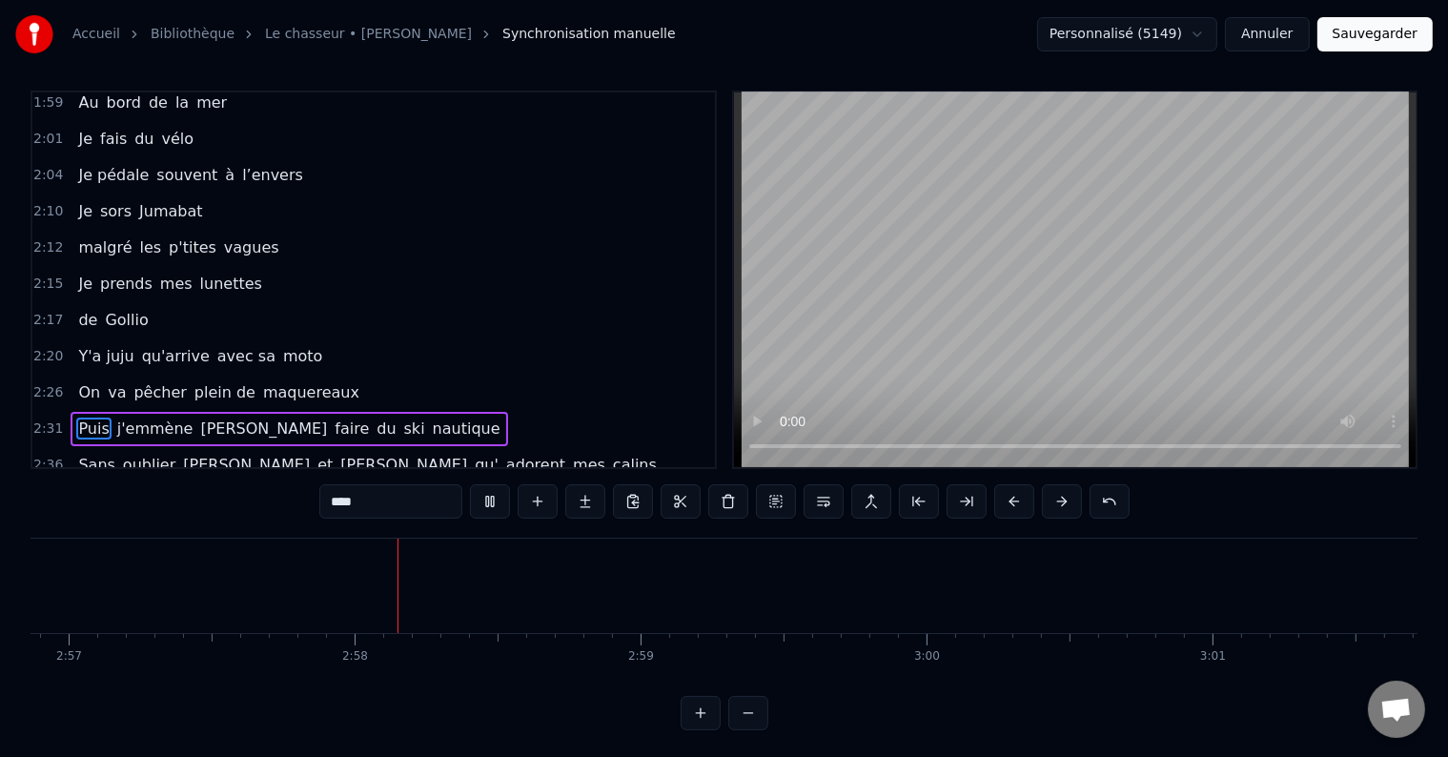
scroll to position [0, 50650]
click at [392, 302] on div "2:17 de Gollio" at bounding box center [373, 320] width 682 height 36
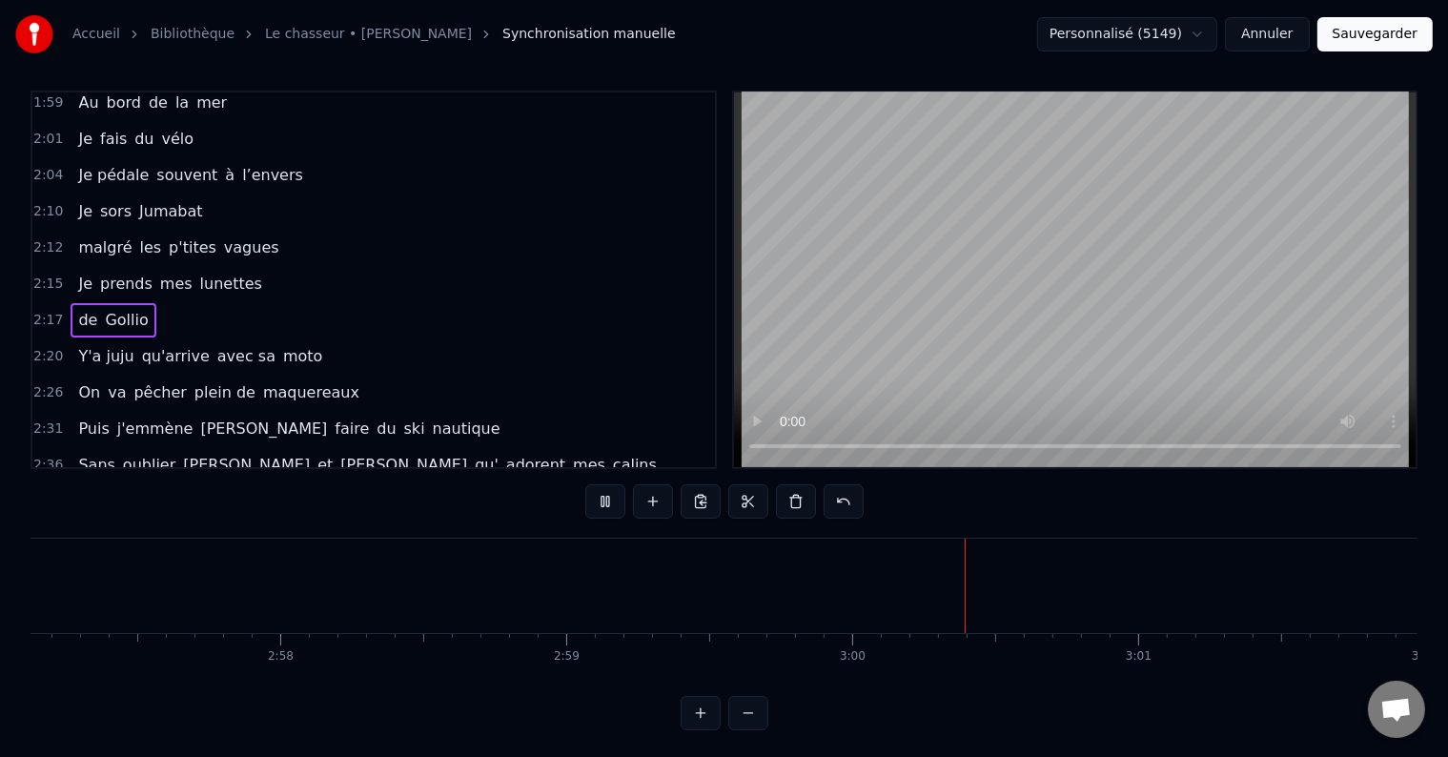
click at [98, 454] on span "Sans" at bounding box center [96, 465] width 40 height 22
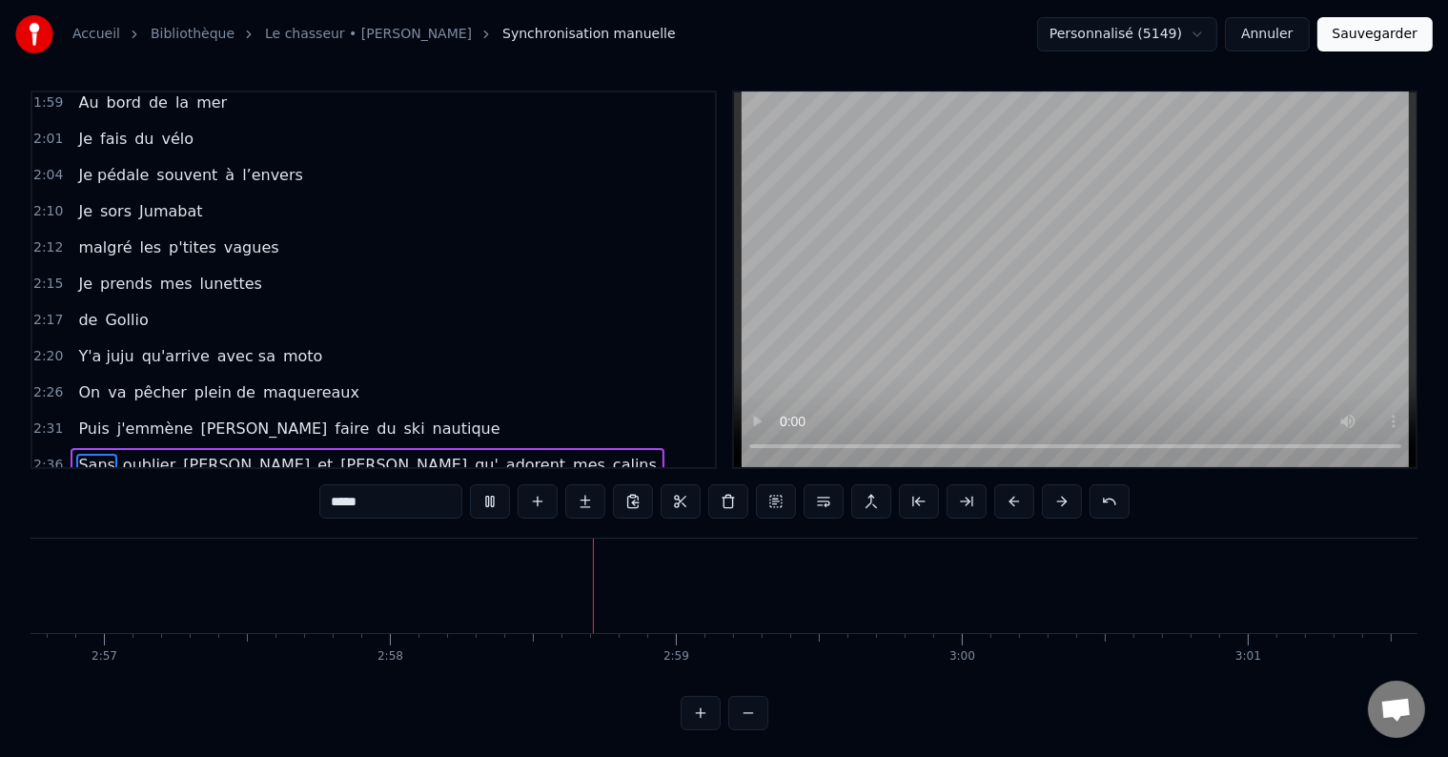
scroll to position [0, 50847]
click at [357, 490] on span "VIVEMENT" at bounding box center [398, 501] width 82 height 22
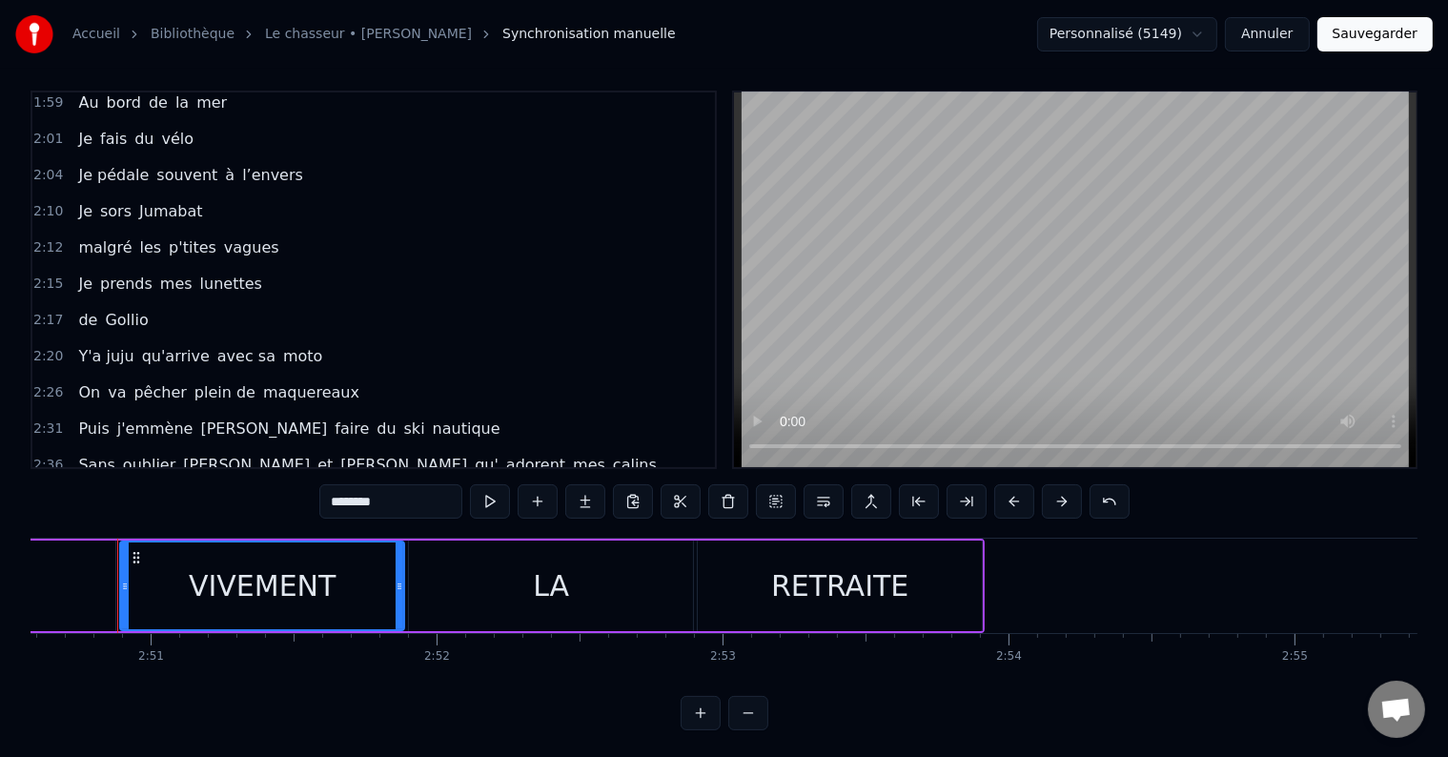
scroll to position [0, 48768]
click at [76, 273] on span "Je" at bounding box center [85, 284] width 18 height 22
type input "**"
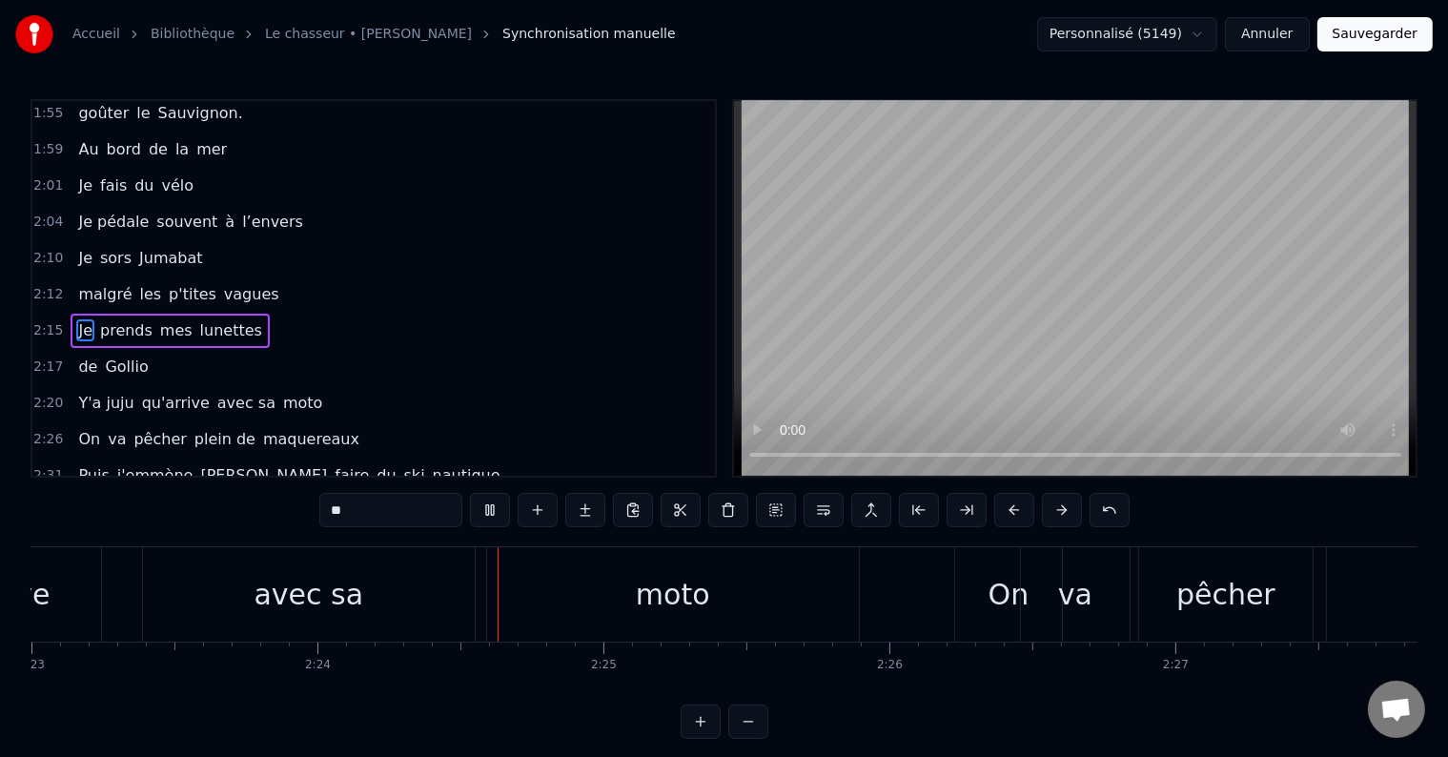
scroll to position [0, 41116]
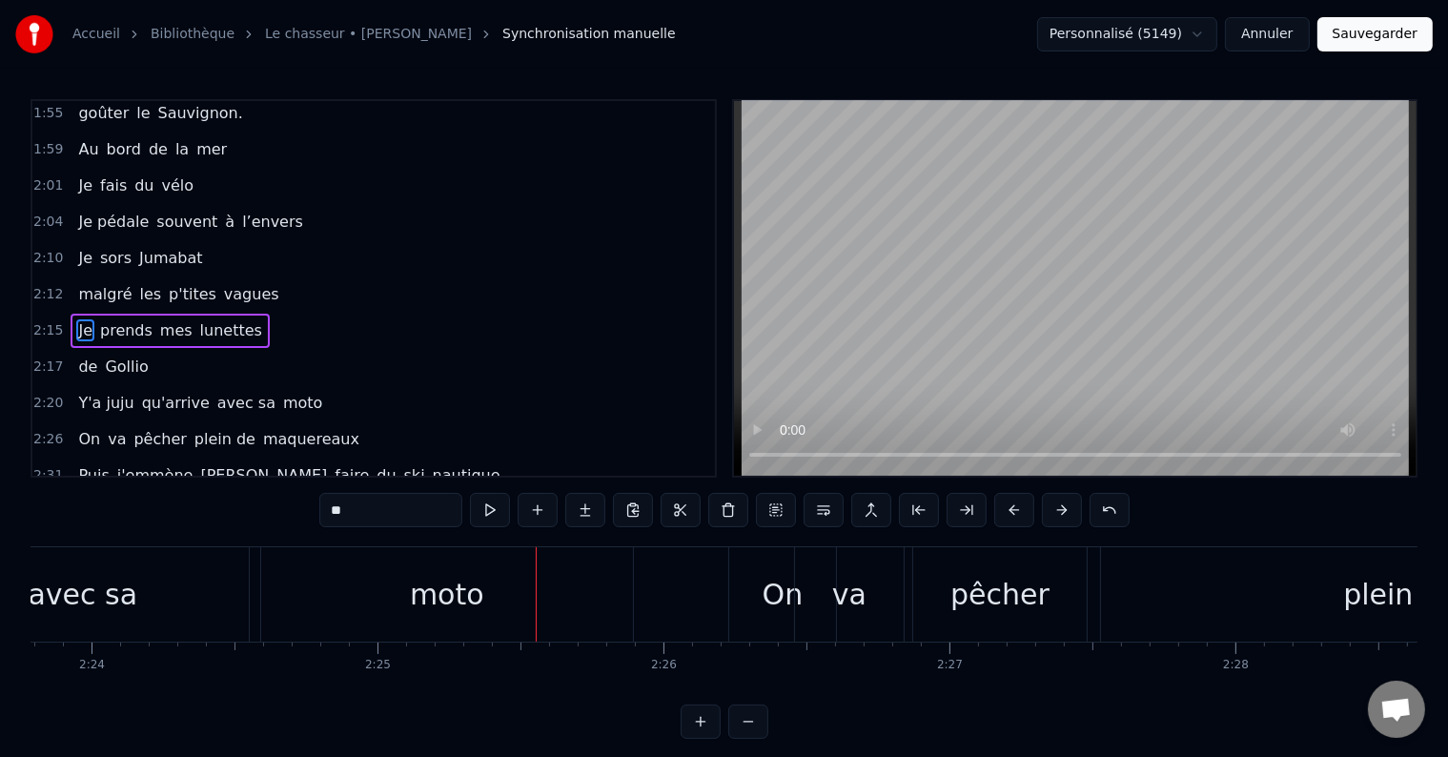
click at [76, 319] on span "Je" at bounding box center [85, 330] width 18 height 22
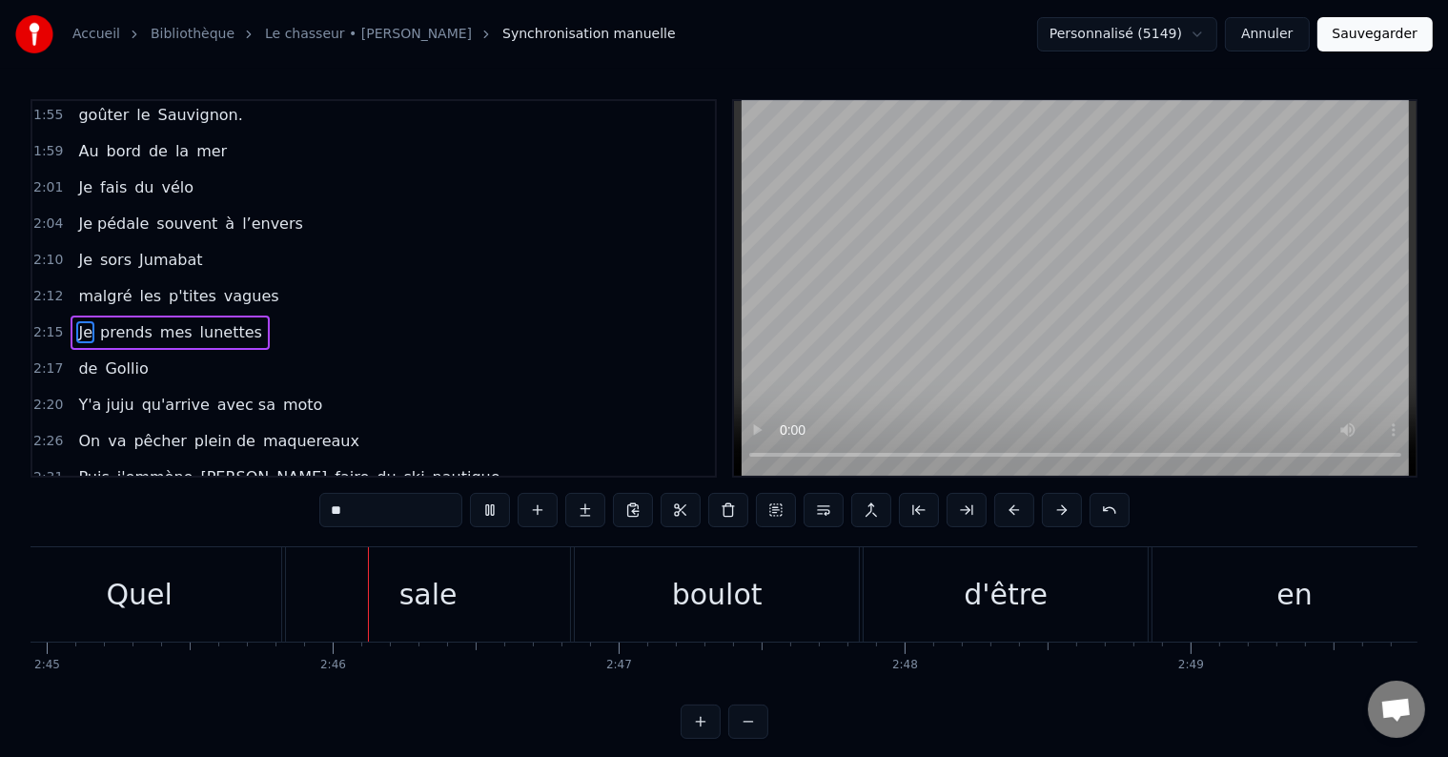
scroll to position [0, 47220]
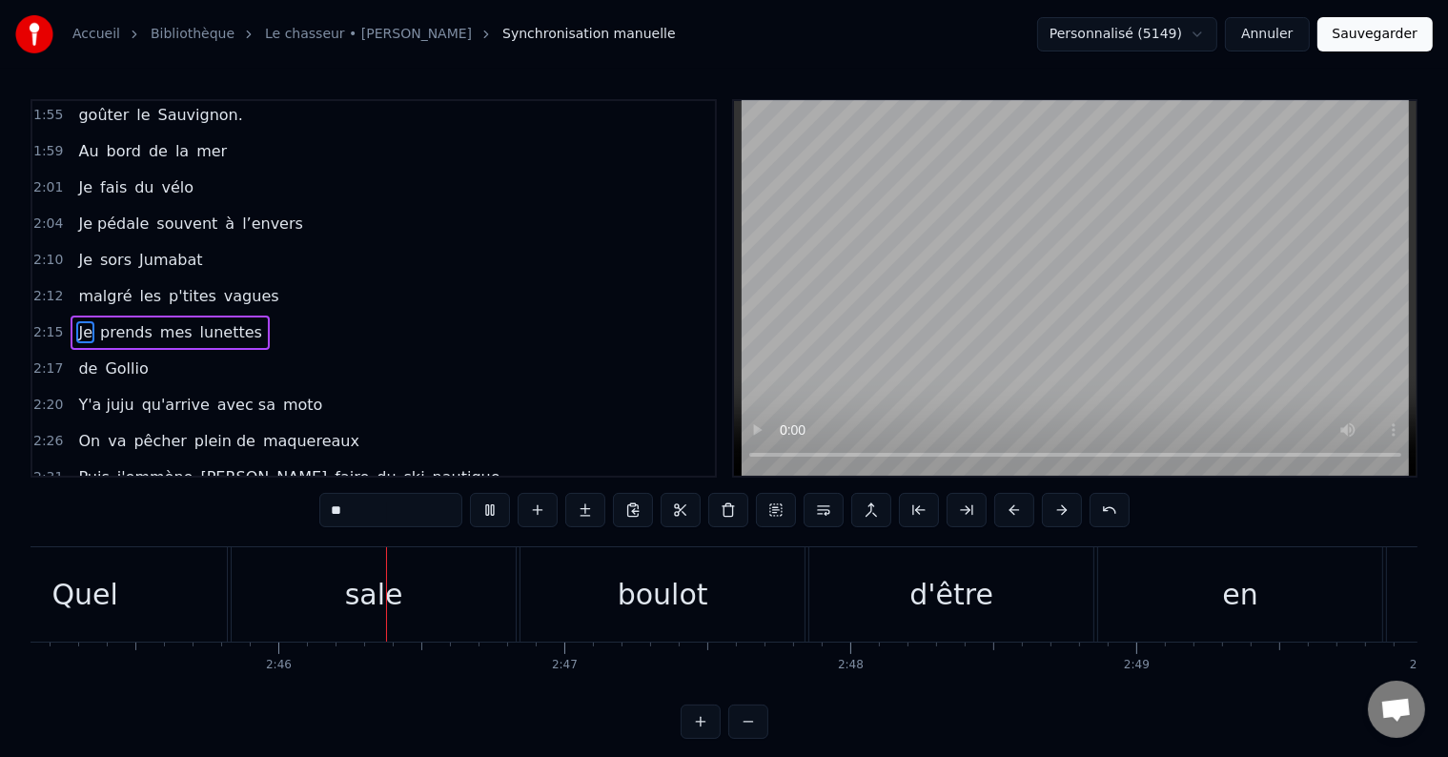
click at [490, 423] on div "2:26 On va pêcher plein de maquereaux" at bounding box center [373, 441] width 682 height 36
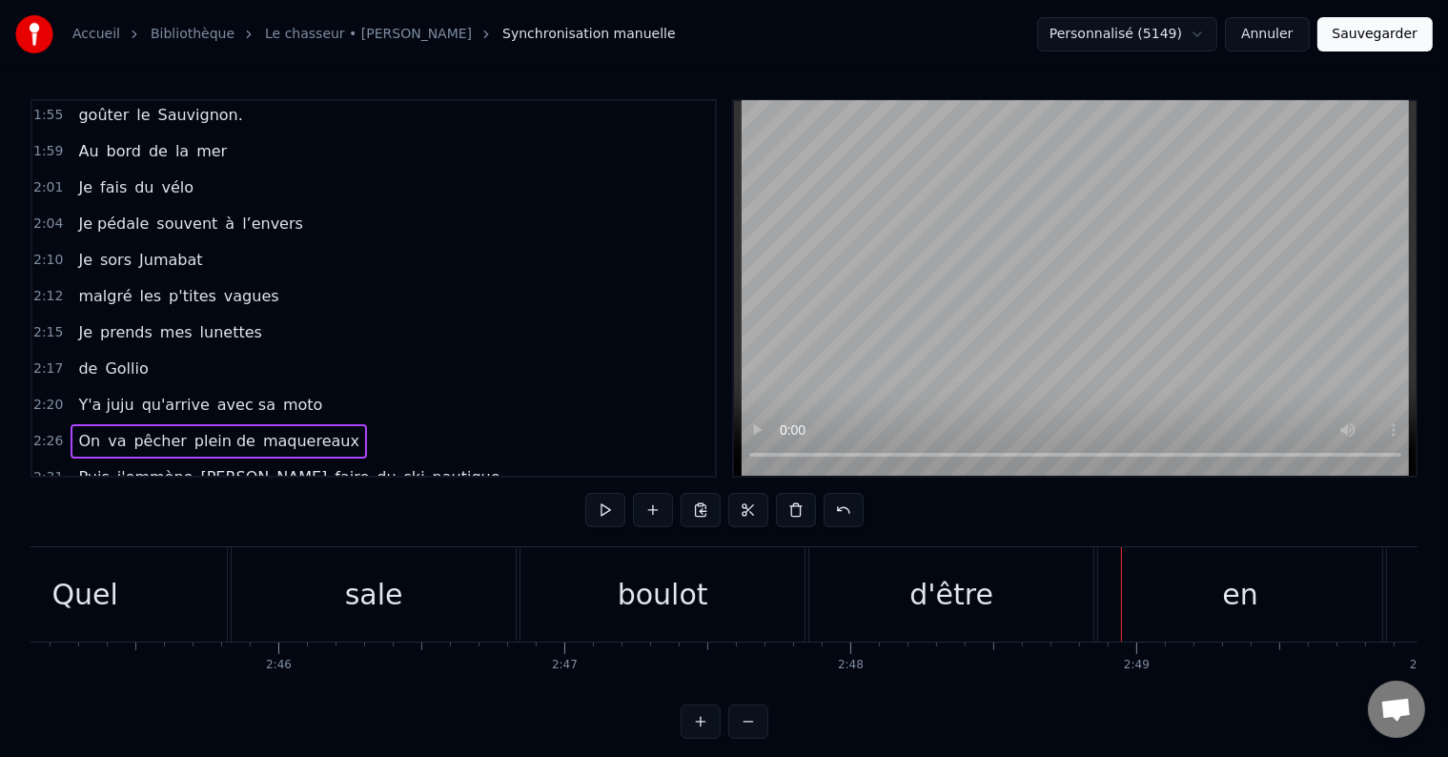
click at [158, 321] on span "mes" at bounding box center [176, 332] width 36 height 22
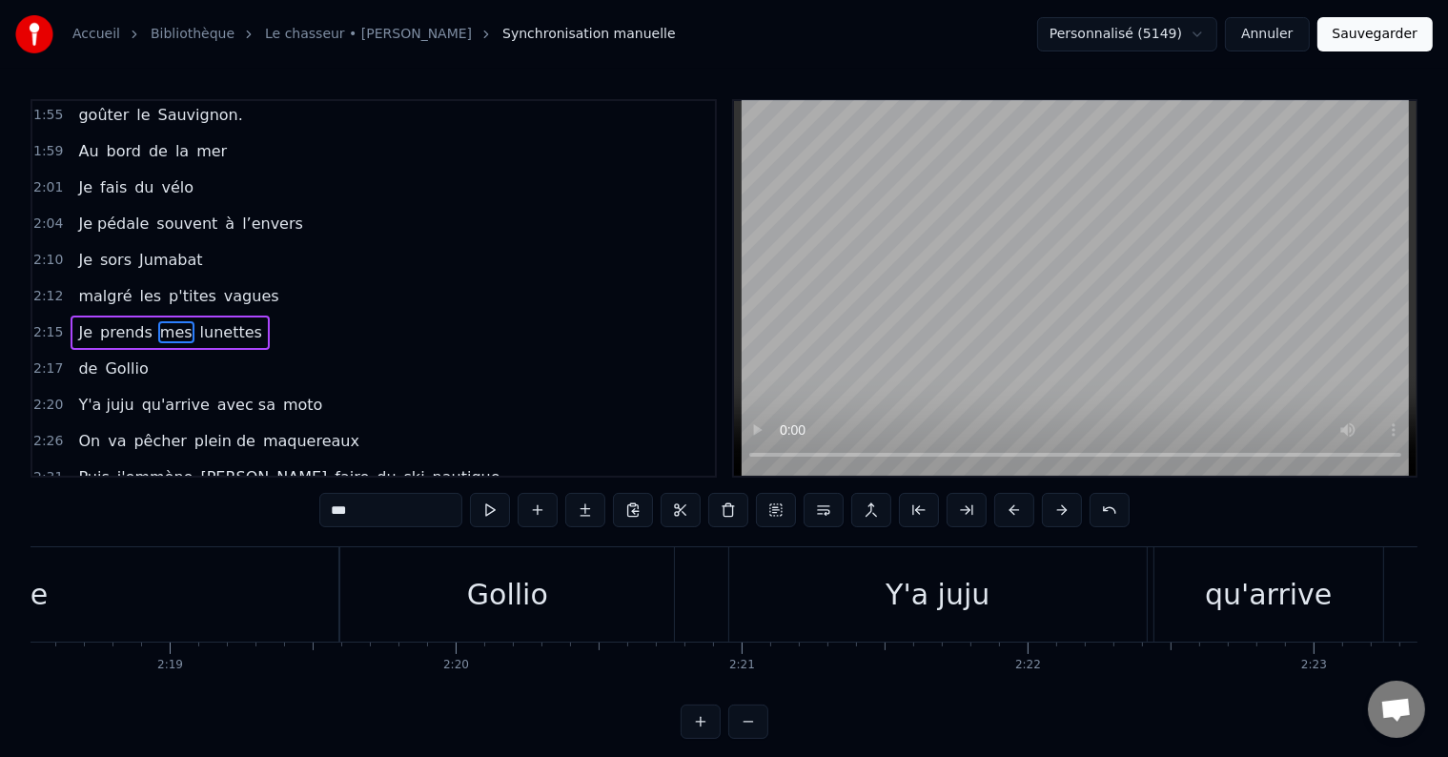
scroll to position [0, 38811]
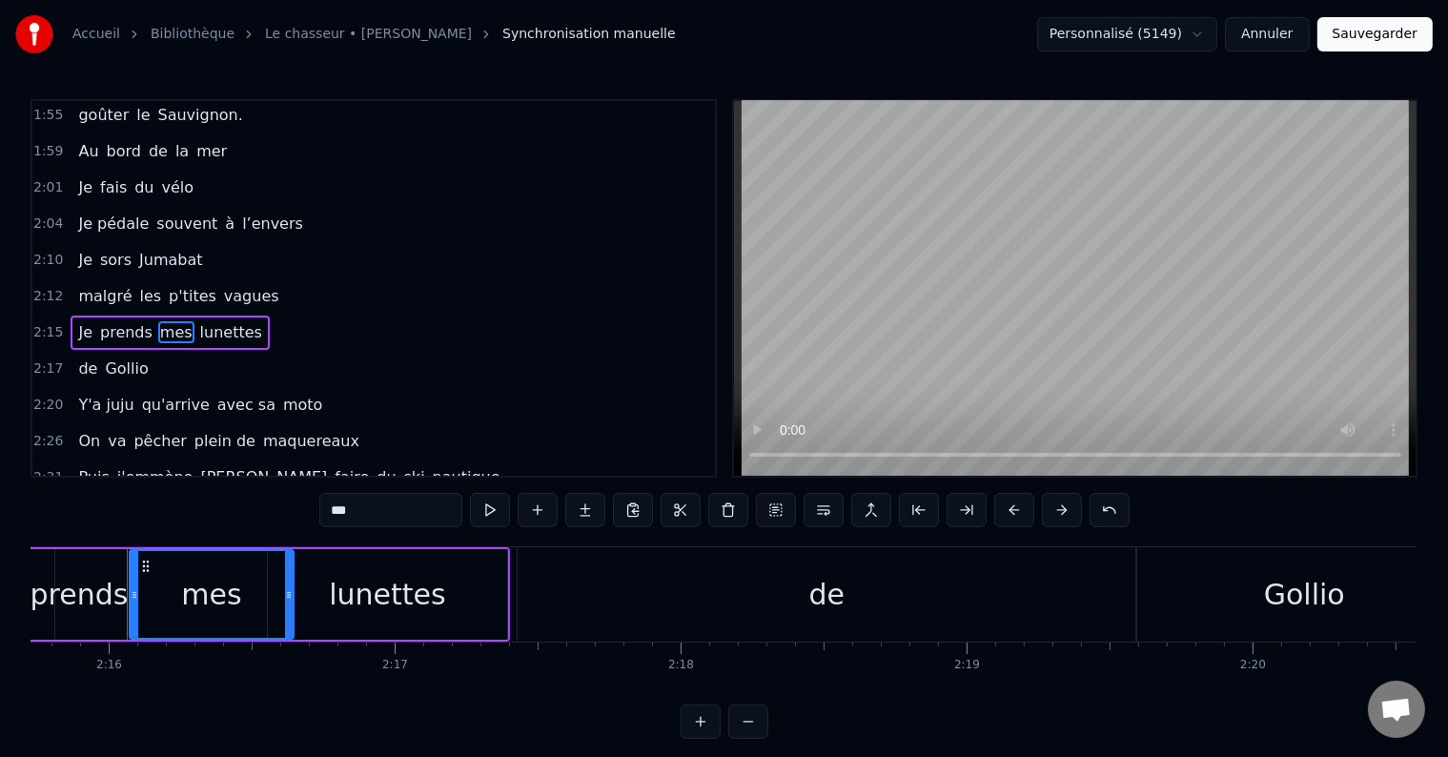
click at [240, 316] on div "Je prends mes lunettes" at bounding box center [170, 333] width 198 height 34
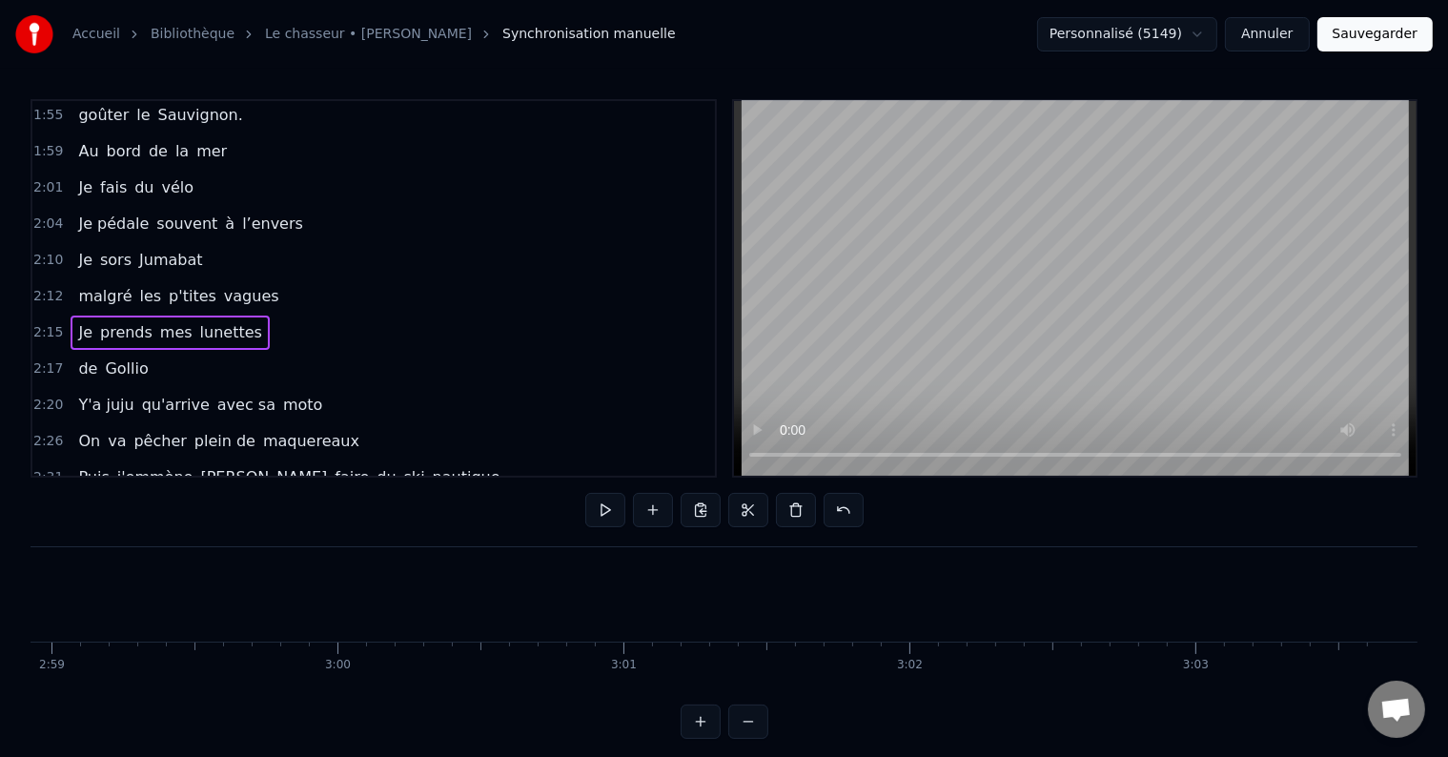
scroll to position [0, 51166]
click at [97, 394] on span "Y'a juju" at bounding box center [105, 405] width 59 height 22
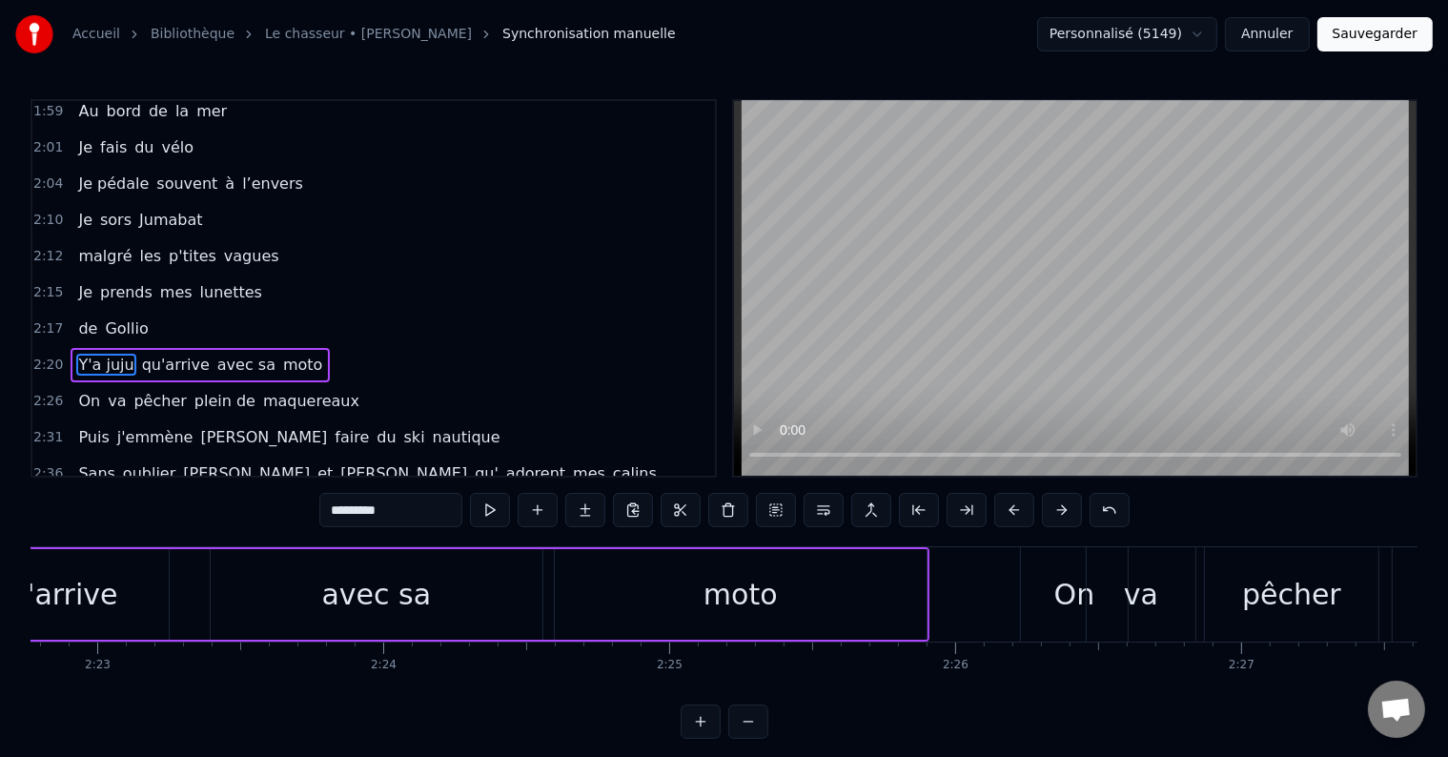
scroll to position [0, 40210]
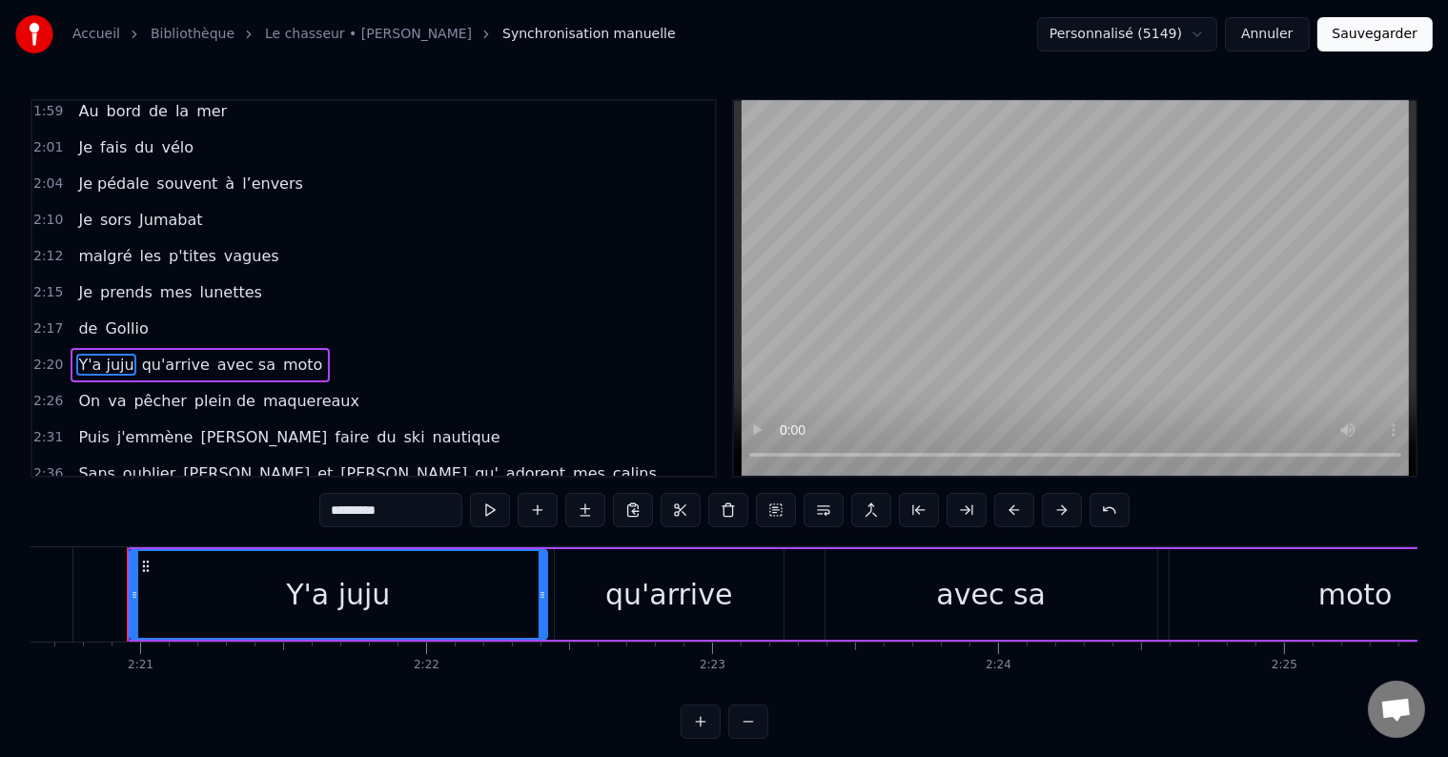
drag, startPoint x: 391, startPoint y: 511, endPoint x: 230, endPoint y: 468, distance: 166.7
click at [230, 468] on div "0:05 il était 10h du matin 0:07 J'avançais dans le petit parc 0:10 au bois roug…" at bounding box center [724, 419] width 1387 height 640
type input "*"
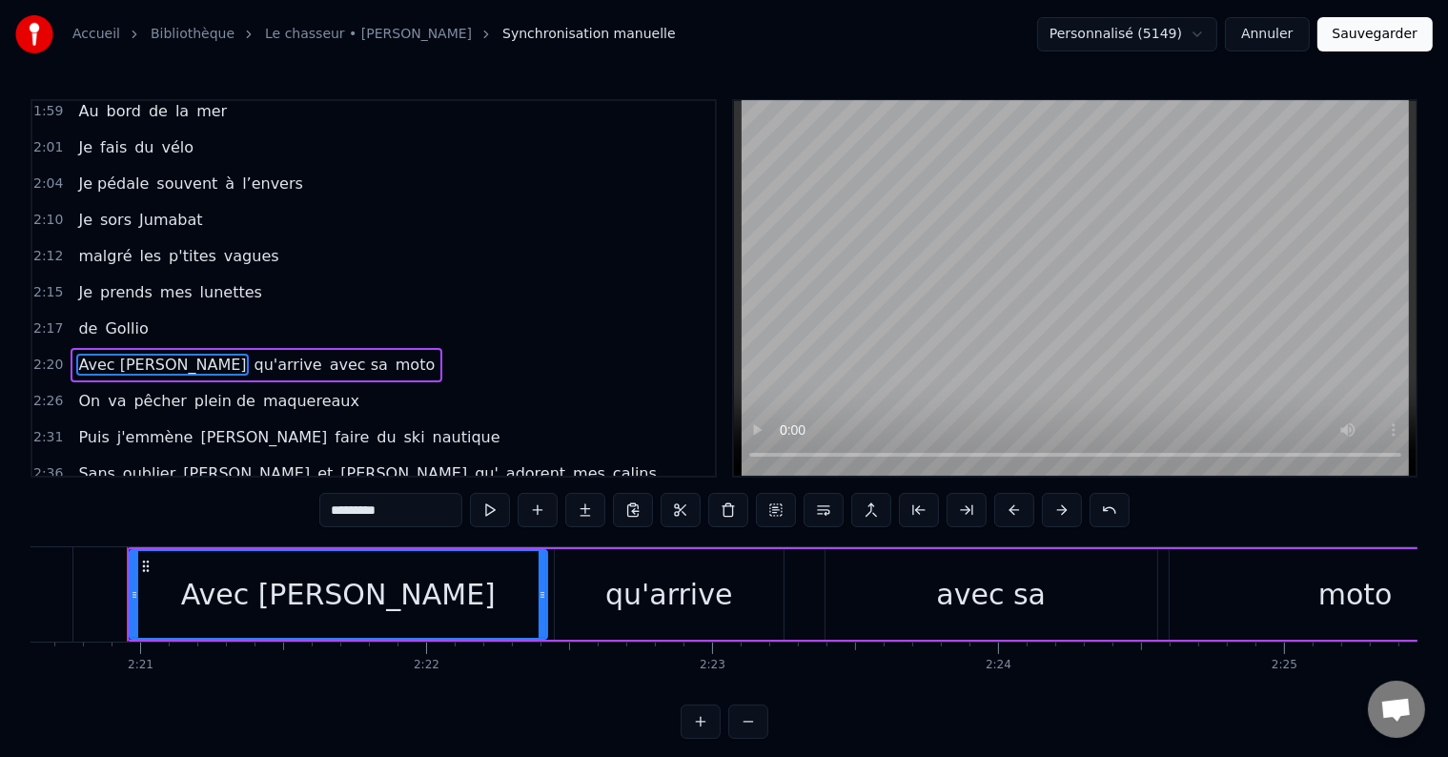
click at [253, 354] on span "qu'arrive" at bounding box center [288, 365] width 71 height 22
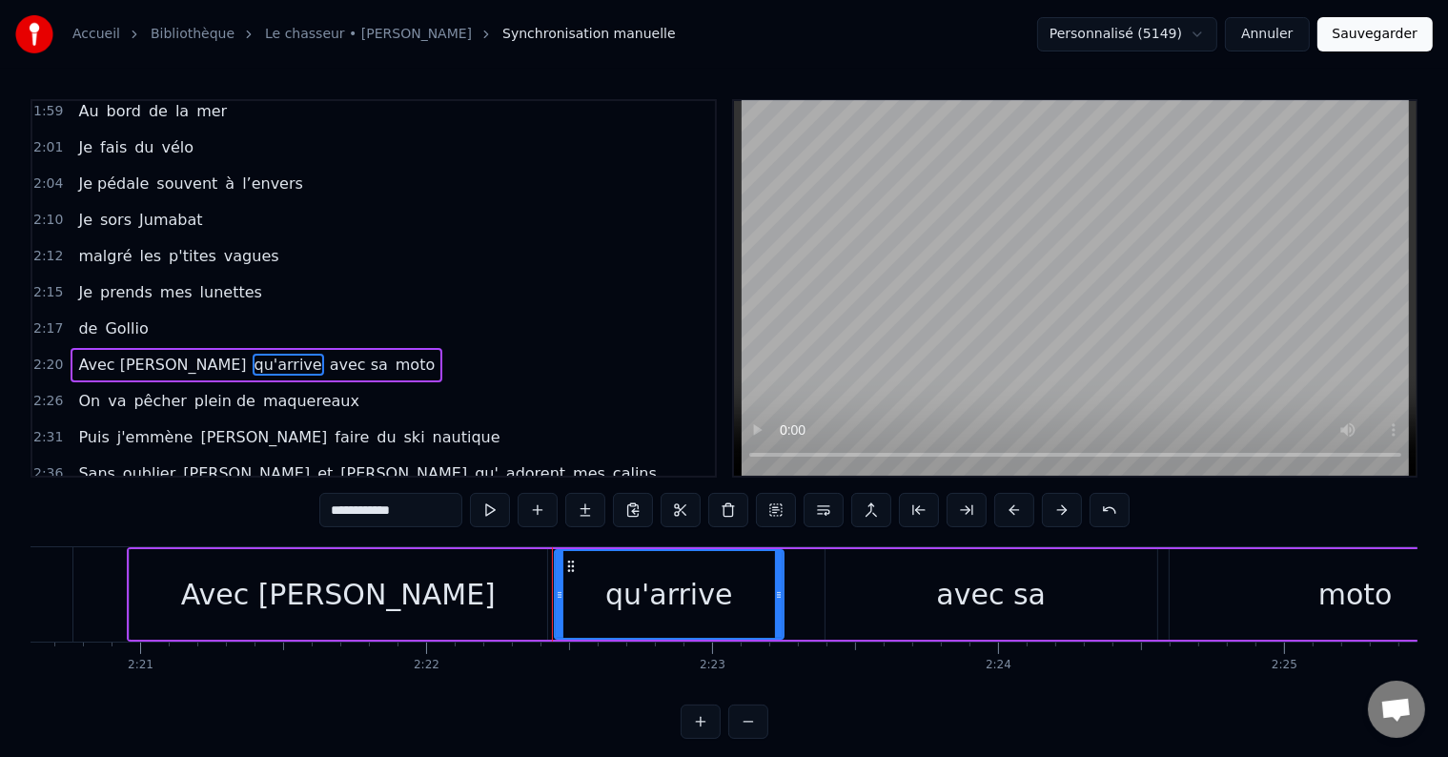
drag, startPoint x: 394, startPoint y: 511, endPoint x: 294, endPoint y: 505, distance: 100.2
click at [296, 505] on div "0:05 il était 10h du matin 0:07 J'avançais dans le petit parc 0:10 au bois roug…" at bounding box center [724, 419] width 1387 height 640
click at [77, 354] on span "Avec [PERSON_NAME]" at bounding box center [162, 365] width 172 height 22
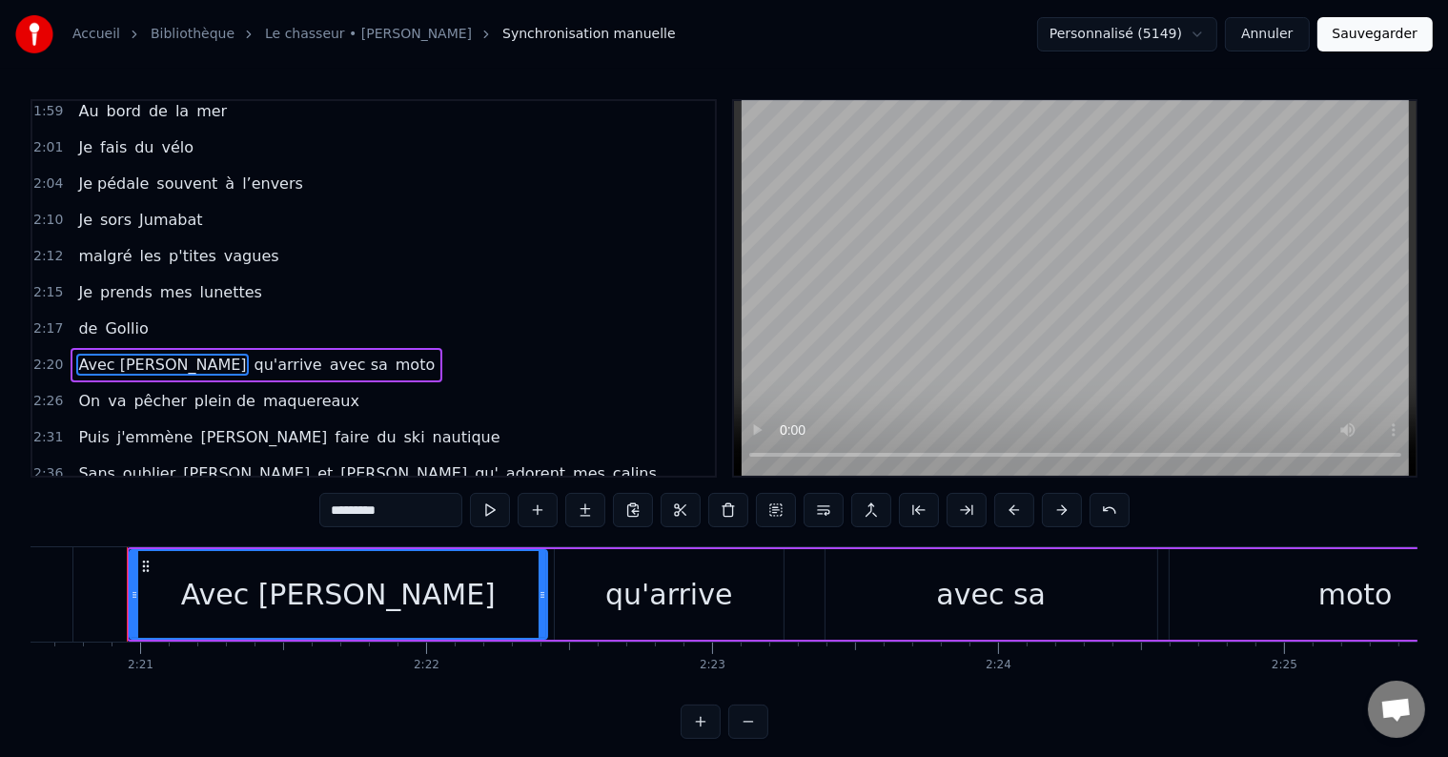
click at [334, 509] on input "*********" at bounding box center [390, 510] width 143 height 34
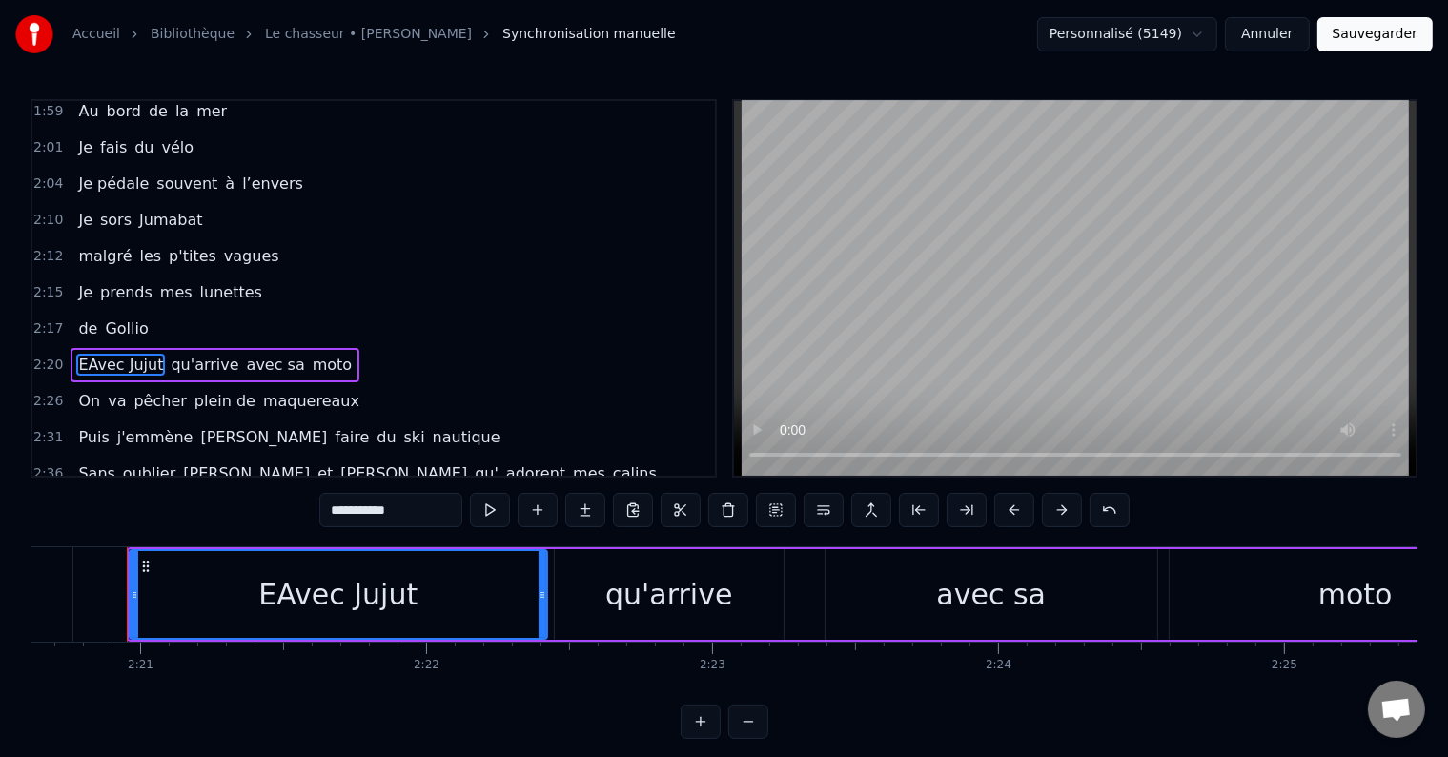
type input "**********"
click at [340, 511] on input "**********" at bounding box center [390, 510] width 143 height 34
